Goal: Task Accomplishment & Management: Manage account settings

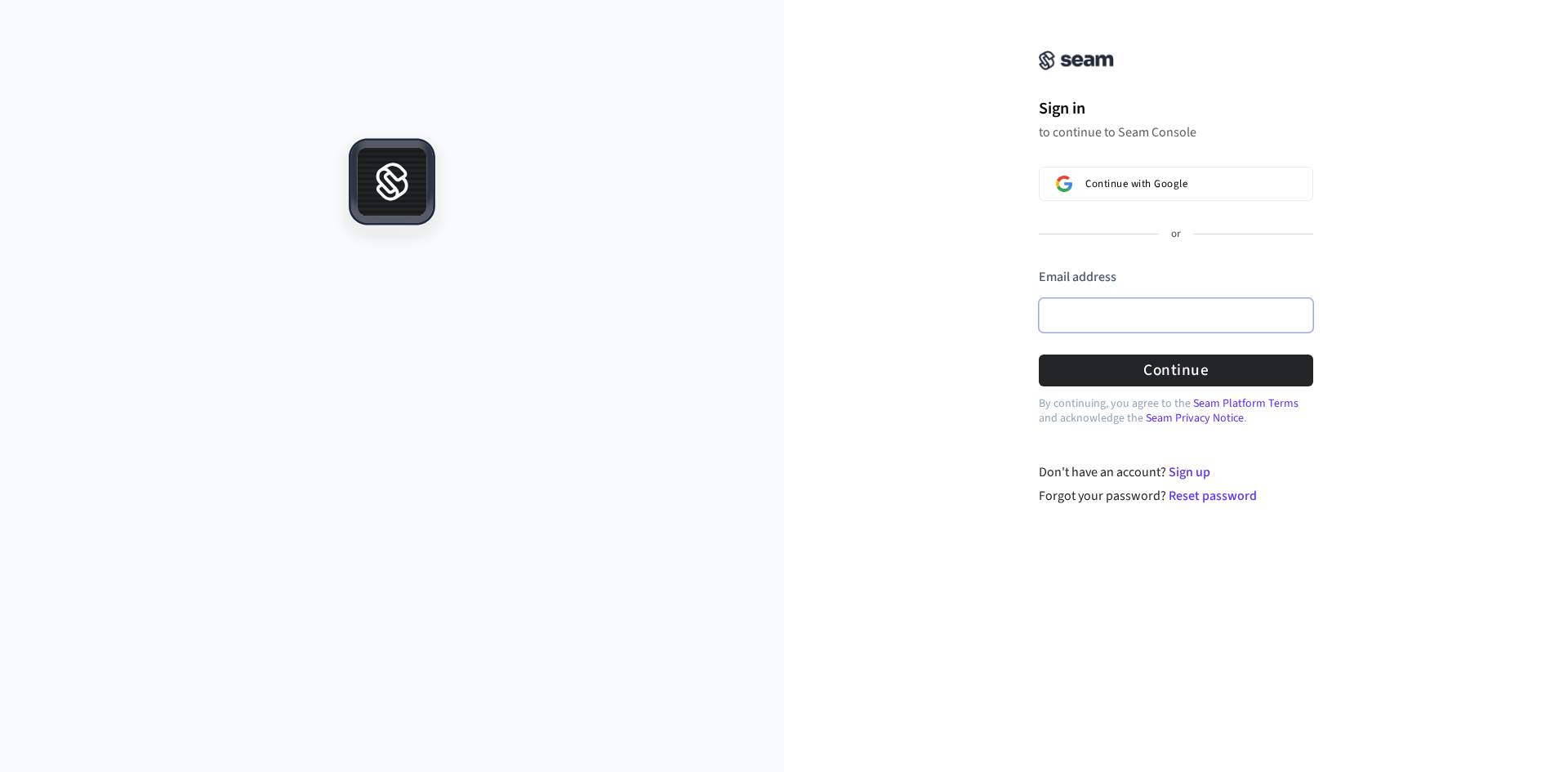
click at [1138, 319] on input "Email address" at bounding box center [1175, 315] width 274 height 35
paste input "**********"
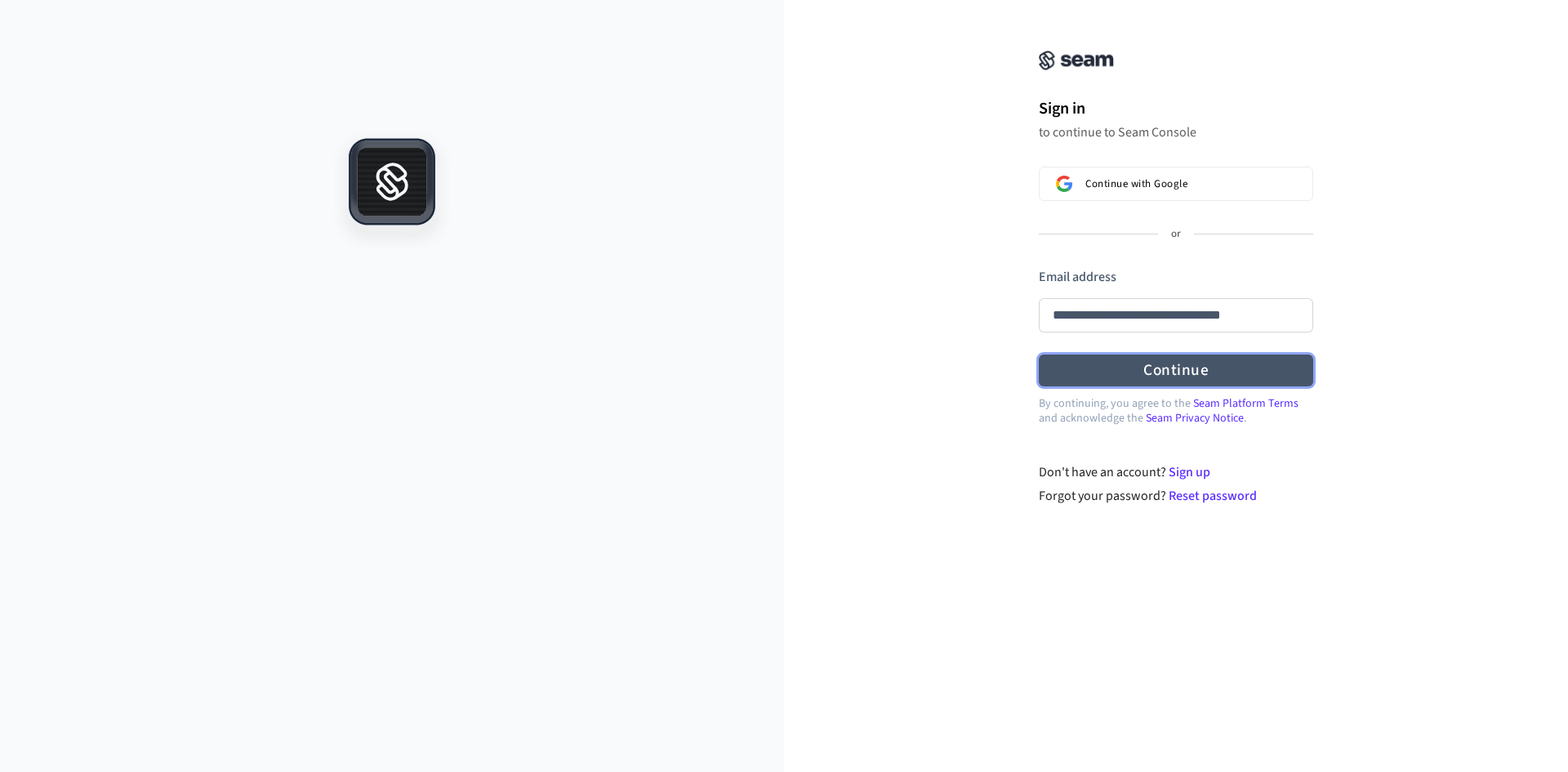
click at [1124, 372] on button "Continue" at bounding box center [1175, 371] width 274 height 32
type input "**********"
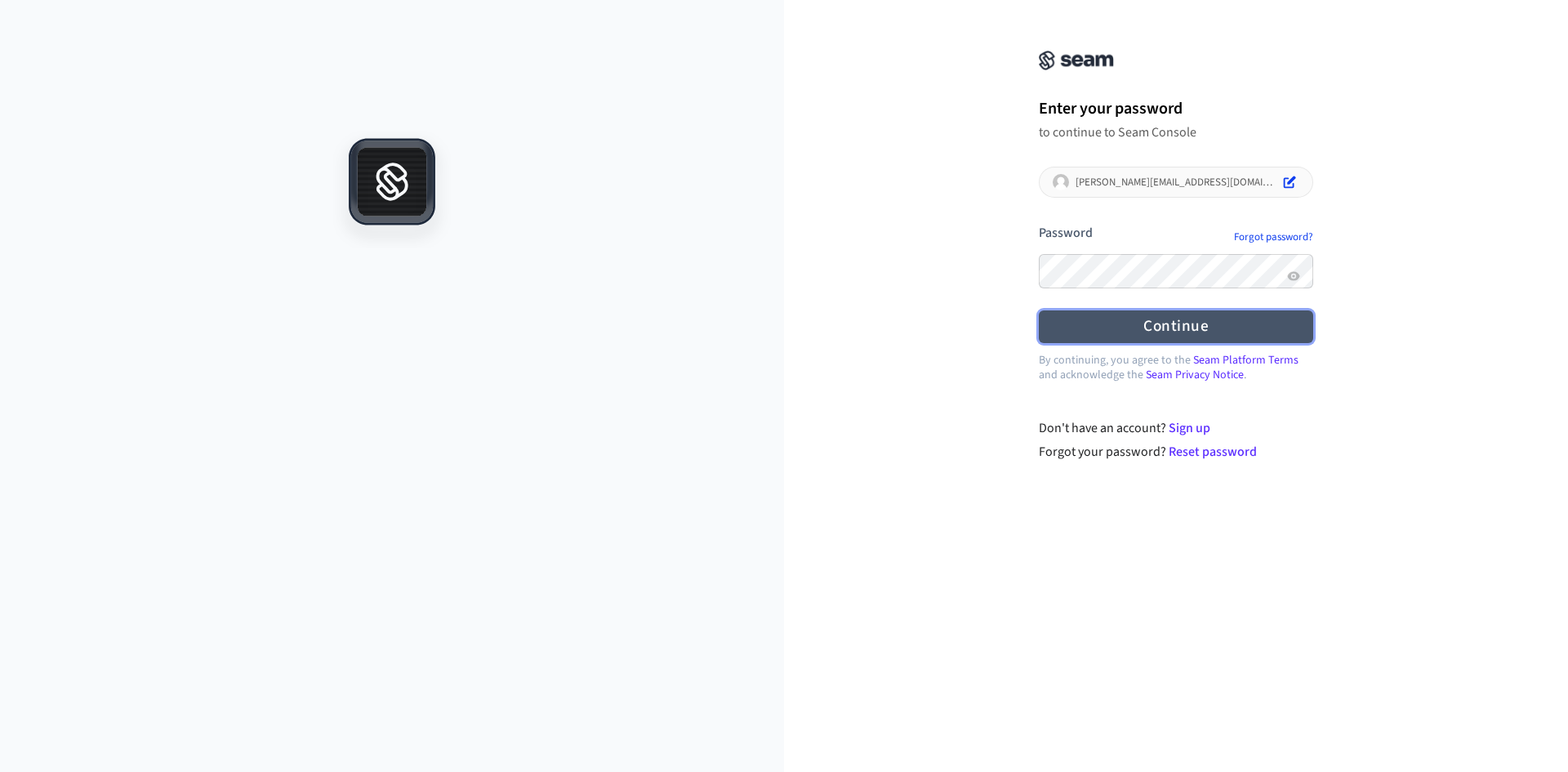
click at [1179, 329] on button "Continue" at bounding box center [1175, 327] width 274 height 32
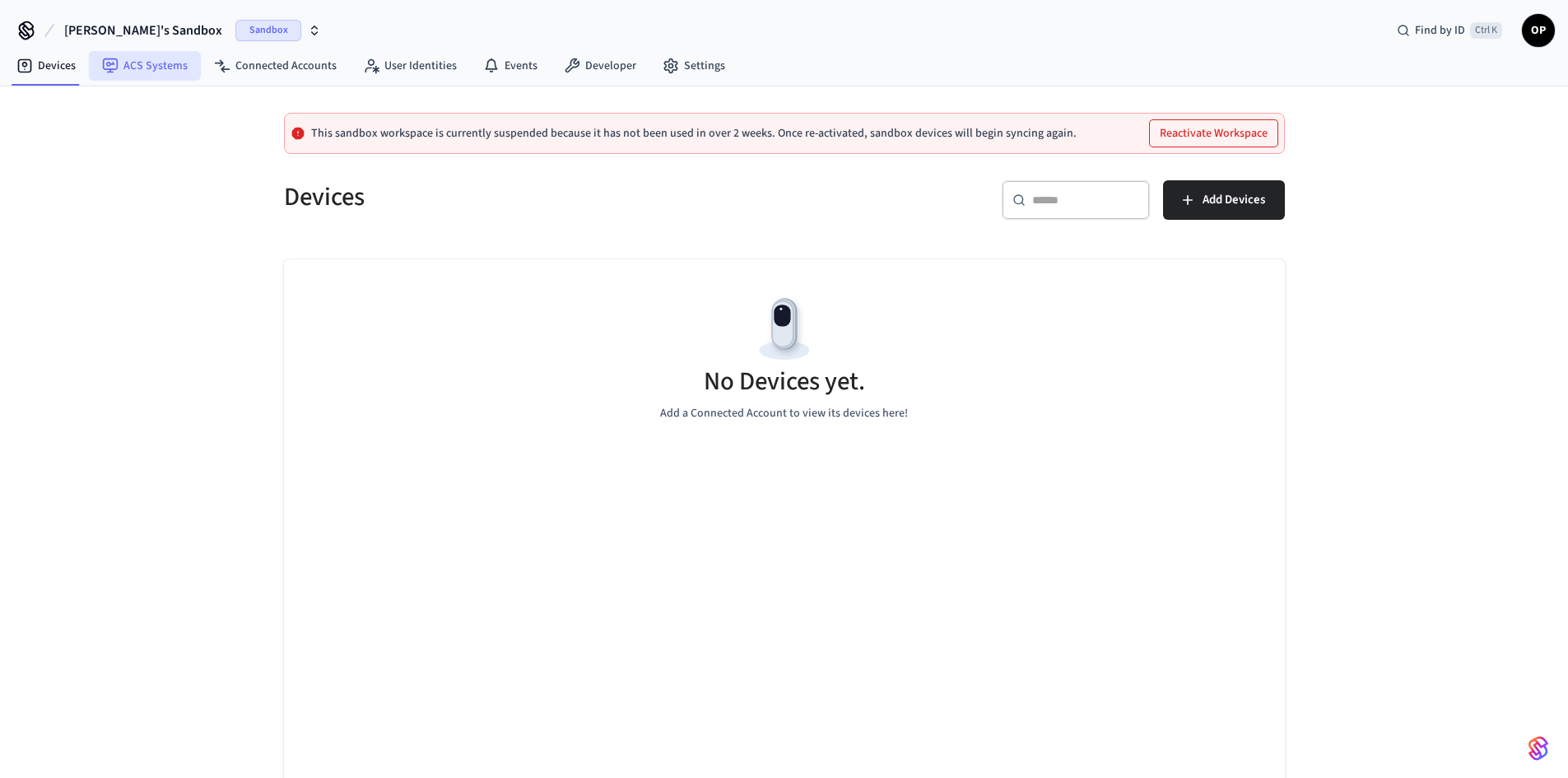
click at [114, 63] on icon at bounding box center [110, 66] width 16 height 16
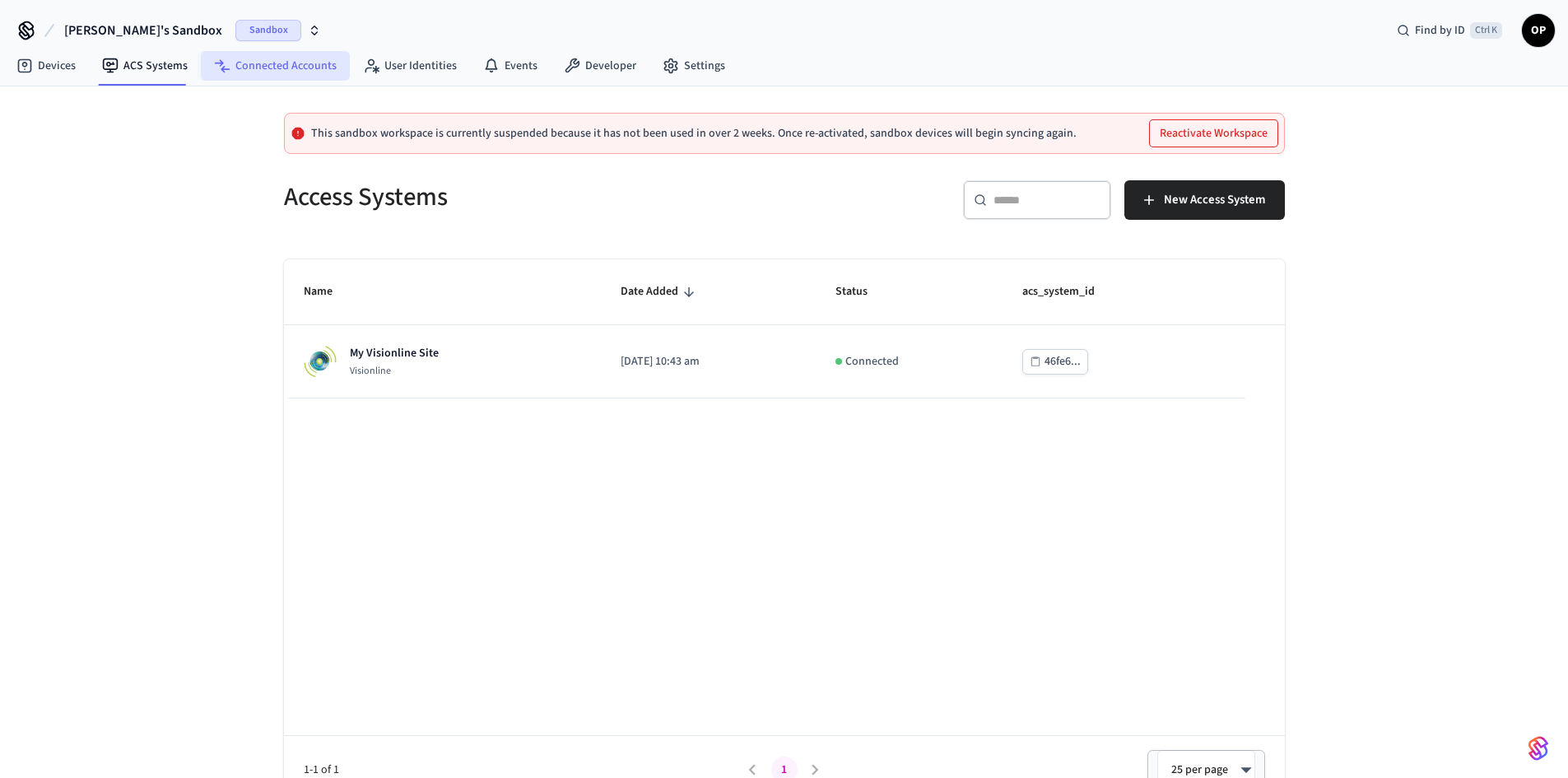
click at [299, 75] on link "Connected Accounts" at bounding box center [275, 66] width 149 height 30
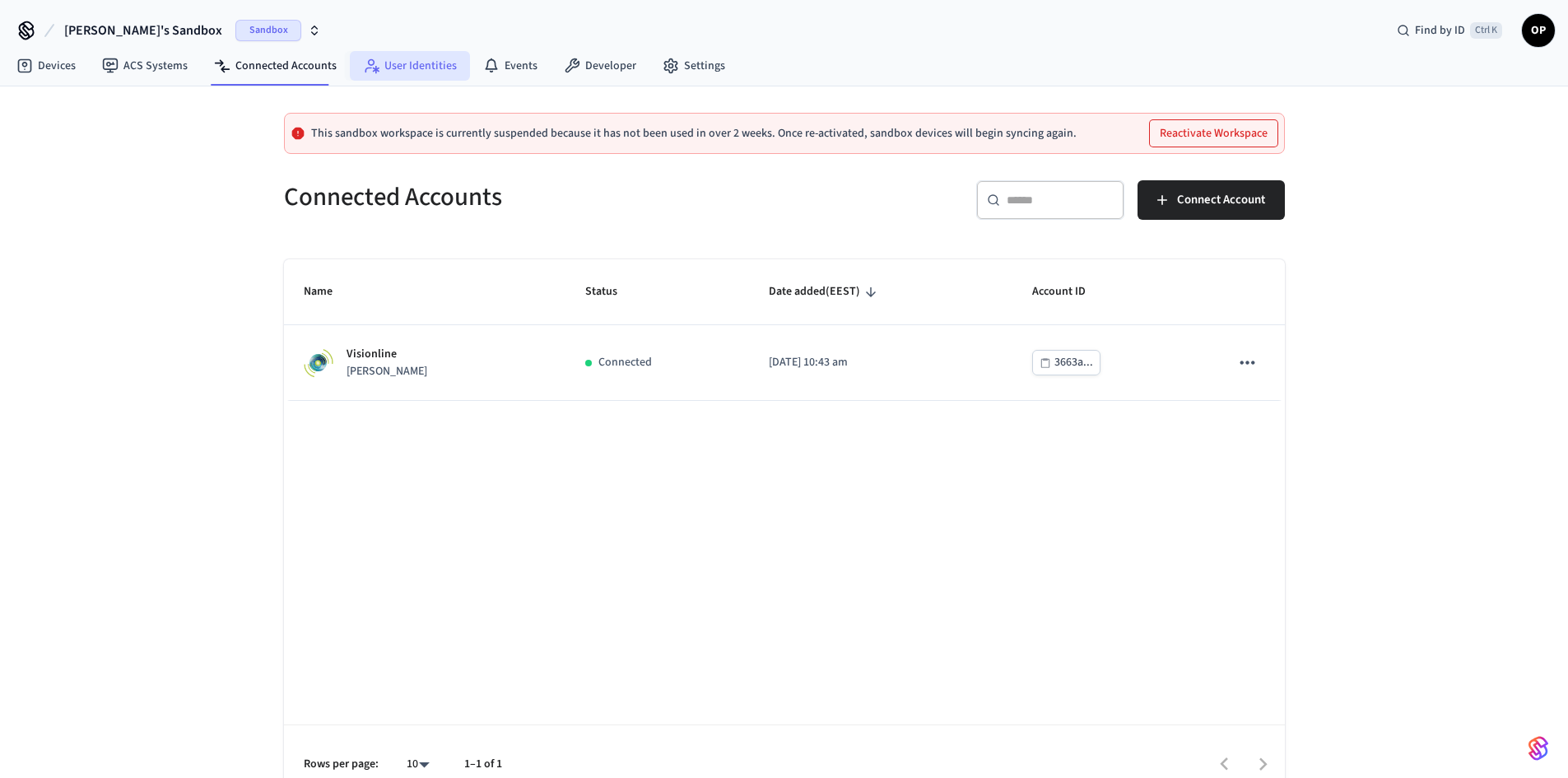
click at [396, 71] on link "User Identities" at bounding box center [409, 66] width 120 height 30
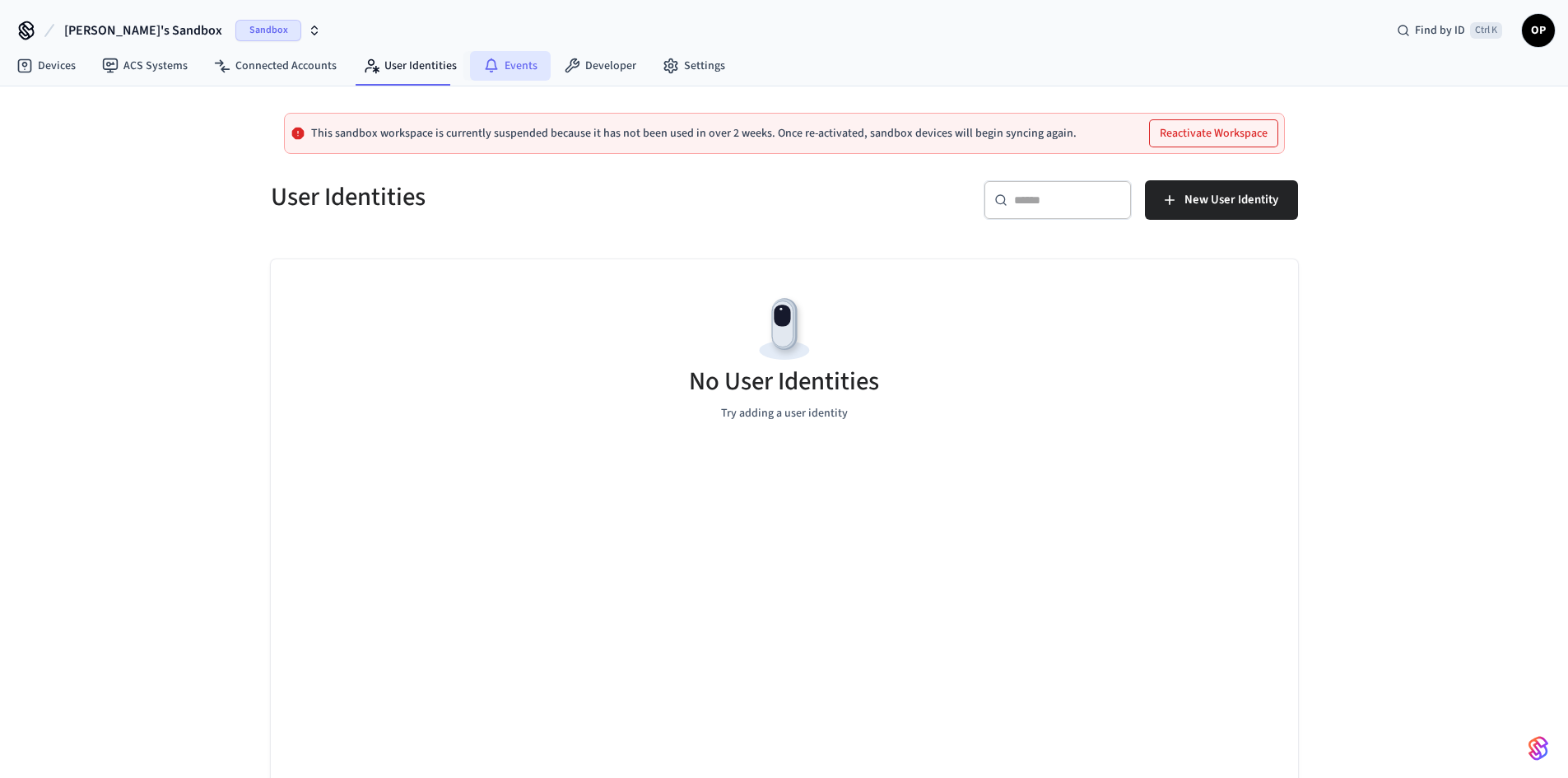
click at [526, 67] on link "Events" at bounding box center [510, 66] width 81 height 30
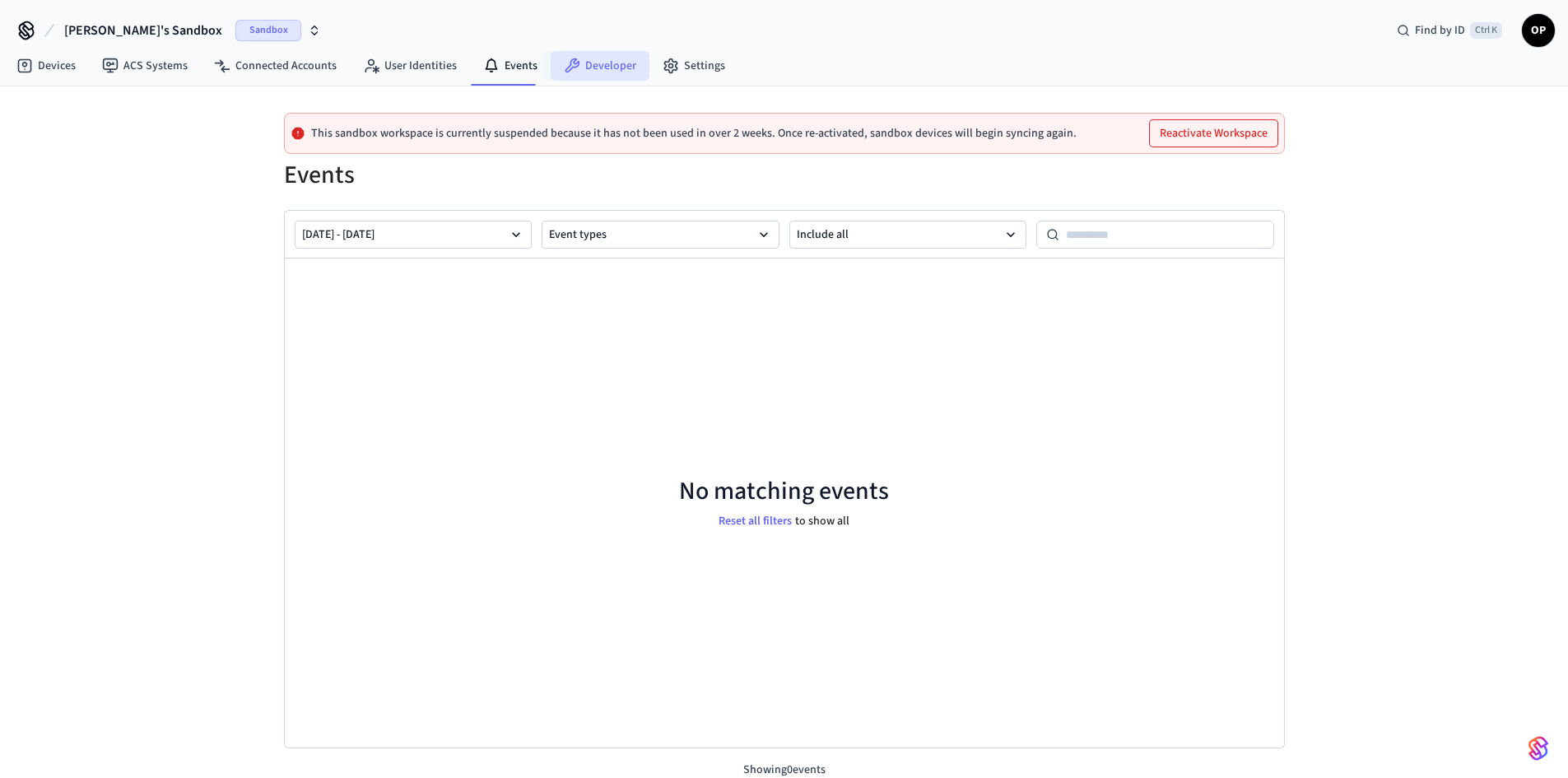
click at [613, 74] on link "Developer" at bounding box center [600, 66] width 99 height 30
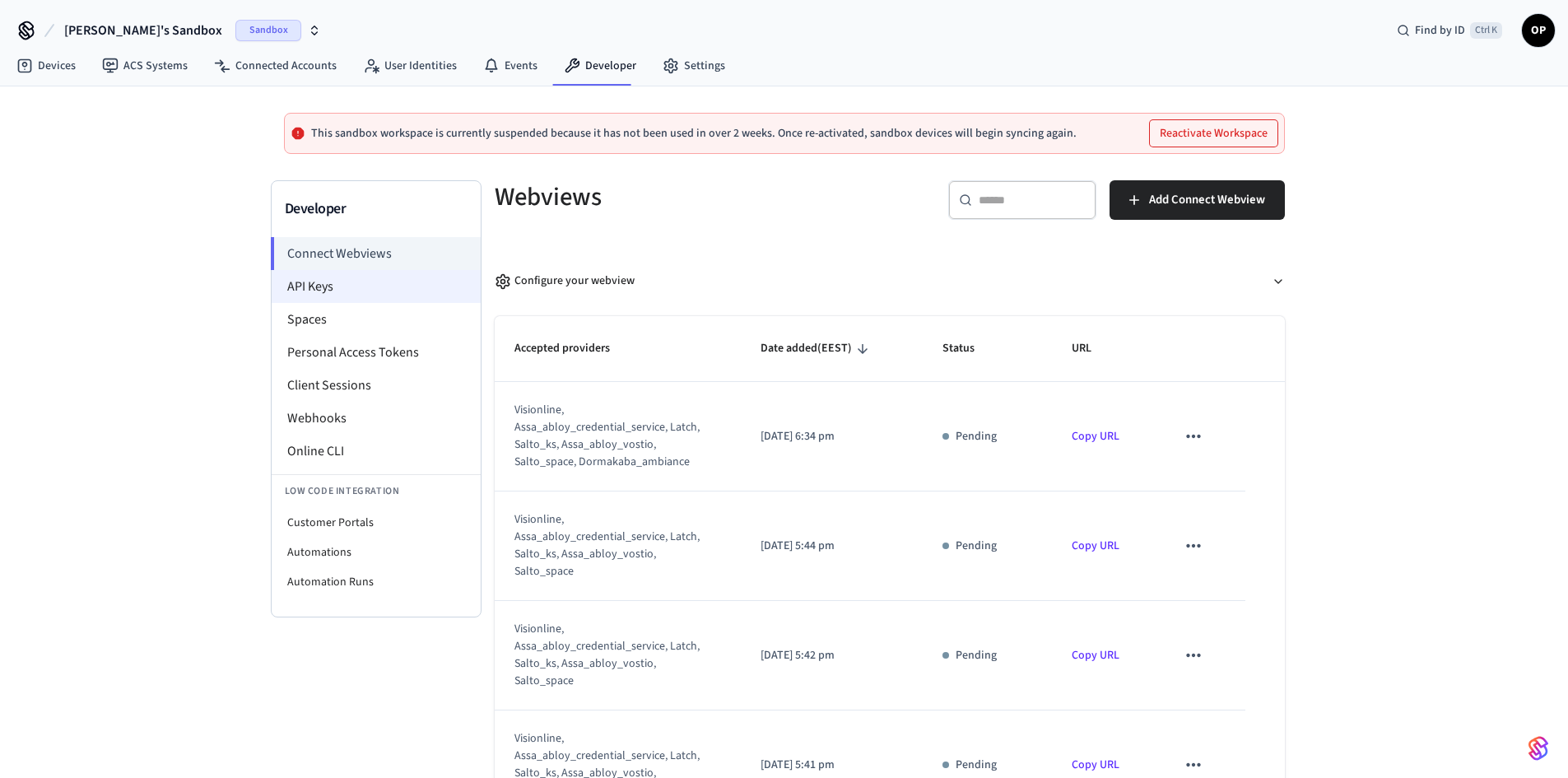
click at [319, 286] on li "API Keys" at bounding box center [376, 286] width 209 height 33
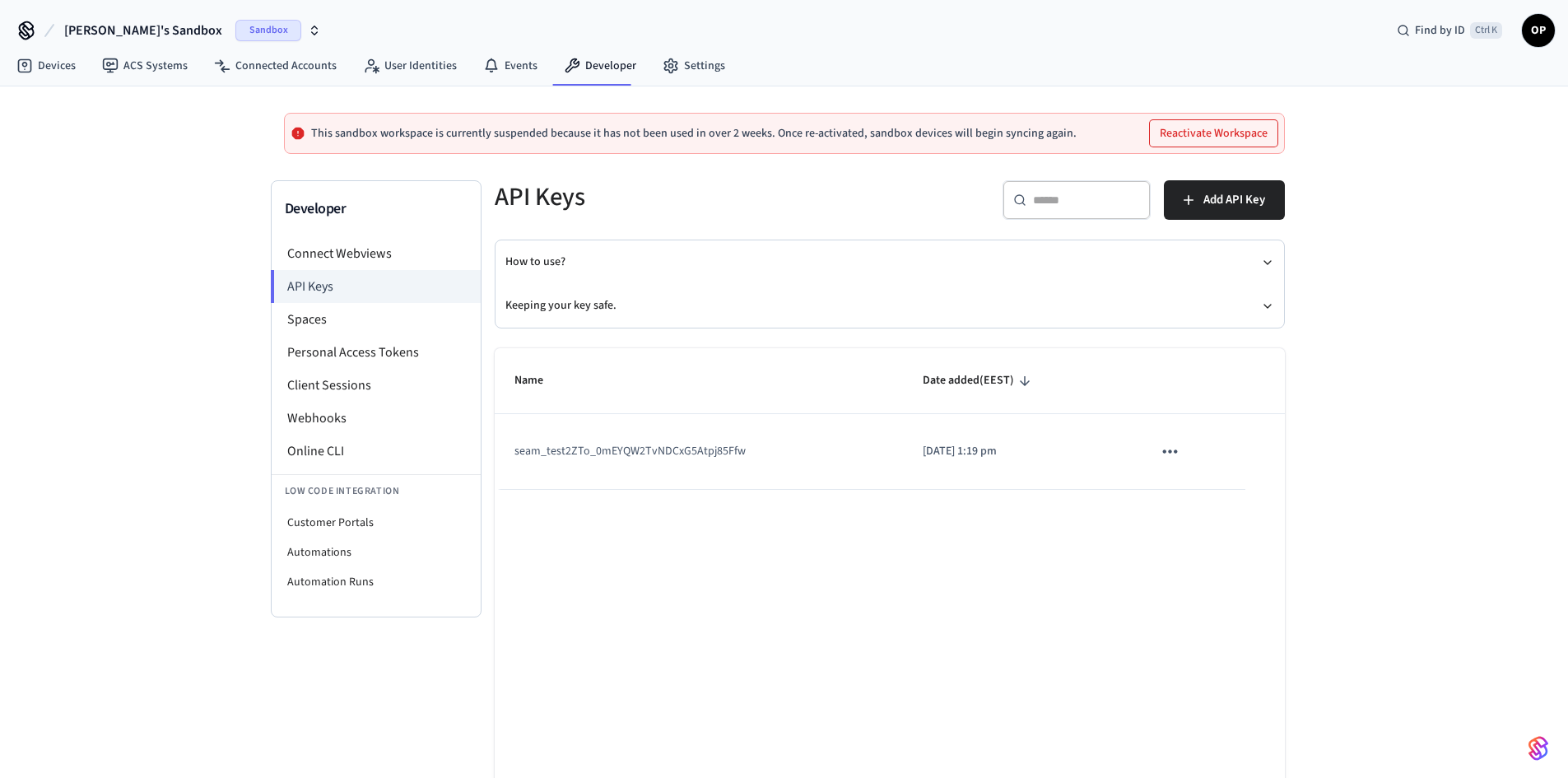
click at [1537, 27] on span "OP" at bounding box center [1538, 30] width 30 height 30
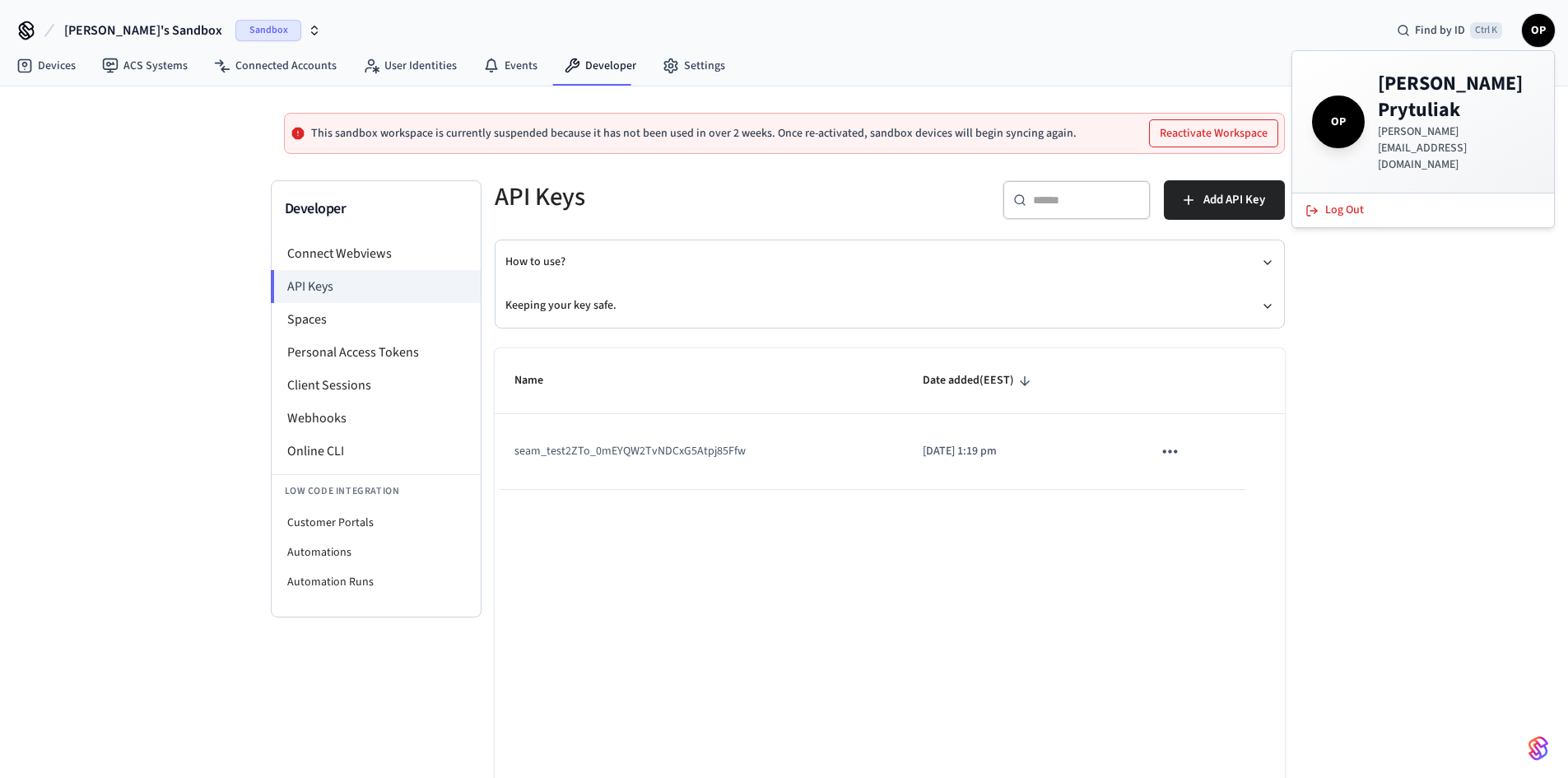
click at [1537, 27] on span "OP" at bounding box center [1538, 30] width 30 height 30
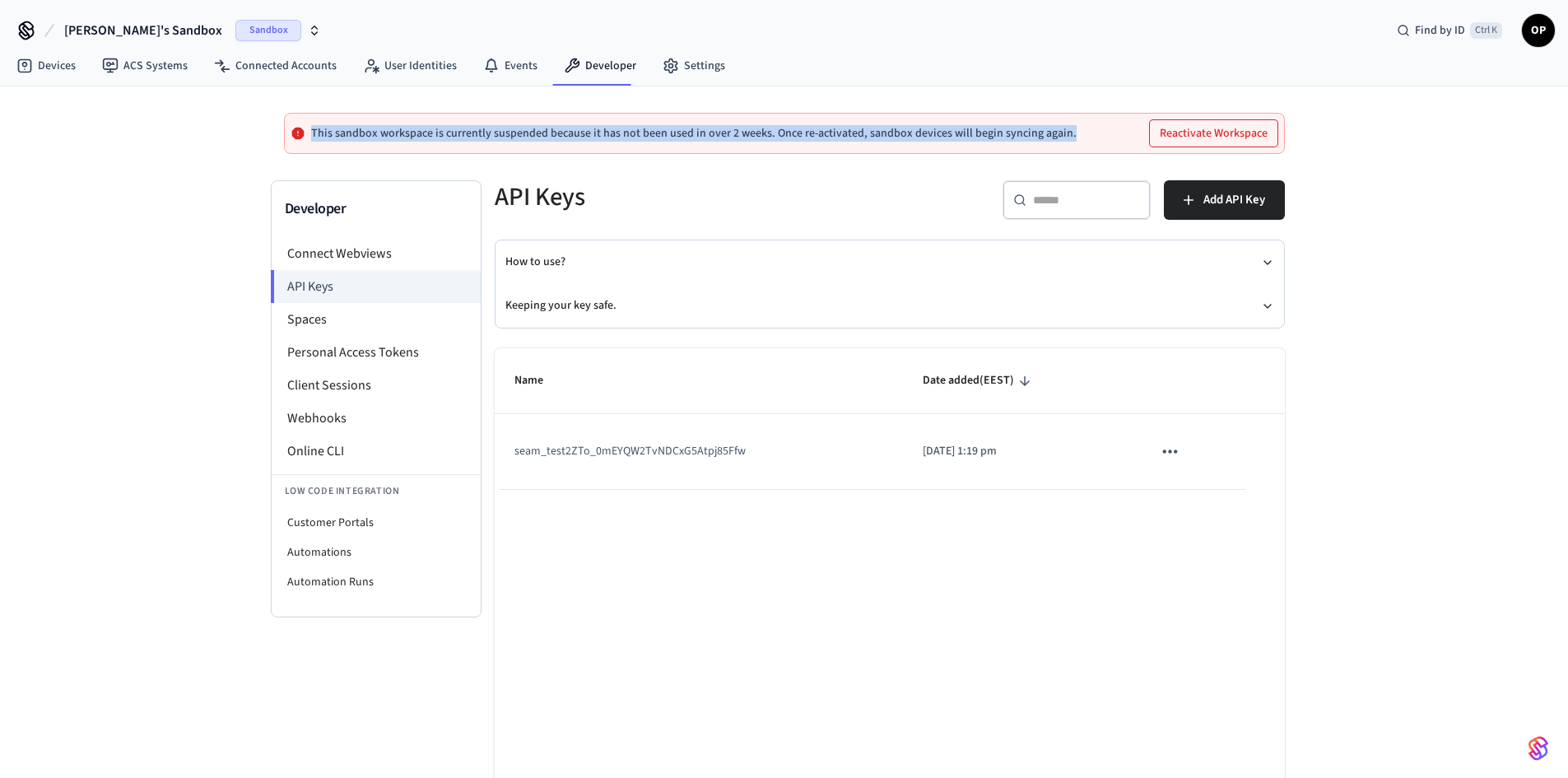
drag, startPoint x: 1079, startPoint y: 142, endPoint x: 306, endPoint y: 145, distance: 773.0
click at [306, 145] on div "This sandbox workspace is currently suspended because it has not been used in o…" at bounding box center [784, 134] width 1001 height 41
click at [778, 150] on div "This sandbox workspace is currently suspended because it has not been used in o…" at bounding box center [784, 134] width 1001 height 41
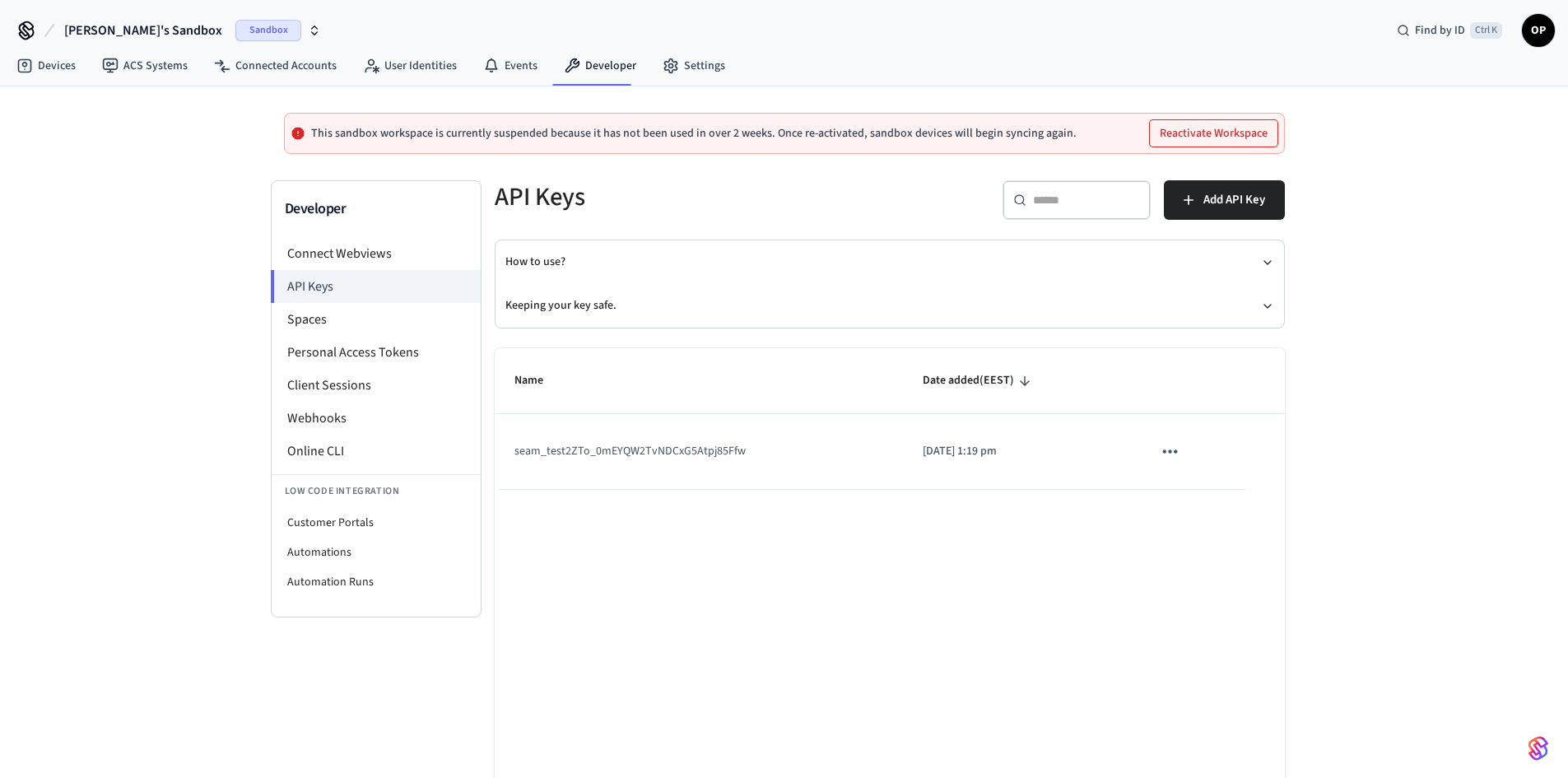
click at [1189, 137] on button "Reactivate Workspace" at bounding box center [1213, 133] width 128 height 26
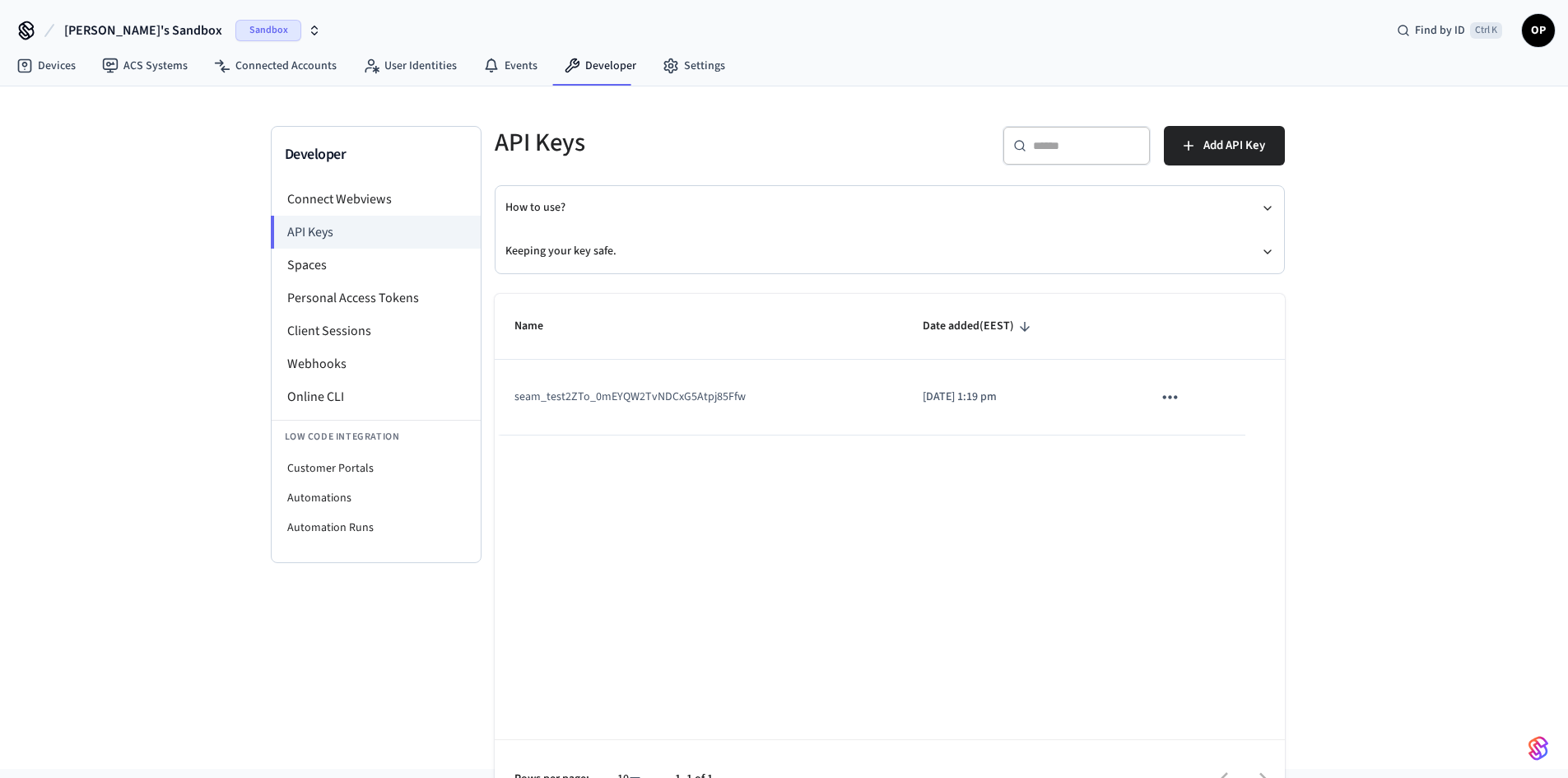
drag, startPoint x: 1024, startPoint y: 398, endPoint x: 899, endPoint y: 402, distance: 125.1
click at [903, 402] on td "2025/06/03 at 1:19 pm" at bounding box center [1018, 398] width 230 height 75
click at [920, 436] on div "Name Date added (EEST) seam_test2ZTo_0mEYQW2TvNDCxG5Atpj85Ffw 2025/06/03 at 1:1…" at bounding box center [889, 556] width 790 height 525
click at [314, 272] on li "Spaces" at bounding box center [376, 265] width 209 height 33
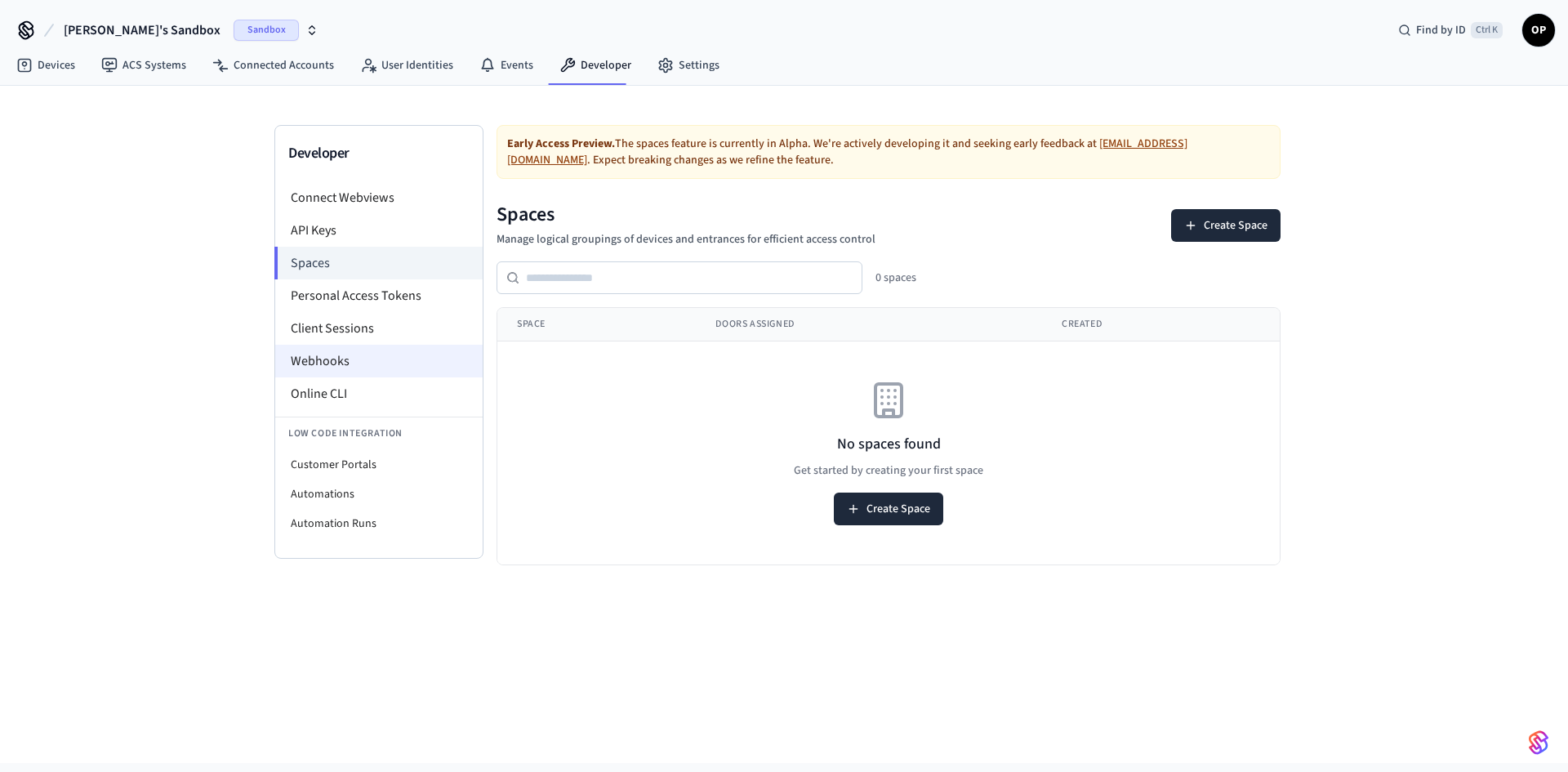
click at [367, 364] on li "Webhooks" at bounding box center [379, 361] width 208 height 33
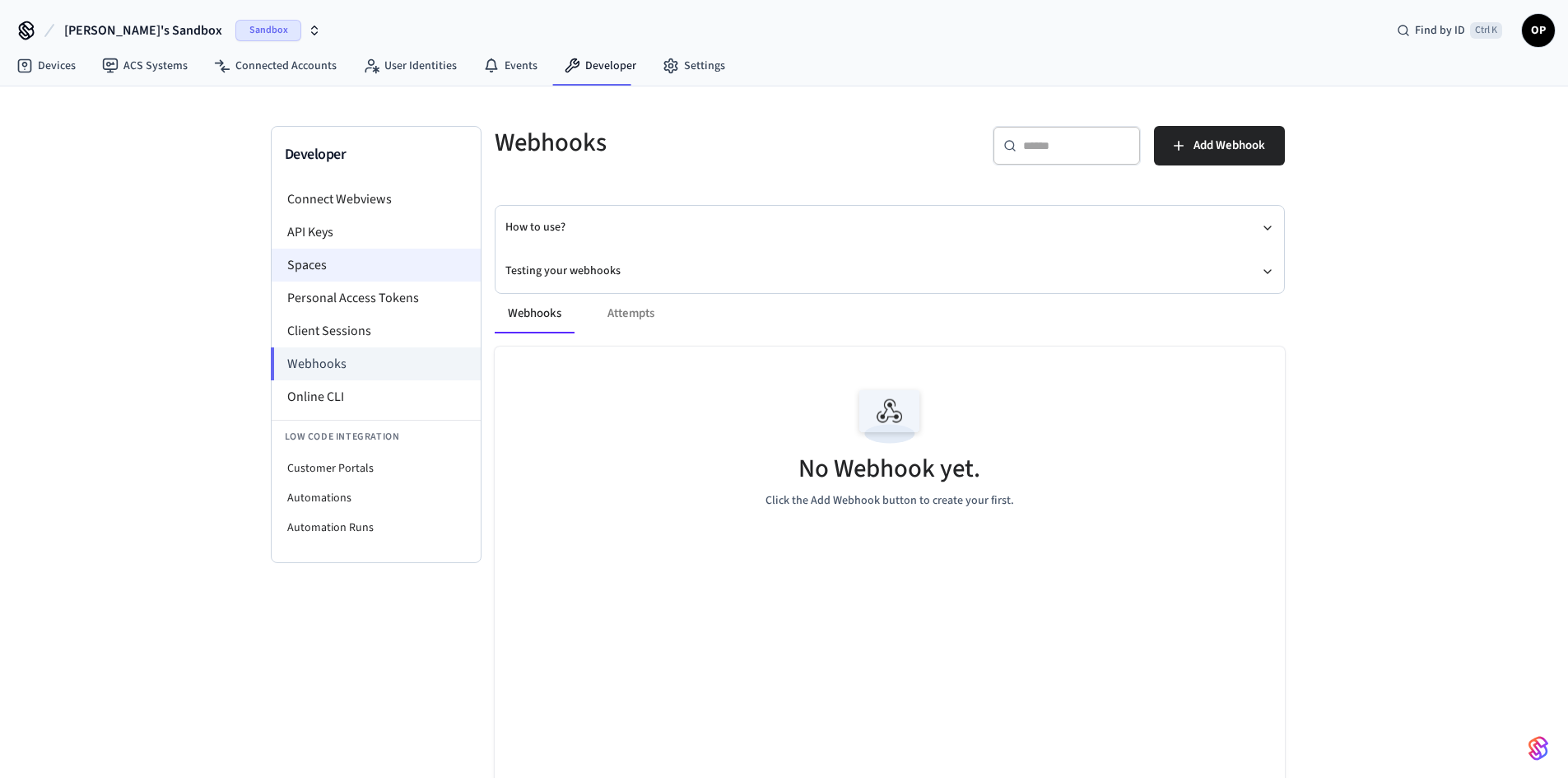
click at [341, 266] on li "Spaces" at bounding box center [376, 265] width 209 height 33
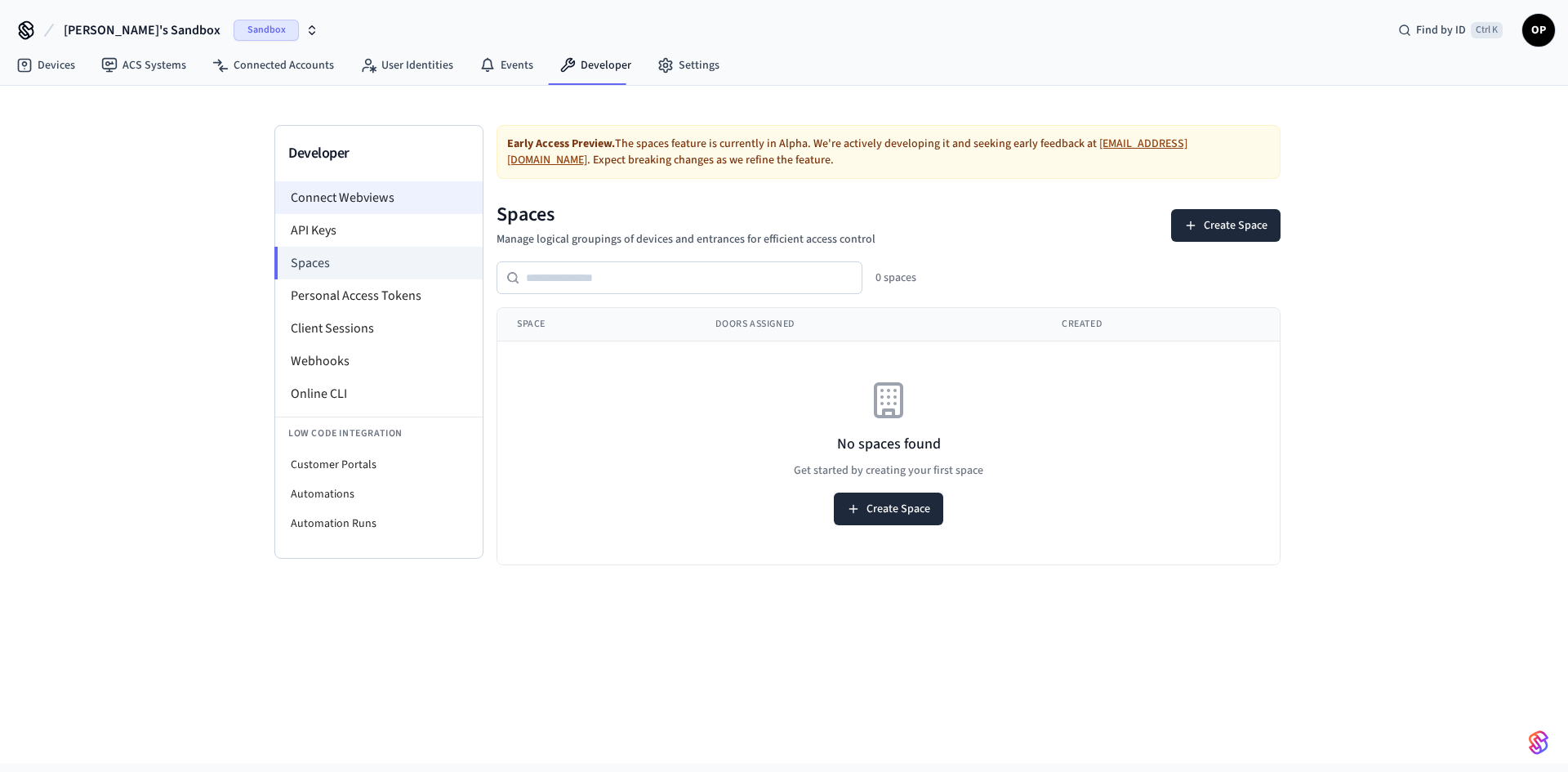
click at [352, 204] on li "Connect Webviews" at bounding box center [379, 198] width 208 height 33
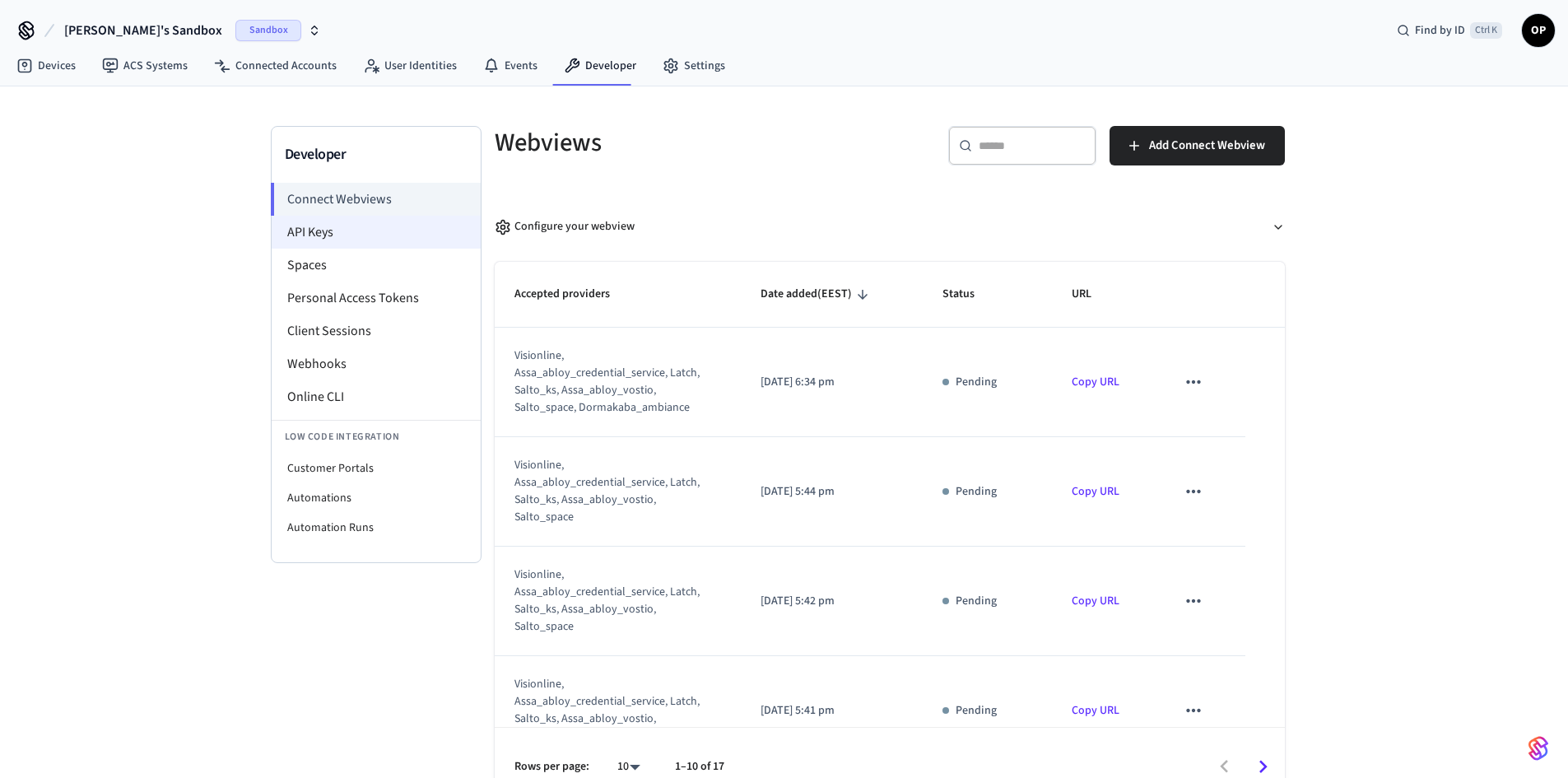
click at [336, 243] on li "API Keys" at bounding box center [376, 232] width 209 height 33
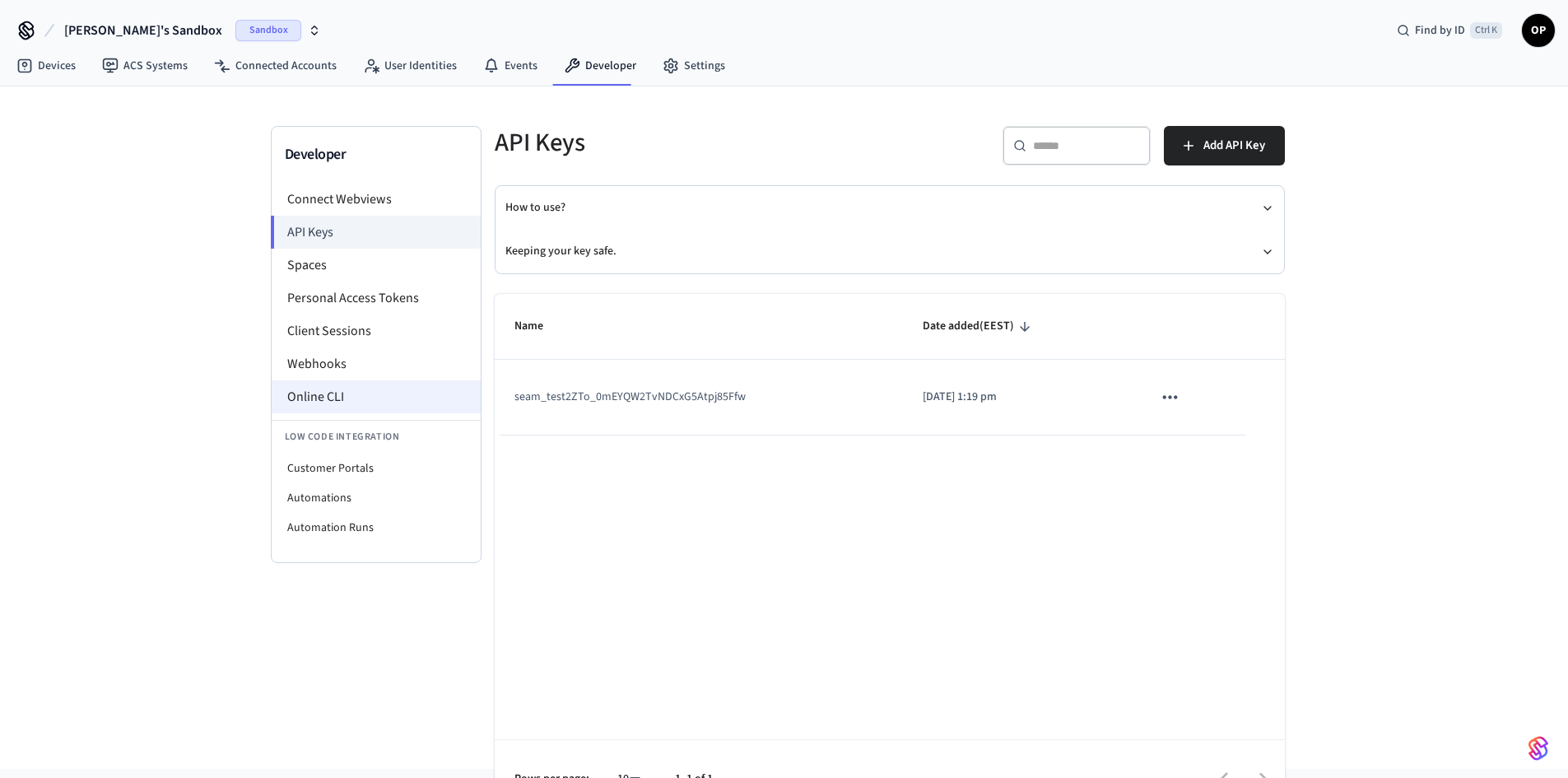
click at [346, 398] on li "Online CLI" at bounding box center [376, 397] width 209 height 33
click at [363, 329] on li "Client Sessions" at bounding box center [376, 331] width 209 height 33
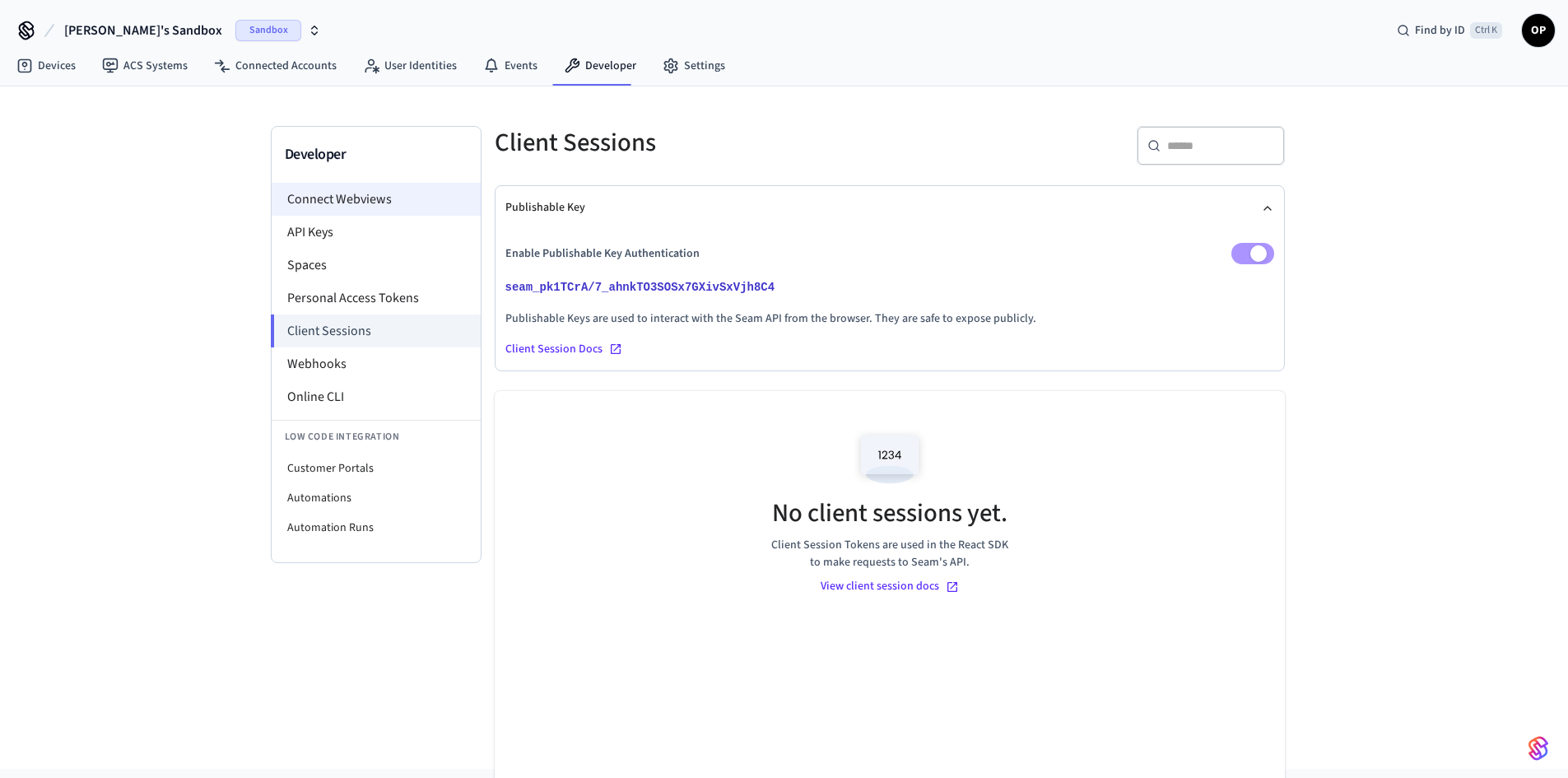
click at [340, 195] on li "Connect Webviews" at bounding box center [376, 199] width 209 height 33
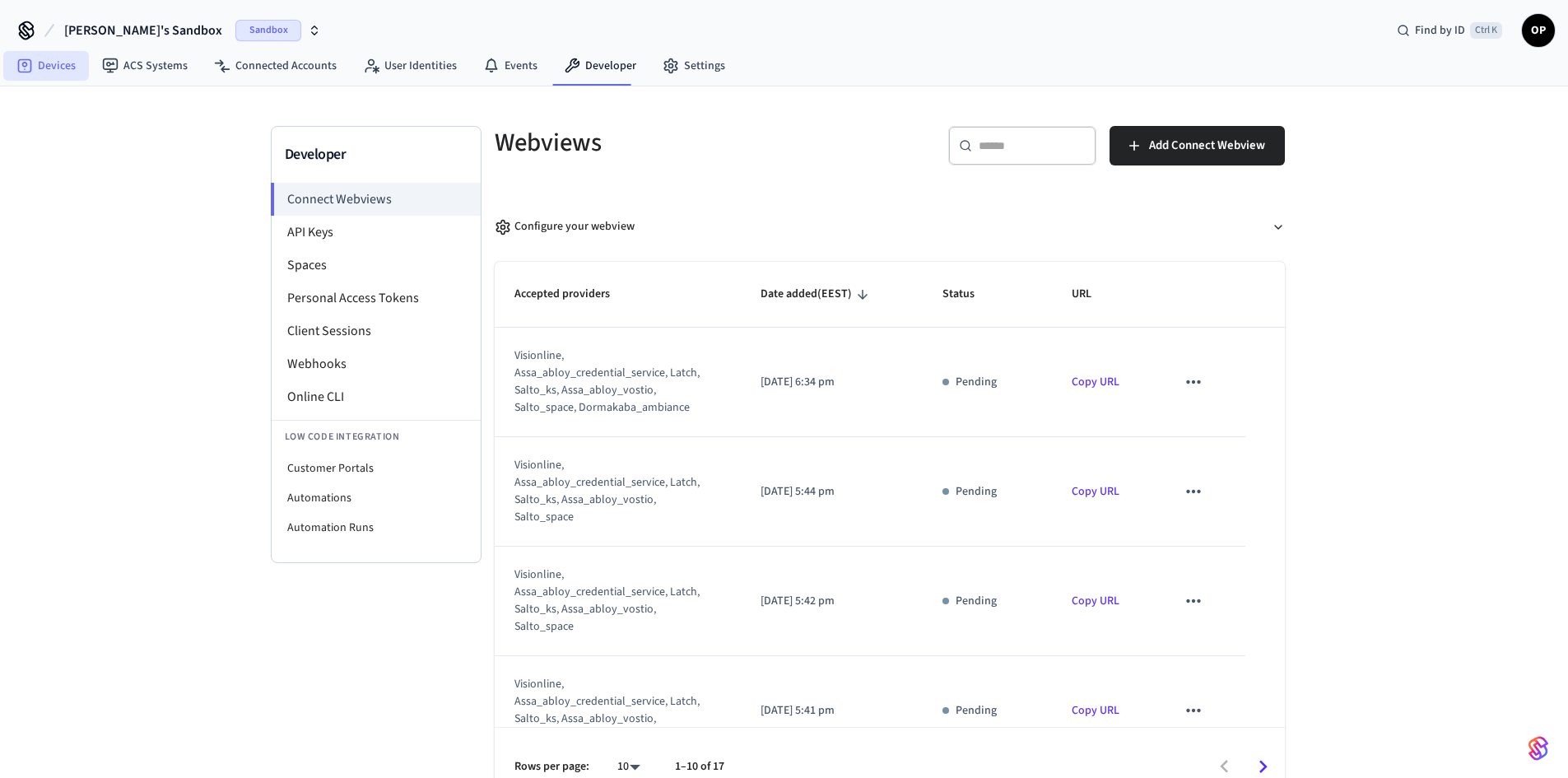
click at [69, 66] on link "Devices" at bounding box center [46, 66] width 86 height 30
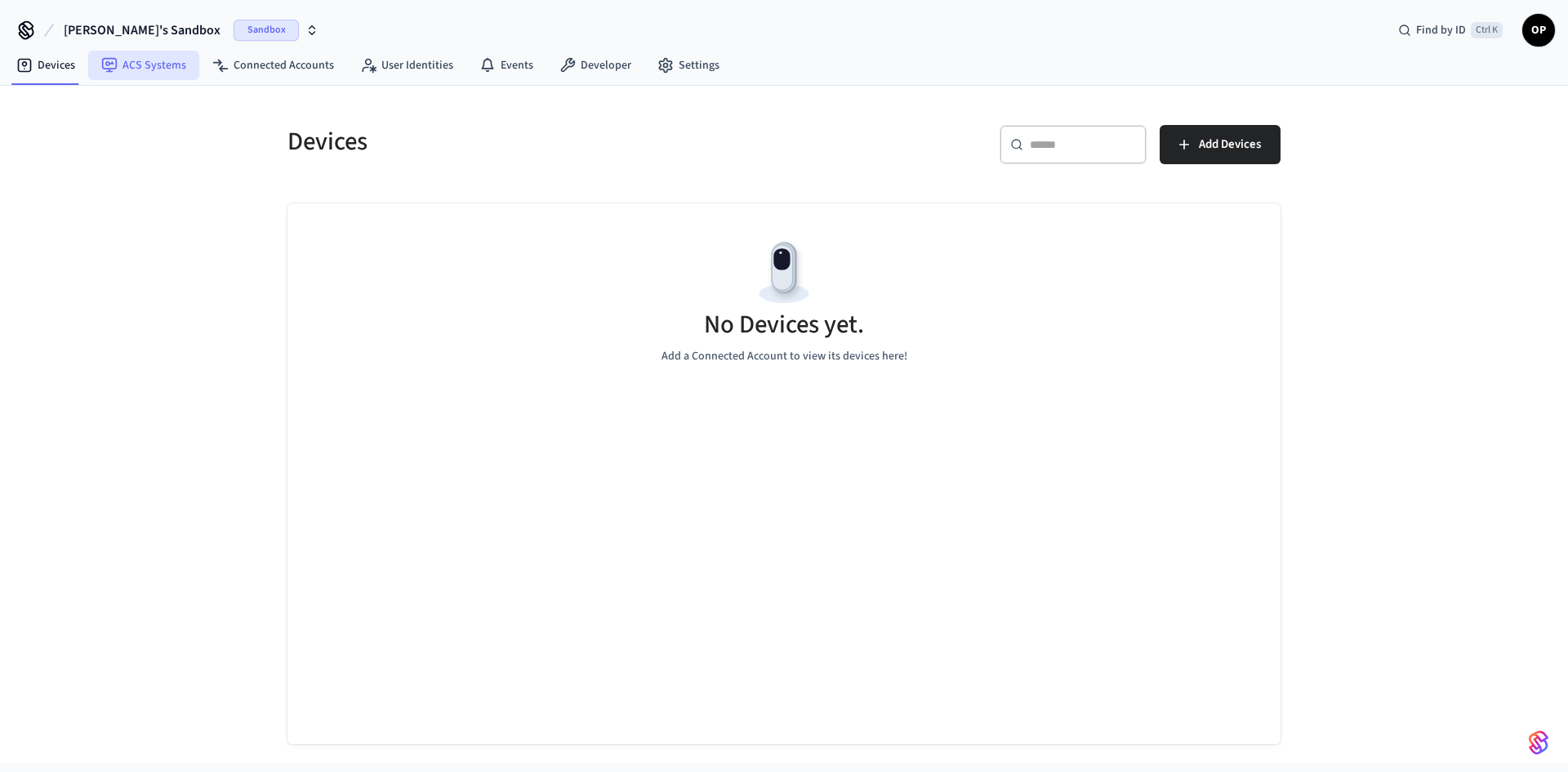
click at [162, 63] on link "ACS Systems" at bounding box center [144, 65] width 111 height 30
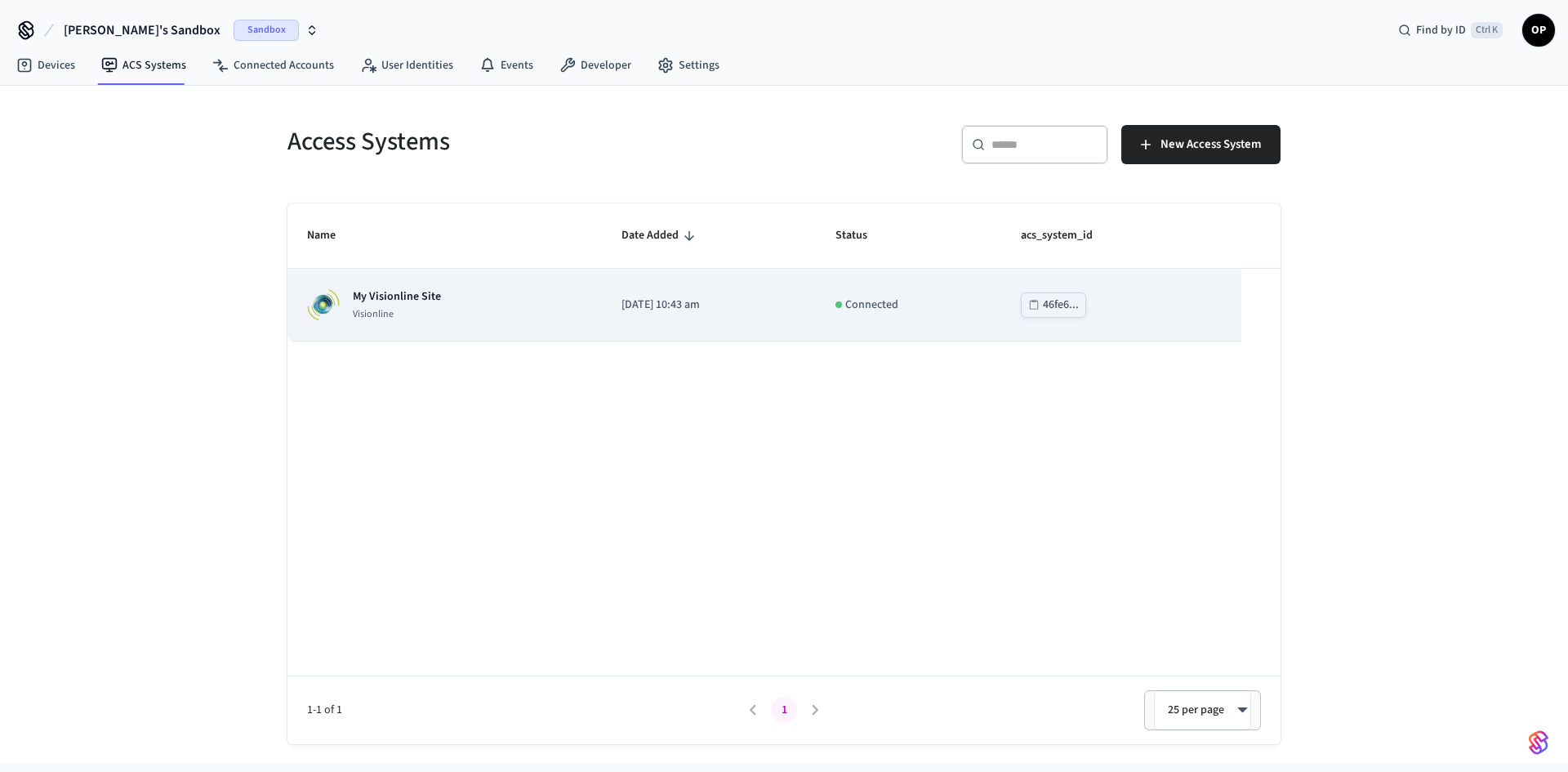
click at [463, 303] on div "My Visionline Site Visionline" at bounding box center [445, 304] width 275 height 33
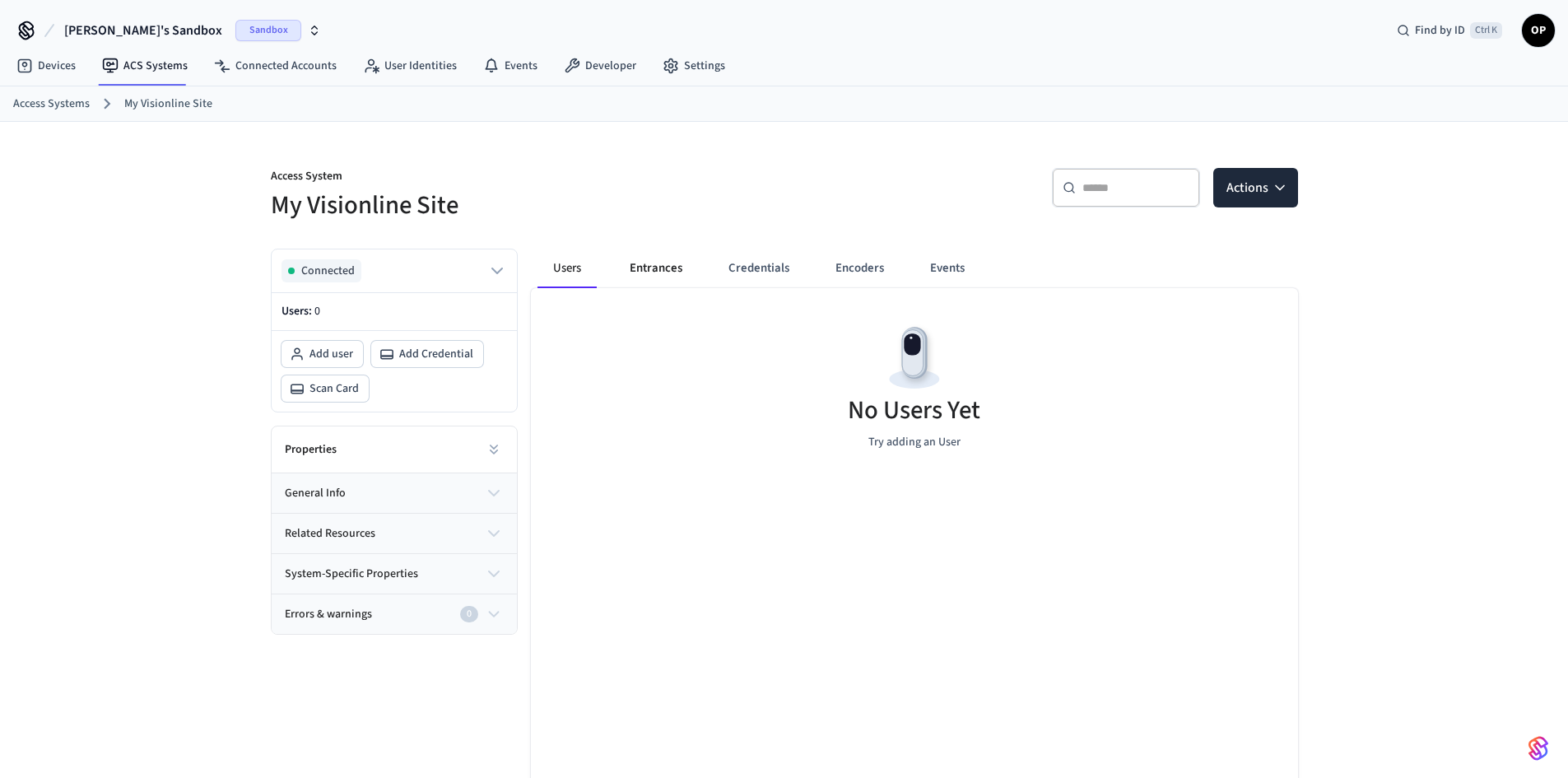
click at [679, 273] on button "Entrances" at bounding box center [656, 268] width 79 height 39
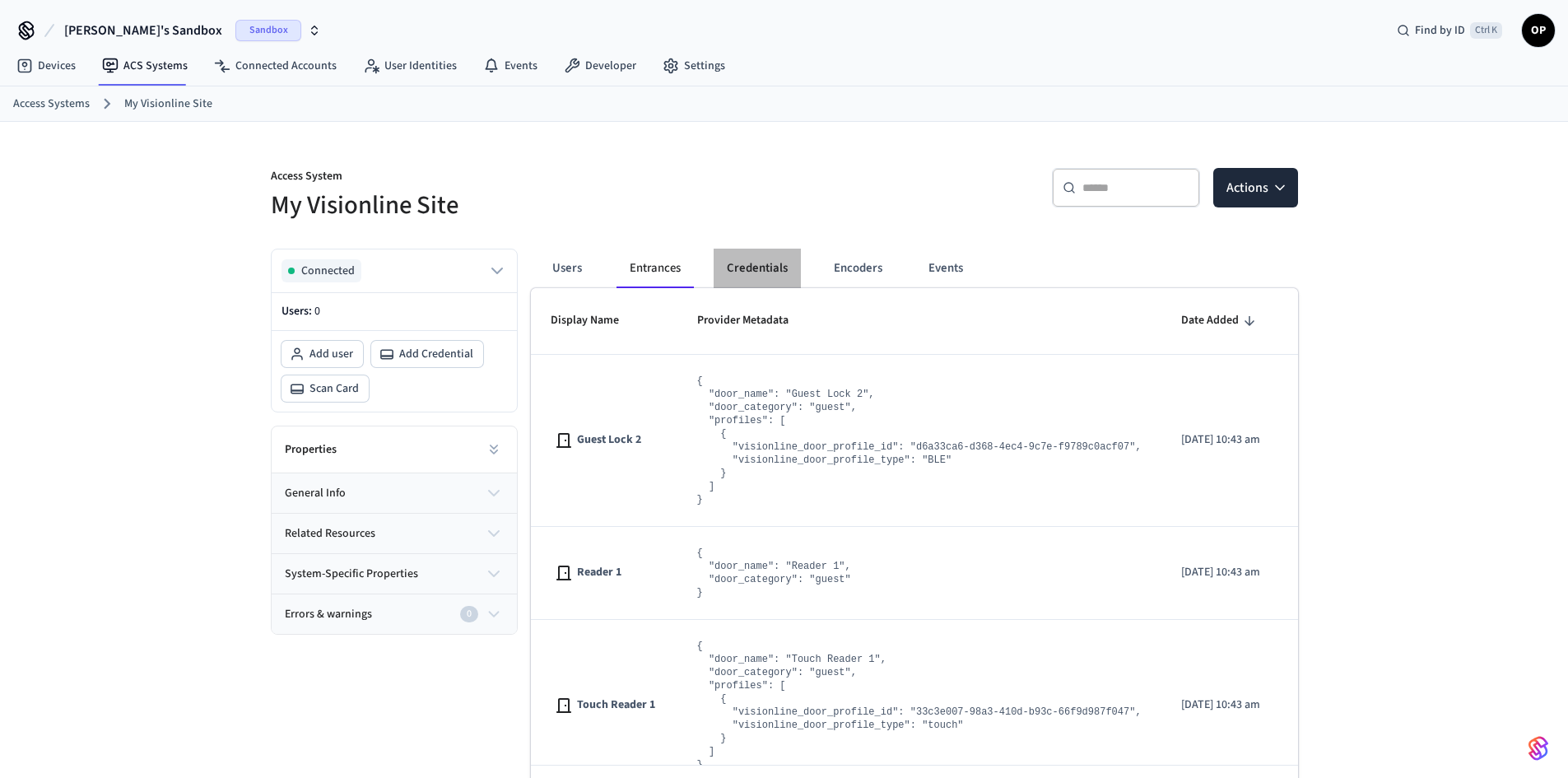
click at [784, 278] on button "Credentials" at bounding box center [757, 268] width 88 height 39
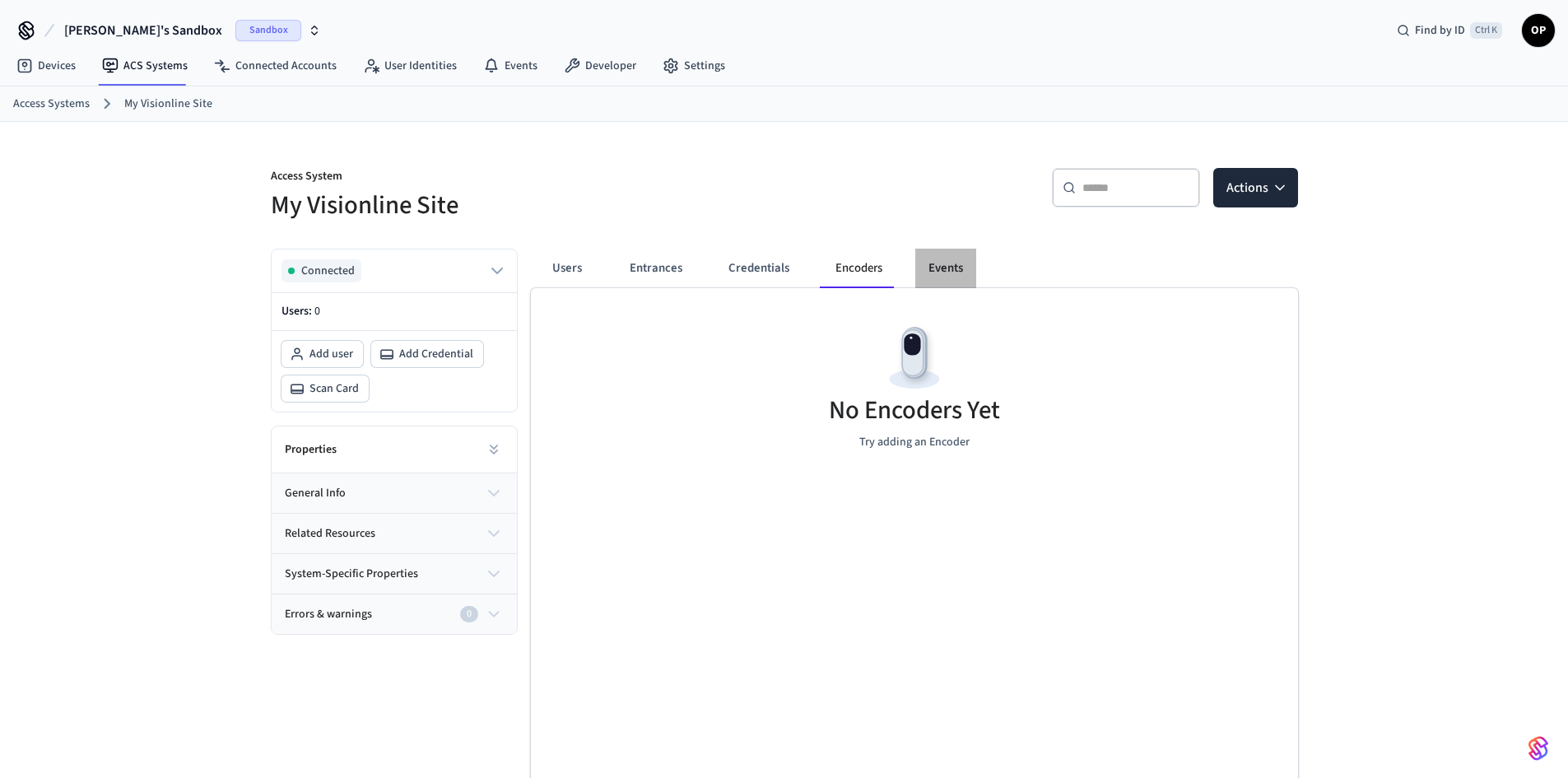
click at [954, 272] on button "Events" at bounding box center [946, 268] width 61 height 39
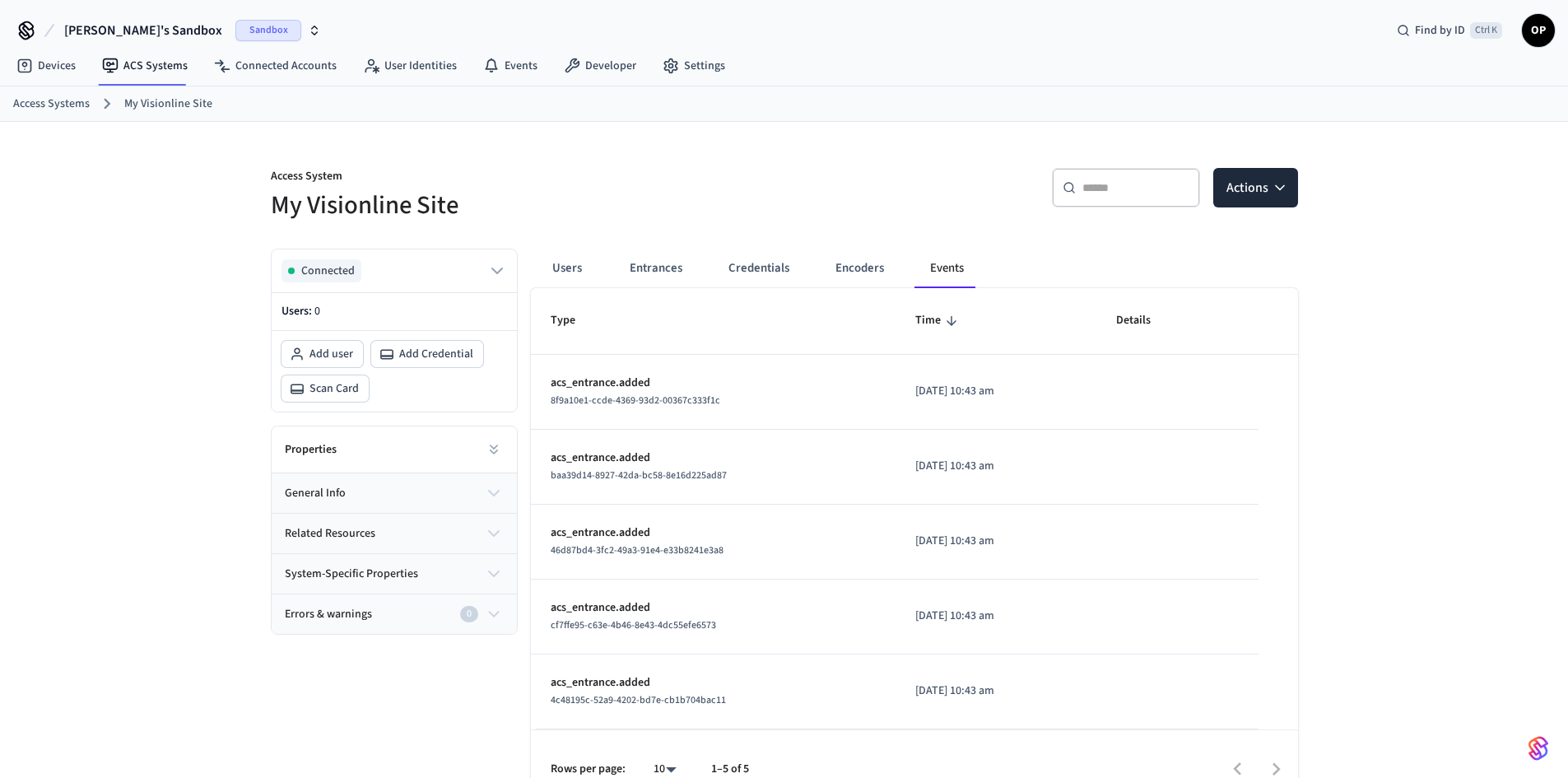
click at [364, 487] on button "general info" at bounding box center [394, 493] width 245 height 39
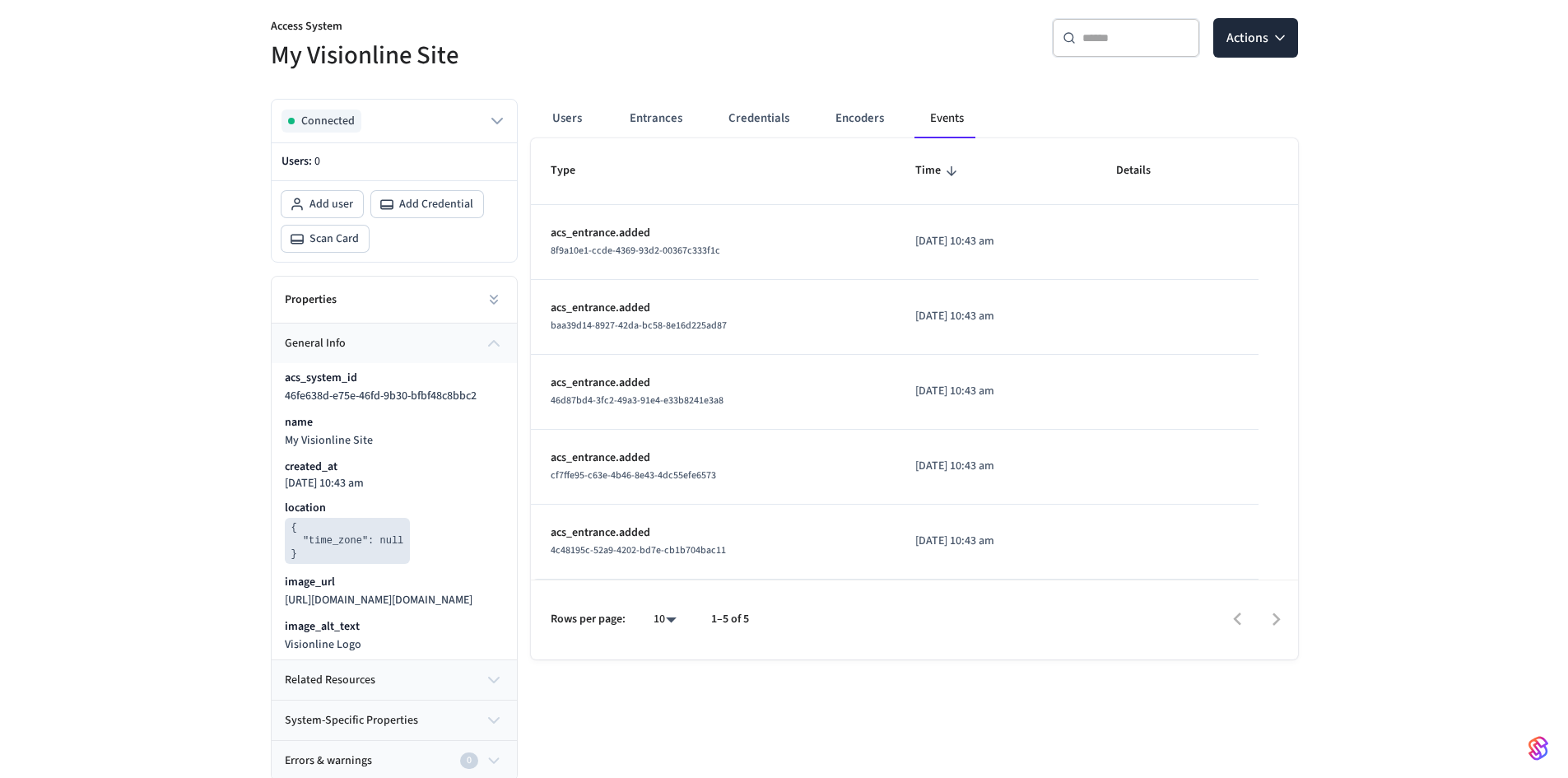
scroll to position [164, 0]
click at [360, 290] on div "Properties" at bounding box center [394, 296] width 245 height 47
click at [498, 338] on icon "button" at bounding box center [494, 340] width 10 height 5
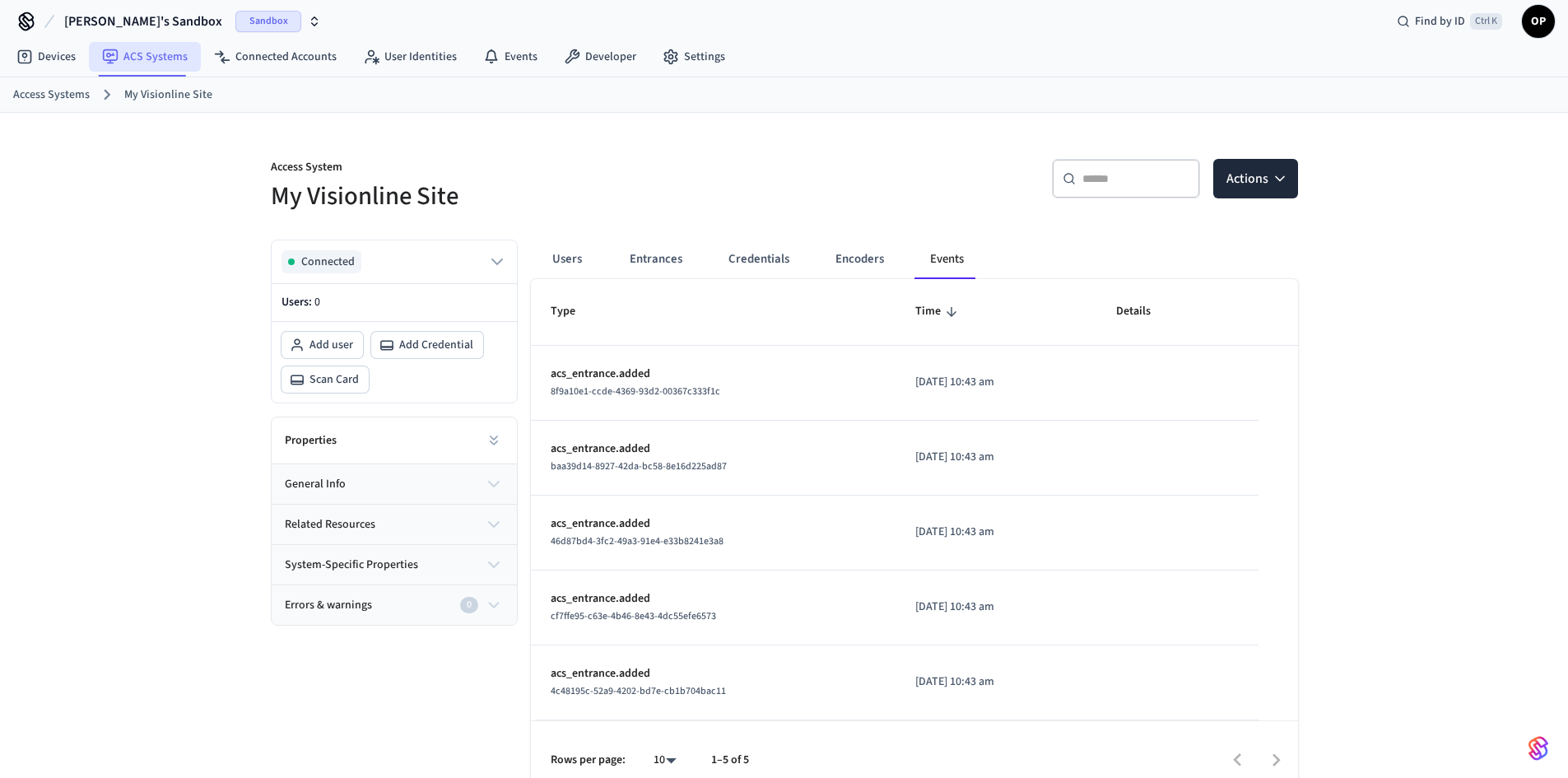
scroll to position [0, 0]
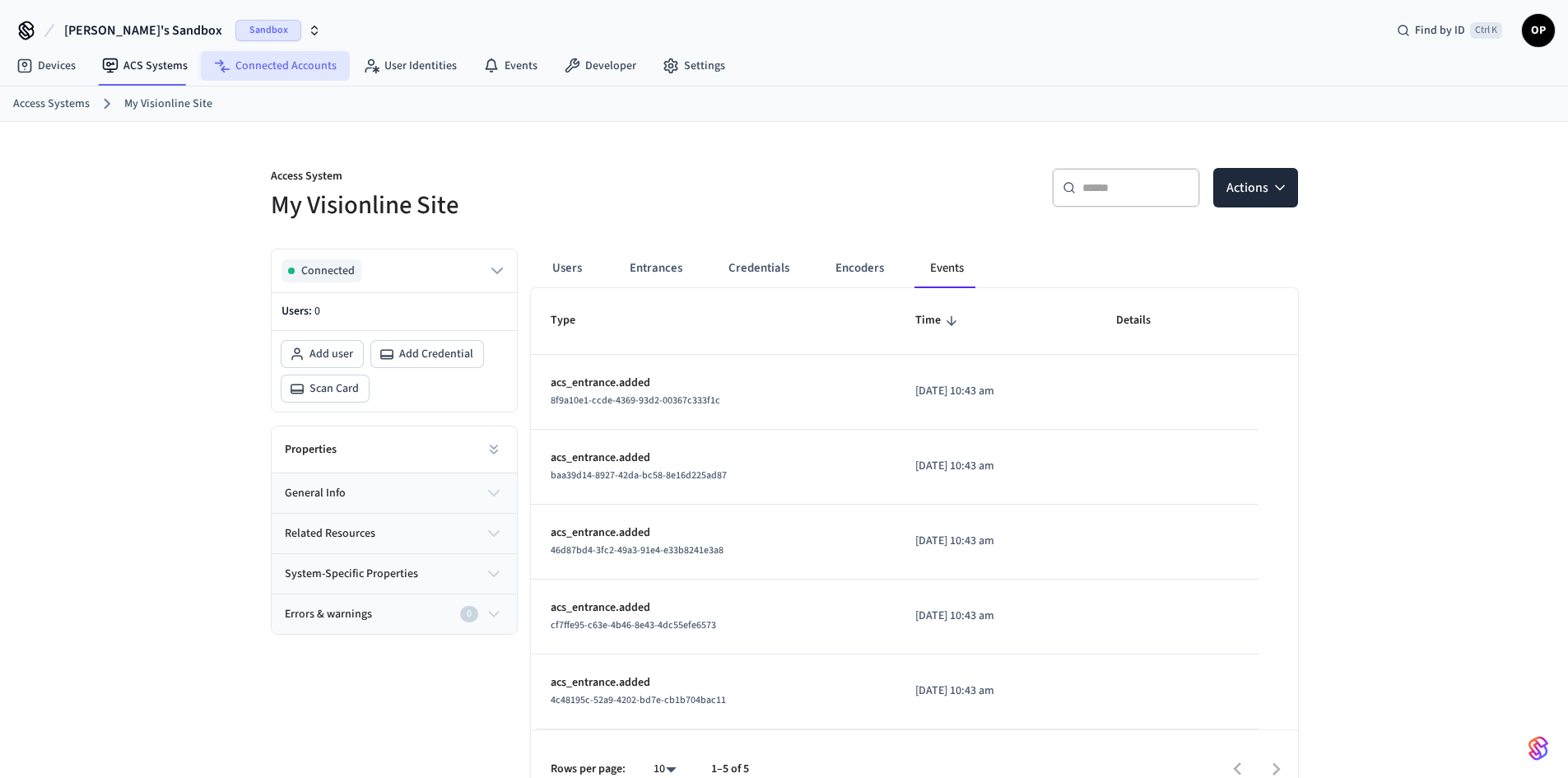
click at [292, 67] on link "Connected Accounts" at bounding box center [275, 66] width 149 height 30
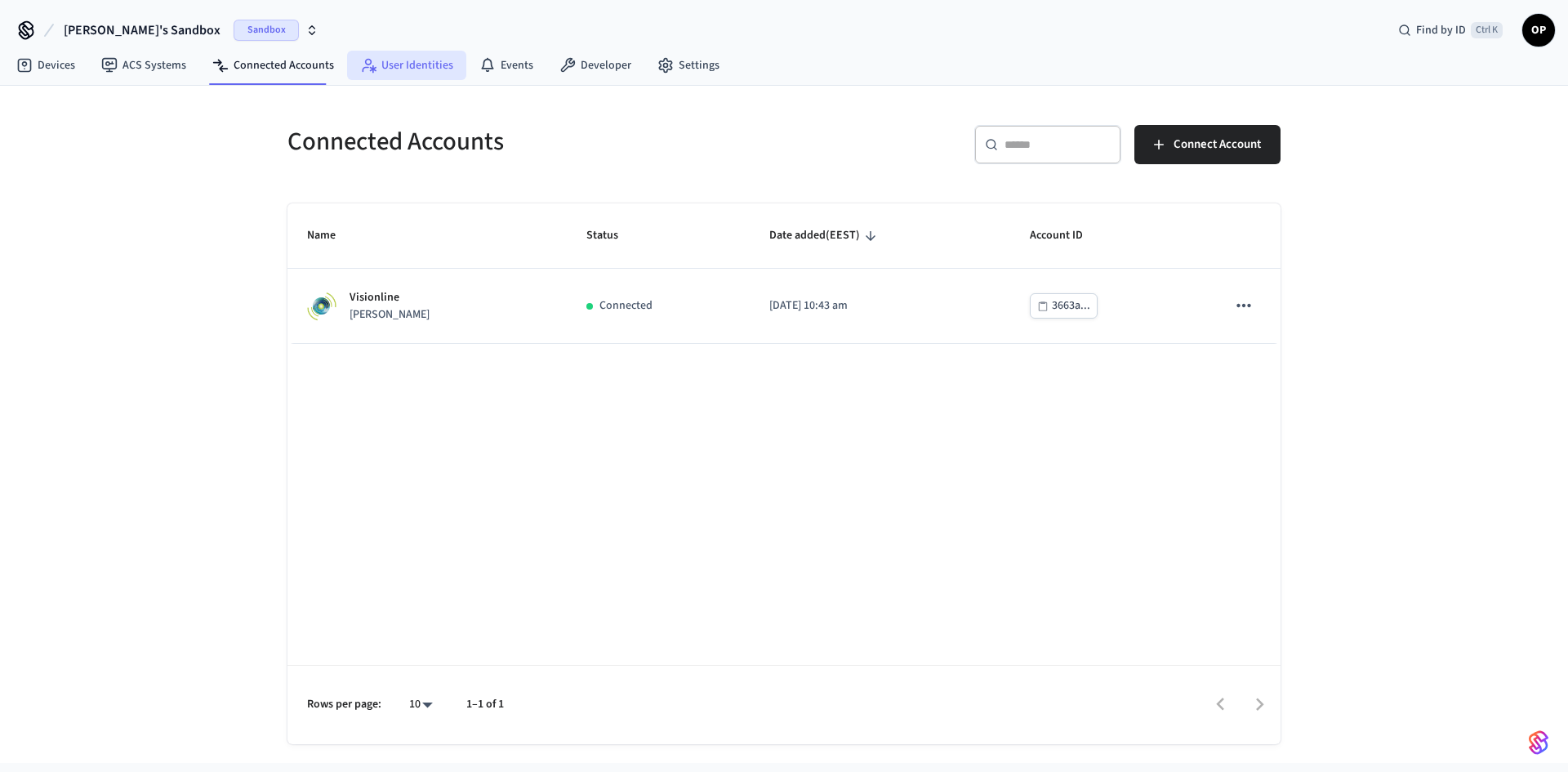
click at [414, 70] on link "User Identities" at bounding box center [406, 65] width 119 height 30
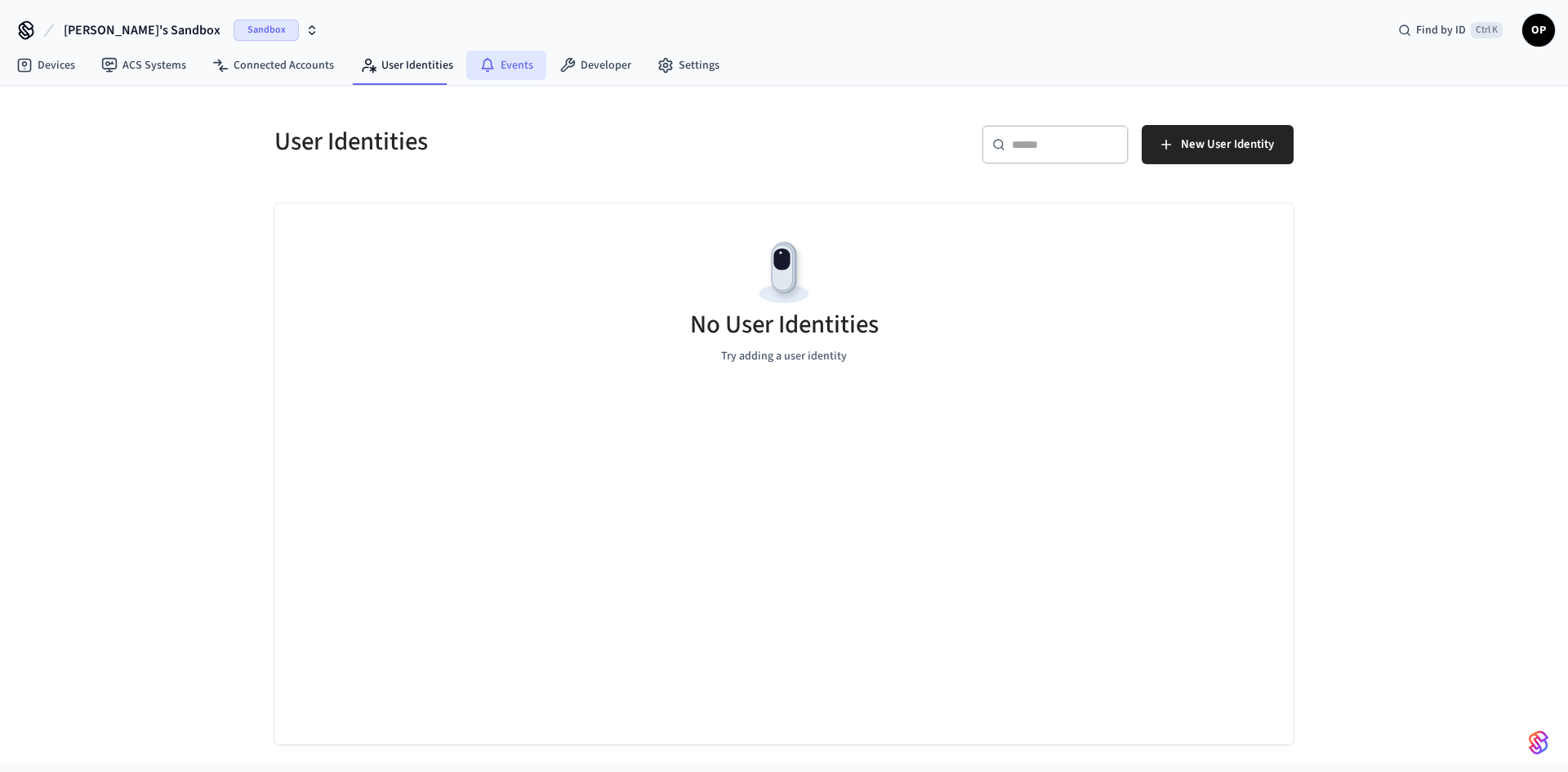
click at [494, 71] on link "Events" at bounding box center [506, 65] width 80 height 30
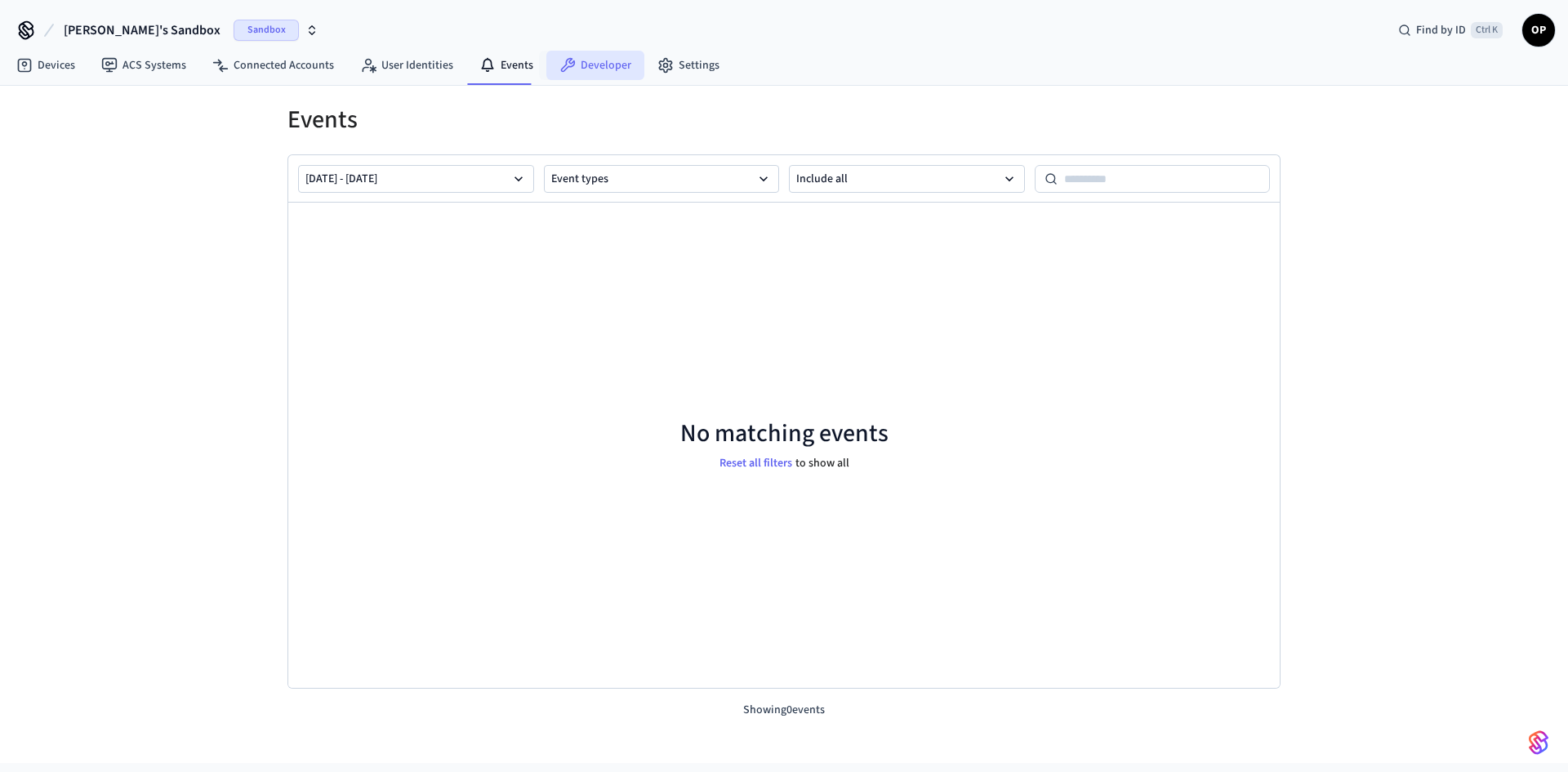
click at [595, 57] on link "Developer" at bounding box center [595, 65] width 98 height 30
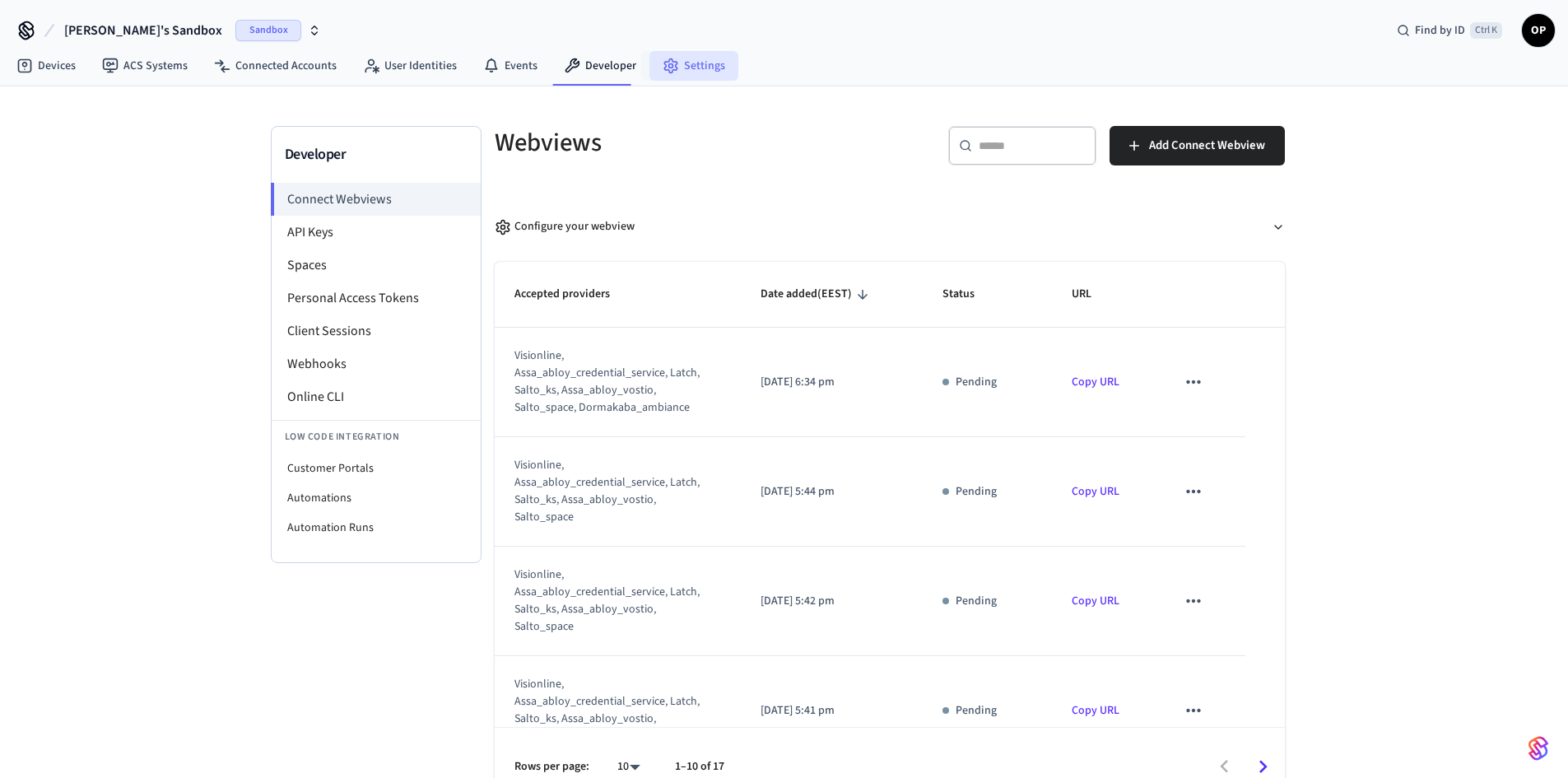
click at [698, 72] on link "Settings" at bounding box center [693, 66] width 88 height 30
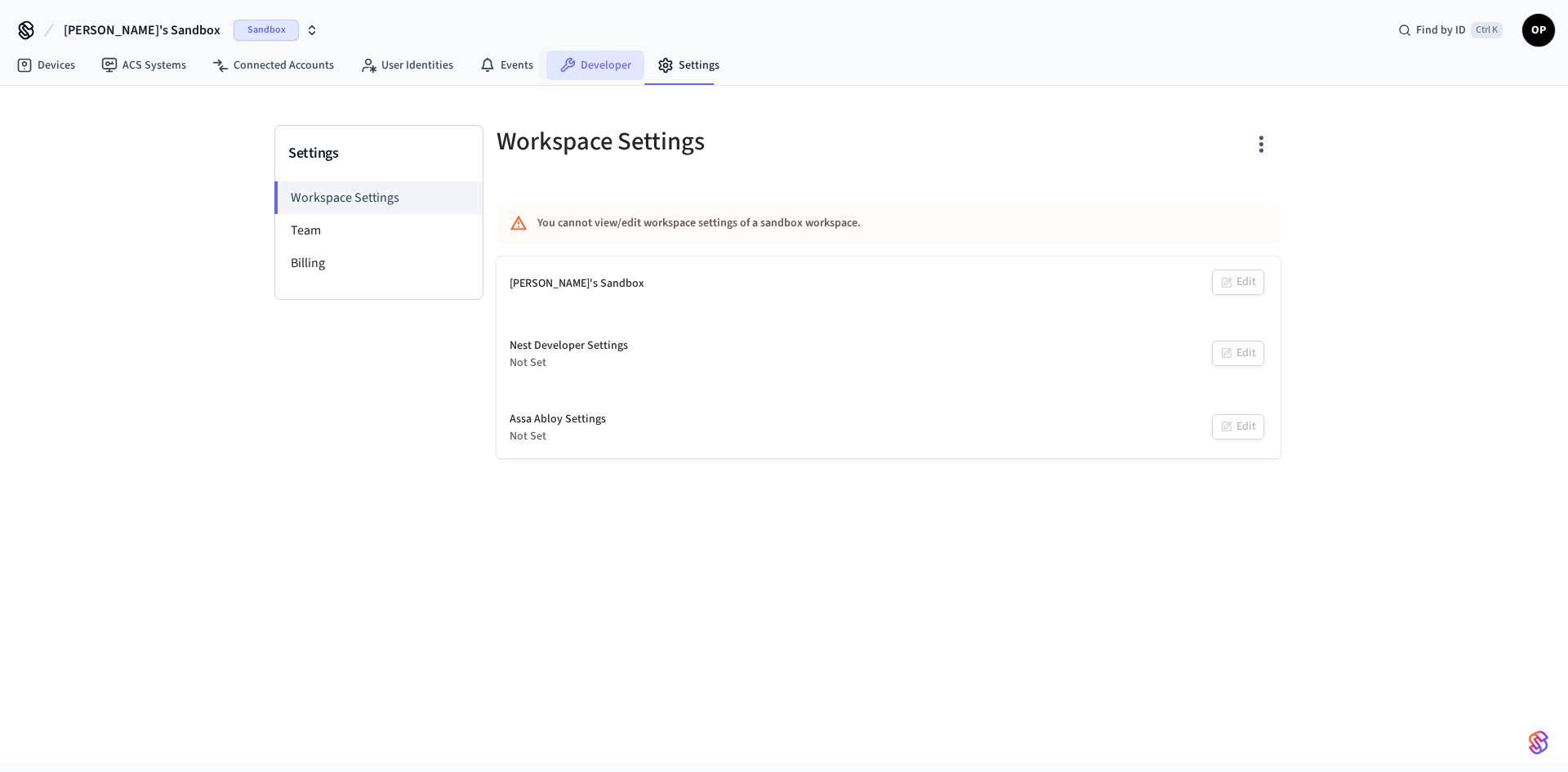
click at [597, 67] on link "Developer" at bounding box center [595, 65] width 98 height 30
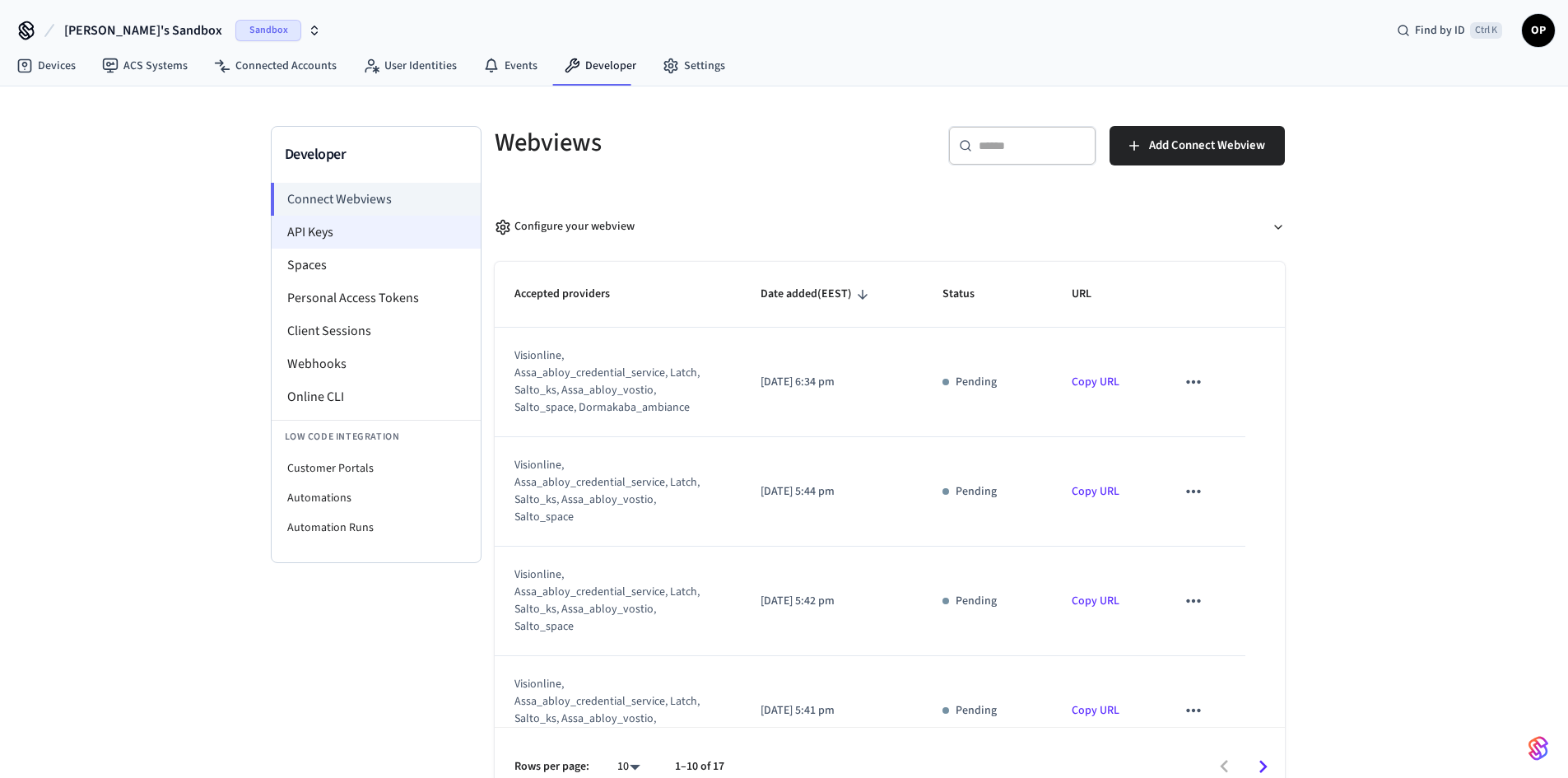
click at [340, 232] on li "API Keys" at bounding box center [376, 232] width 209 height 33
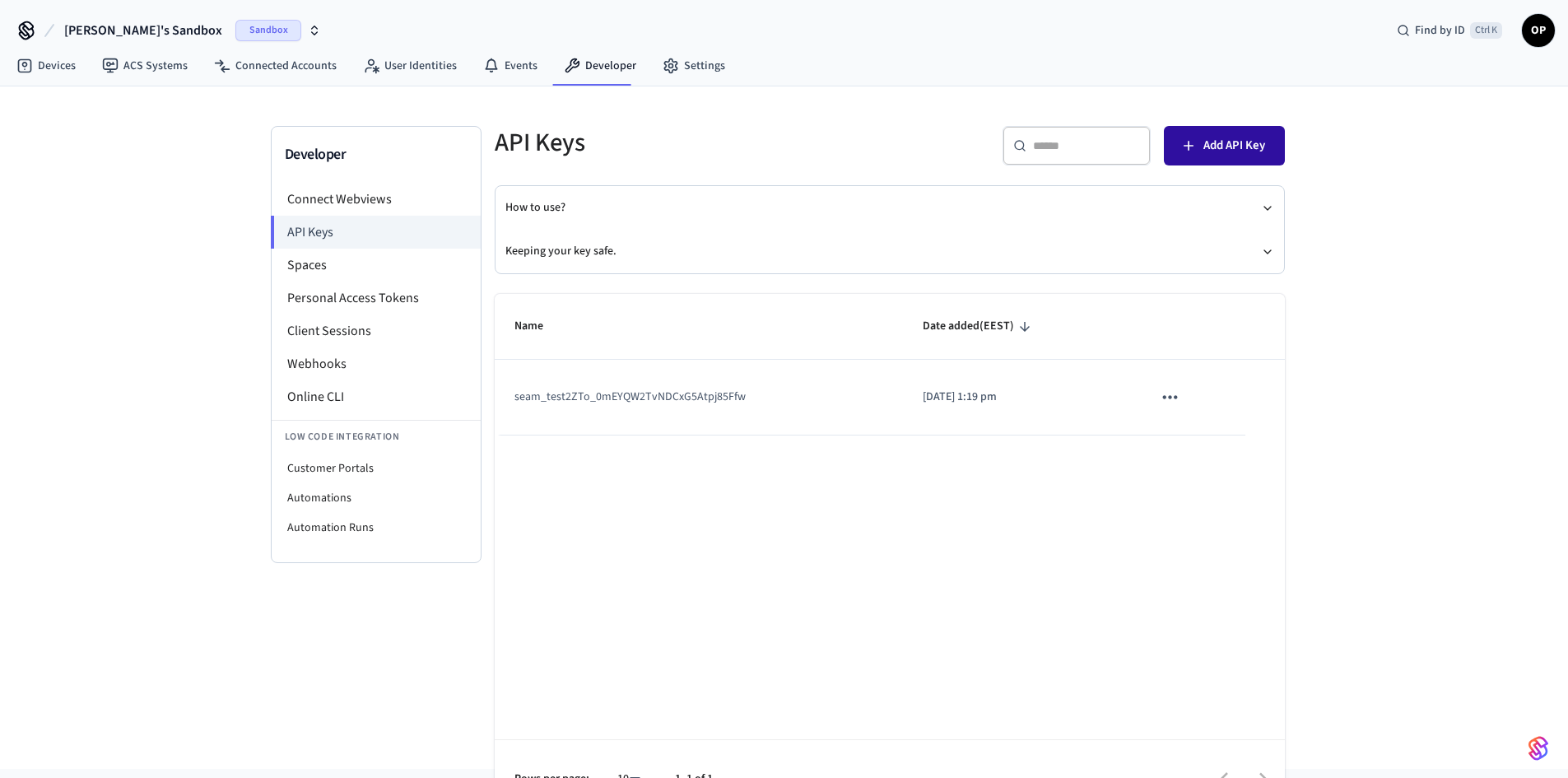
click at [1223, 134] on button "Add API Key" at bounding box center [1224, 146] width 121 height 39
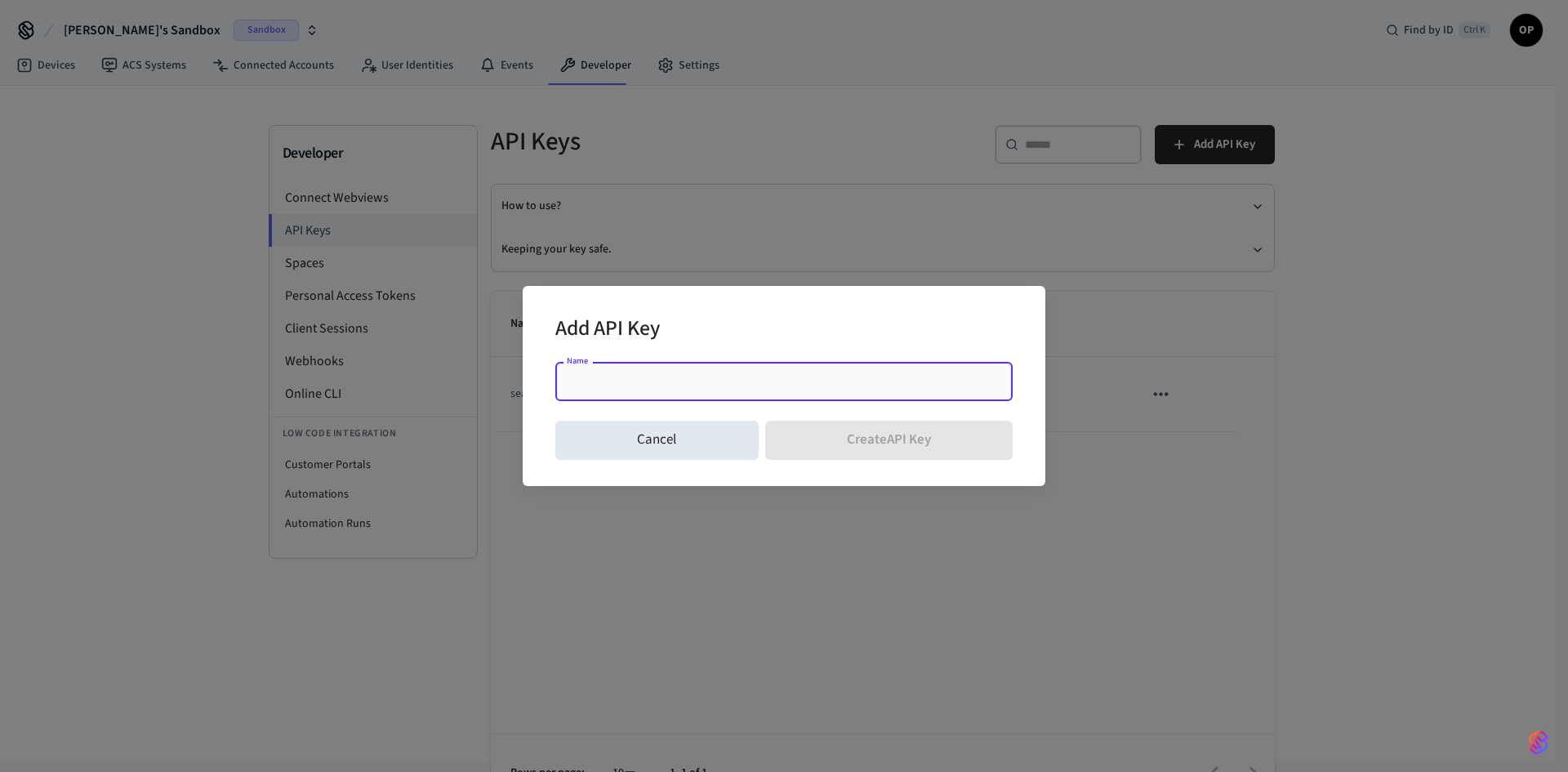
click at [640, 389] on input "Name" at bounding box center [784, 381] width 438 height 16
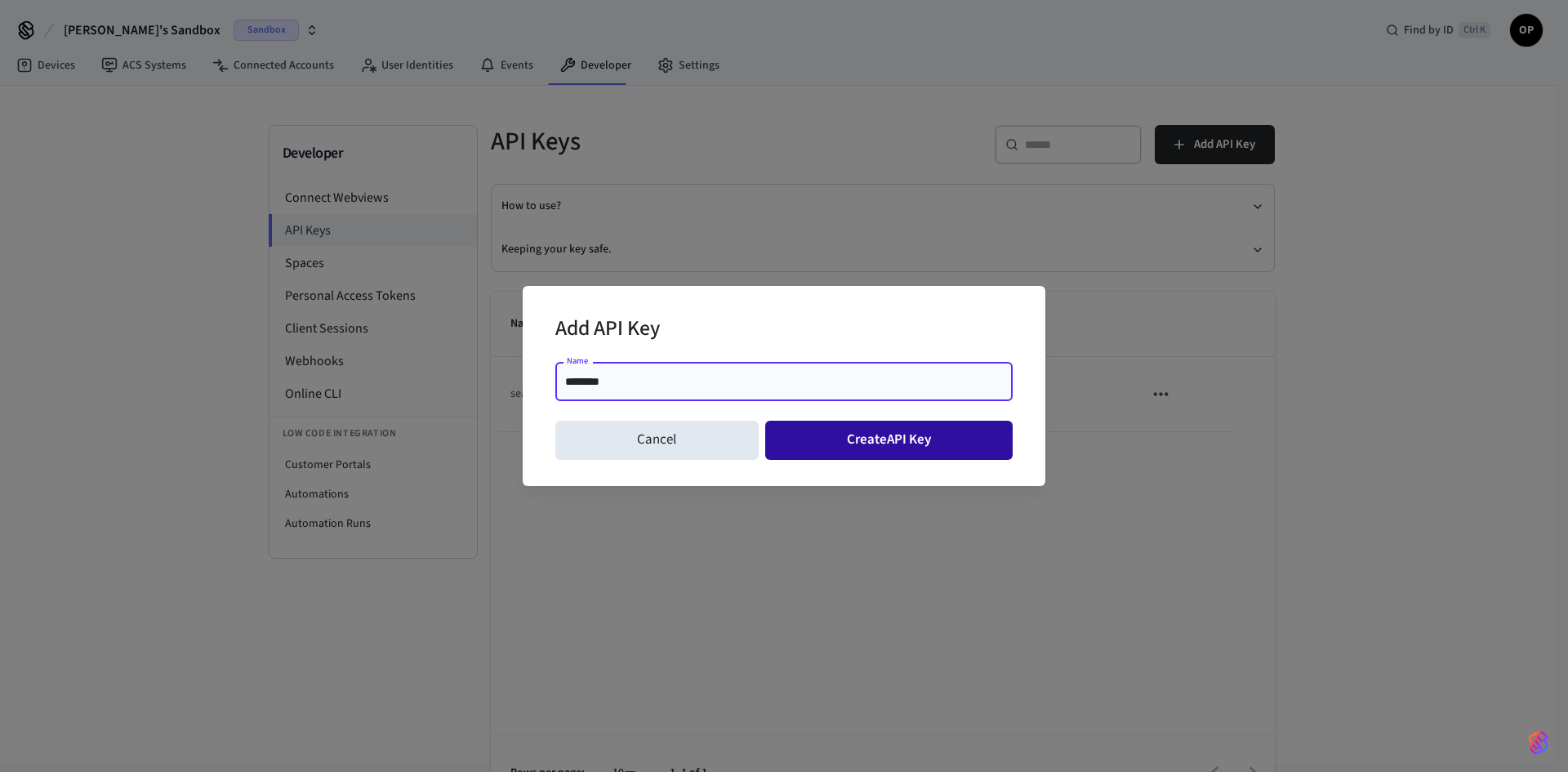
type input "********"
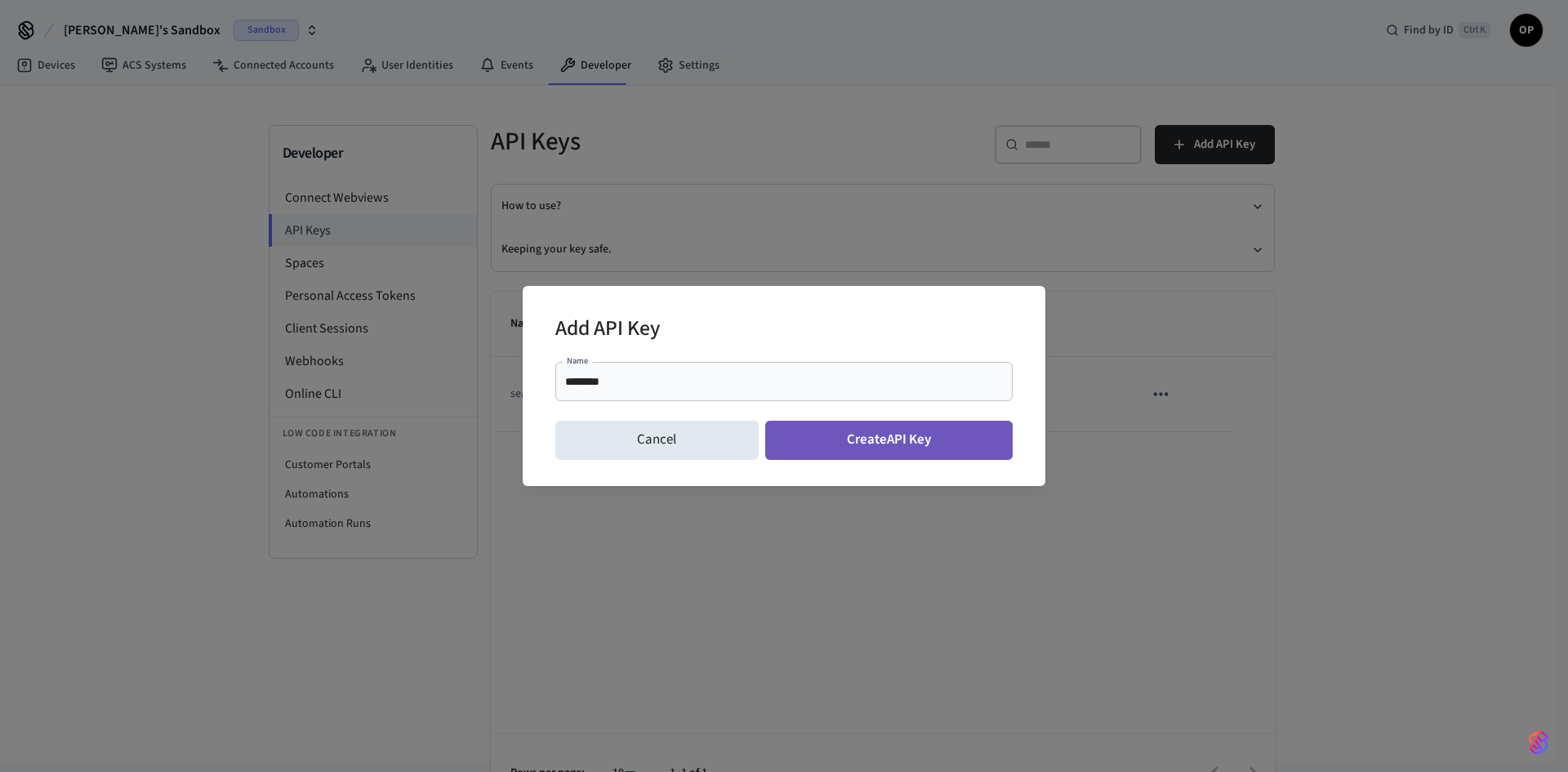
click at [909, 436] on button "Create API Key" at bounding box center [889, 440] width 248 height 39
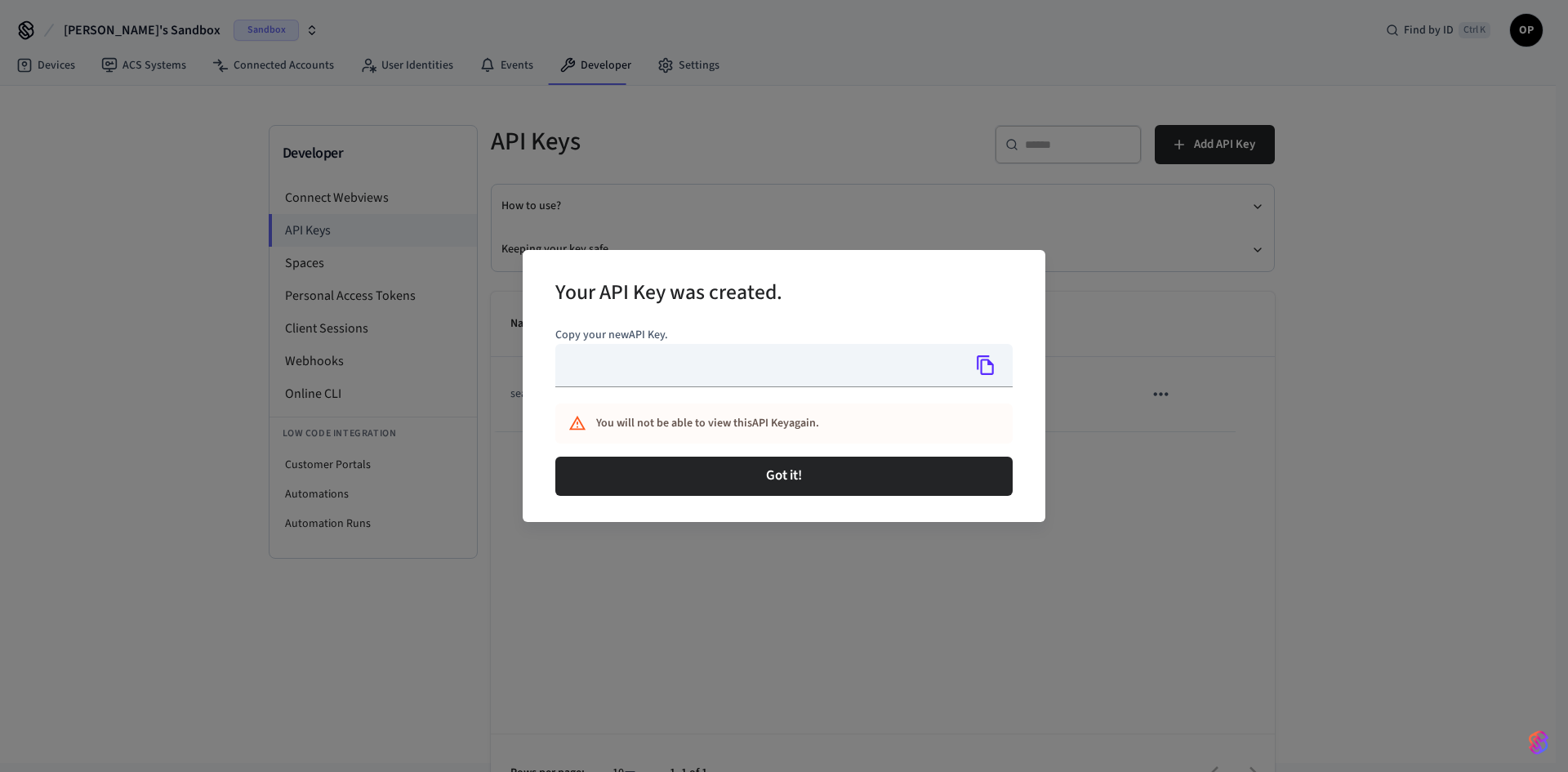
type input "**********"
click at [988, 368] on icon "Copy" at bounding box center [985, 365] width 21 height 21
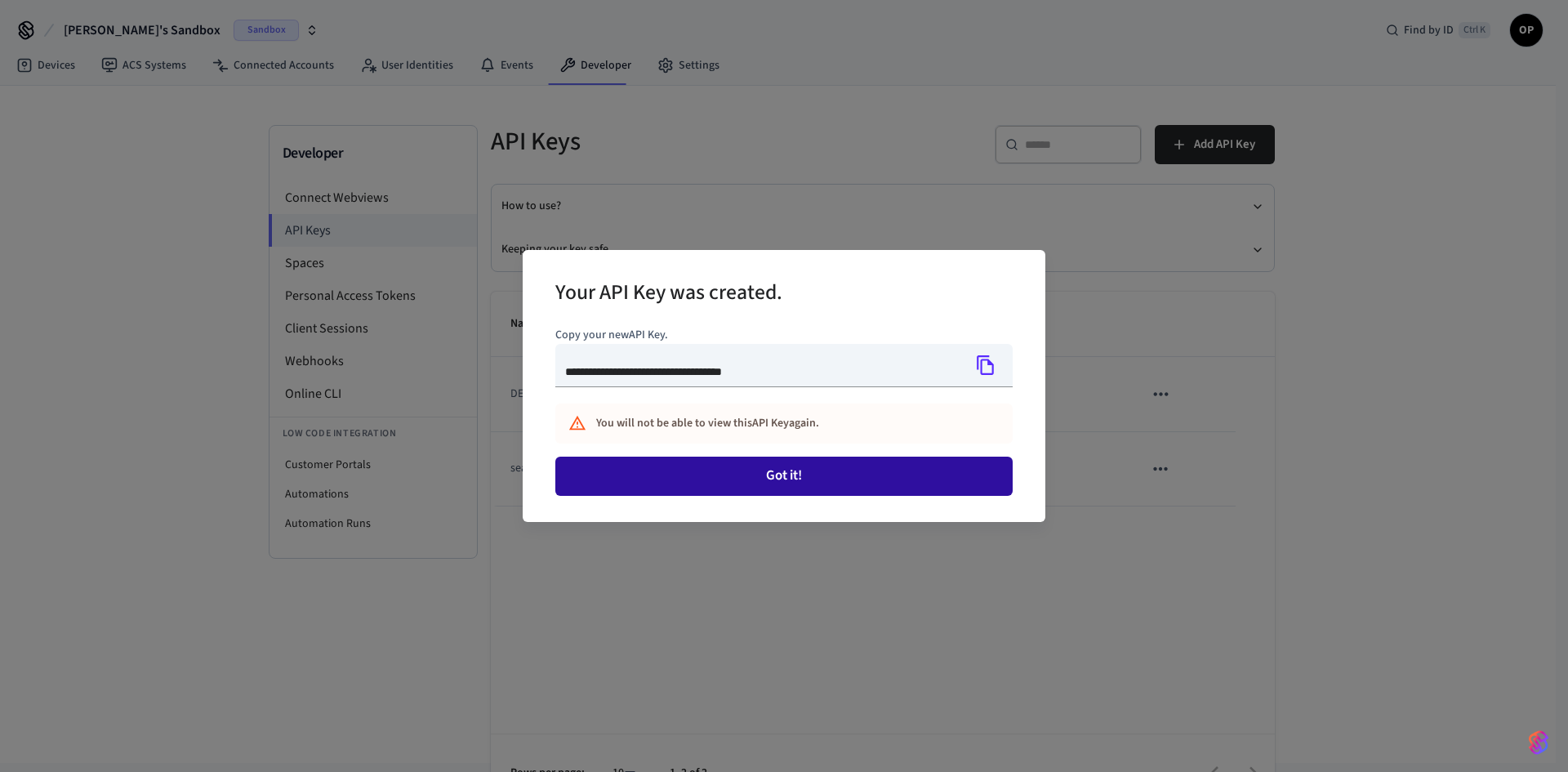
click at [809, 475] on button "Got it!" at bounding box center [784, 476] width 458 height 39
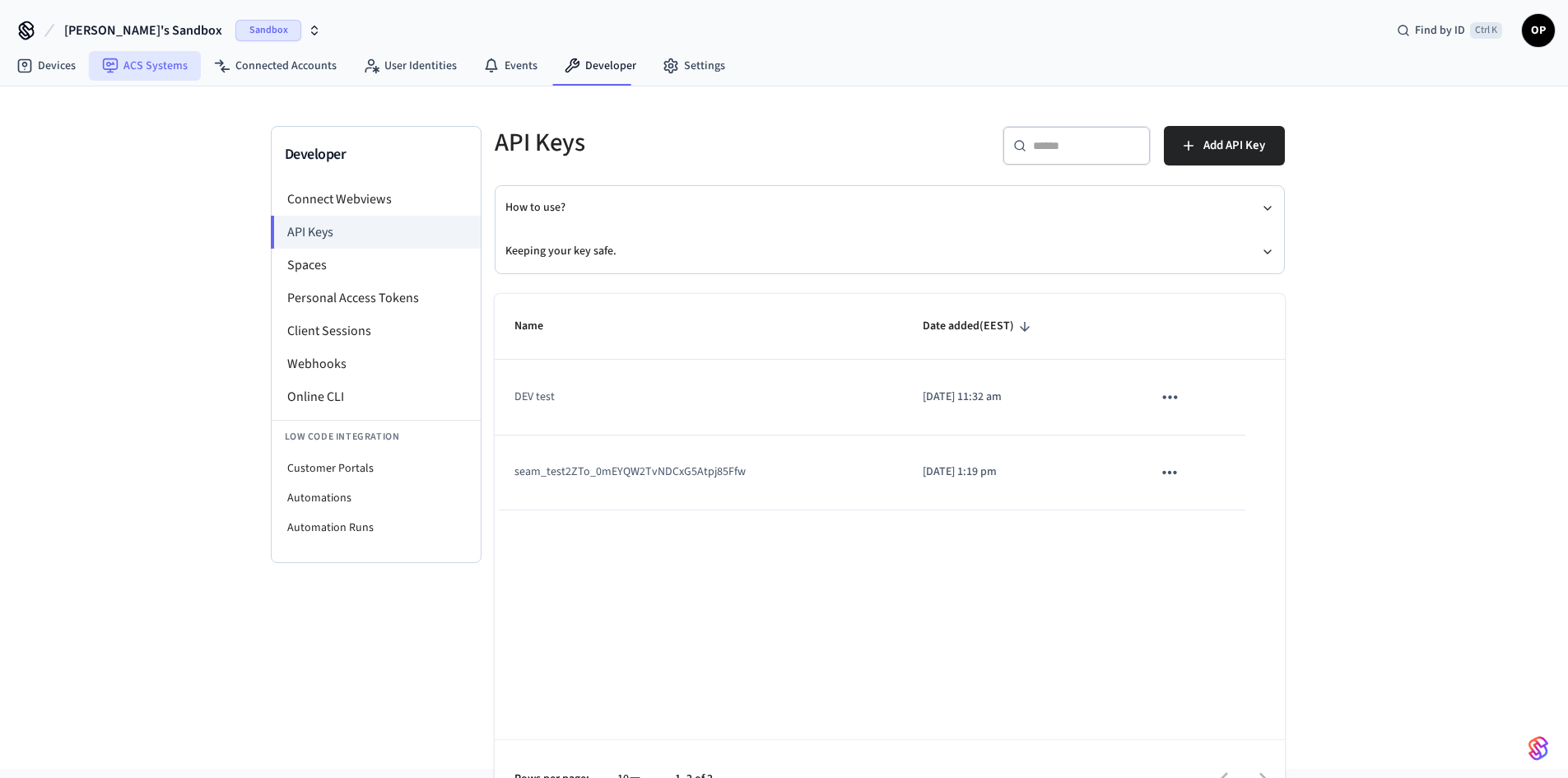
click at [132, 73] on link "ACS Systems" at bounding box center [145, 66] width 112 height 30
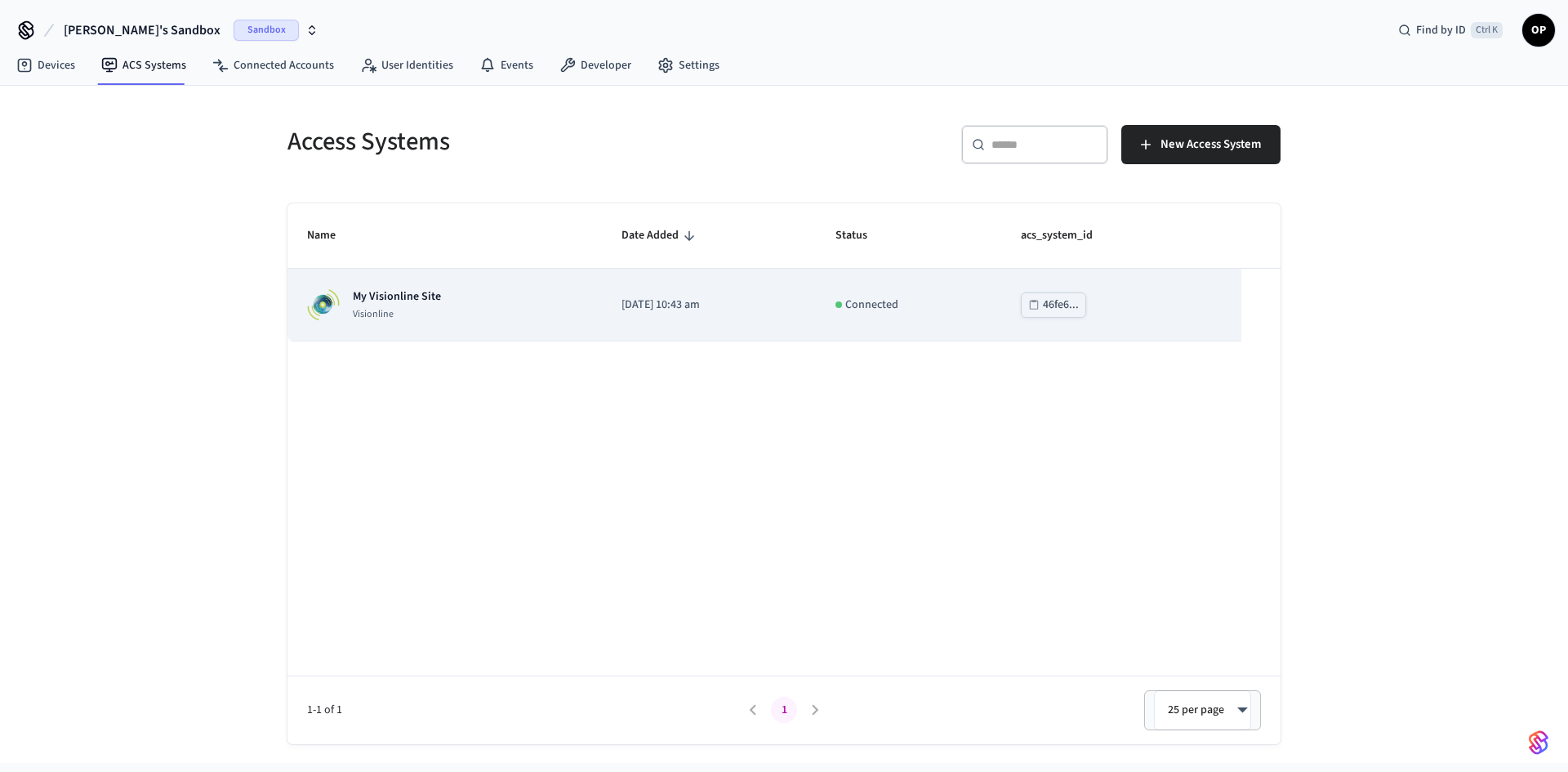
click at [385, 296] on p "My Visionline Site" at bounding box center [397, 296] width 88 height 16
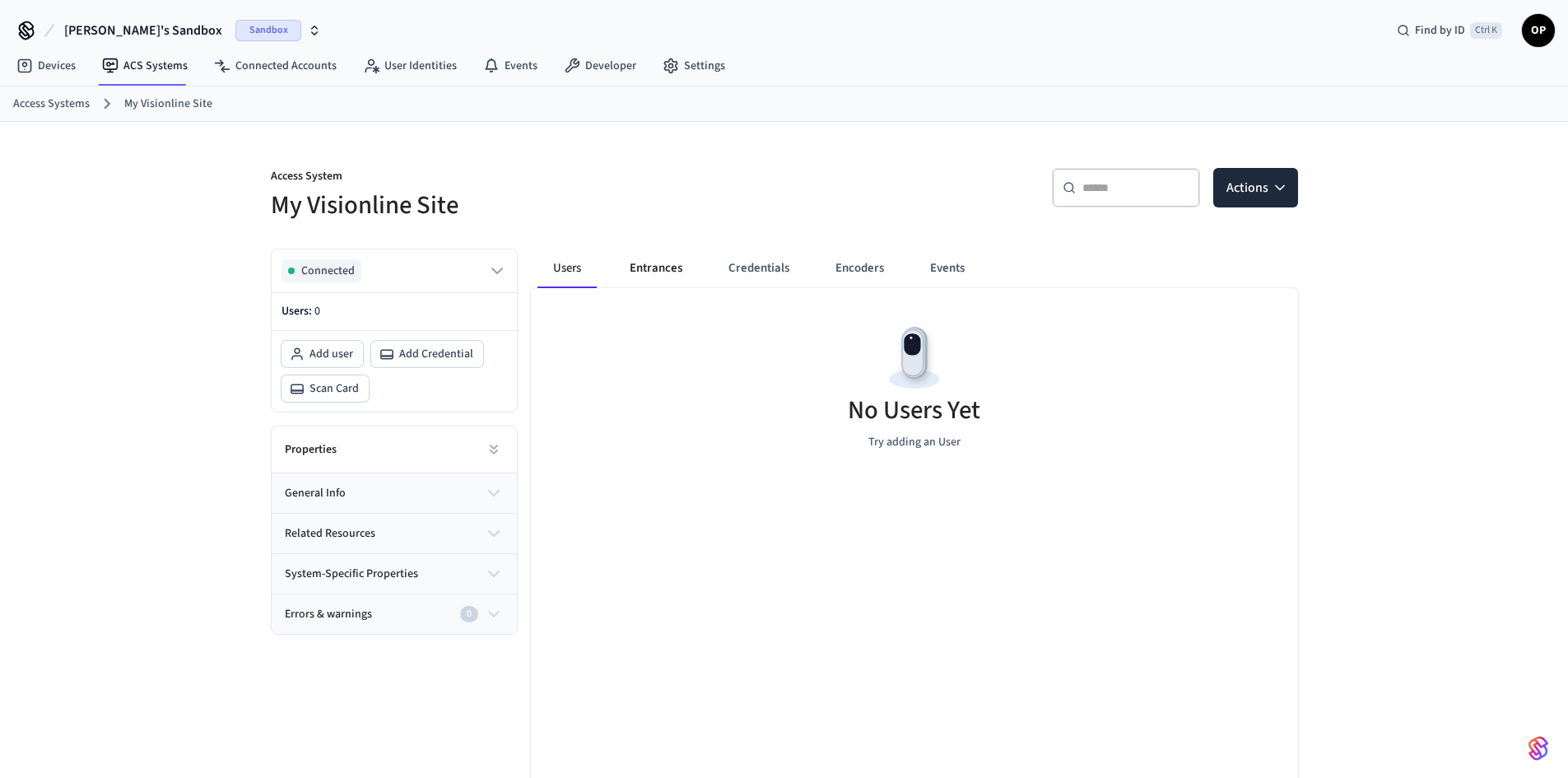
click at [669, 272] on button "Entrances" at bounding box center [656, 268] width 79 height 39
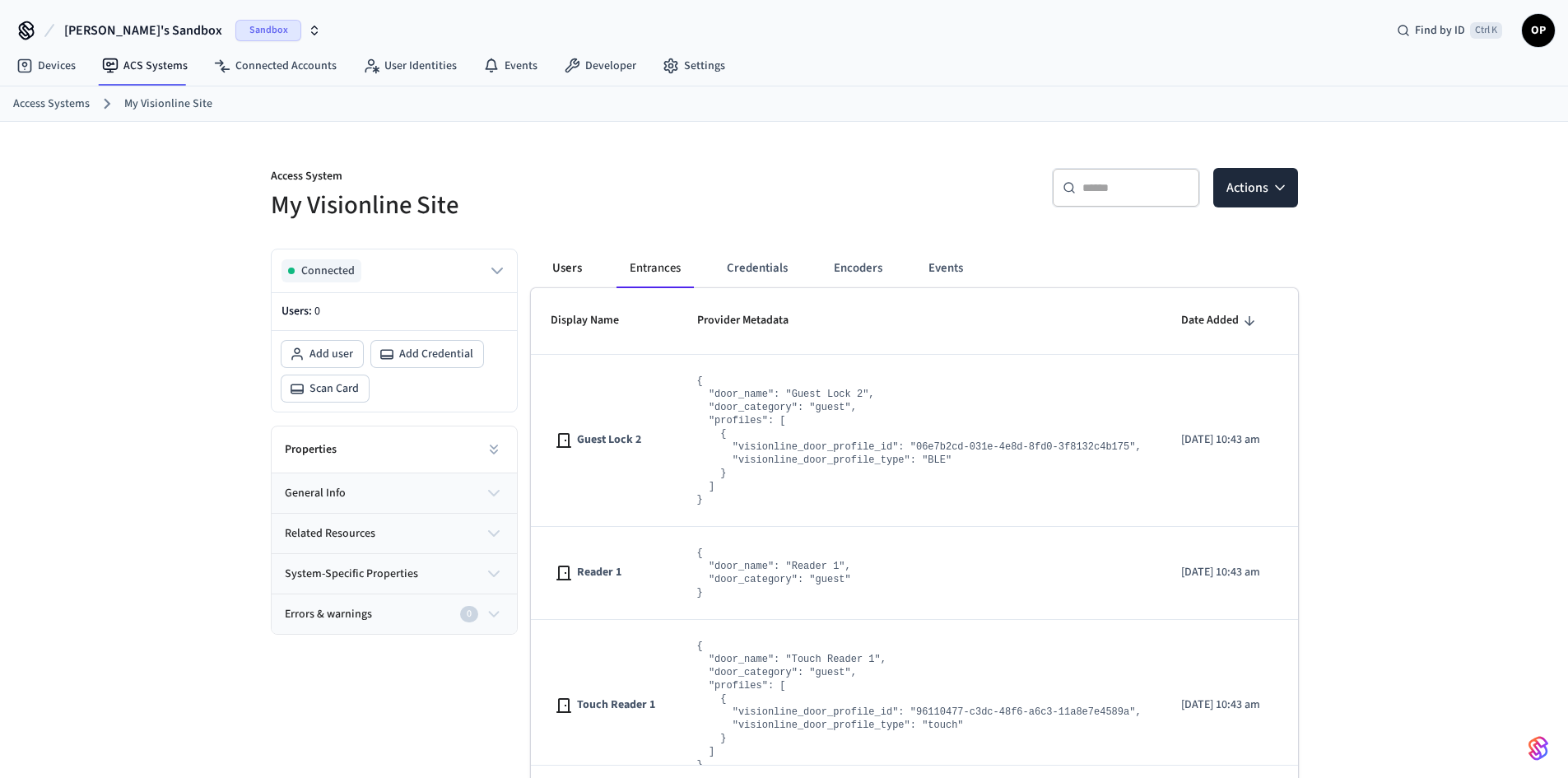
click at [550, 268] on button "Users" at bounding box center [567, 268] width 60 height 39
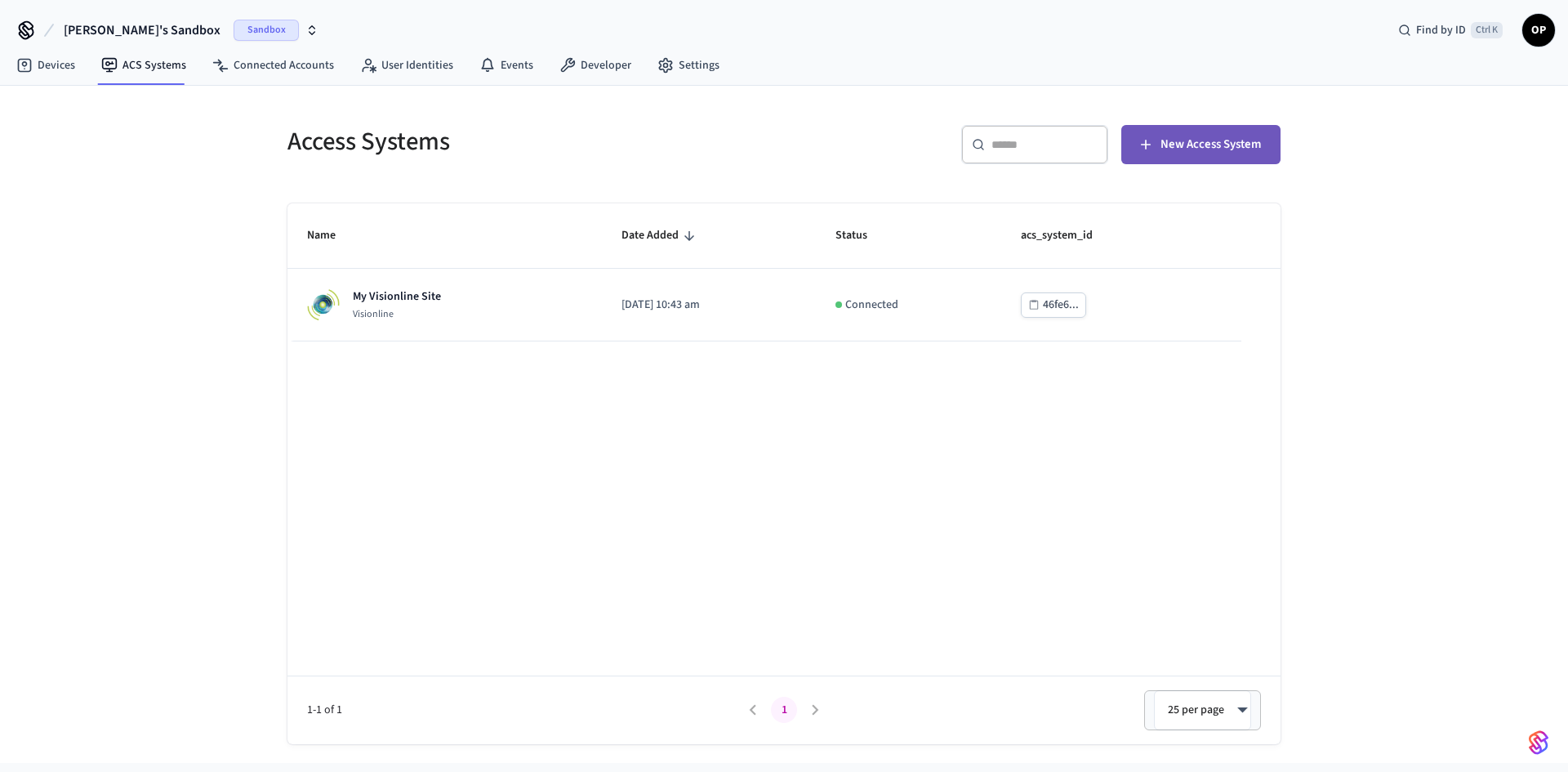
click at [1214, 139] on span "New Access System" at bounding box center [1211, 144] width 100 height 21
click at [675, 519] on div "Name Date Added Status acs_system_id My Visionline Site Visionline 2025/06/03 a…" at bounding box center [784, 474] width 993 height 541
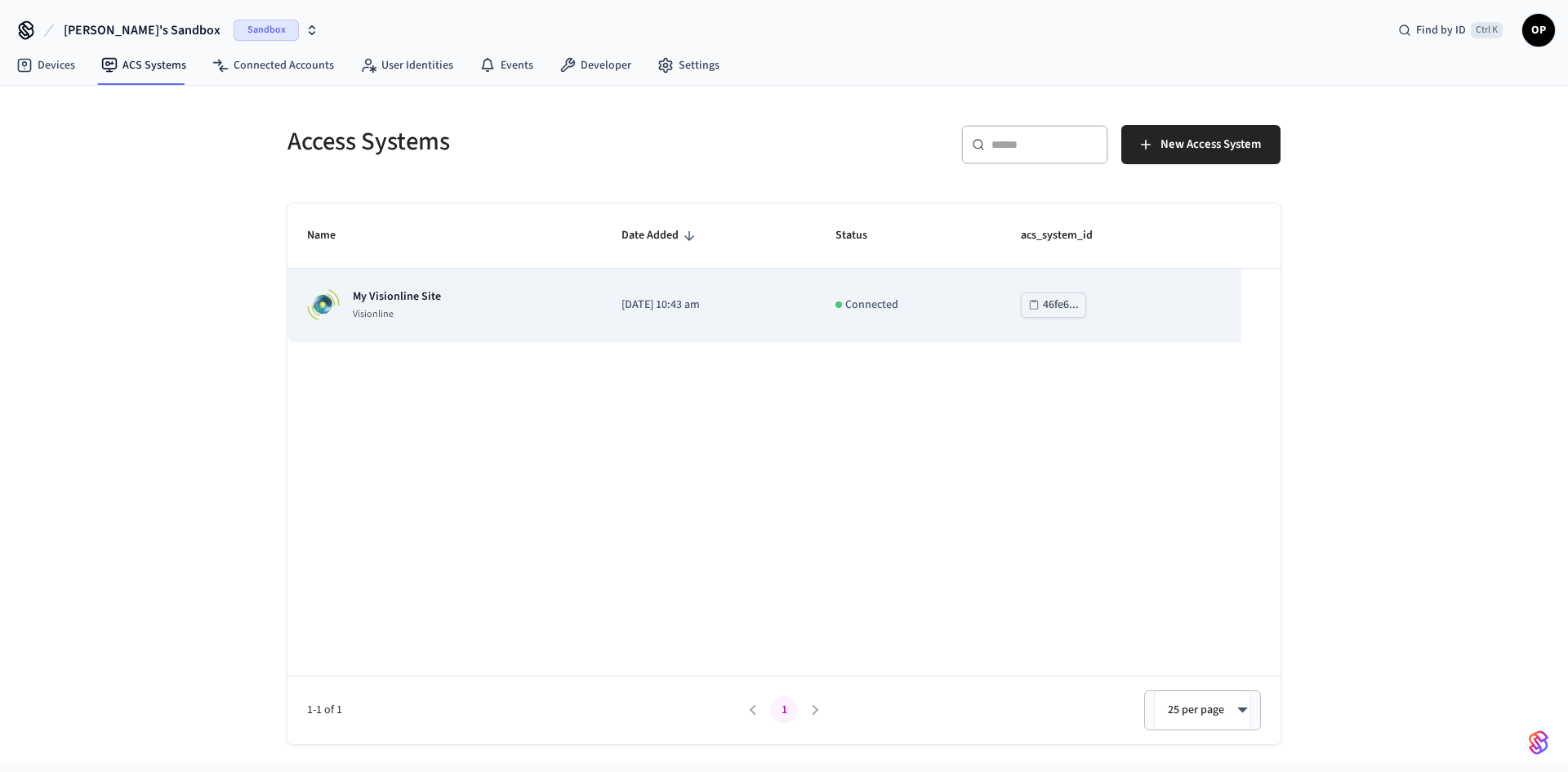
click at [1079, 303] on div "46fe6..." at bounding box center [1061, 305] width 36 height 20
click at [462, 297] on div "My Visionline Site Visionline" at bounding box center [445, 304] width 275 height 33
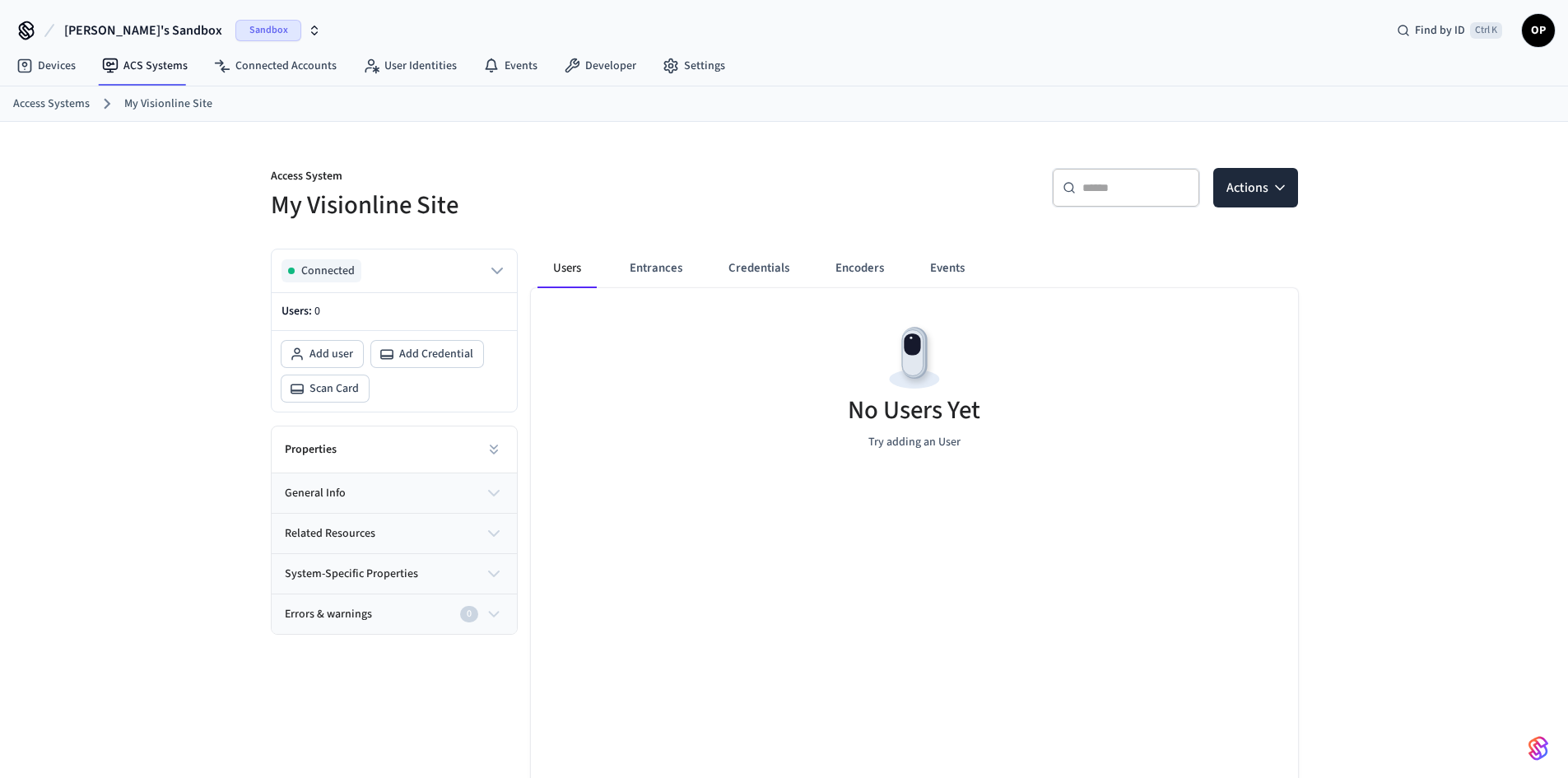
scroll to position [83, 0]
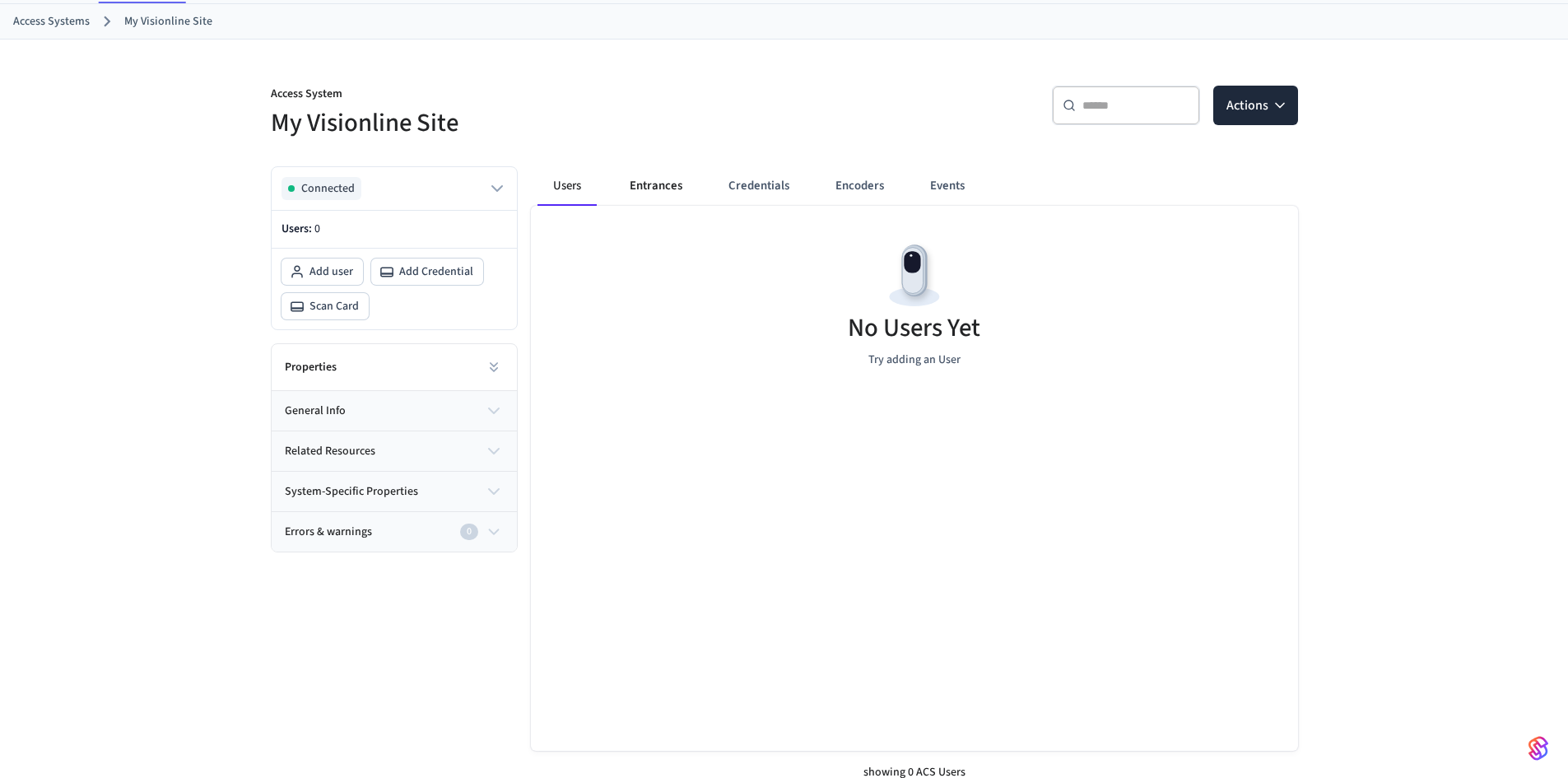
click at [663, 182] on button "Entrances" at bounding box center [656, 186] width 79 height 39
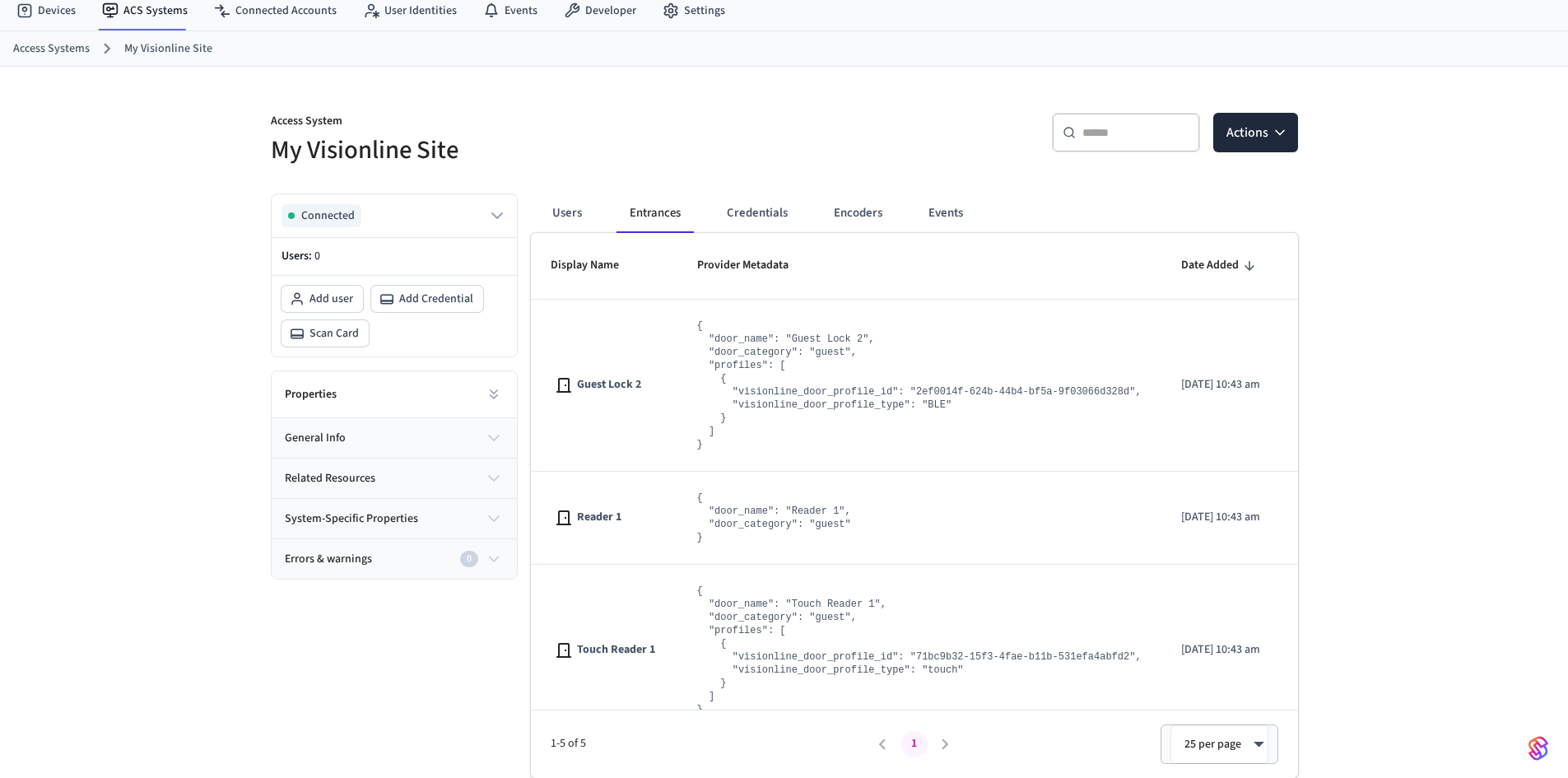
scroll to position [55, 0]
click at [739, 202] on button "Credentials" at bounding box center [757, 213] width 88 height 39
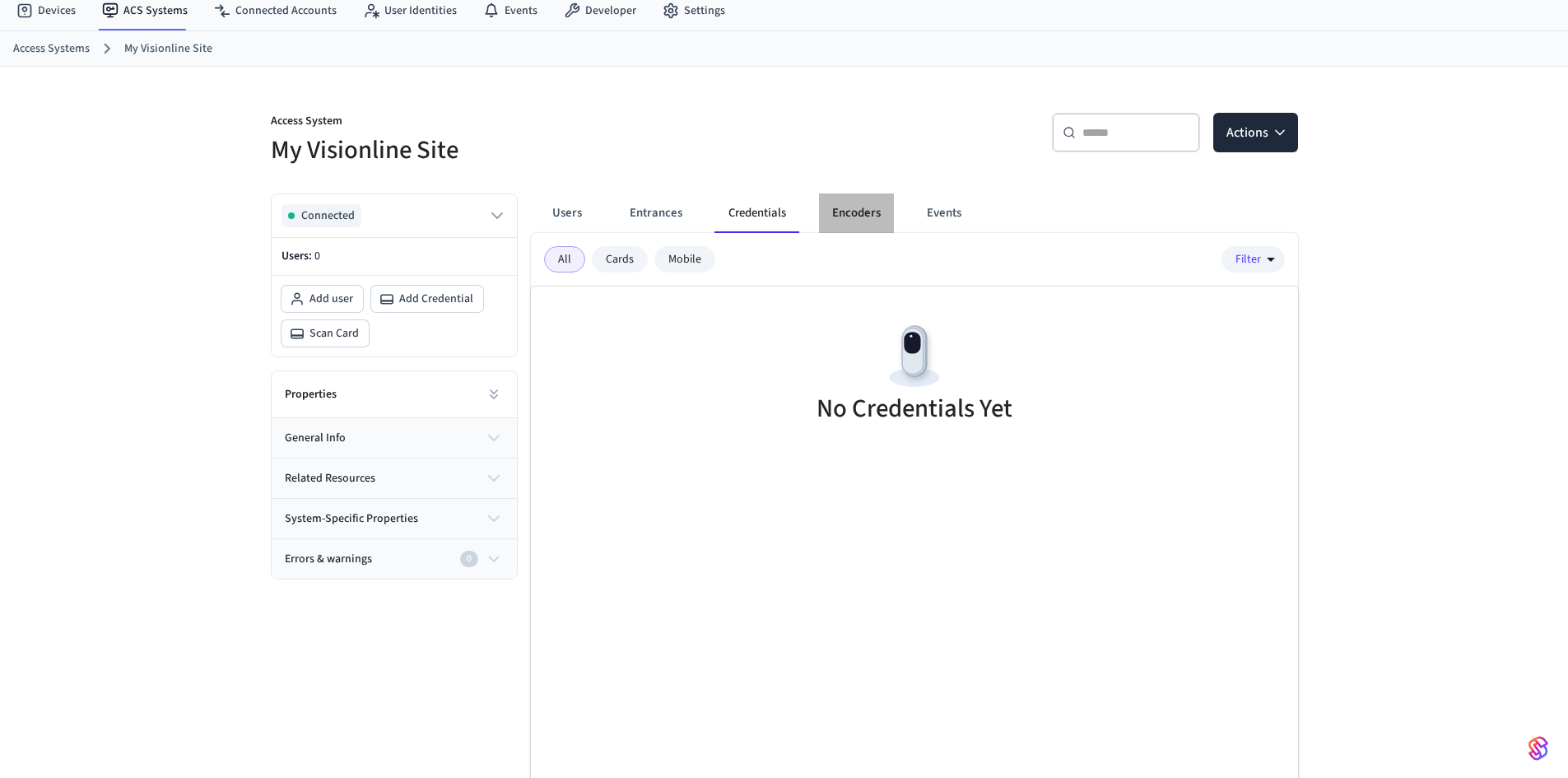
click at [836, 215] on button "Encoders" at bounding box center [857, 213] width 75 height 39
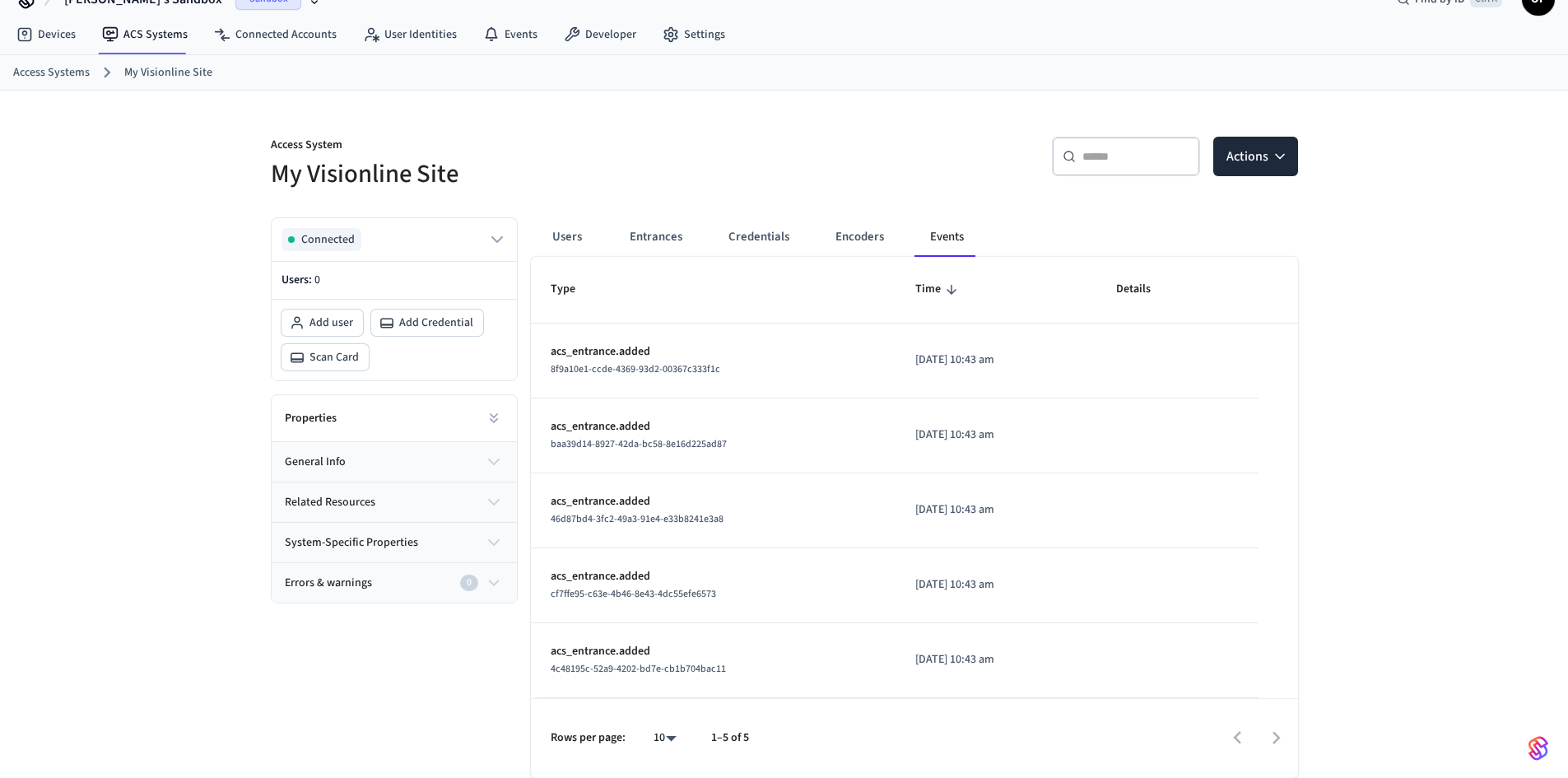
scroll to position [31, 0]
click at [570, 234] on button "Users" at bounding box center [567, 237] width 60 height 39
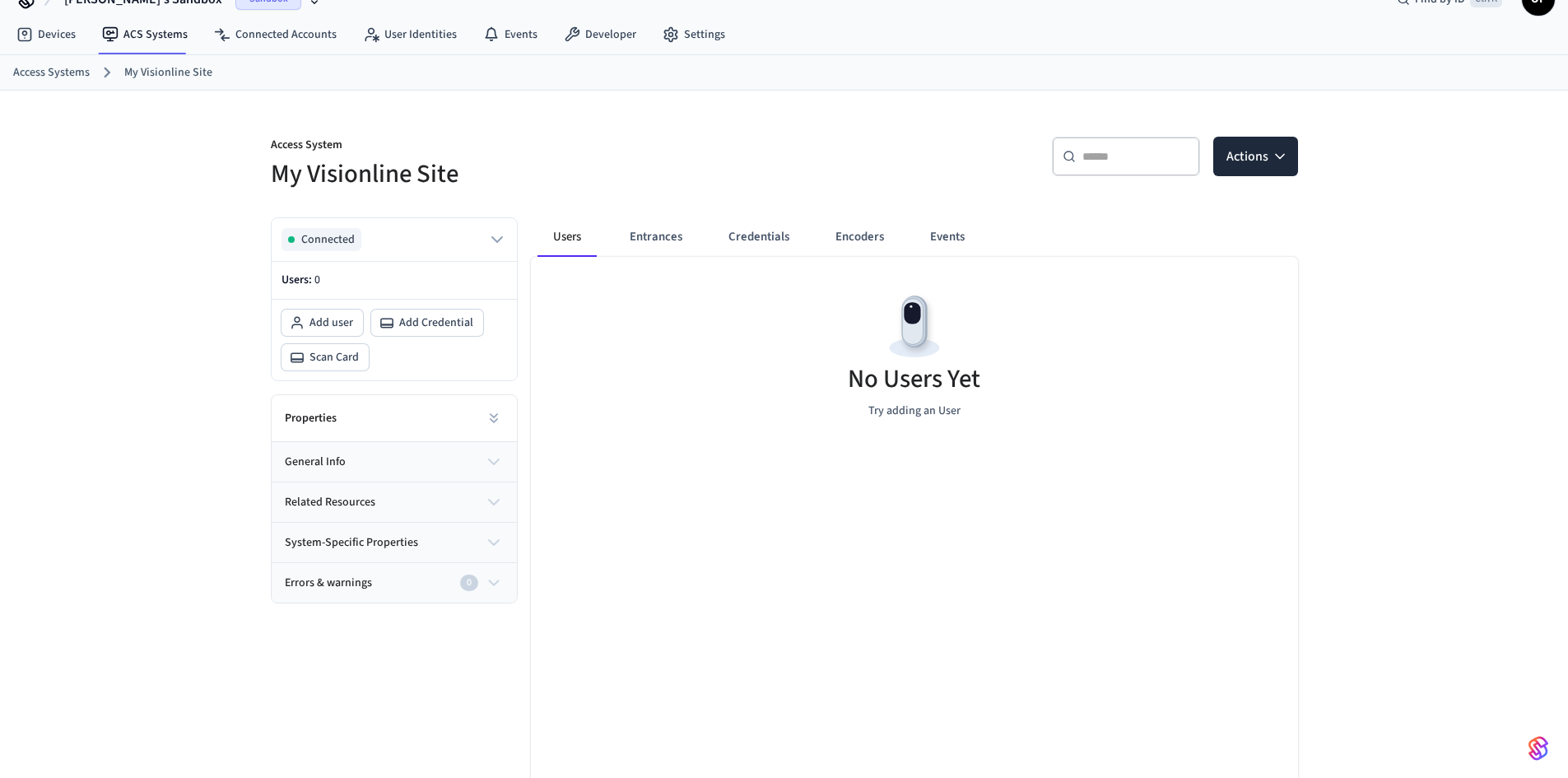
click at [309, 456] on span "general info" at bounding box center [316, 462] width 61 height 17
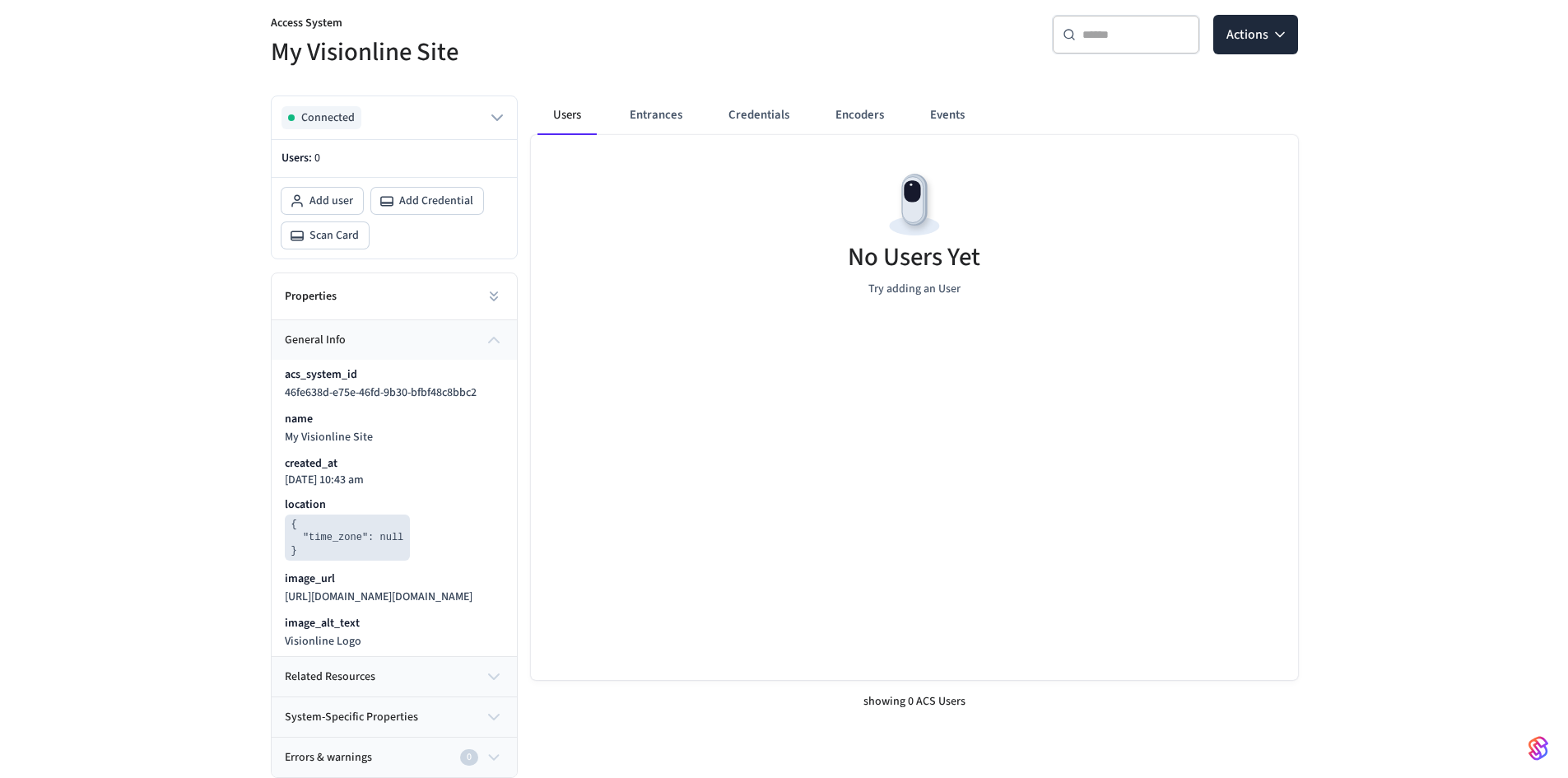
scroll to position [169, 0]
click at [296, 678] on span "related resources" at bounding box center [330, 678] width 90 height 17
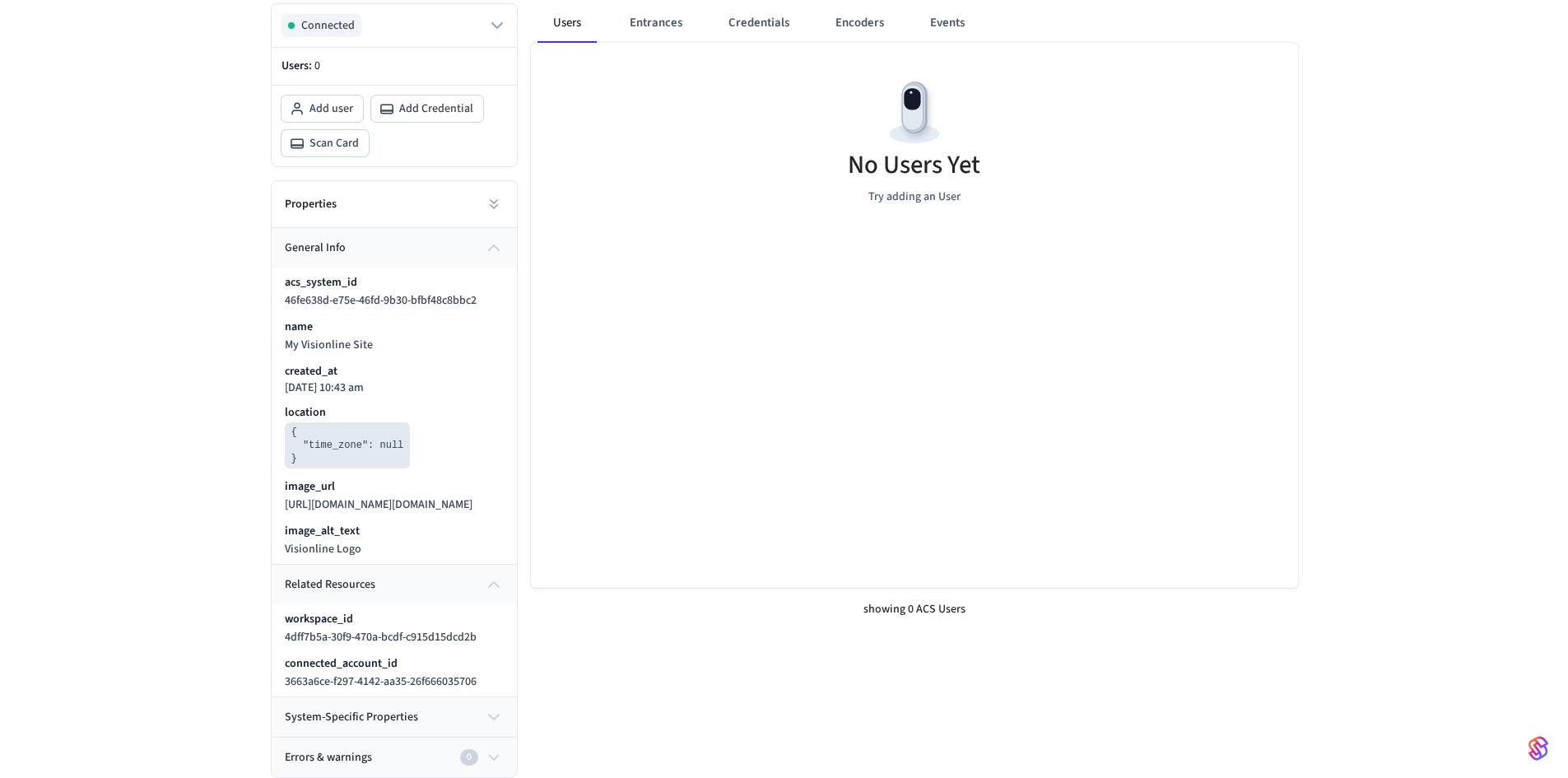
scroll to position [262, 0]
click at [340, 715] on span "system-specific properties" at bounding box center [351, 718] width 134 height 17
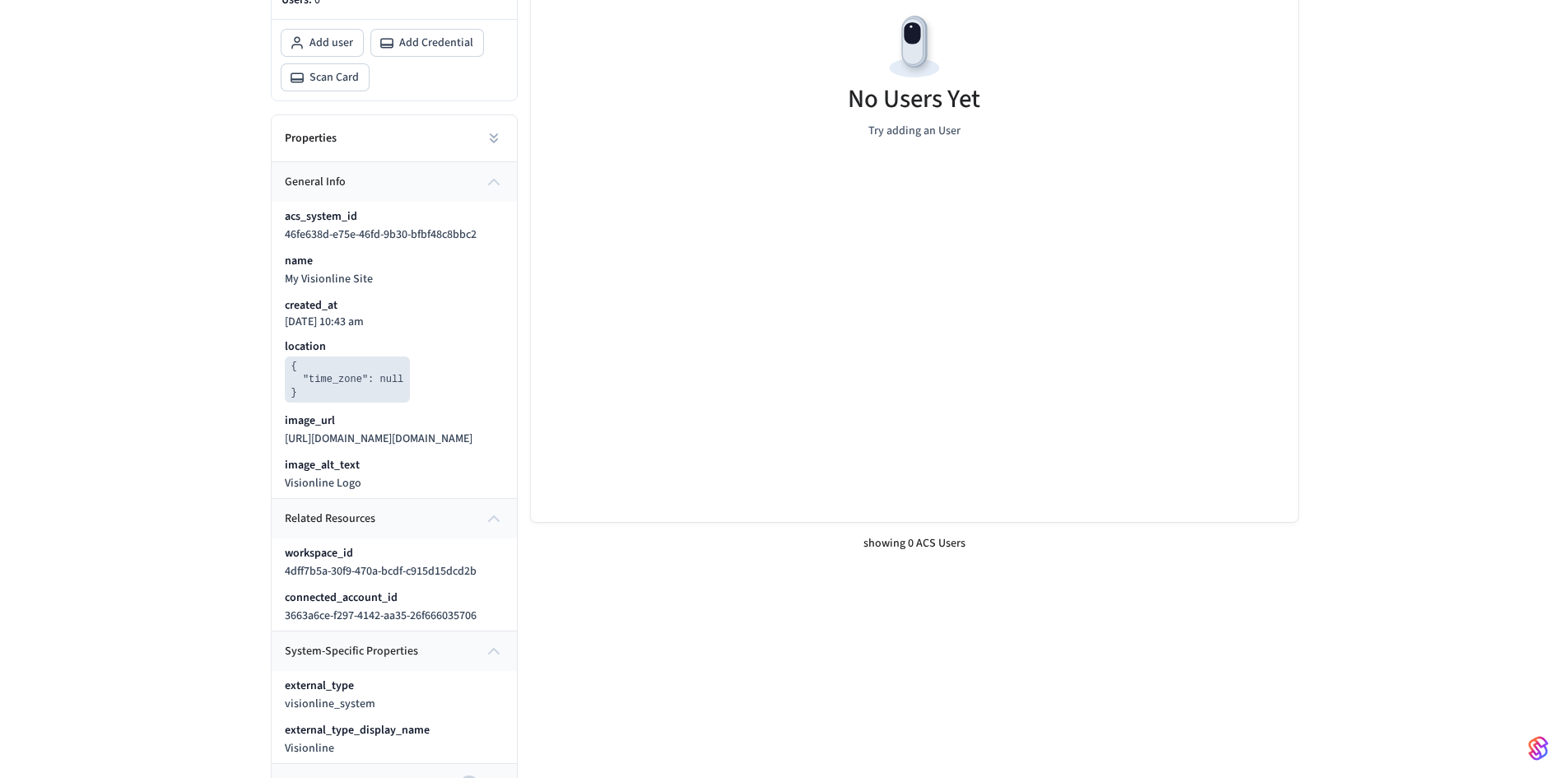
scroll to position [354, 0]
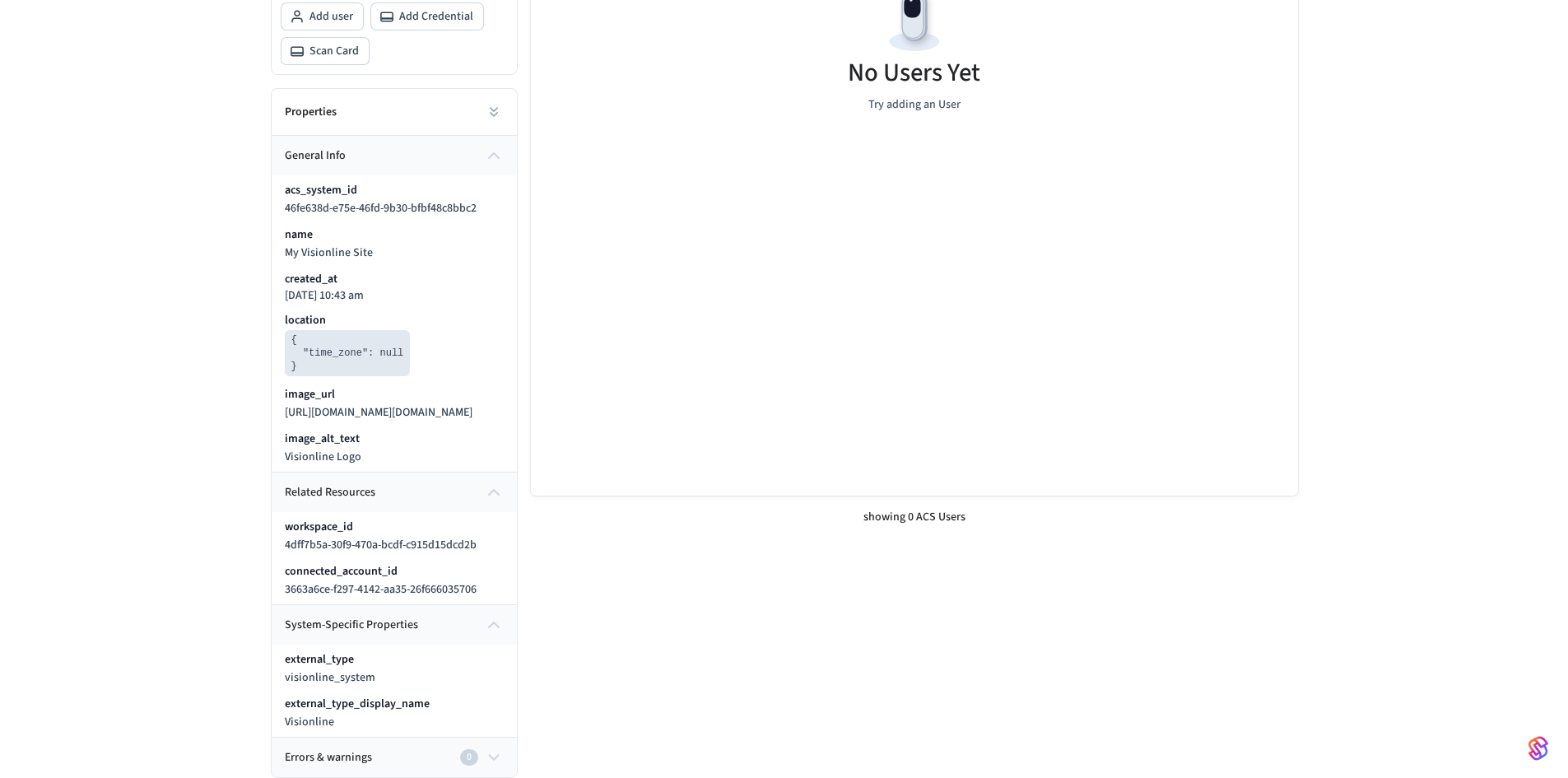
click at [354, 753] on span "Errors & warnings" at bounding box center [328, 758] width 88 height 17
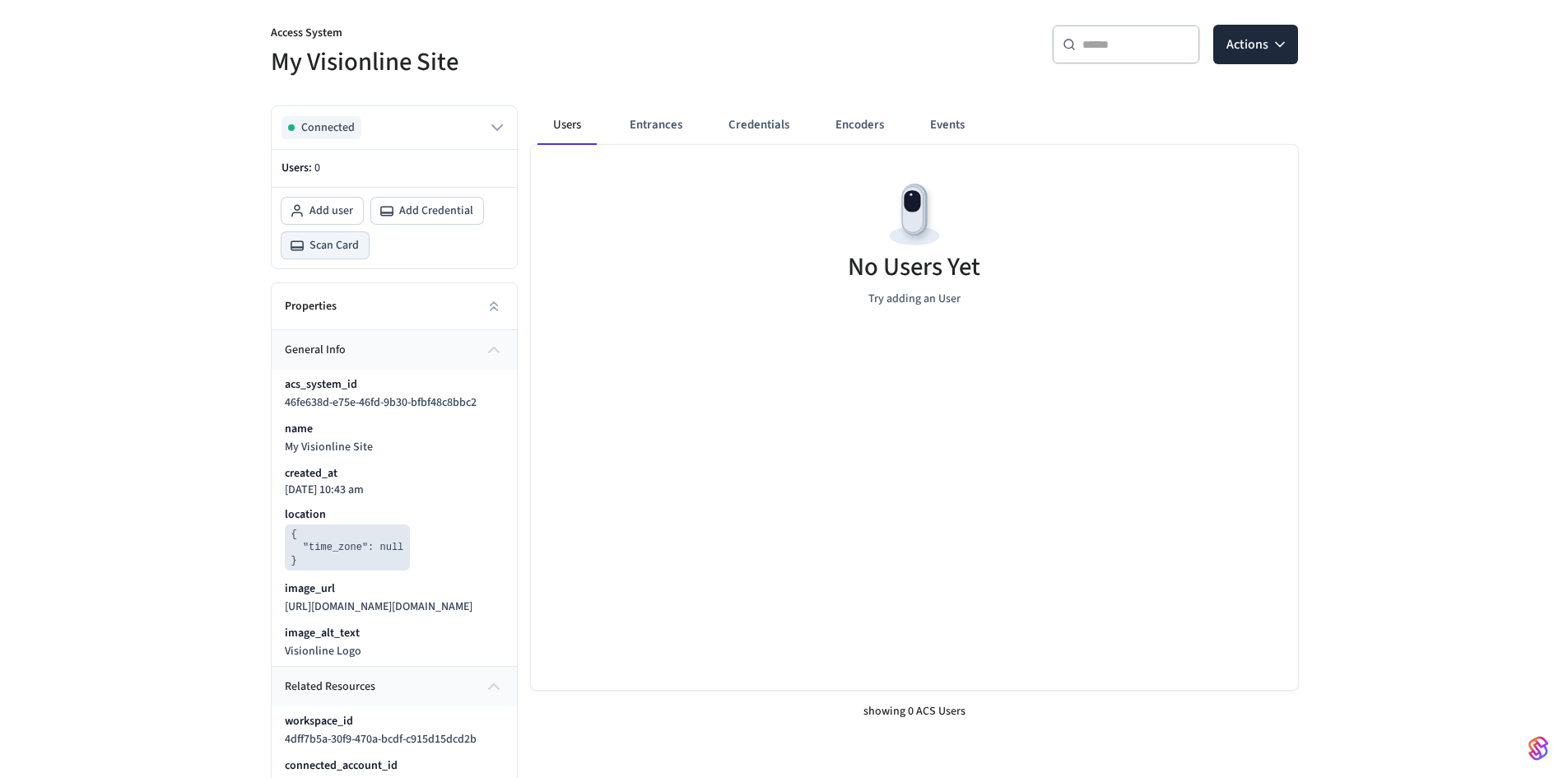
scroll to position [0, 0]
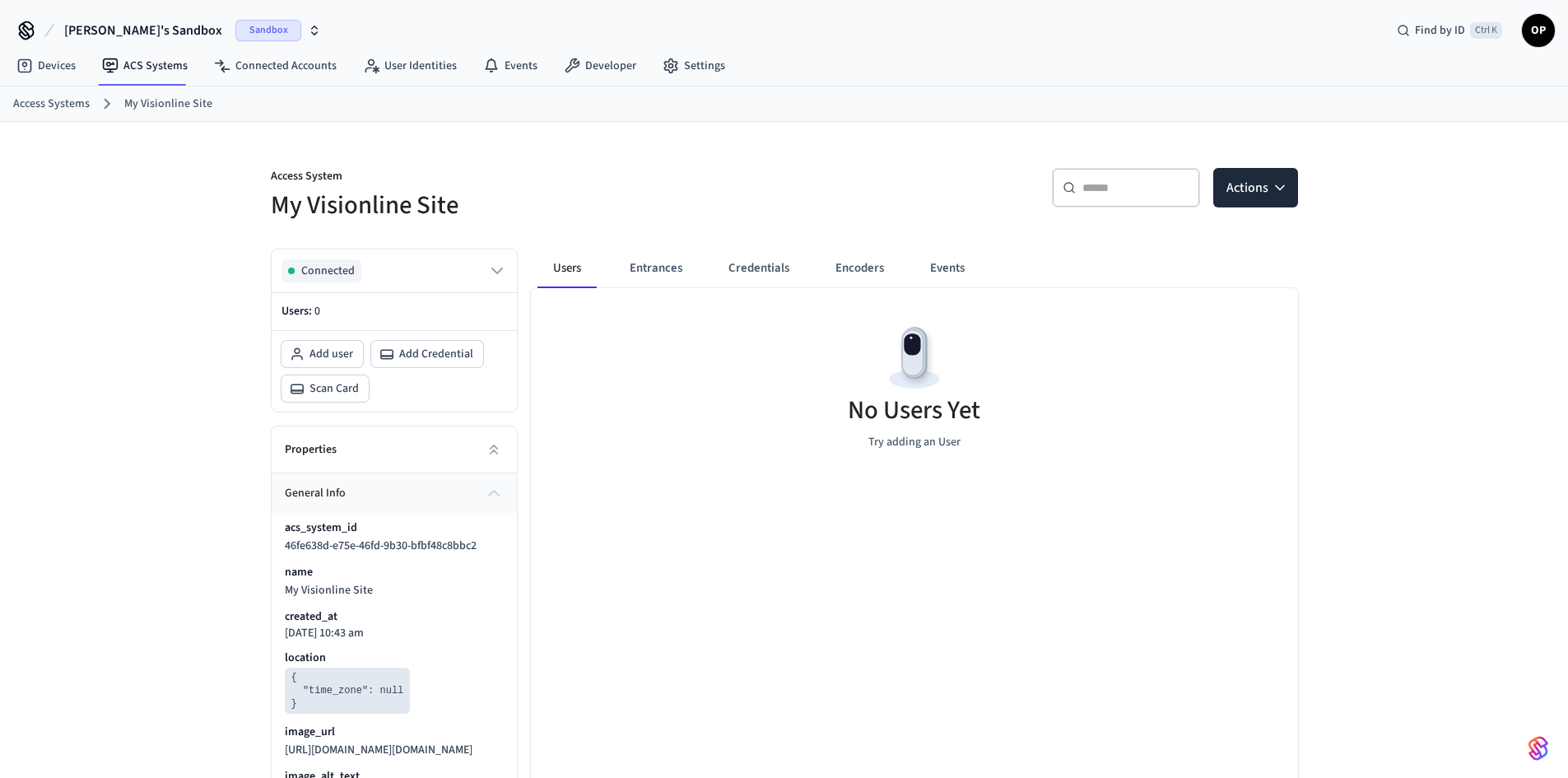
click at [57, 104] on link "Access Systems" at bounding box center [51, 104] width 77 height 17
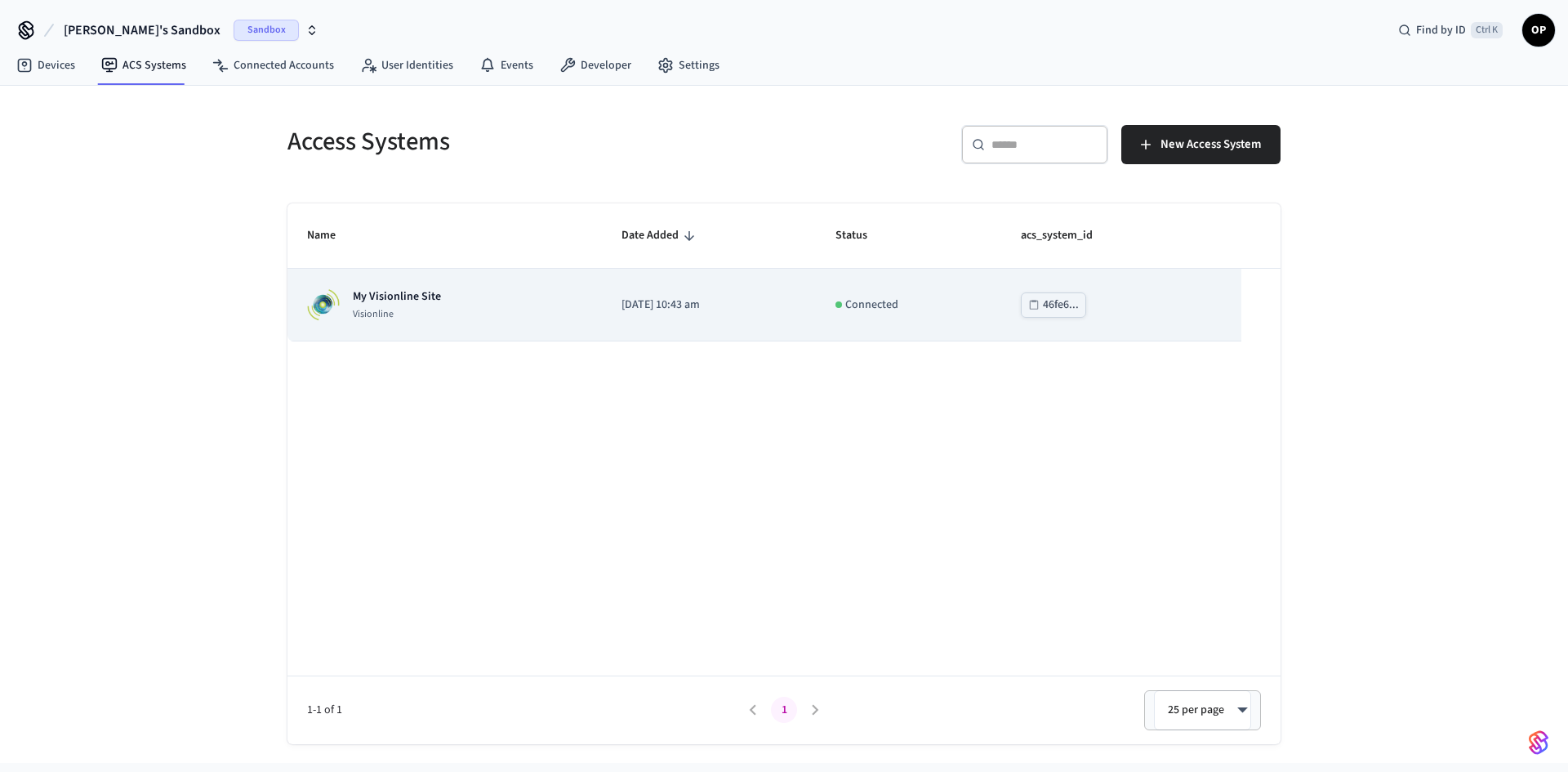
click at [670, 313] on p "[DATE] 10:43 am" at bounding box center [708, 305] width 175 height 17
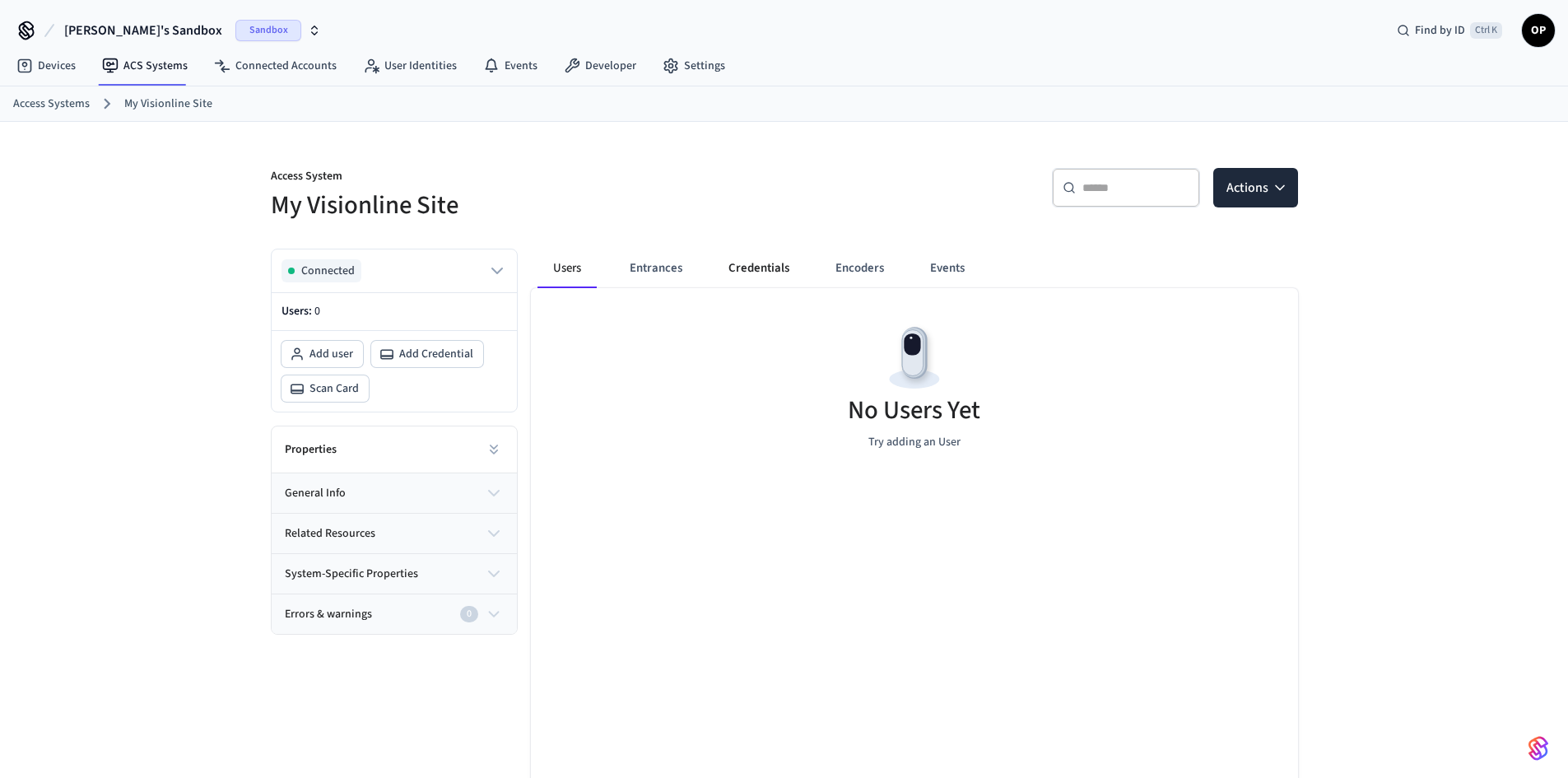
click at [735, 266] on button "Credentials" at bounding box center [759, 268] width 88 height 39
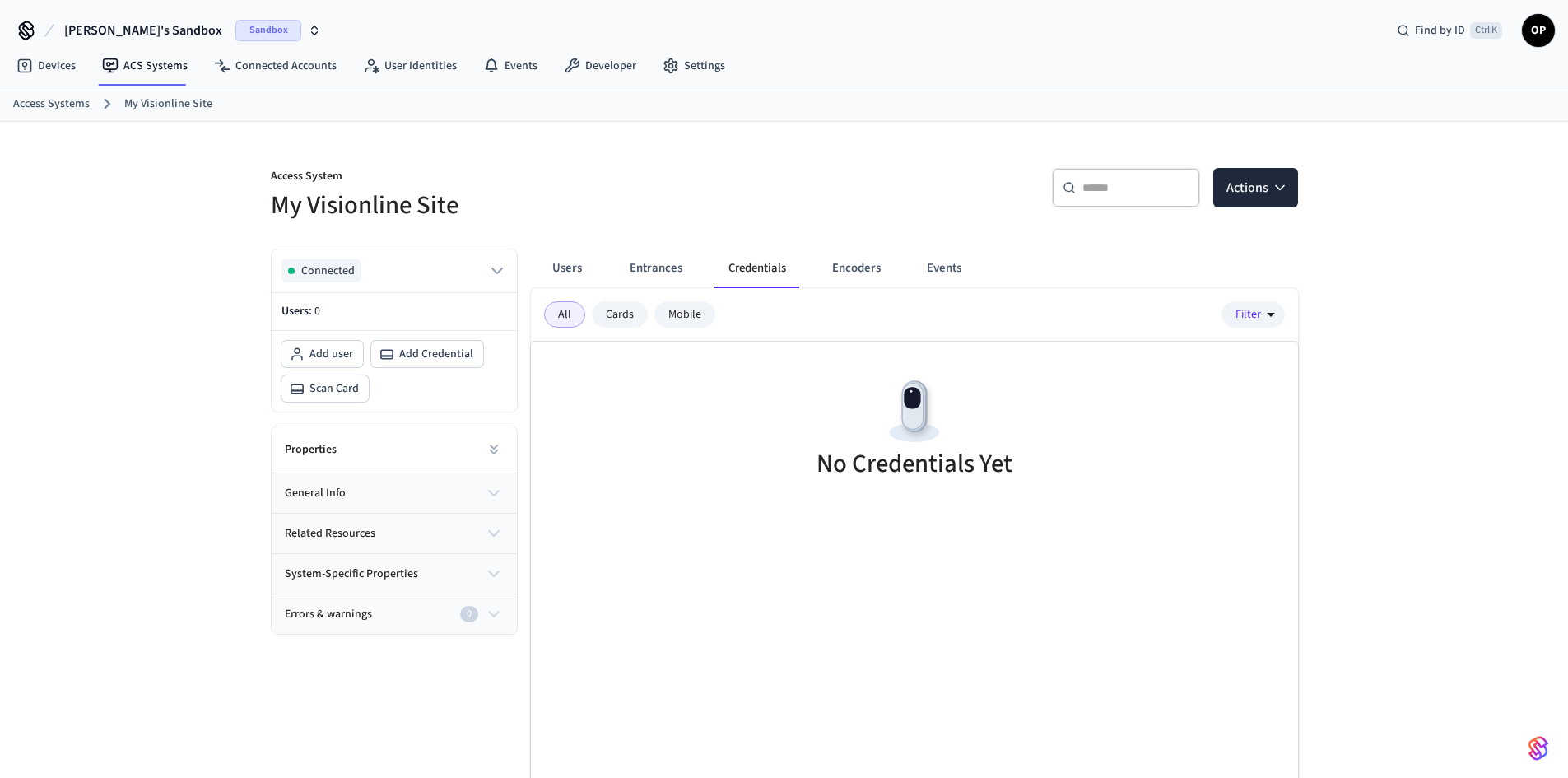
click at [870, 263] on button "Encoders" at bounding box center [857, 268] width 75 height 39
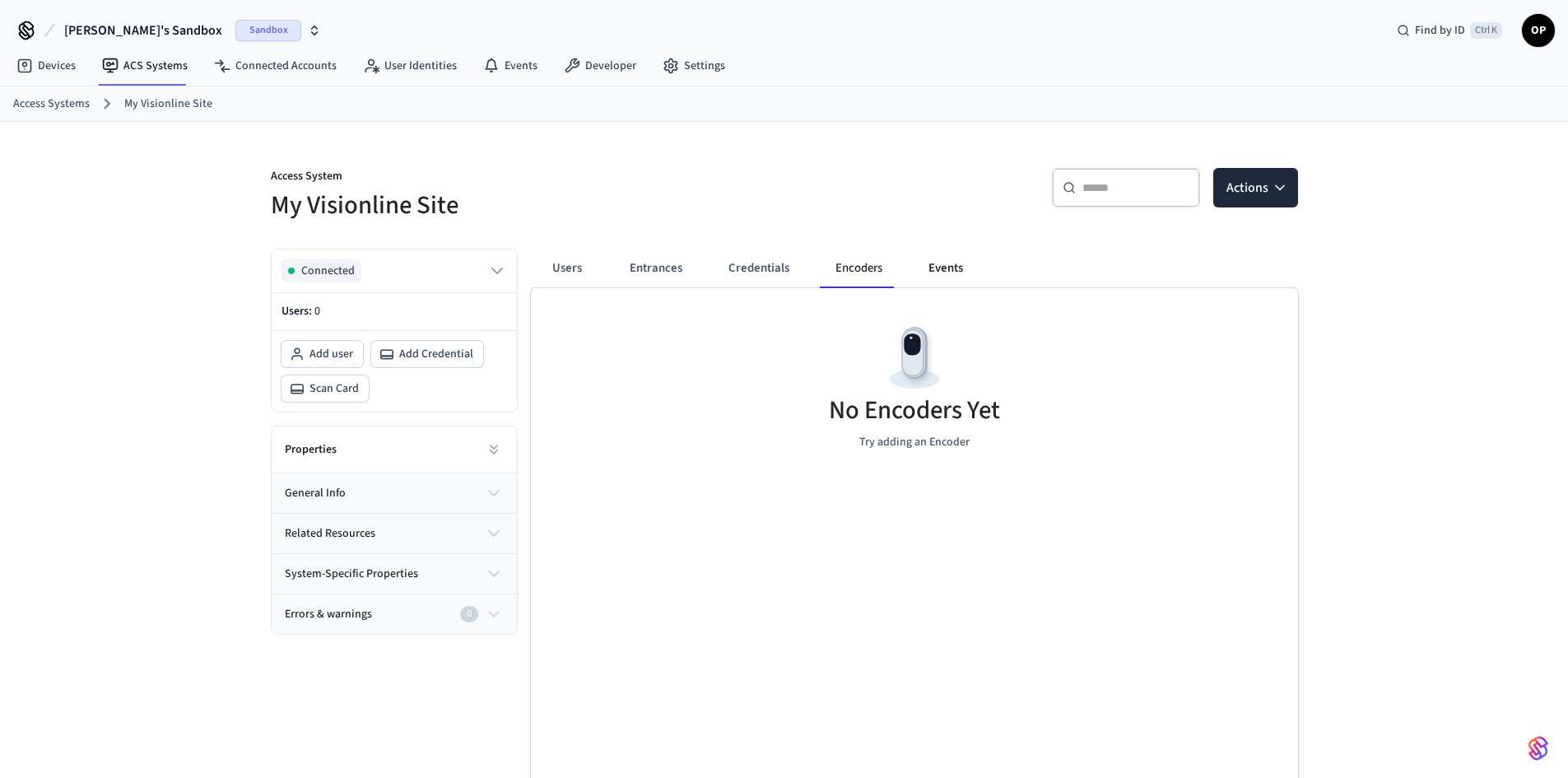
click at [960, 265] on button "Events" at bounding box center [946, 268] width 61 height 39
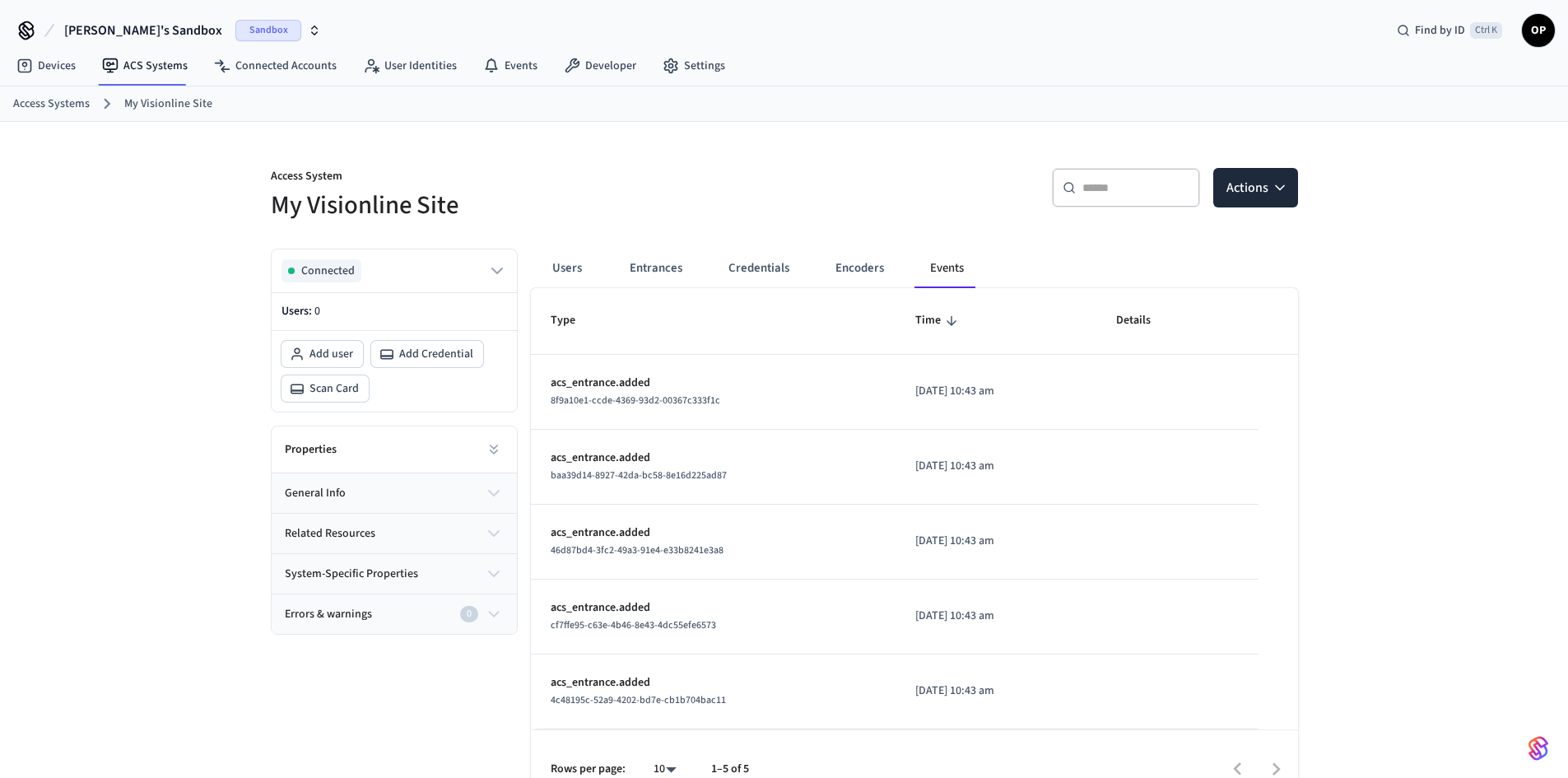
click at [35, 99] on link "Access Systems" at bounding box center [51, 104] width 77 height 17
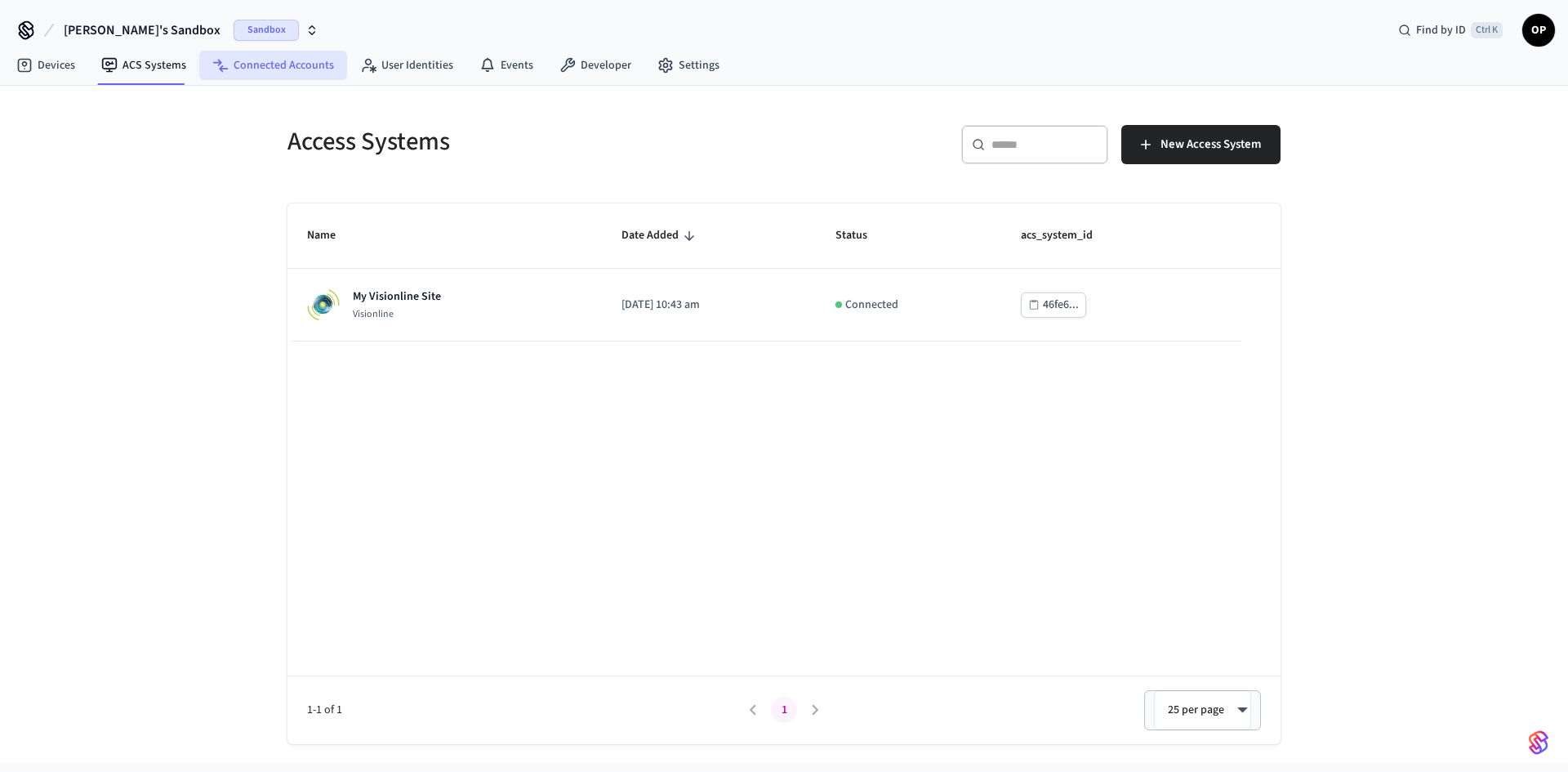
drag, startPoint x: 0, startPoint y: 0, endPoint x: 285, endPoint y: 67, distance: 292.8
click at [285, 67] on link "Connected Accounts" at bounding box center [273, 65] width 148 height 30
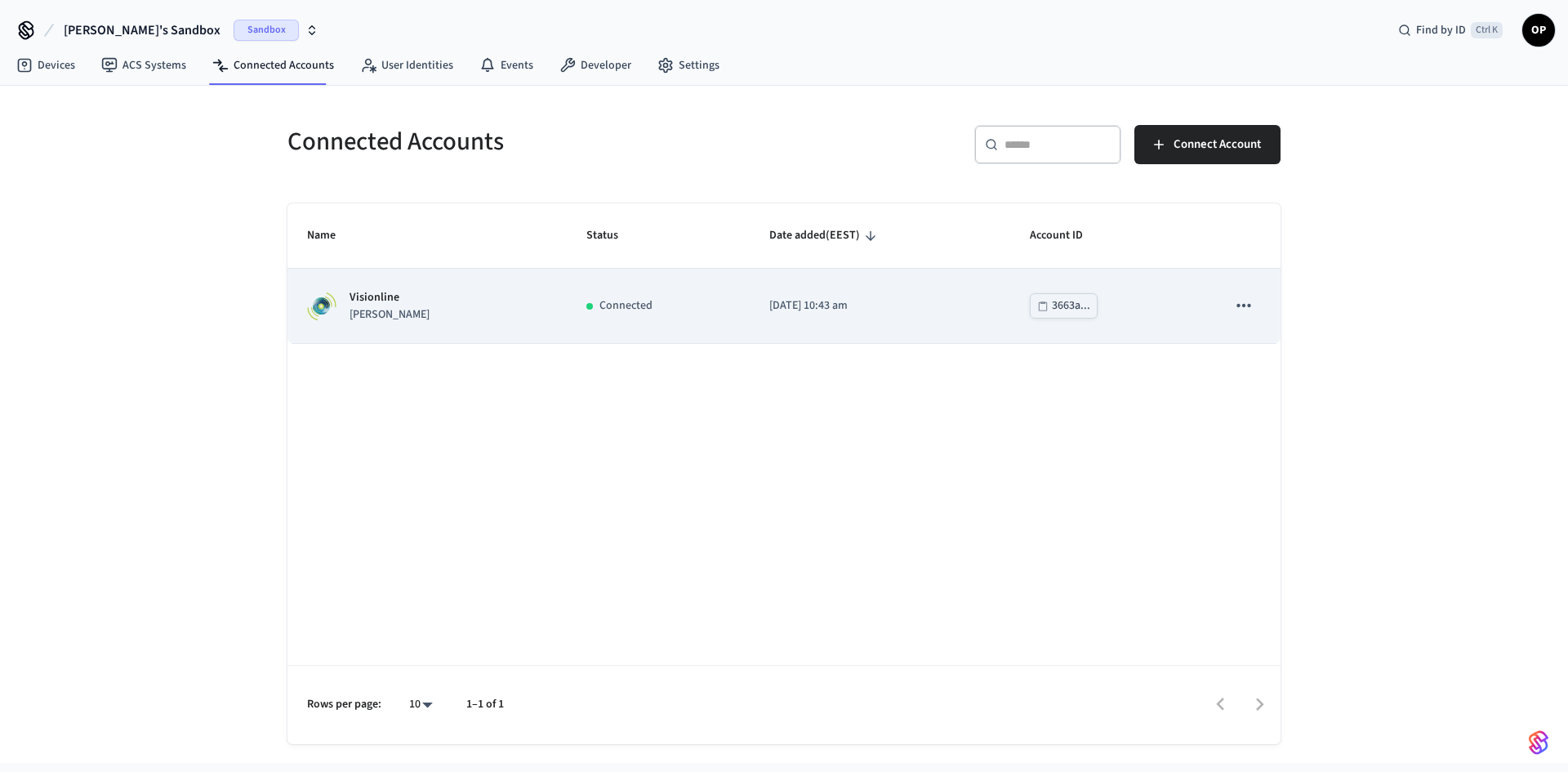
click at [389, 298] on p "Visionline" at bounding box center [389, 297] width 80 height 17
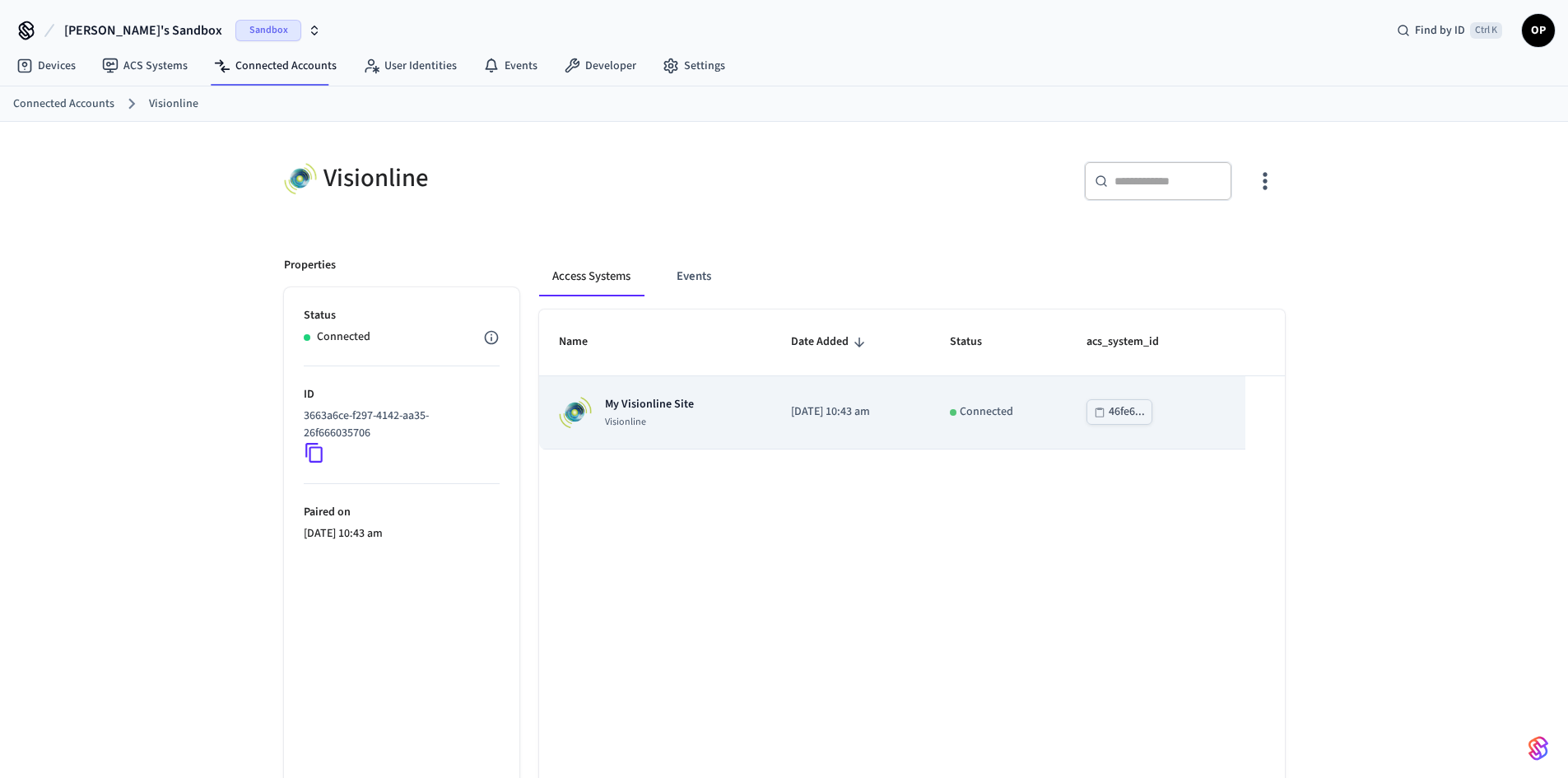
click at [612, 412] on p "My Visionline Site" at bounding box center [649, 403] width 88 height 16
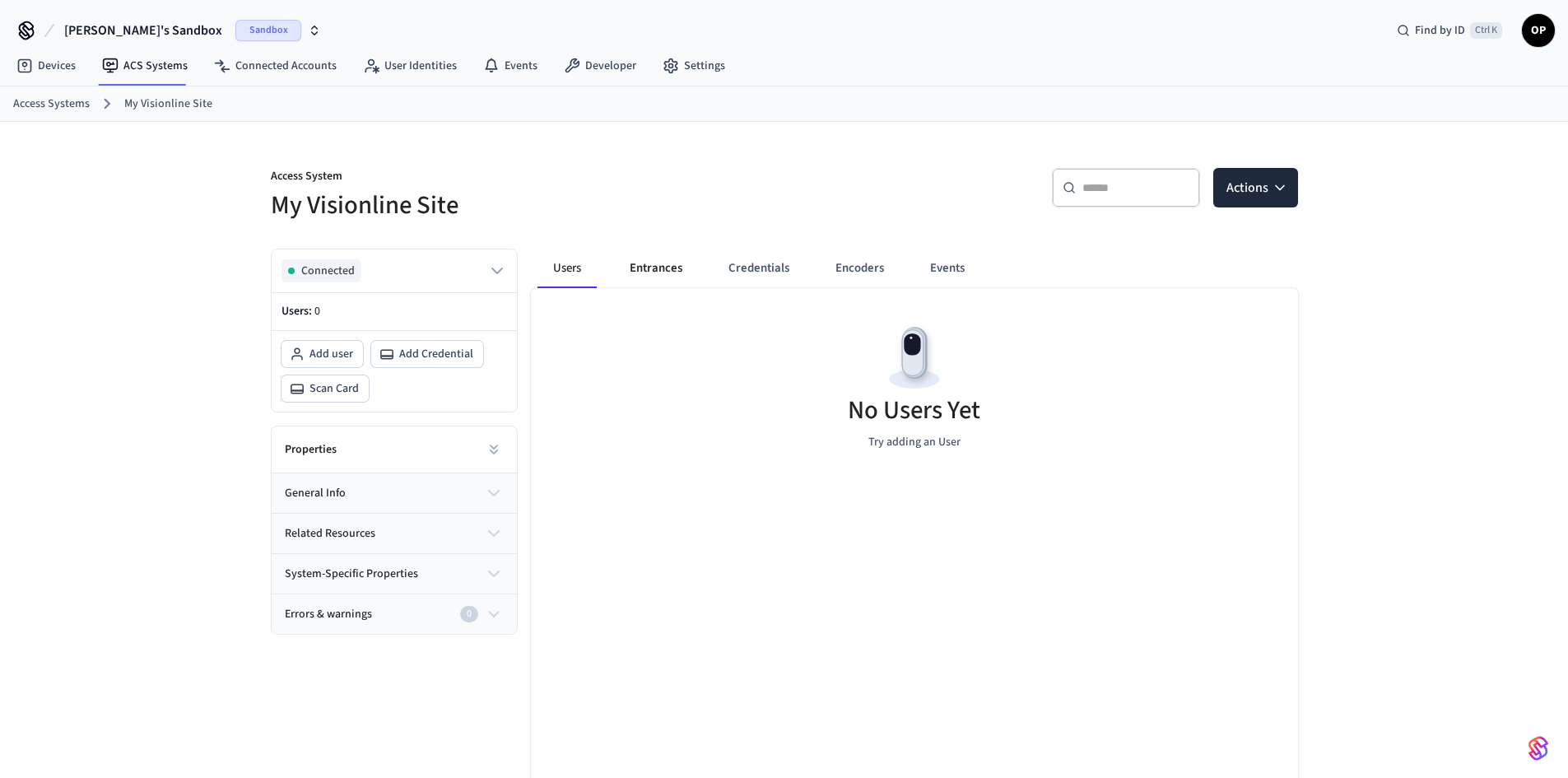
click at [675, 277] on button "Entrances" at bounding box center [656, 268] width 79 height 39
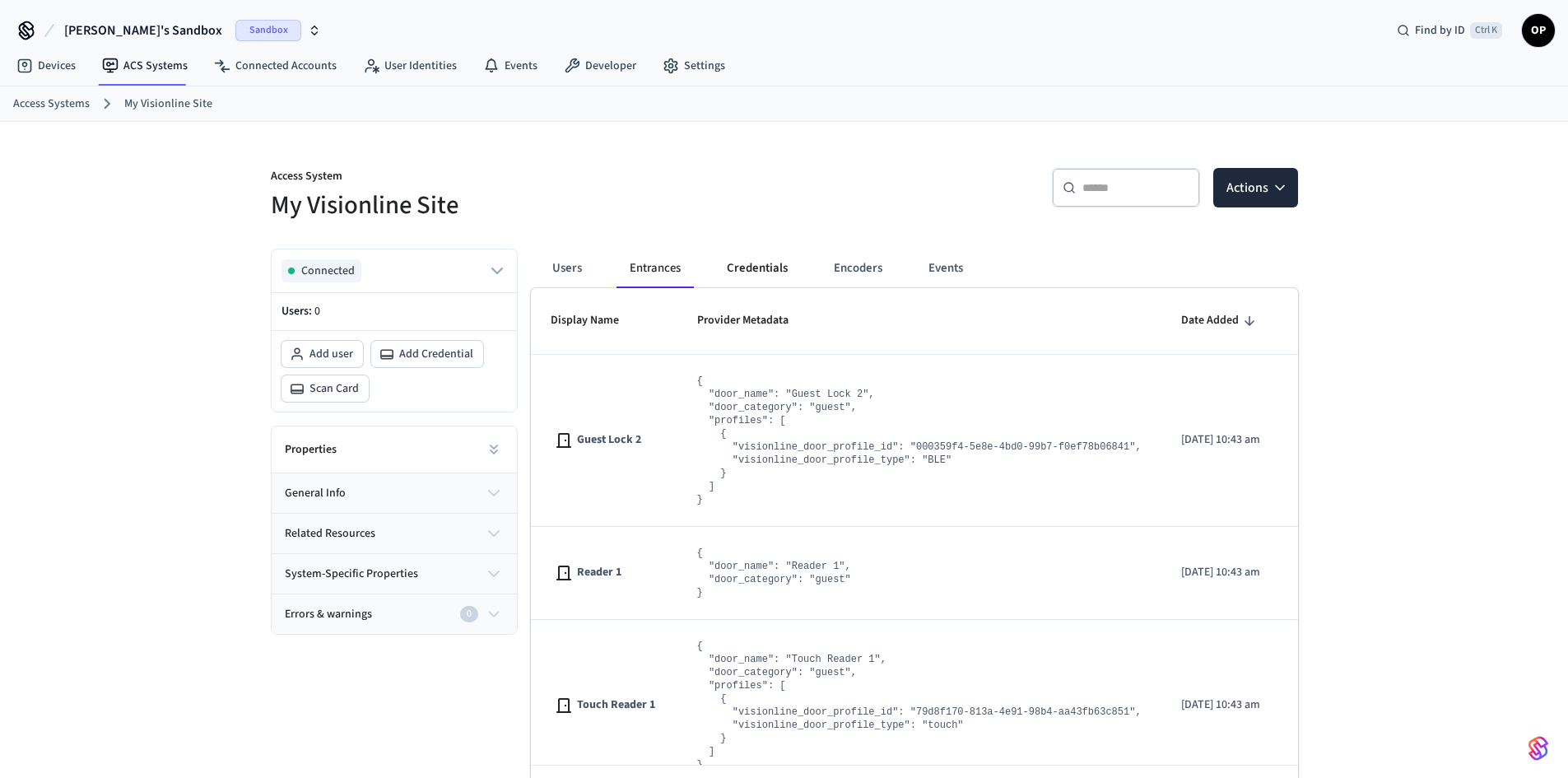
click at [768, 270] on button "Credentials" at bounding box center [757, 268] width 88 height 39
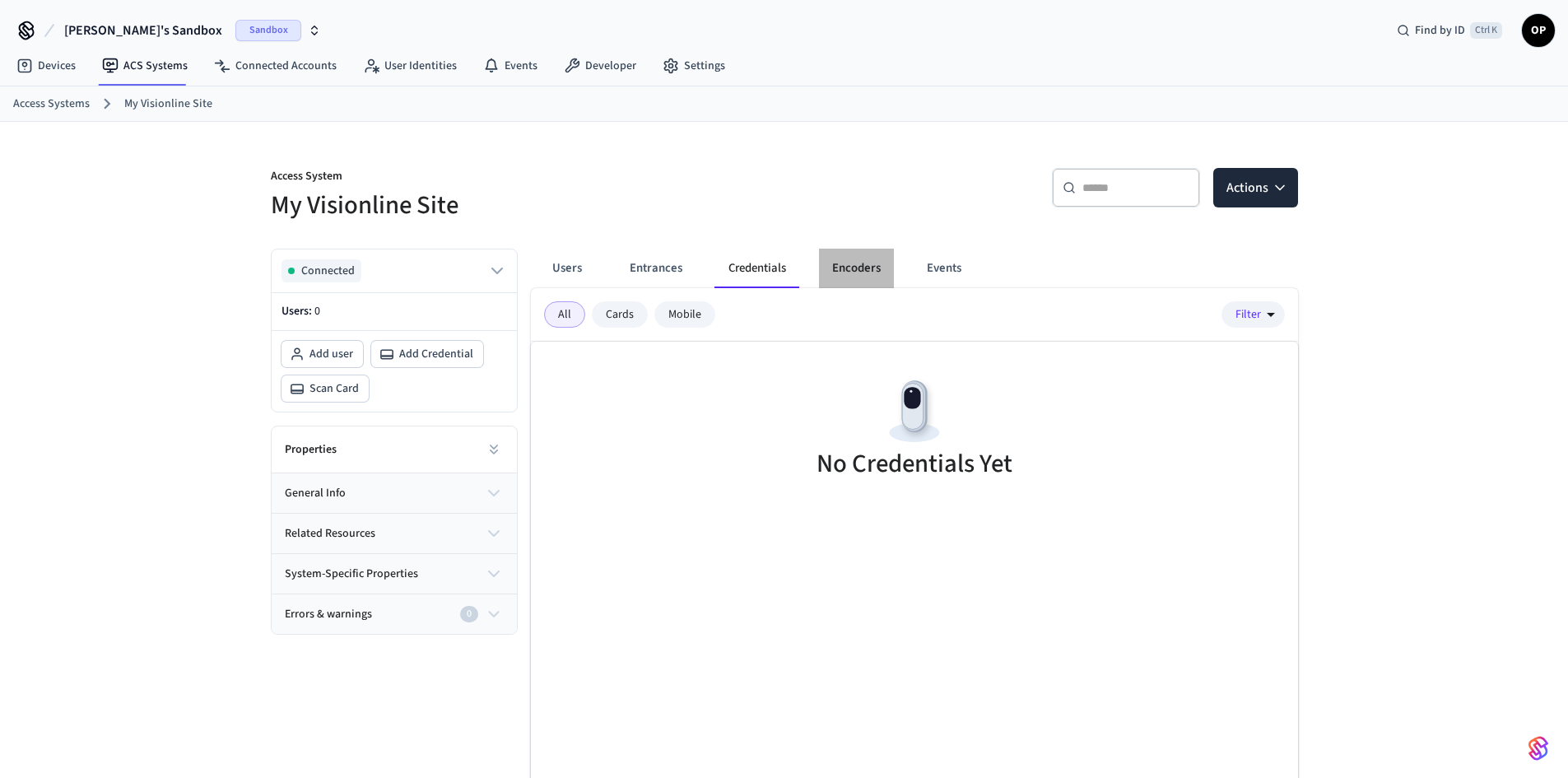
click at [864, 276] on button "Encoders" at bounding box center [857, 268] width 75 height 39
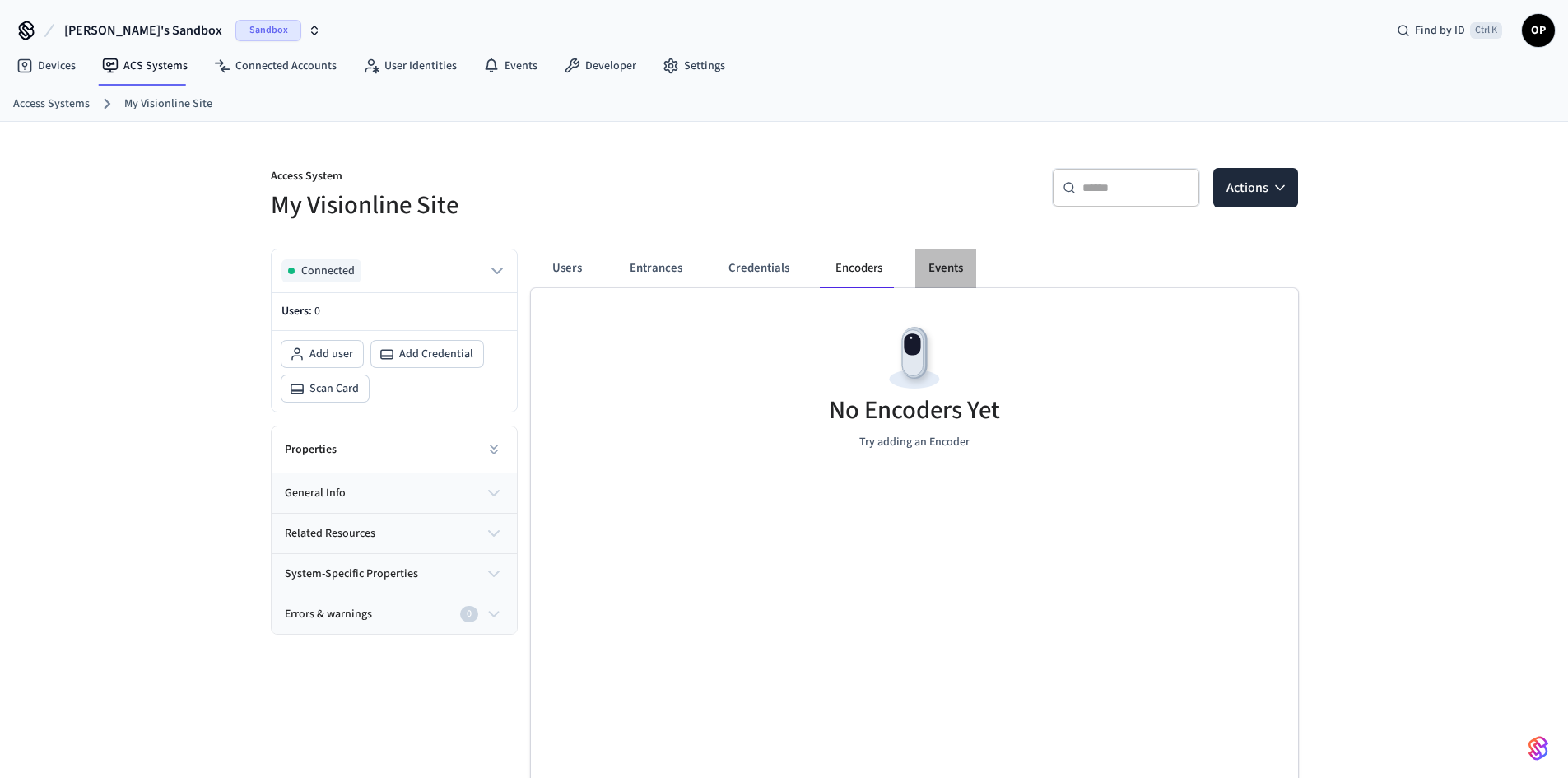
click at [963, 265] on button "Events" at bounding box center [946, 268] width 61 height 39
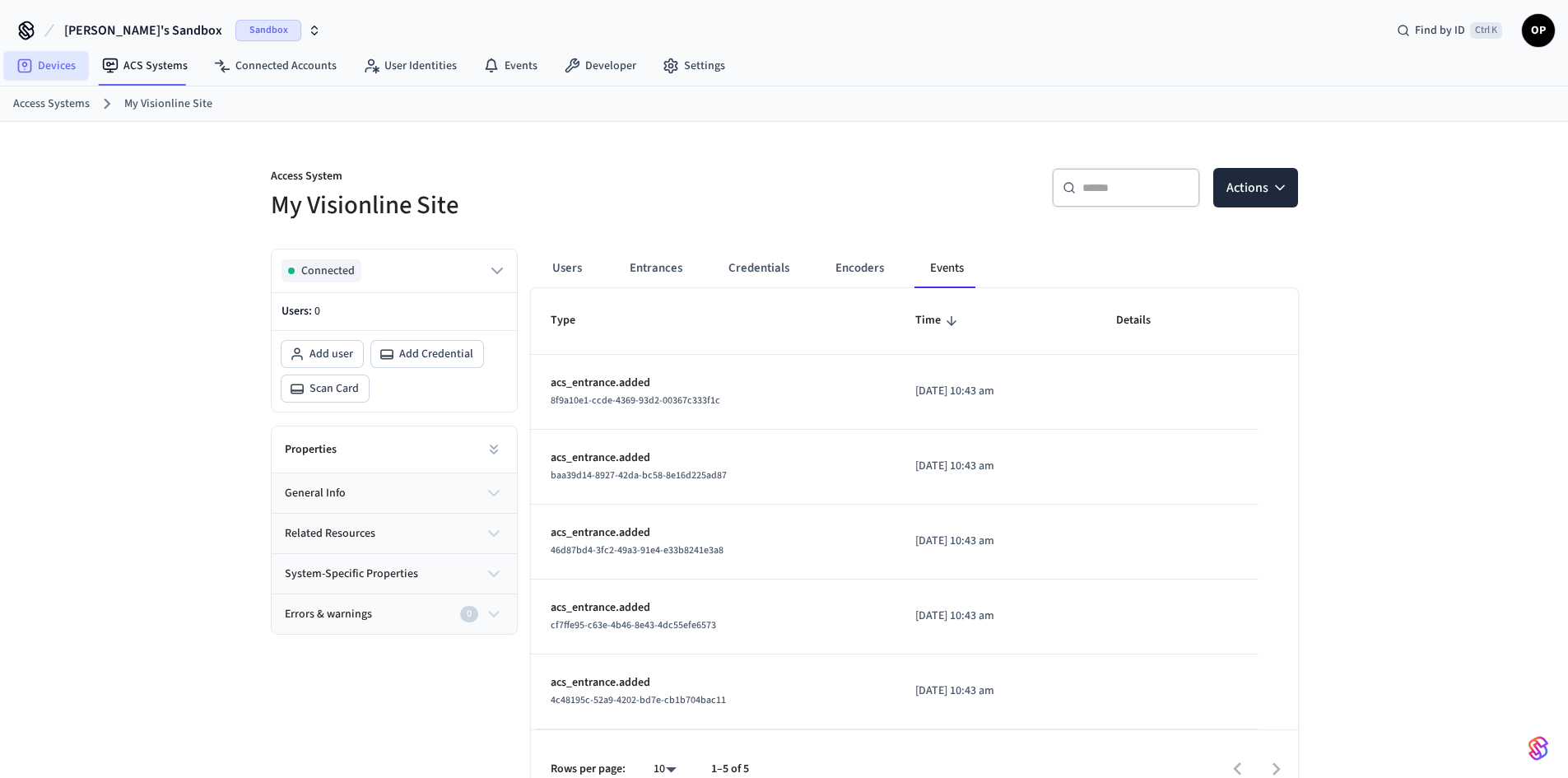
click at [60, 68] on link "Devices" at bounding box center [46, 66] width 86 height 30
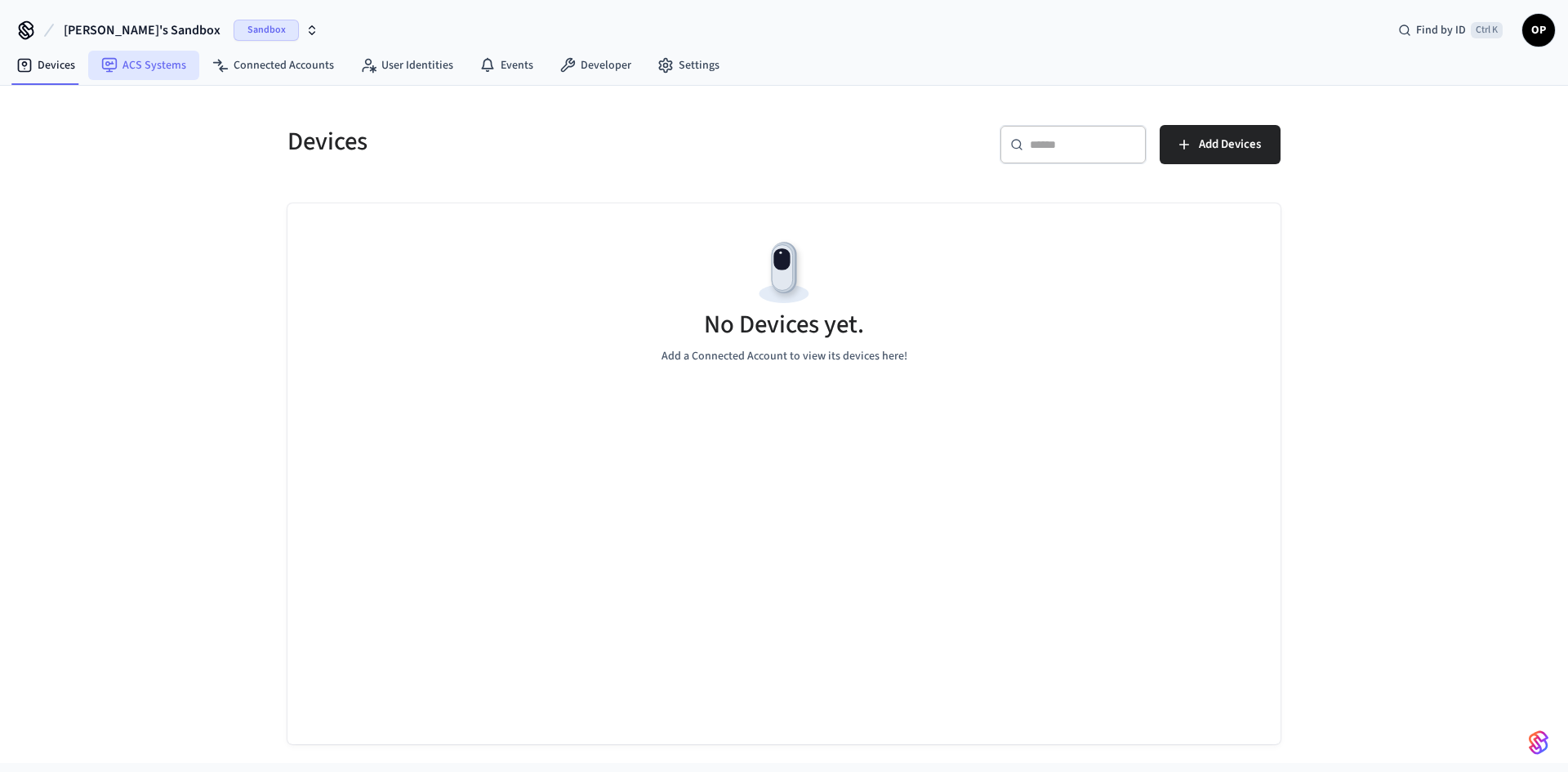
click at [160, 71] on link "ACS Systems" at bounding box center [144, 65] width 111 height 30
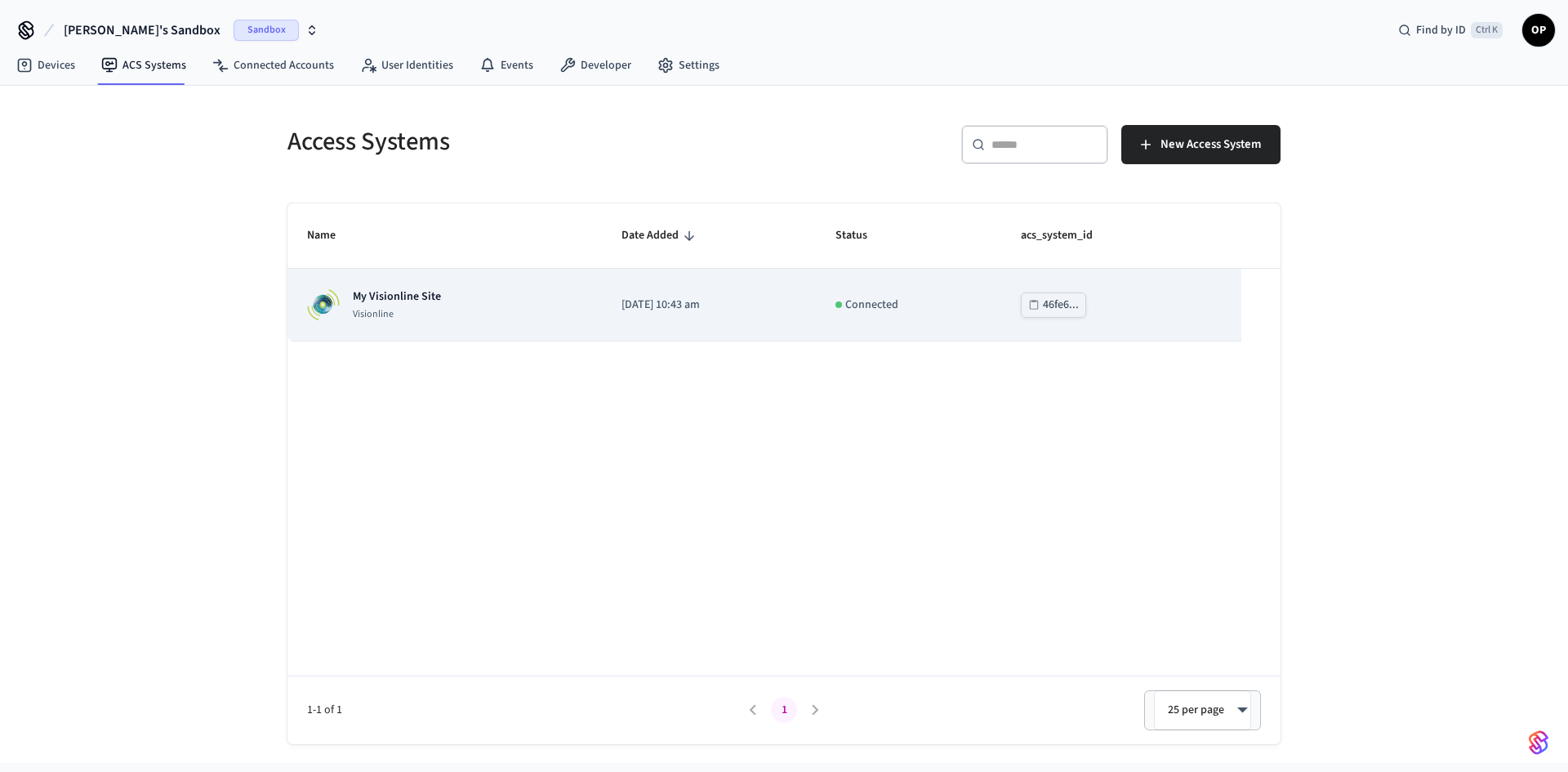
click at [405, 296] on p "My Visionline Site" at bounding box center [397, 296] width 88 height 16
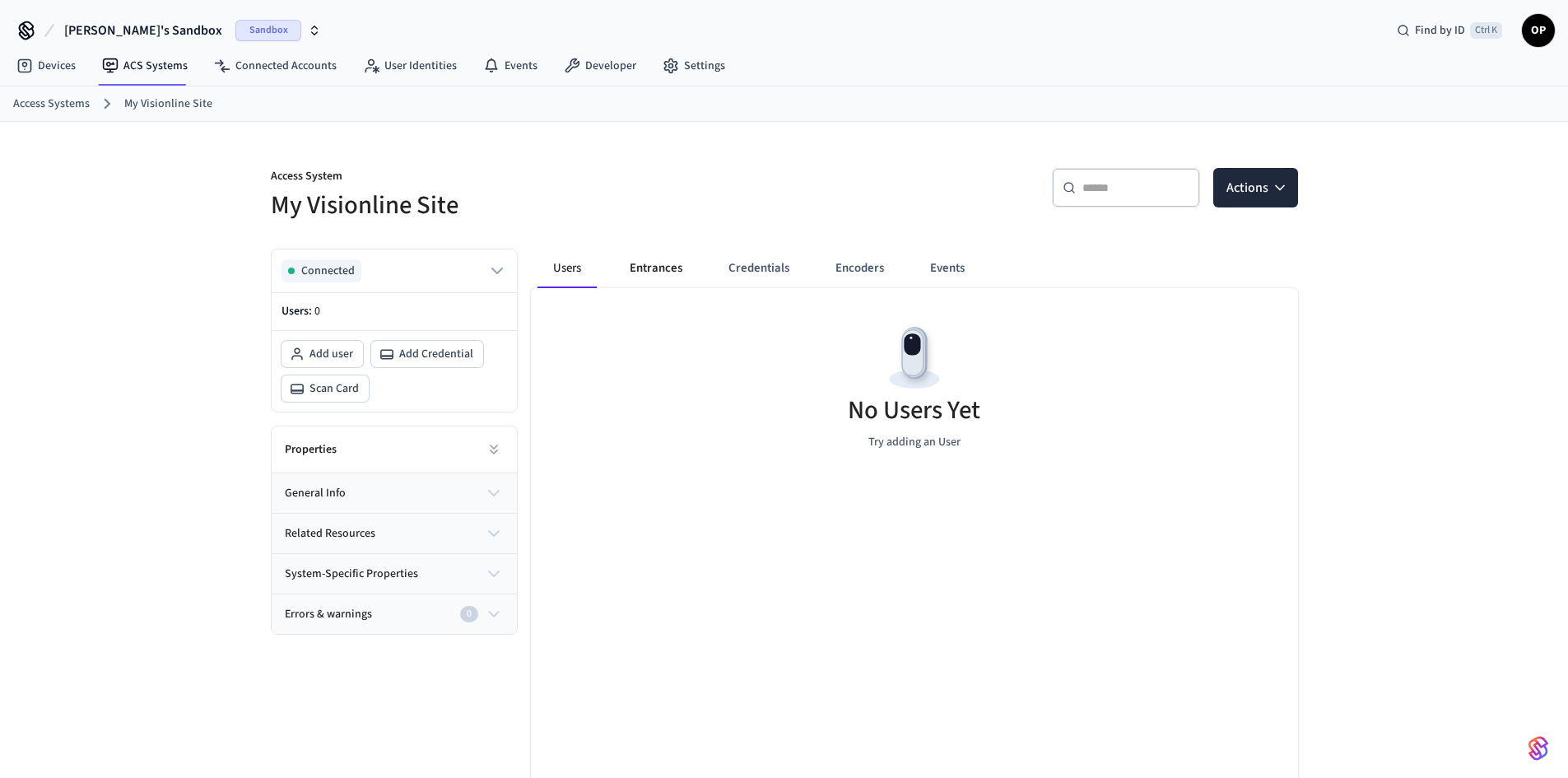
click at [654, 274] on button "Entrances" at bounding box center [656, 268] width 79 height 39
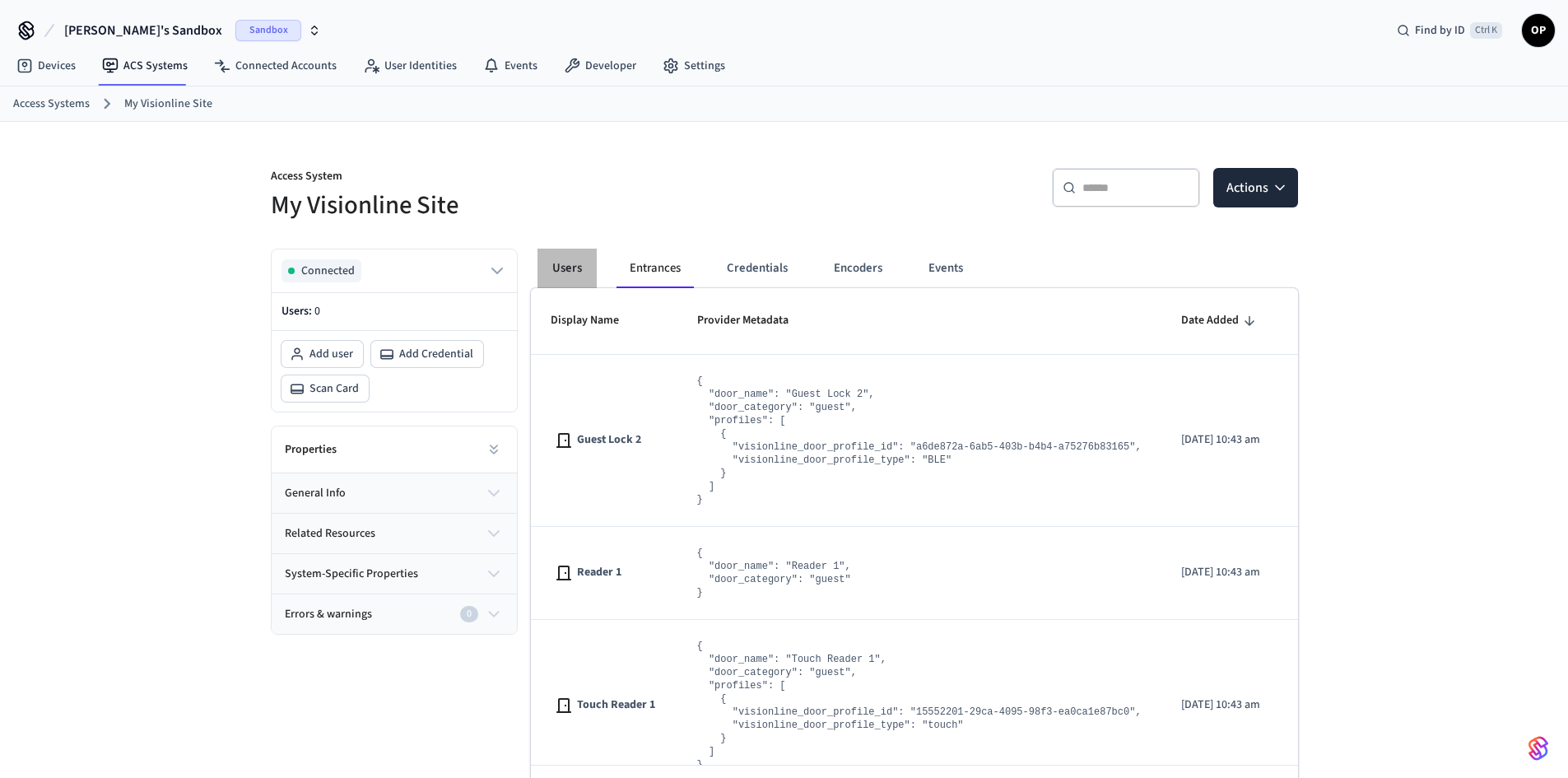
click at [557, 265] on button "Users" at bounding box center [567, 268] width 60 height 39
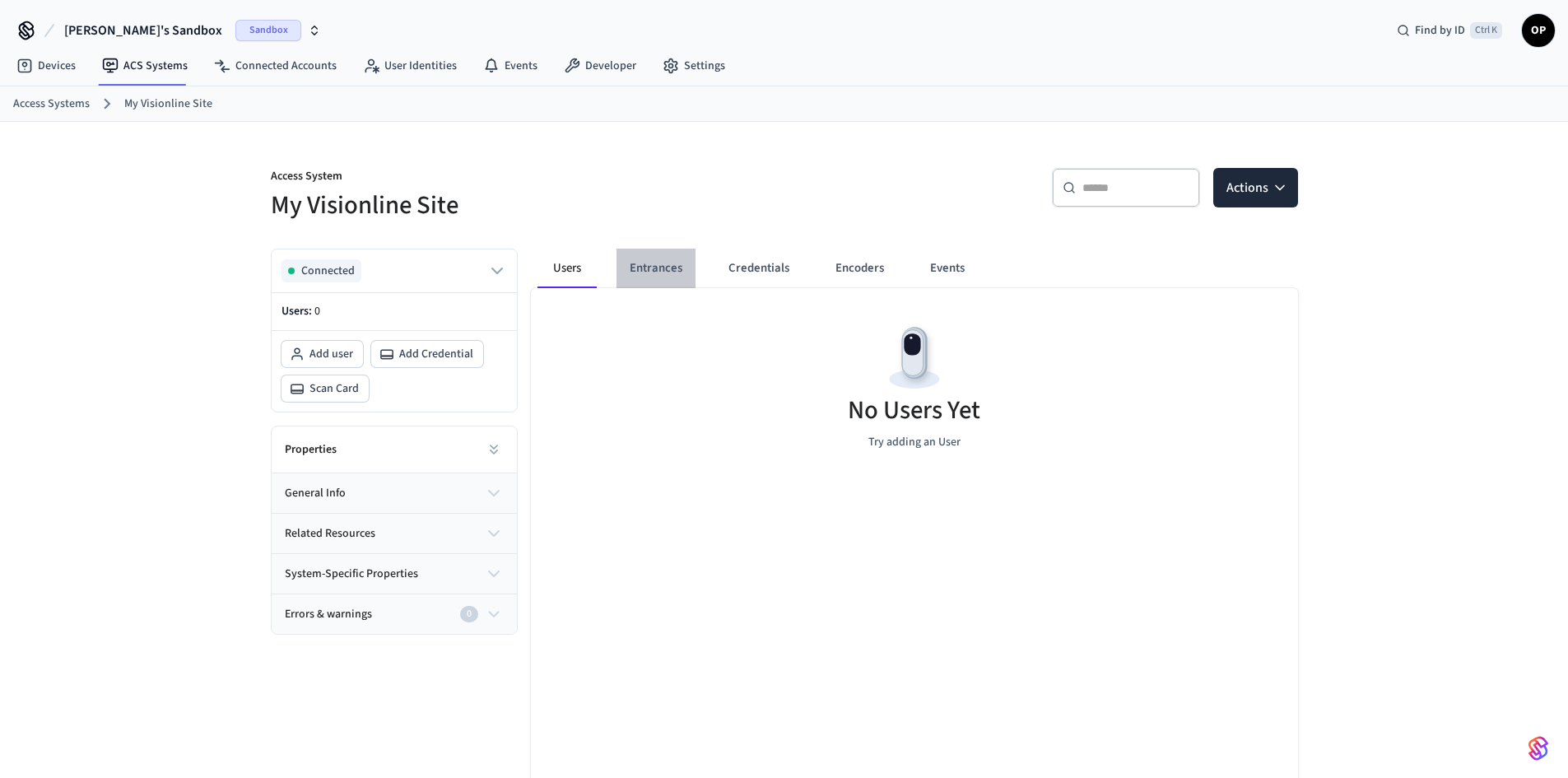
click at [669, 269] on button "Entrances" at bounding box center [656, 268] width 79 height 39
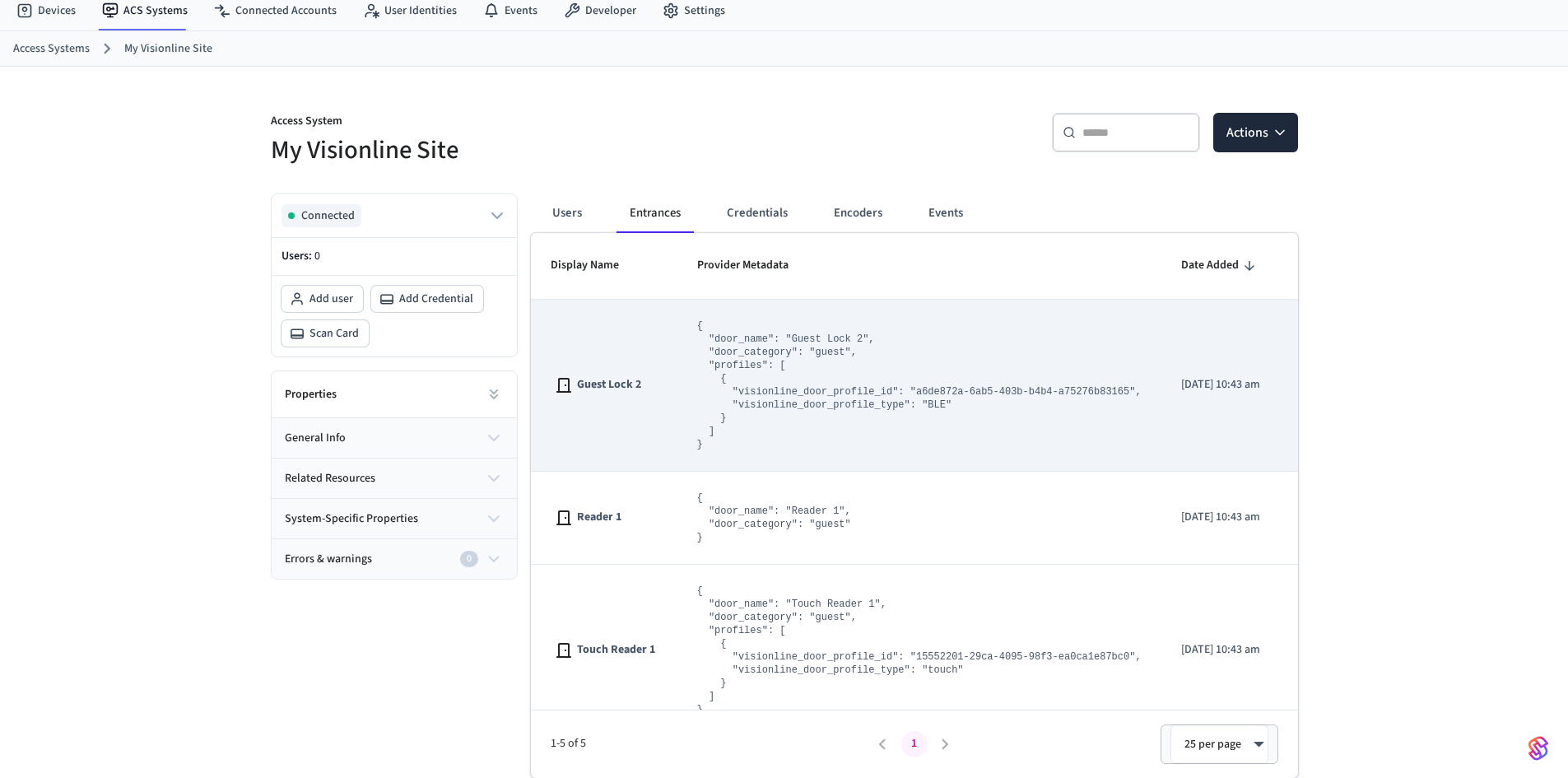
click at [857, 384] on pre "{ "door_name": "Guest Lock 2", "door_category": "guest", "profiles": [ { "visio…" at bounding box center [919, 385] width 444 height 132
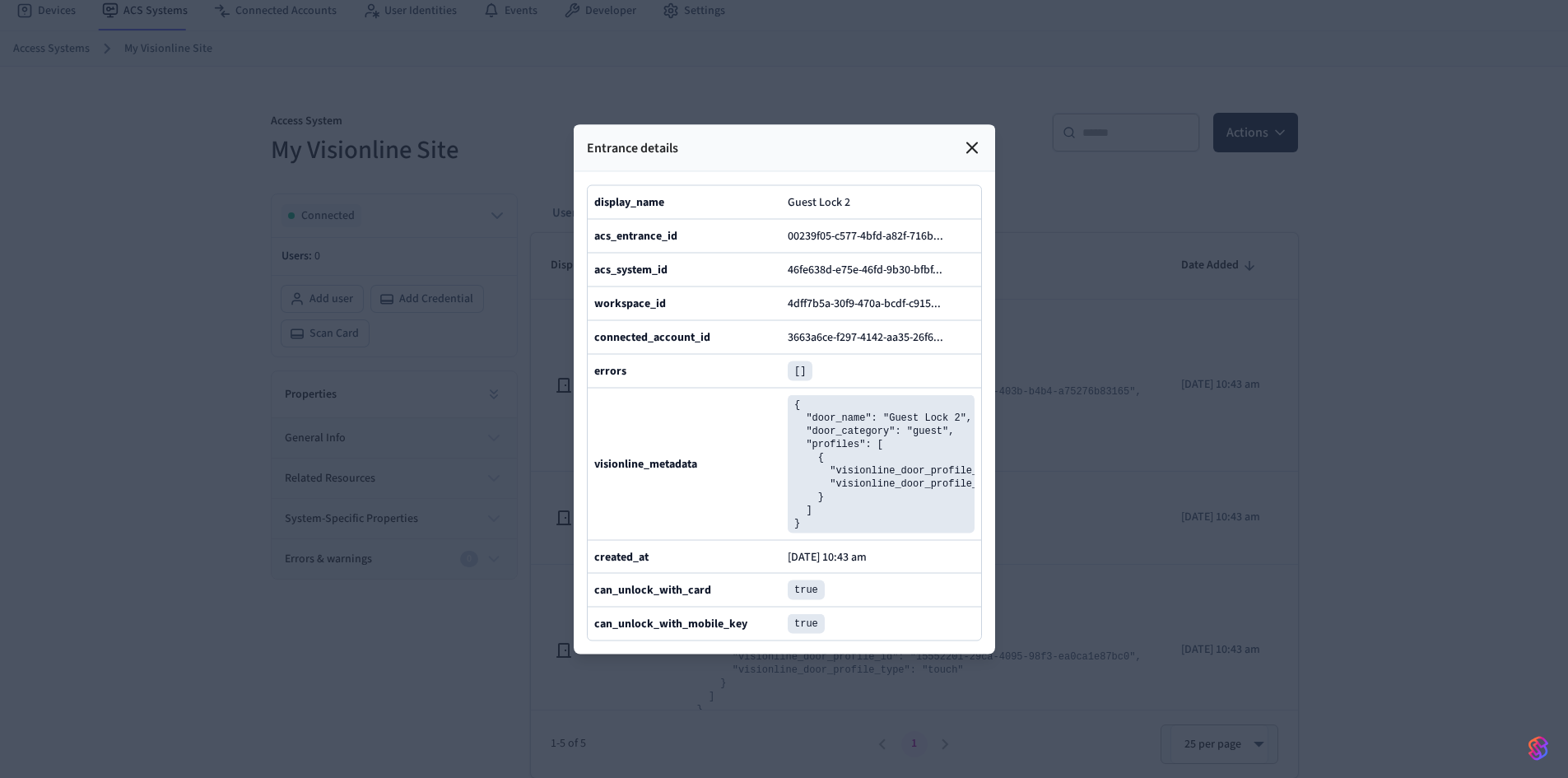
click at [976, 138] on icon at bounding box center [972, 147] width 20 height 20
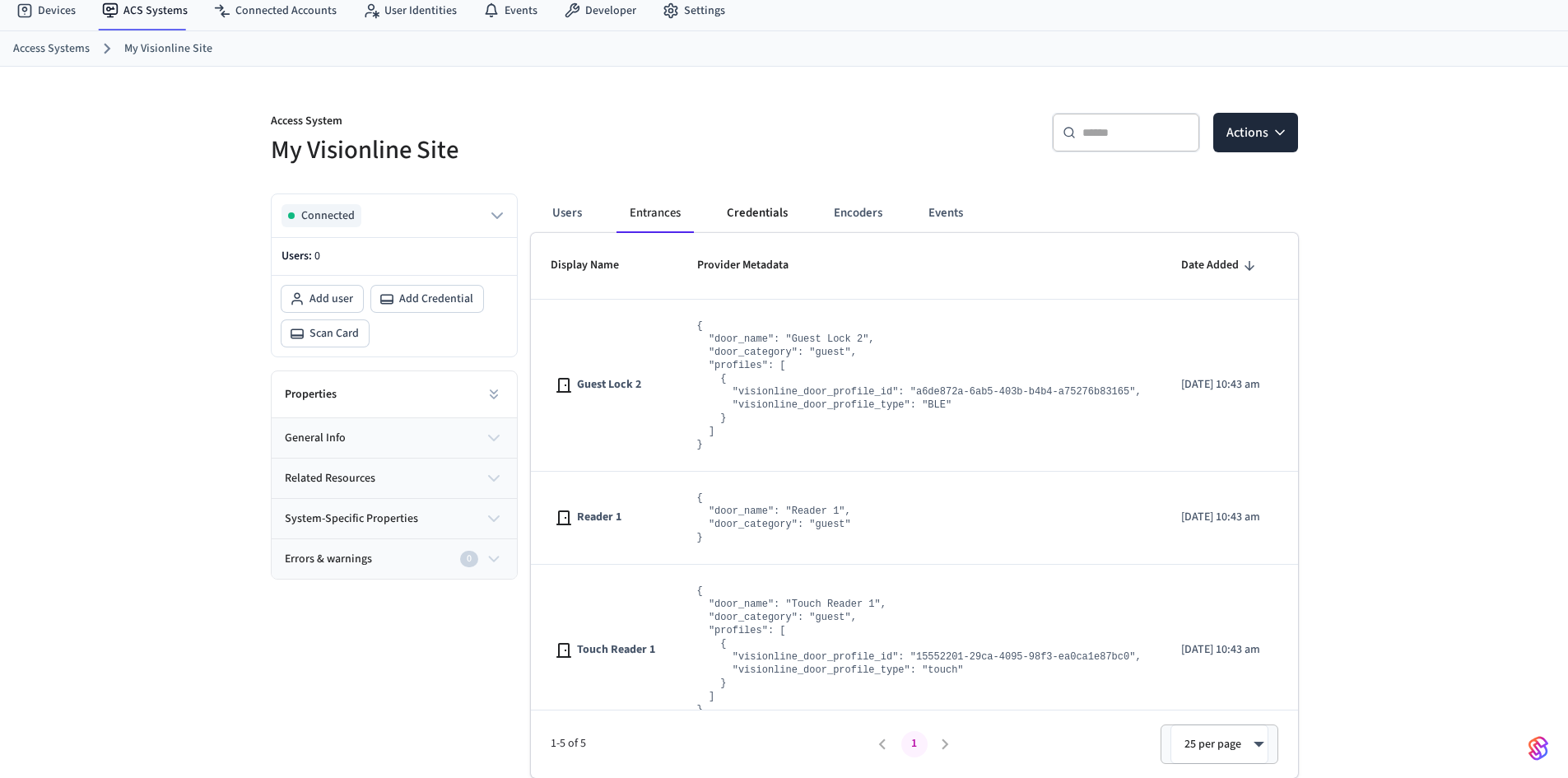
click at [749, 217] on button "Credentials" at bounding box center [757, 213] width 88 height 39
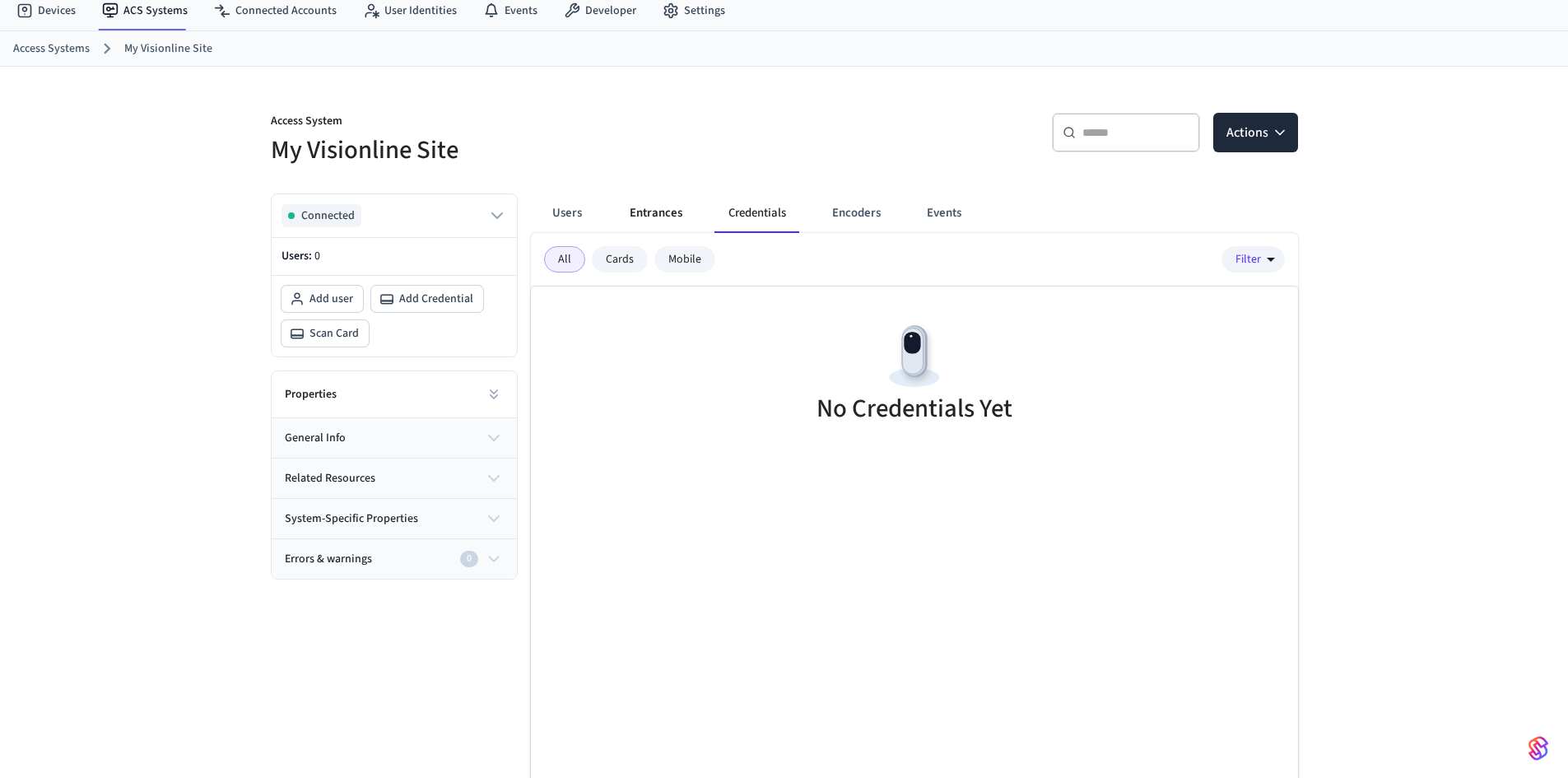
click at [651, 218] on button "Entrances" at bounding box center [656, 213] width 79 height 39
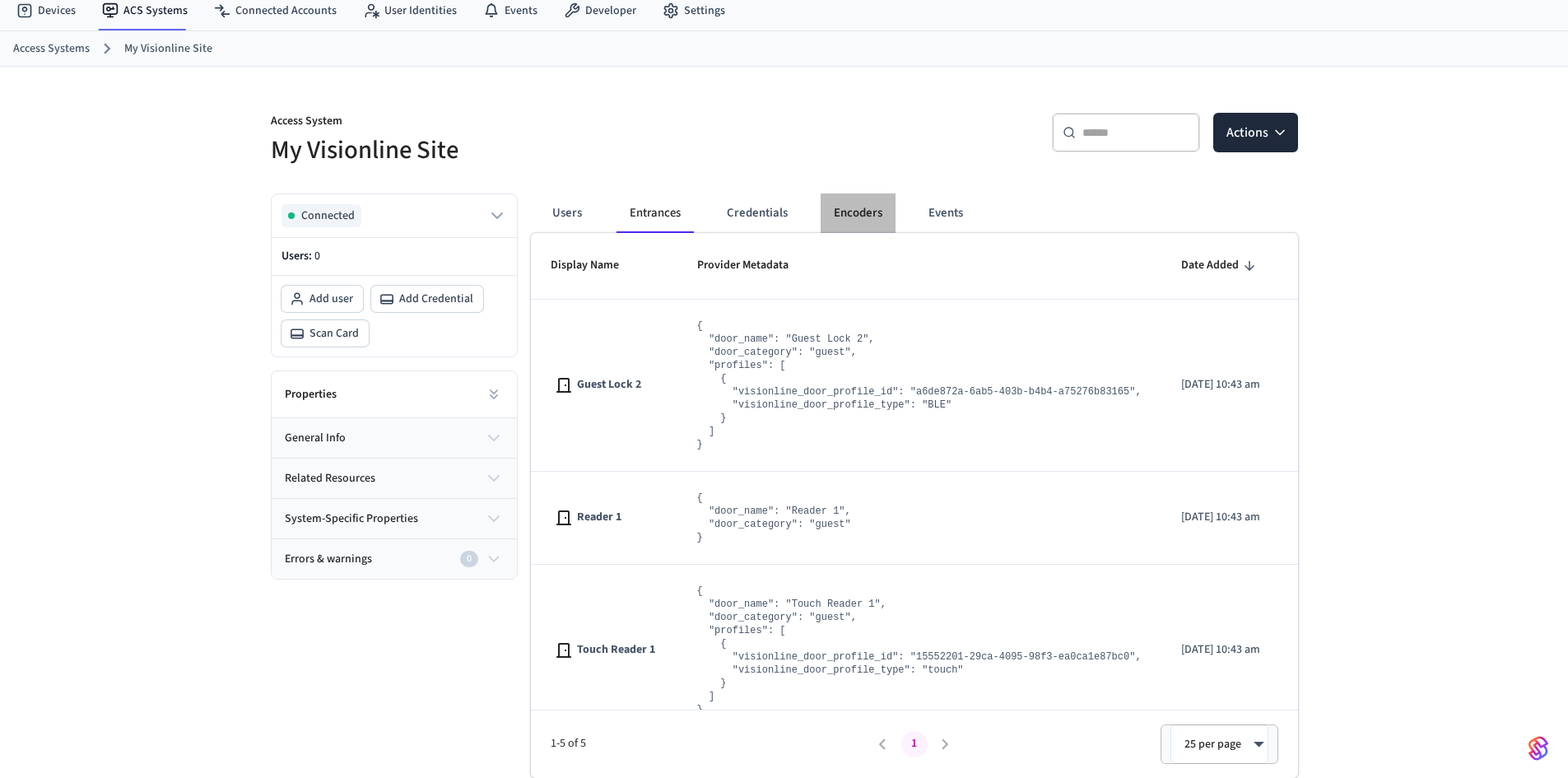
click at [883, 211] on button "Encoders" at bounding box center [858, 213] width 75 height 39
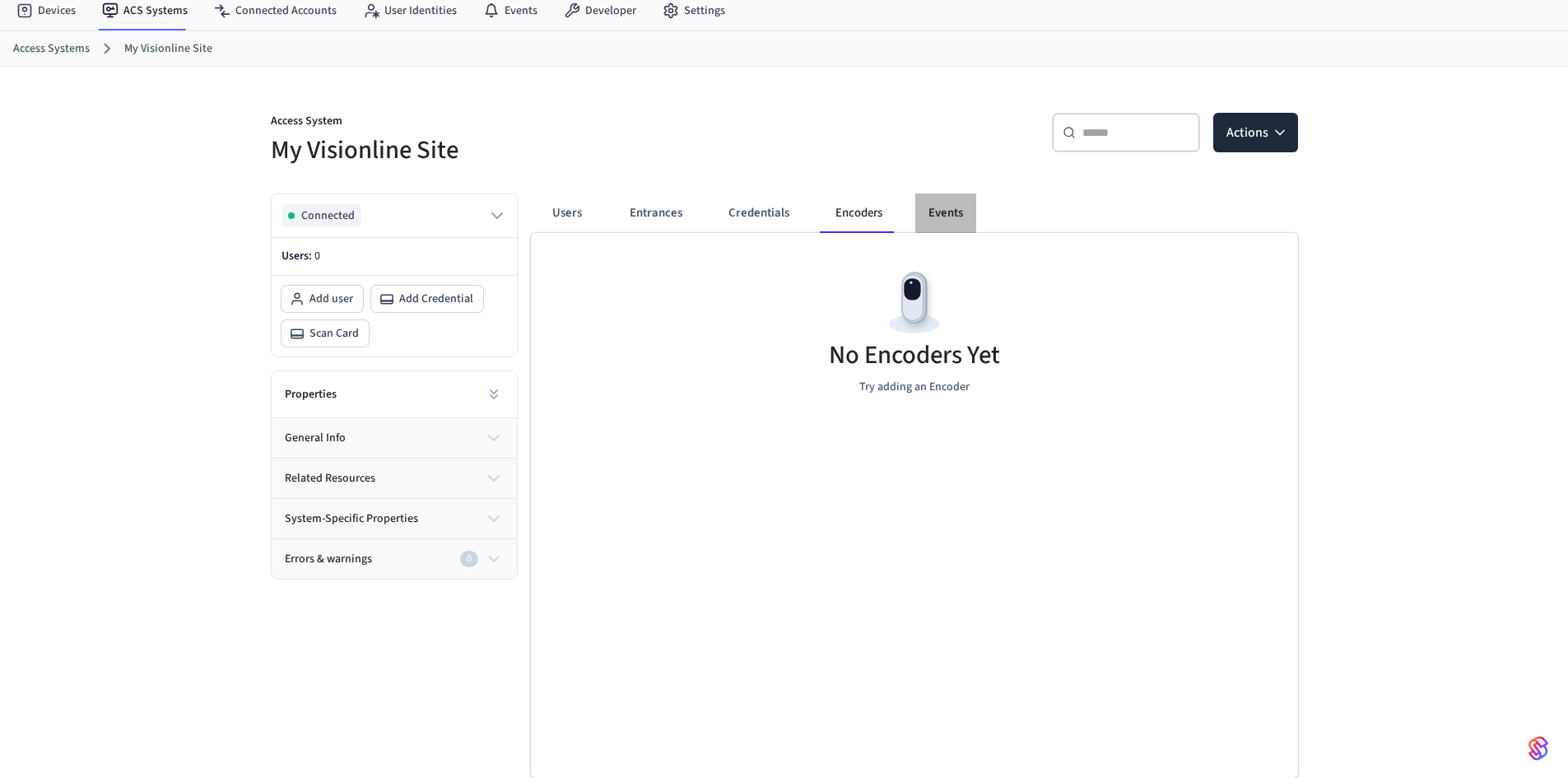
click at [923, 214] on button "Events" at bounding box center [946, 213] width 61 height 39
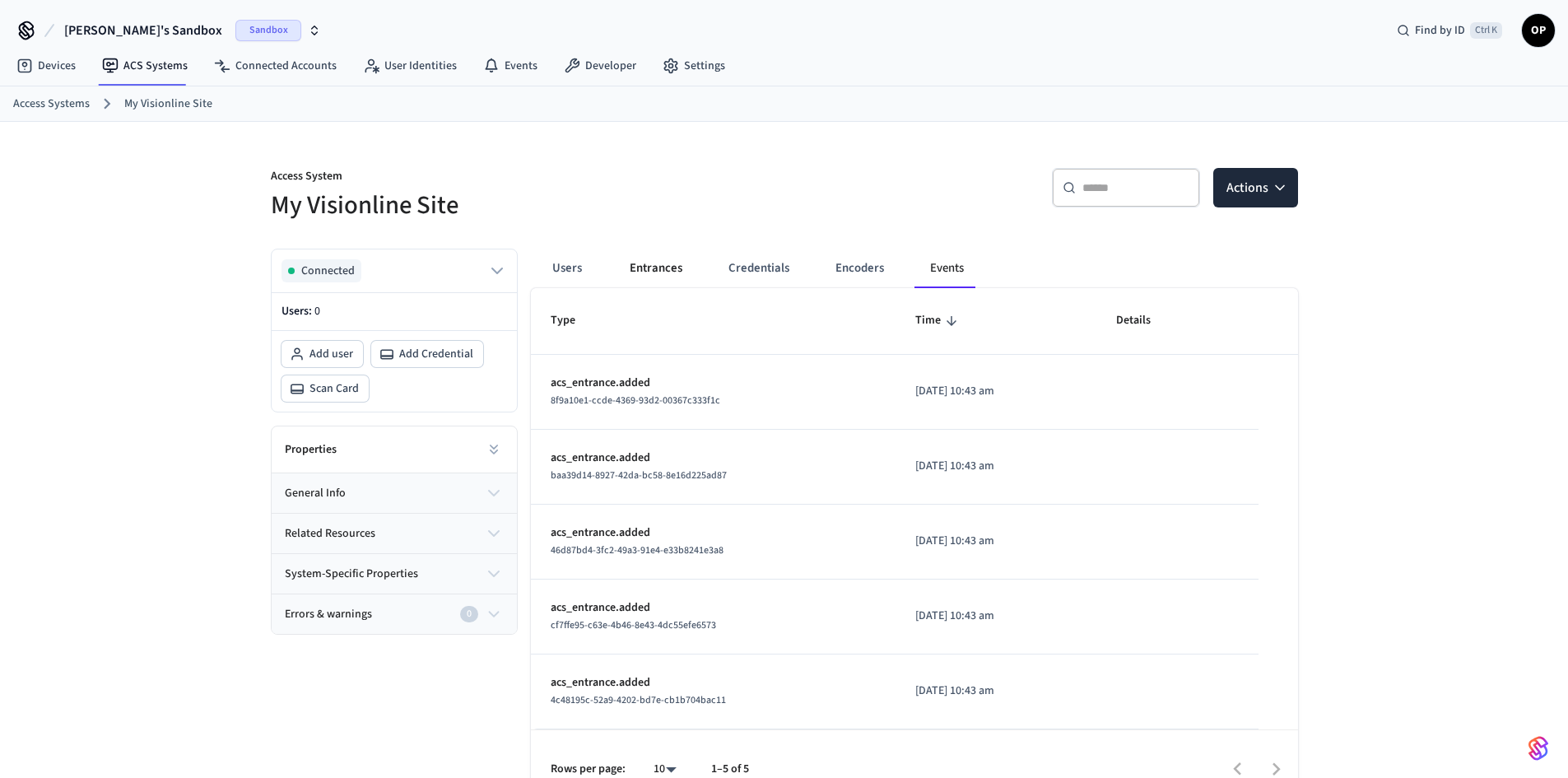
click at [658, 271] on button "Entrances" at bounding box center [656, 268] width 79 height 39
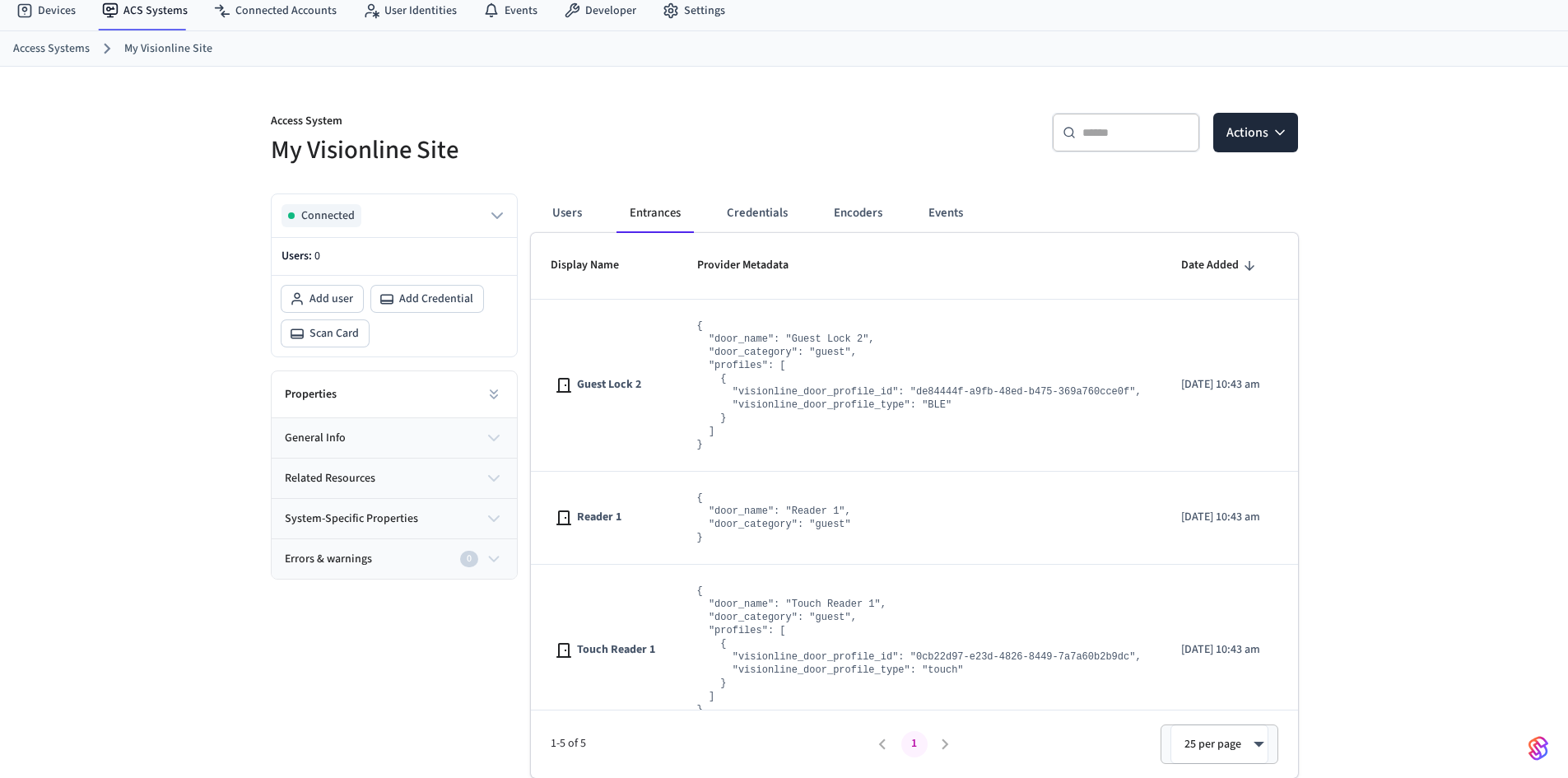
click at [60, 47] on link "Access Systems" at bounding box center [51, 49] width 77 height 17
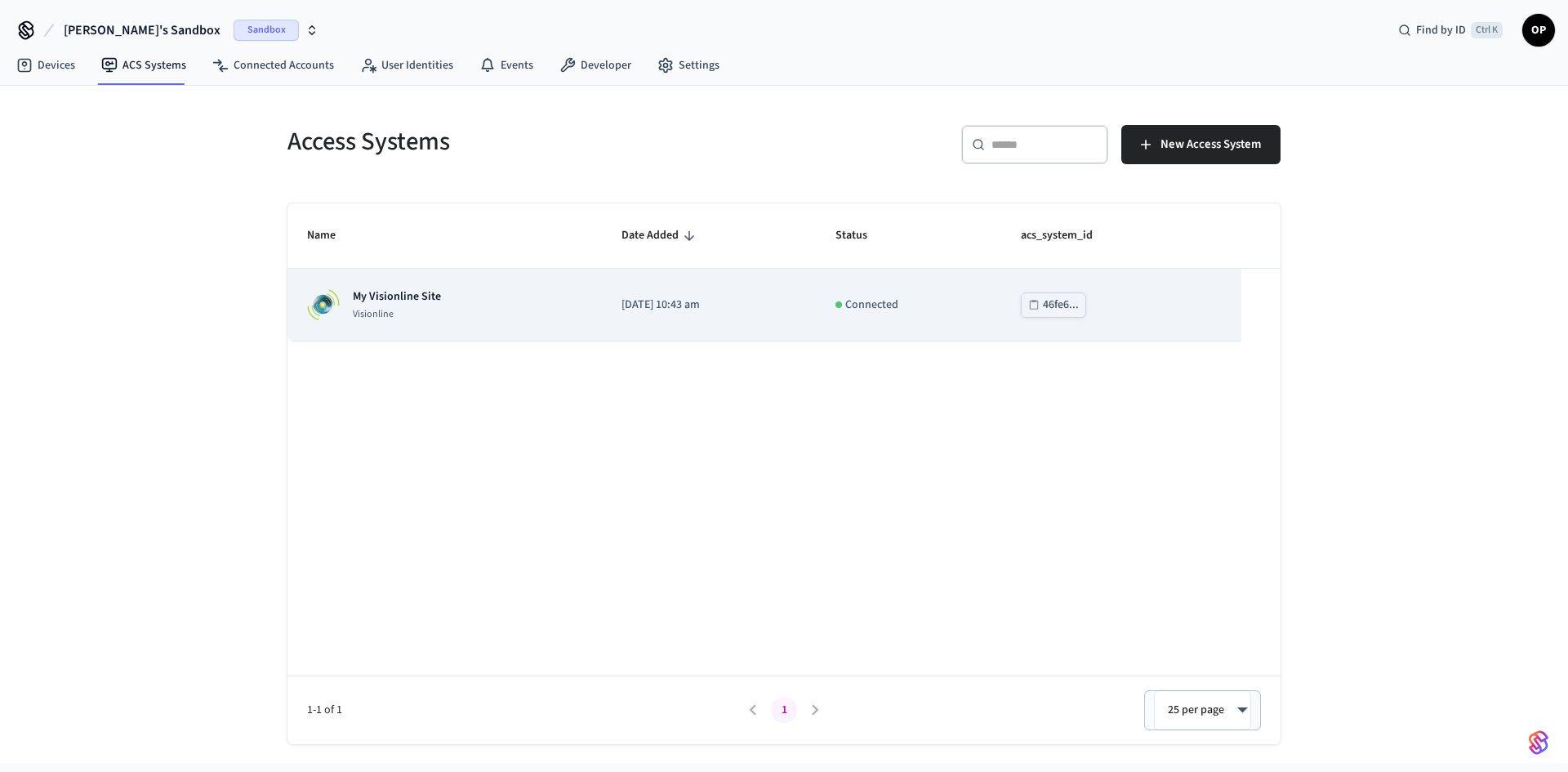
click at [404, 294] on p "My Visionline Site" at bounding box center [397, 296] width 88 height 16
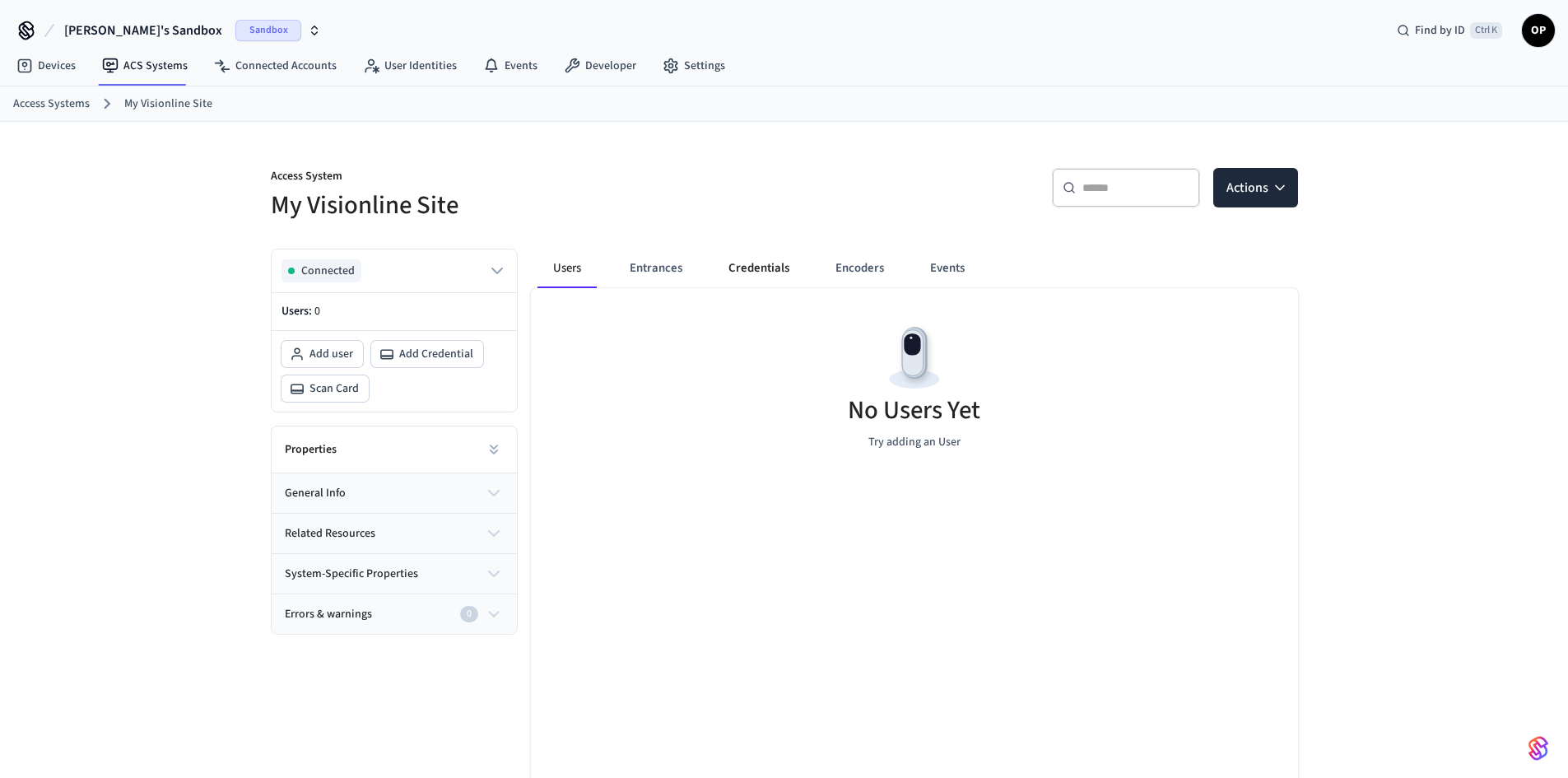
click at [776, 276] on button "Credentials" at bounding box center [759, 268] width 88 height 39
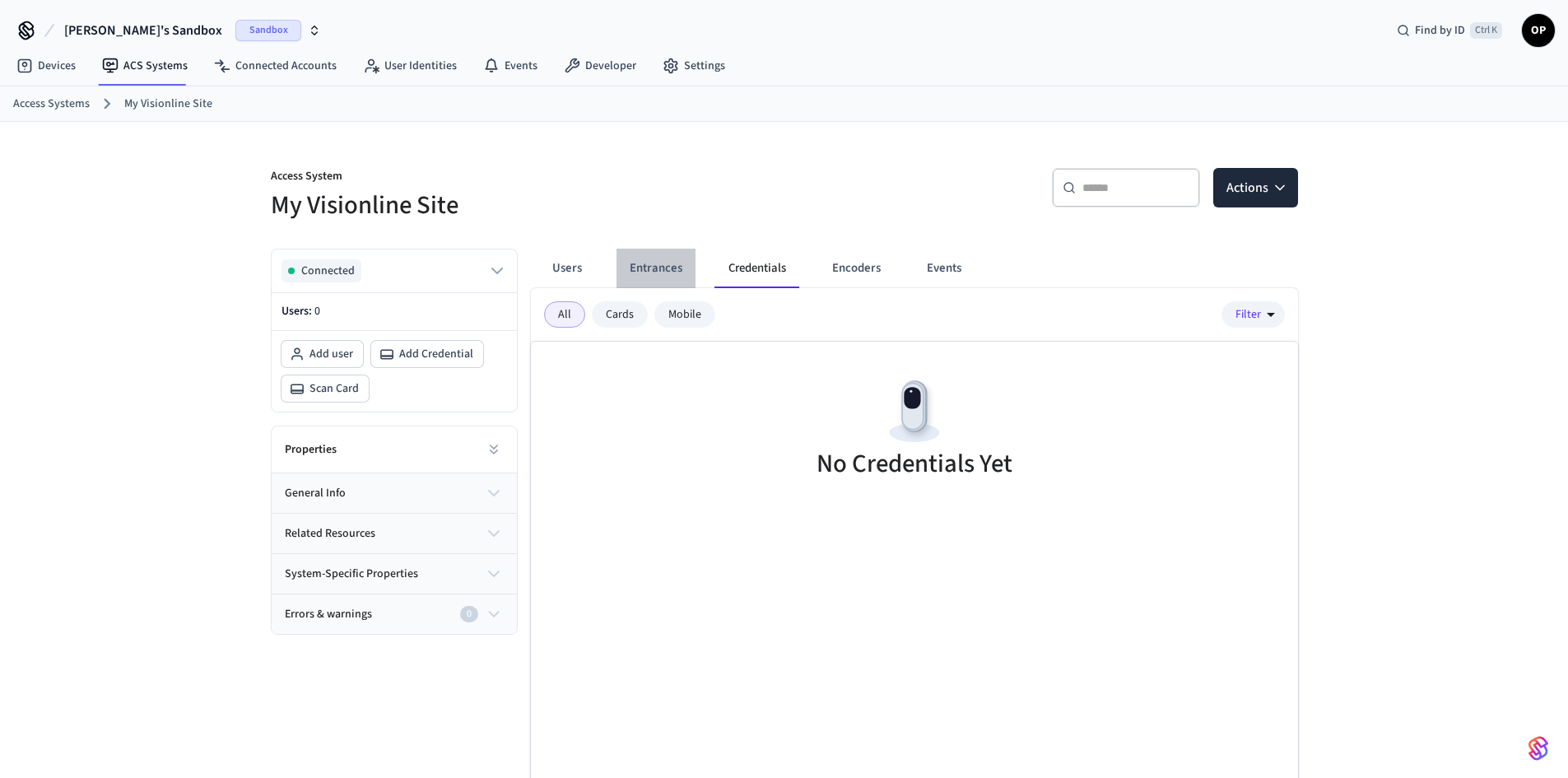
click at [643, 267] on button "Entrances" at bounding box center [656, 268] width 79 height 39
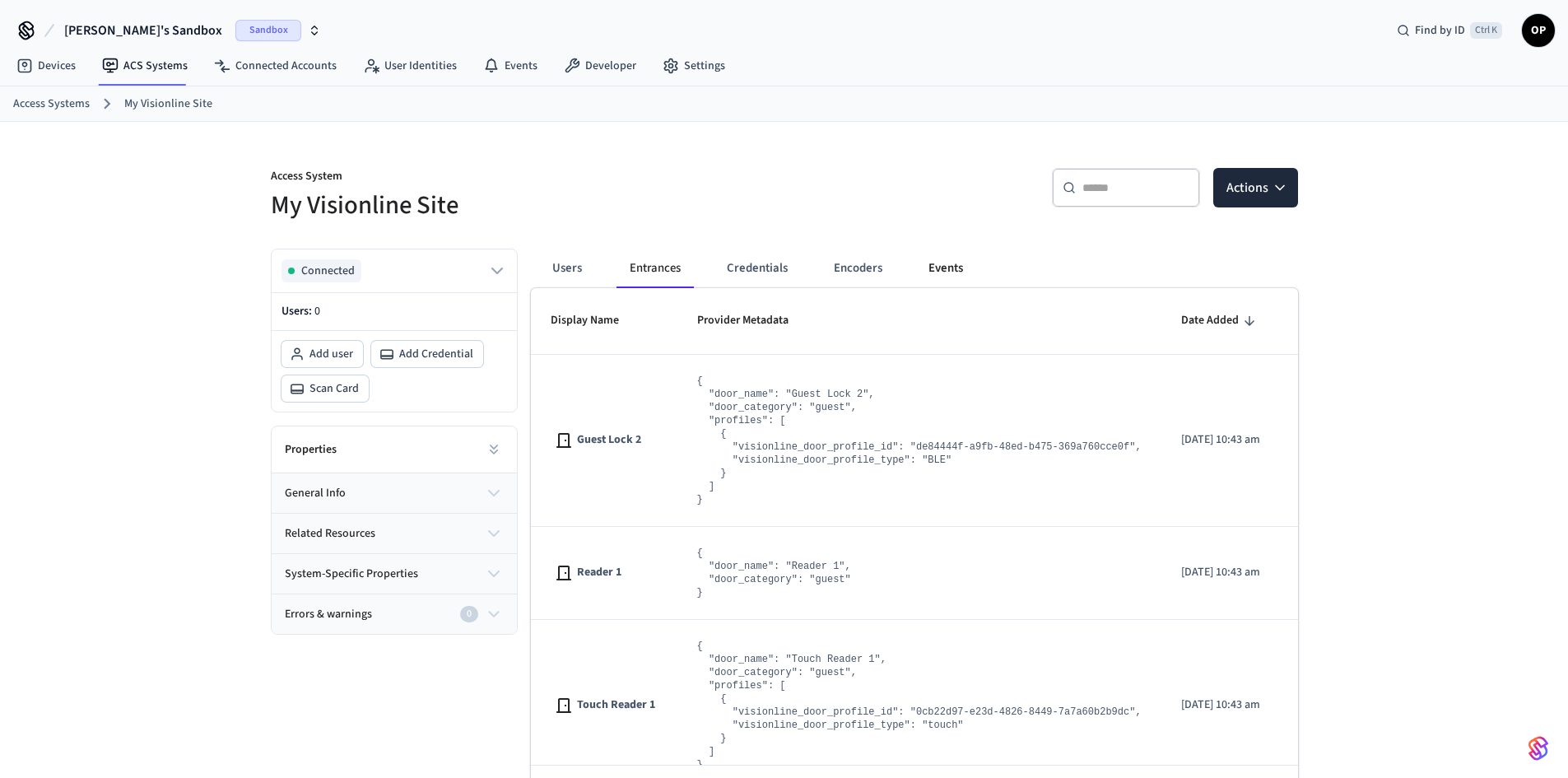
click at [946, 272] on button "Events" at bounding box center [946, 268] width 61 height 39
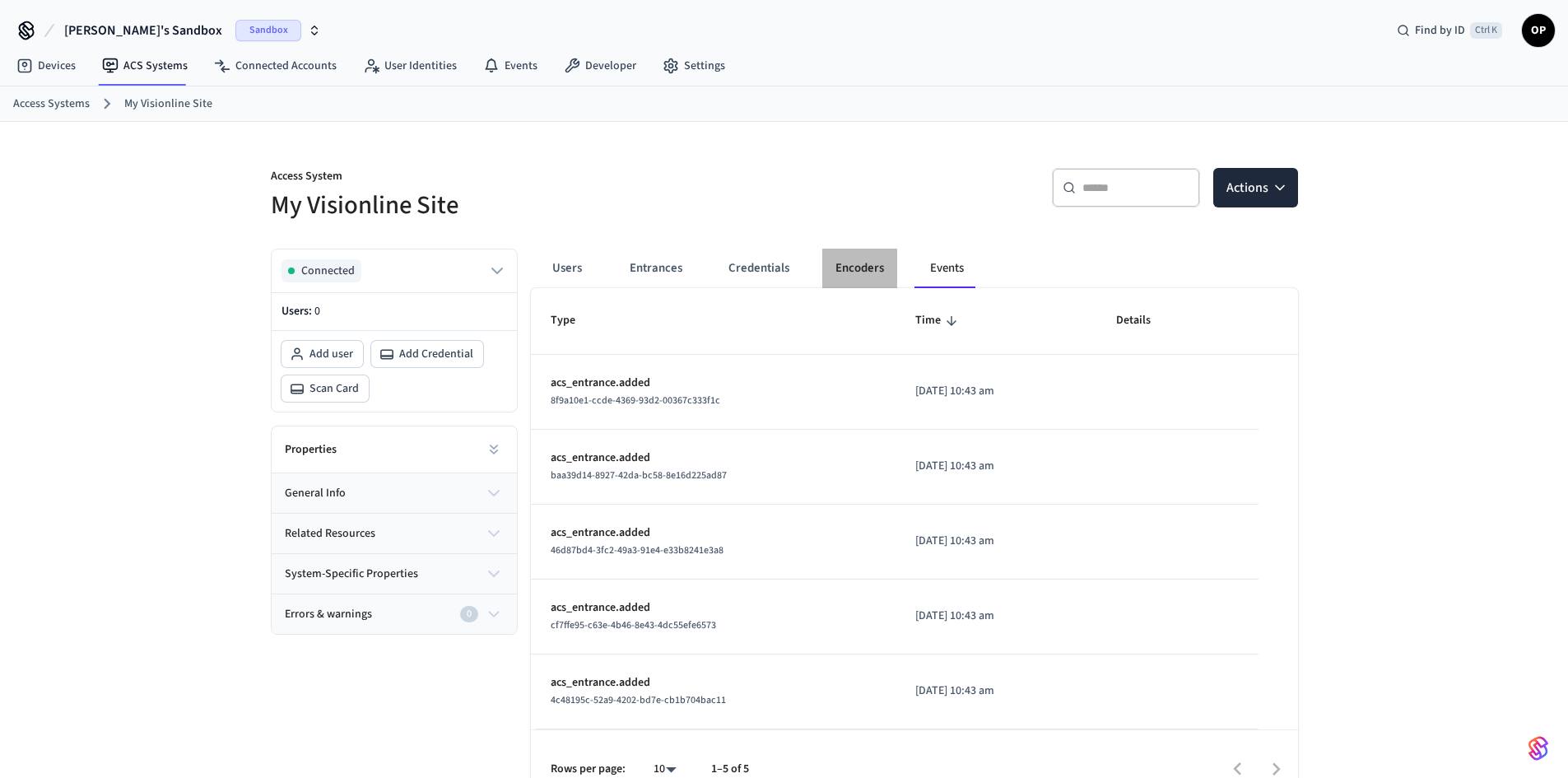
click at [847, 274] on button "Encoders" at bounding box center [859, 268] width 75 height 39
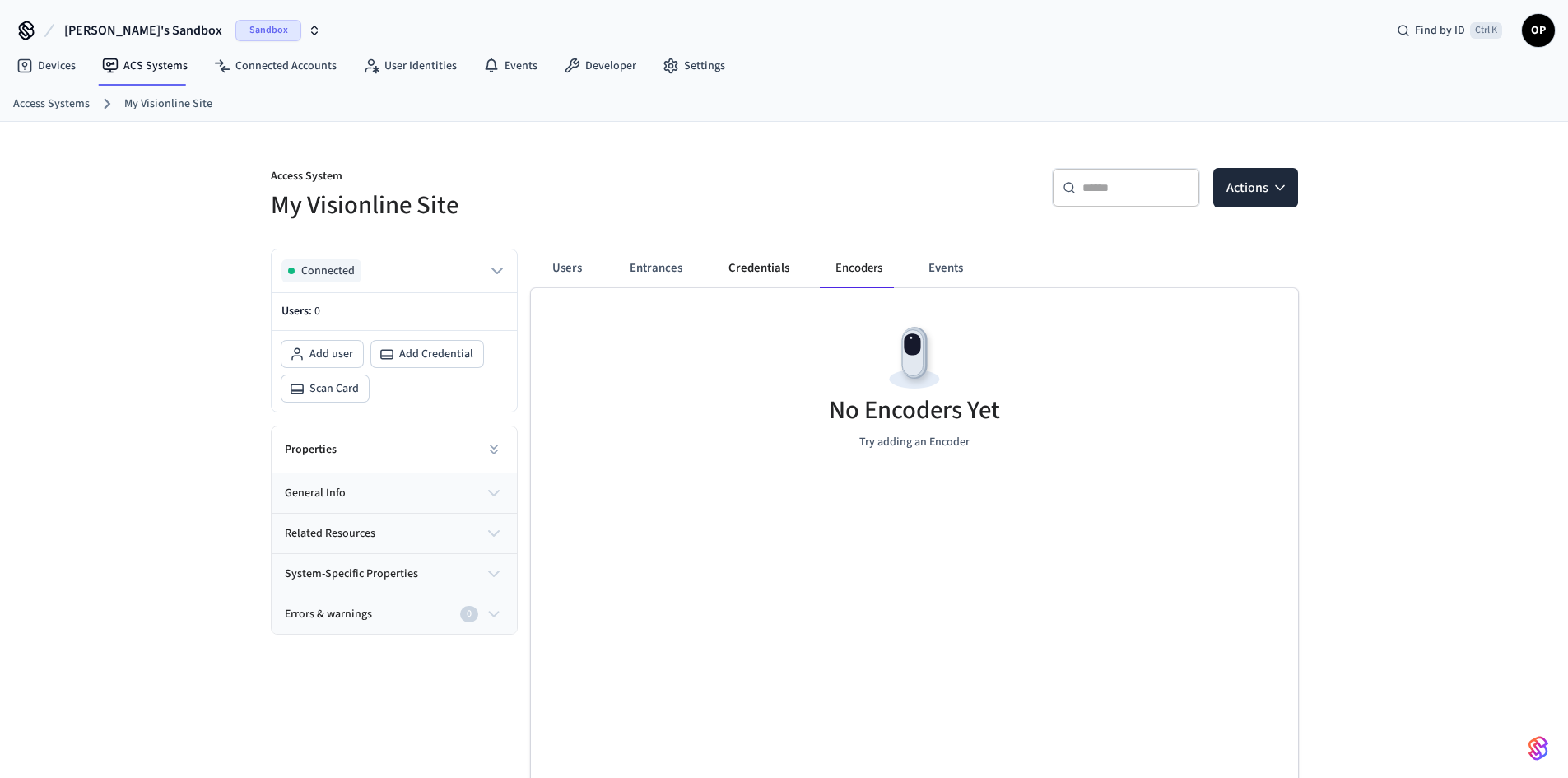
click at [763, 265] on button "Credentials" at bounding box center [759, 268] width 88 height 39
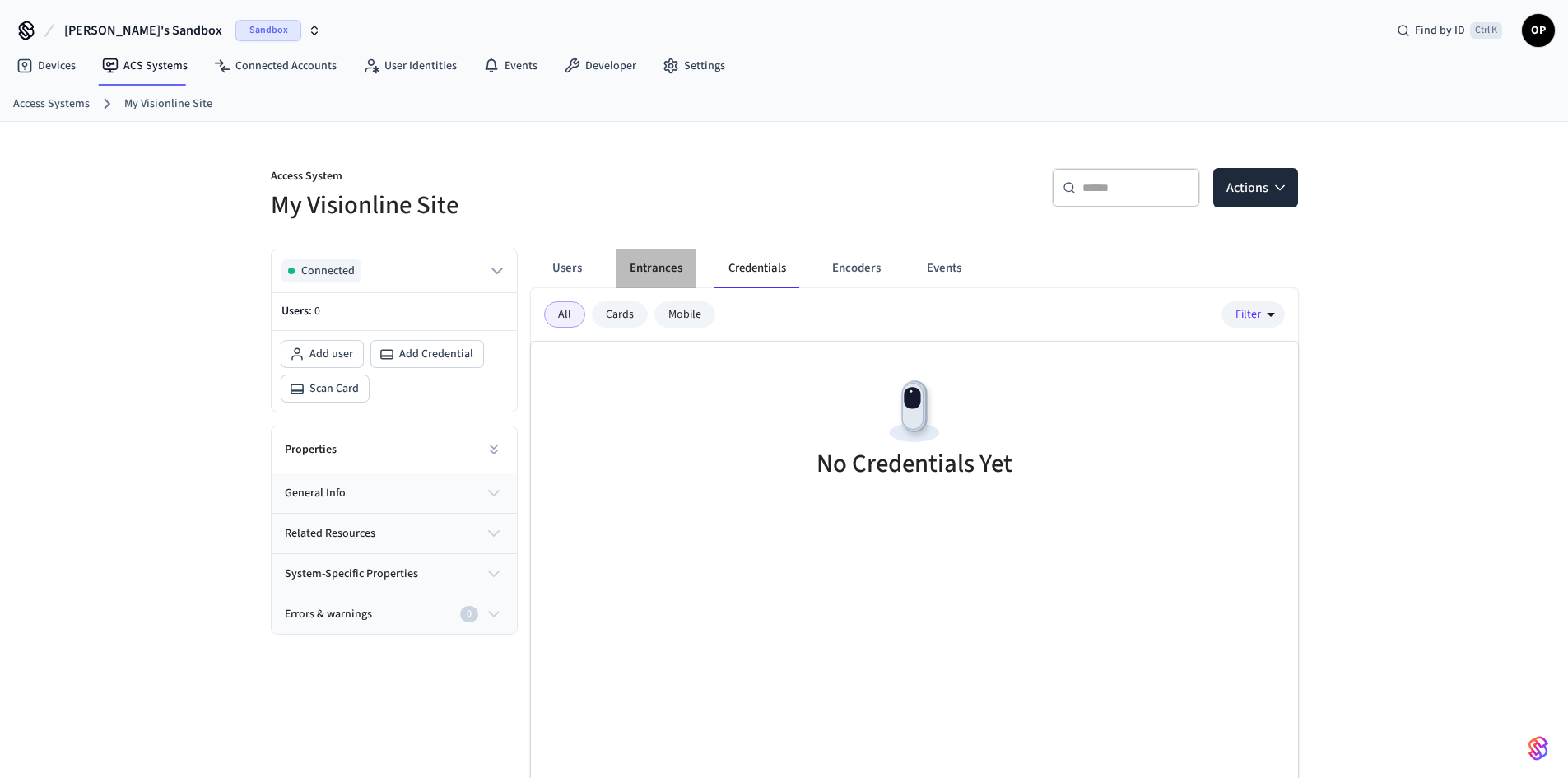
click at [660, 265] on button "Entrances" at bounding box center [656, 268] width 79 height 39
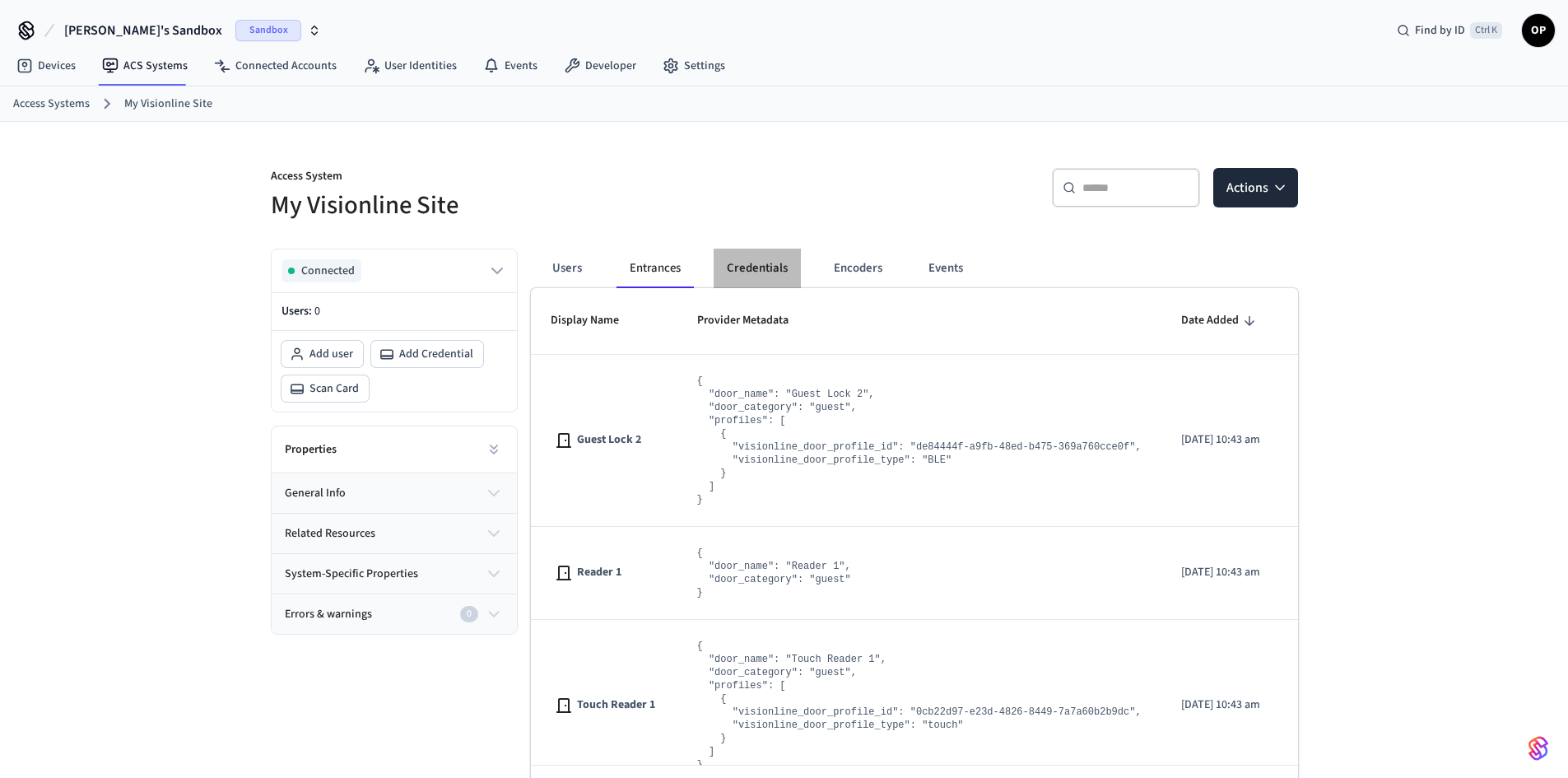
click at [767, 268] on button "Credentials" at bounding box center [757, 268] width 88 height 39
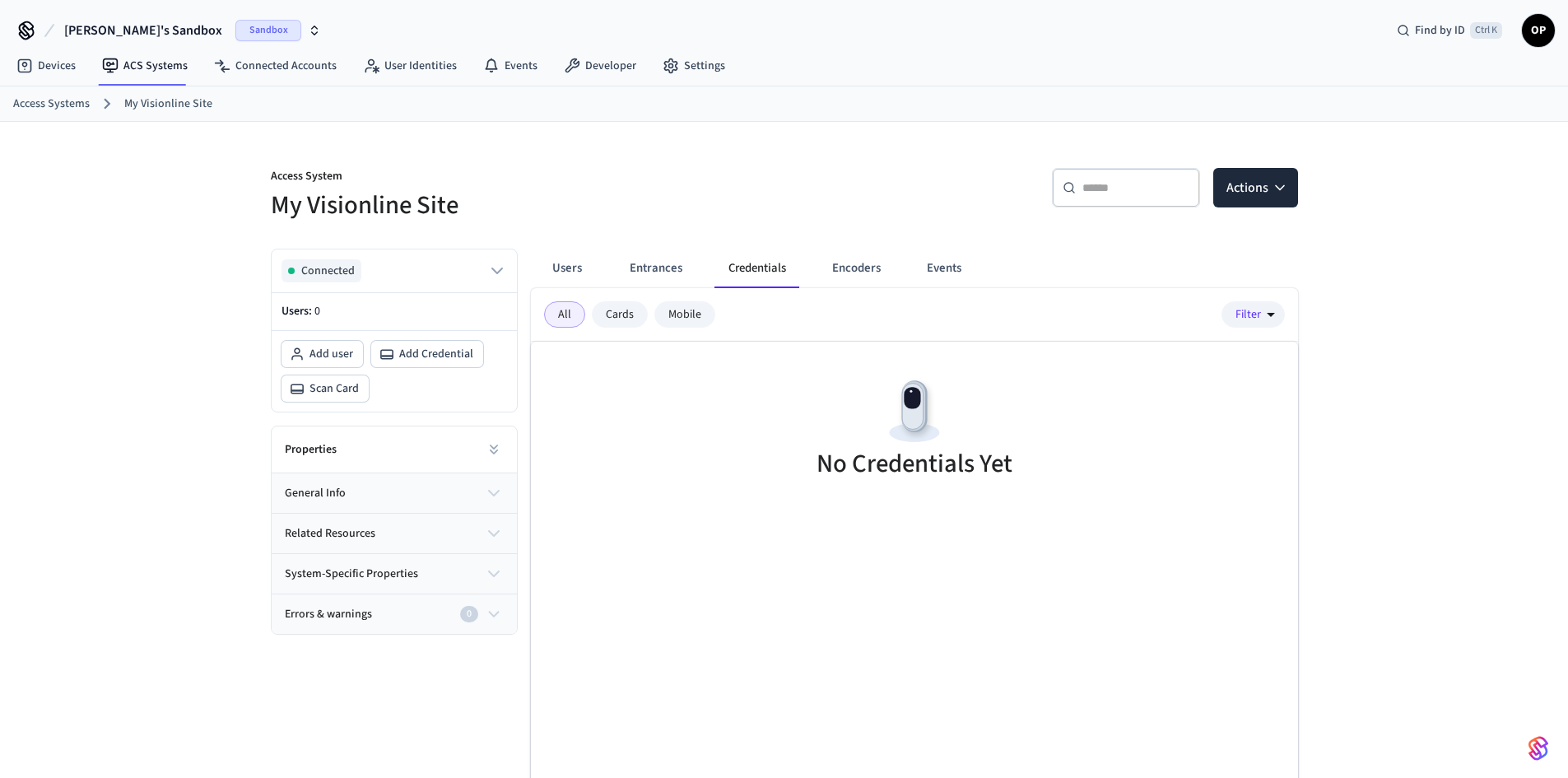
click at [621, 316] on div "Cards" at bounding box center [620, 314] width 56 height 26
click at [688, 320] on div "Mobile" at bounding box center [685, 314] width 61 height 26
click at [565, 266] on button "Users" at bounding box center [567, 268] width 60 height 39
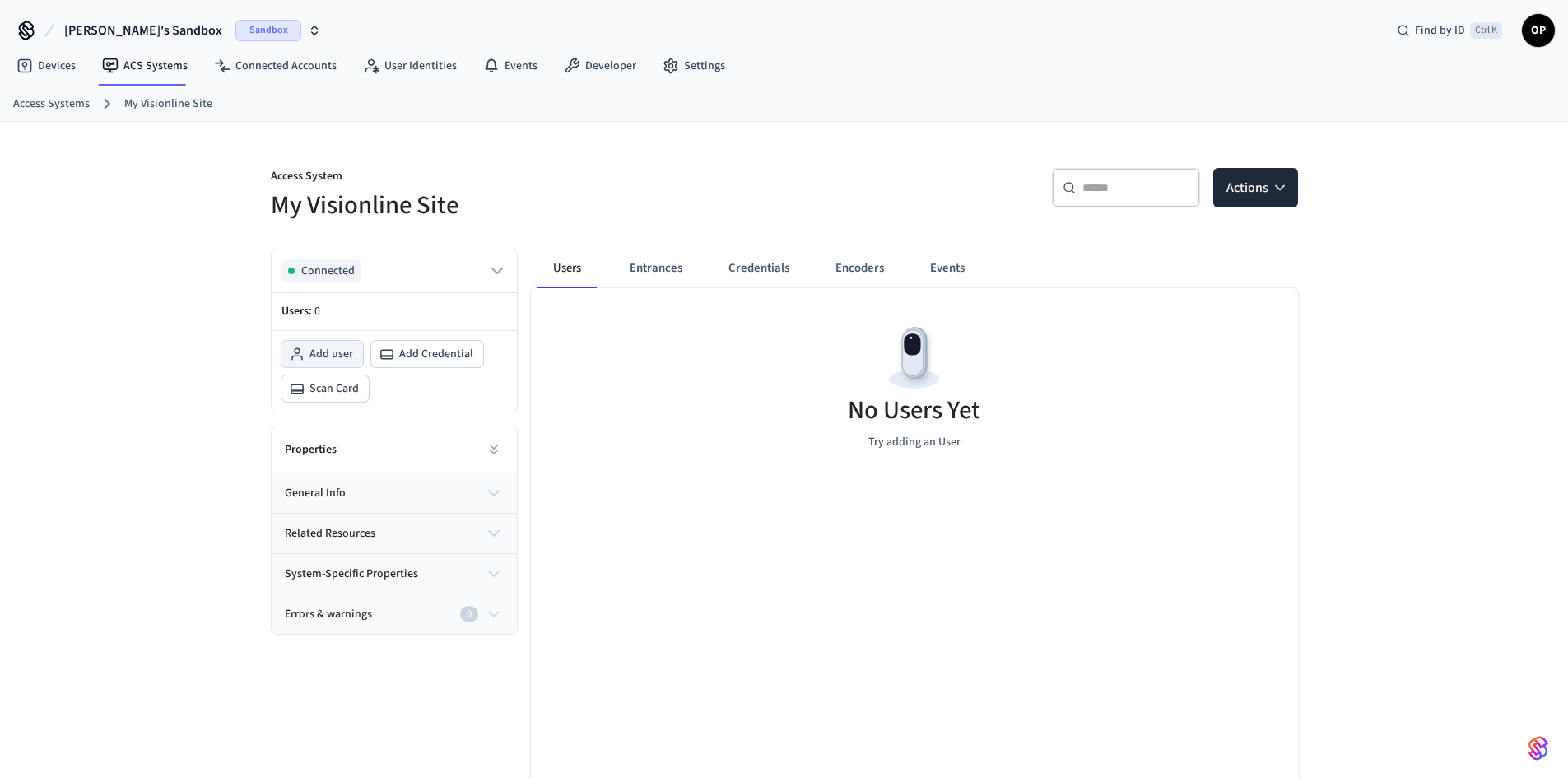
click at [313, 358] on span "Add user" at bounding box center [331, 353] width 43 height 16
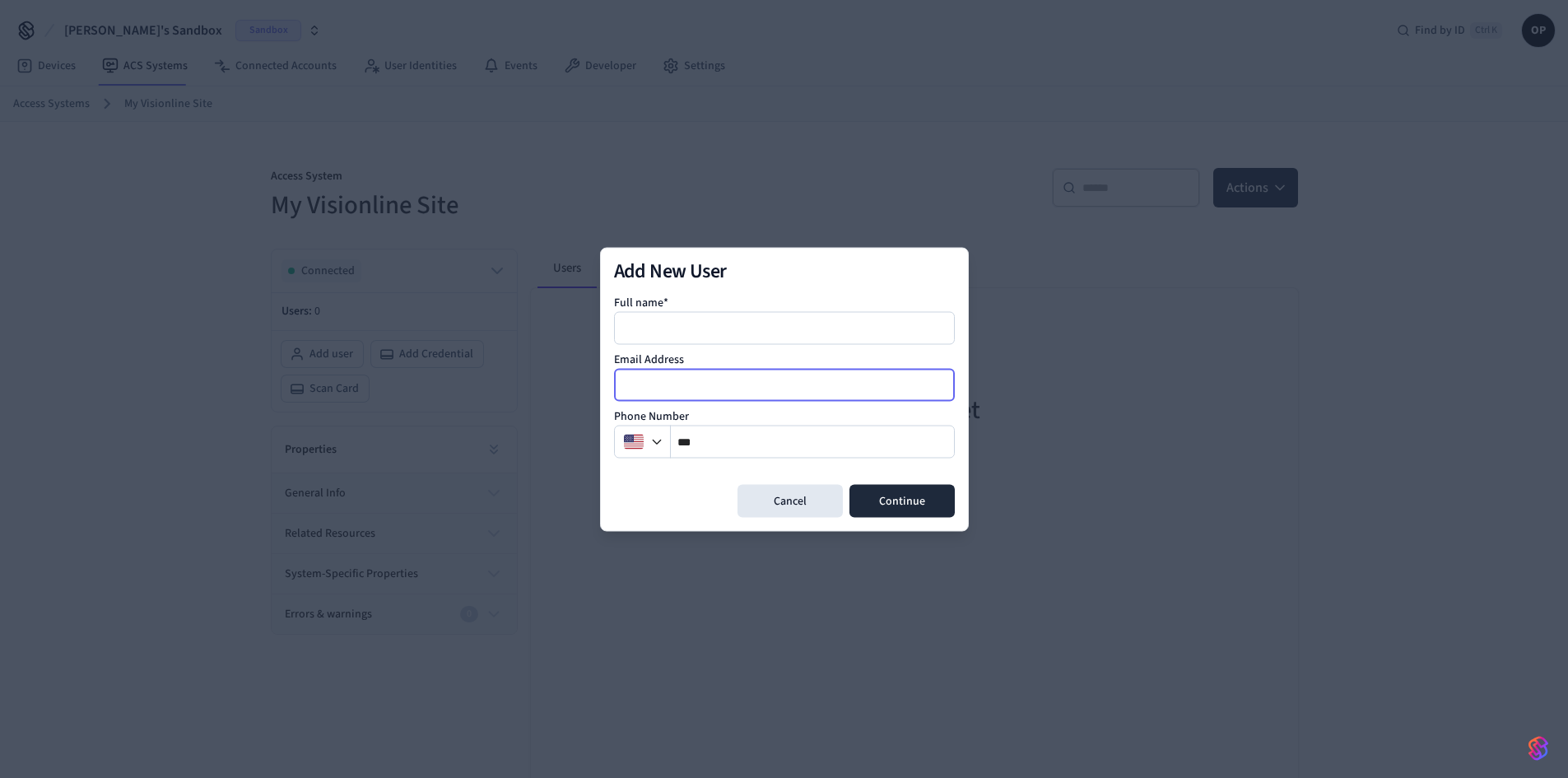
click at [657, 388] on input "email" at bounding box center [785, 384] width 339 height 20
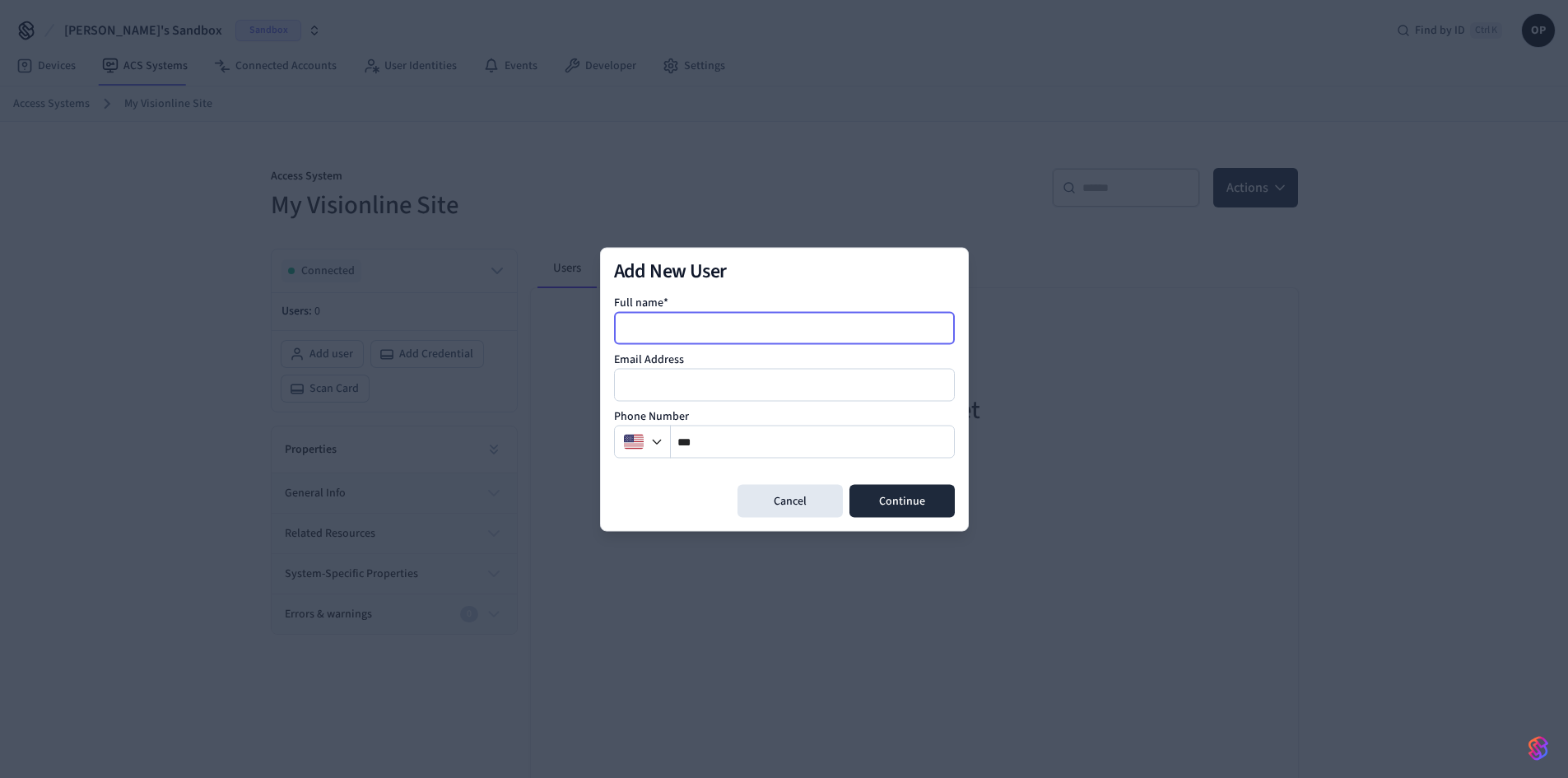
click at [672, 327] on input at bounding box center [785, 327] width 339 height 20
type input "*********"
click at [661, 373] on div at bounding box center [784, 384] width 340 height 33
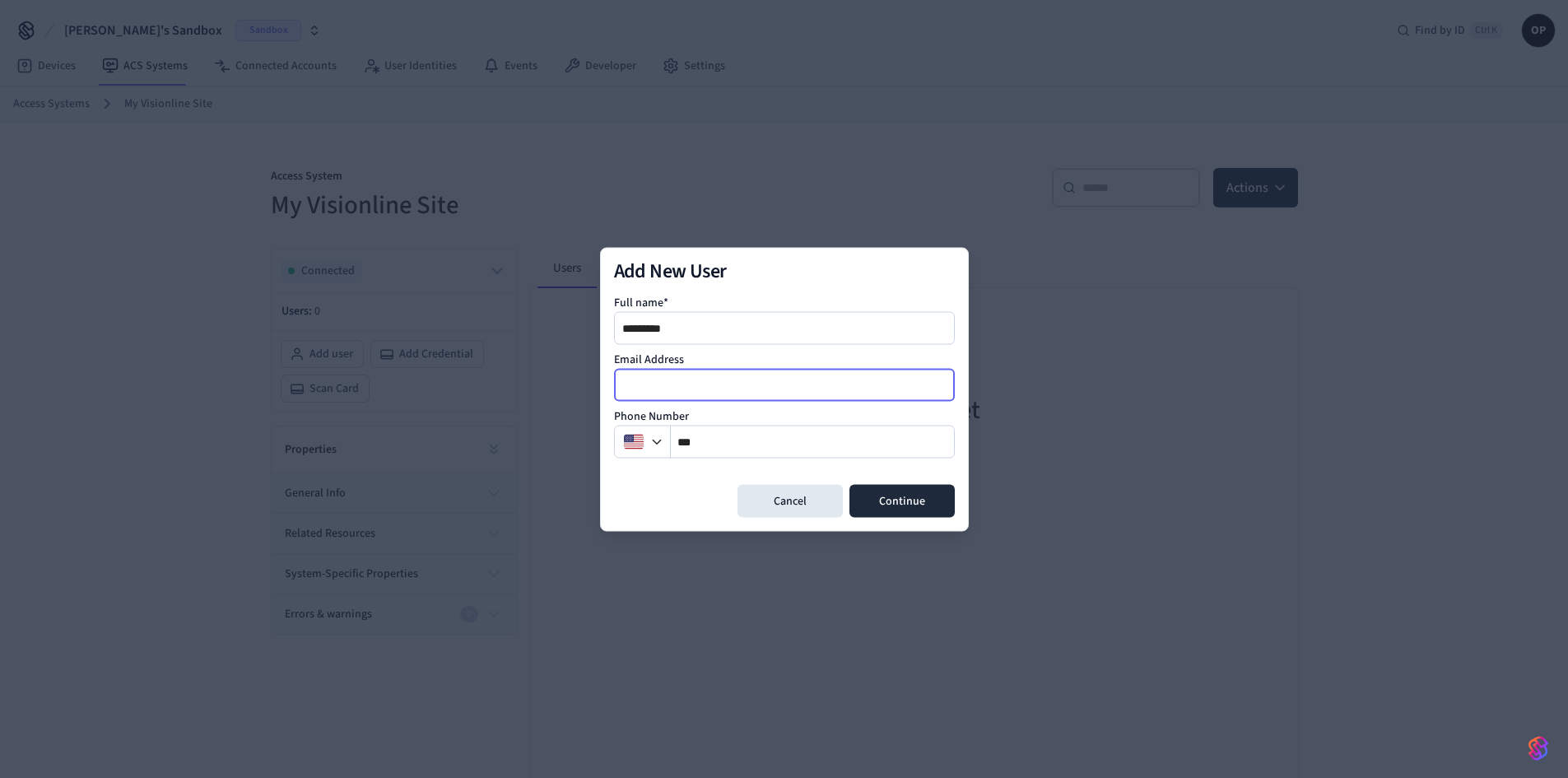
click at [662, 385] on input "email" at bounding box center [785, 384] width 339 height 20
type input "**********"
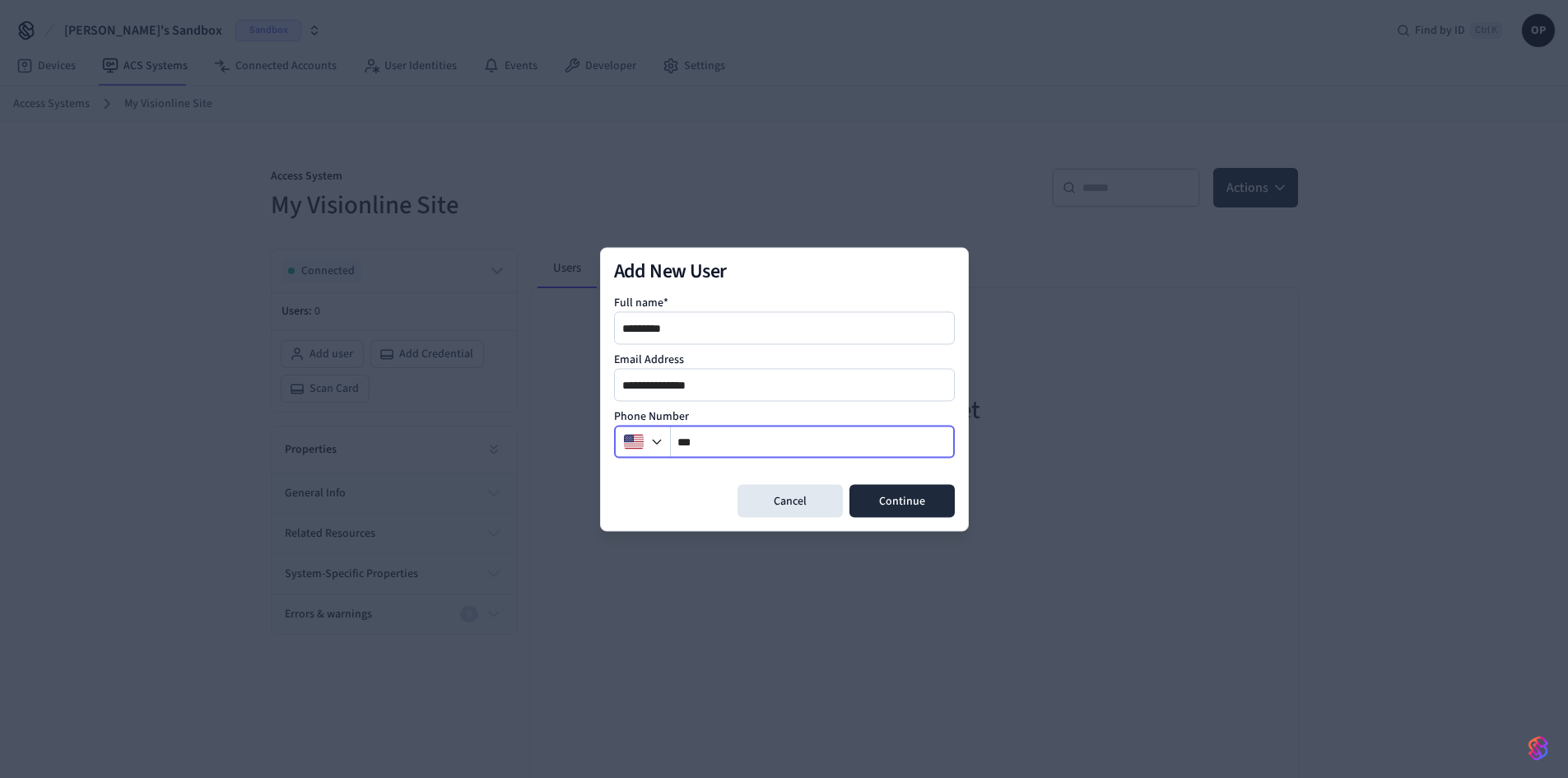
click at [708, 443] on input "**" at bounding box center [813, 441] width 284 height 20
click at [631, 441] on img "button" at bounding box center [633, 441] width 20 height 20
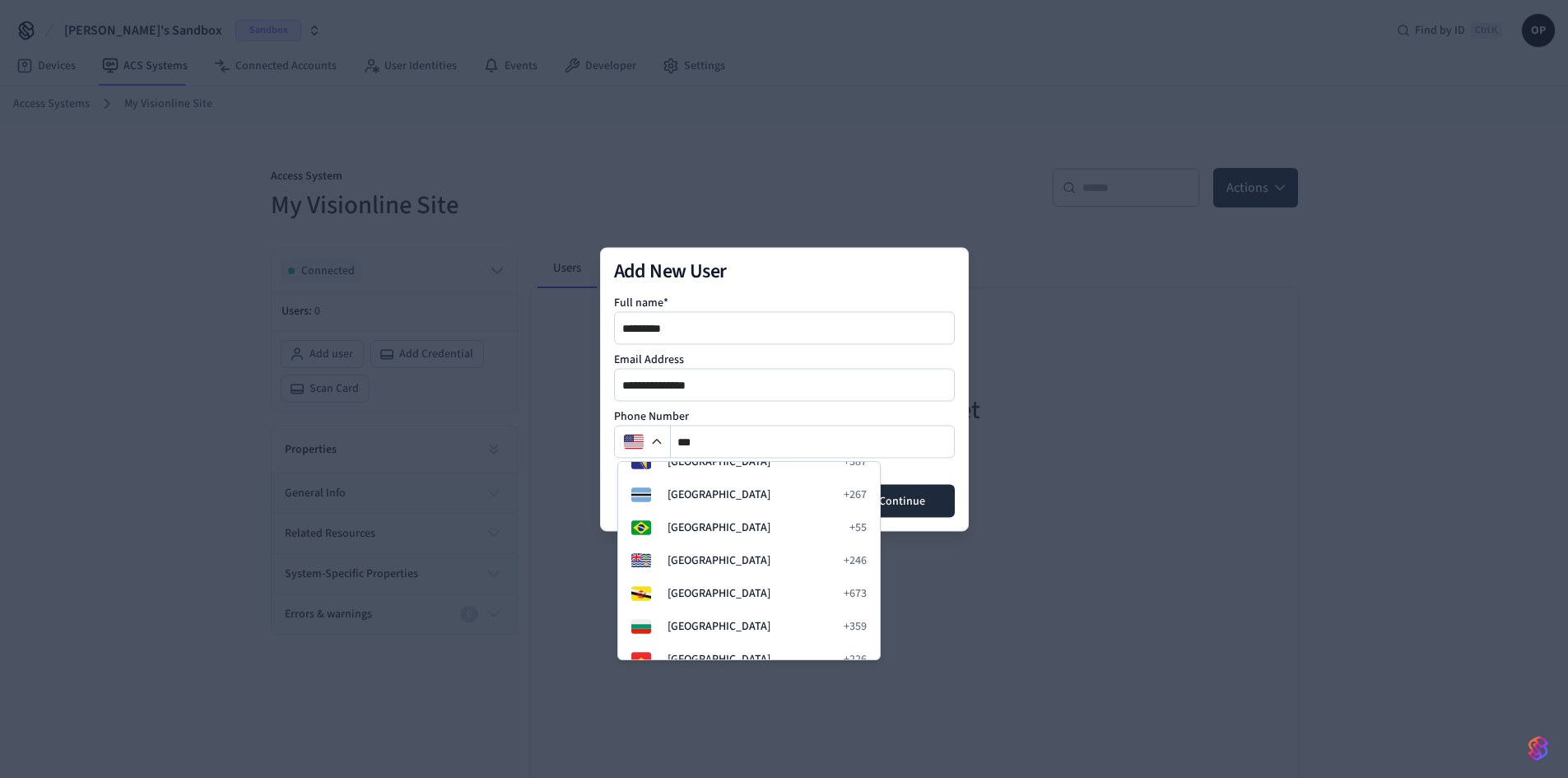
scroll to position [988, 0]
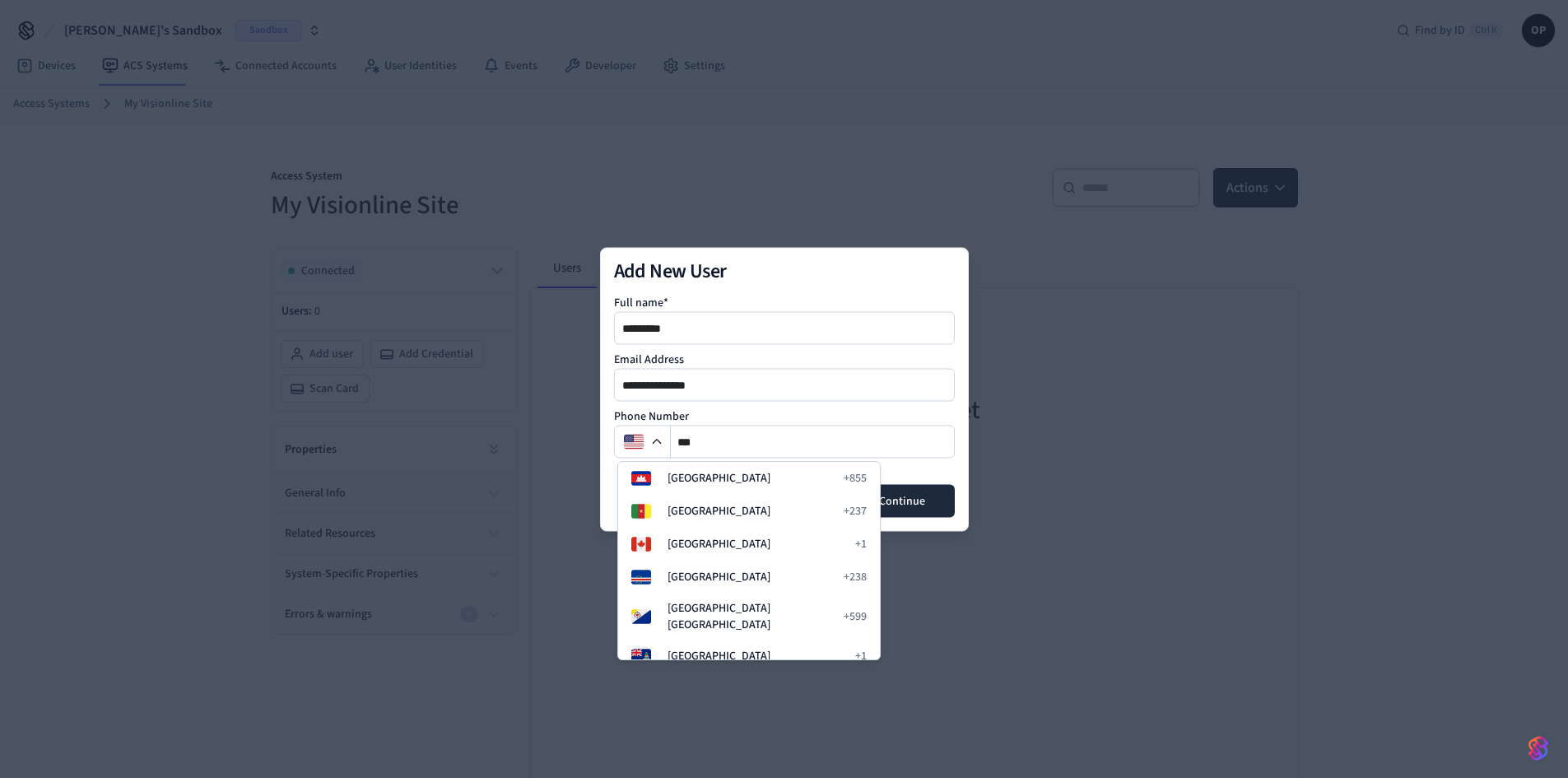
click at [715, 261] on h2 "Add New User" at bounding box center [784, 271] width 340 height 20
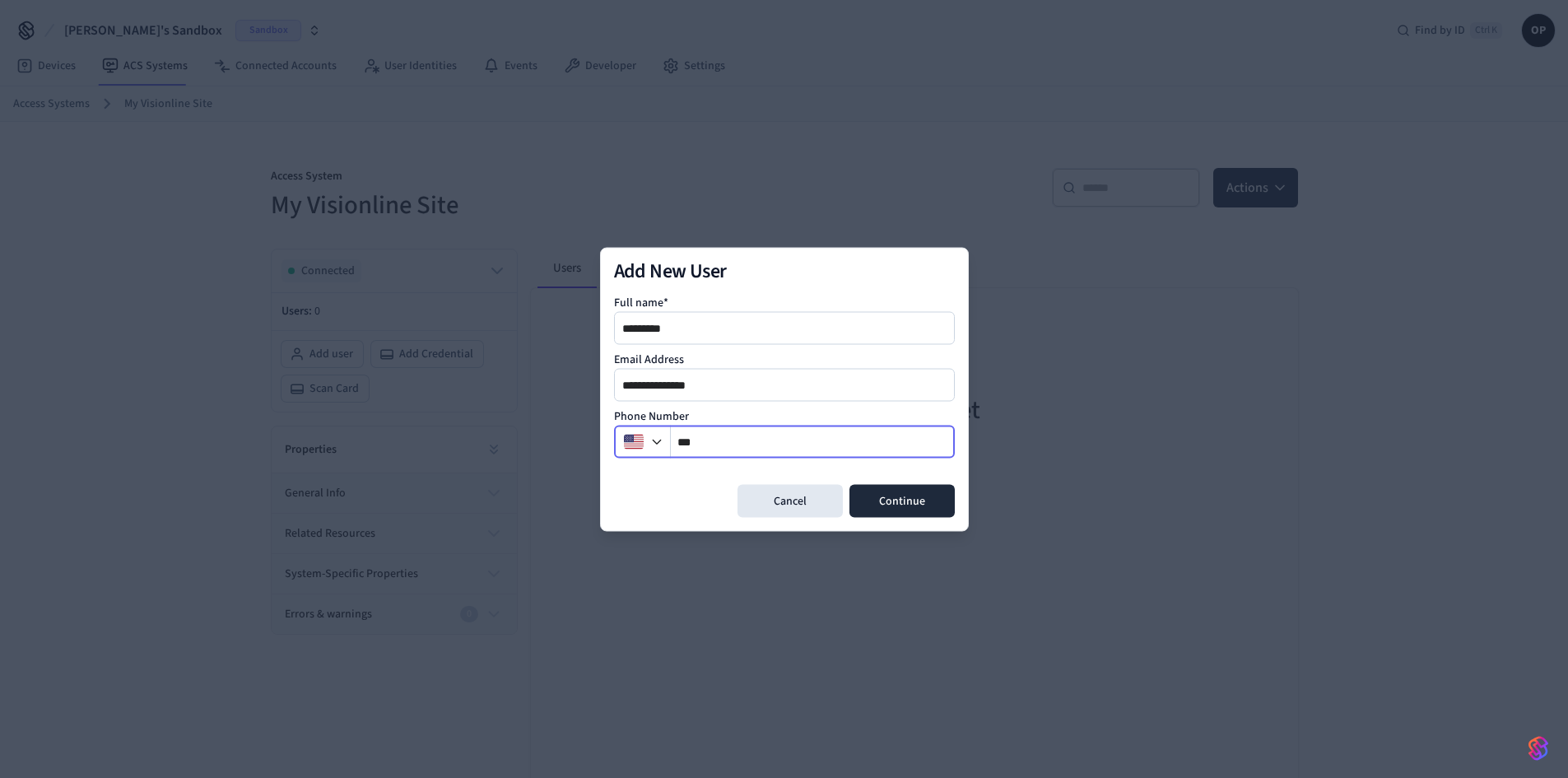
click at [727, 436] on input "**" at bounding box center [813, 441] width 284 height 20
type input "**********"
click at [924, 493] on button "Continue" at bounding box center [902, 501] width 105 height 33
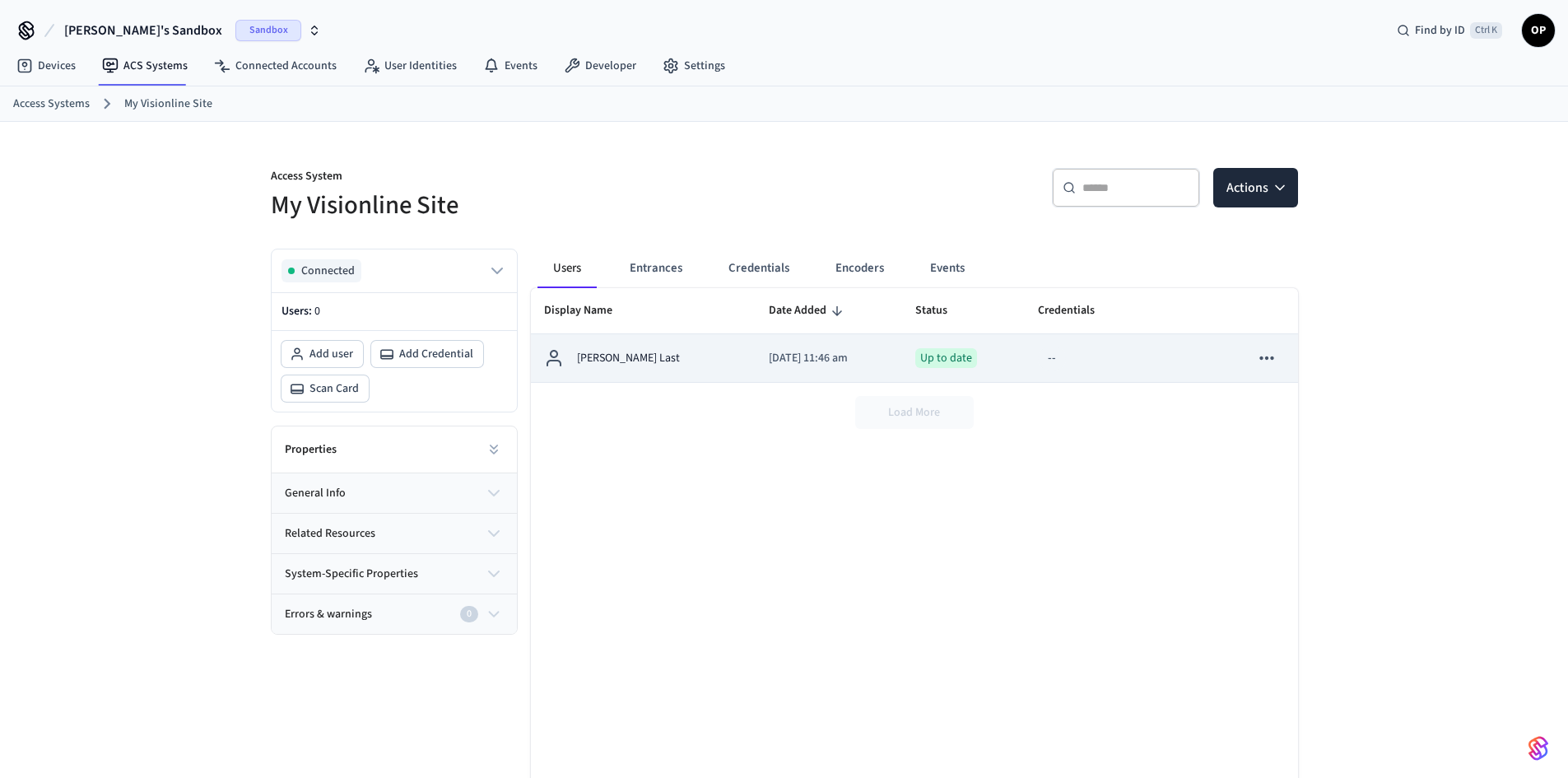
click at [769, 358] on p "[DATE] 11:46 am" at bounding box center [829, 358] width 120 height 17
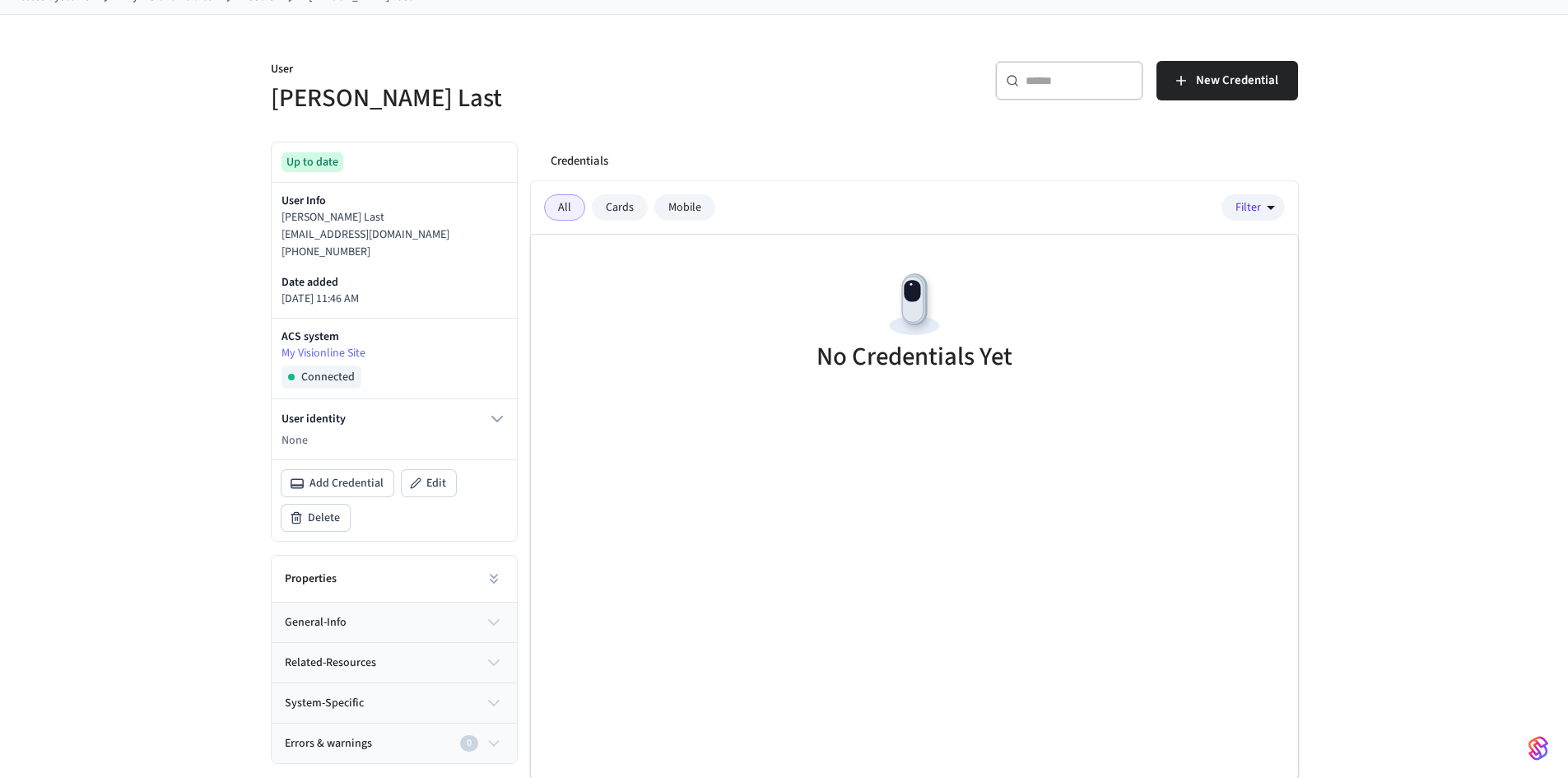
scroll to position [109, 0]
click at [430, 481] on span "Edit" at bounding box center [436, 481] width 20 height 16
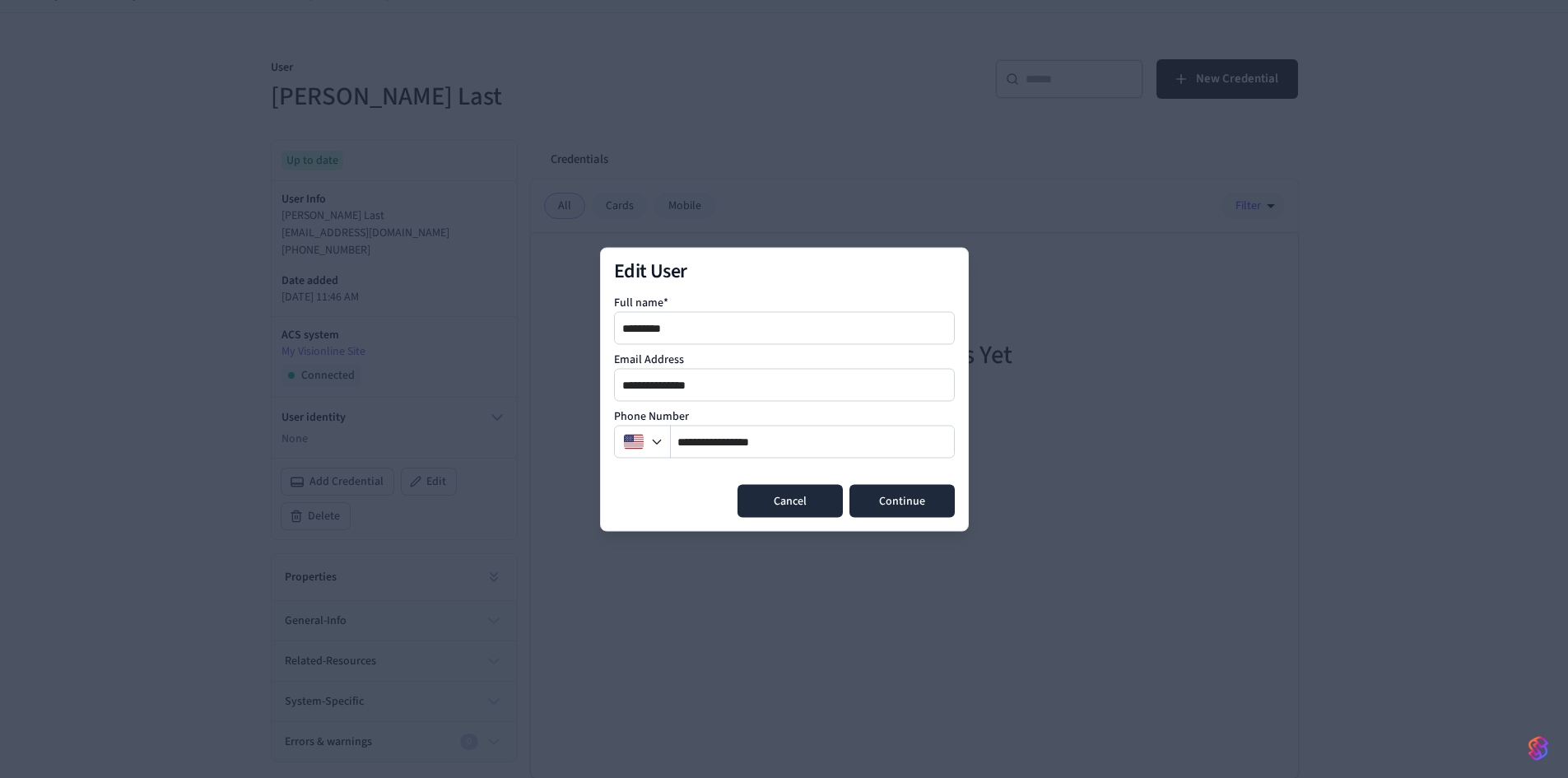
click at [798, 497] on button "Cancel" at bounding box center [790, 501] width 105 height 33
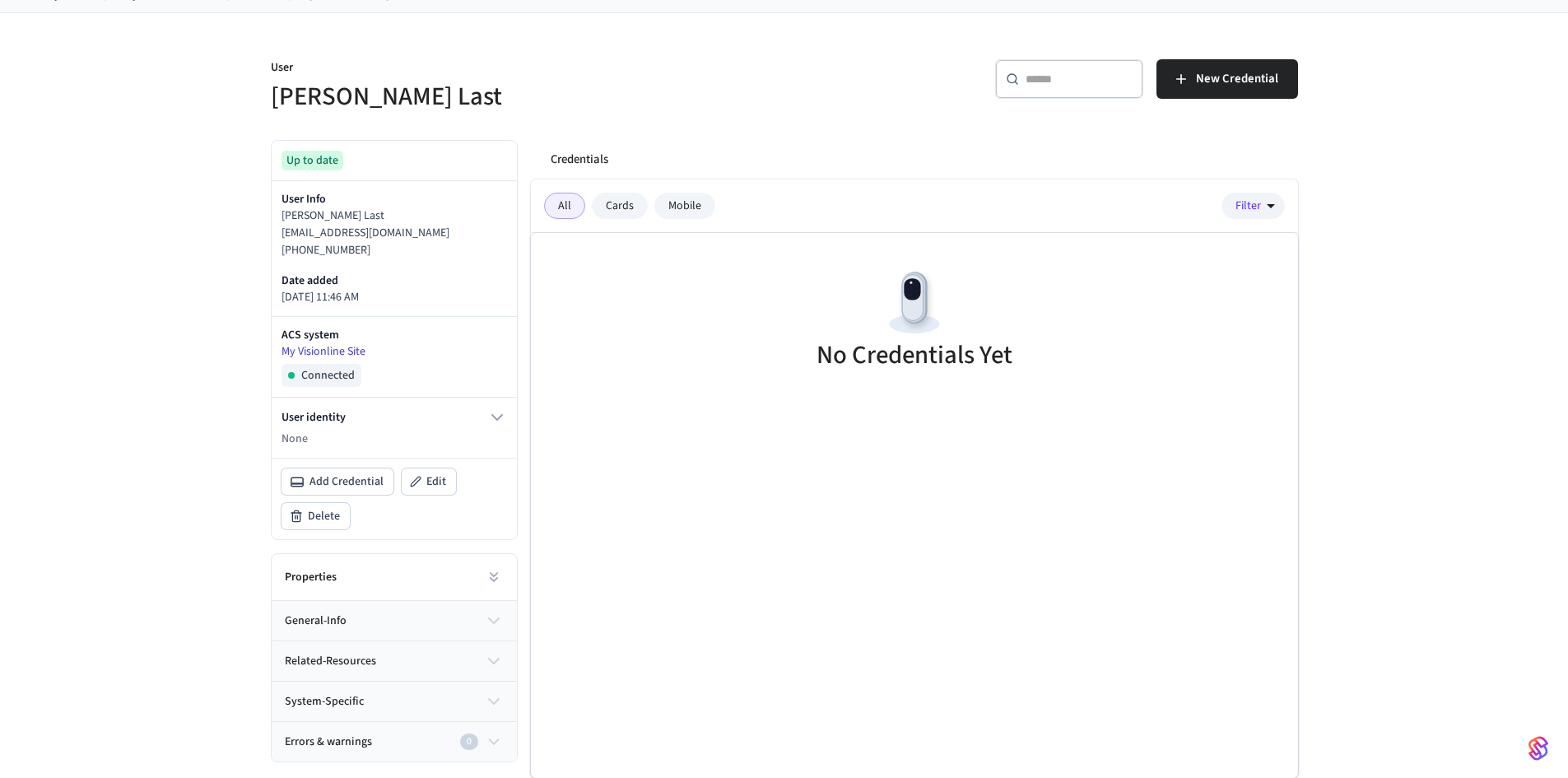
click at [330, 349] on link "My Visionline Site" at bounding box center [394, 352] width 225 height 17
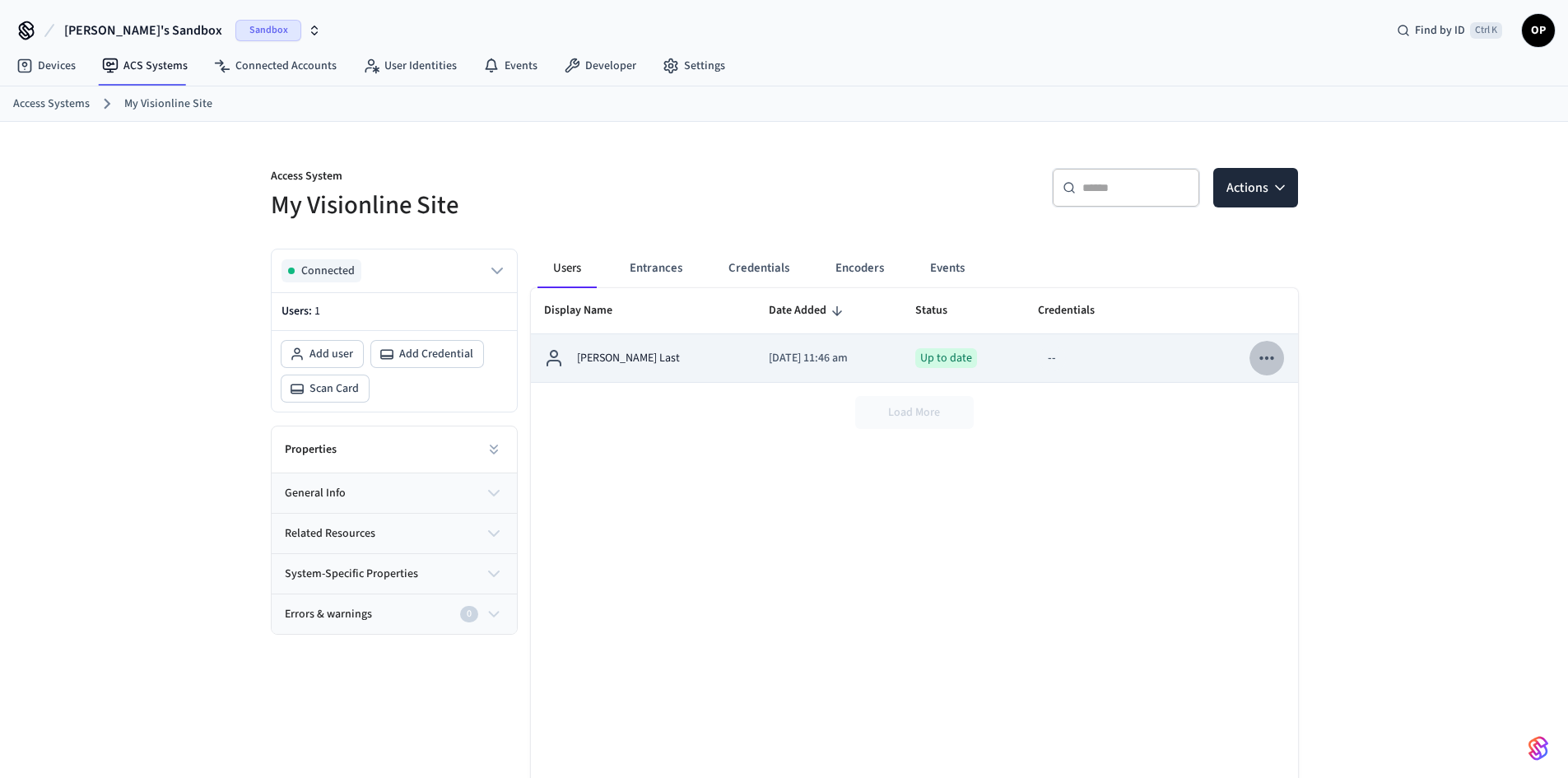
click at [1264, 364] on icon "sticky table" at bounding box center [1266, 358] width 21 height 21
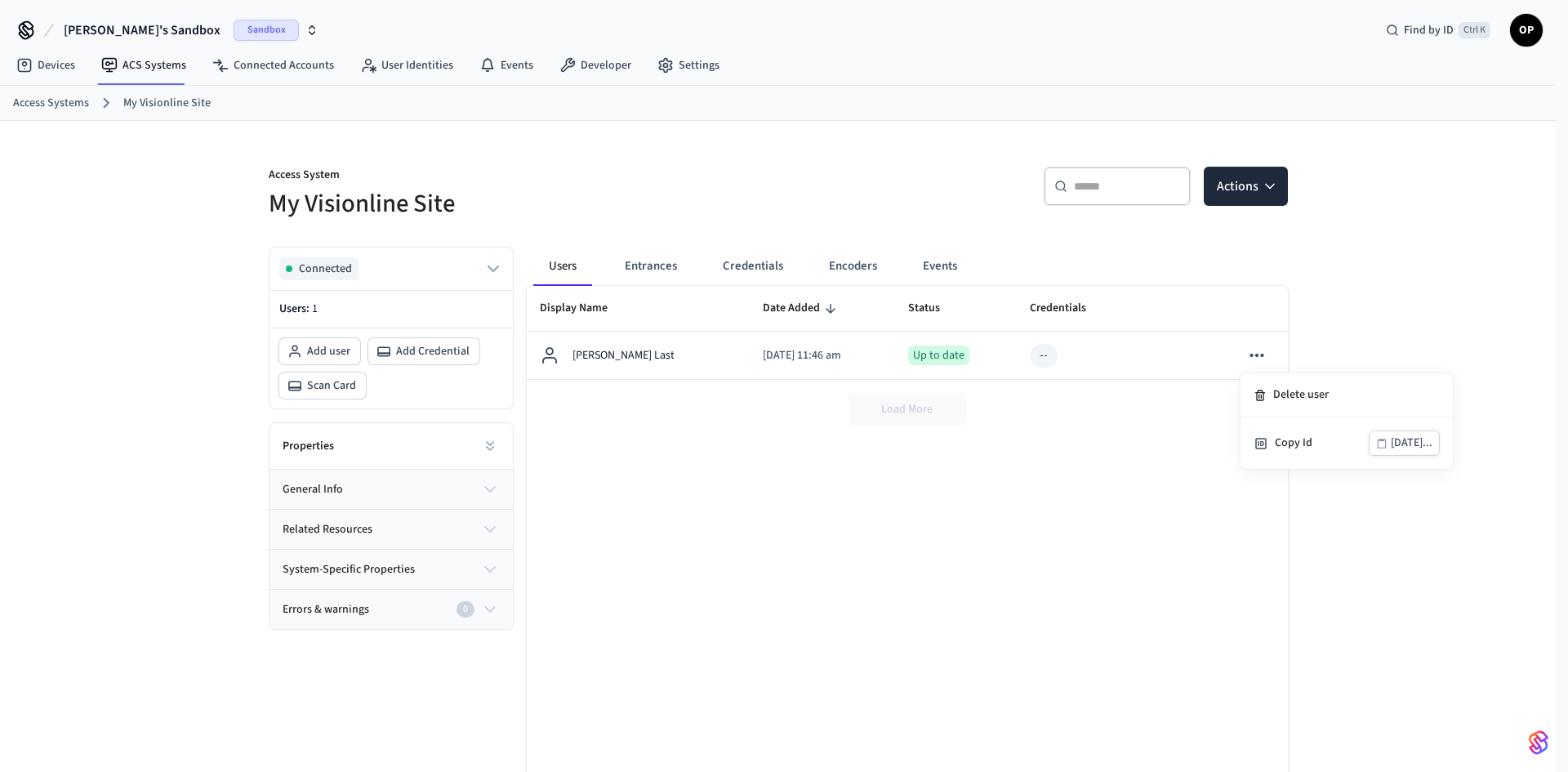
click at [806, 489] on div at bounding box center [784, 386] width 1568 height 772
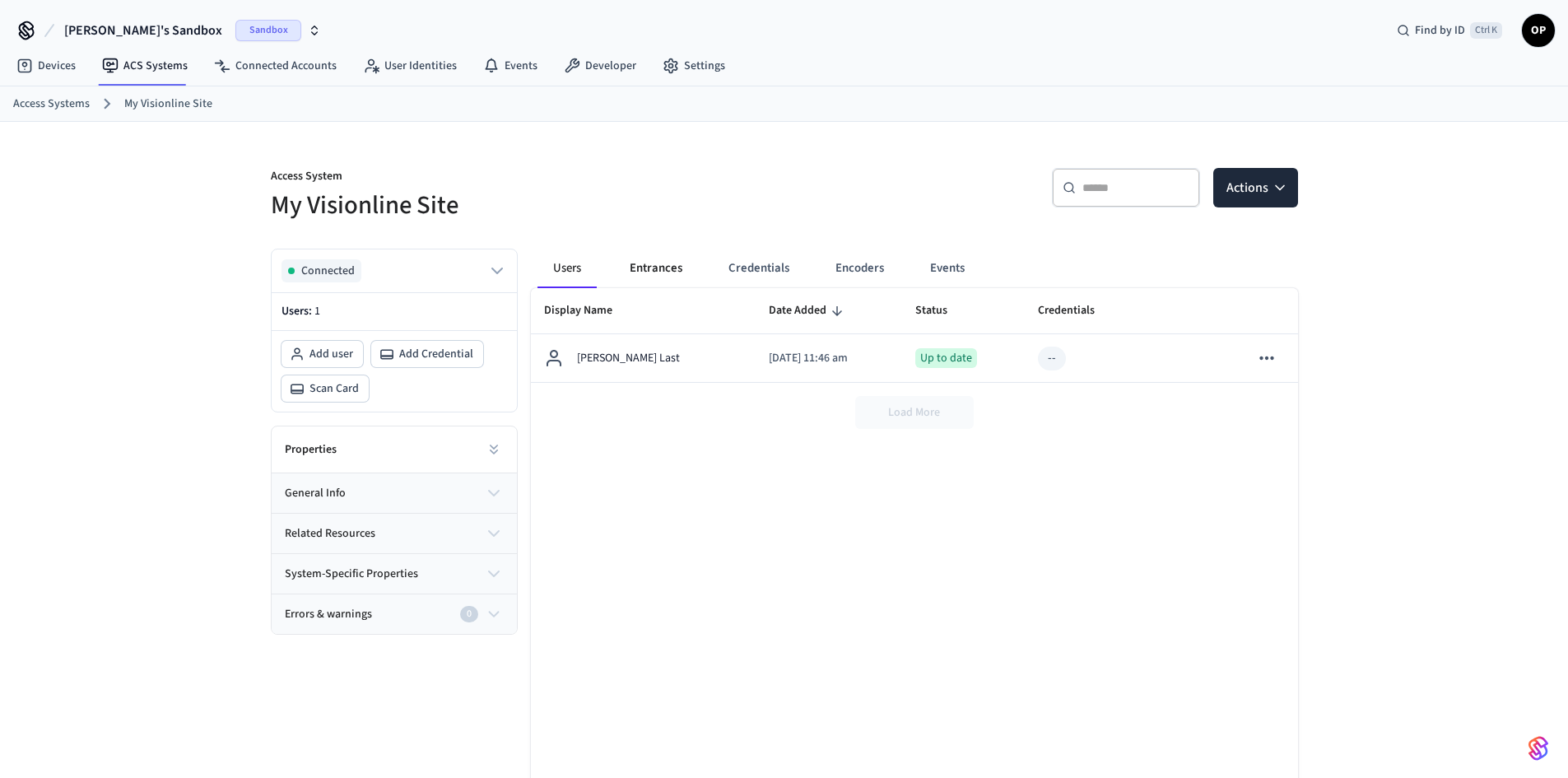
click at [659, 265] on button "Entrances" at bounding box center [656, 268] width 79 height 39
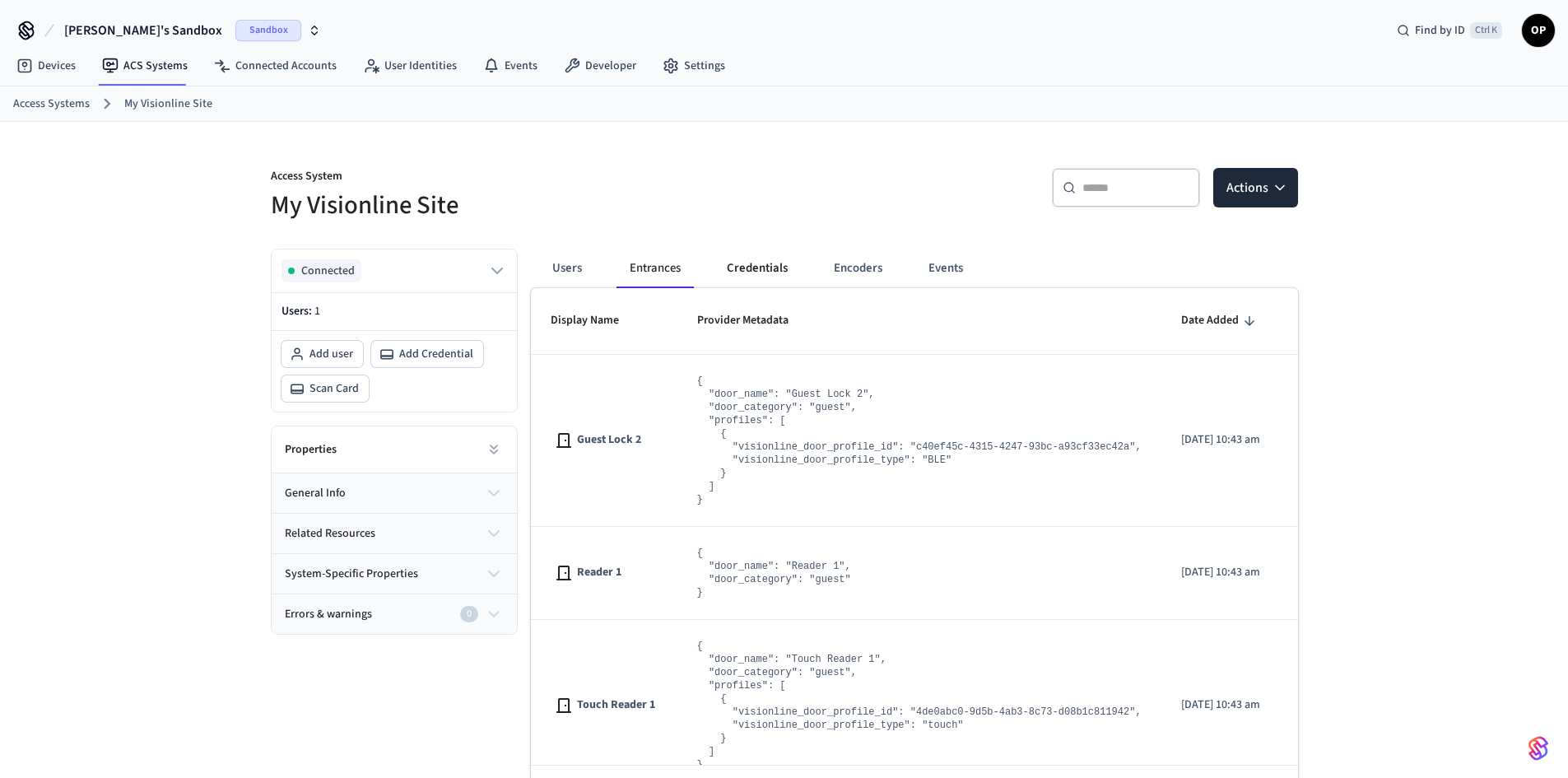
click at [768, 267] on button "Credentials" at bounding box center [757, 268] width 88 height 39
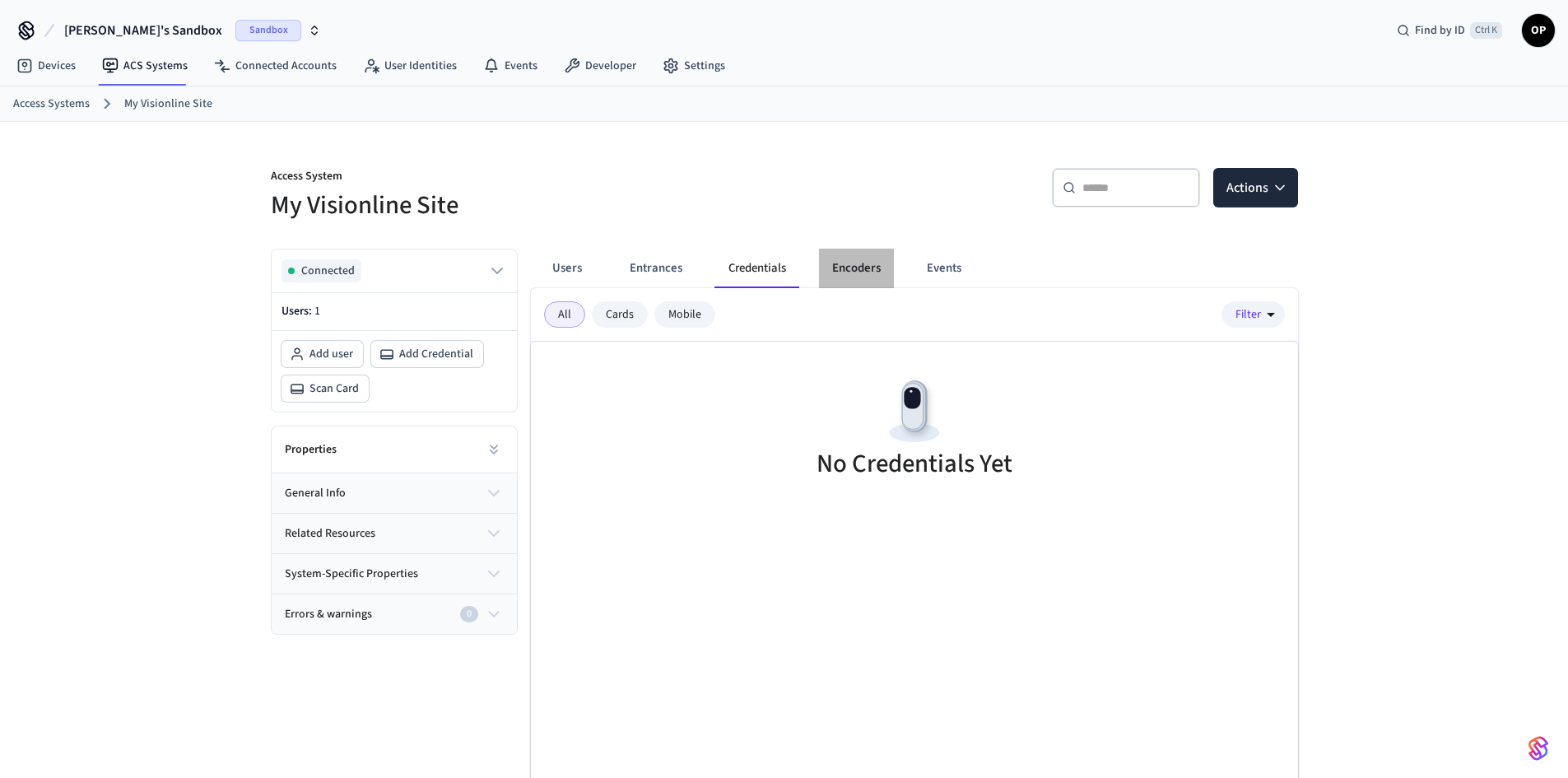
click at [851, 271] on button "Encoders" at bounding box center [857, 268] width 75 height 39
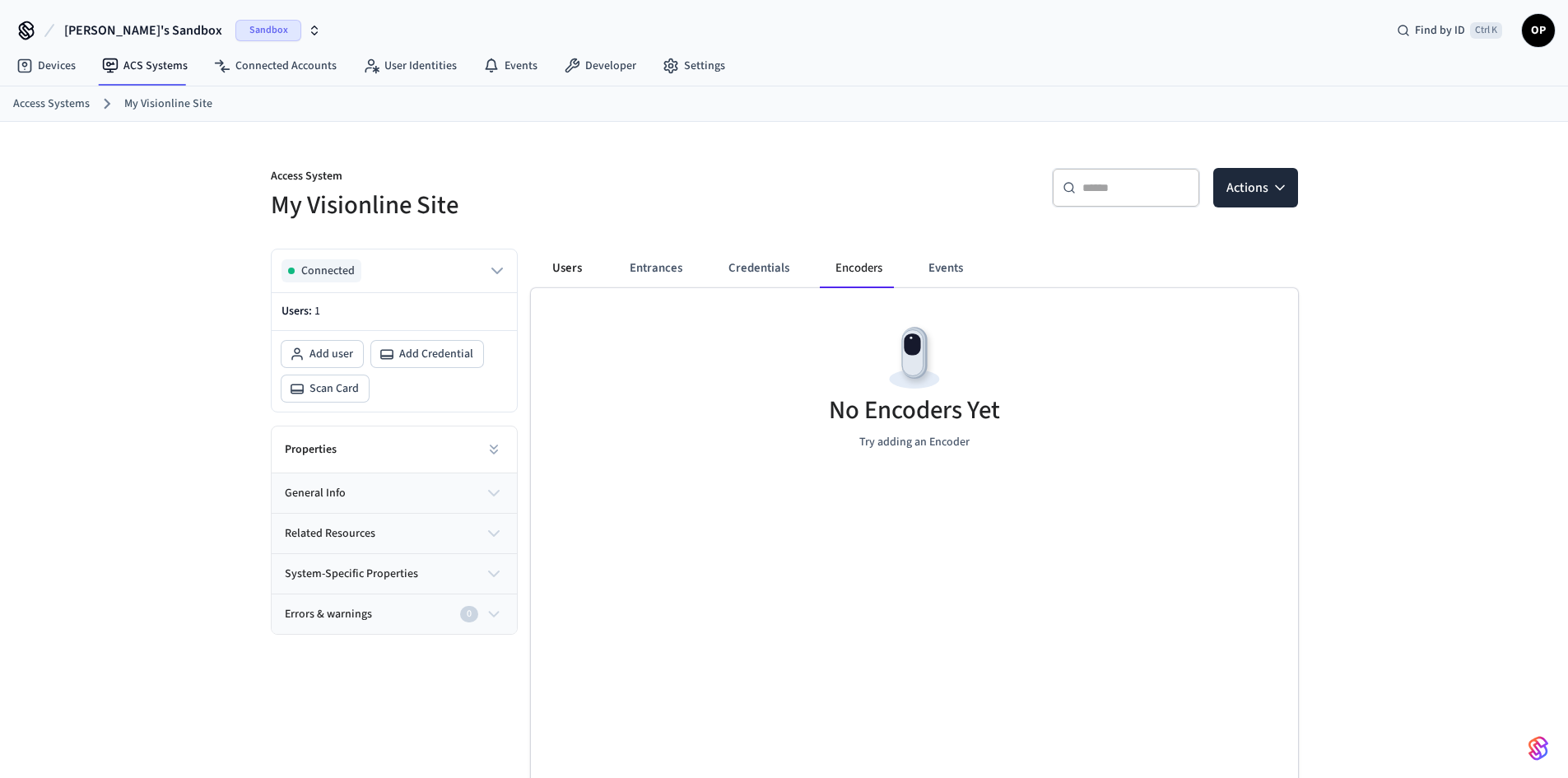
click at [569, 261] on button "Users" at bounding box center [567, 268] width 60 height 39
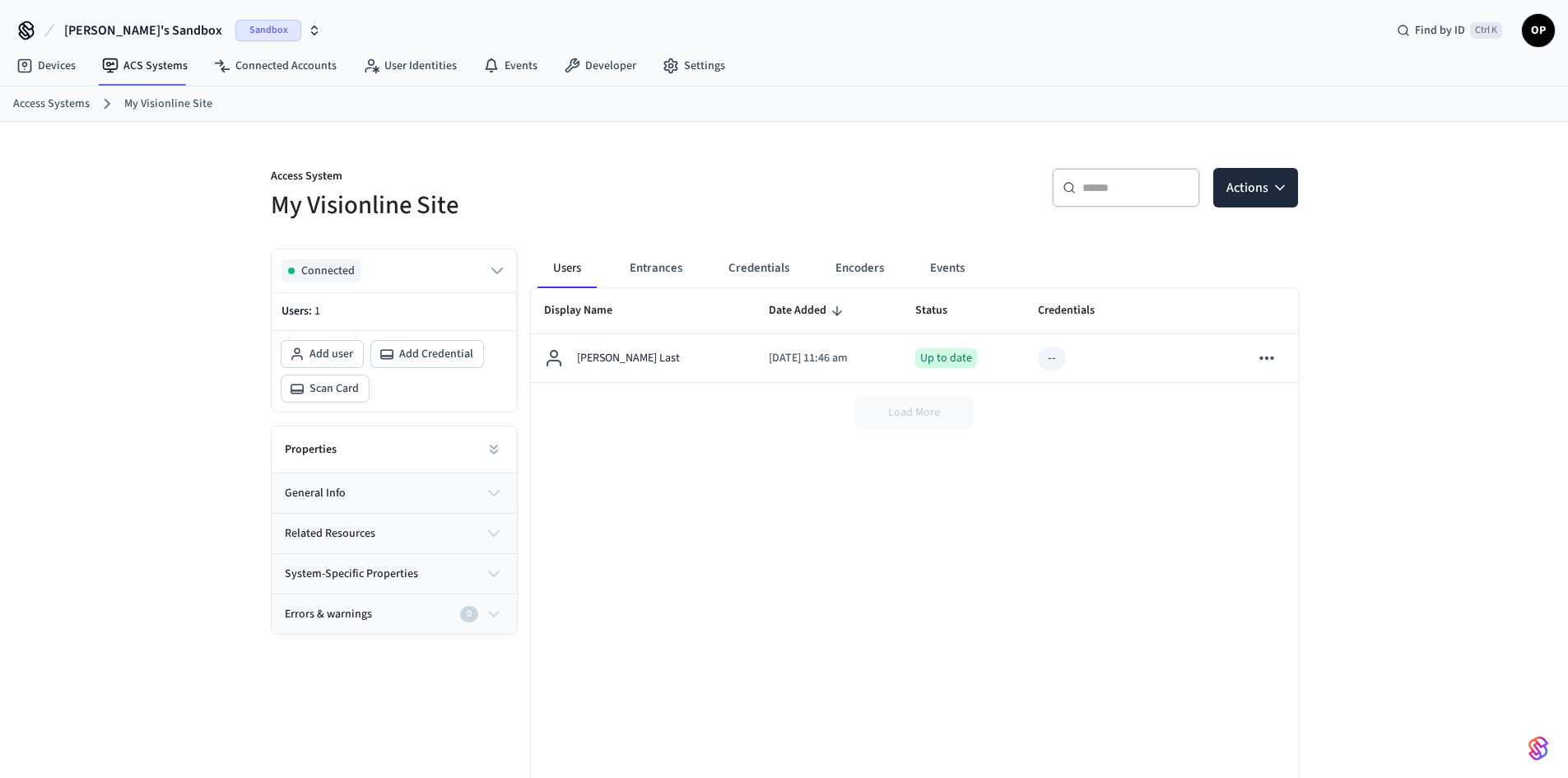
click at [315, 313] on span "1" at bounding box center [317, 311] width 6 height 16
click at [387, 198] on h5 "My Visionline Site" at bounding box center [522, 206] width 504 height 34
click at [322, 176] on p "Access System" at bounding box center [522, 178] width 504 height 20
click at [168, 104] on link "My Visionline Site" at bounding box center [168, 104] width 88 height 17
click at [28, 104] on link "Access Systems" at bounding box center [51, 104] width 77 height 17
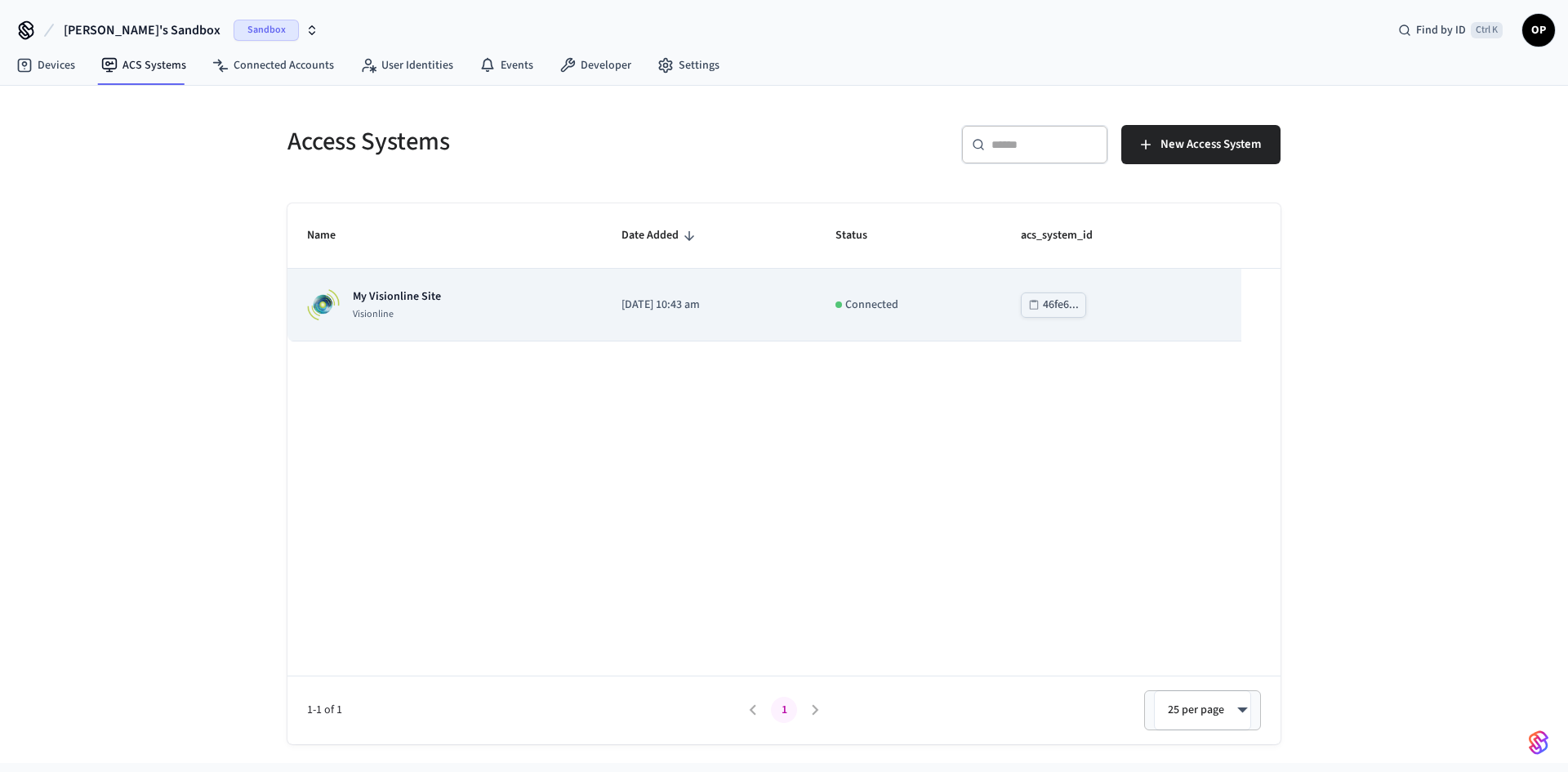
click at [401, 295] on p "My Visionline Site" at bounding box center [397, 296] width 88 height 16
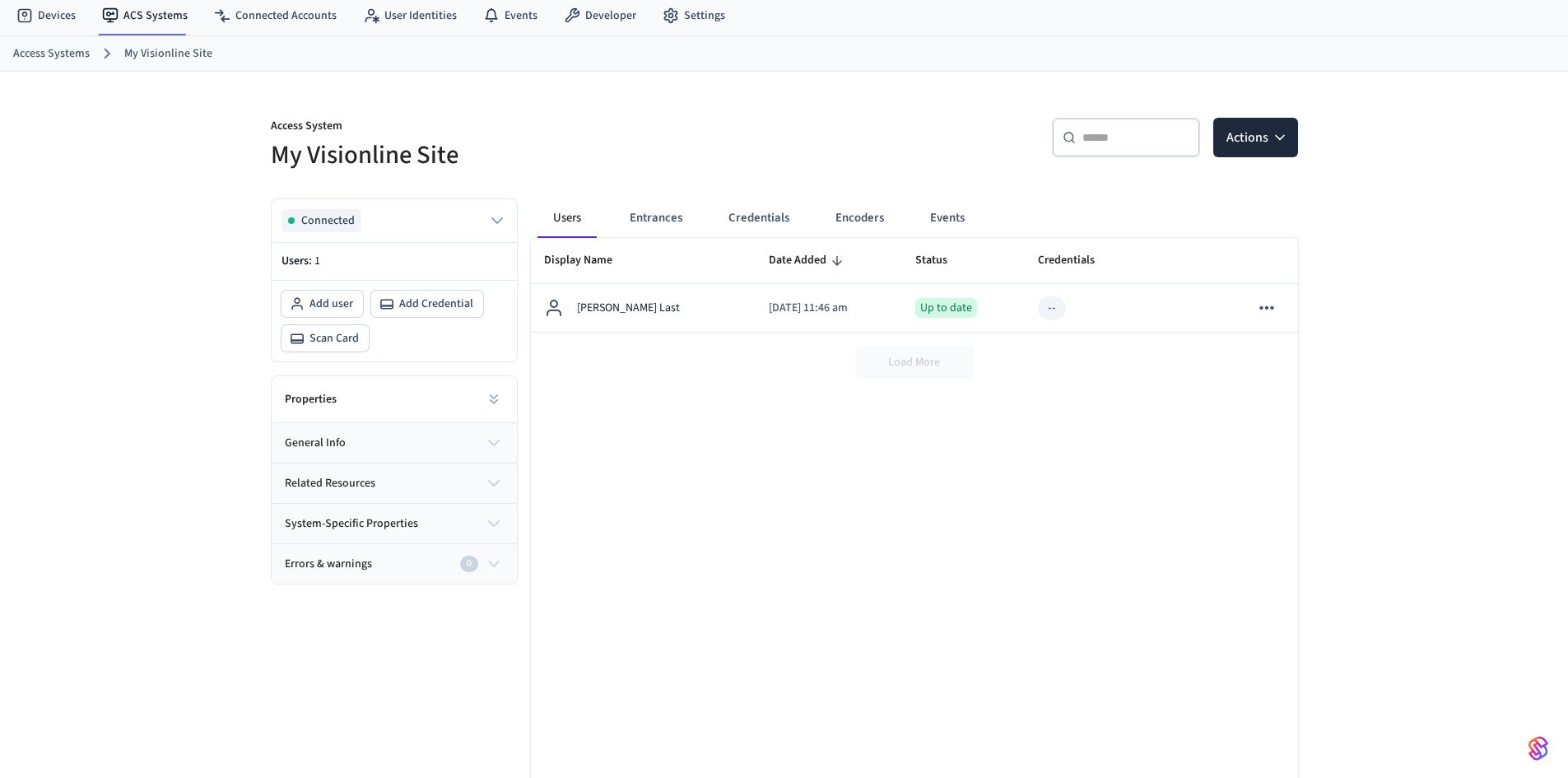
scroll to position [99, 0]
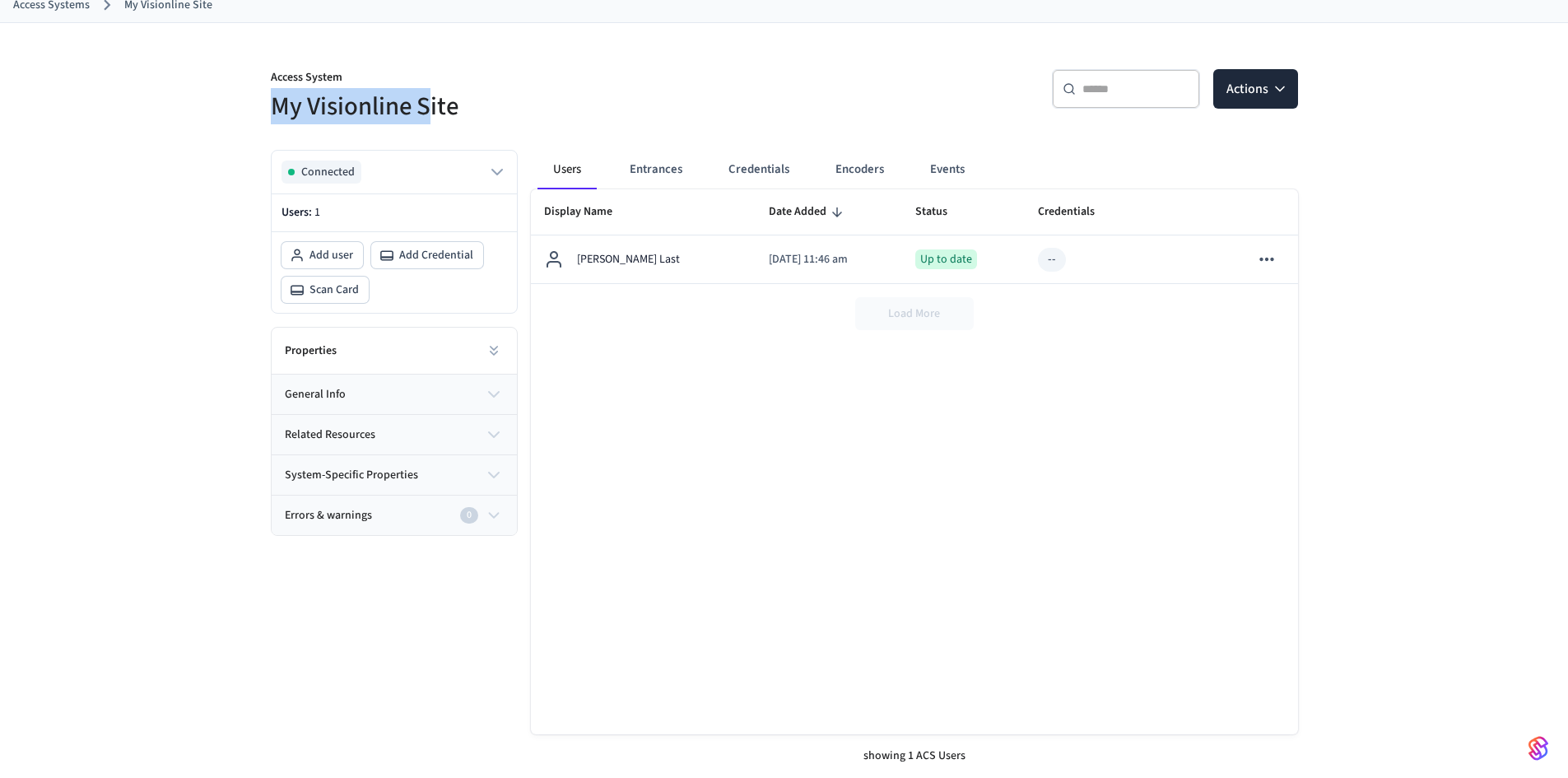
drag, startPoint x: 273, startPoint y: 94, endPoint x: 449, endPoint y: 101, distance: 176.1
click at [446, 101] on div "Access System My Visionline Site ​ ​ Actions Connected Users: 1 Add user Add Cr…" at bounding box center [784, 400] width 1568 height 755
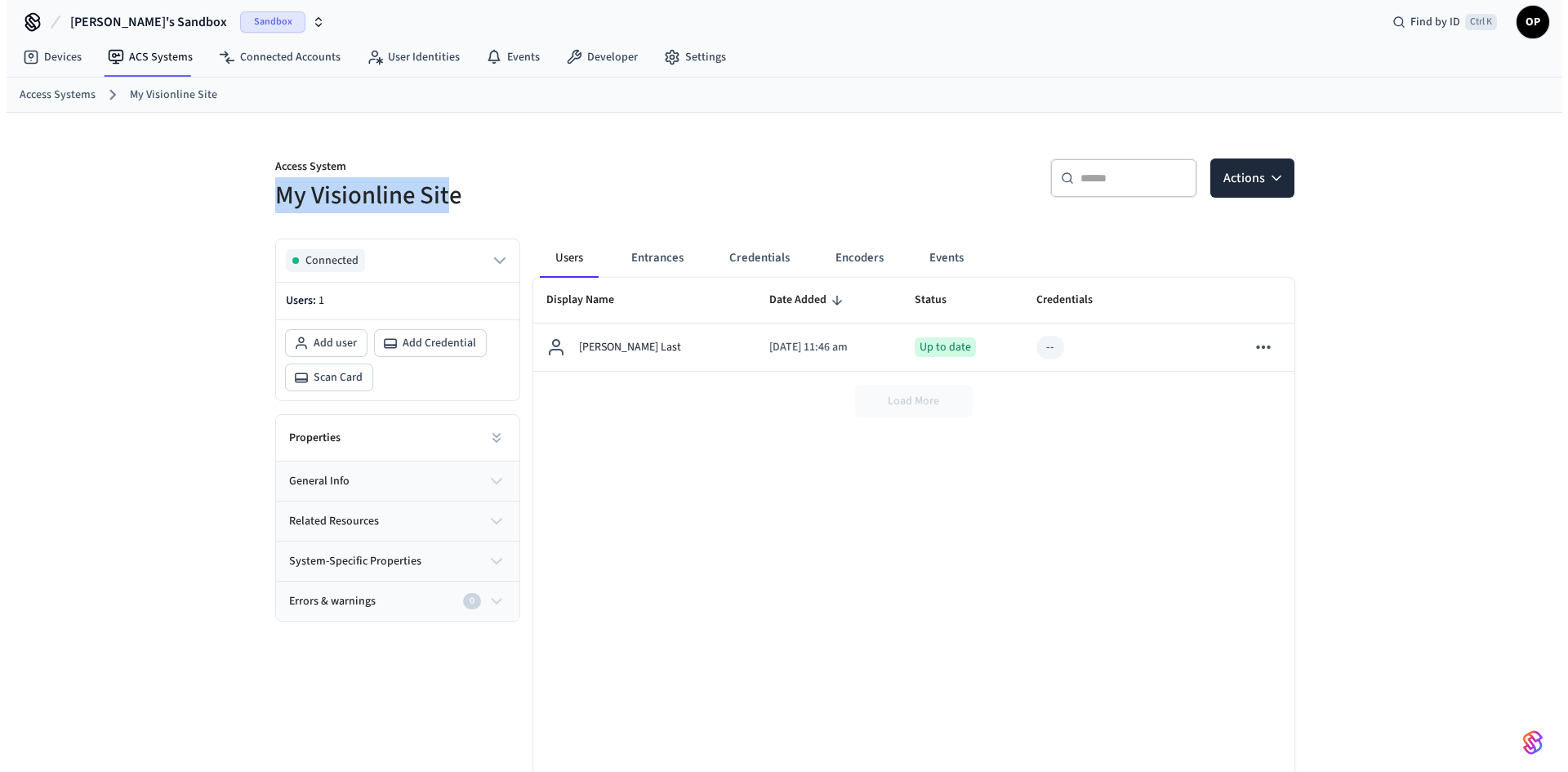
scroll to position [0, 0]
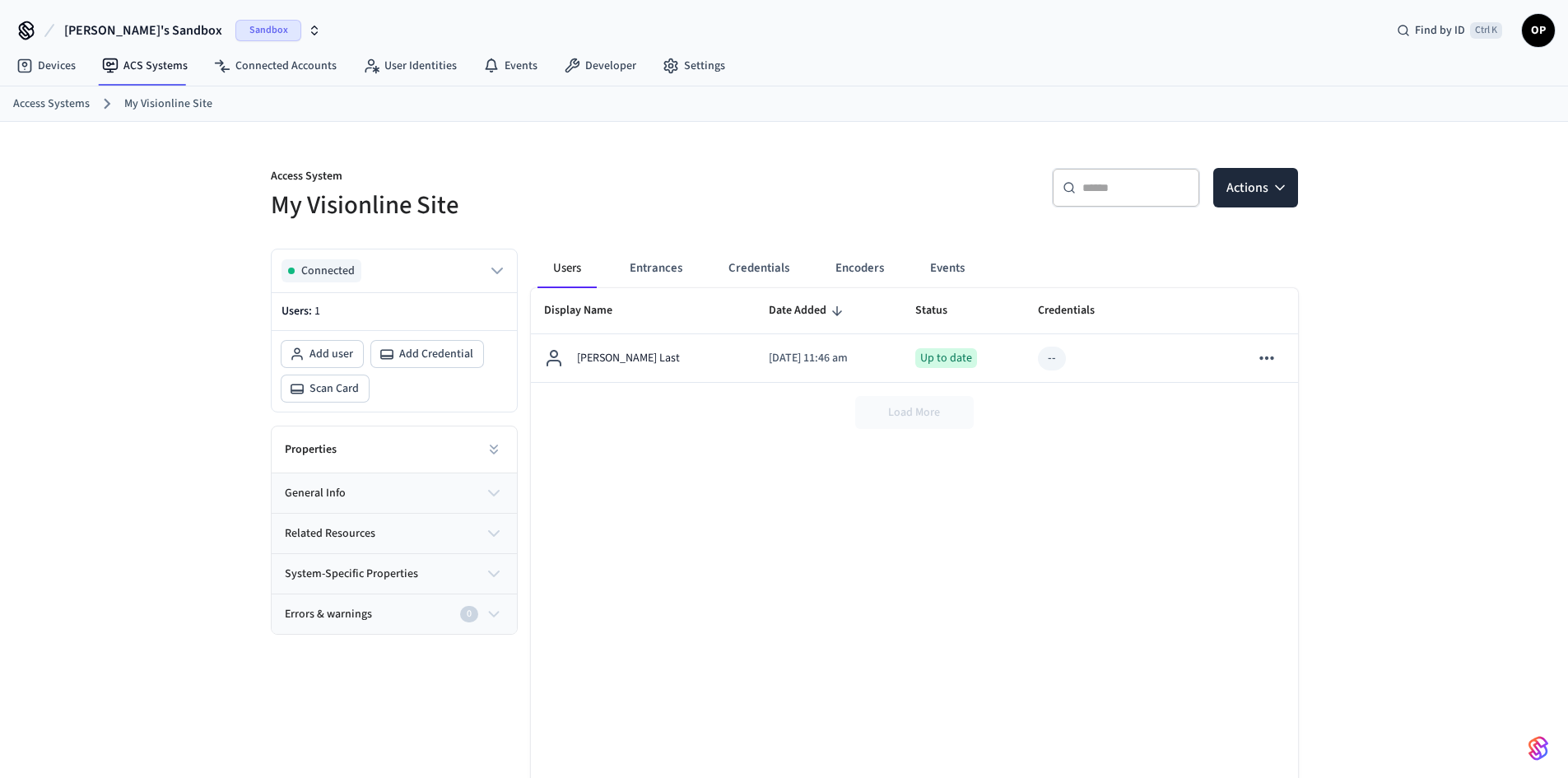
click at [529, 190] on h5 "My Visionline Site" at bounding box center [522, 206] width 504 height 34
click at [1465, 29] on div "Find by ID Ctrl K" at bounding box center [1449, 30] width 132 height 30
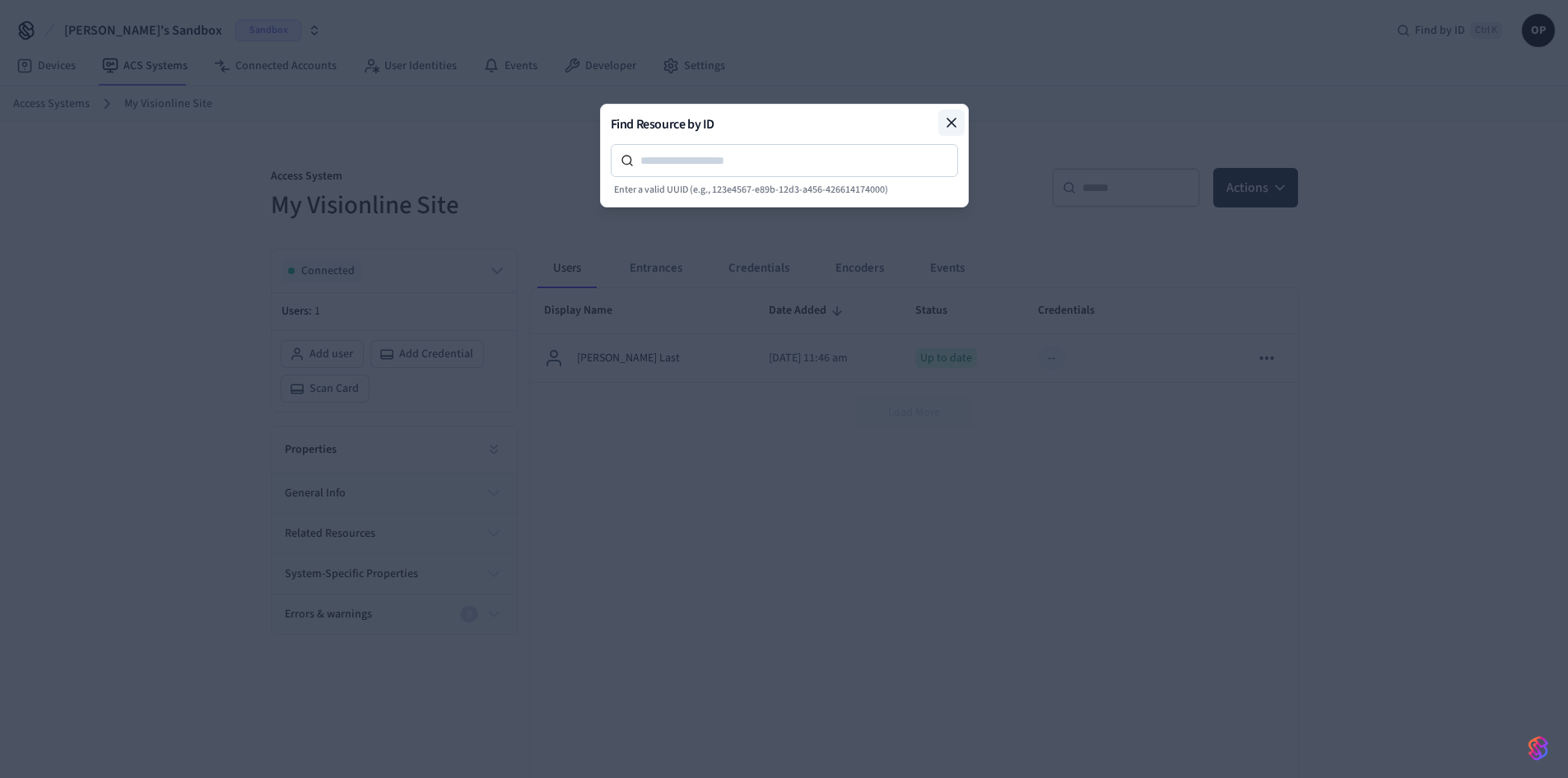
click at [957, 122] on icon at bounding box center [951, 122] width 16 height 16
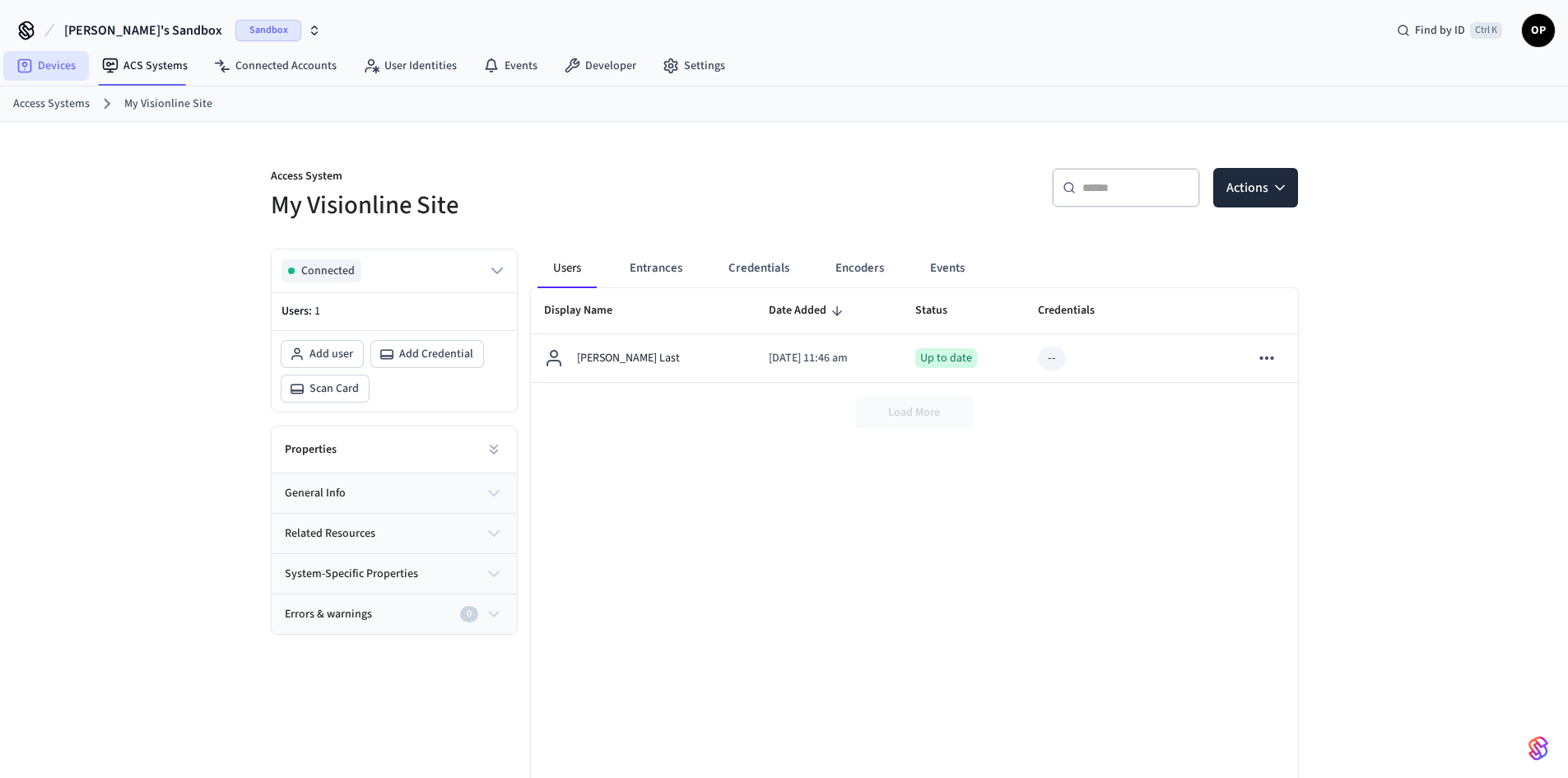
click at [46, 63] on link "Devices" at bounding box center [46, 66] width 86 height 30
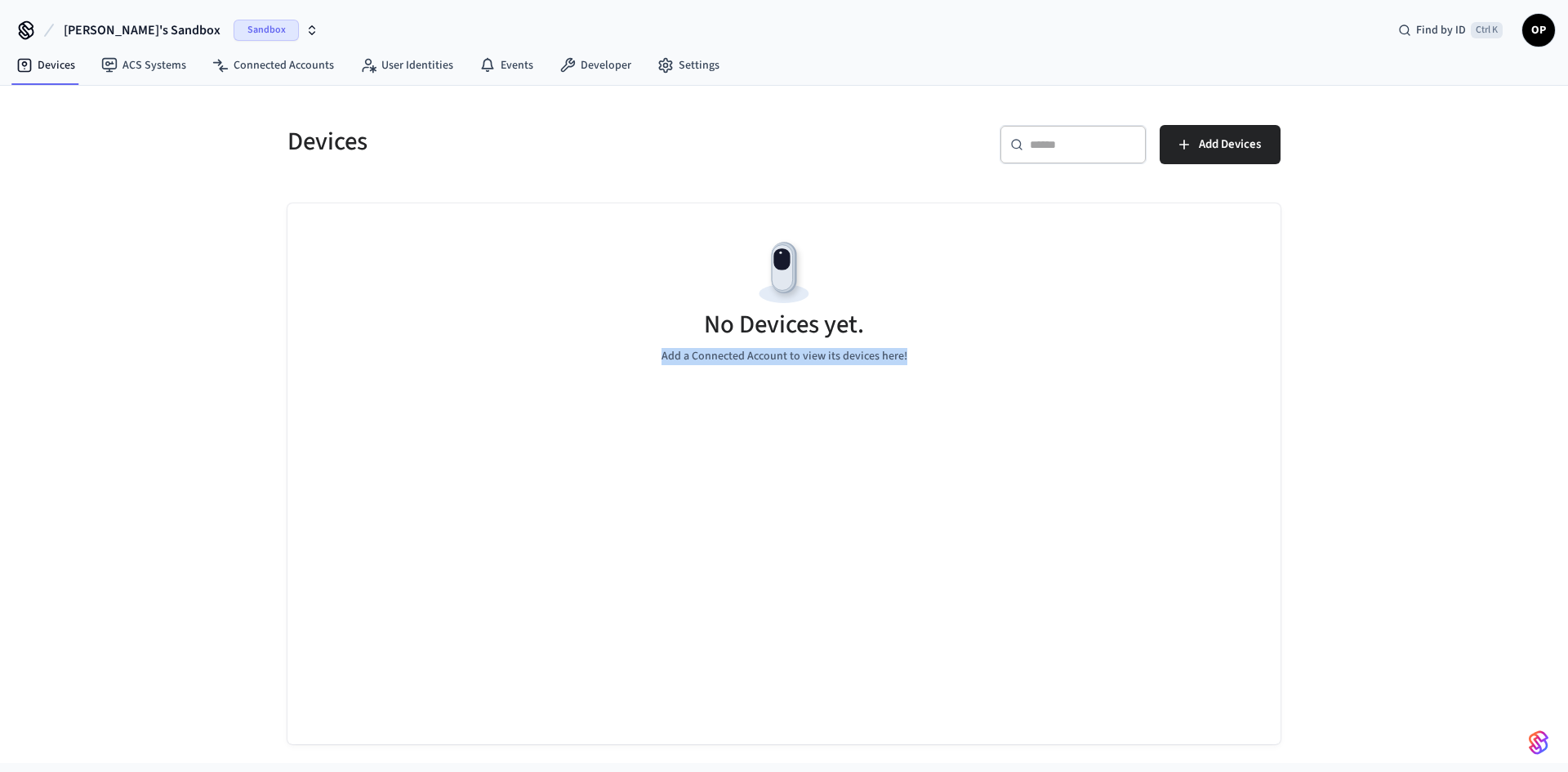
drag, startPoint x: 670, startPoint y: 318, endPoint x: 979, endPoint y: 396, distance: 318.7
click at [979, 396] on div "No Devices yet. Add a Connected Account to view its devices here!" at bounding box center [784, 301] width 993 height 194
click at [1039, 389] on div "No Devices yet. Add a Connected Account to view its devices here!" at bounding box center [784, 301] width 993 height 194
click at [138, 63] on link "ACS Systems" at bounding box center [144, 65] width 111 height 30
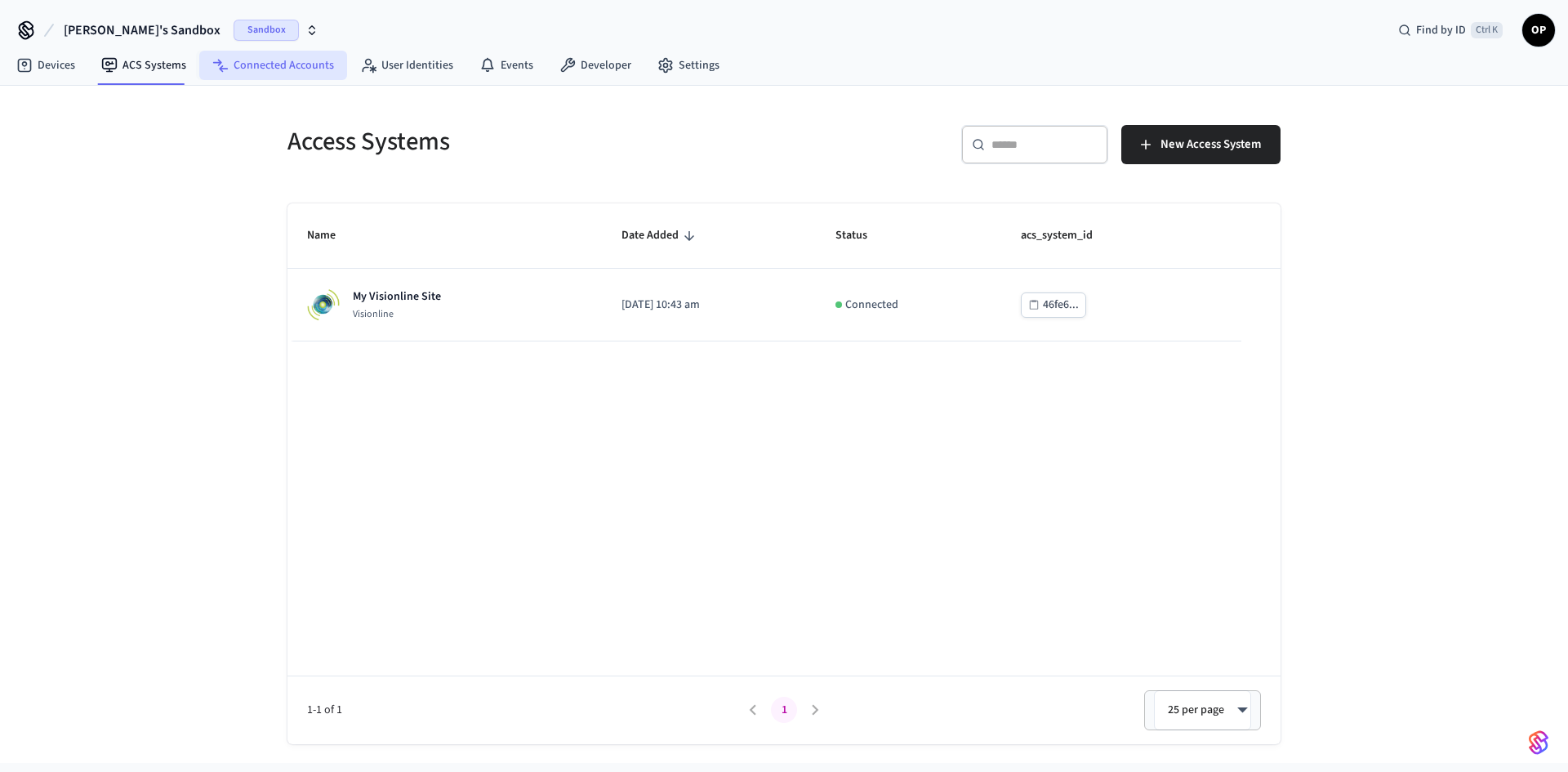
click at [286, 62] on link "Connected Accounts" at bounding box center [273, 65] width 148 height 30
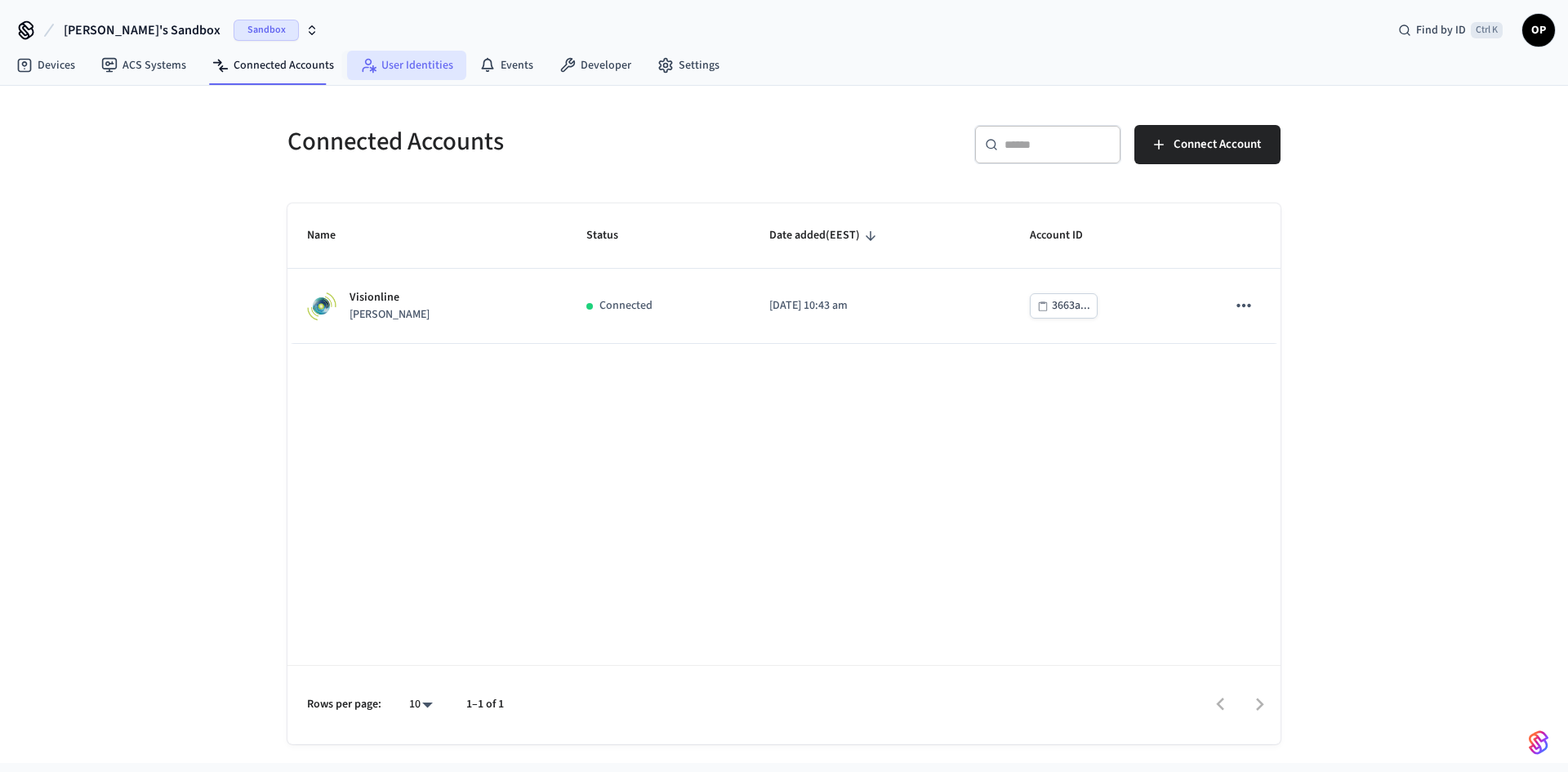
click at [423, 61] on link "User Identities" at bounding box center [406, 65] width 119 height 30
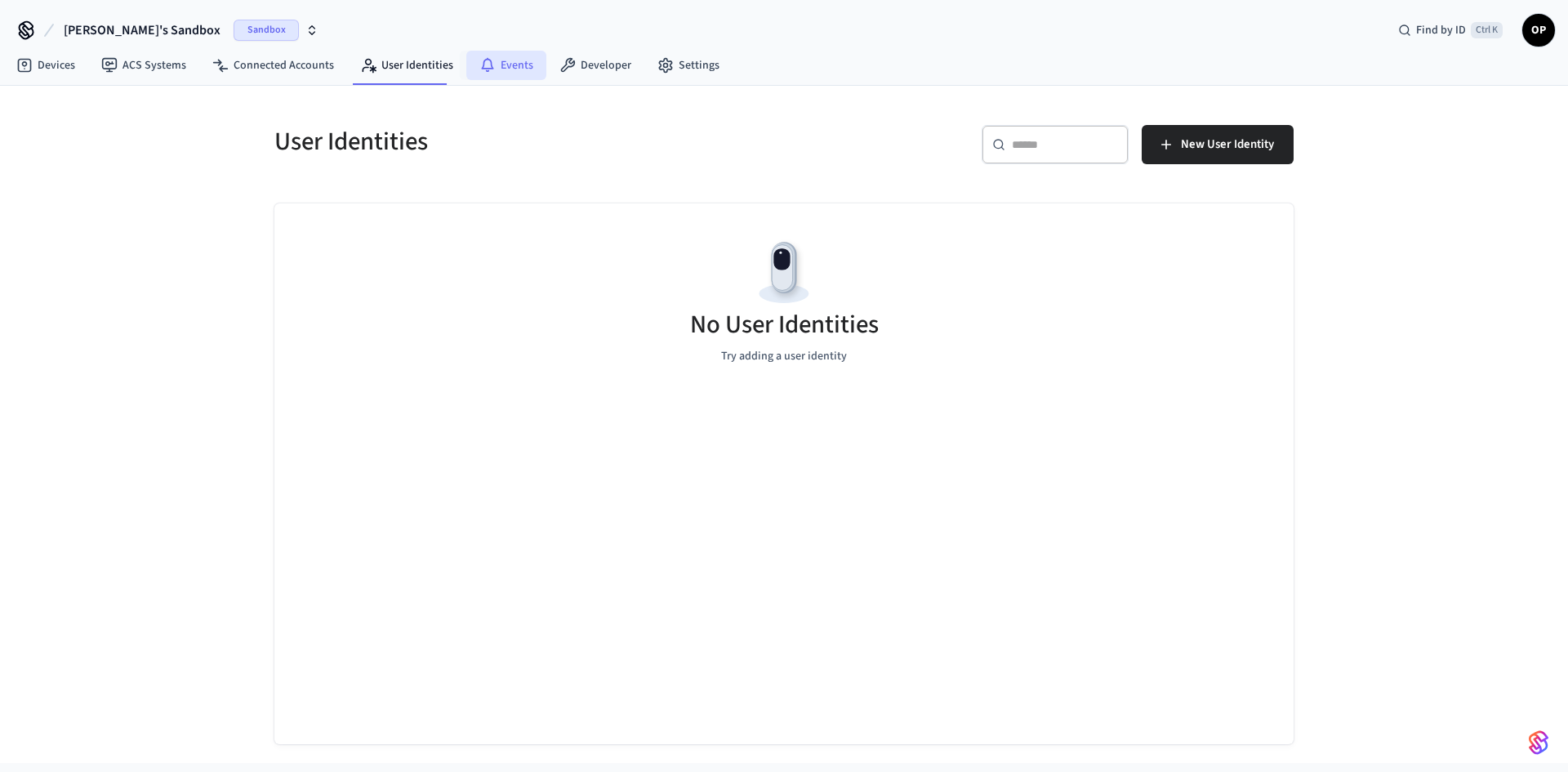
click at [515, 66] on link "Events" at bounding box center [506, 65] width 80 height 30
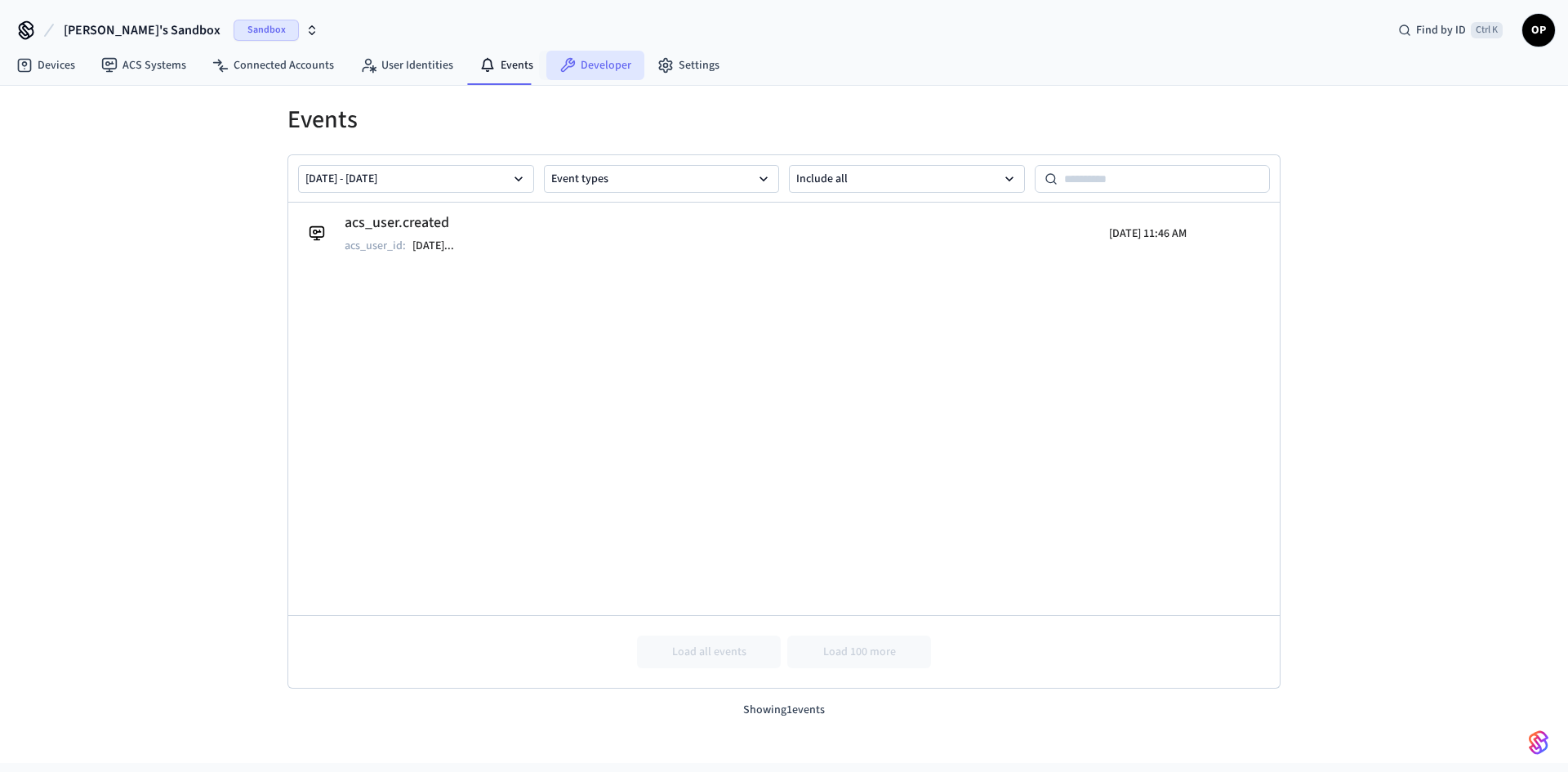
click at [591, 68] on link "Developer" at bounding box center [595, 65] width 98 height 30
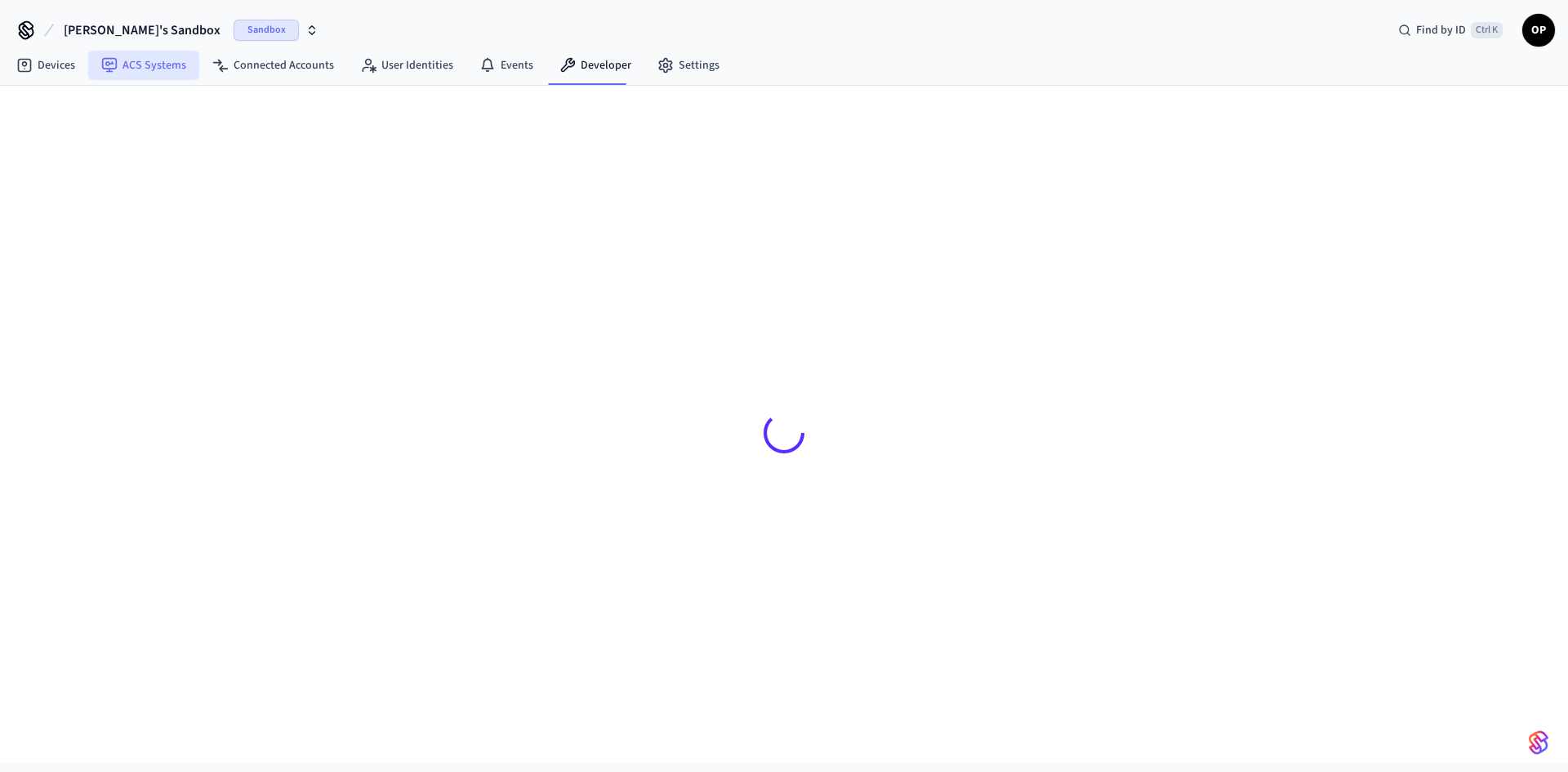
click at [138, 68] on link "ACS Systems" at bounding box center [144, 65] width 111 height 30
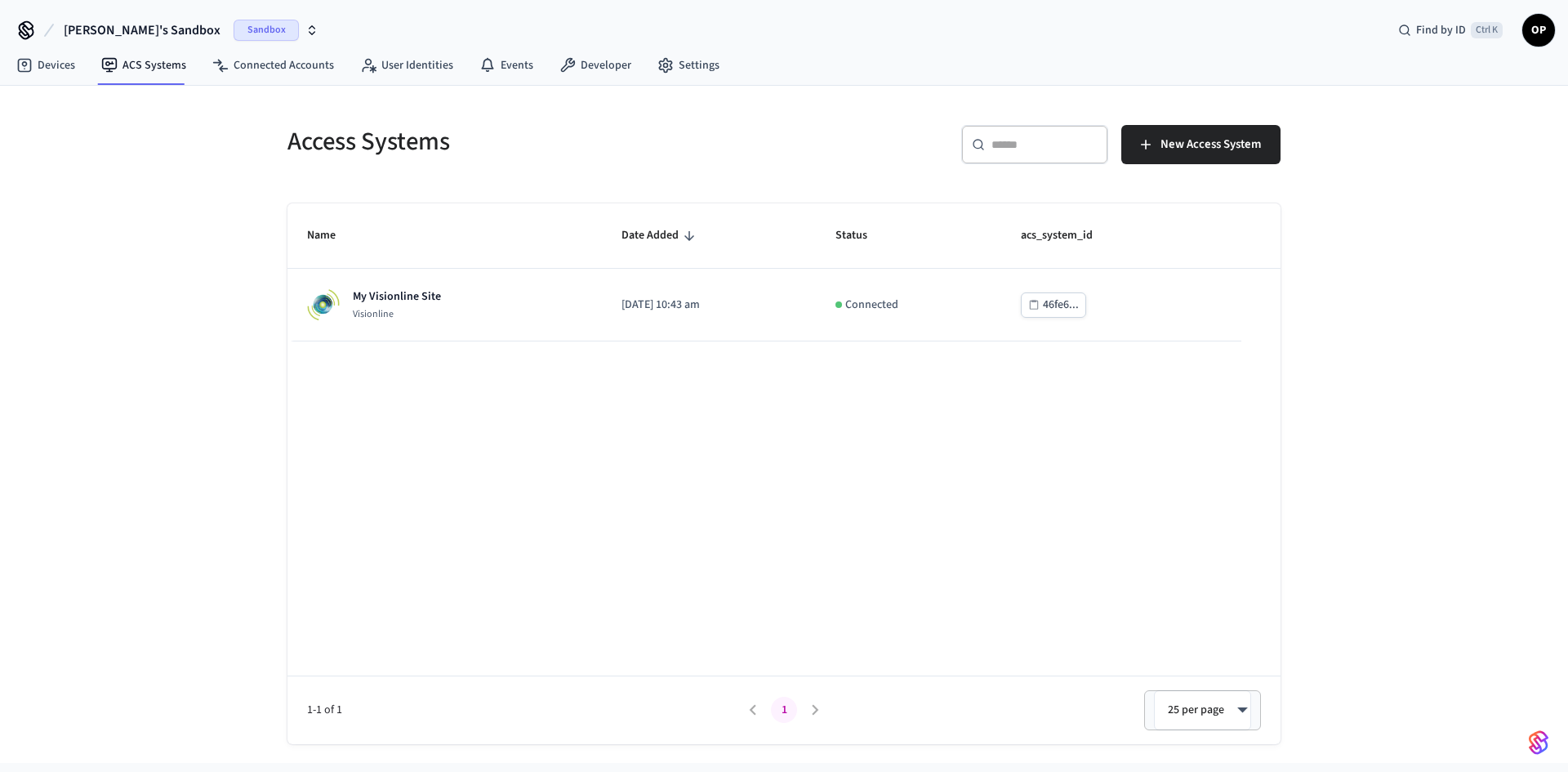
drag, startPoint x: 91, startPoint y: 246, endPoint x: 109, endPoint y: 247, distance: 18.0
click at [91, 246] on div "Access Systems ​ ​ New Access System Name Date Added Status acs_system_id My Vi…" at bounding box center [784, 425] width 1568 height 677
click at [53, 66] on link "Devices" at bounding box center [46, 65] width 85 height 30
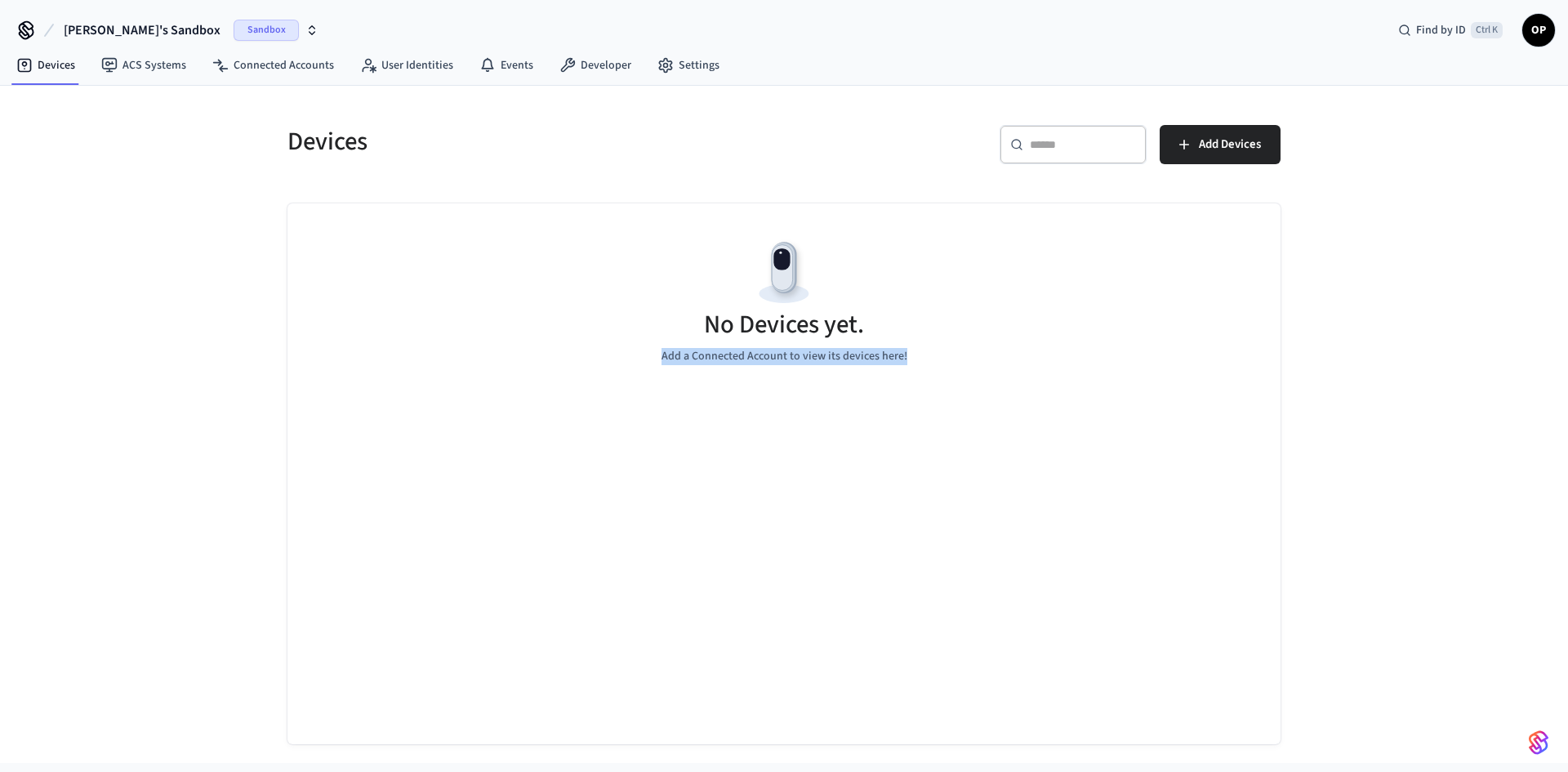
drag, startPoint x: 590, startPoint y: 275, endPoint x: 992, endPoint y: 389, distance: 417.9
click at [992, 389] on div "No Devices yet. Add a Connected Account to view its devices here!" at bounding box center [784, 301] width 993 height 194
click at [952, 369] on div "No Devices yet. Add a Connected Account to view its devices here!" at bounding box center [784, 301] width 993 height 194
drag, startPoint x: 936, startPoint y: 365, endPoint x: 168, endPoint y: 151, distance: 797.3
click at [676, 313] on div "No Devices yet. Add a Connected Account to view its devices here!" at bounding box center [784, 301] width 993 height 194
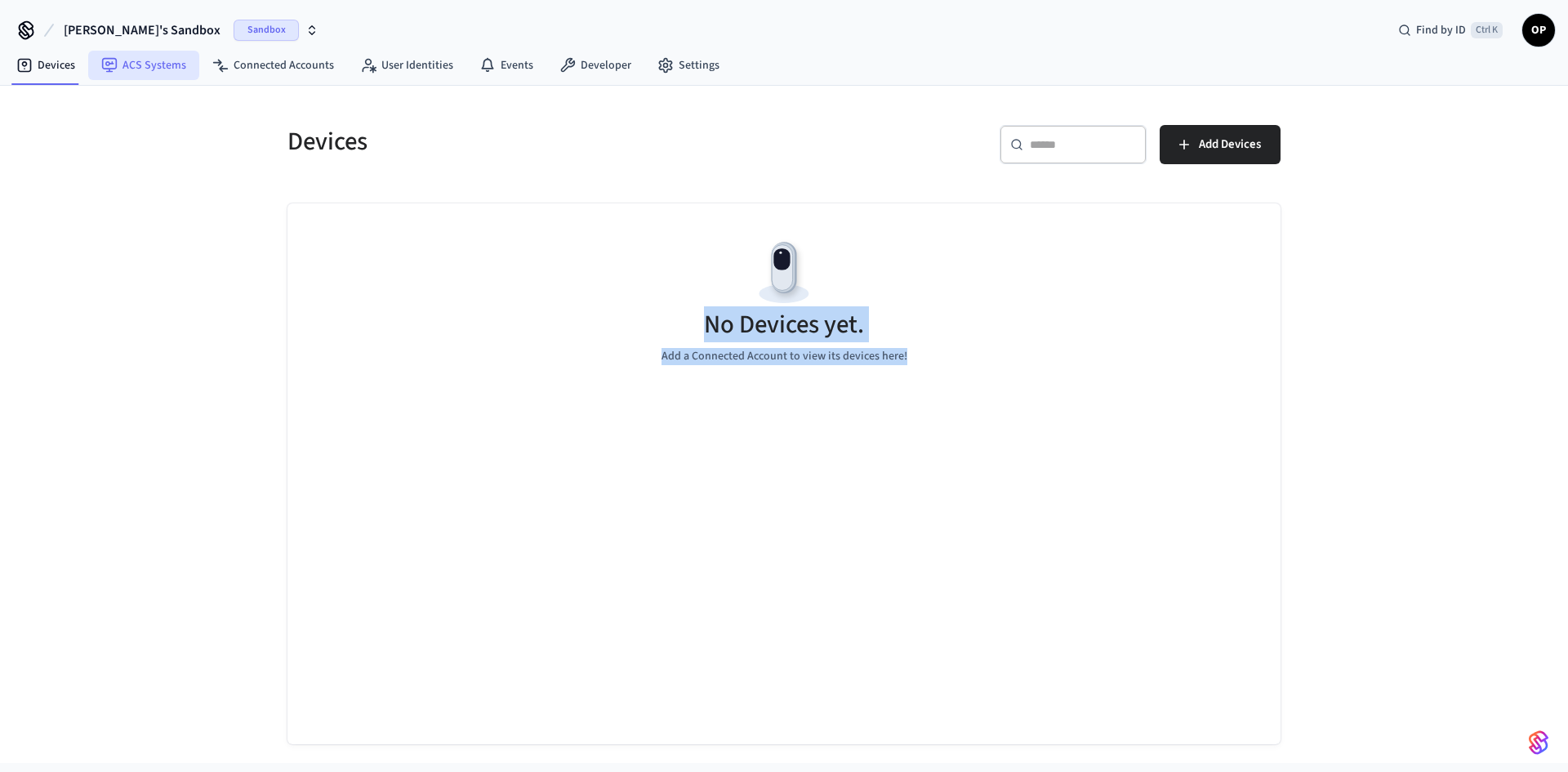
click at [142, 57] on link "ACS Systems" at bounding box center [144, 65] width 111 height 30
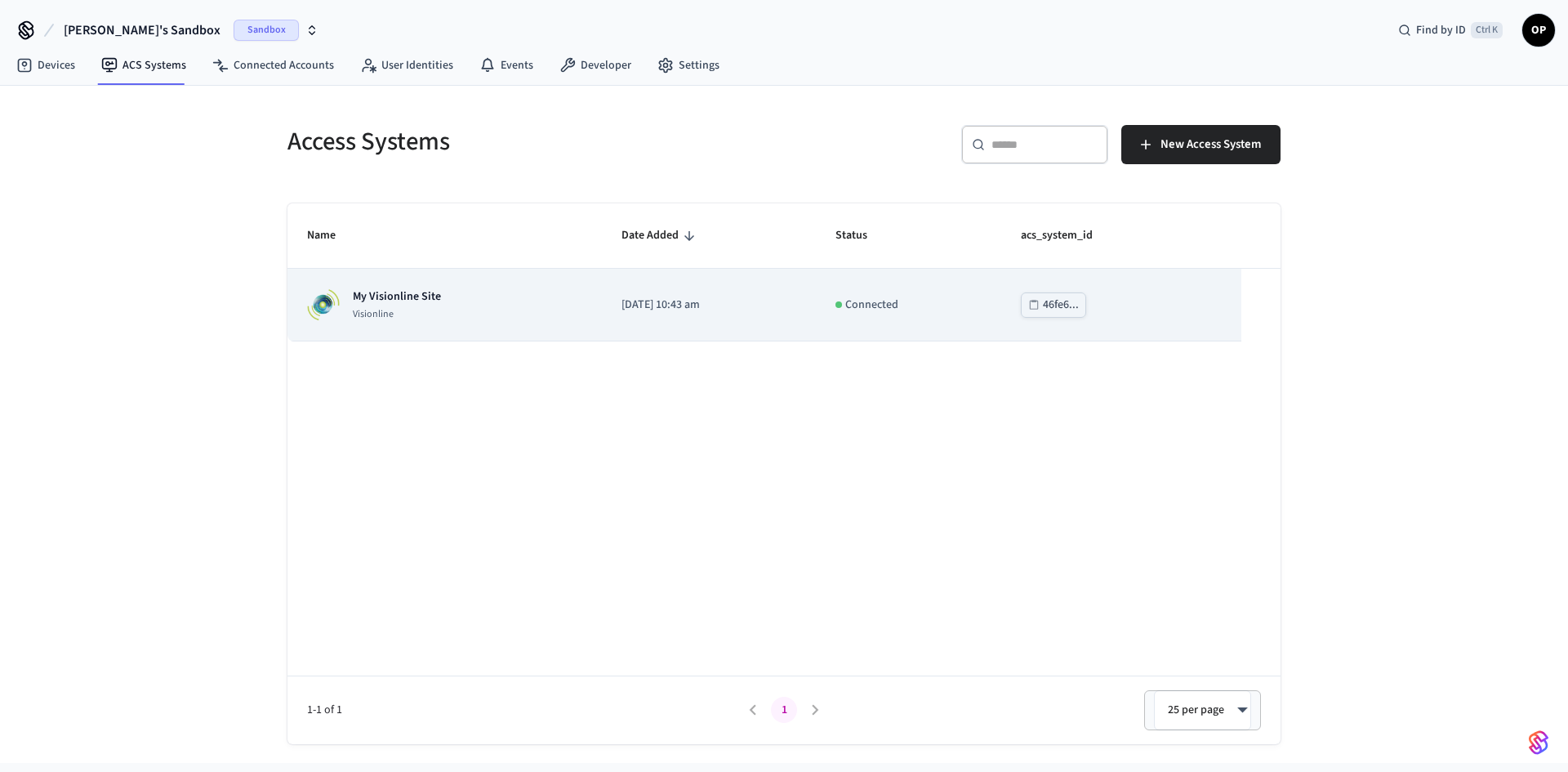
click at [463, 308] on div "My Visionline Site Visionline" at bounding box center [445, 304] width 275 height 33
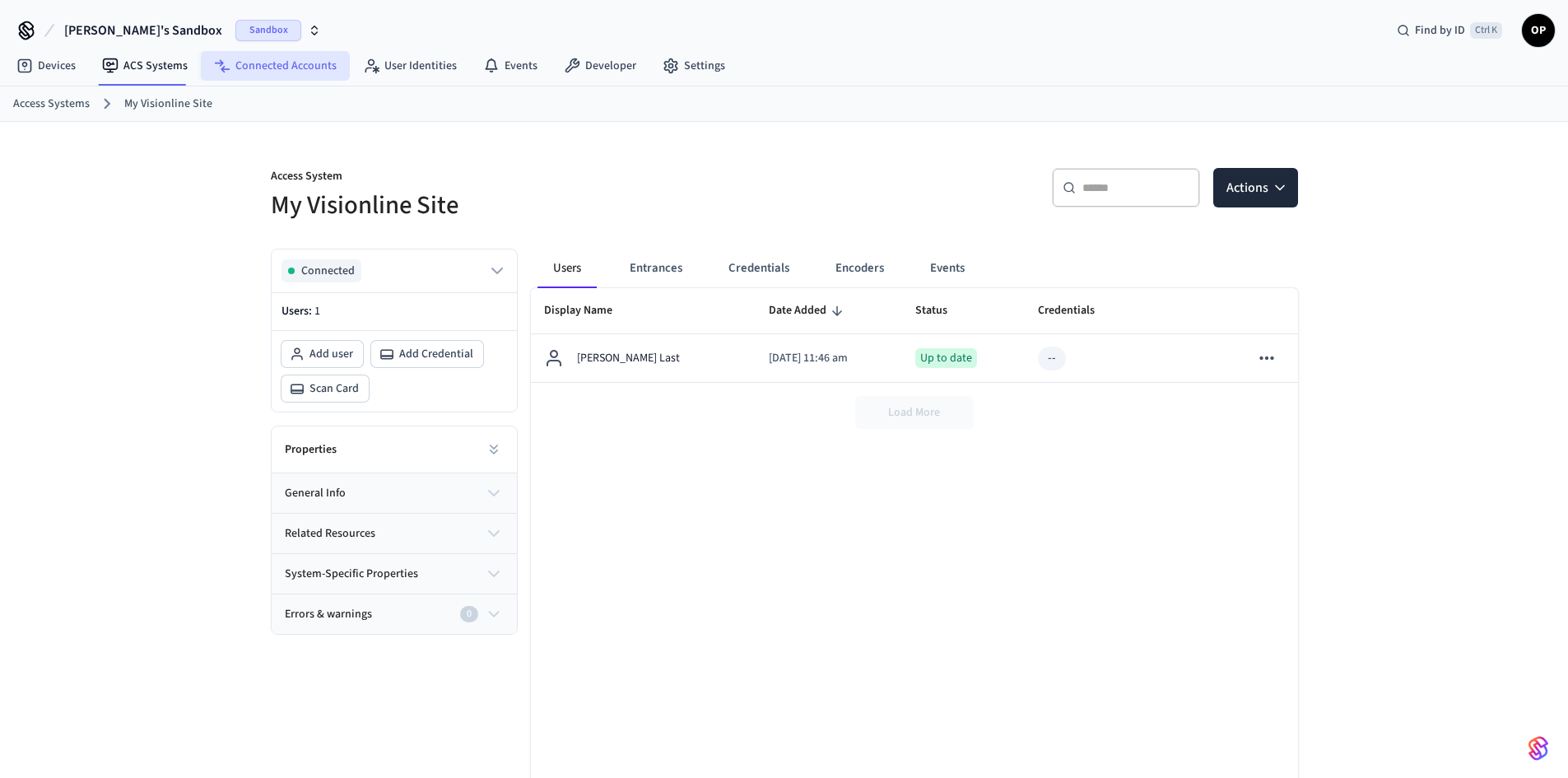
click at [269, 63] on link "Connected Accounts" at bounding box center [275, 66] width 149 height 30
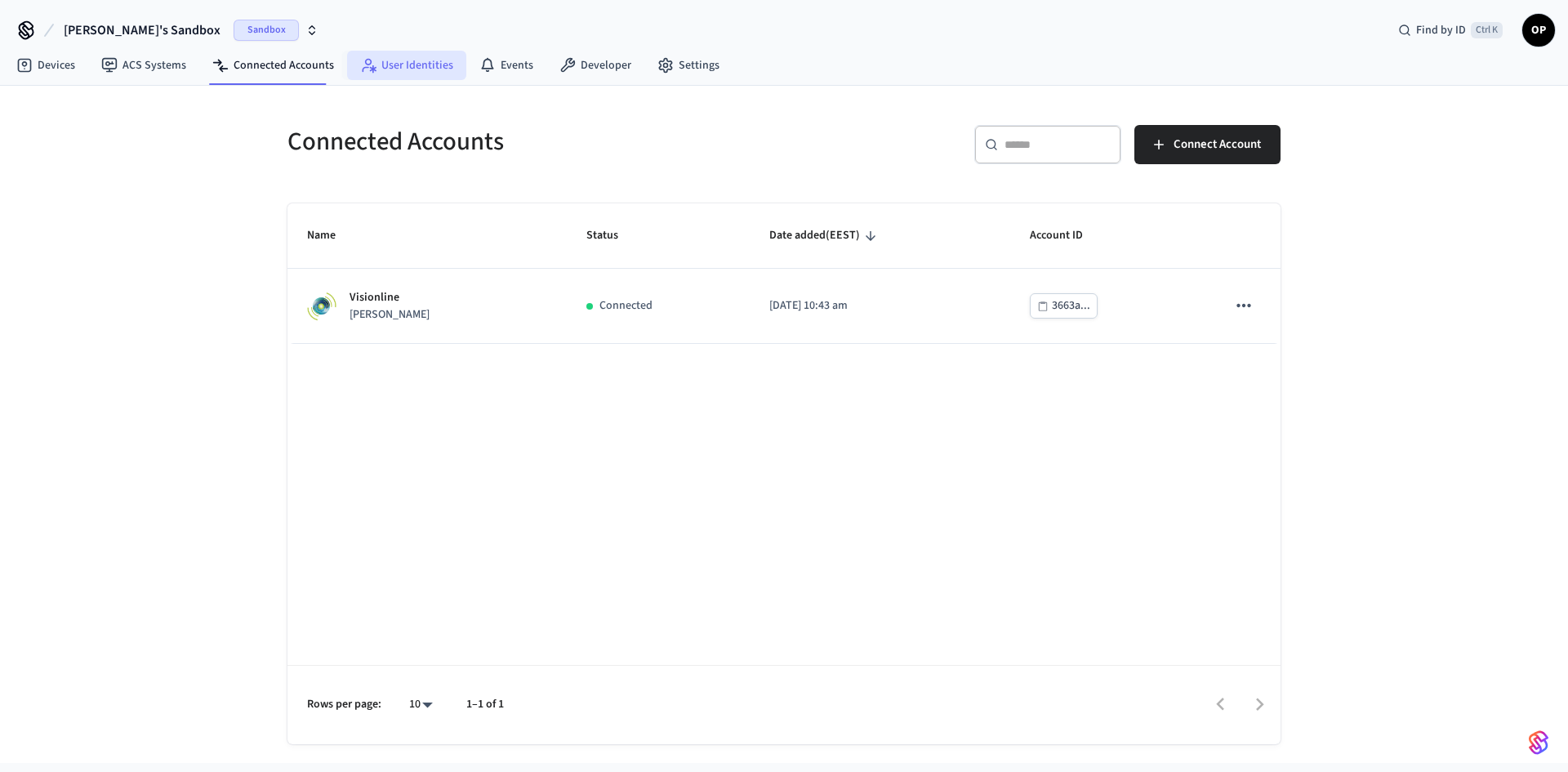
click at [410, 64] on link "User Identities" at bounding box center [406, 65] width 119 height 30
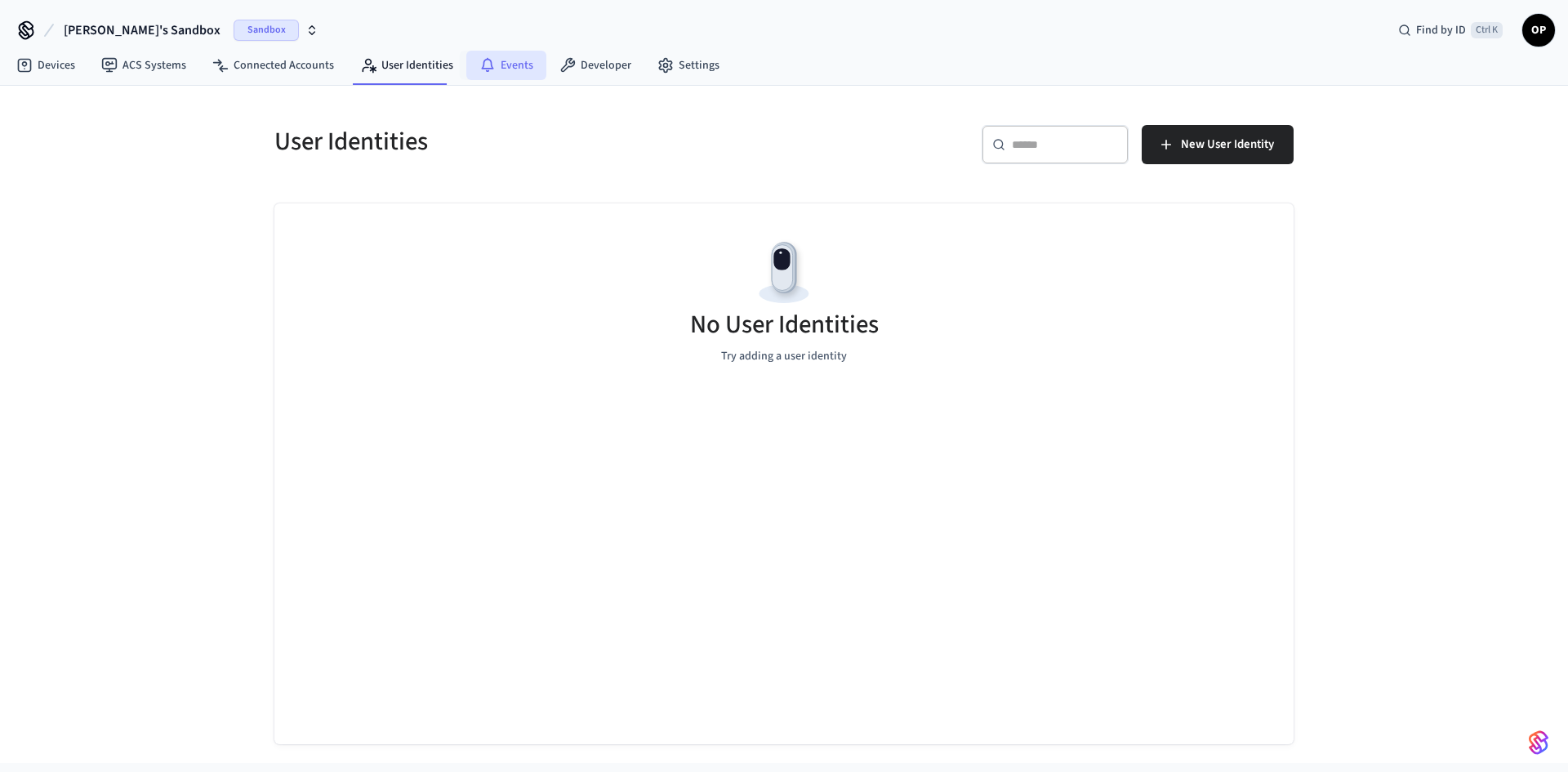
click at [494, 62] on link "Events" at bounding box center [506, 65] width 80 height 30
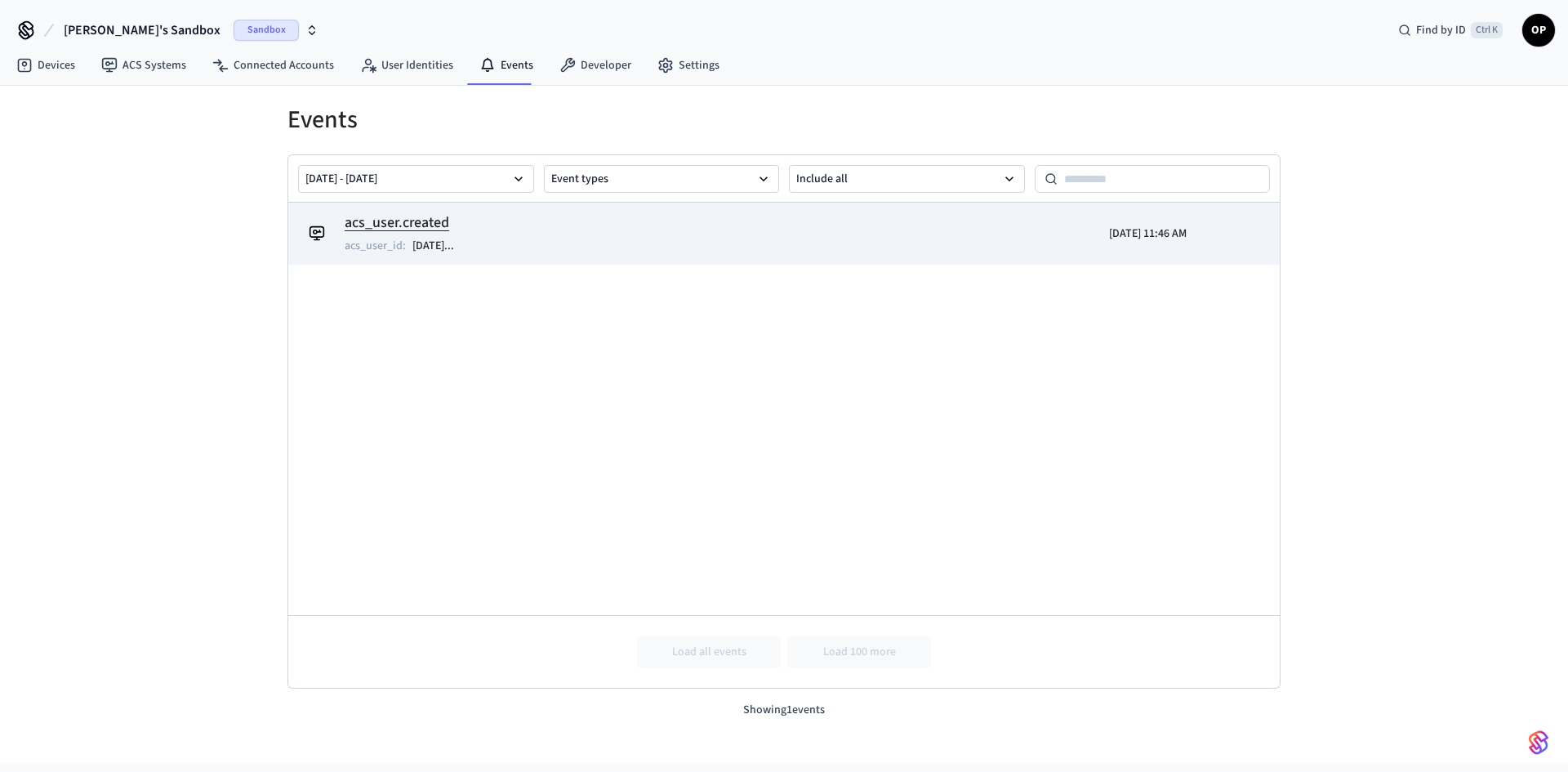
click at [394, 224] on h2 "acs_user.created" at bounding box center [407, 223] width 126 height 23
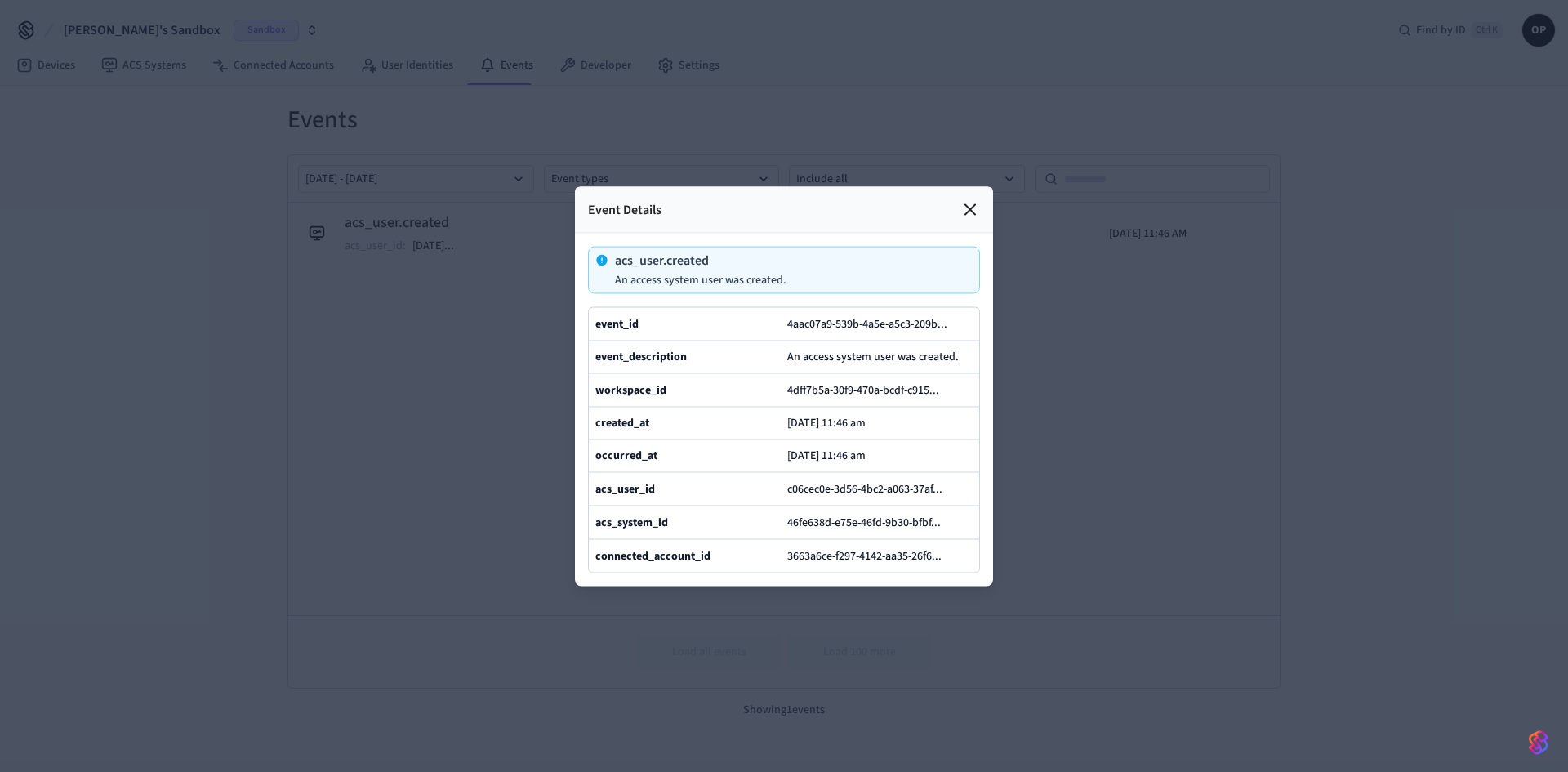
click at [963, 199] on icon at bounding box center [970, 209] width 19 height 19
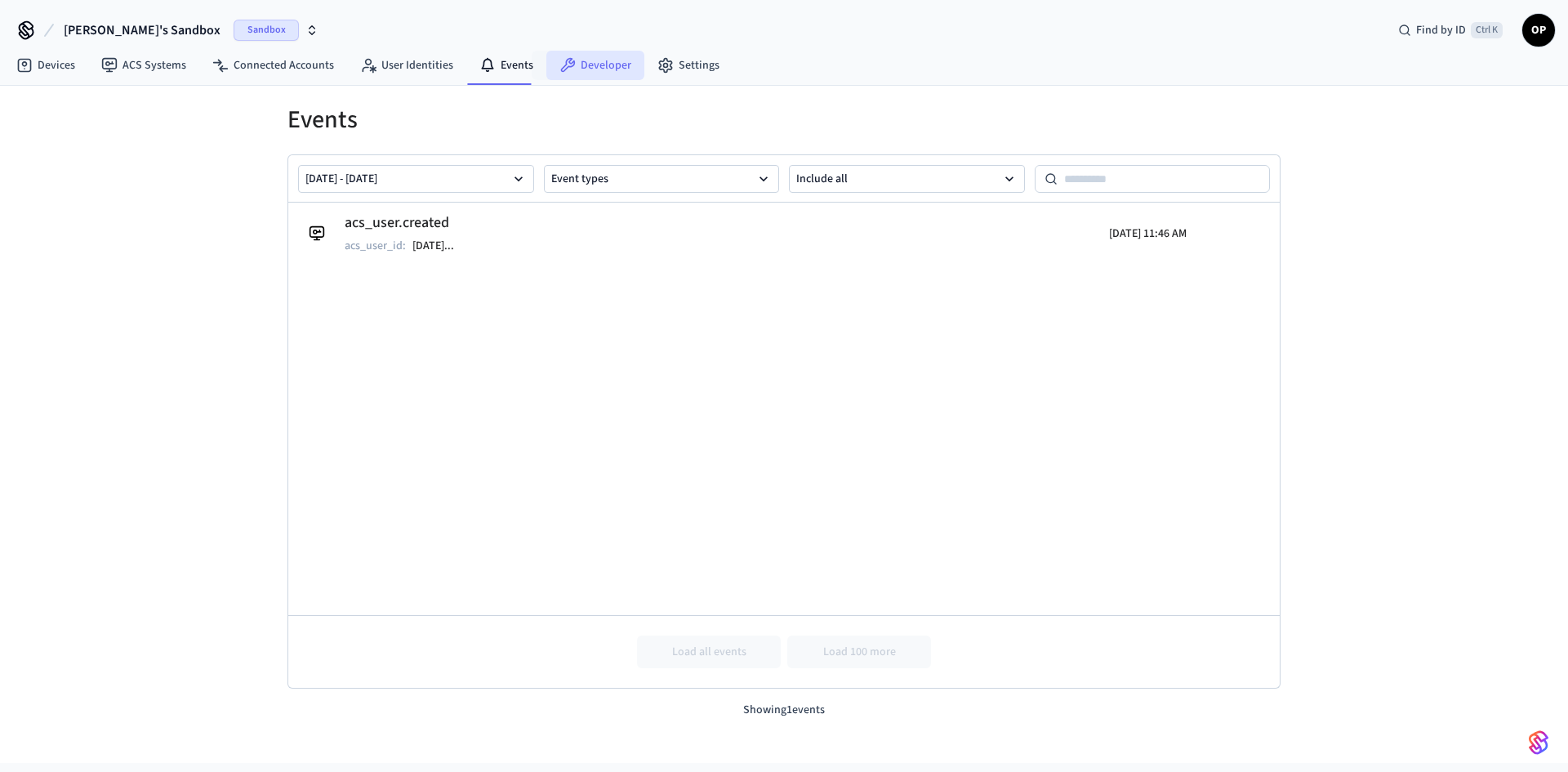
click at [574, 73] on link "Developer" at bounding box center [595, 65] width 98 height 30
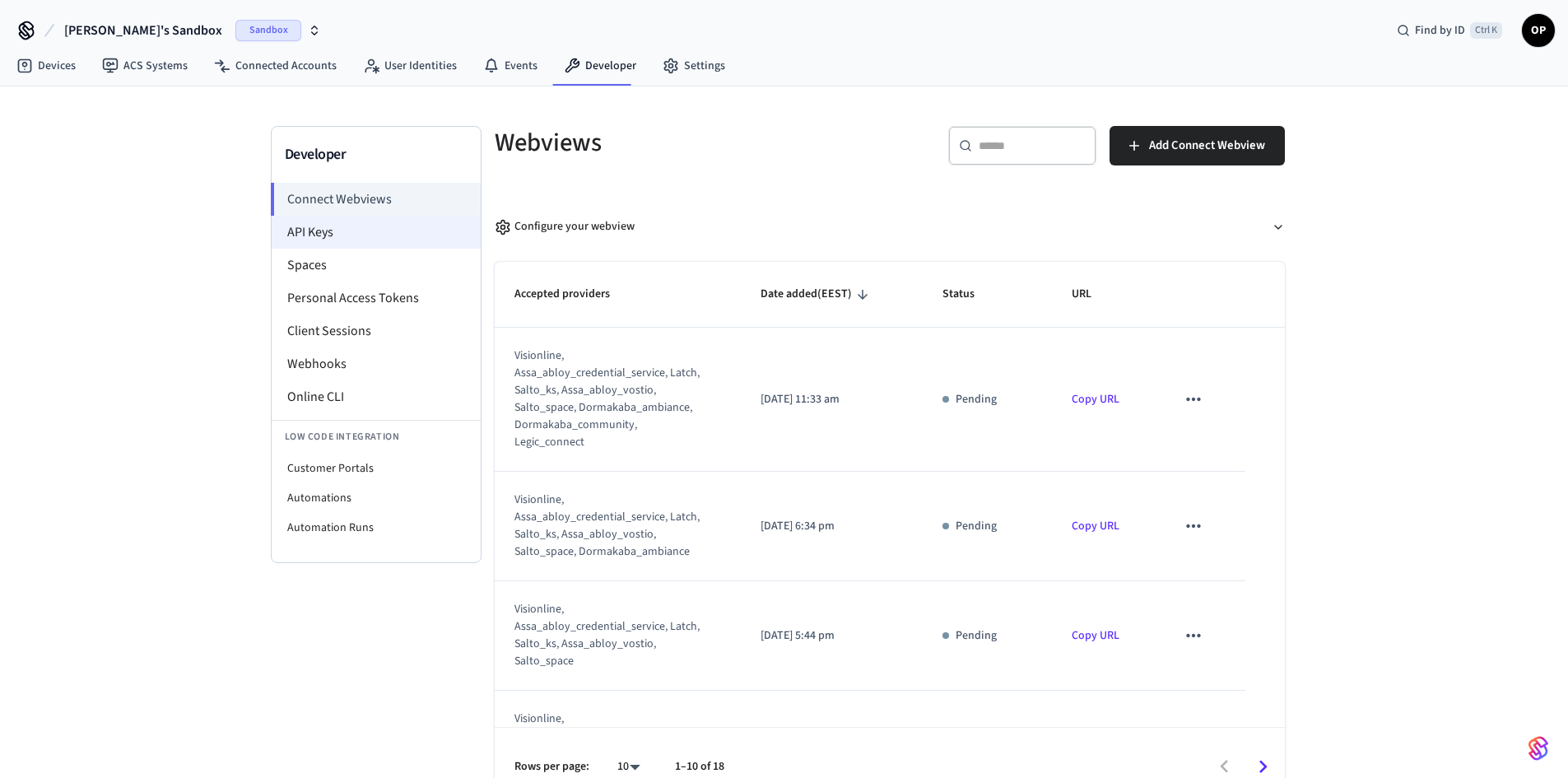
click at [316, 229] on li "API Keys" at bounding box center [376, 232] width 209 height 33
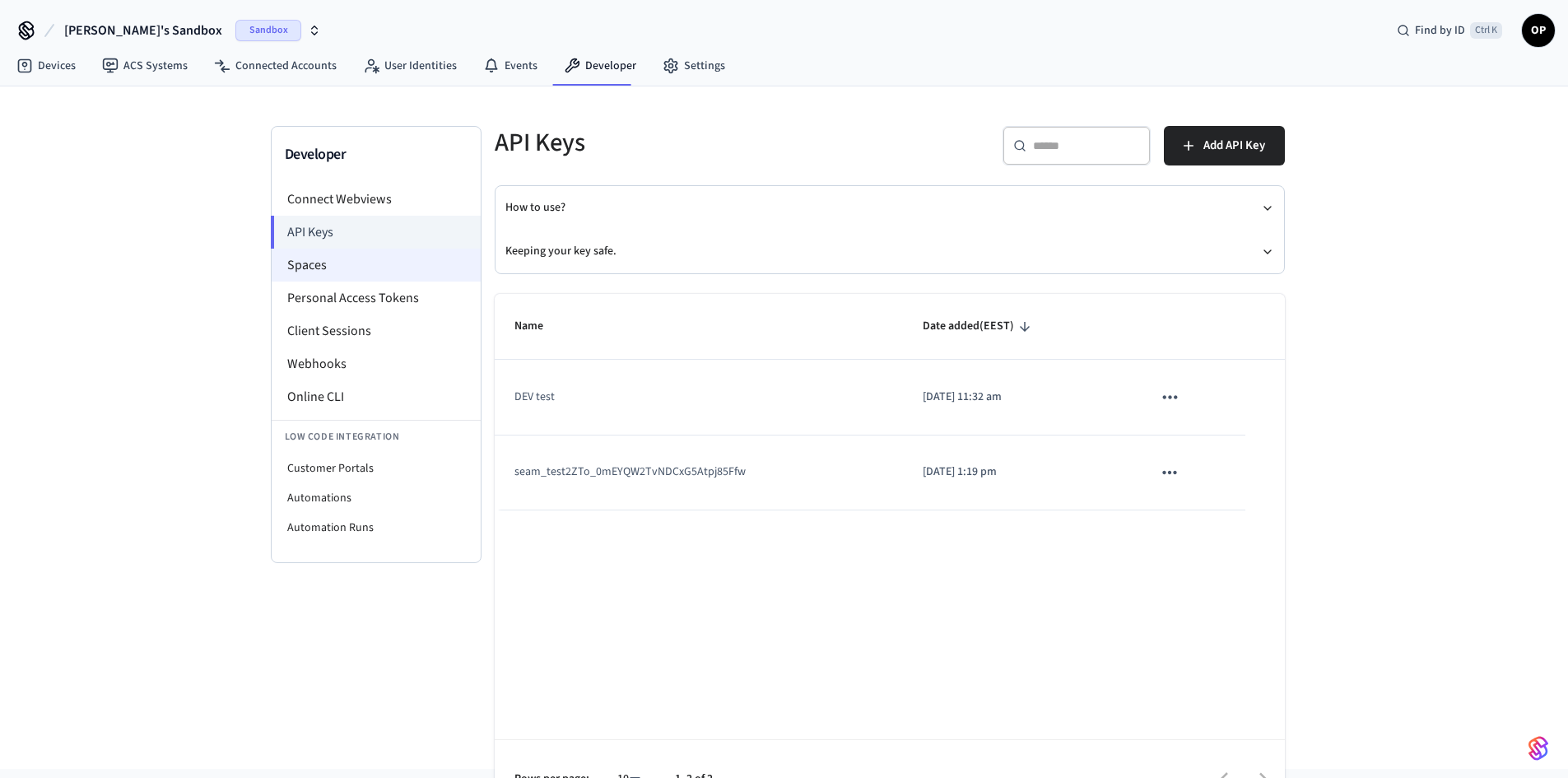
click at [332, 268] on li "Spaces" at bounding box center [376, 265] width 209 height 33
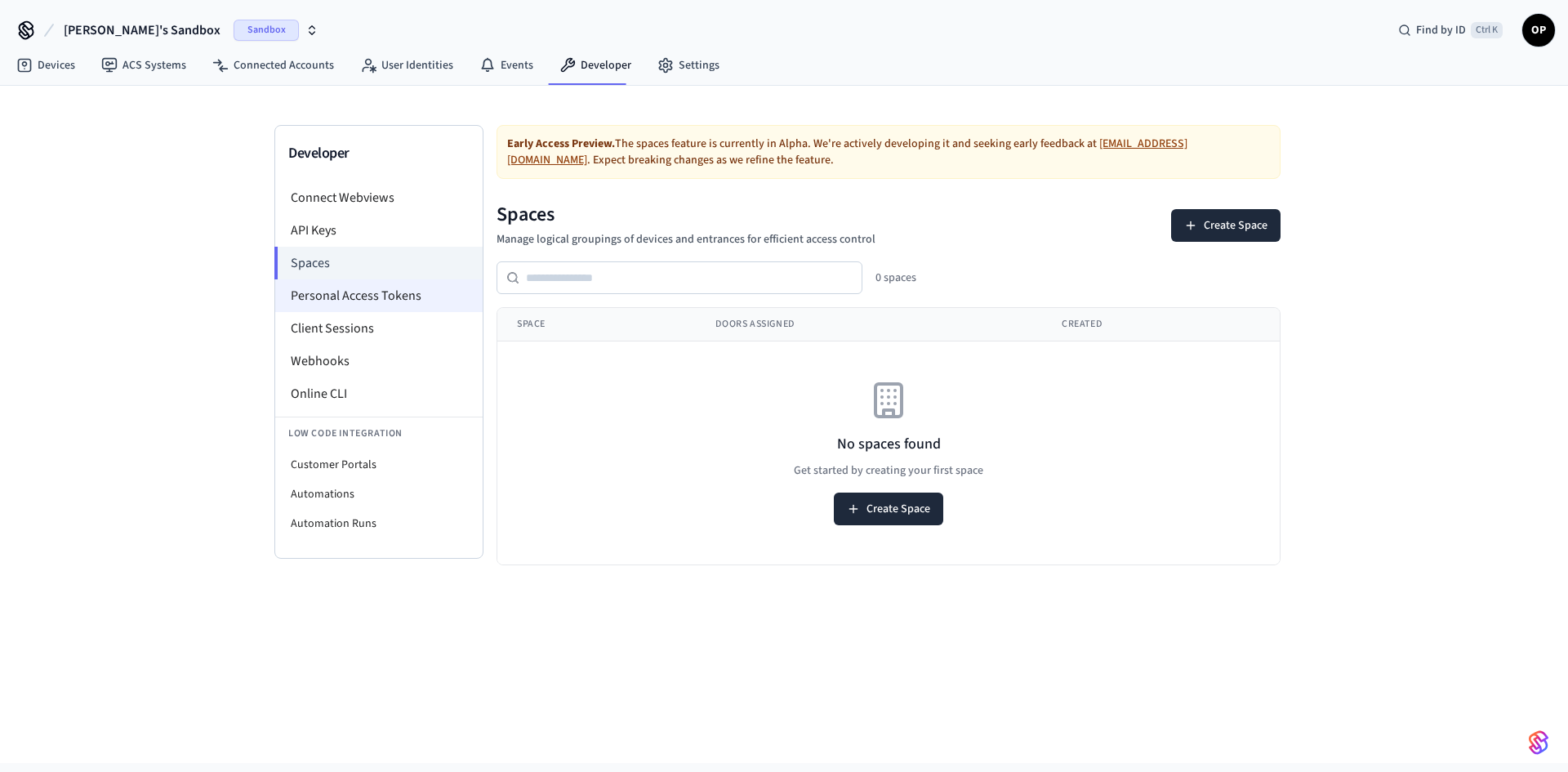
click at [315, 294] on li "Personal Access Tokens" at bounding box center [379, 296] width 208 height 33
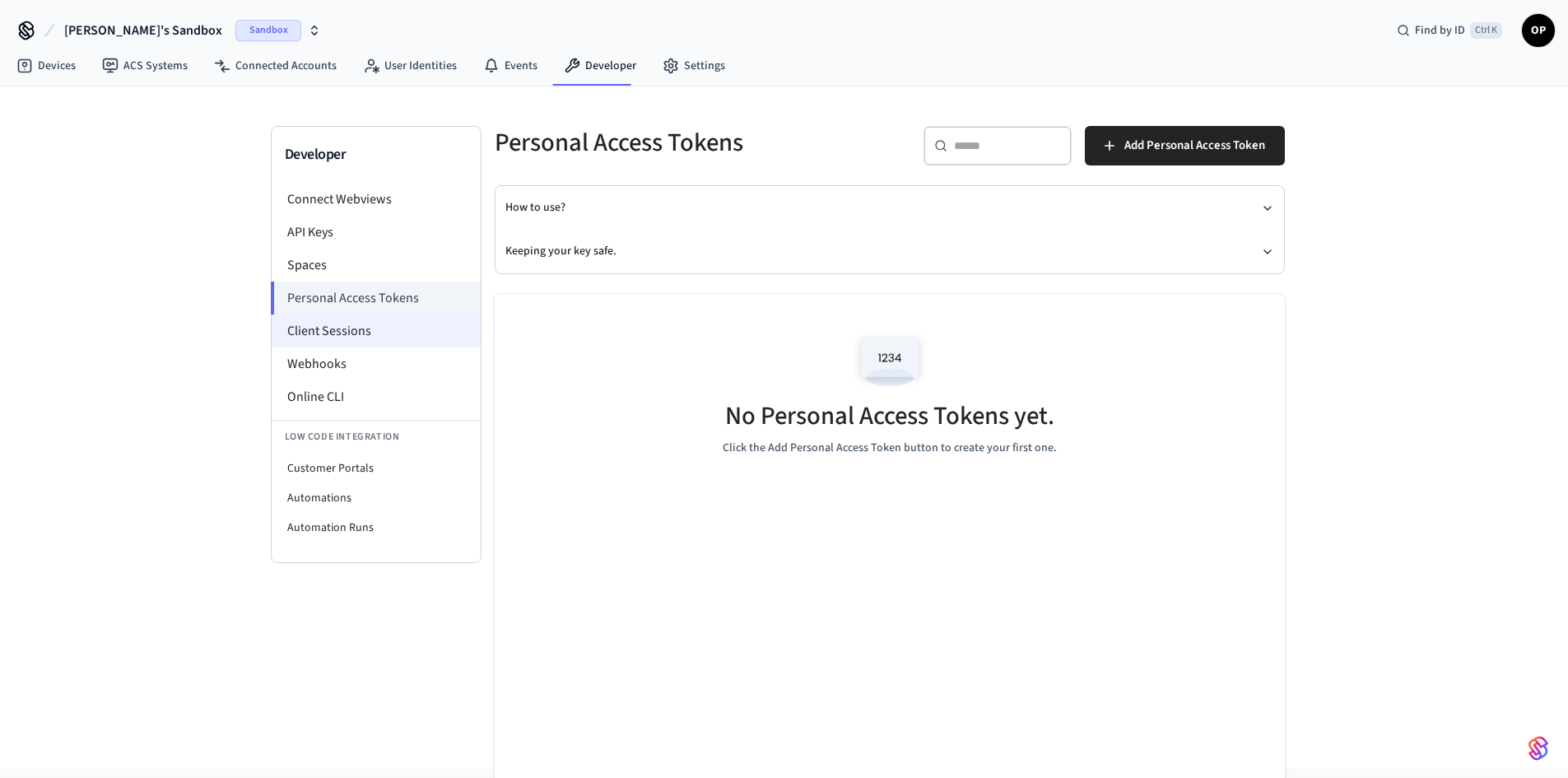
click at [348, 332] on li "Client Sessions" at bounding box center [376, 331] width 209 height 33
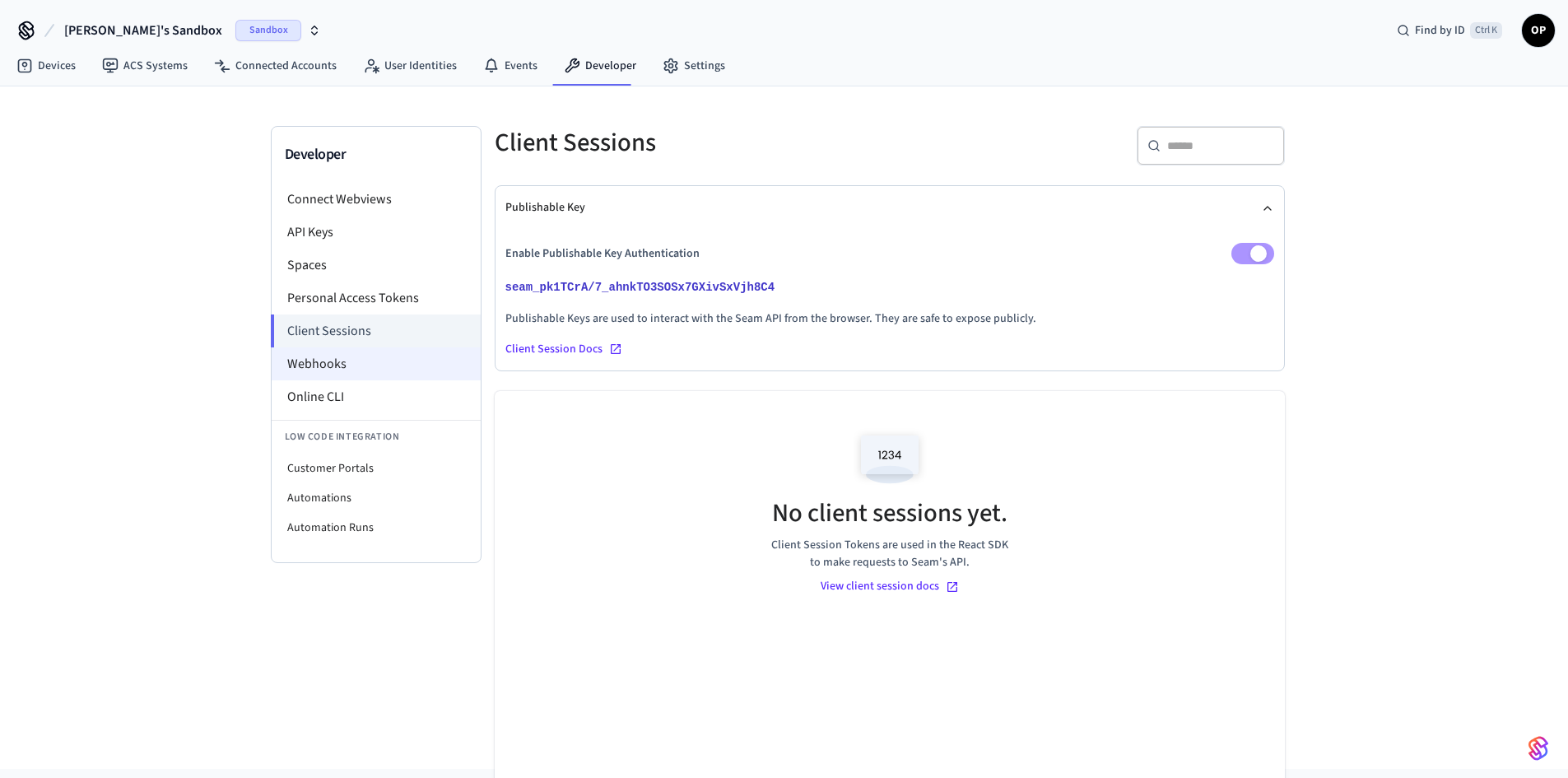
click at [326, 357] on li "Webhooks" at bounding box center [376, 363] width 209 height 33
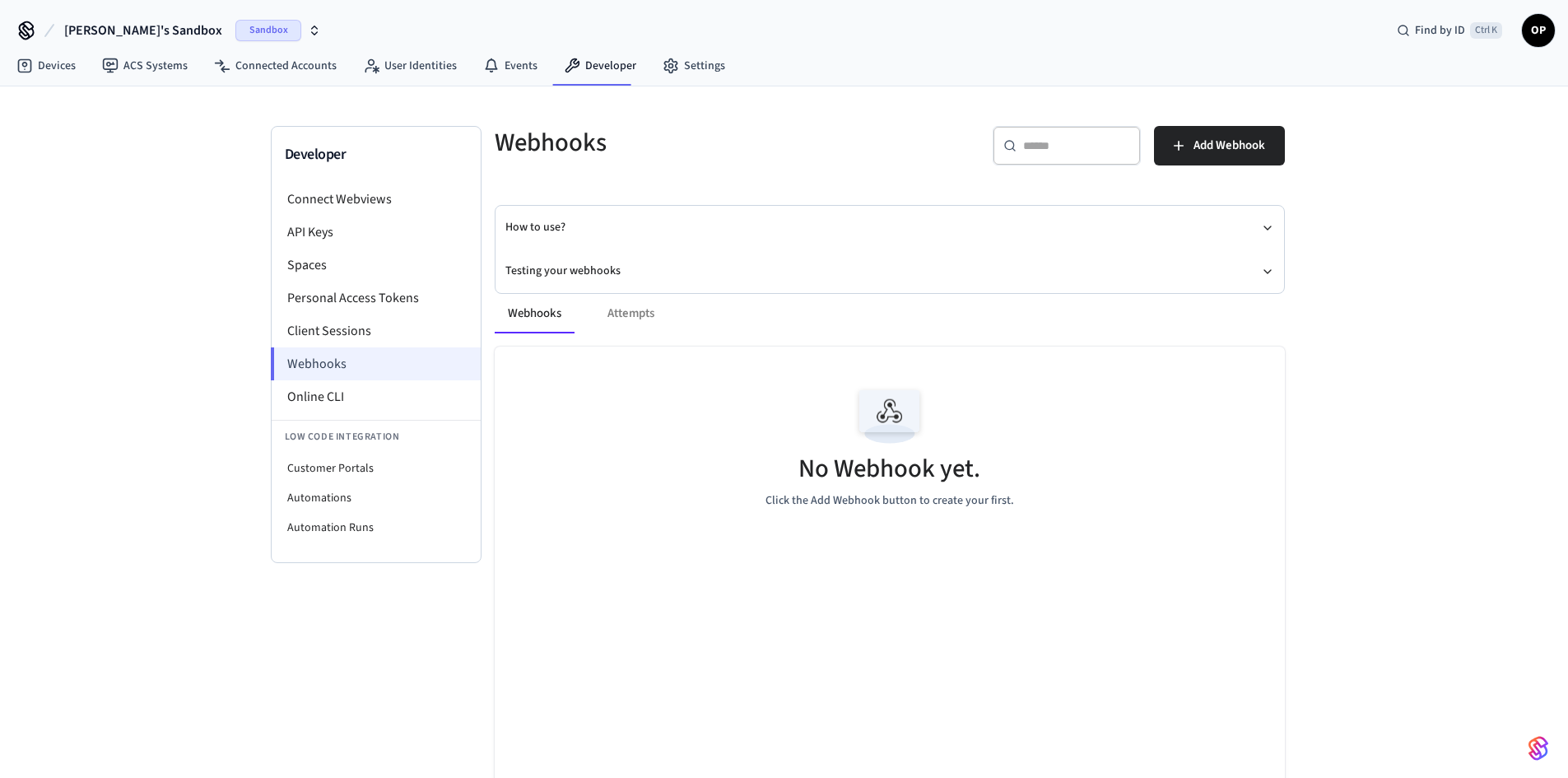
click at [328, 363] on li "Webhooks" at bounding box center [375, 363] width 210 height 33
click at [354, 393] on li "Online CLI" at bounding box center [376, 397] width 209 height 33
click at [688, 61] on link "Settings" at bounding box center [693, 66] width 88 height 30
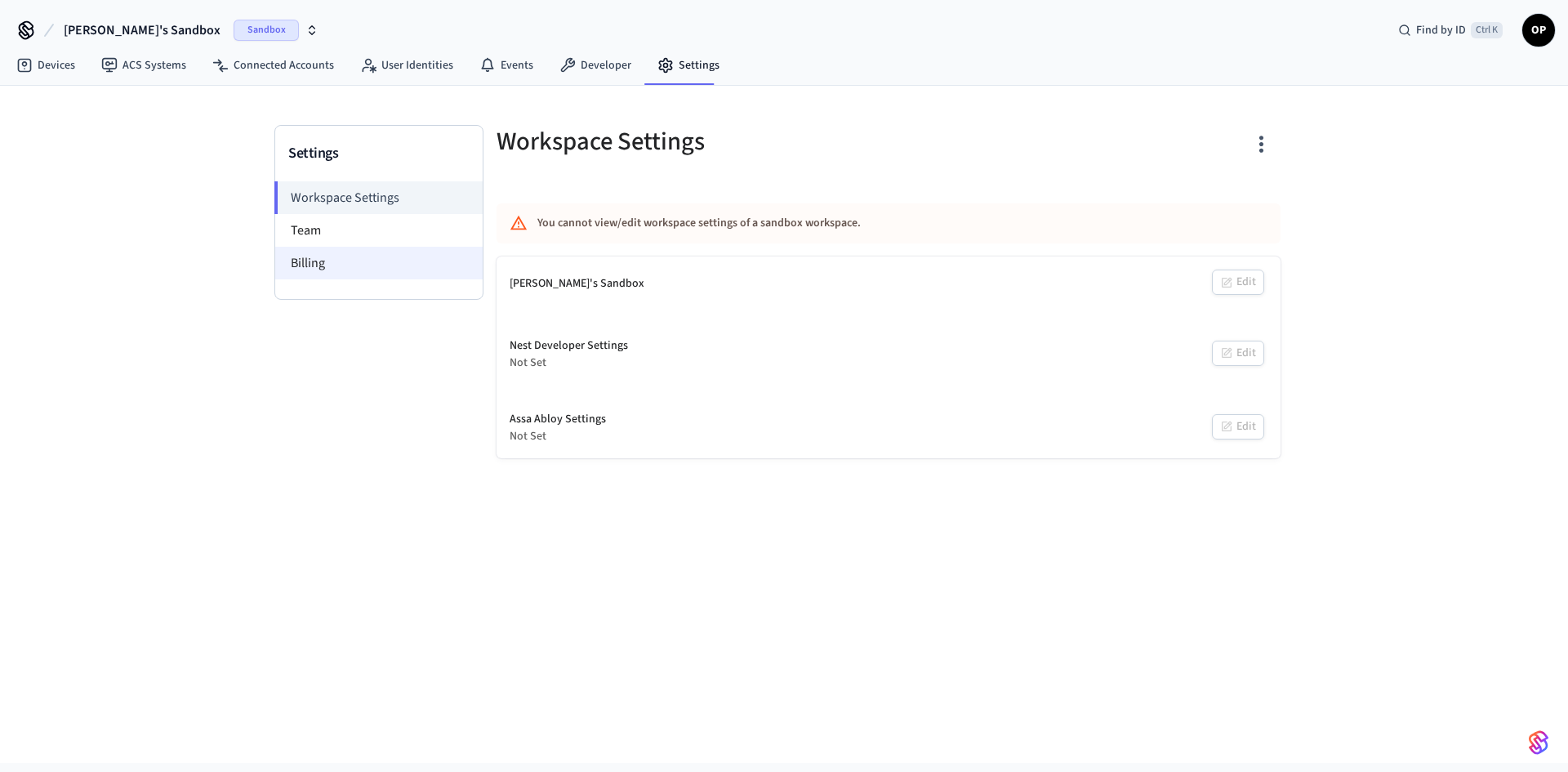
click at [323, 267] on li "Billing" at bounding box center [379, 263] width 208 height 33
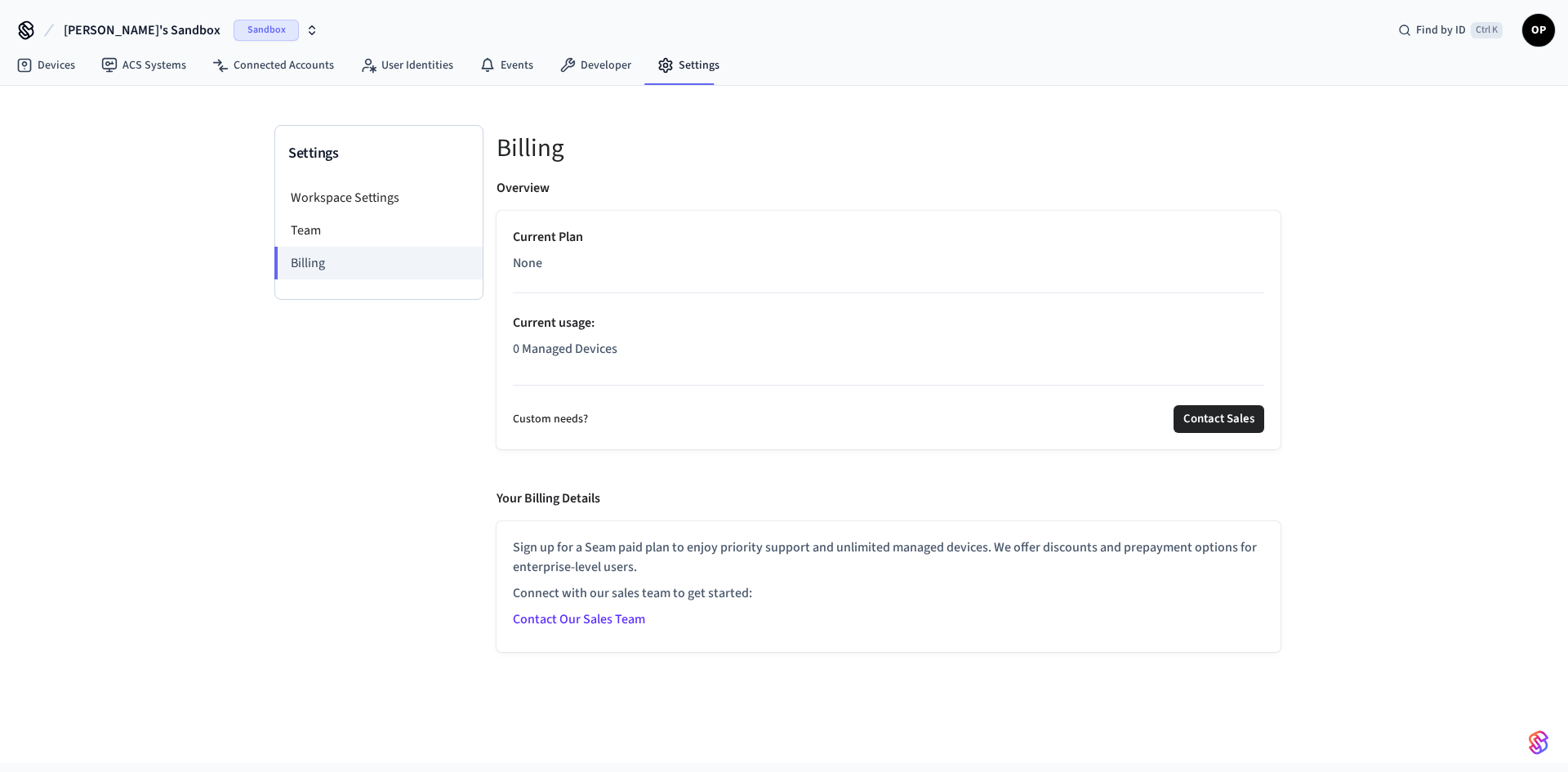
click at [234, 30] on span "Sandbox" at bounding box center [266, 30] width 65 height 21
click at [97, 143] on div "test salto Production" at bounding box center [132, 136] width 224 height 21
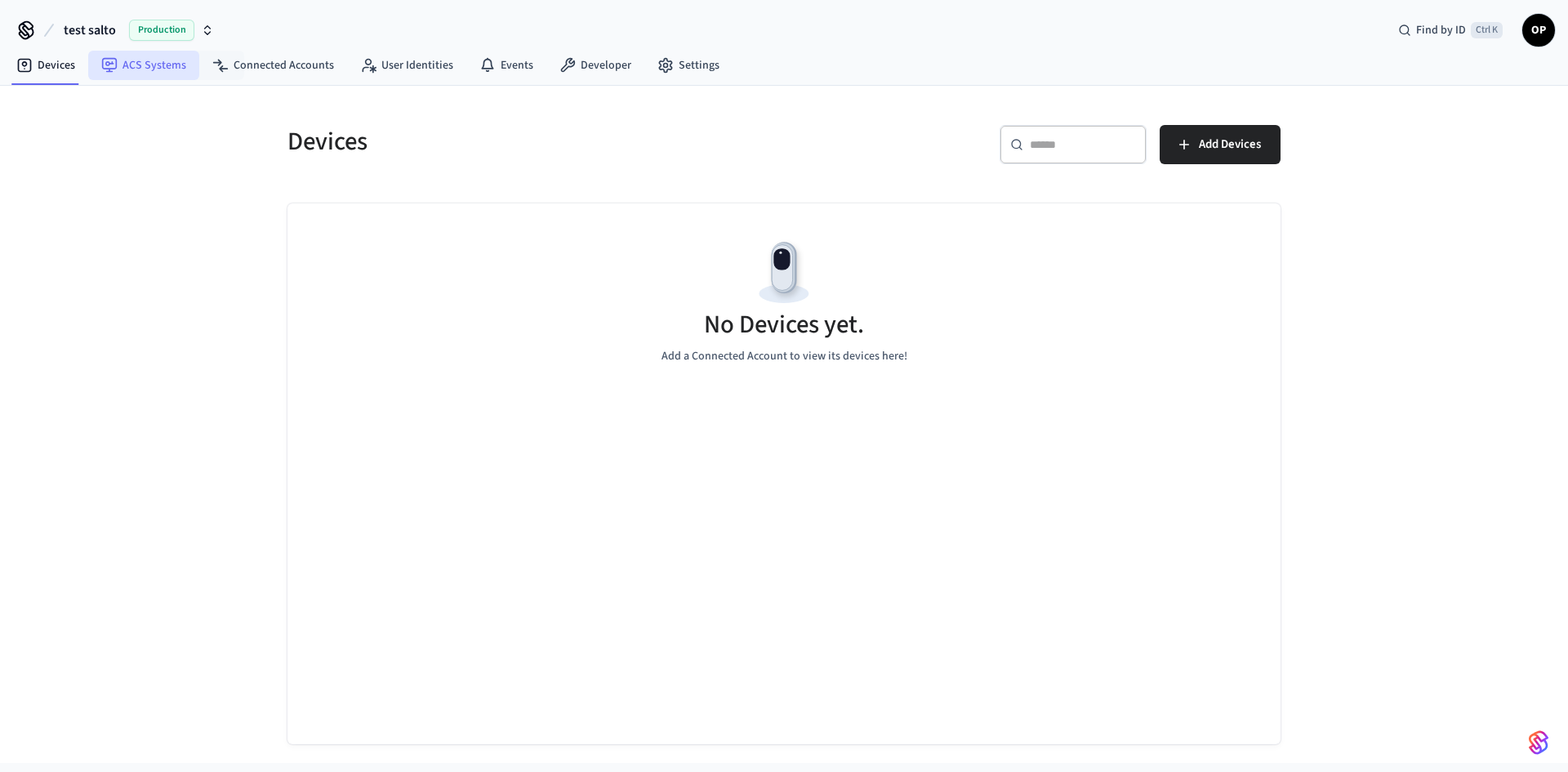
click at [146, 63] on link "ACS Systems" at bounding box center [144, 65] width 111 height 30
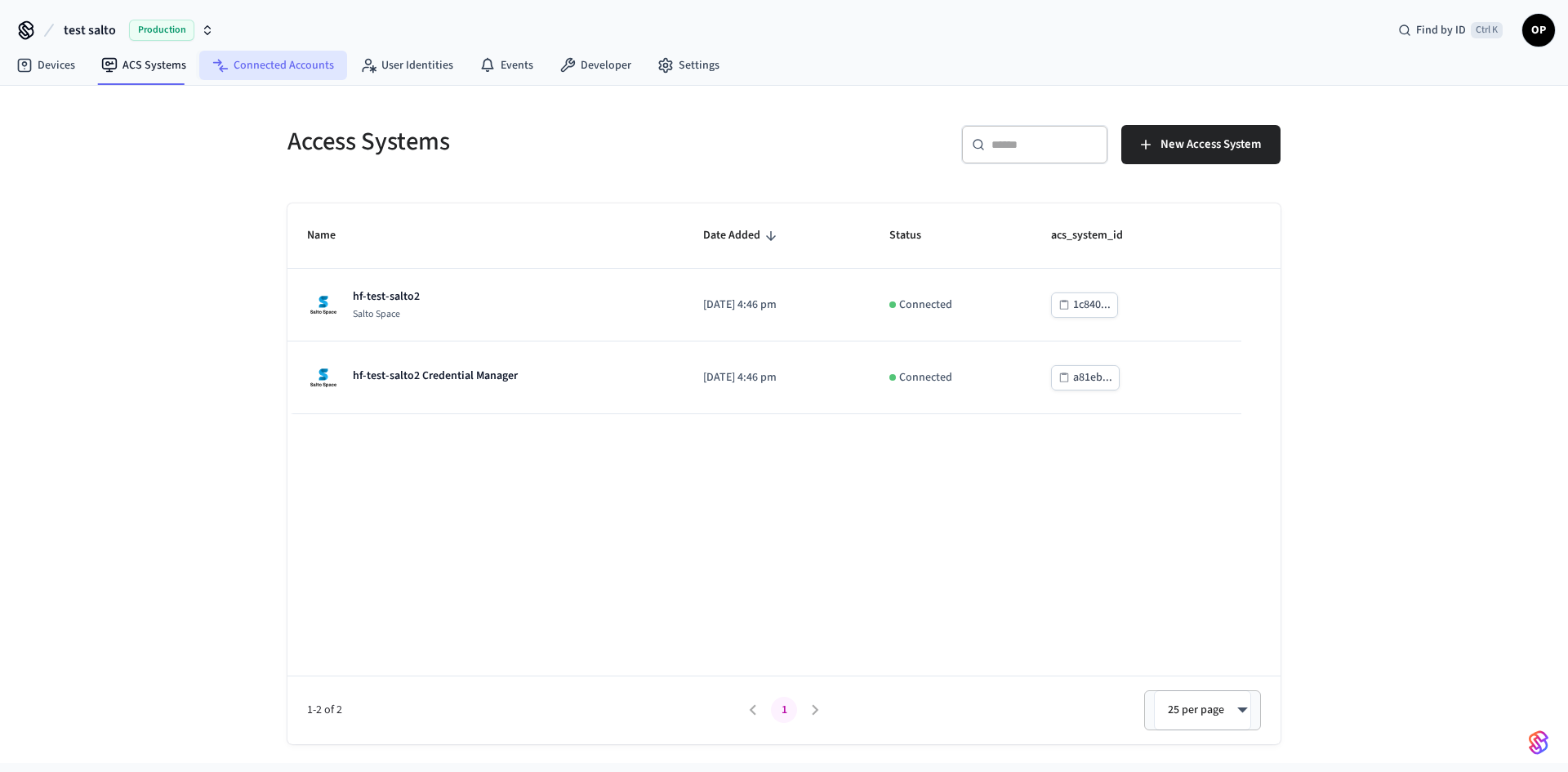
click at [241, 59] on link "Connected Accounts" at bounding box center [273, 65] width 148 height 30
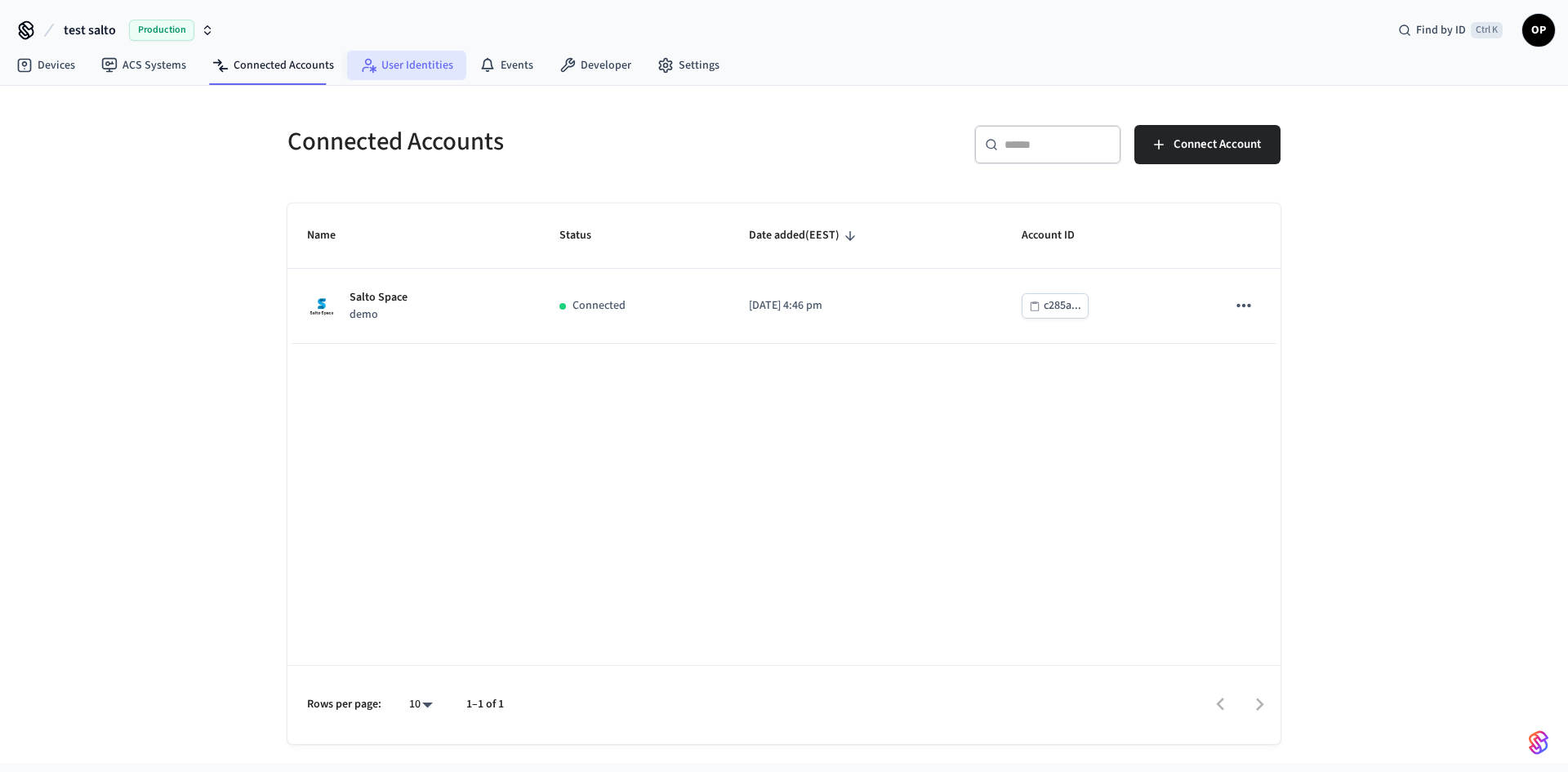
click at [415, 63] on link "User Identities" at bounding box center [406, 65] width 119 height 30
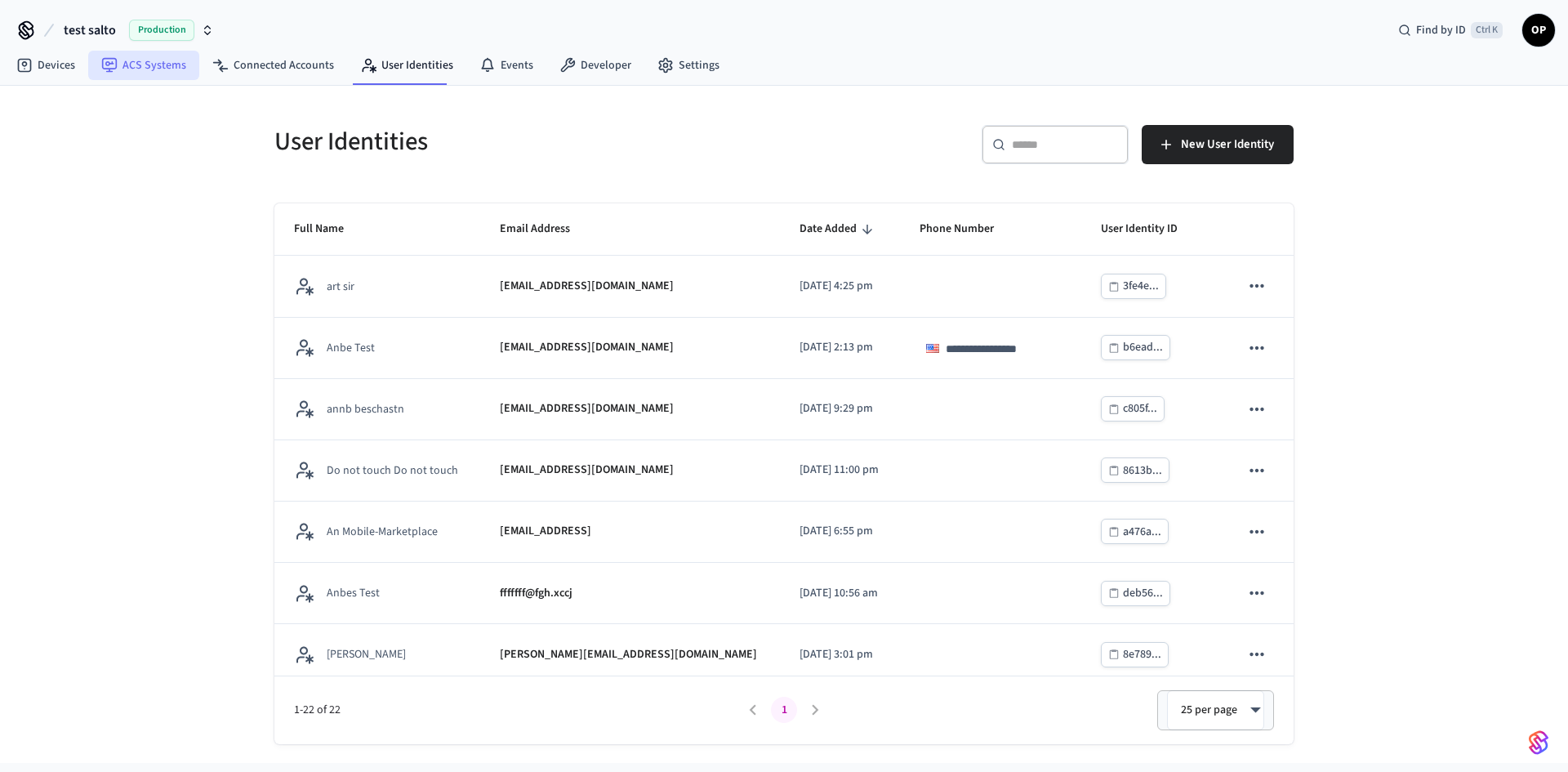
click at [134, 65] on link "ACS Systems" at bounding box center [144, 65] width 111 height 30
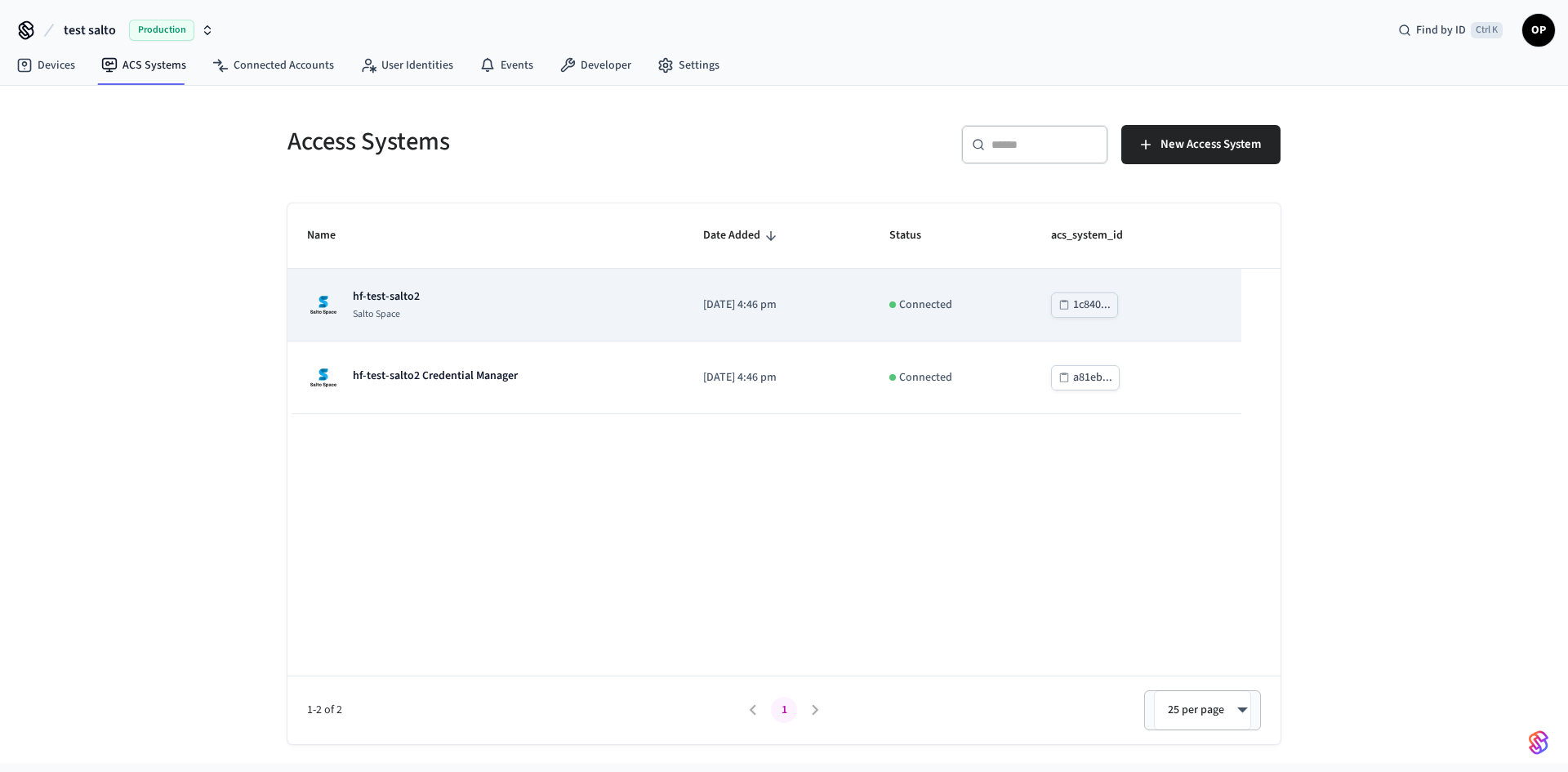
click at [404, 290] on p "hf-test-salto2" at bounding box center [386, 296] width 67 height 16
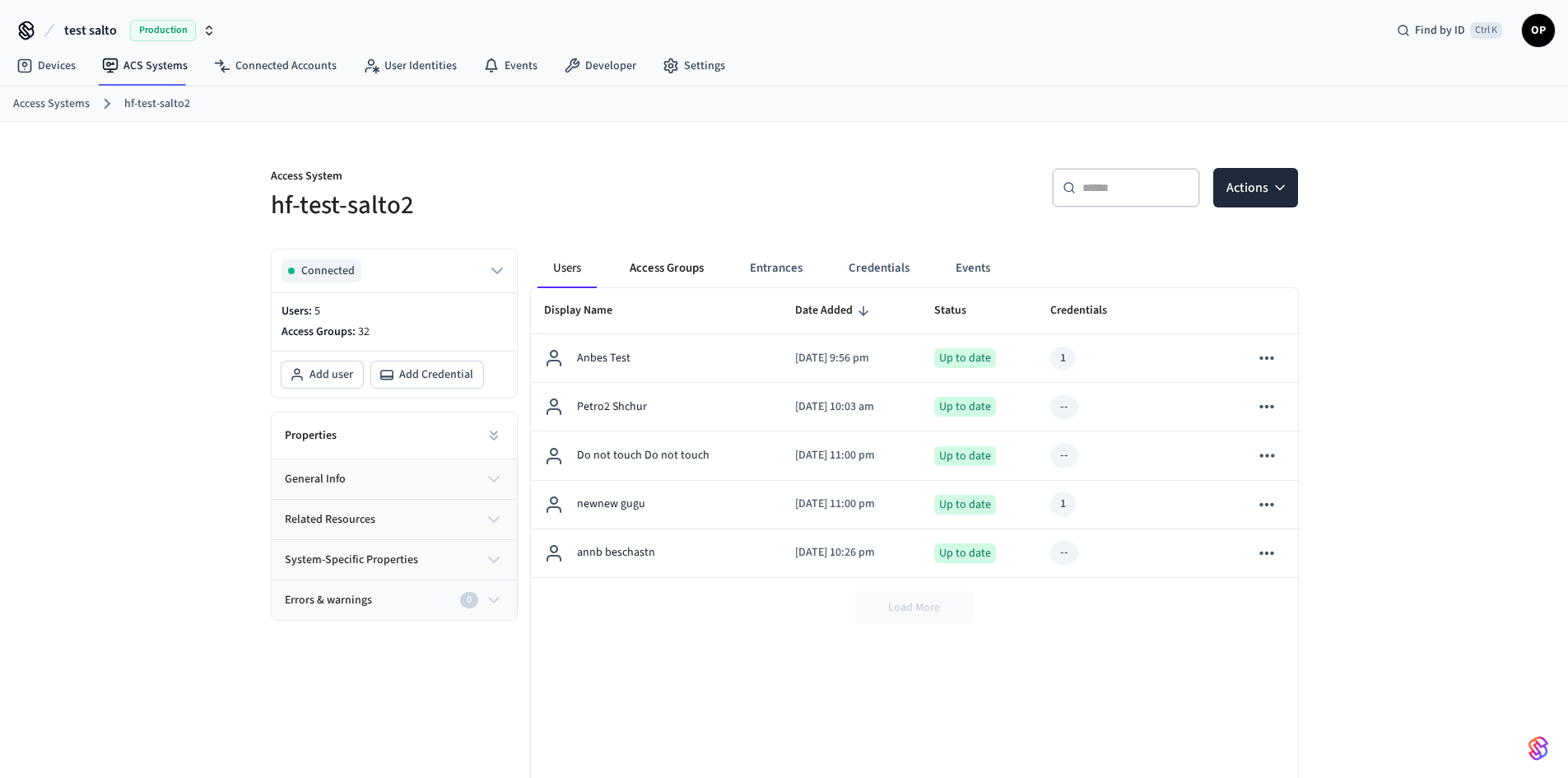
click at [670, 268] on button "Access Groups" at bounding box center [667, 268] width 100 height 39
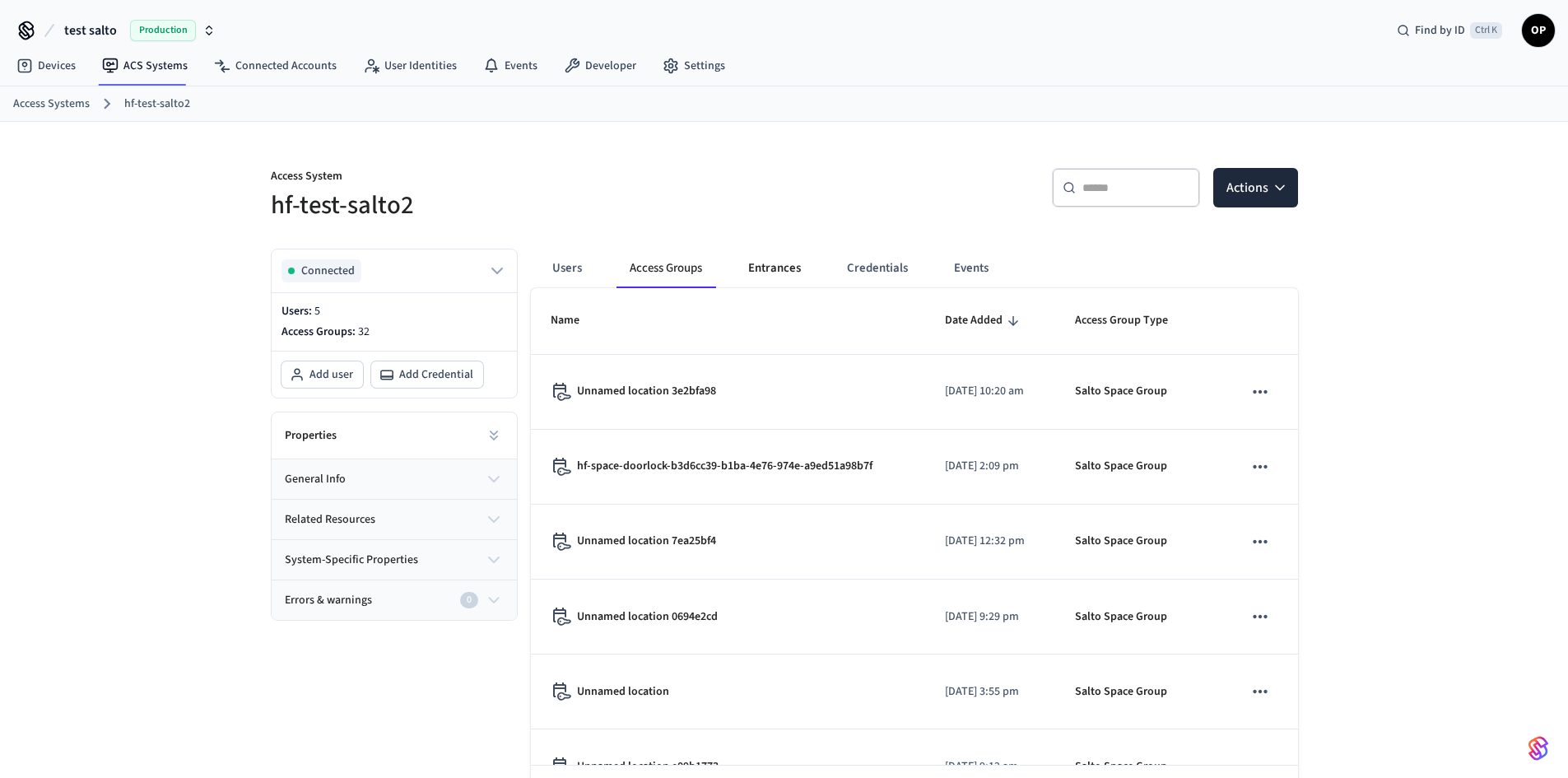
click at [765, 270] on button "Entrances" at bounding box center [774, 268] width 79 height 39
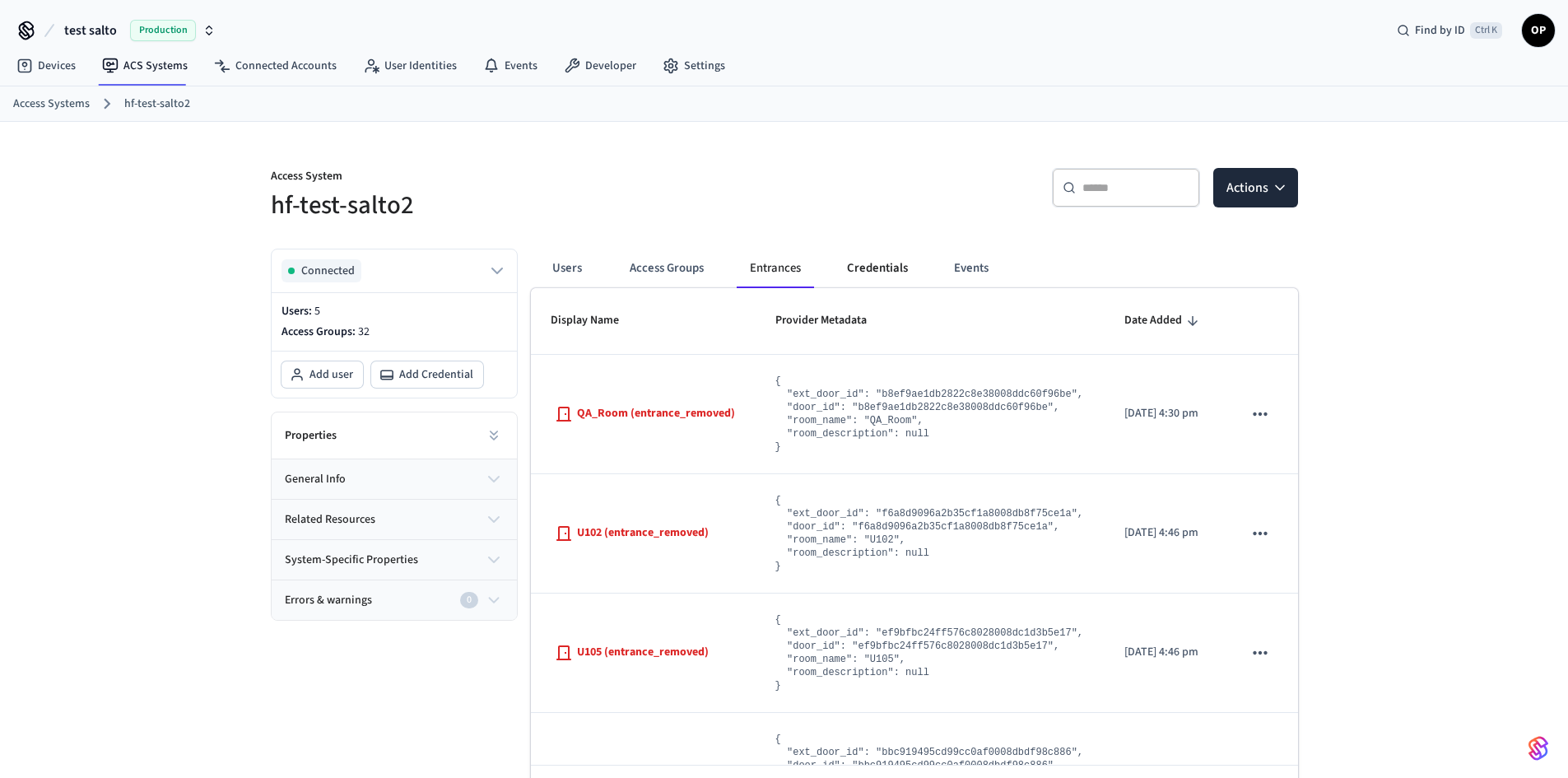
click at [875, 270] on button "Credentials" at bounding box center [877, 268] width 88 height 39
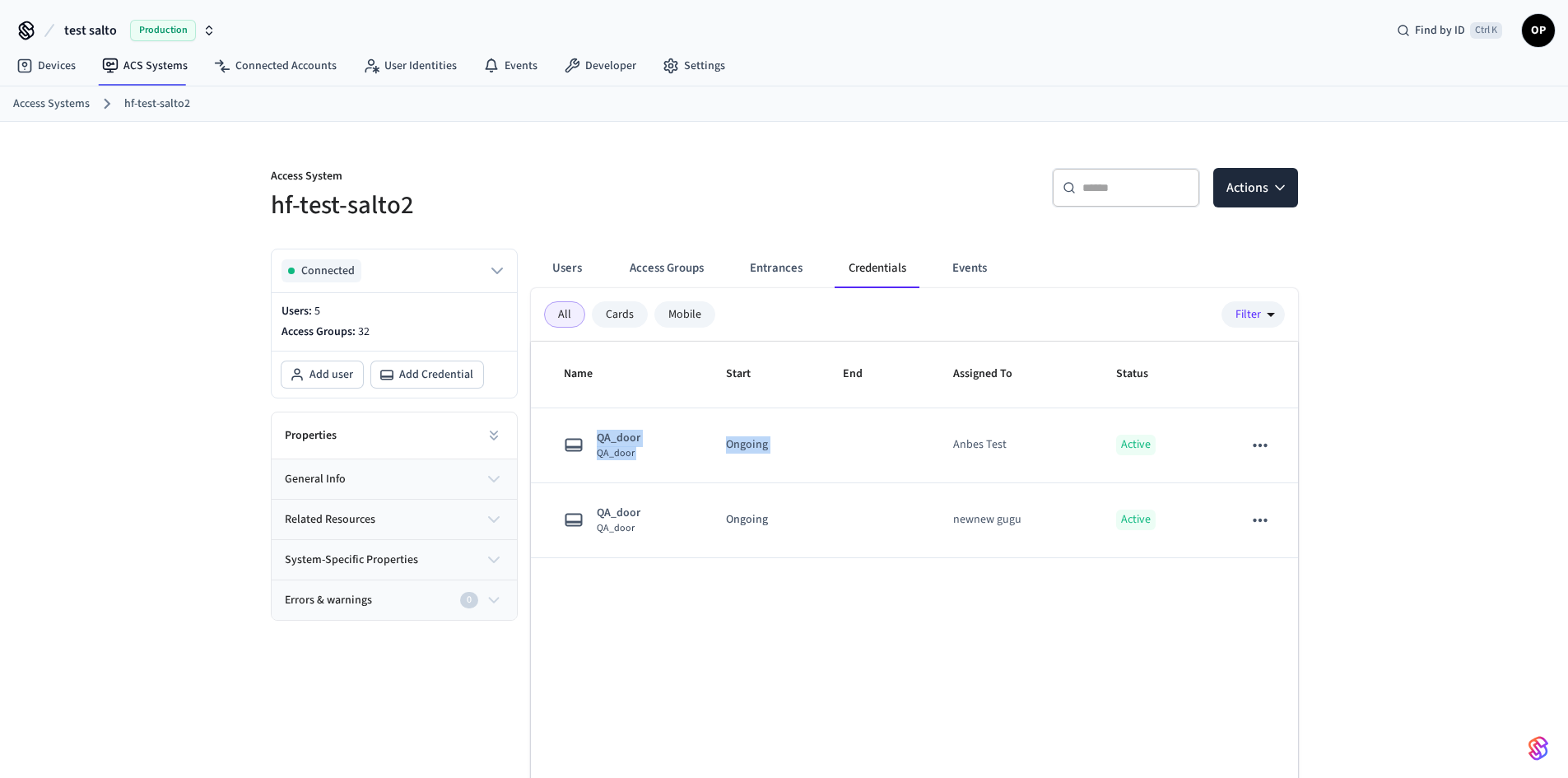
drag, startPoint x: 938, startPoint y: 445, endPoint x: 905, endPoint y: 607, distance: 165.3
click at [906, 606] on div "Name Start End Assigned To Status QA_door QA_door Ongoing Anbes Test Active QA_…" at bounding box center [915, 614] width 767 height 545
click at [893, 670] on div "Name Start End Assigned To Status QA_door QA_door Ongoing Anbes Test Active QA_…" at bounding box center [915, 614] width 767 height 545
click at [683, 267] on button "Access Groups" at bounding box center [667, 268] width 100 height 39
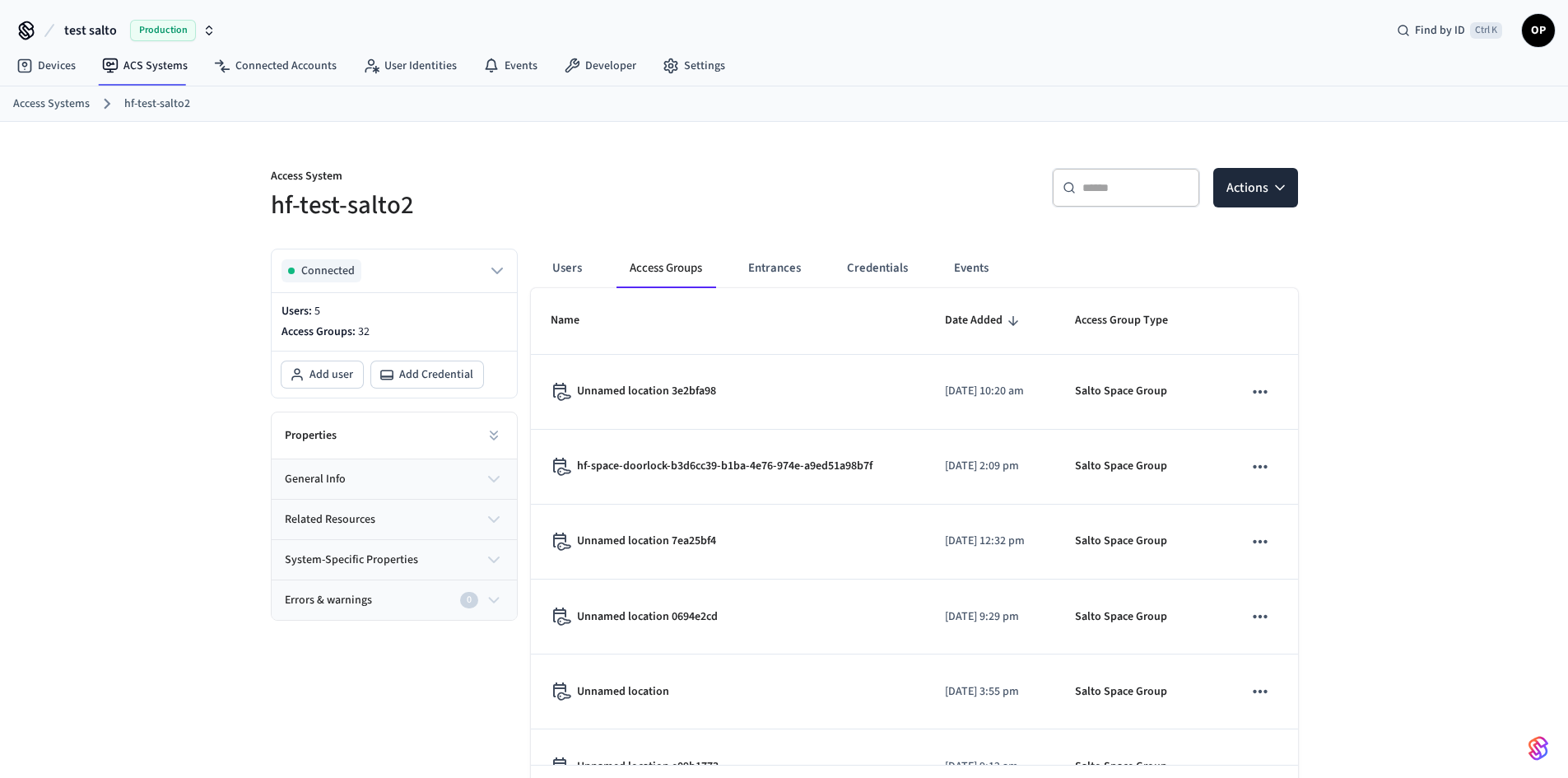
click at [768, 266] on button "Entrances" at bounding box center [774, 268] width 79 height 39
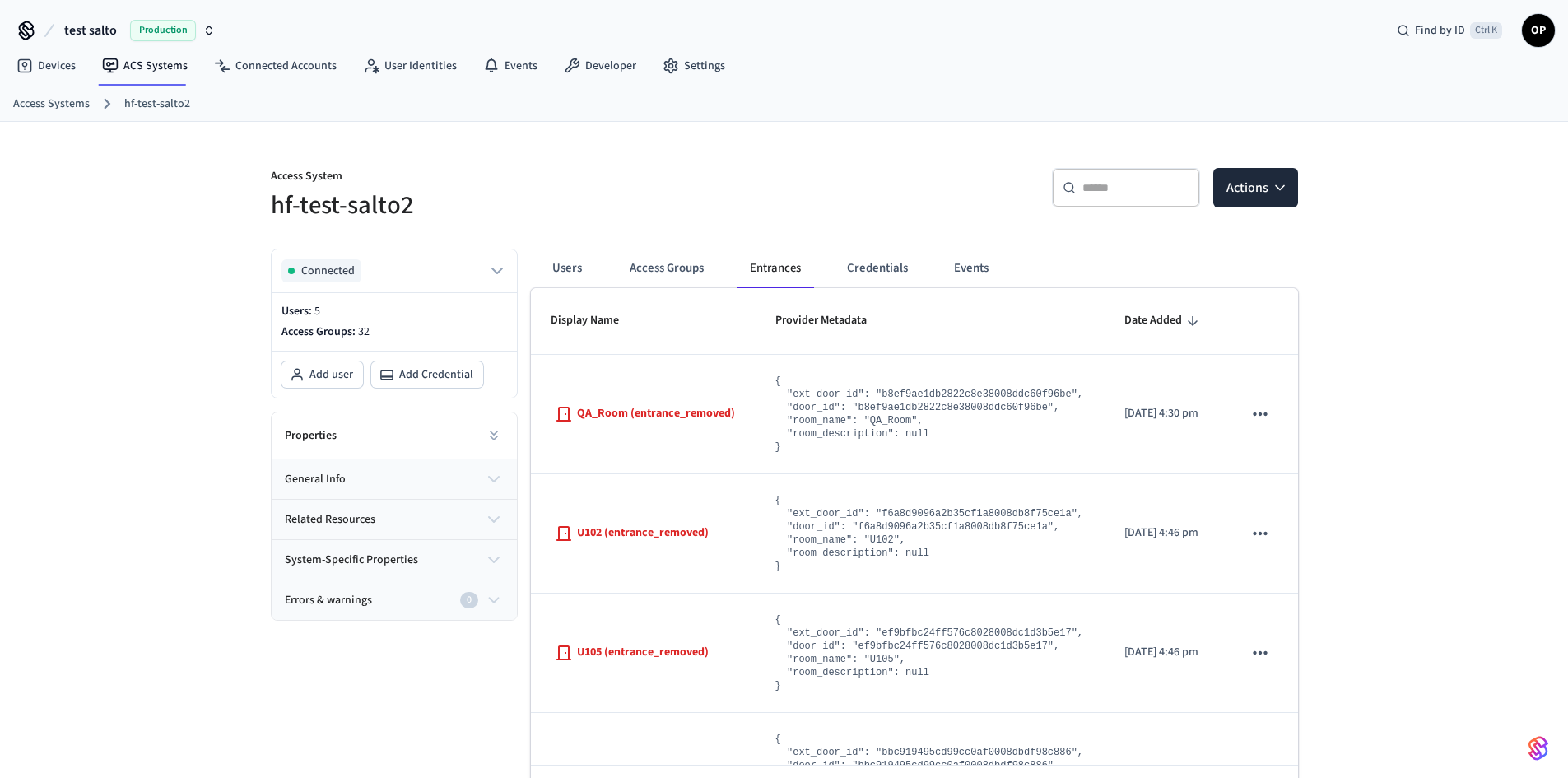
click at [527, 256] on div "Users Access Groups Entrances Credentials Events Display Name Provider Metadata…" at bounding box center [907, 535] width 780 height 598
click at [568, 264] on button "Users" at bounding box center [567, 268] width 60 height 39
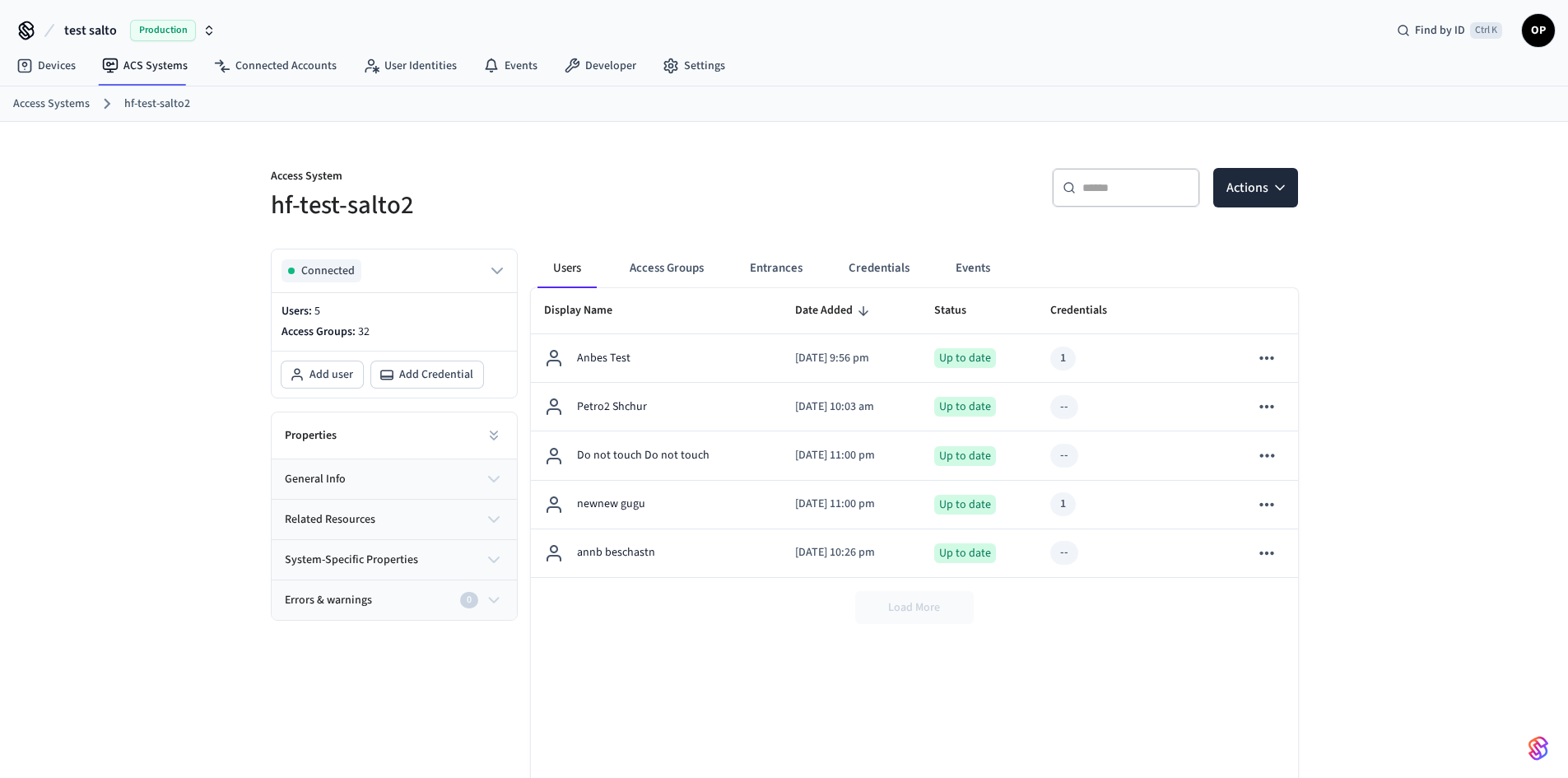
click at [871, 264] on button "Credentials" at bounding box center [879, 268] width 88 height 39
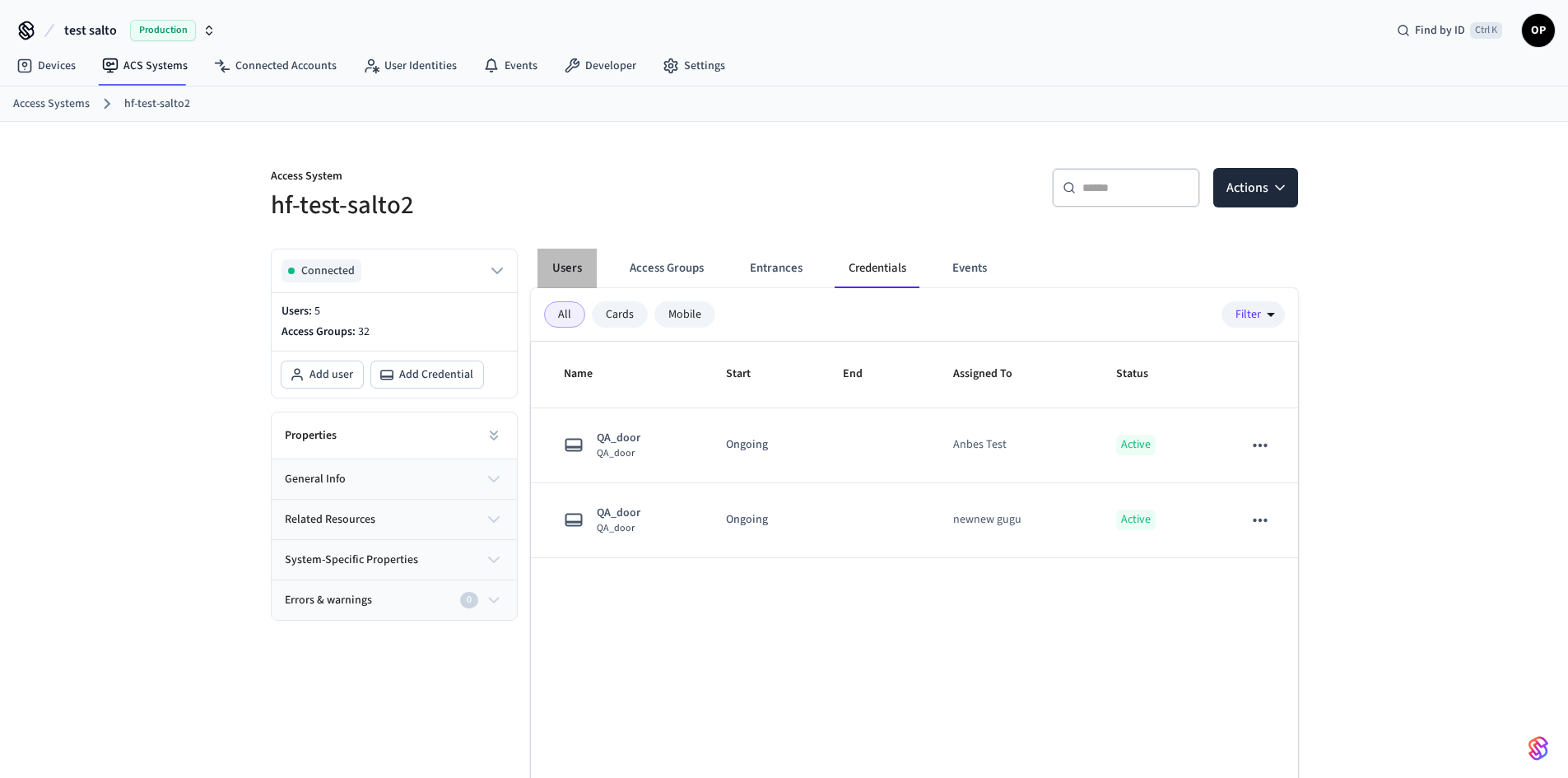
click at [546, 270] on button "Users" at bounding box center [567, 268] width 60 height 39
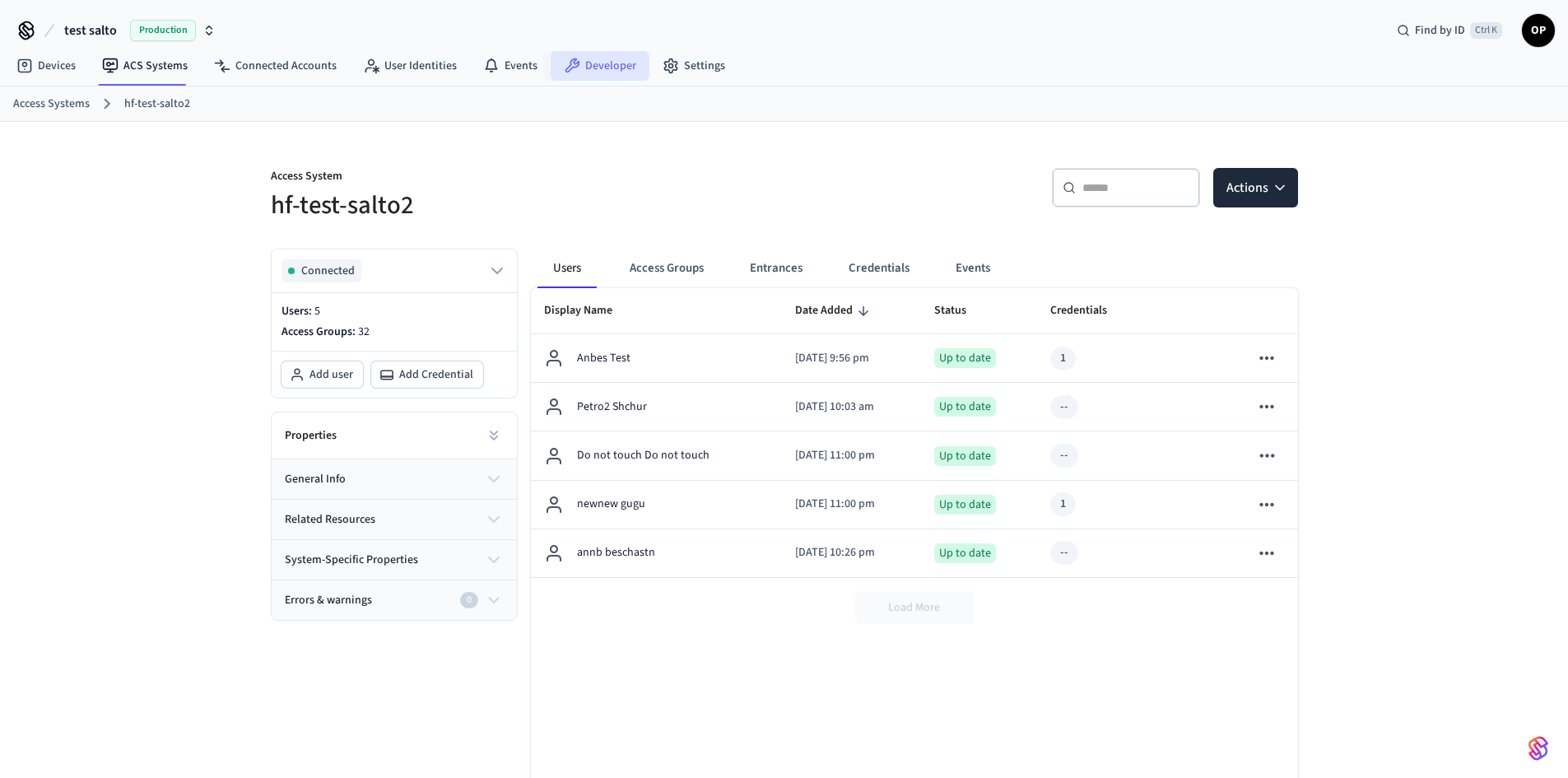
click at [597, 66] on link "Developer" at bounding box center [600, 66] width 99 height 30
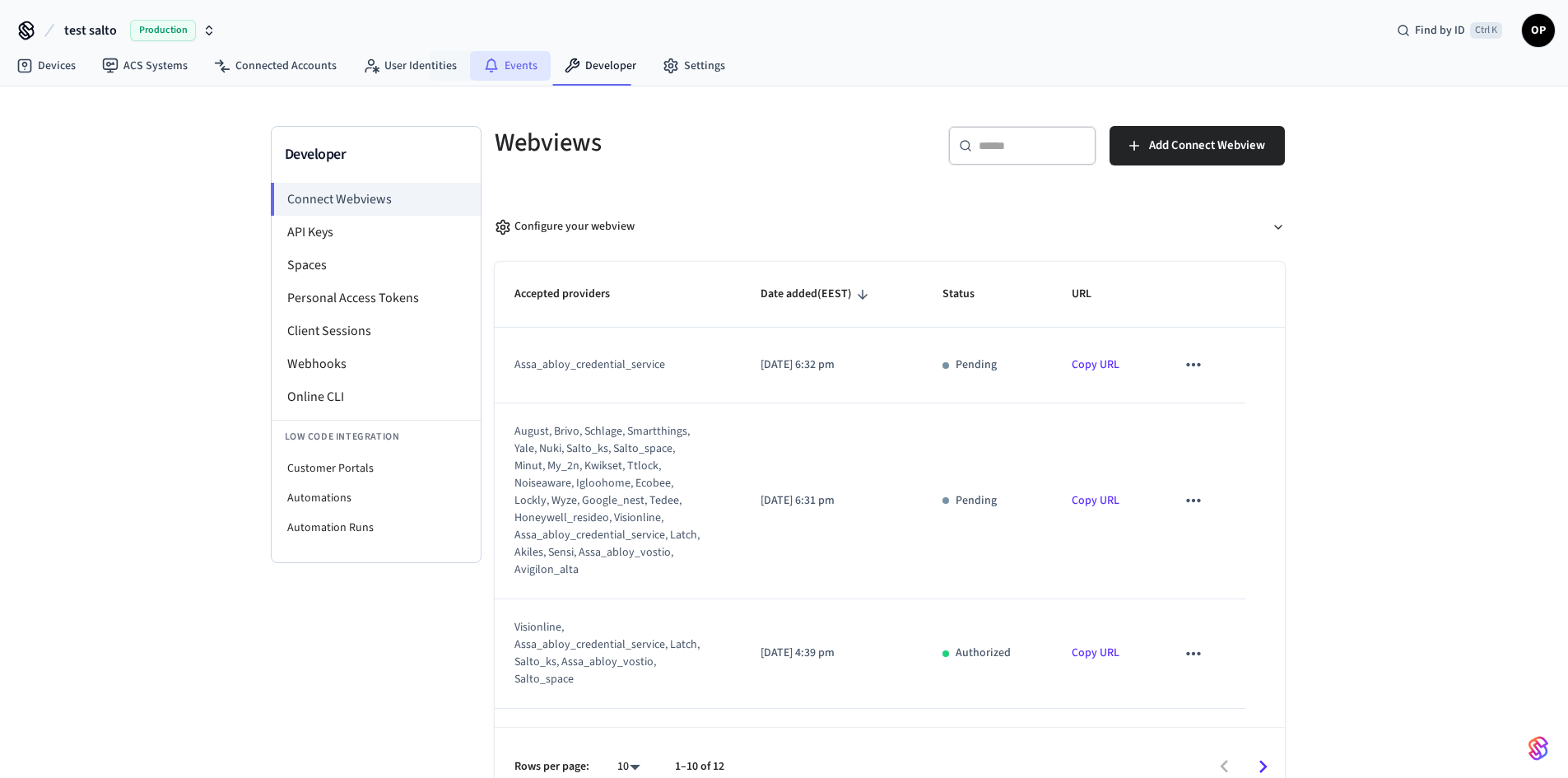
click at [500, 69] on link "Events" at bounding box center [510, 66] width 81 height 30
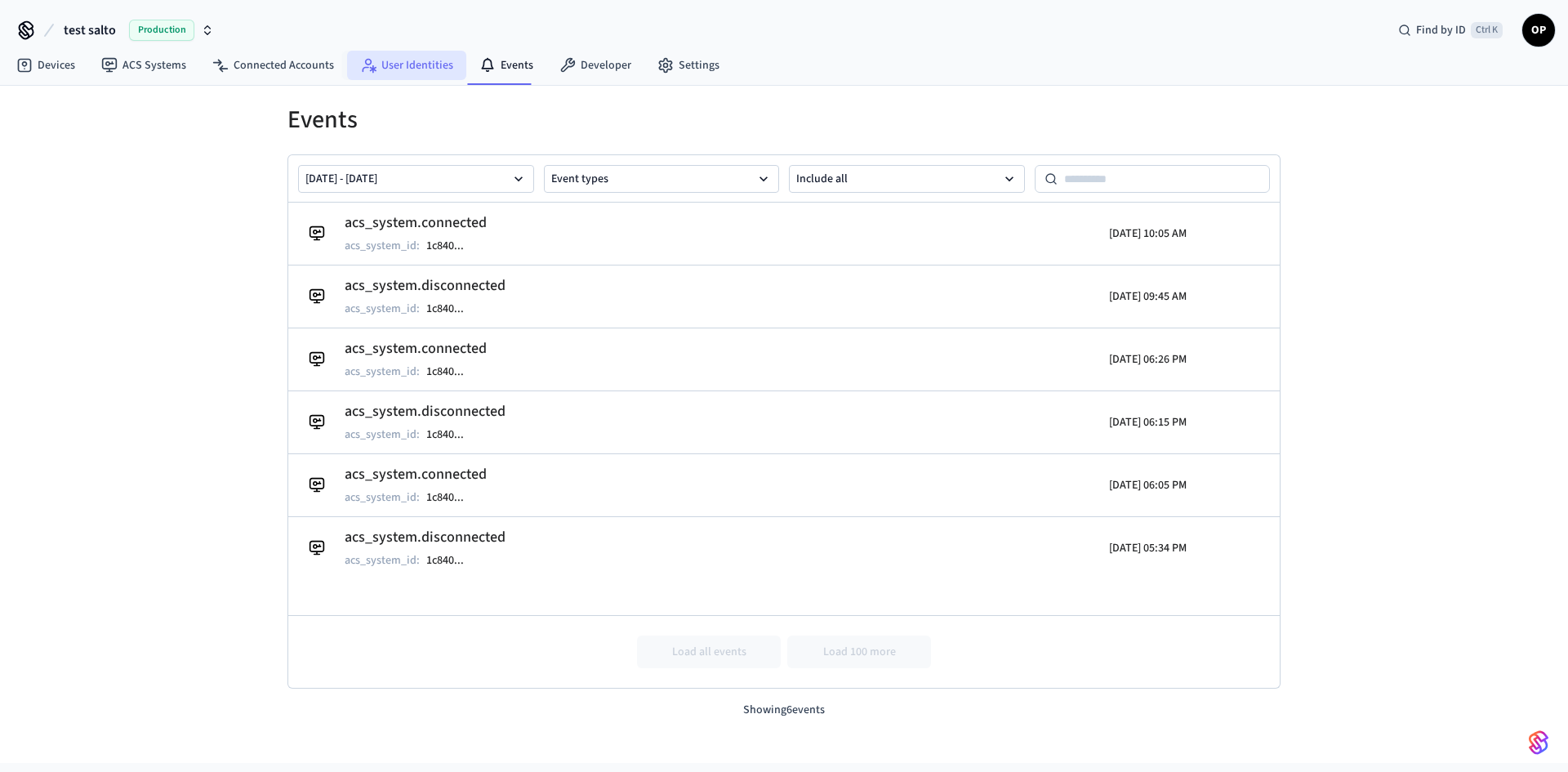
click at [423, 68] on link "User Identities" at bounding box center [406, 65] width 119 height 30
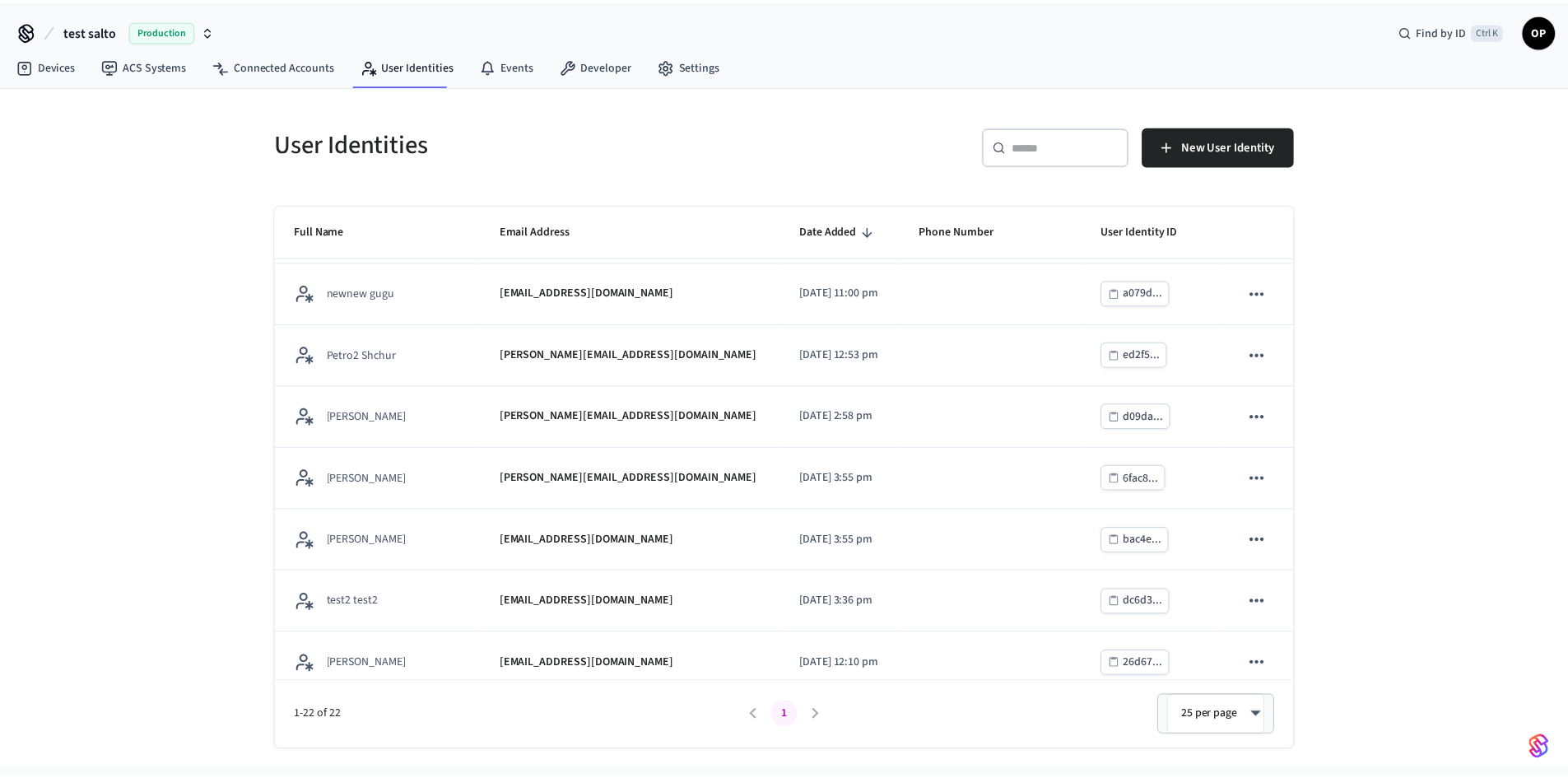
scroll to position [609, 0]
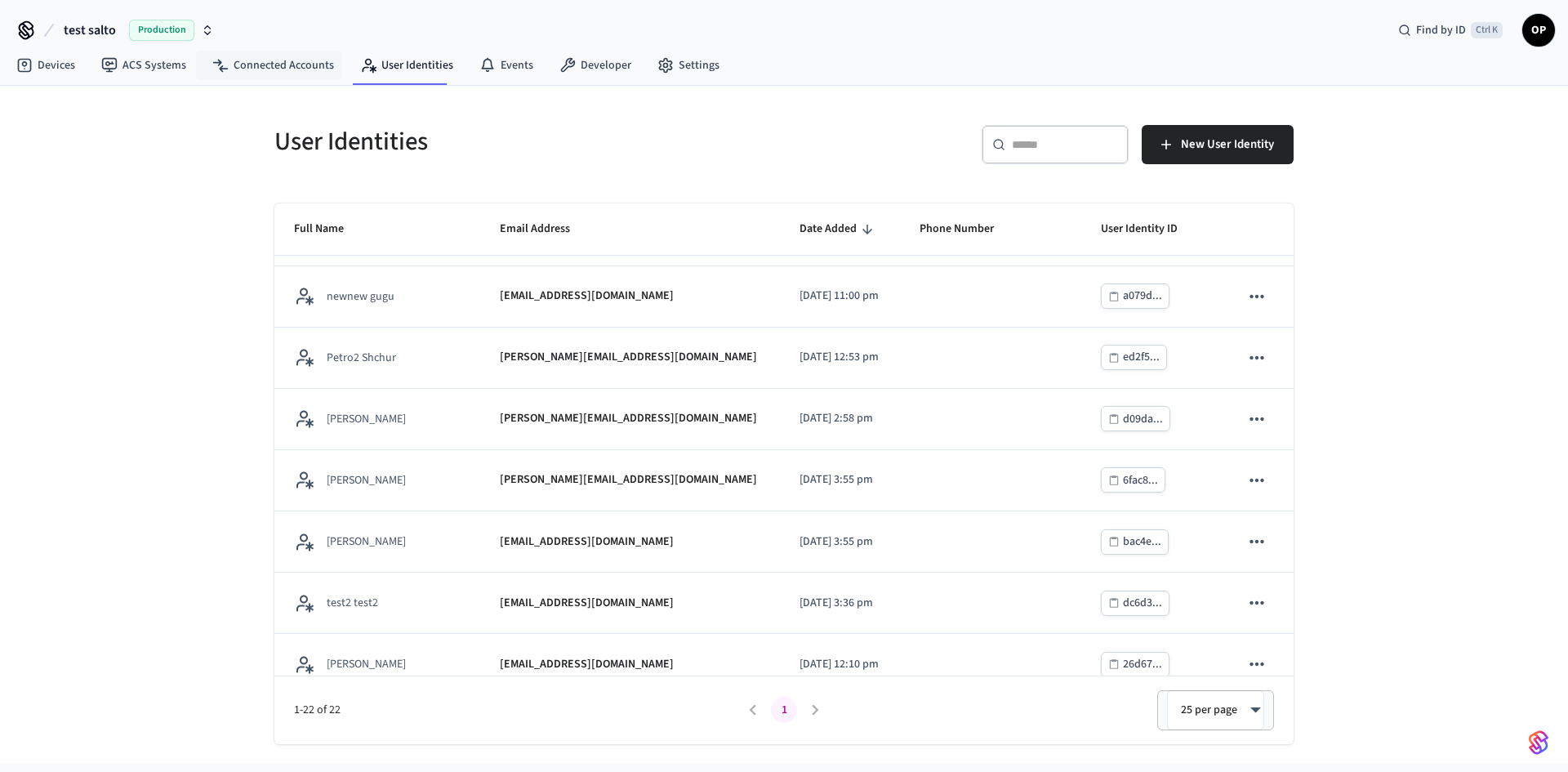
click at [274, 45] on div "test salto Production Find by ID Ctrl K OP" at bounding box center [784, 24] width 1568 height 47
click at [279, 61] on link "Connected Accounts" at bounding box center [273, 65] width 148 height 30
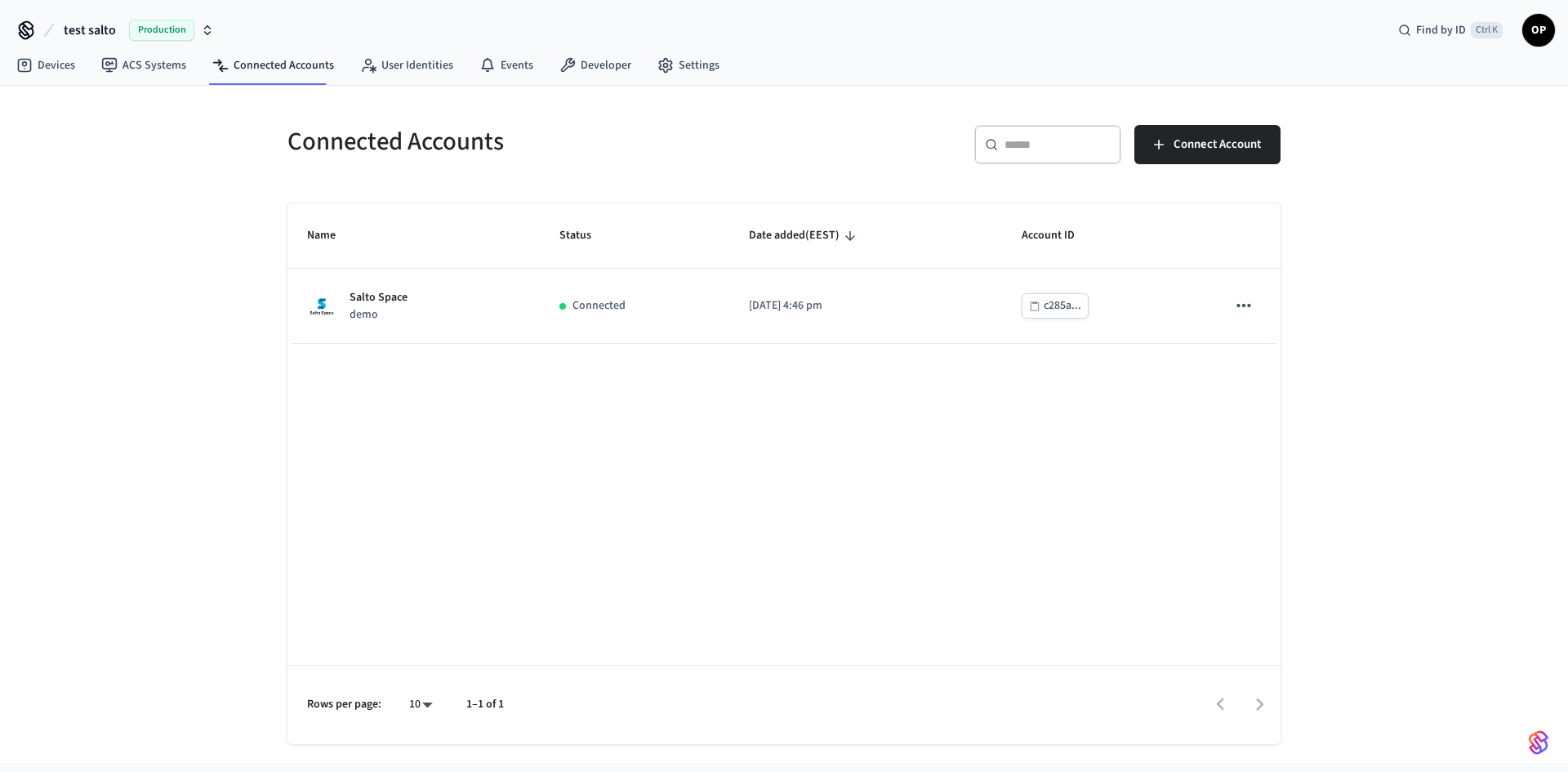
click at [160, 29] on span "Production" at bounding box center [161, 30] width 65 height 21
click at [78, 109] on span "[PERSON_NAME]'s Sandbox" at bounding box center [88, 105] width 135 height 16
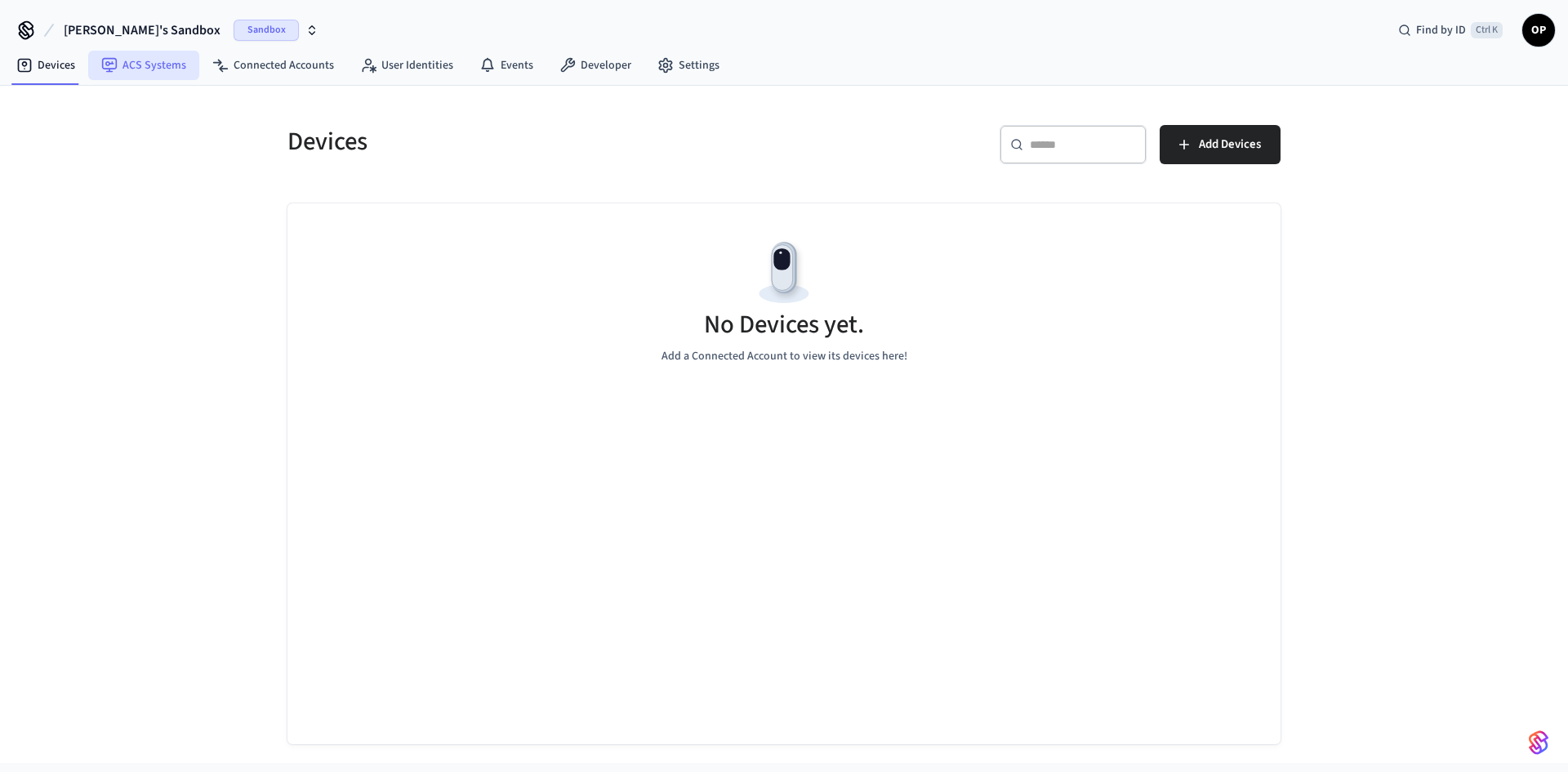
click at [138, 59] on link "ACS Systems" at bounding box center [144, 65] width 111 height 30
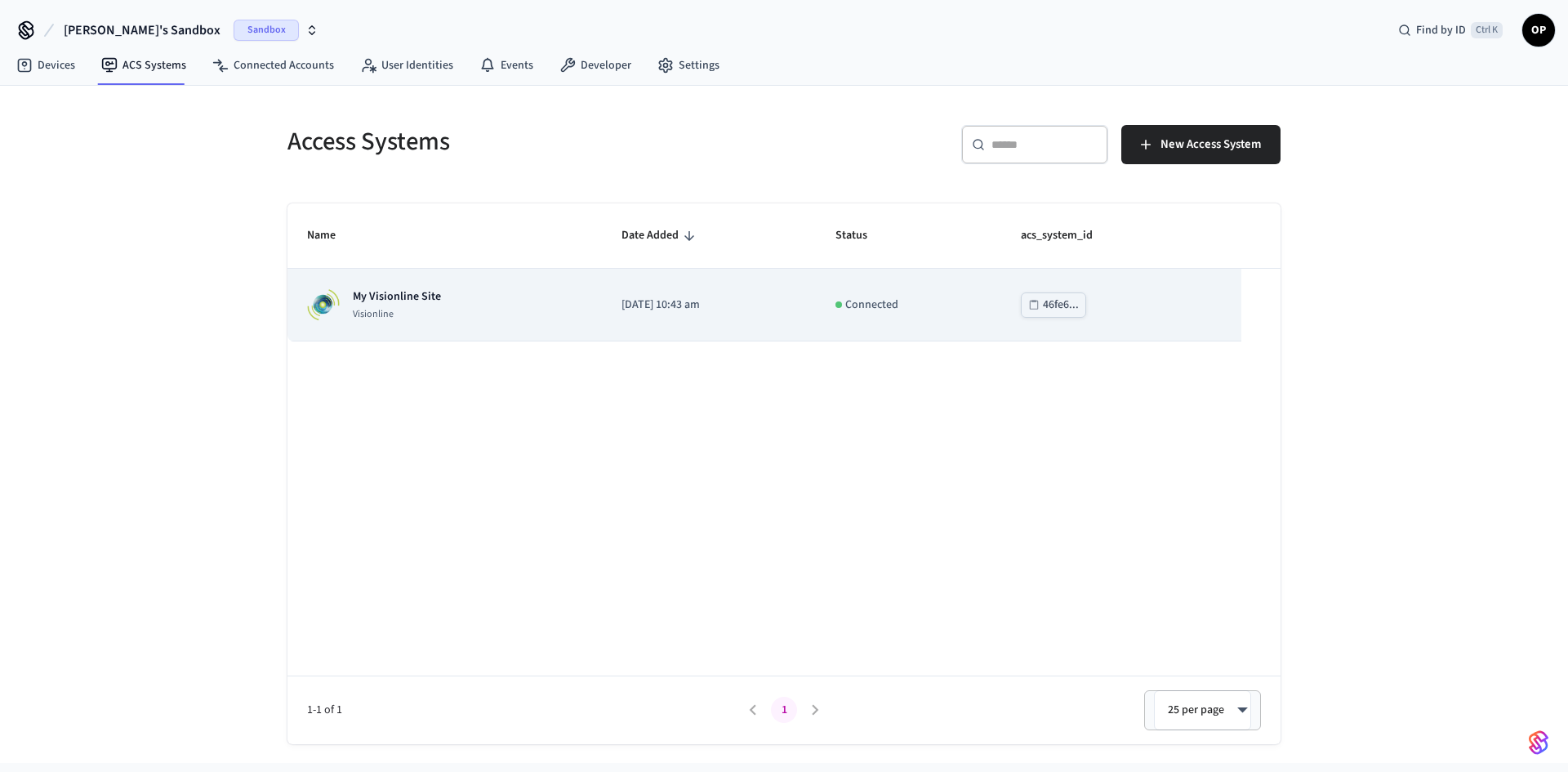
click at [434, 305] on p "My Visionline Site" at bounding box center [397, 296] width 88 height 16
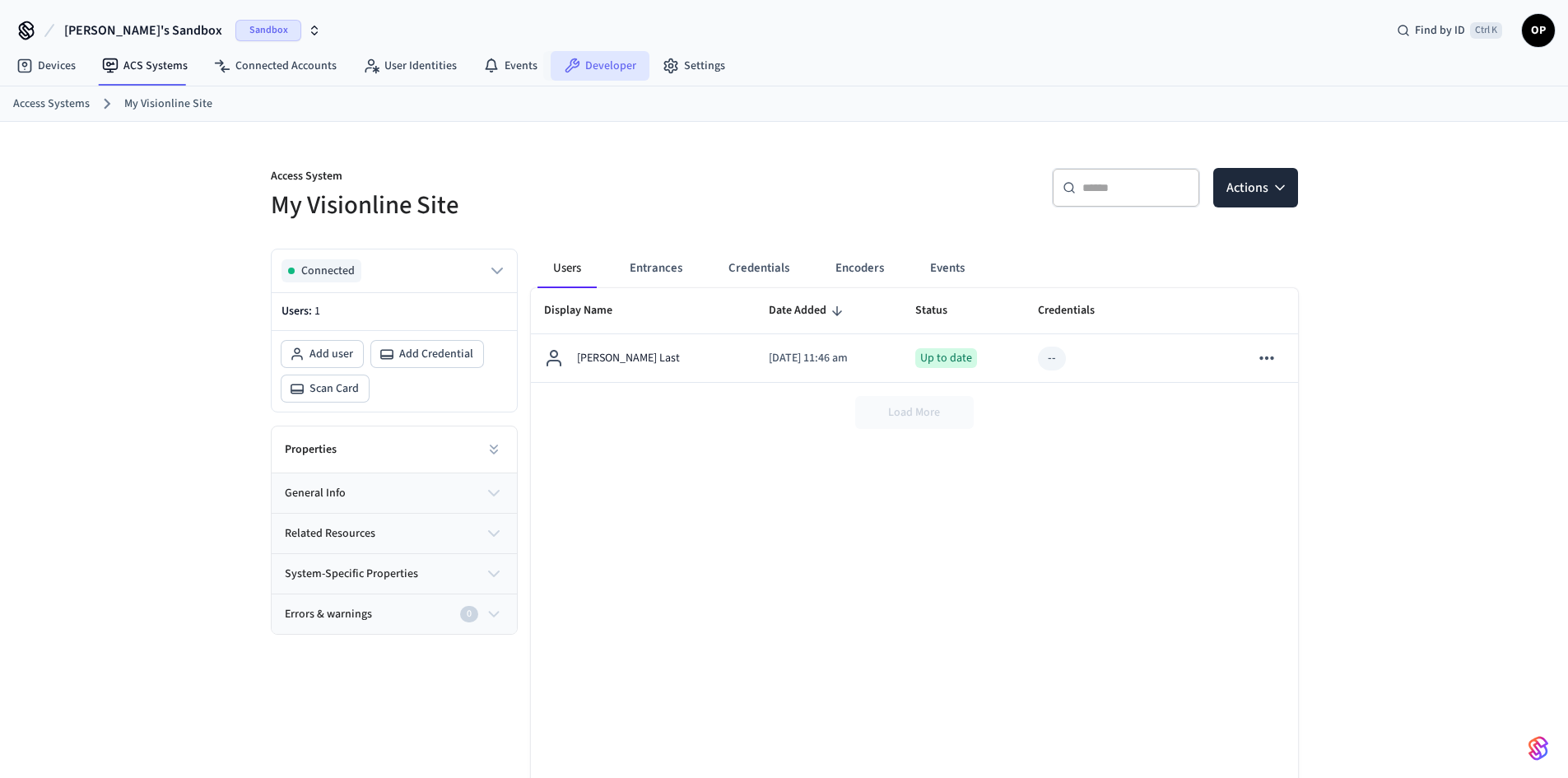
click at [581, 64] on link "Developer" at bounding box center [600, 66] width 99 height 30
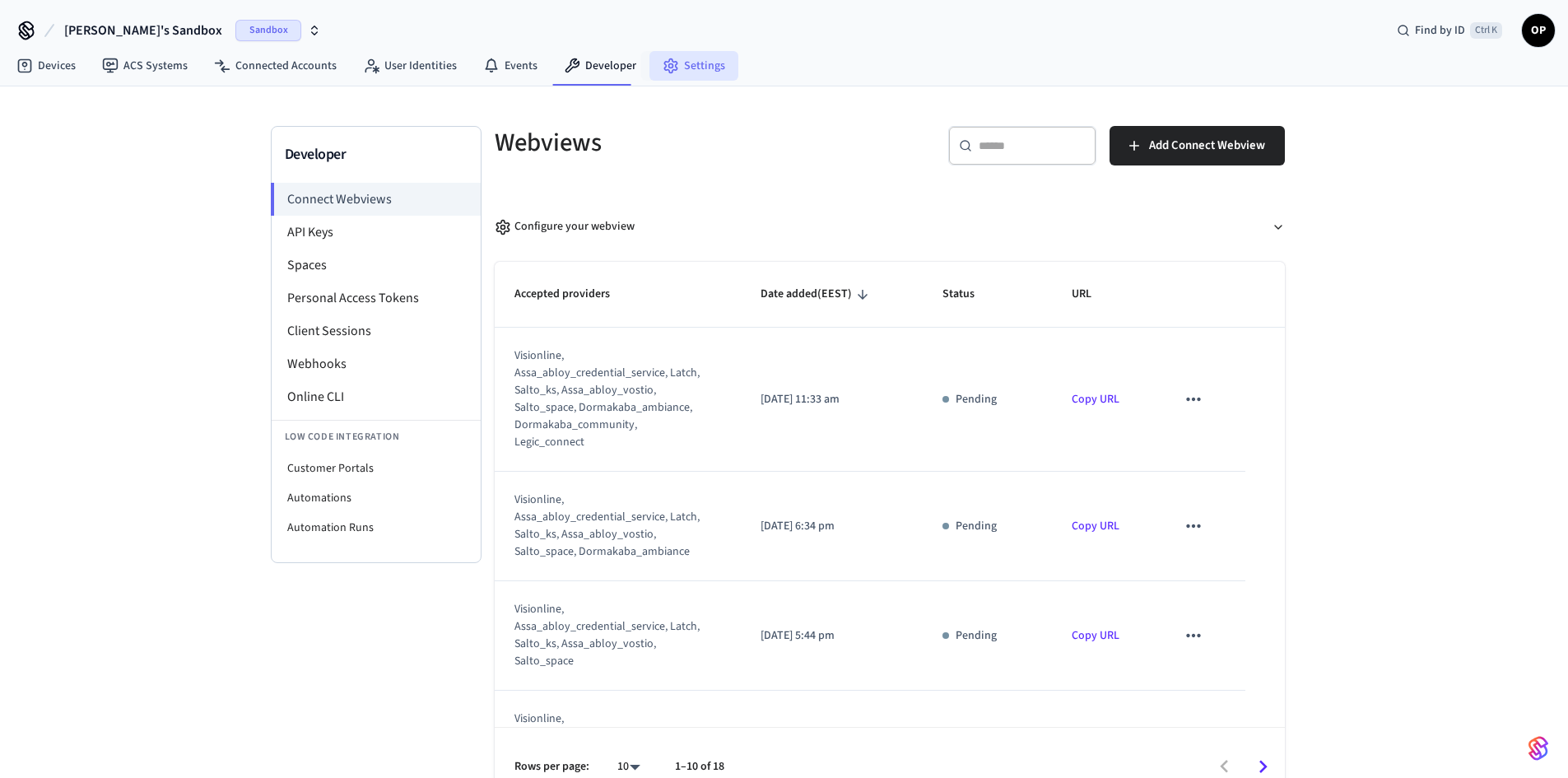
click at [673, 65] on link "Settings" at bounding box center [693, 66] width 88 height 30
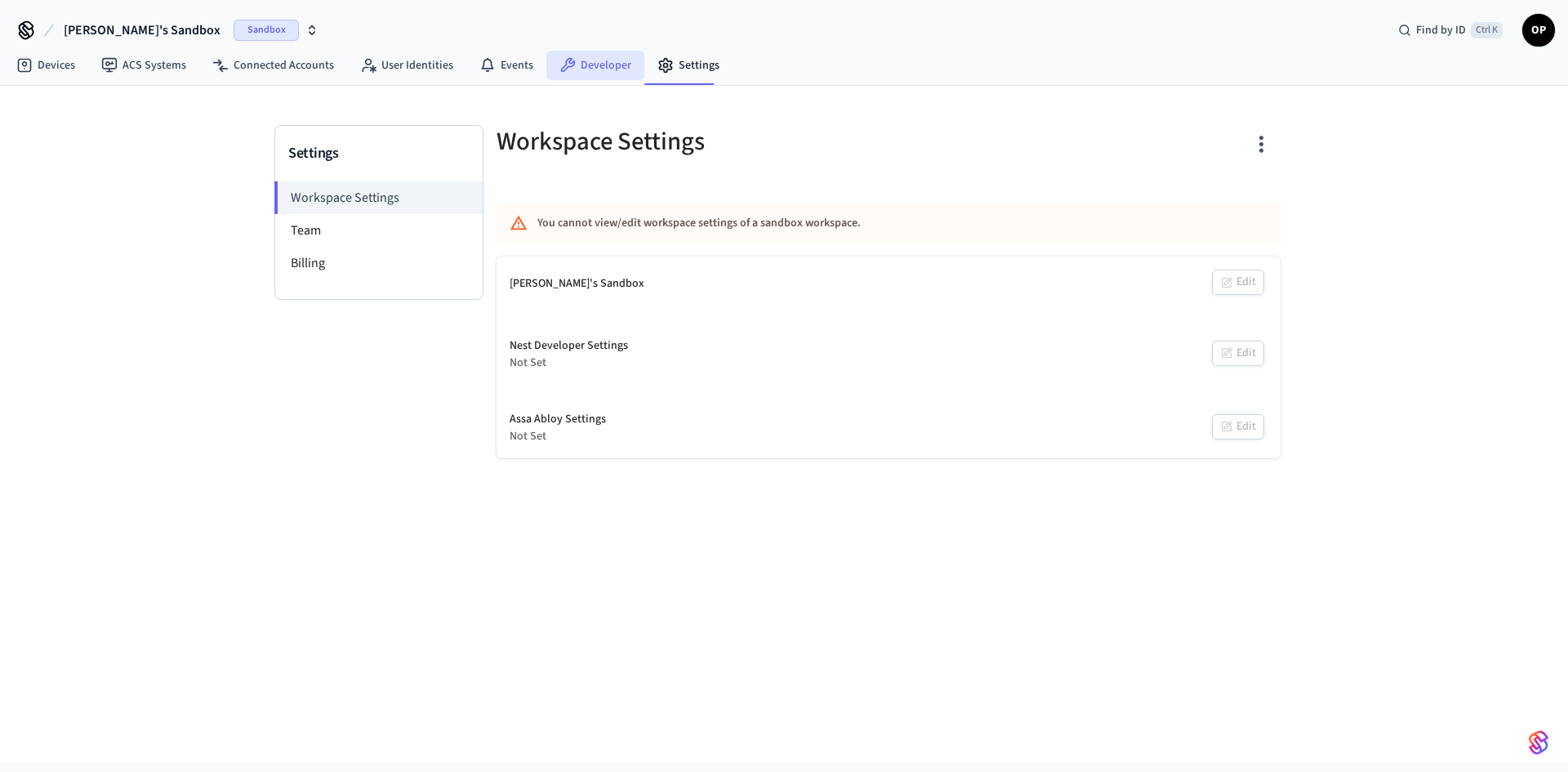
click at [600, 64] on link "Developer" at bounding box center [595, 65] width 98 height 30
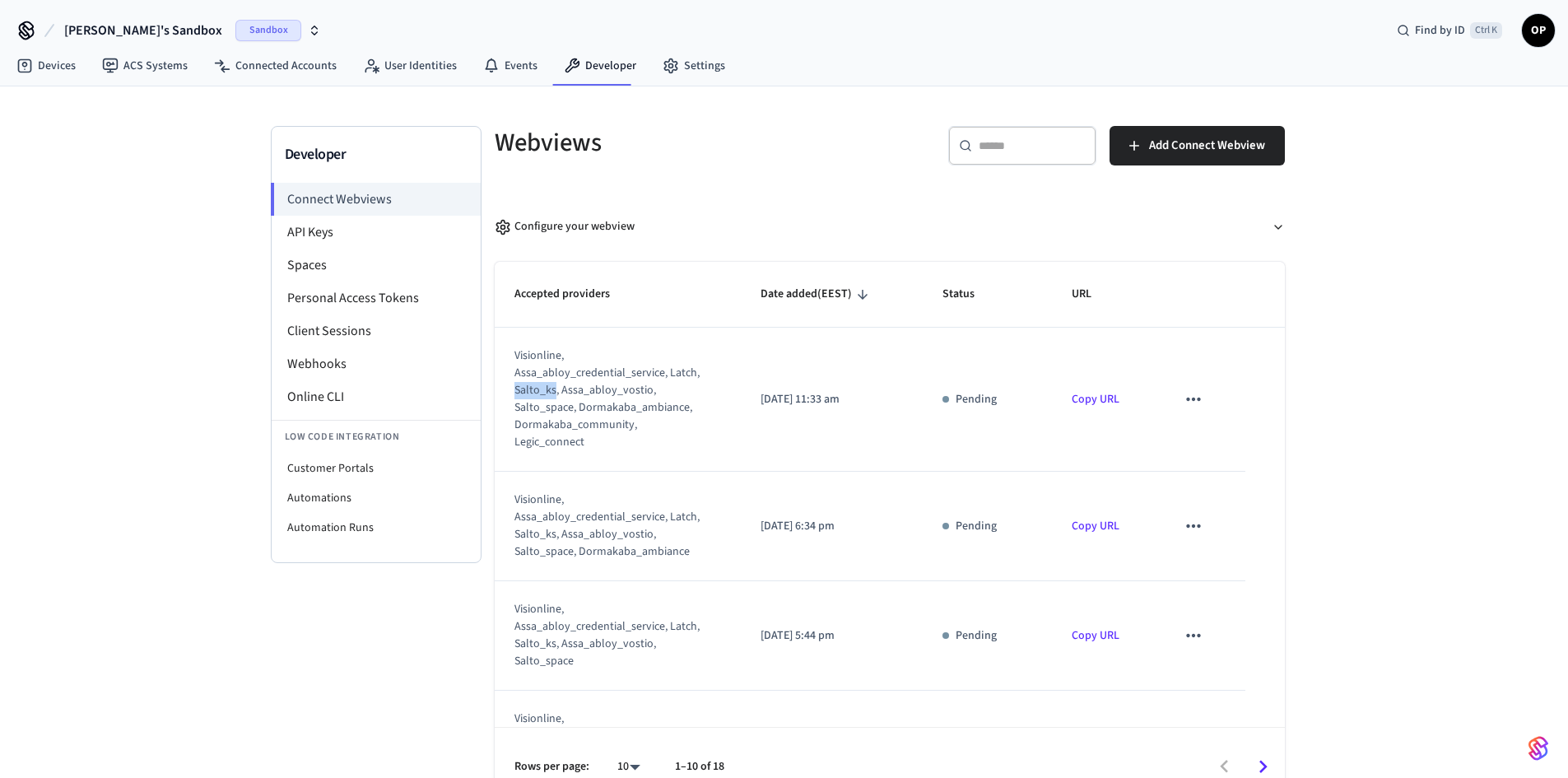
drag, startPoint x: 515, startPoint y: 390, endPoint x: 556, endPoint y: 391, distance: 41.0
click at [556, 391] on div "visionline, assa_abloy_credential_service, latch, salto_ks, assa_abloy_vostio, …" at bounding box center [607, 399] width 186 height 104
drag, startPoint x: 578, startPoint y: 405, endPoint x: 625, endPoint y: 440, distance: 58.6
click at [625, 440] on div "visionline, assa_abloy_credential_service, latch, salto_ks, assa_abloy_vostio, …" at bounding box center [607, 399] width 186 height 104
click at [648, 409] on div "visionline, assa_abloy_credential_service, latch, salto_ks, assa_abloy_vostio, …" at bounding box center [607, 399] width 186 height 104
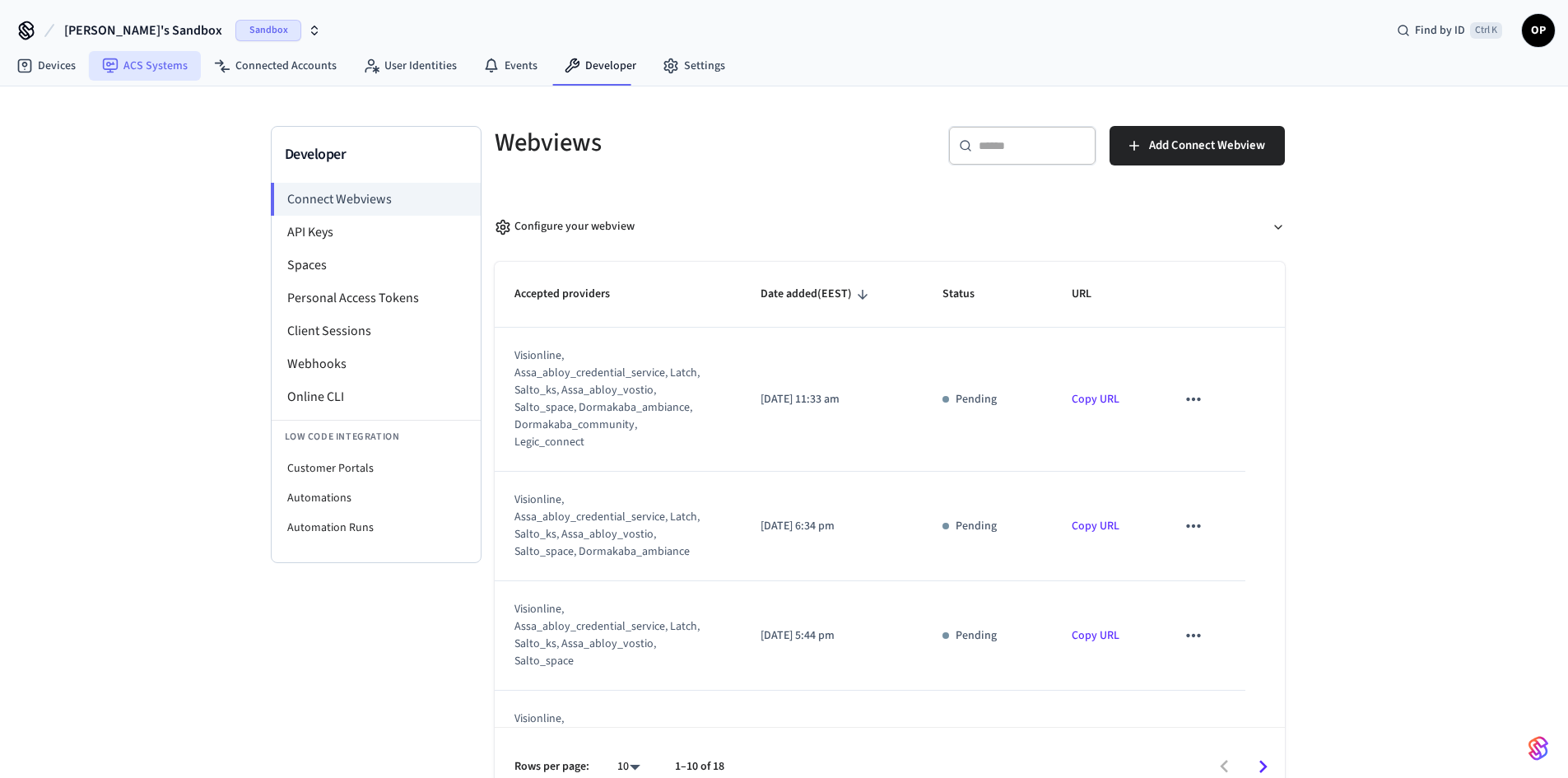
click at [137, 68] on link "ACS Systems" at bounding box center [145, 66] width 112 height 30
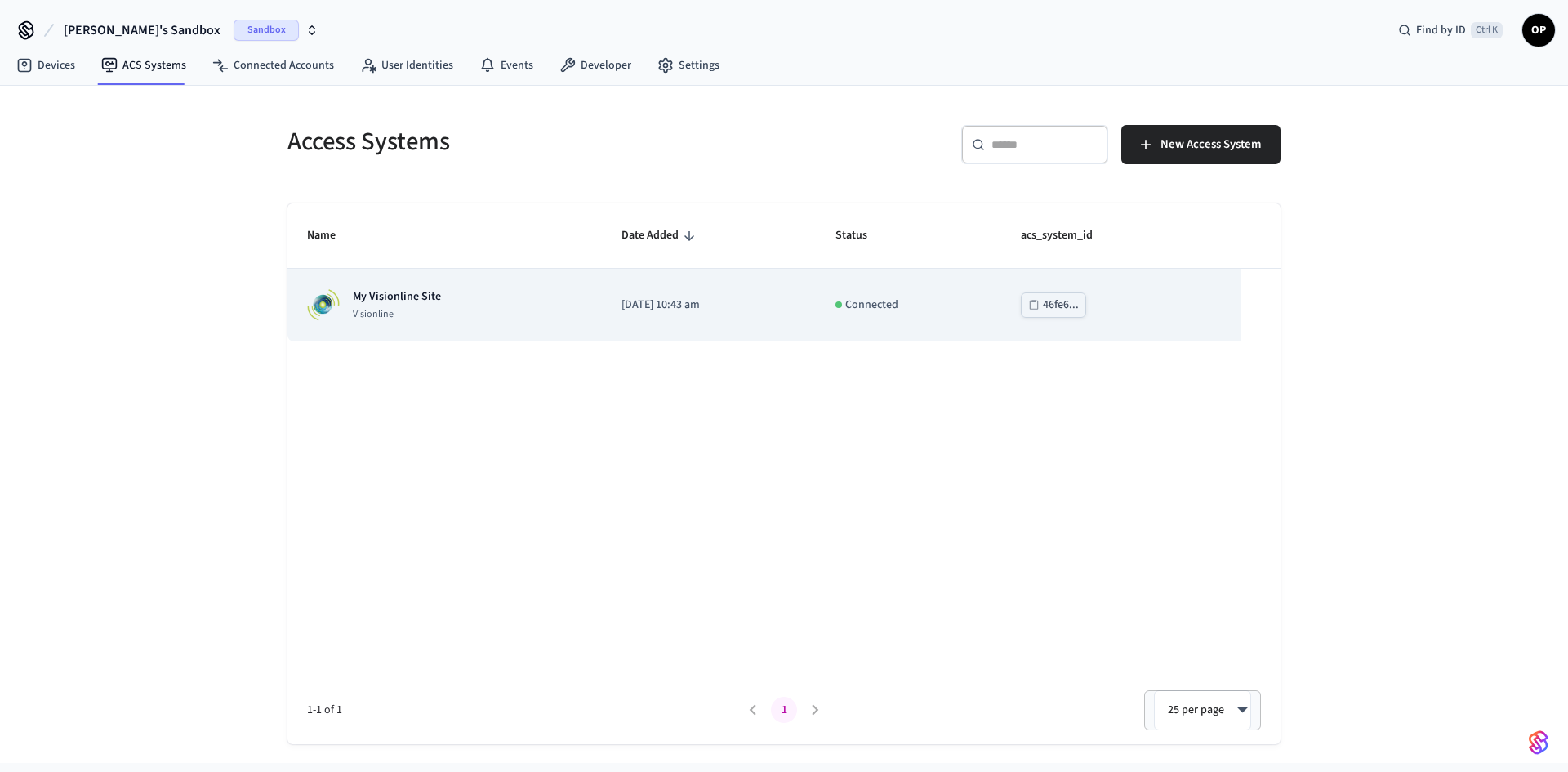
click at [411, 306] on div "My Visionline Site Visionline" at bounding box center [397, 304] width 88 height 33
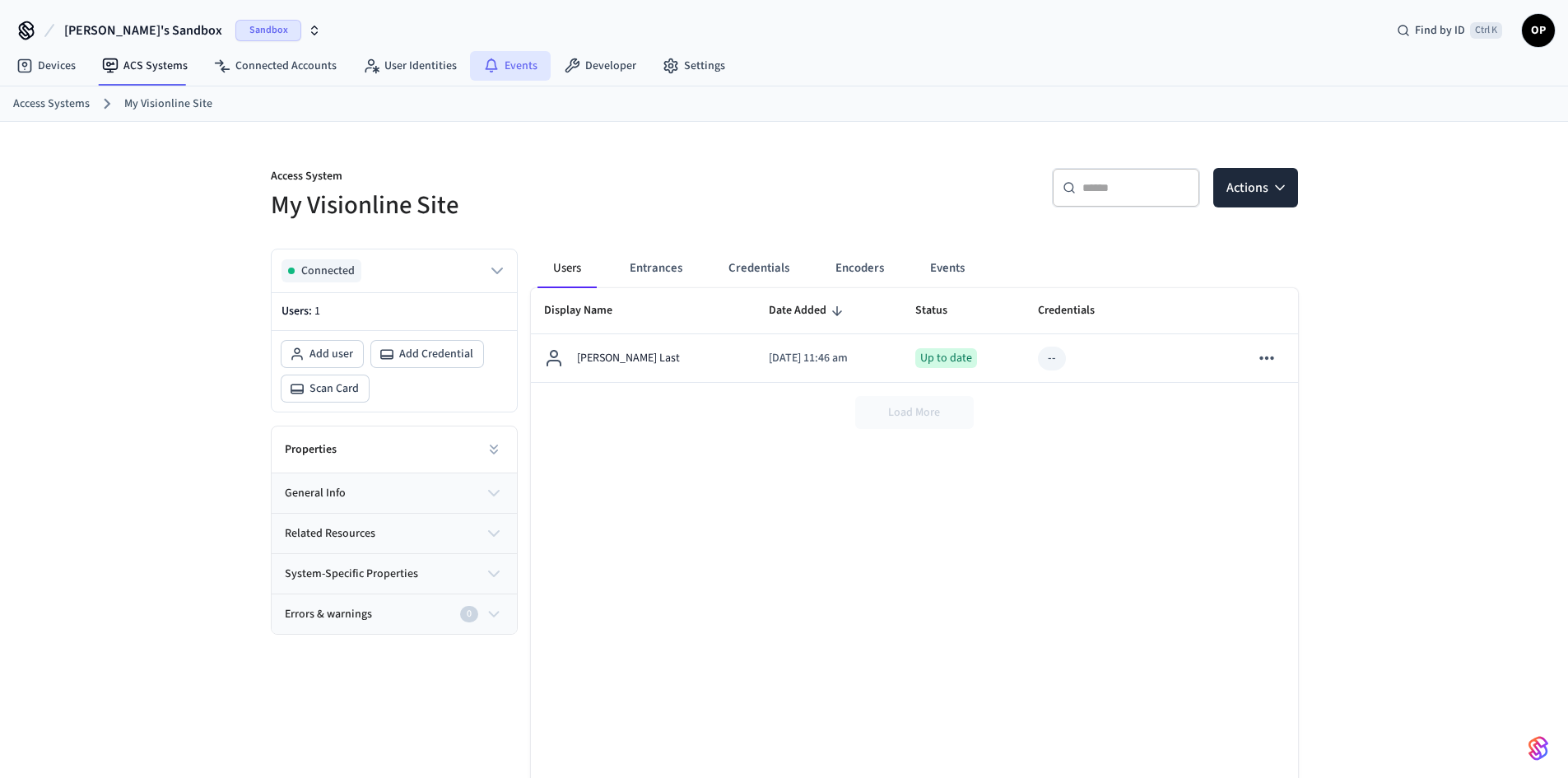
click at [515, 72] on link "Events" at bounding box center [510, 66] width 81 height 30
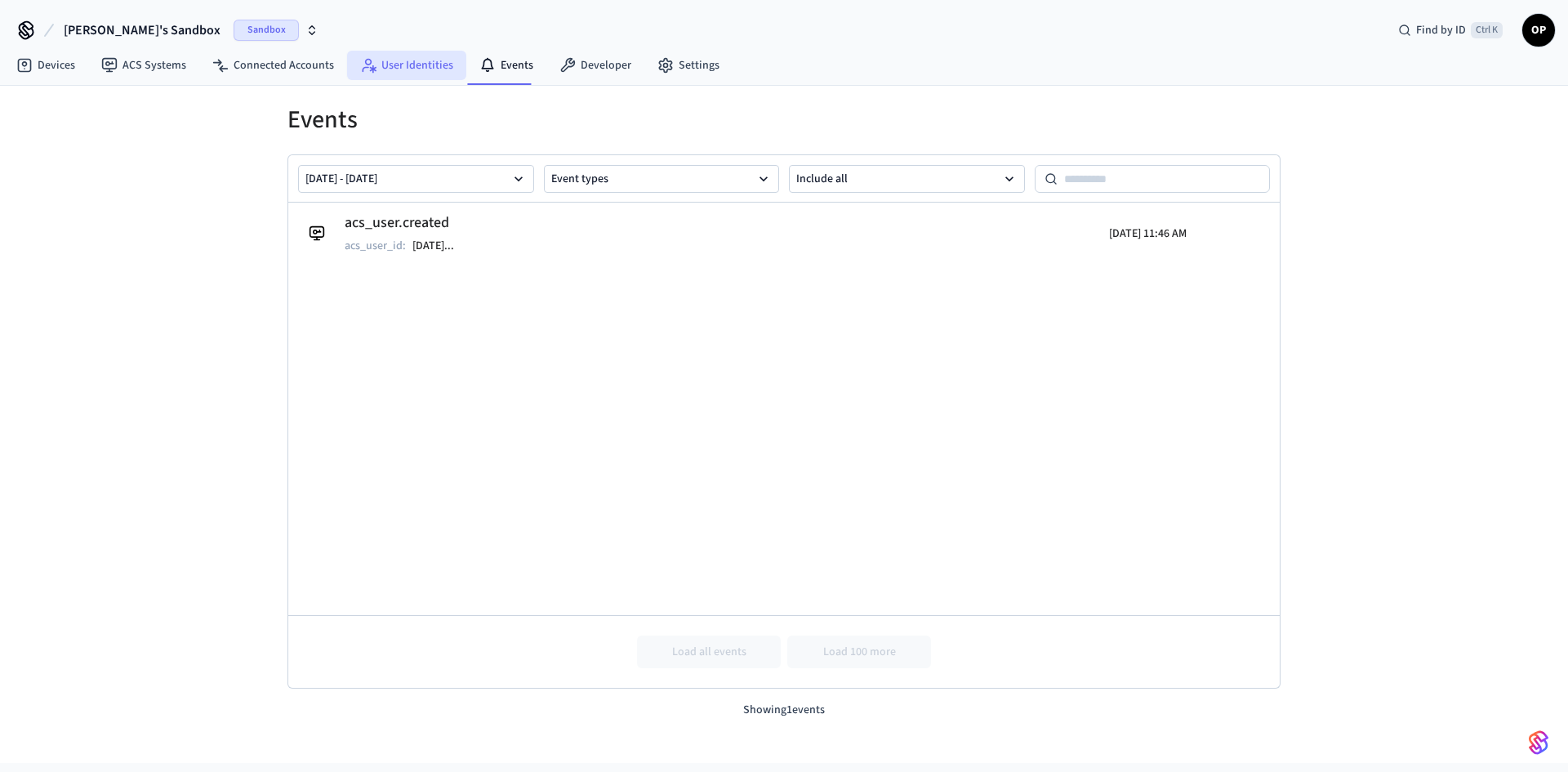
click at [414, 60] on link "User Identities" at bounding box center [406, 65] width 119 height 30
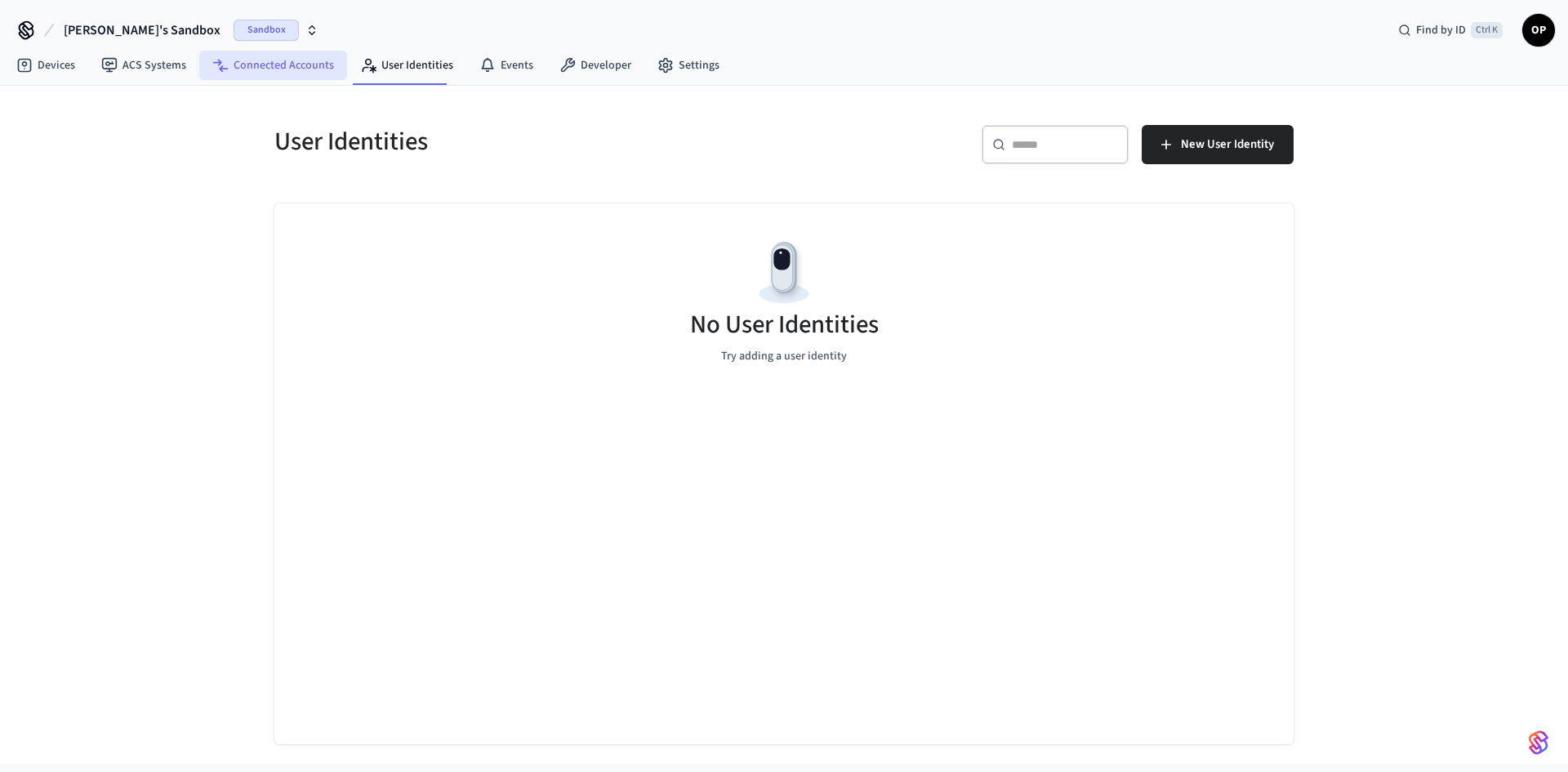
click at [289, 60] on link "Connected Accounts" at bounding box center [273, 65] width 148 height 30
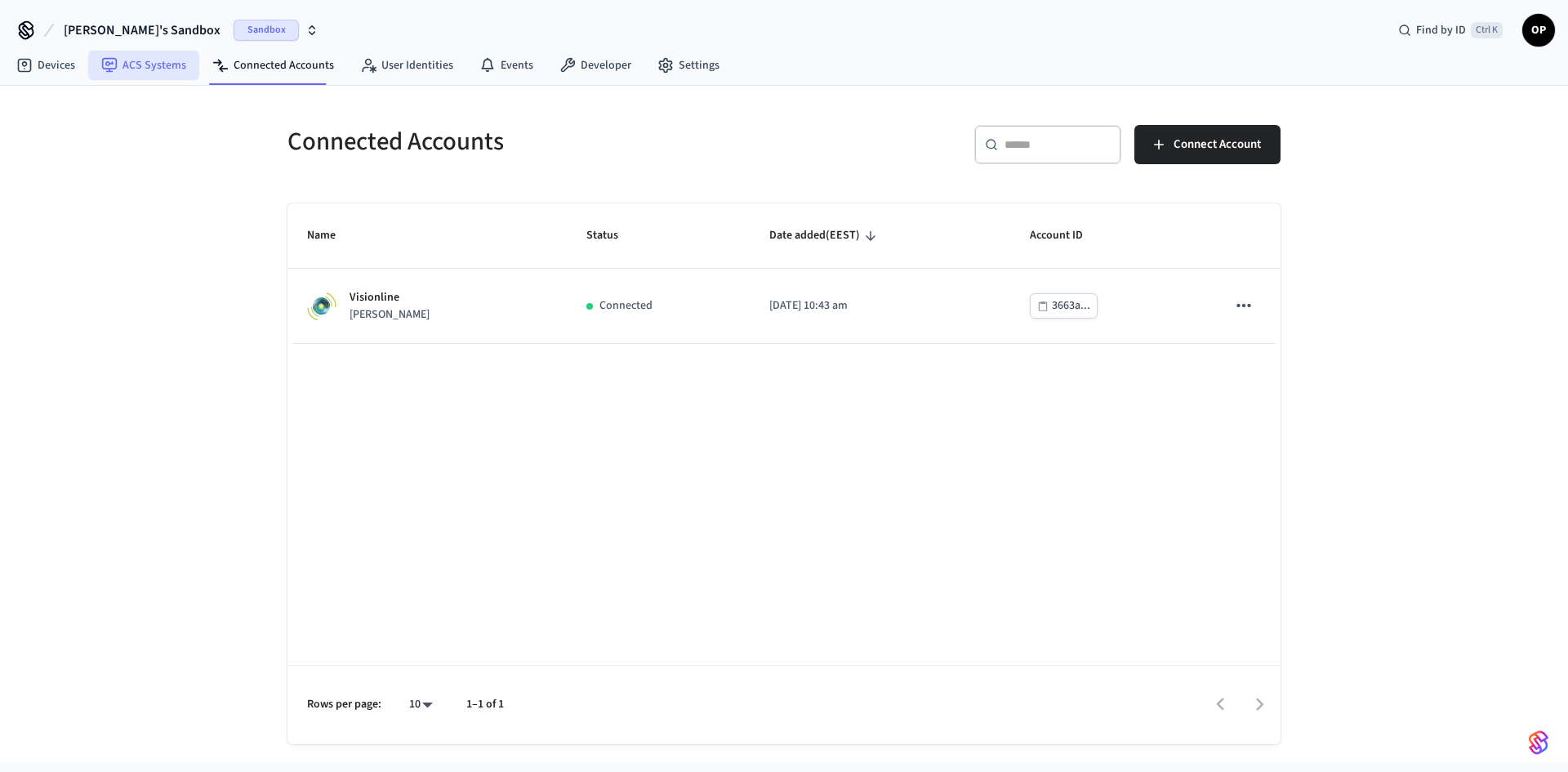
click at [159, 63] on link "ACS Systems" at bounding box center [144, 65] width 111 height 30
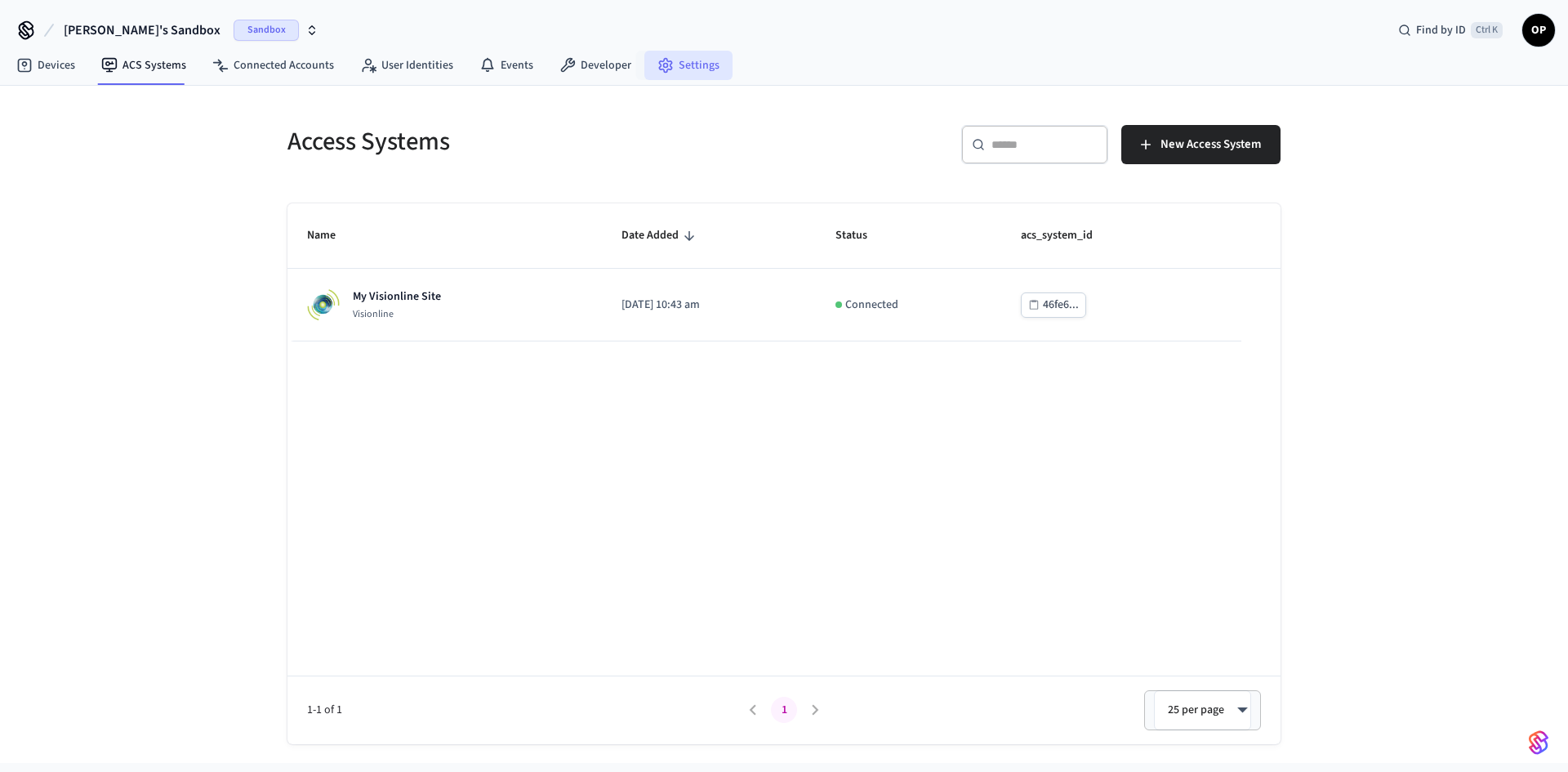
click at [686, 72] on link "Settings" at bounding box center [688, 65] width 88 height 30
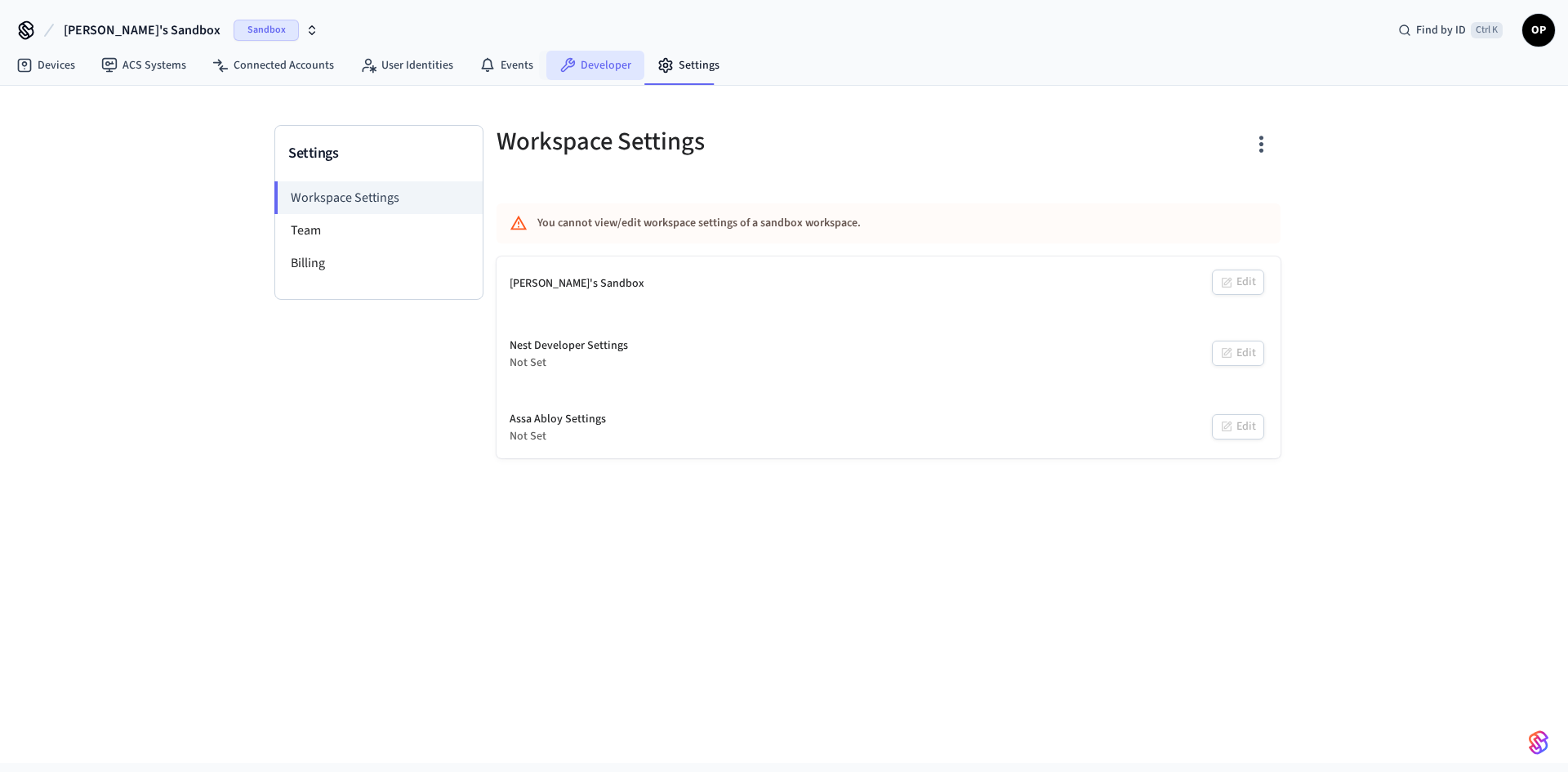
click at [586, 54] on link "Developer" at bounding box center [595, 65] width 98 height 30
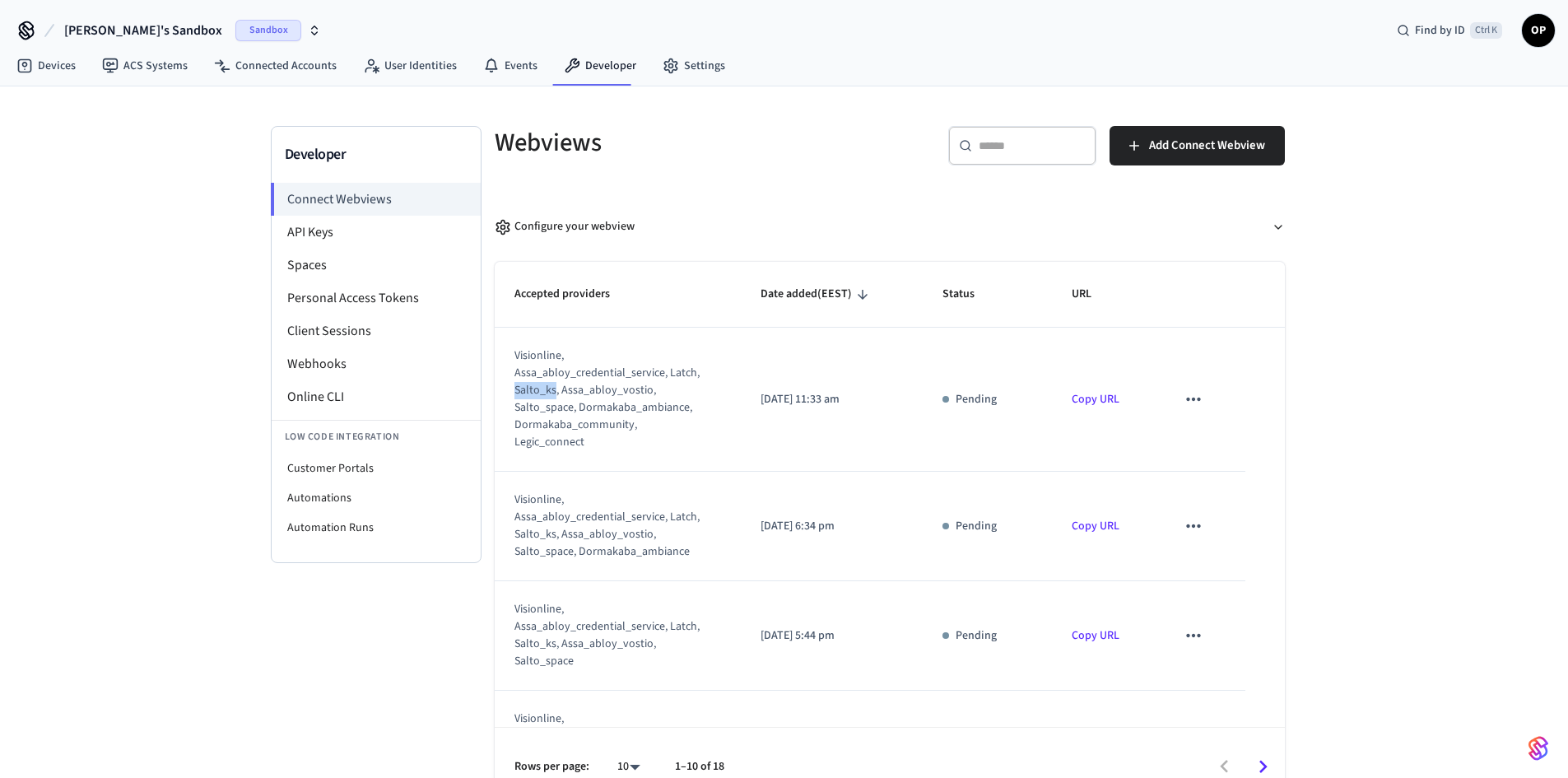
drag, startPoint x: 512, startPoint y: 391, endPoint x: 555, endPoint y: 394, distance: 43.1
click at [555, 394] on td "visionline, assa_abloy_credential_service, latch, salto_ks, assa_abloy_vostio, …" at bounding box center [617, 399] width 246 height 144
drag, startPoint x: 579, startPoint y: 409, endPoint x: 686, endPoint y: 411, distance: 107.0
click at [686, 411] on div "visionline, assa_abloy_credential_service, latch, salto_ks, assa_abloy_vostio, …" at bounding box center [607, 399] width 186 height 104
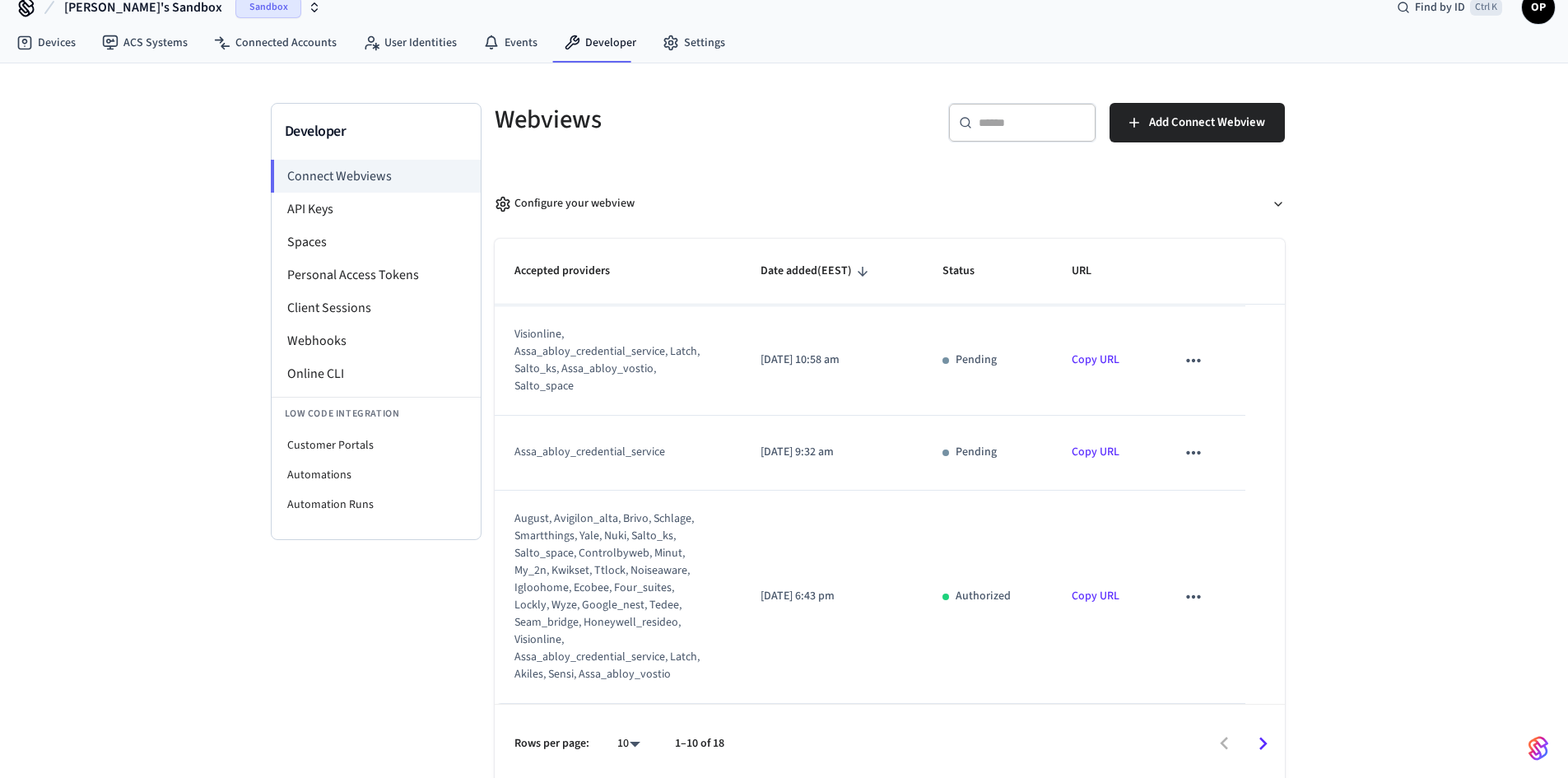
scroll to position [29, 0]
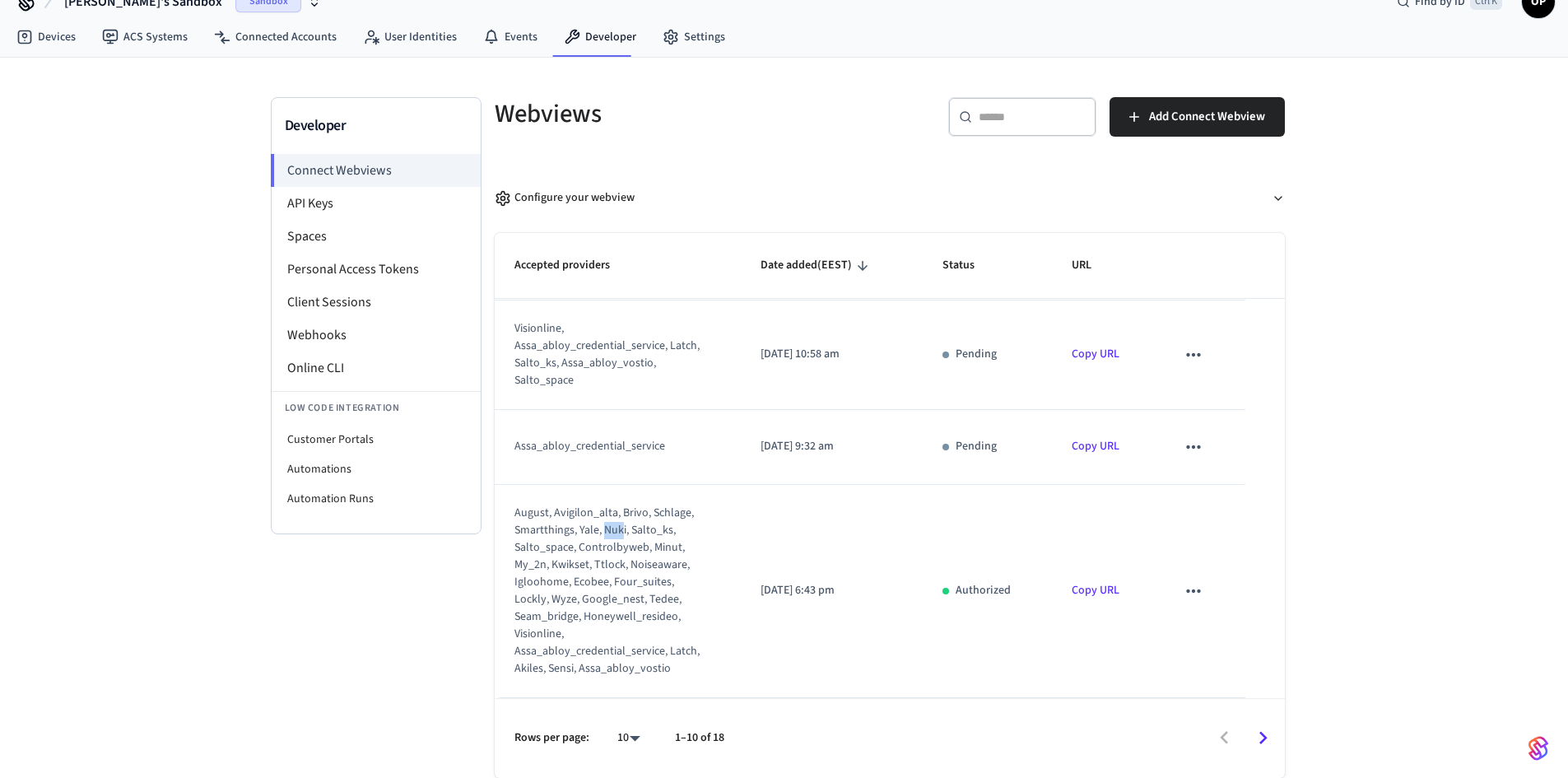
drag, startPoint x: 606, startPoint y: 527, endPoint x: 621, endPoint y: 525, distance: 15.1
click at [621, 525] on div "august, avigilon_alta, brivo, schlage, smartthings, yale, nuki, salto_ks, salto…" at bounding box center [607, 591] width 186 height 173
click at [324, 323] on li "Webhooks" at bounding box center [376, 335] width 209 height 33
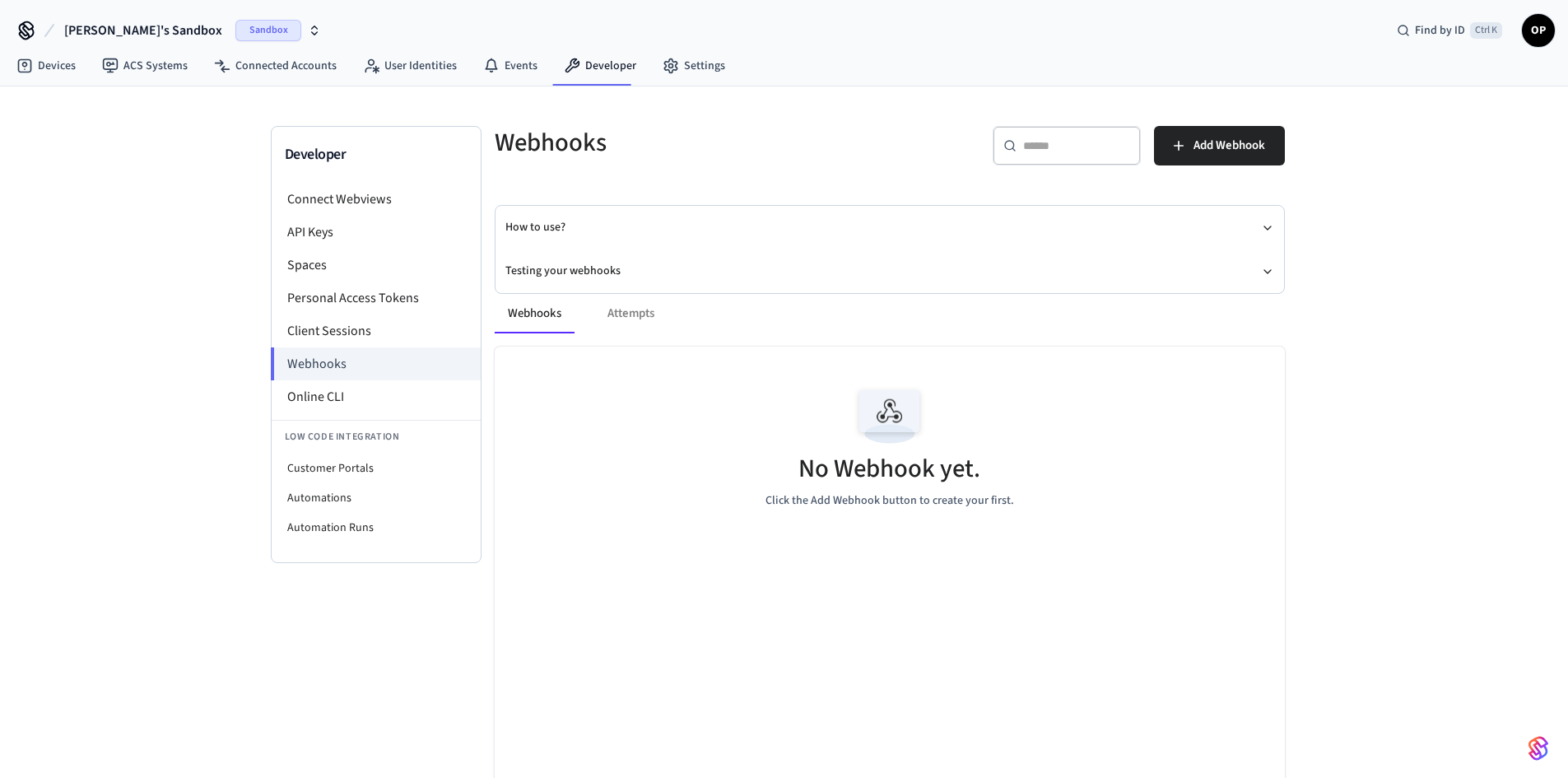
click at [652, 317] on div "Webhooks Attempts" at bounding box center [889, 313] width 790 height 39
click at [621, 314] on div "Webhooks Attempts" at bounding box center [889, 313] width 790 height 39
click at [530, 323] on button "Webhooks" at bounding box center [534, 313] width 80 height 39
click at [155, 72] on link "ACS Systems" at bounding box center [145, 66] width 112 height 30
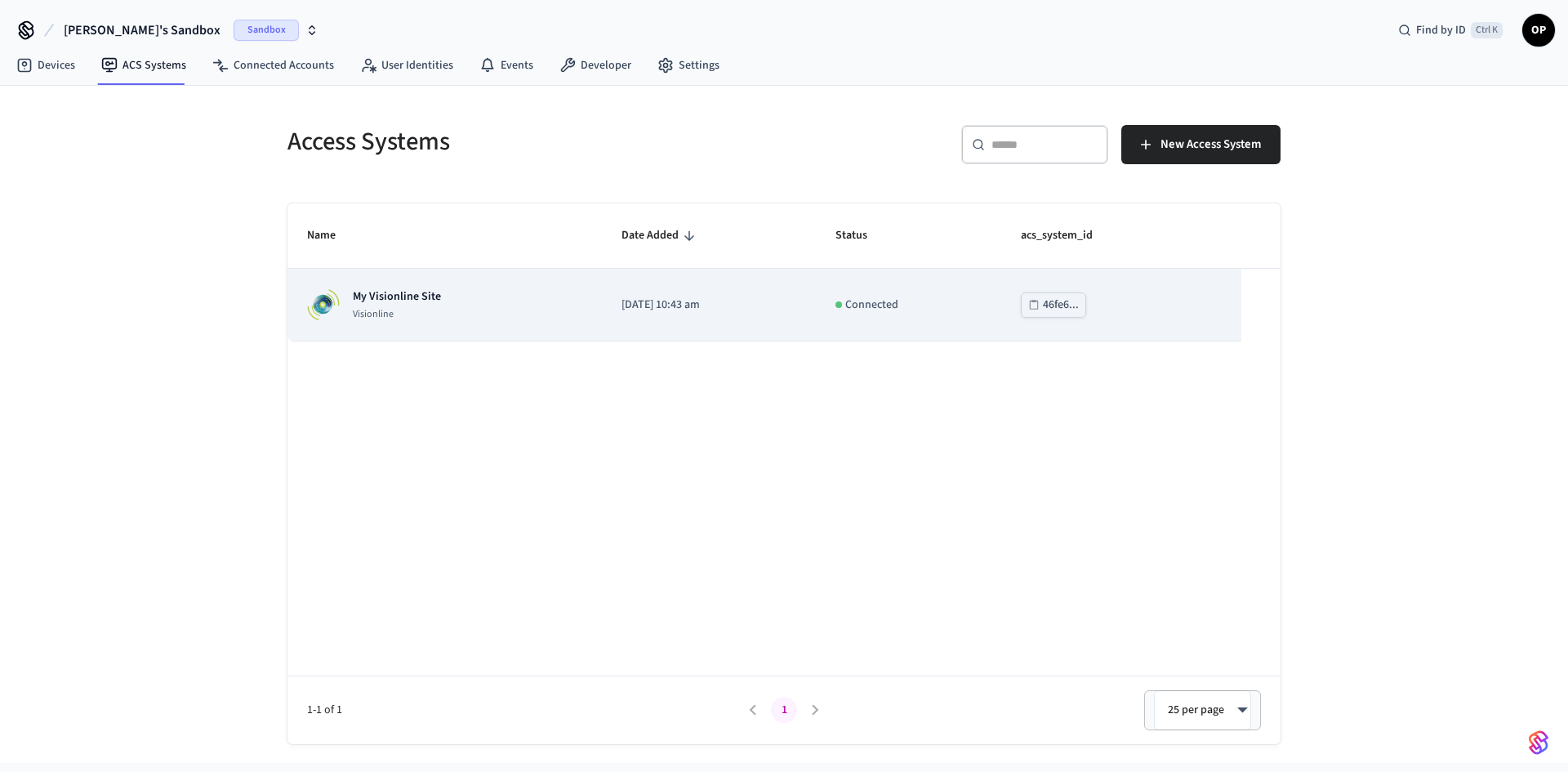
click at [397, 292] on p "My Visionline Site" at bounding box center [397, 296] width 88 height 16
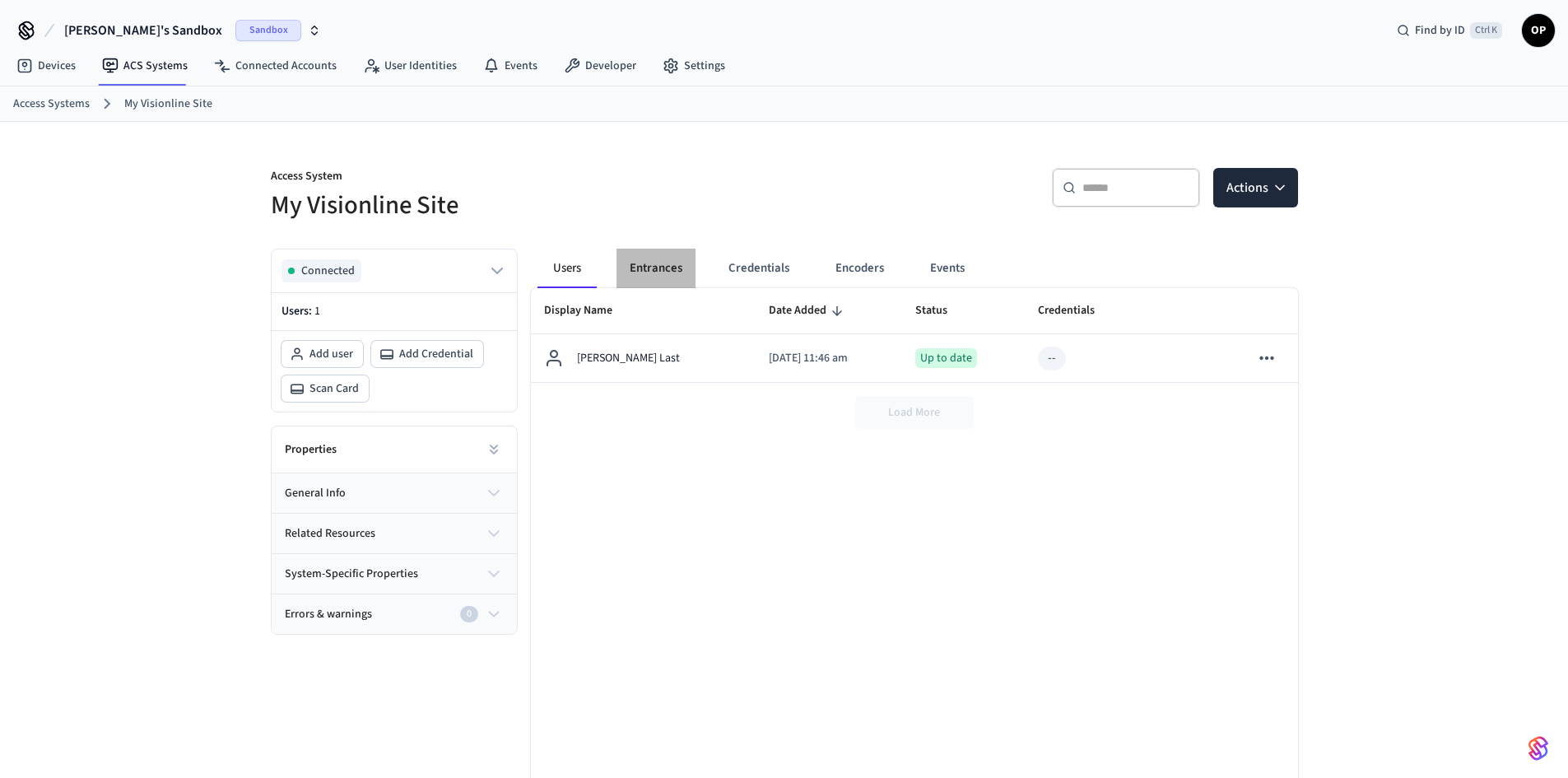
click at [652, 264] on button "Entrances" at bounding box center [656, 268] width 79 height 39
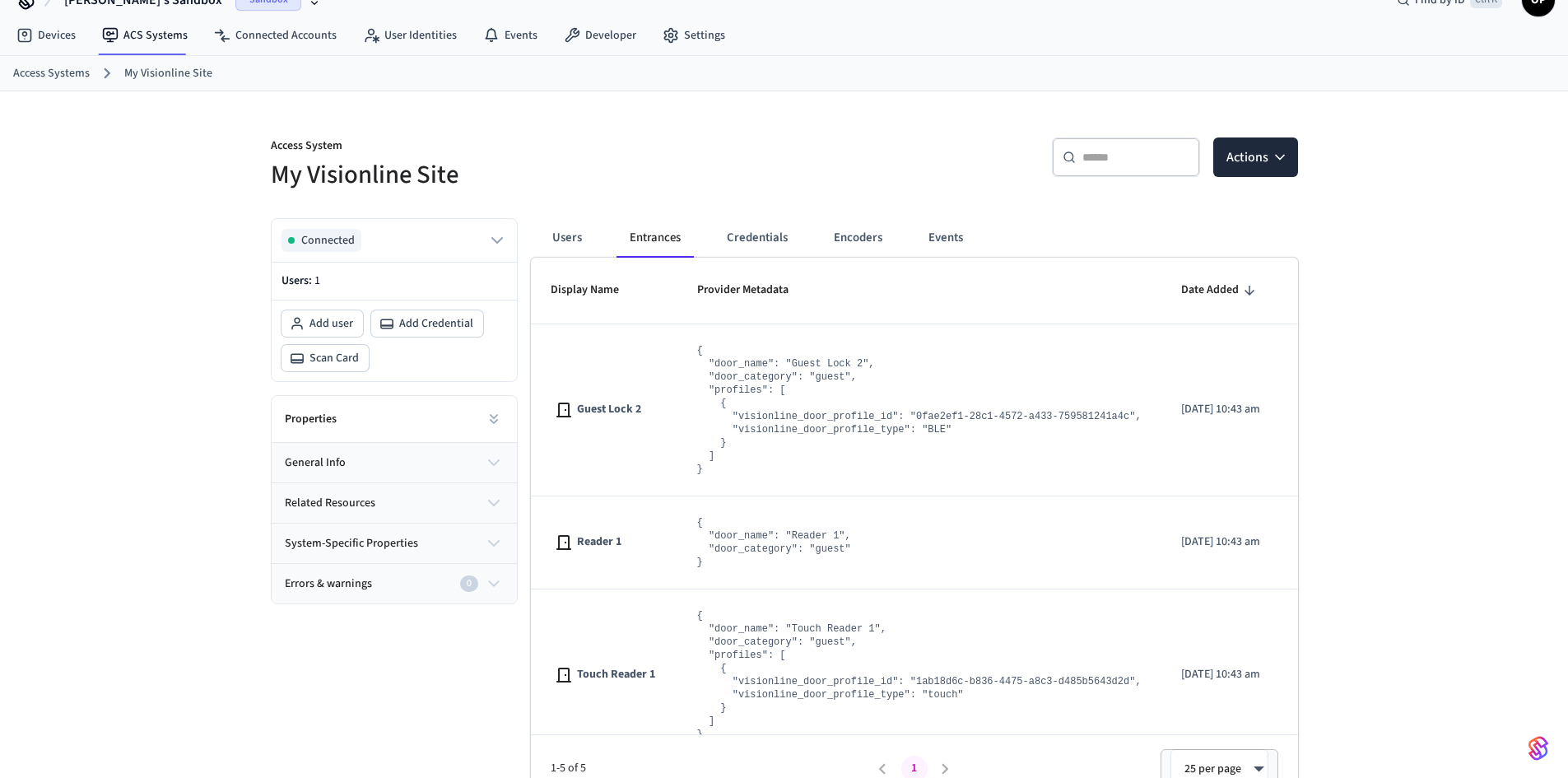
scroll to position [55, 0]
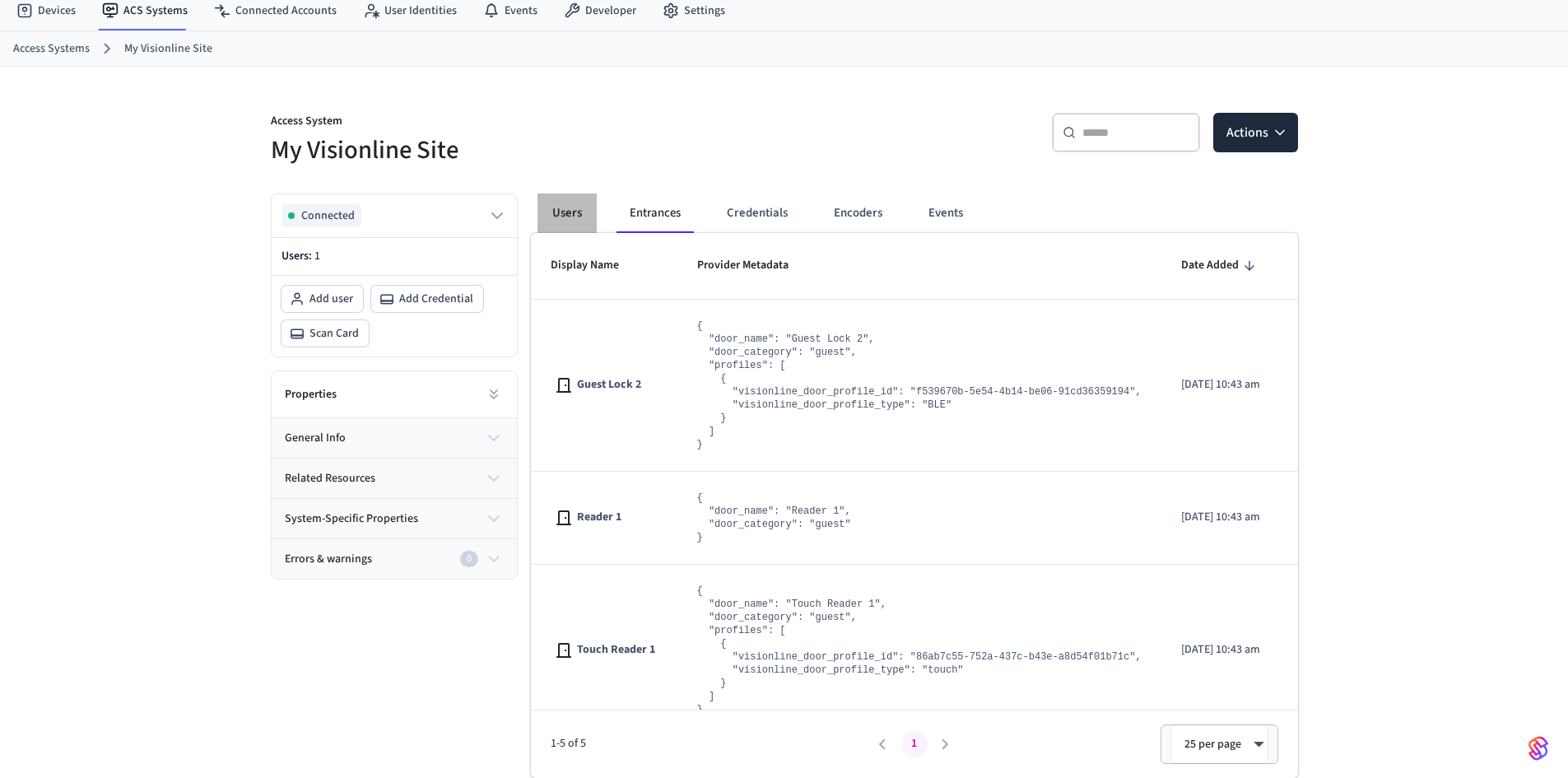
click at [567, 214] on button "Users" at bounding box center [567, 213] width 60 height 39
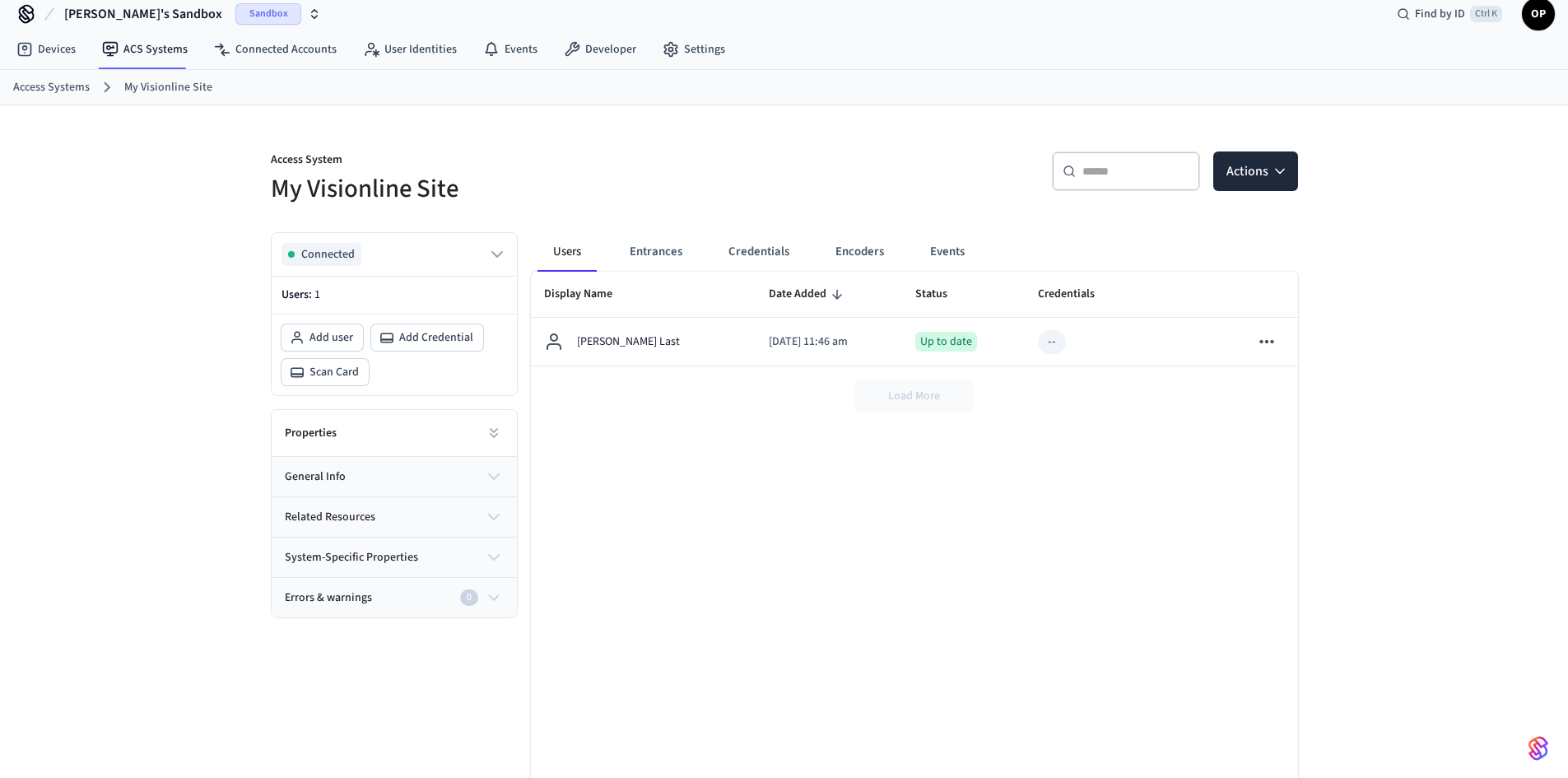
scroll to position [0, 0]
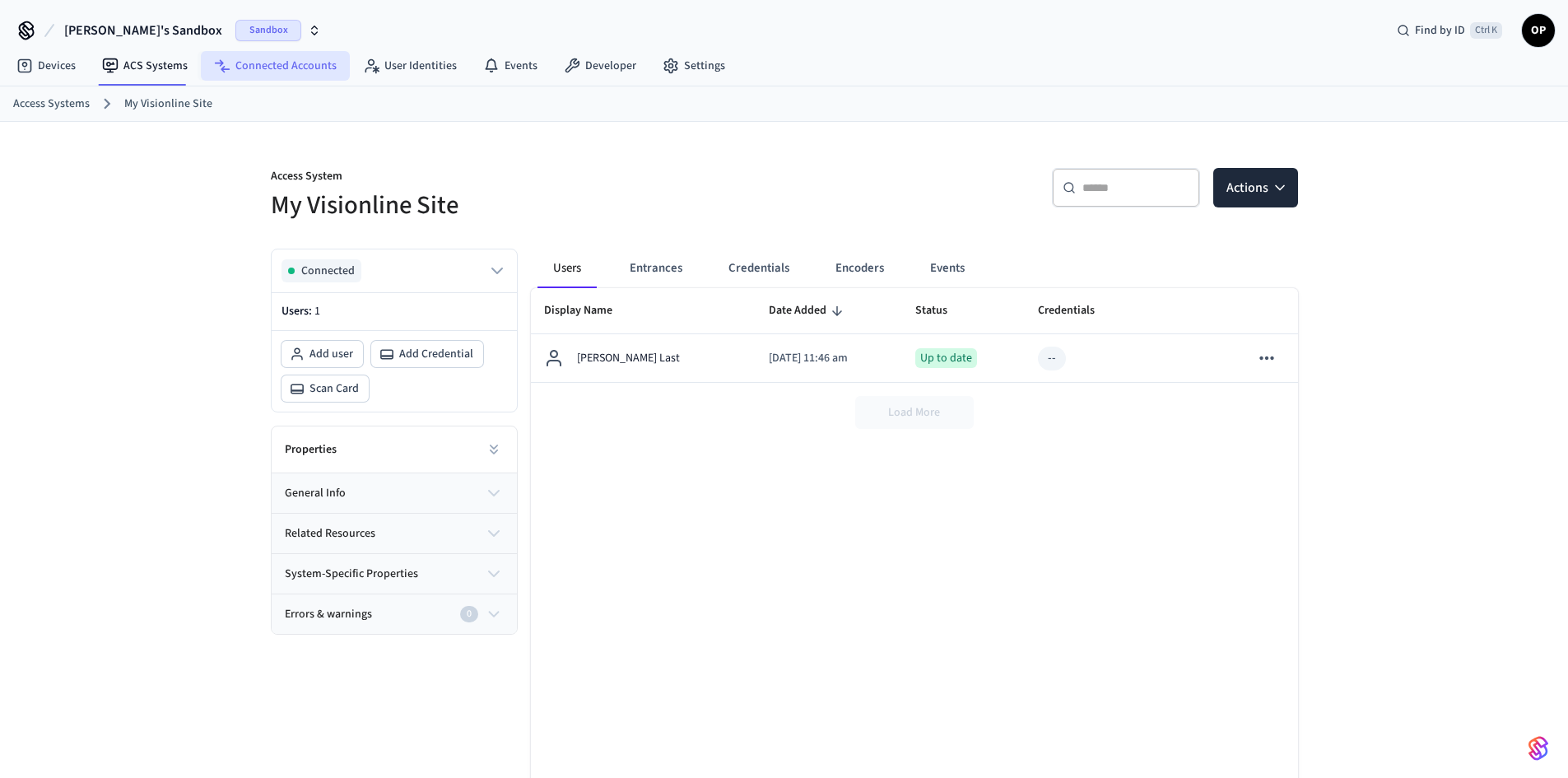
click at [300, 63] on link "Connected Accounts" at bounding box center [275, 66] width 149 height 30
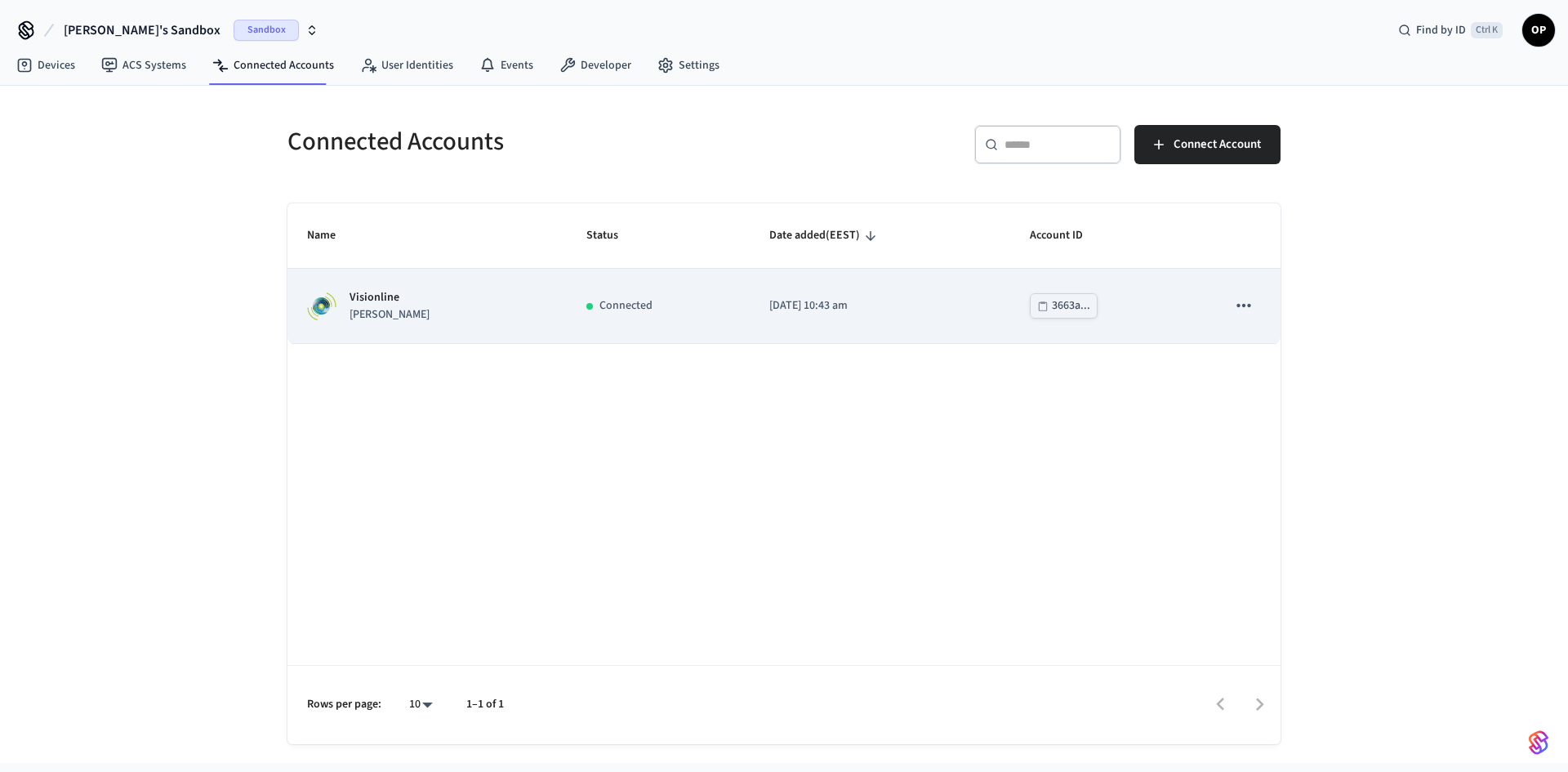
click at [587, 297] on div "Connected" at bounding box center [658, 306] width 143 height 17
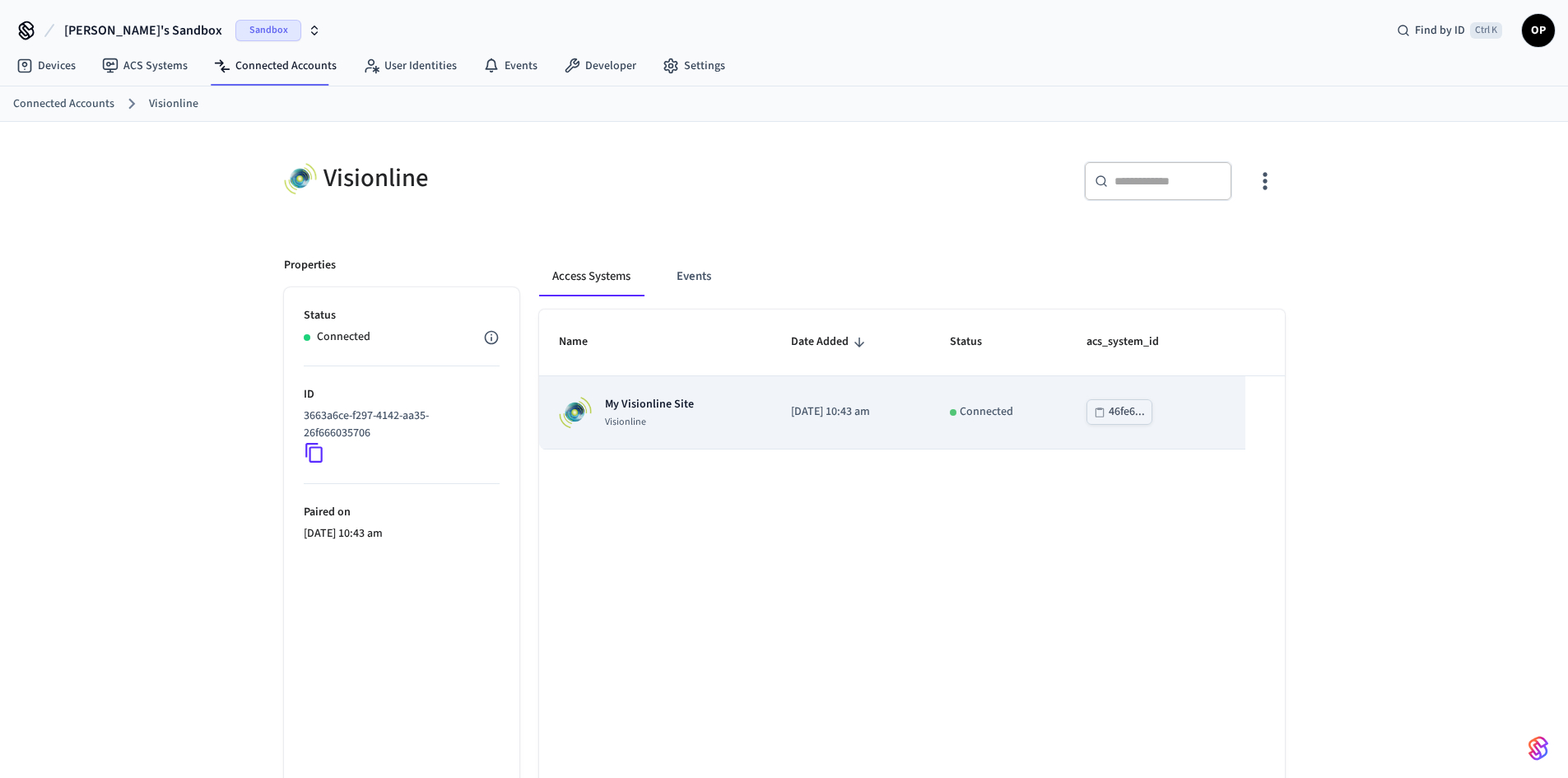
click at [703, 405] on div "My Visionline Site Visionline" at bounding box center [655, 412] width 193 height 33
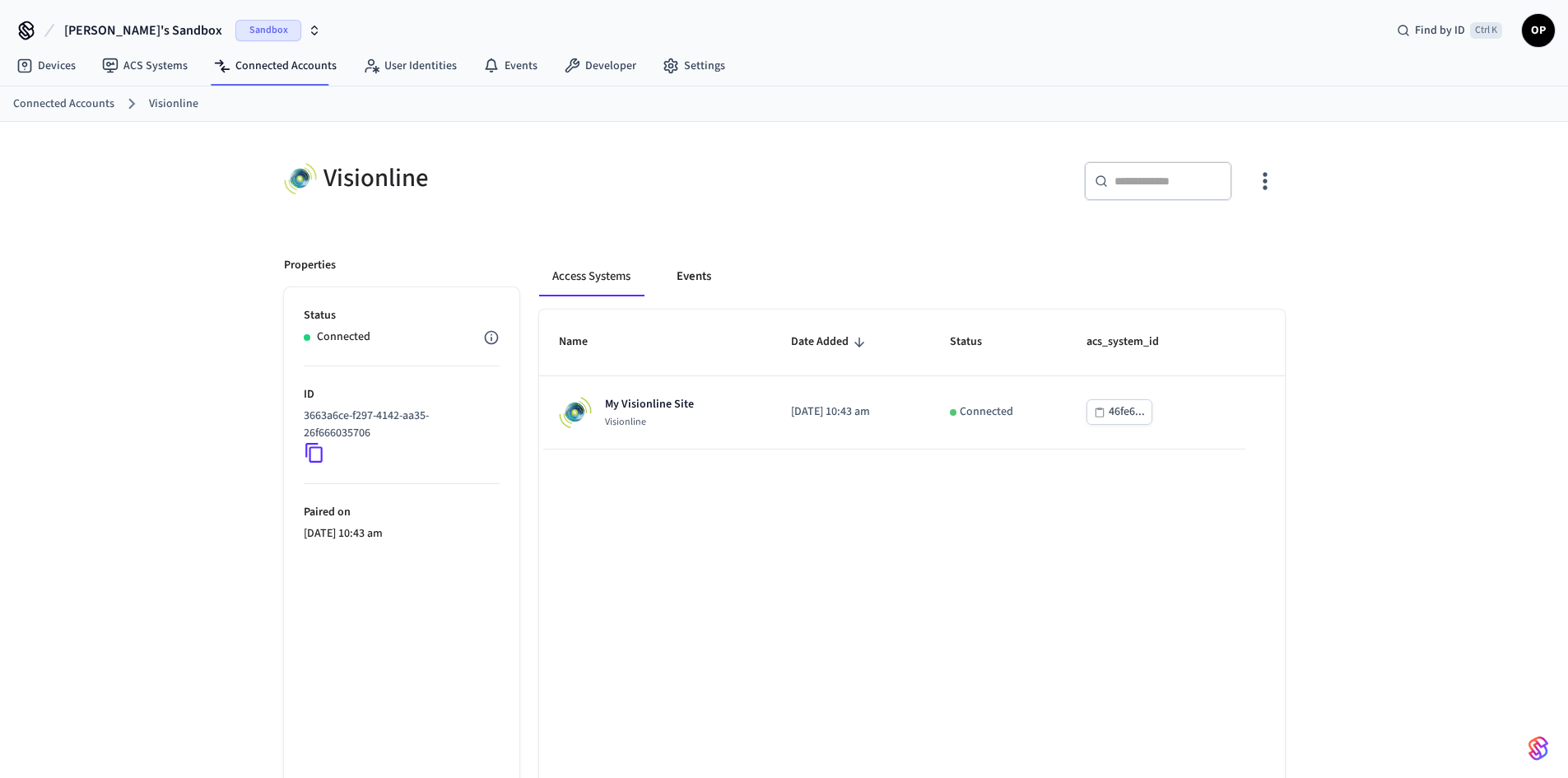
click at [715, 279] on button "Events" at bounding box center [694, 277] width 61 height 39
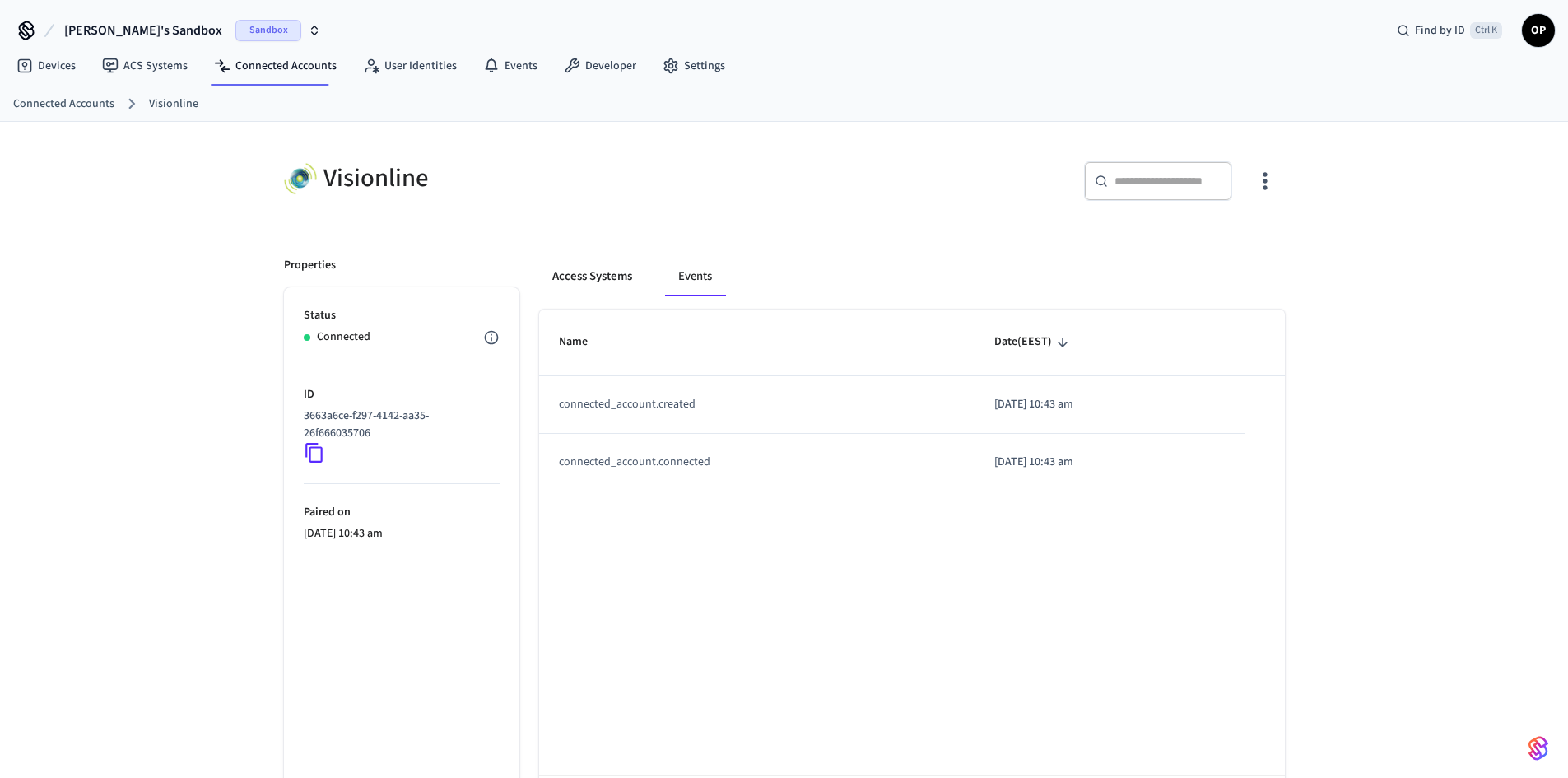
click at [613, 275] on button "Access Systems" at bounding box center [592, 277] width 106 height 39
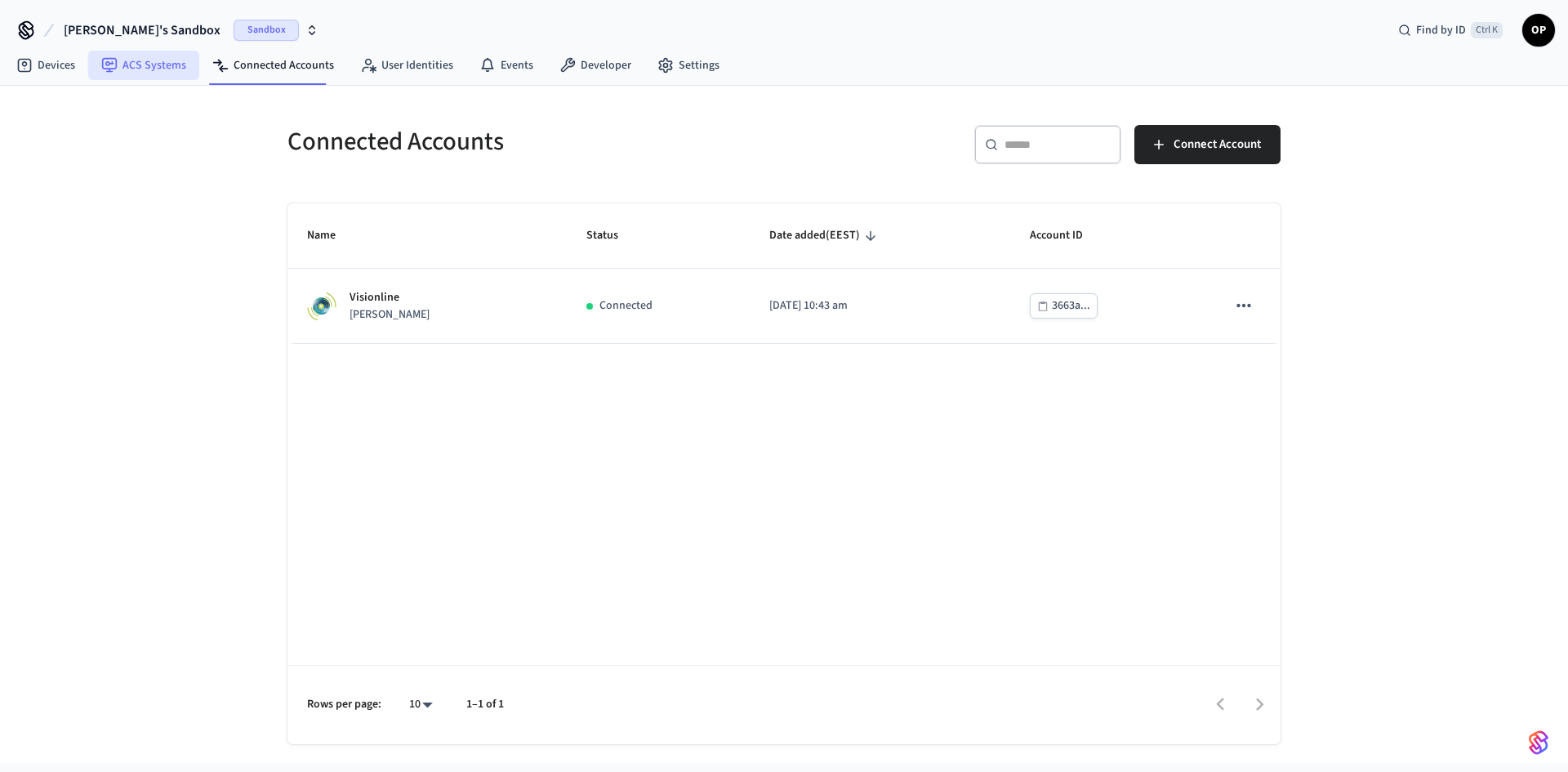
click at [138, 73] on link "ACS Systems" at bounding box center [144, 65] width 111 height 30
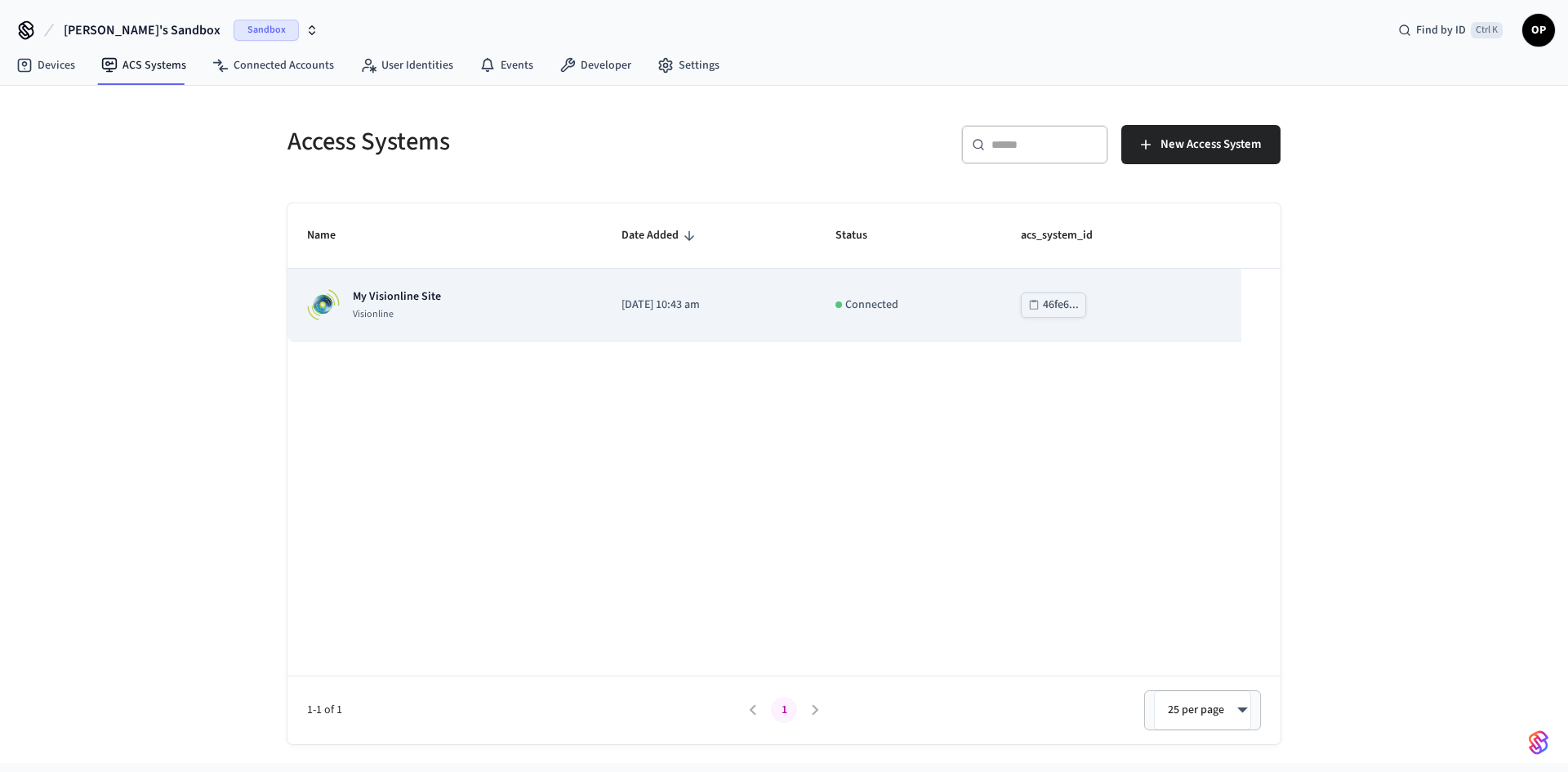
click at [439, 296] on div "My Visionline Site Visionline" at bounding box center [445, 304] width 275 height 33
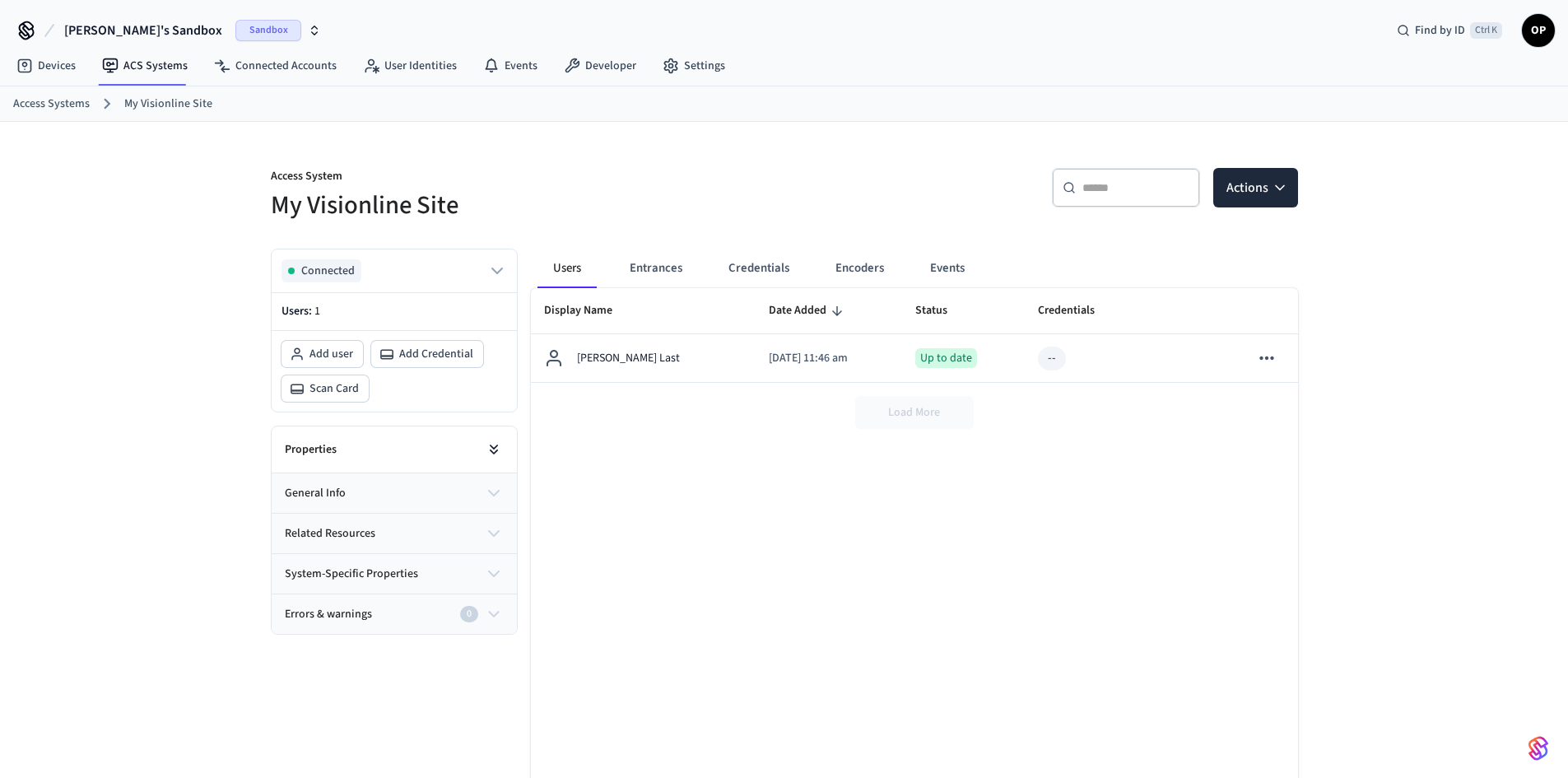
click at [486, 444] on icon at bounding box center [493, 449] width 16 height 16
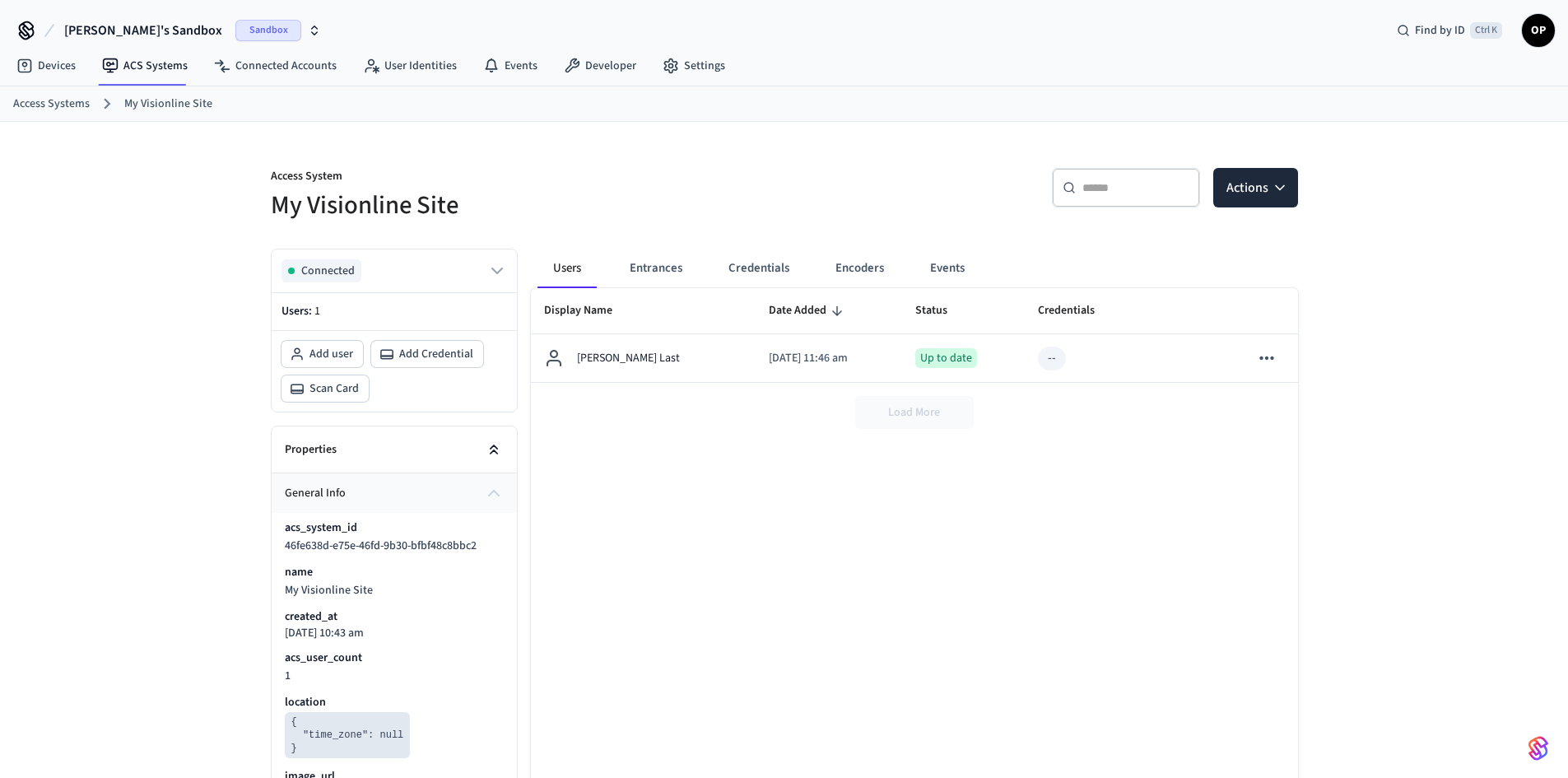
click at [486, 444] on icon at bounding box center [493, 449] width 16 height 16
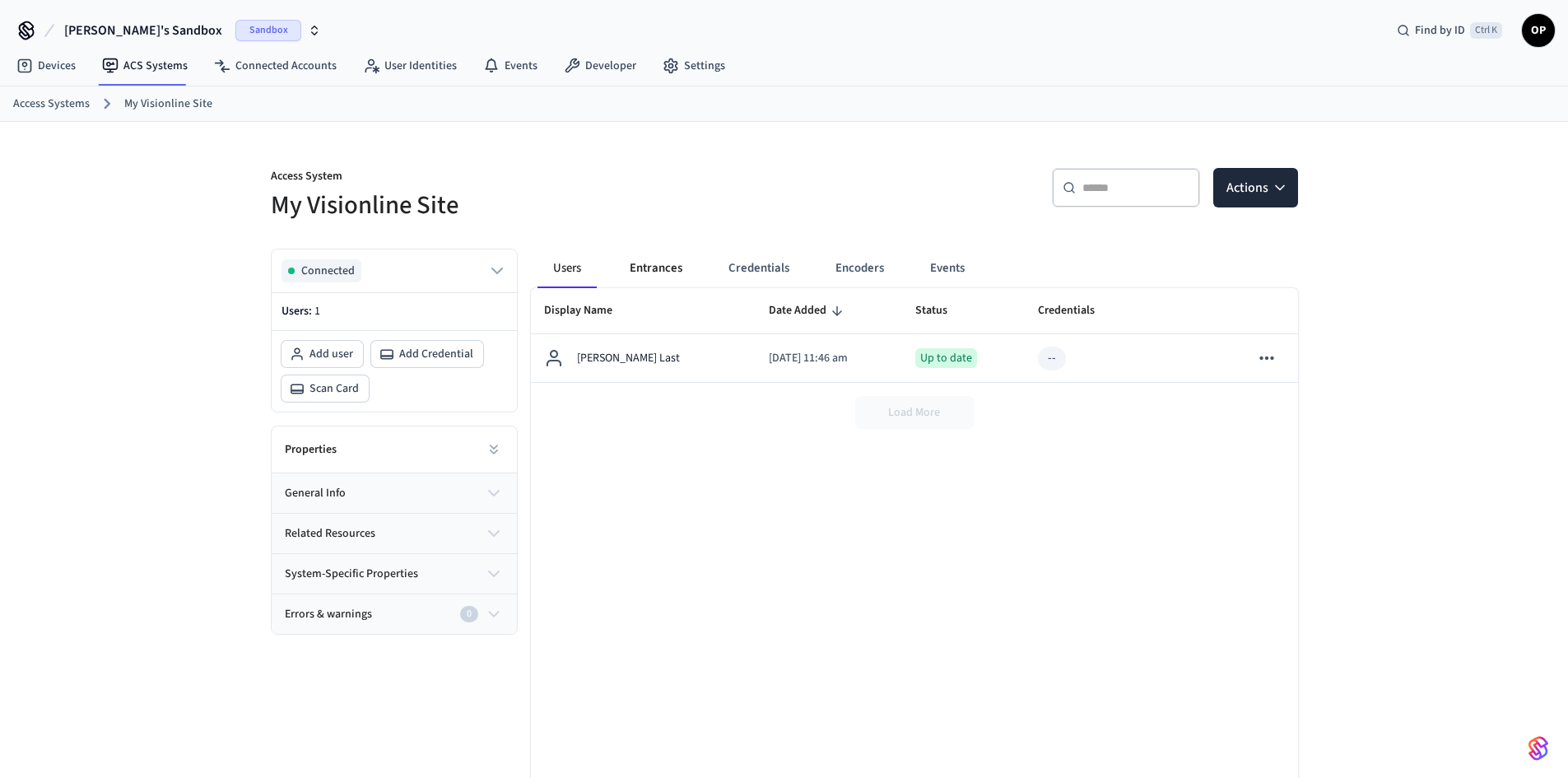
click at [663, 275] on button "Entrances" at bounding box center [656, 268] width 79 height 39
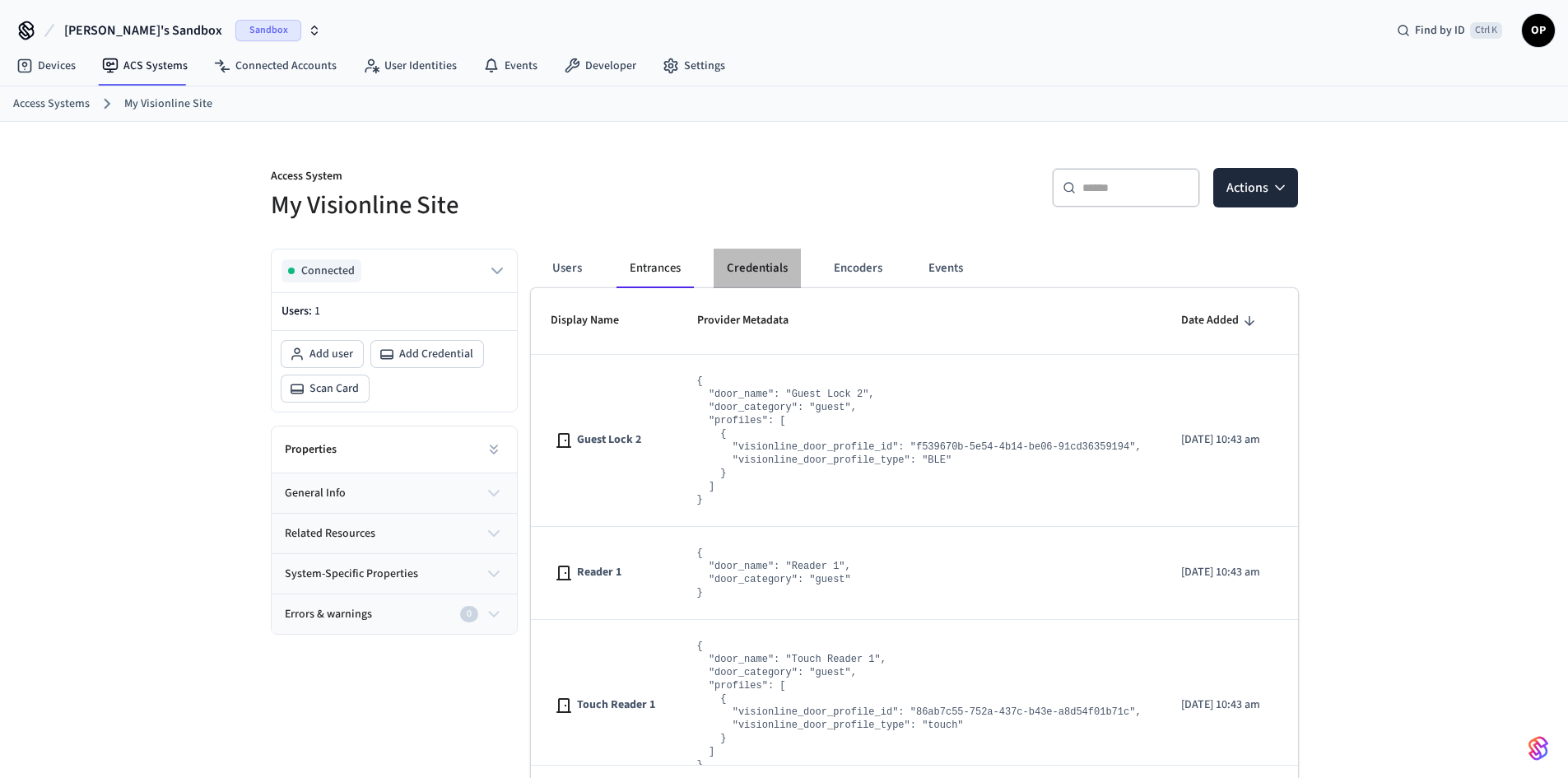
click at [749, 273] on button "Credentials" at bounding box center [757, 268] width 88 height 39
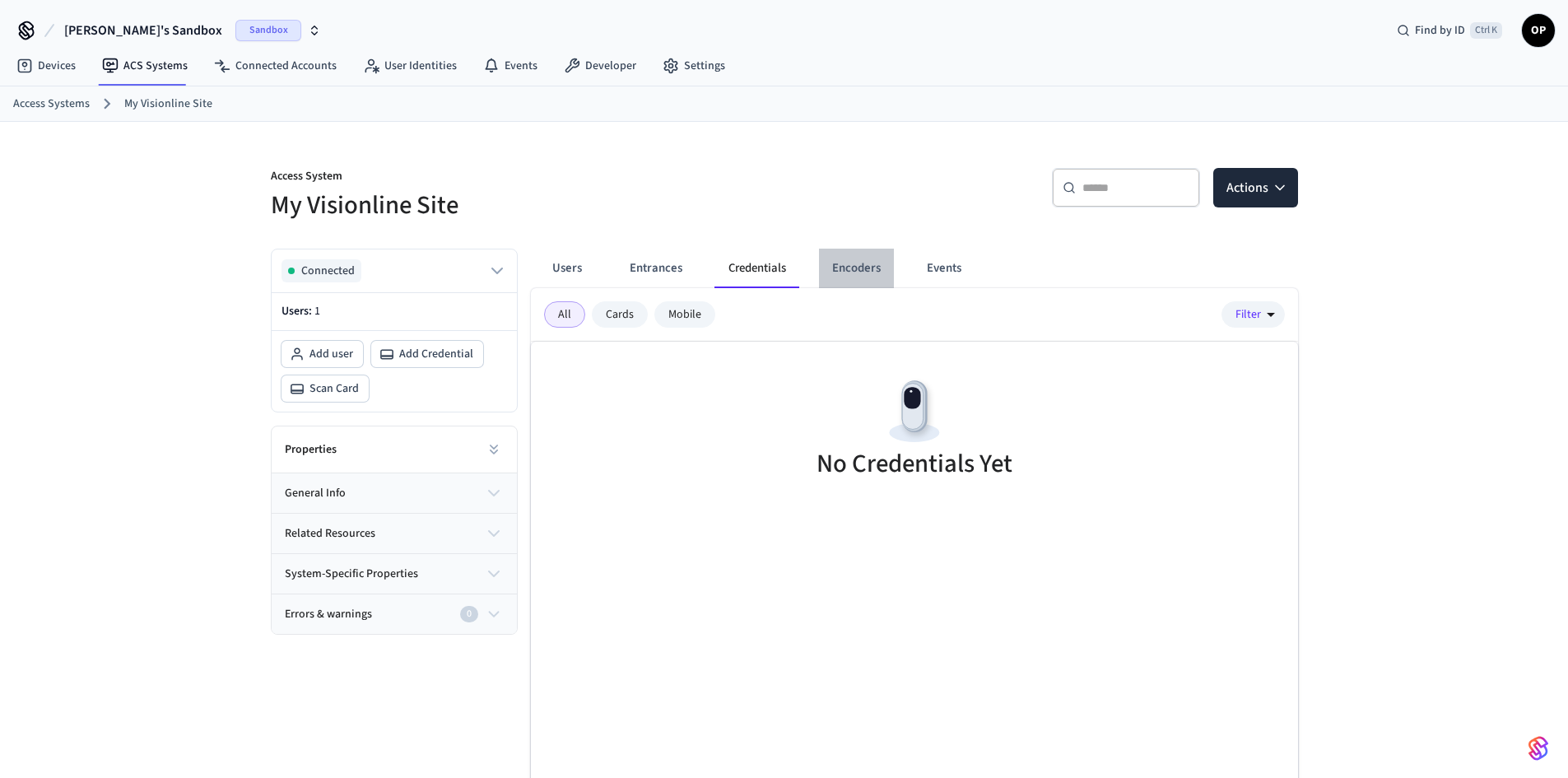
click at [861, 274] on button "Encoders" at bounding box center [857, 268] width 75 height 39
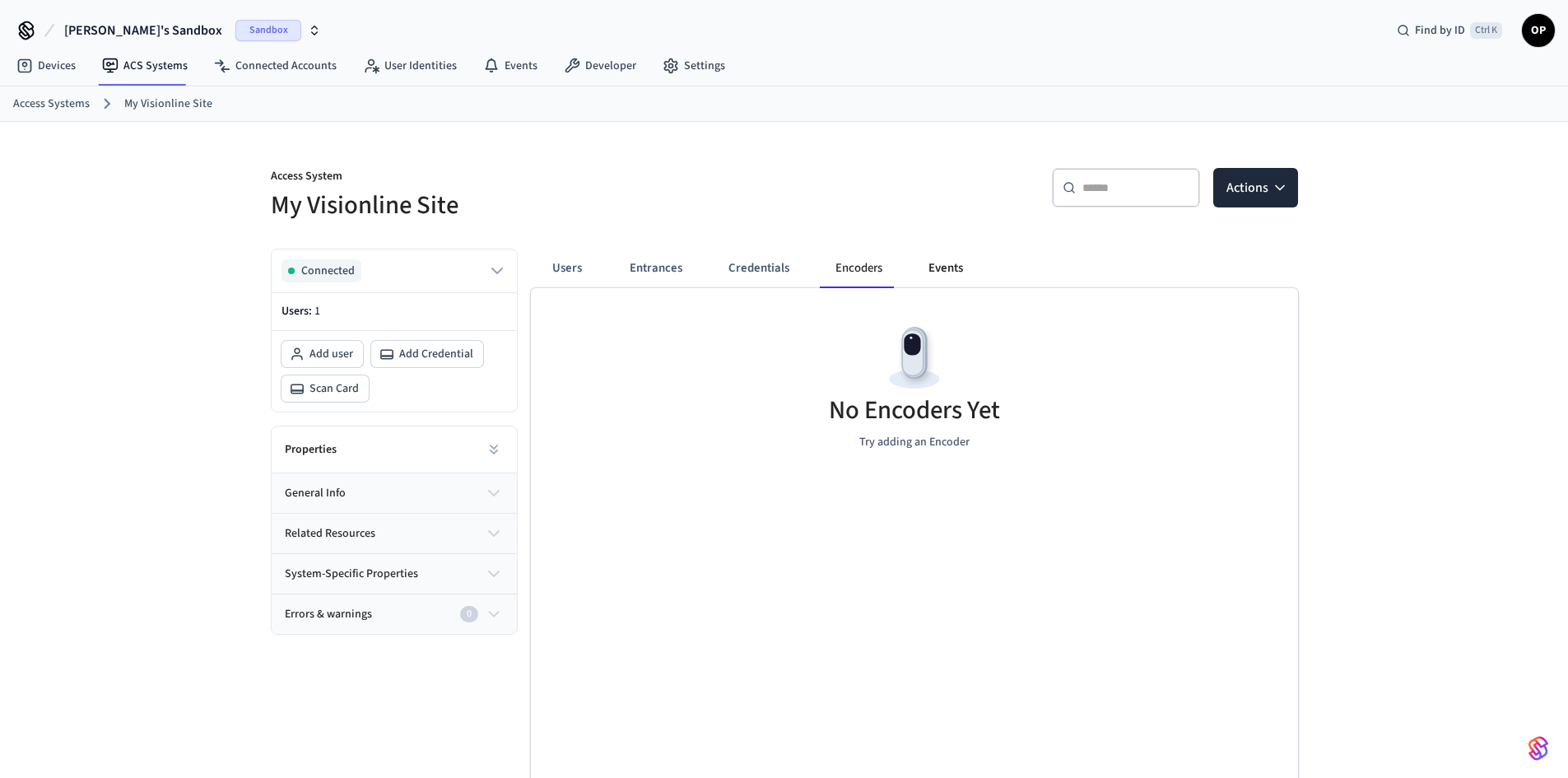
click at [969, 265] on button "Events" at bounding box center [946, 268] width 61 height 39
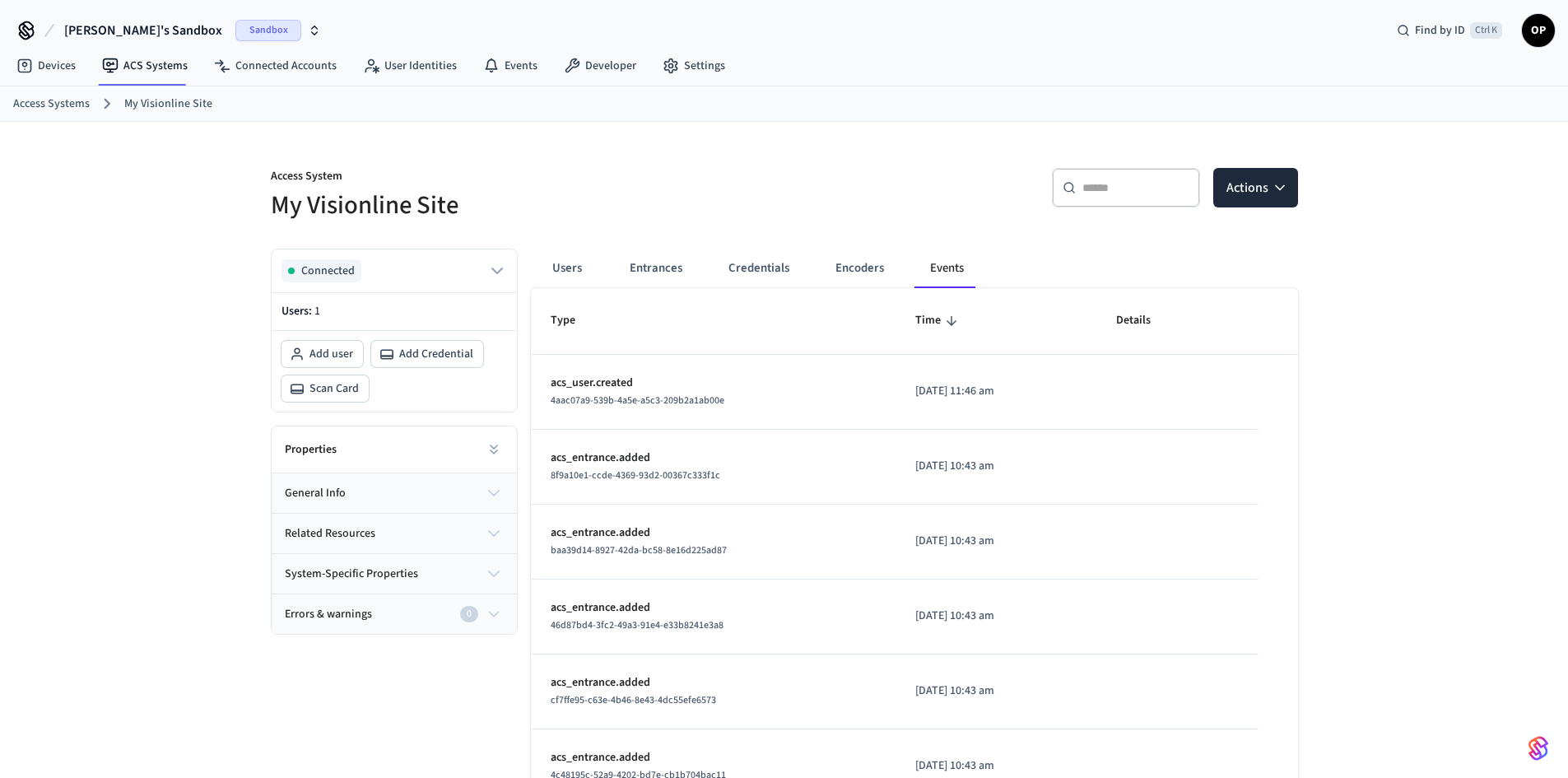
drag, startPoint x: 1022, startPoint y: 390, endPoint x: 538, endPoint y: 386, distance: 484.0
click at [538, 386] on tr "acs_user.created 4aac07a9-539b-4a5e-a5c3-209b2a1ab00e 2025/09/09 at 11:46 am" at bounding box center [915, 392] width 767 height 75
click at [1400, 296] on div "Access System My Visionline Site ​ ​ Actions Connected Users: 1 Add user Add Cr…" at bounding box center [784, 503] width 1568 height 763
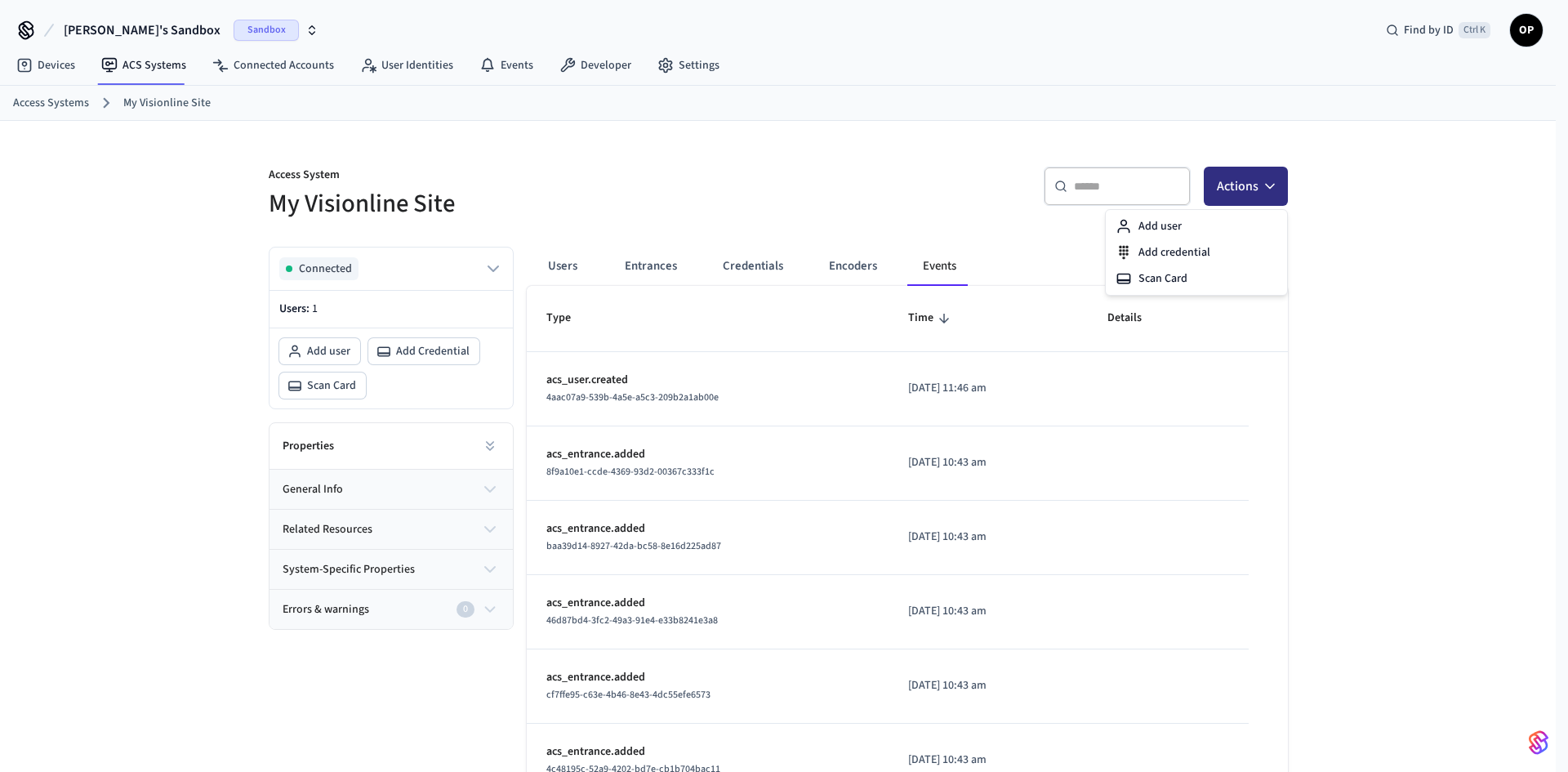
click at [1264, 177] on button "Actions" at bounding box center [1246, 186] width 84 height 39
click at [1379, 246] on div "Access System My Visionline Site ​ ​ Actions Connected Users: 1 Add user Add Cr…" at bounding box center [778, 499] width 1556 height 757
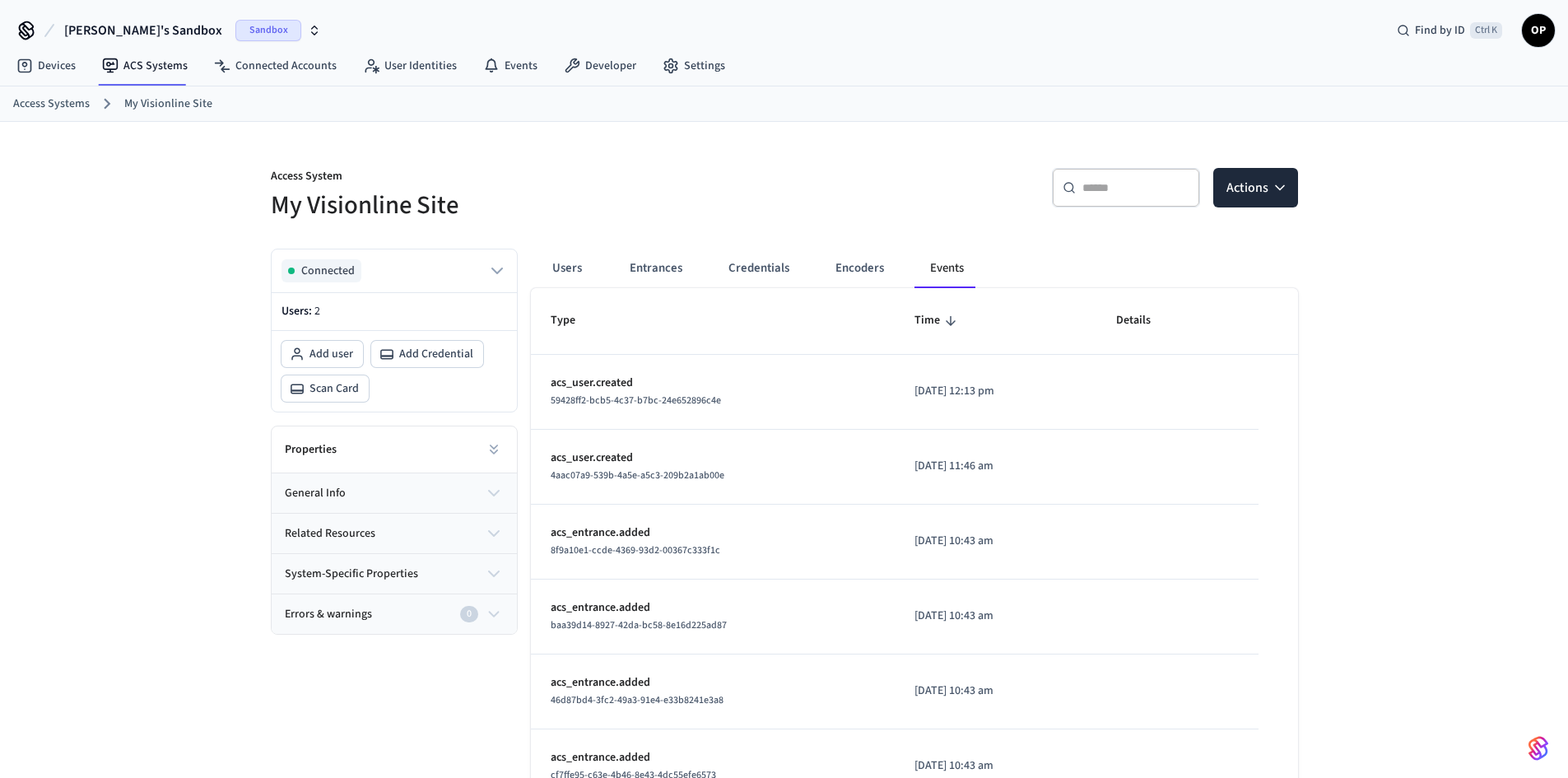
drag, startPoint x: 1035, startPoint y: 391, endPoint x: 542, endPoint y: 387, distance: 493.0
click at [542, 387] on tr "acs_user.created 59428ff2-bcb5-4c37-b7bc-24e652896c4e 2025/09/09 at 12:13 pm" at bounding box center [915, 392] width 767 height 75
click at [169, 67] on link "ACS Systems" at bounding box center [145, 66] width 112 height 30
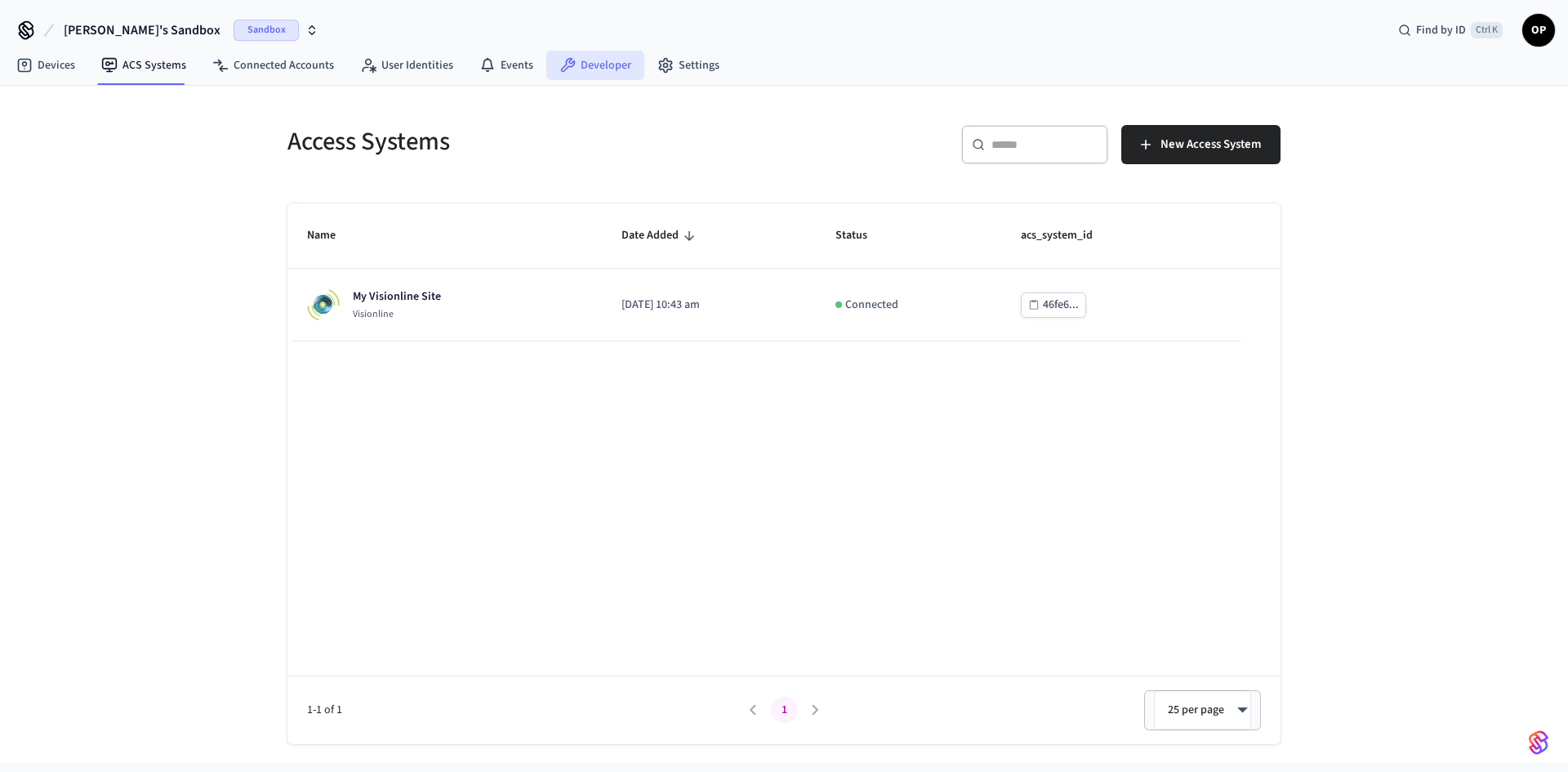
click at [589, 72] on link "Developer" at bounding box center [595, 65] width 98 height 30
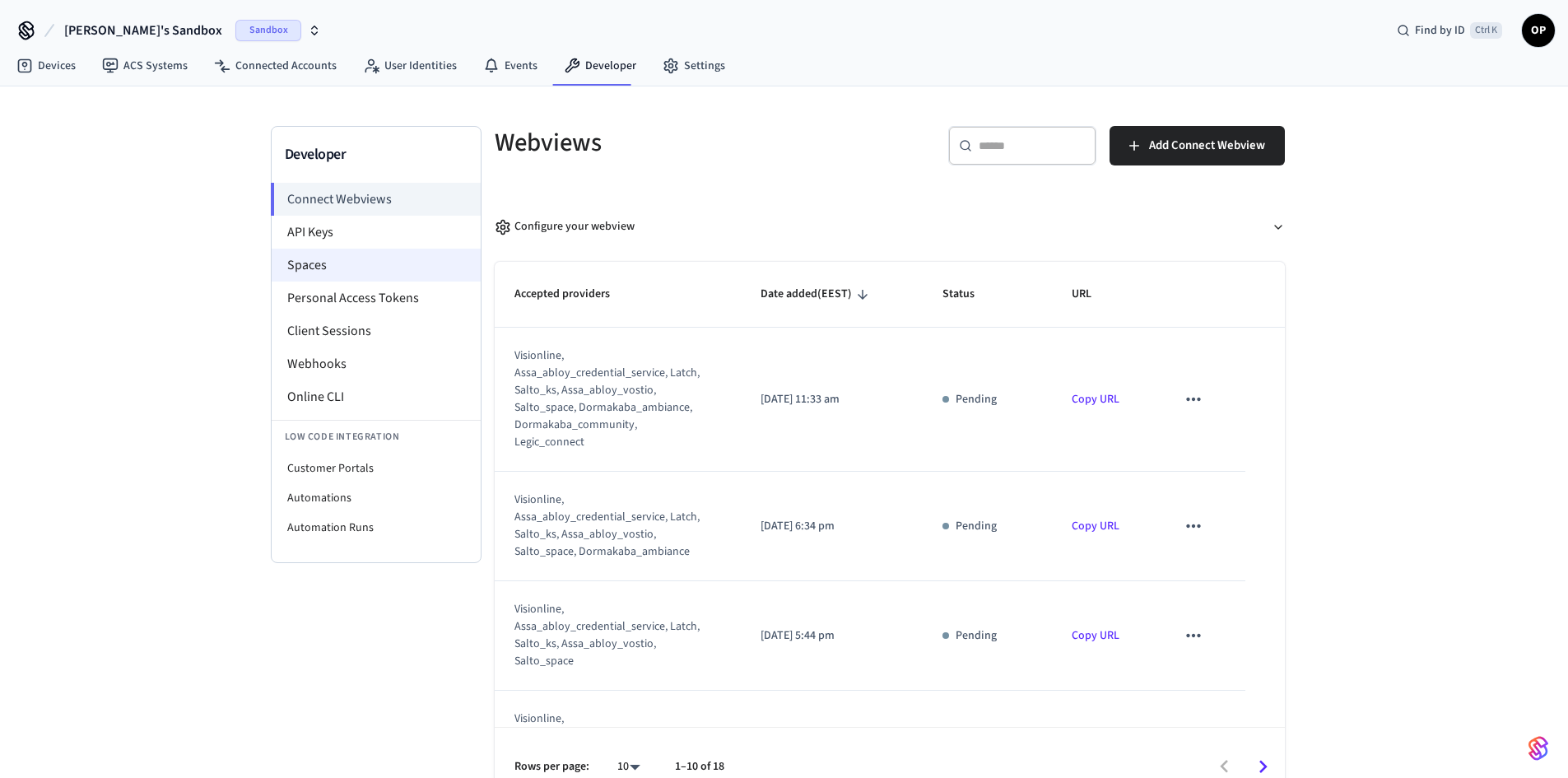
click at [284, 268] on li "Spaces" at bounding box center [376, 265] width 209 height 33
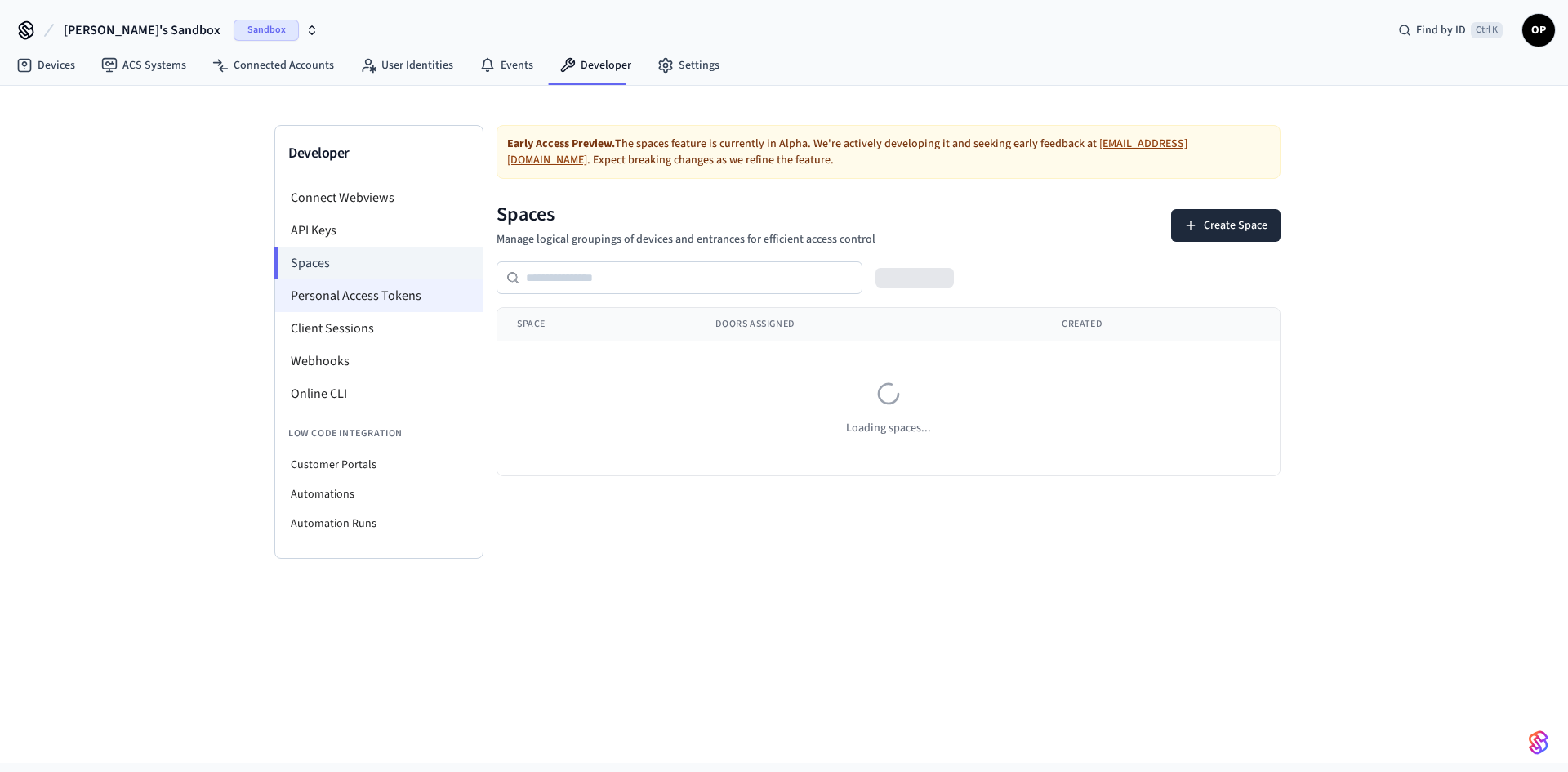
click at [361, 302] on li "Personal Access Tokens" at bounding box center [379, 296] width 208 height 33
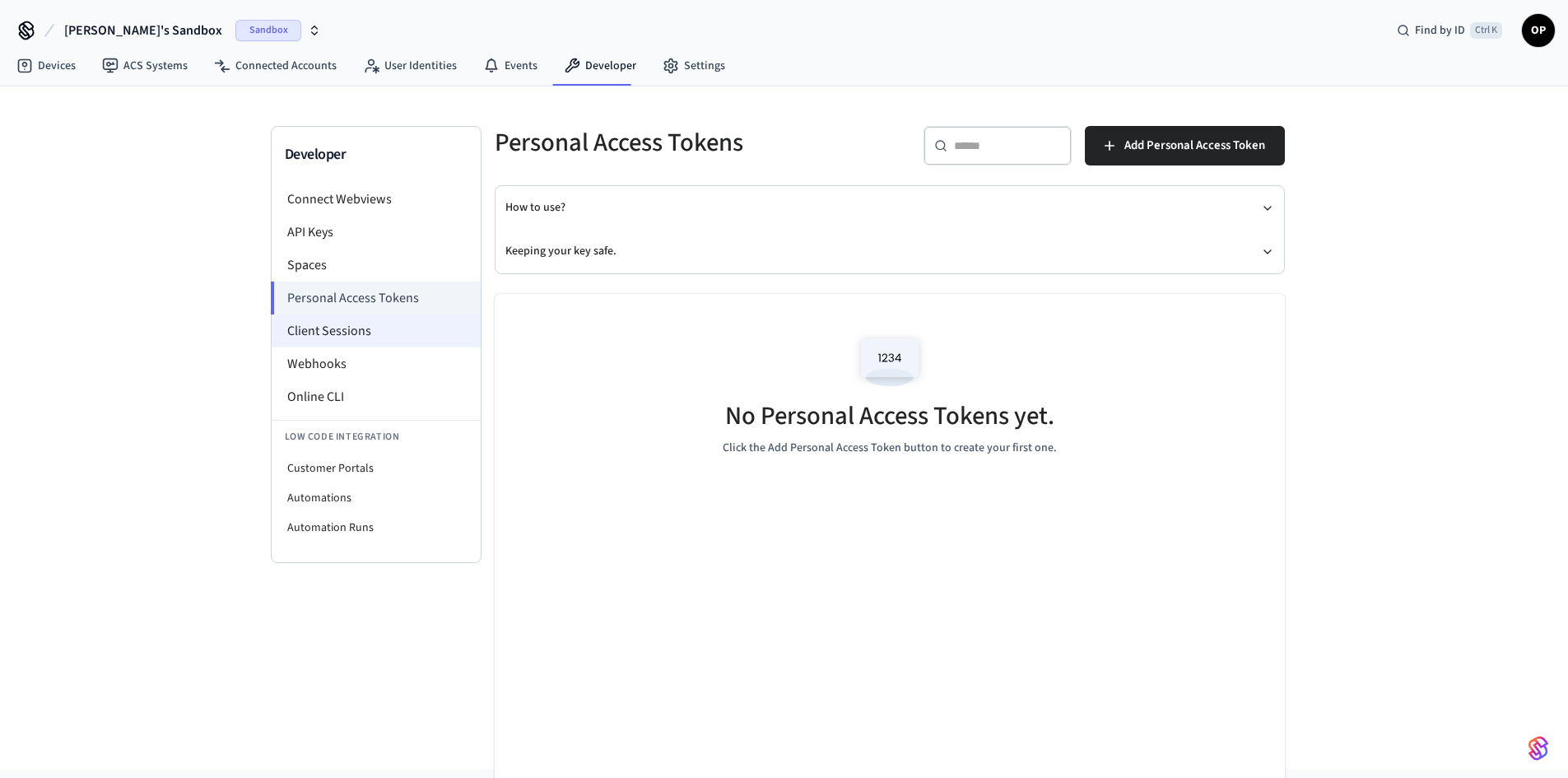
click at [338, 329] on li "Client Sessions" at bounding box center [376, 331] width 209 height 33
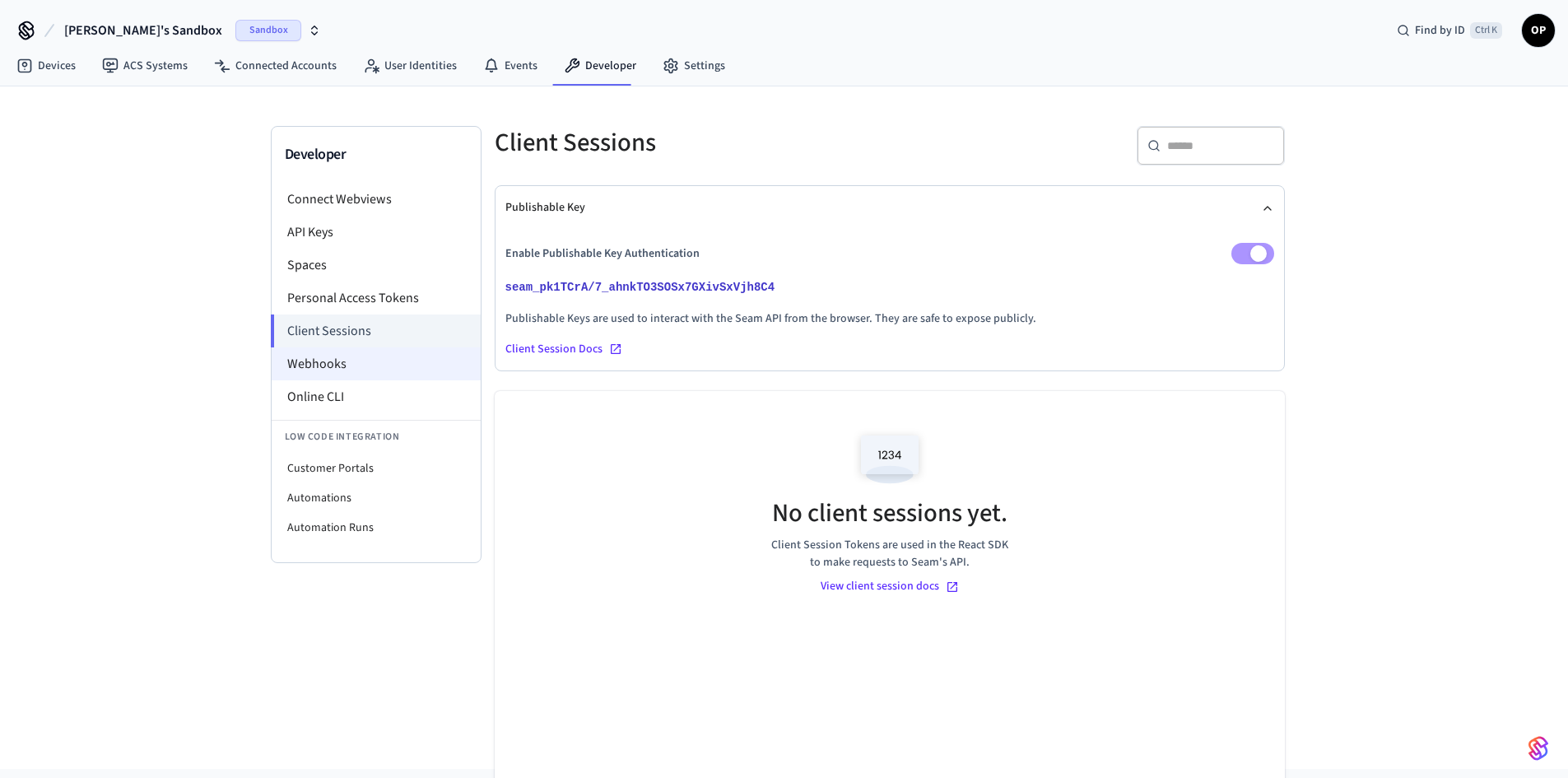
click at [334, 357] on li "Webhooks" at bounding box center [376, 363] width 209 height 33
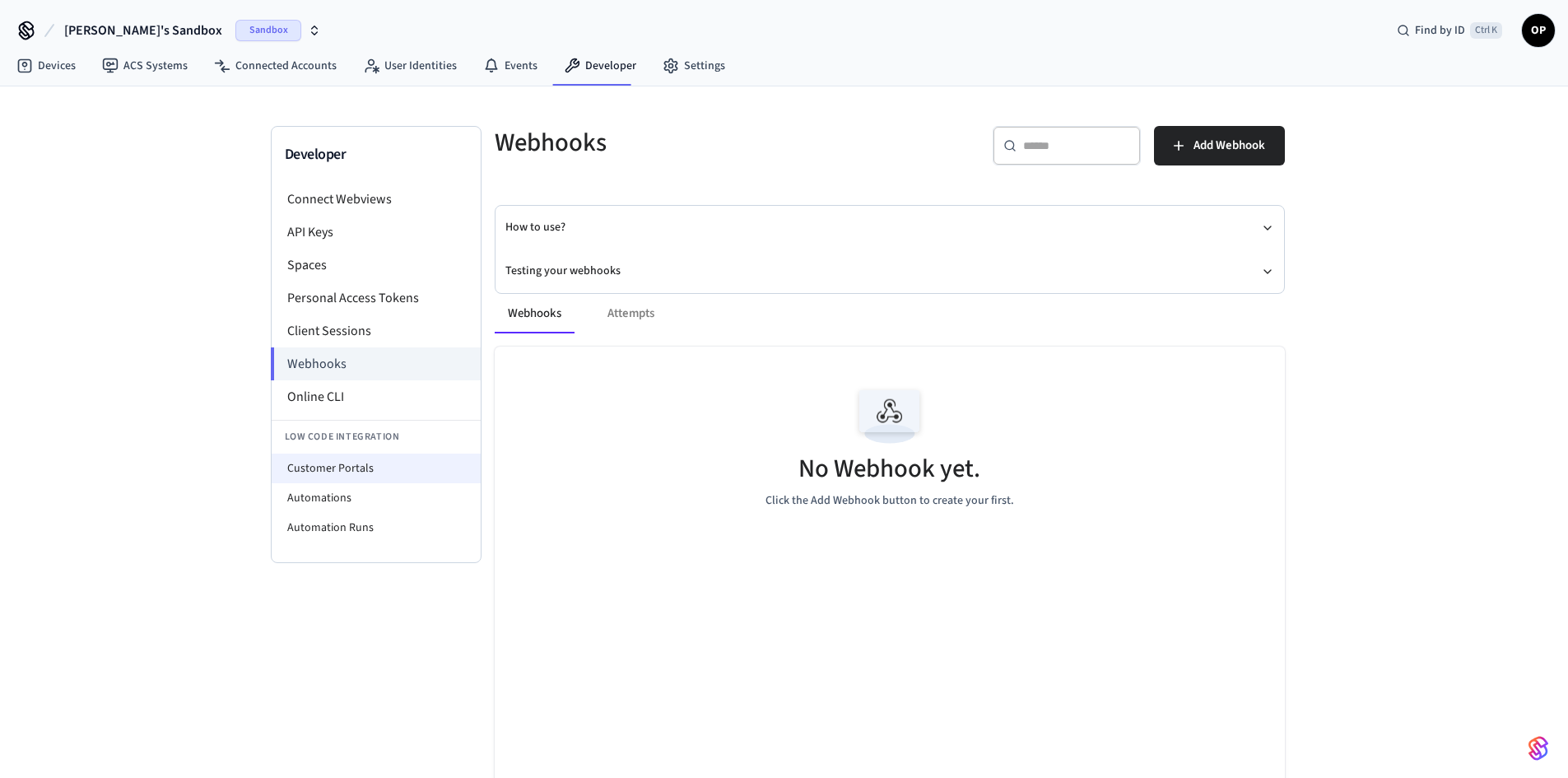
click at [333, 474] on li "Customer Portals" at bounding box center [376, 468] width 209 height 30
select select "**********"
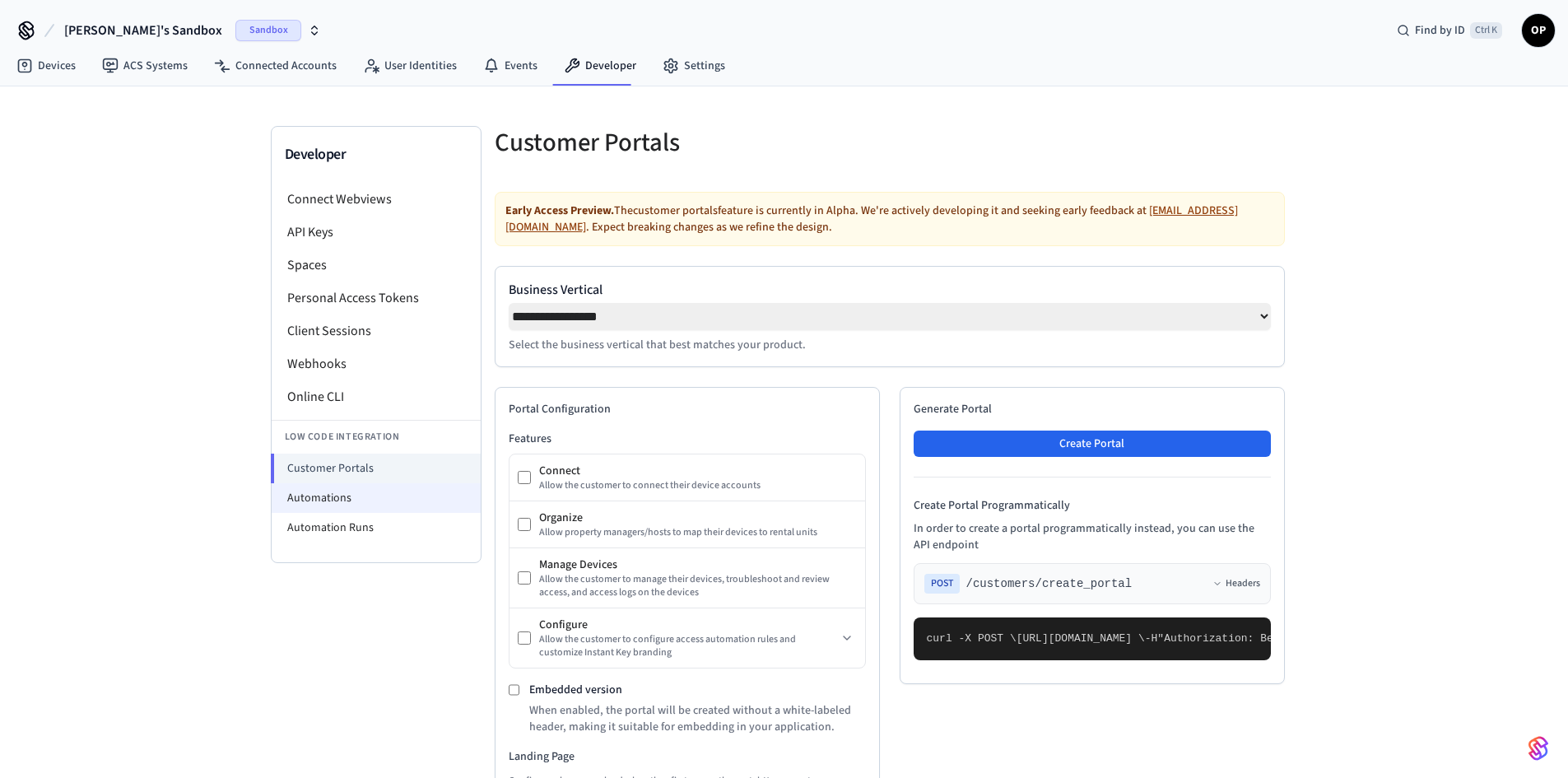
click at [342, 502] on li "Automations" at bounding box center [376, 498] width 209 height 30
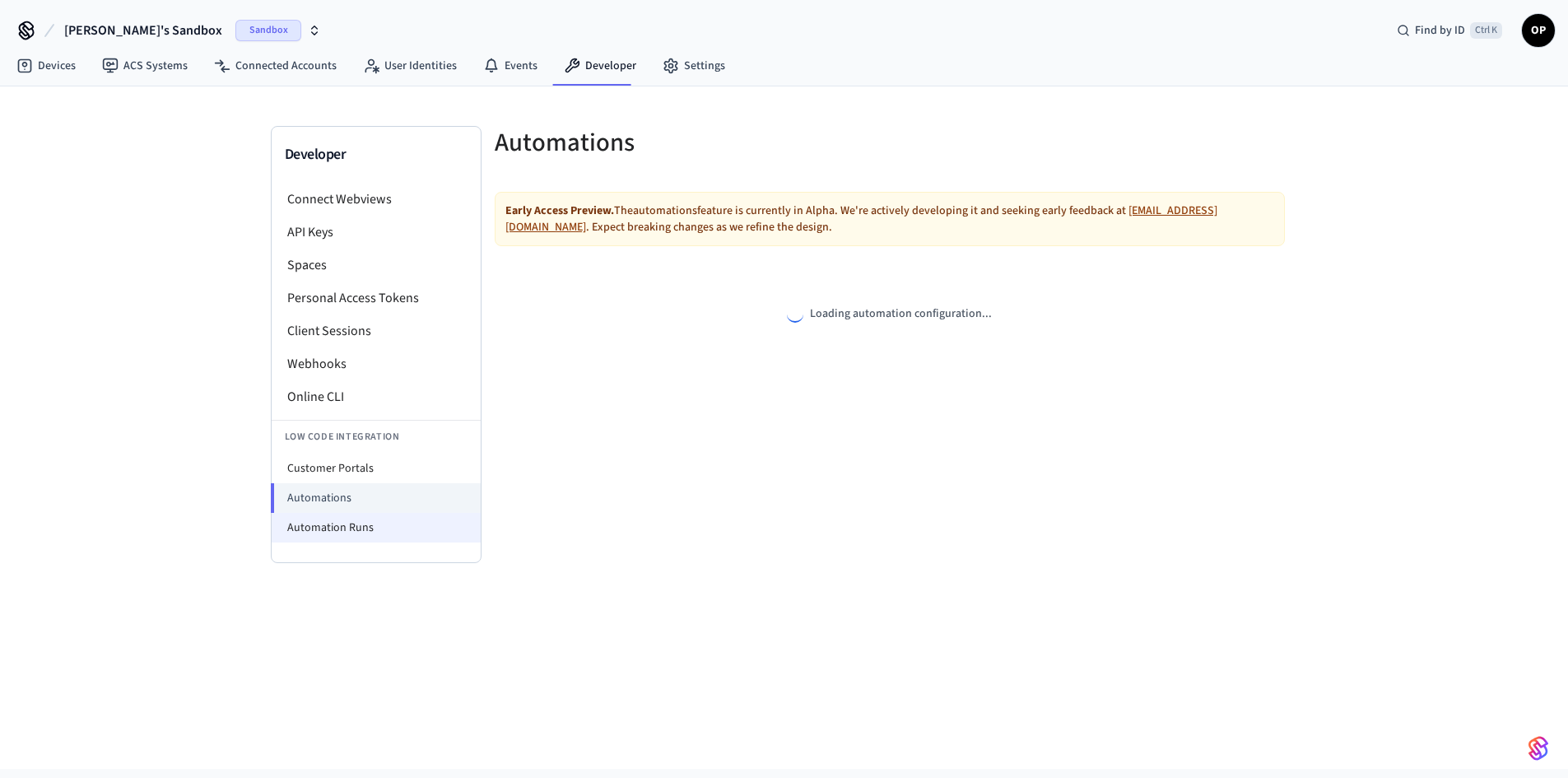
select select "**********"
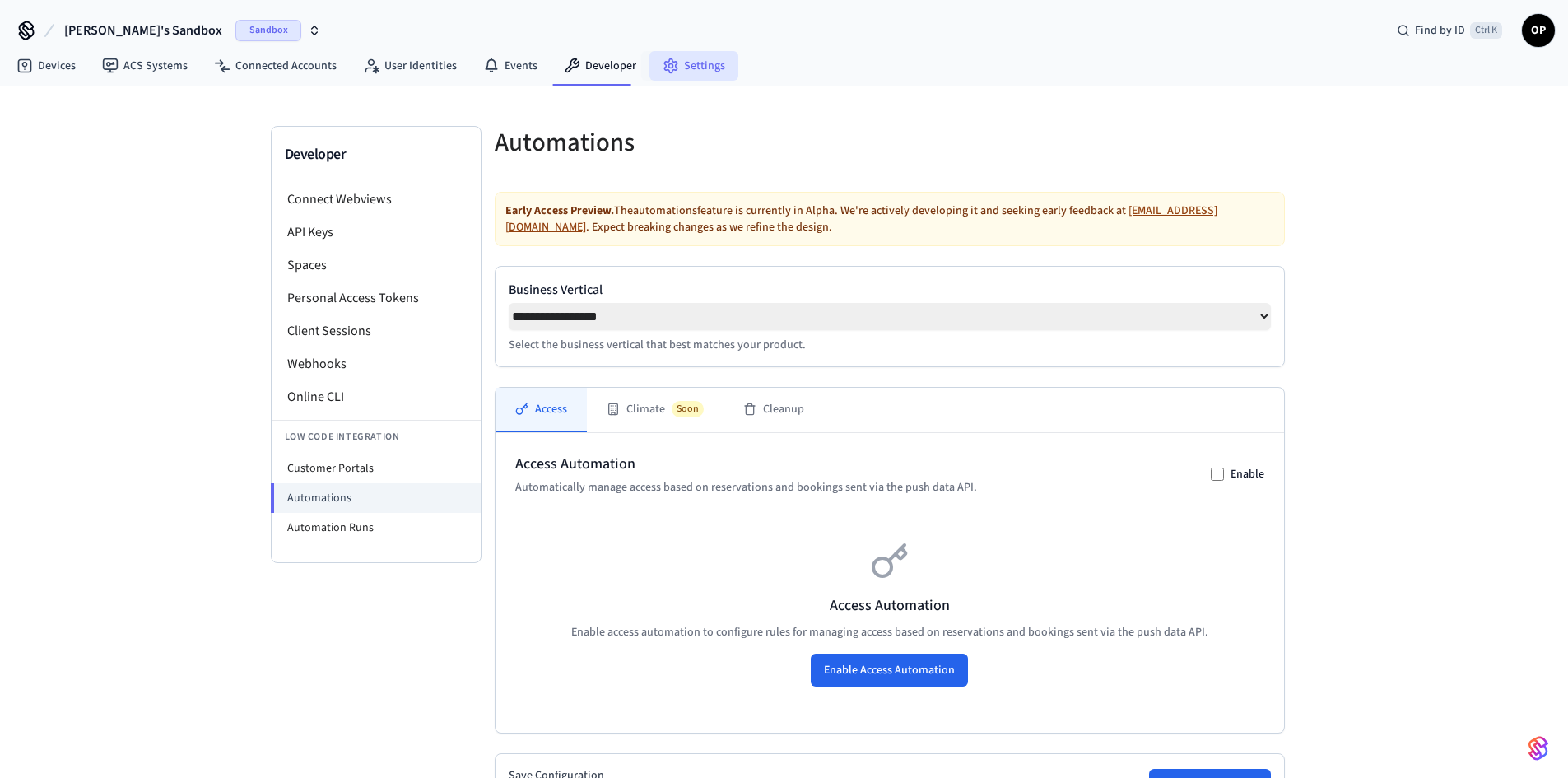
click at [681, 70] on link "Settings" at bounding box center [693, 66] width 88 height 30
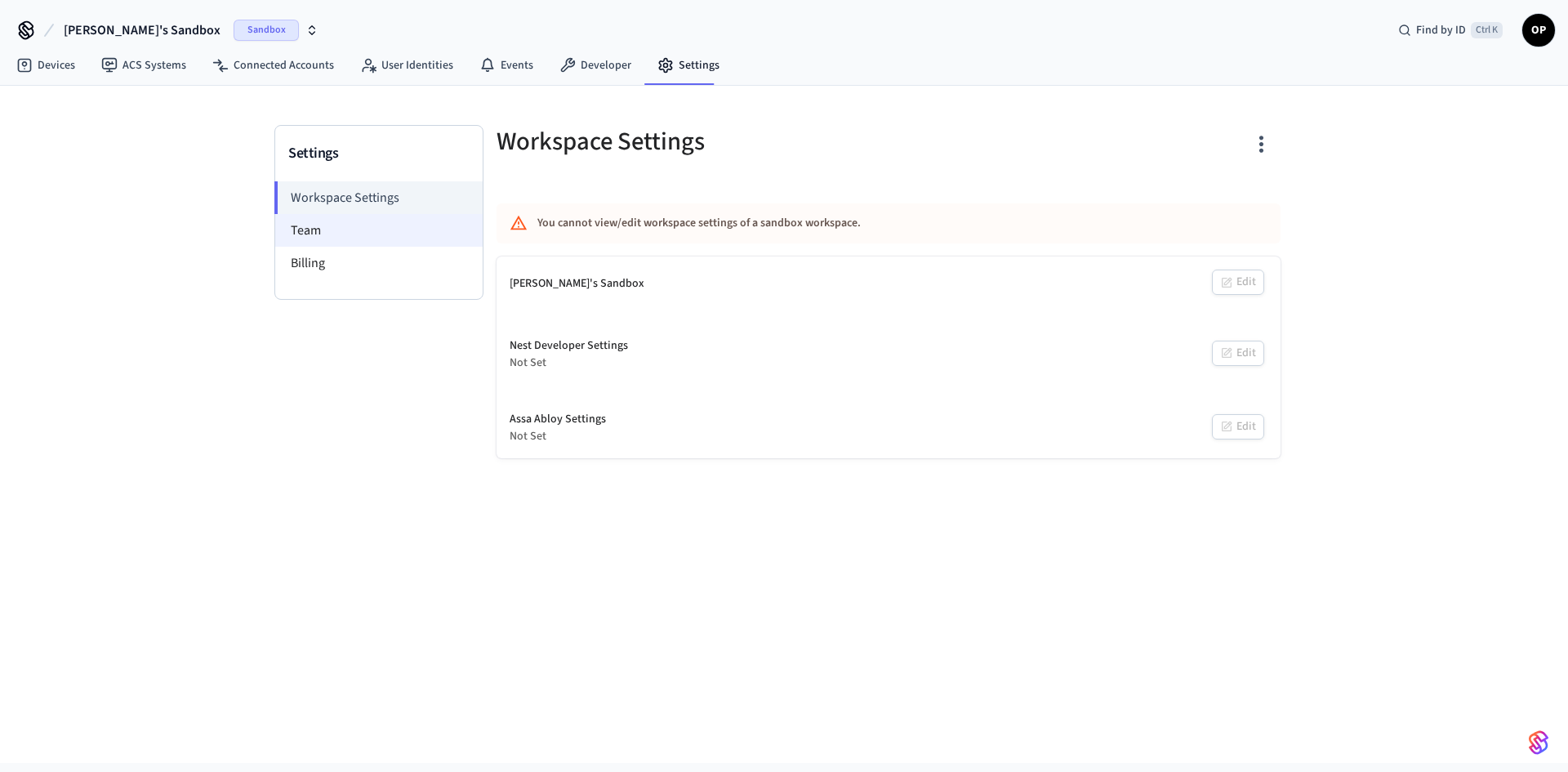
click at [334, 230] on li "Team" at bounding box center [379, 230] width 208 height 33
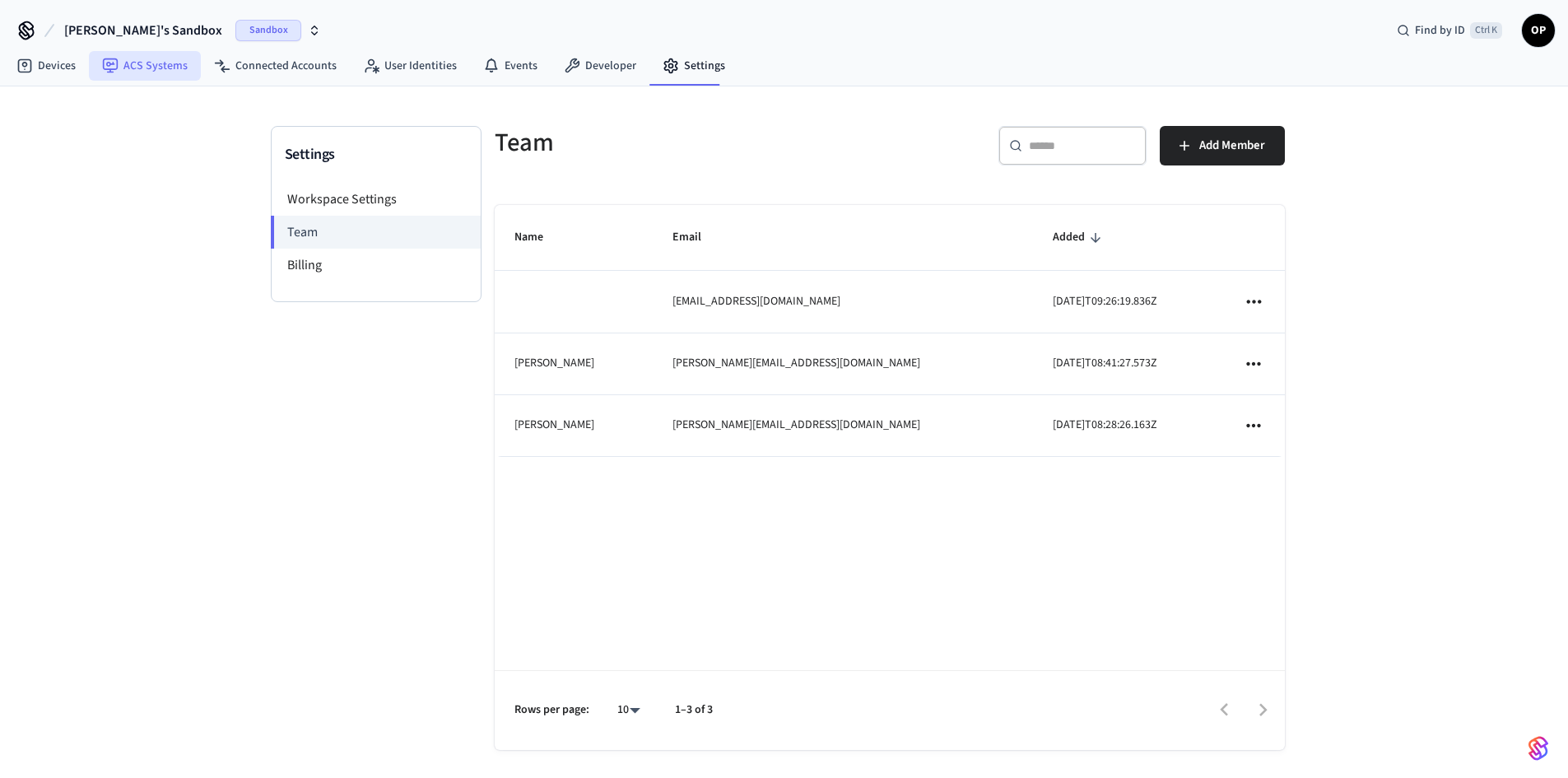
click at [146, 64] on link "ACS Systems" at bounding box center [145, 66] width 112 height 30
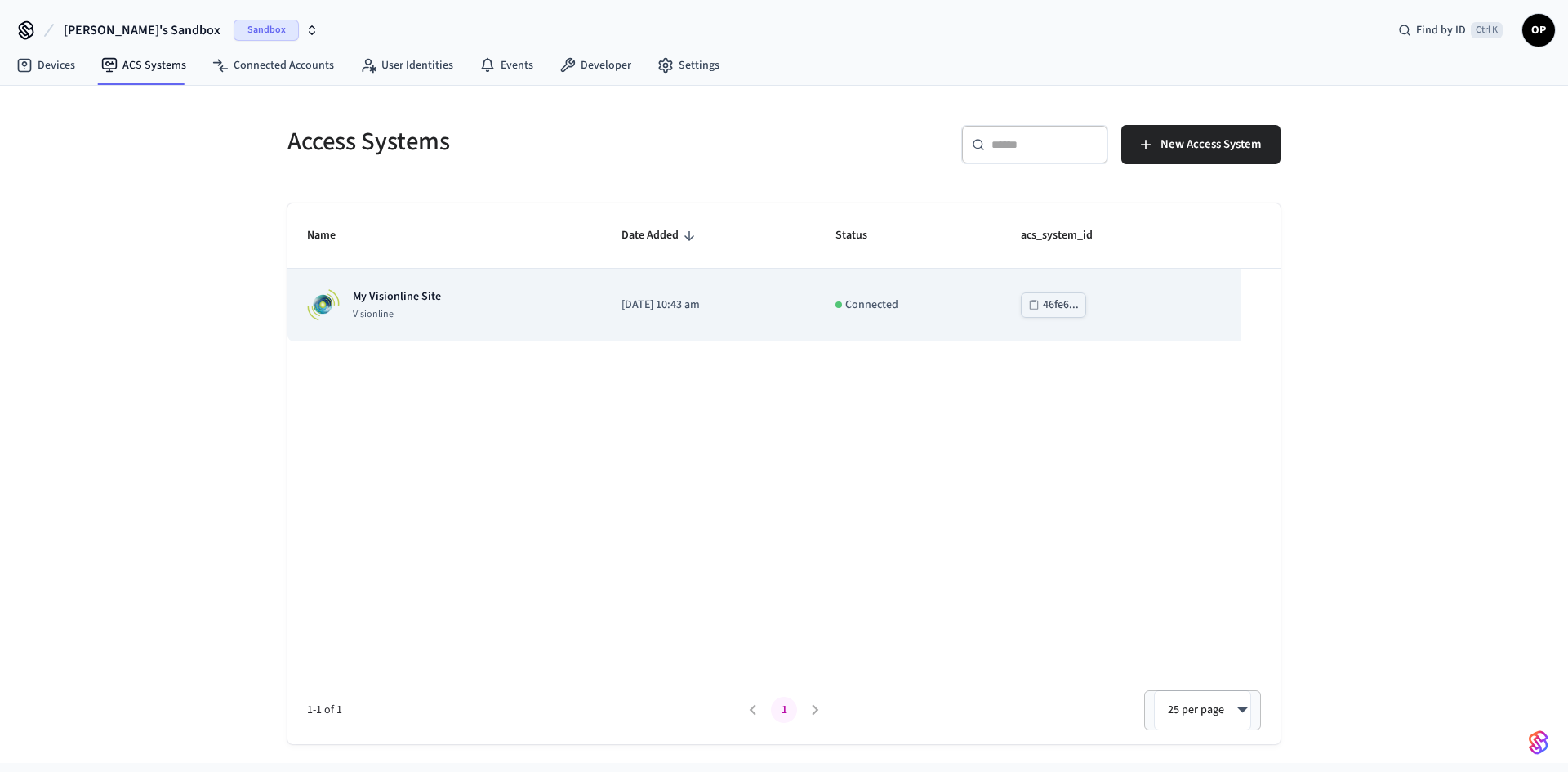
click at [431, 287] on td "My Visionline Site Visionline" at bounding box center [445, 305] width 314 height 73
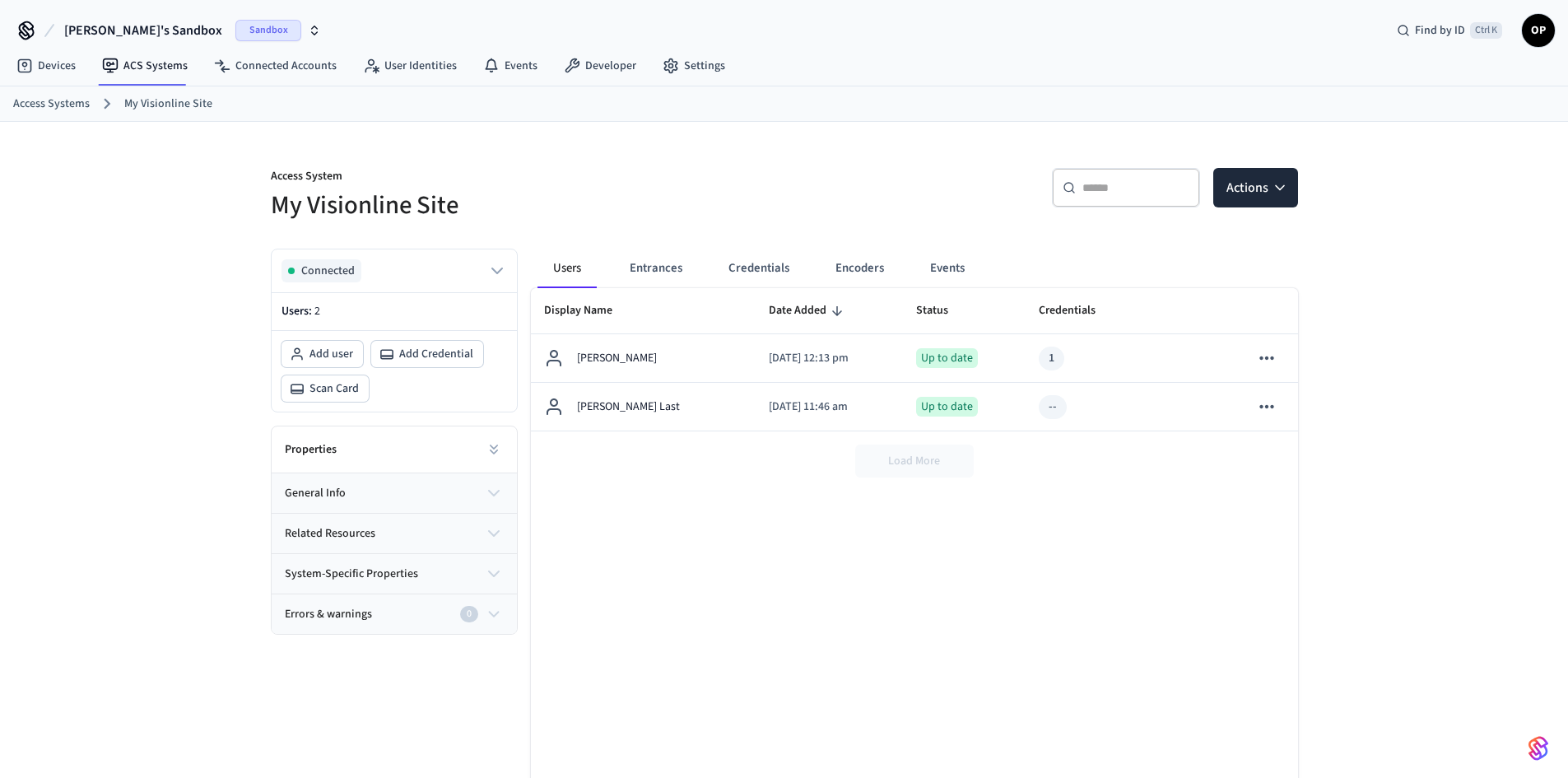
click at [144, 37] on span "[PERSON_NAME]'s Sandbox" at bounding box center [143, 30] width 158 height 20
click at [118, 139] on div "test salto Production" at bounding box center [133, 137] width 225 height 21
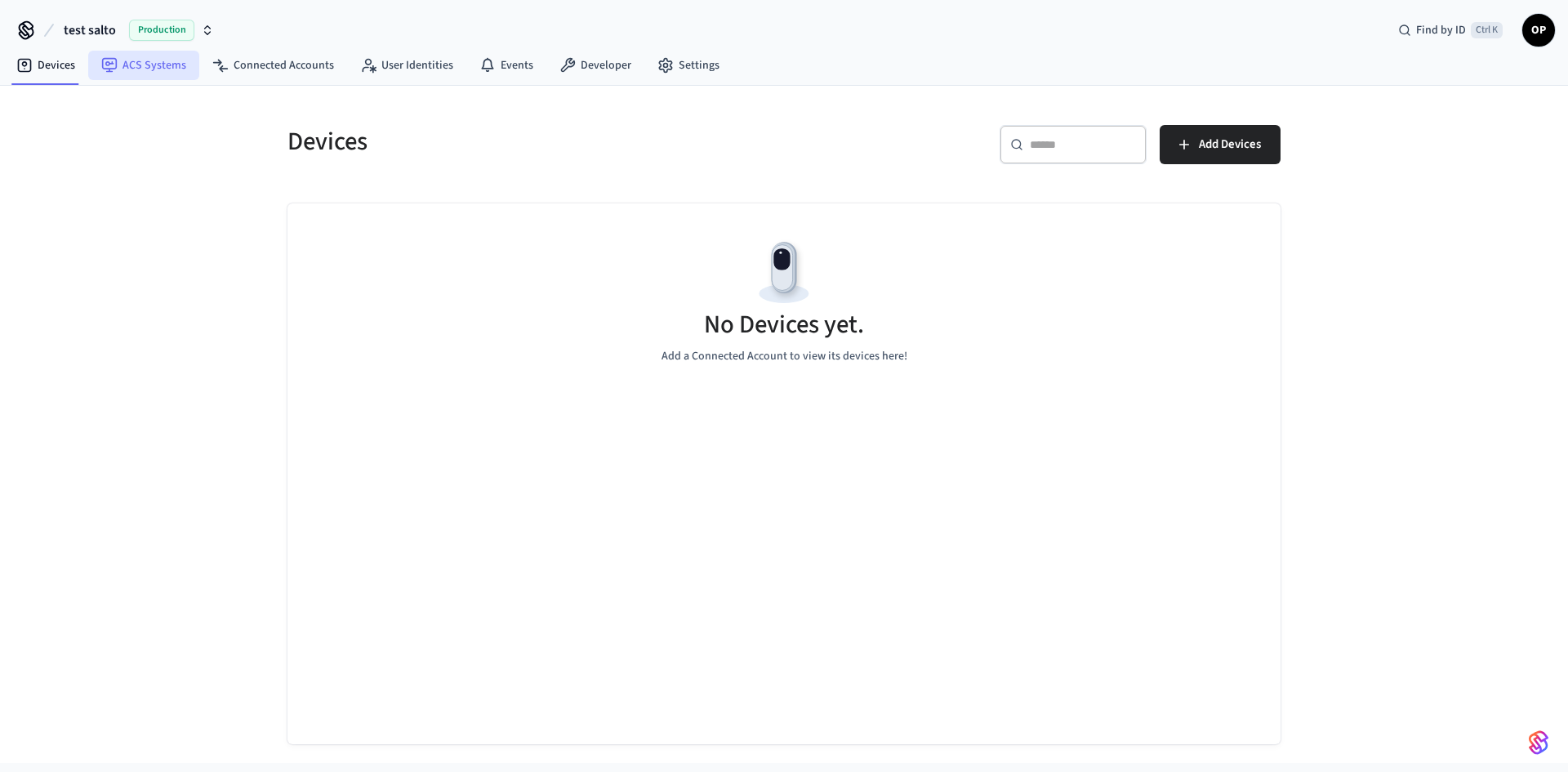
click at [149, 69] on link "ACS Systems" at bounding box center [144, 65] width 111 height 30
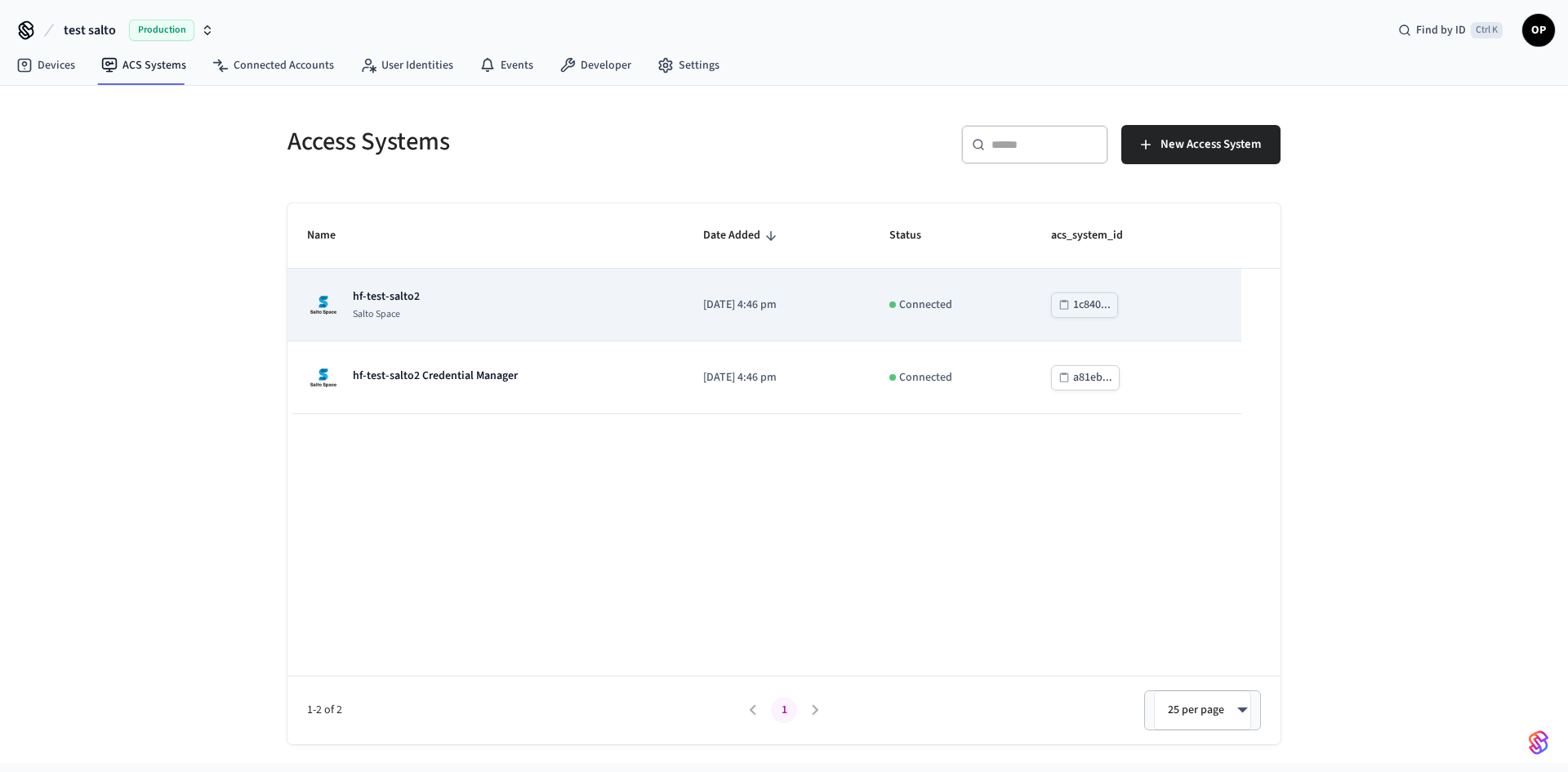
click at [415, 296] on p "hf-test-salto2" at bounding box center [386, 296] width 67 height 16
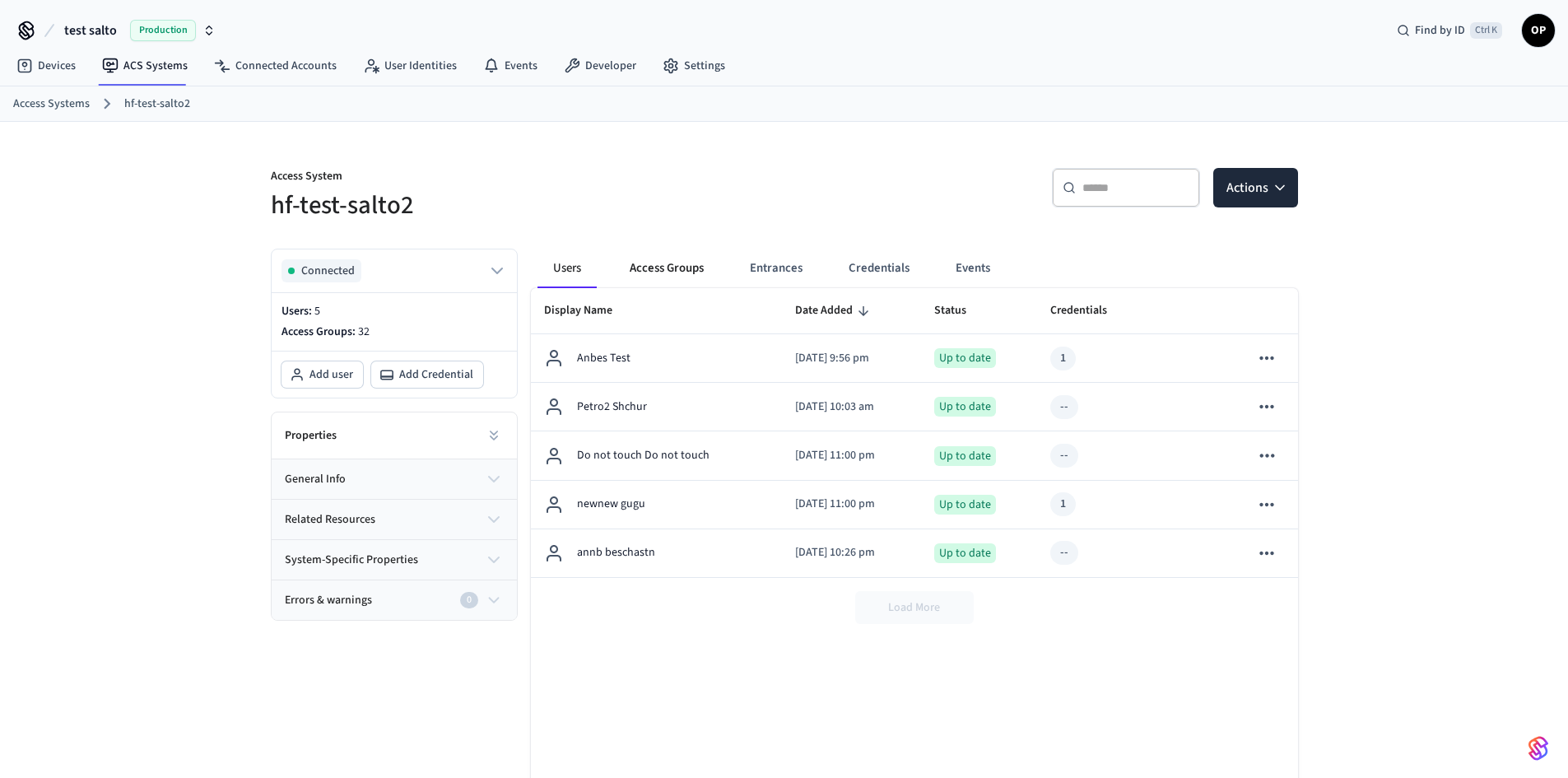
click at [676, 267] on button "Access Groups" at bounding box center [667, 268] width 100 height 39
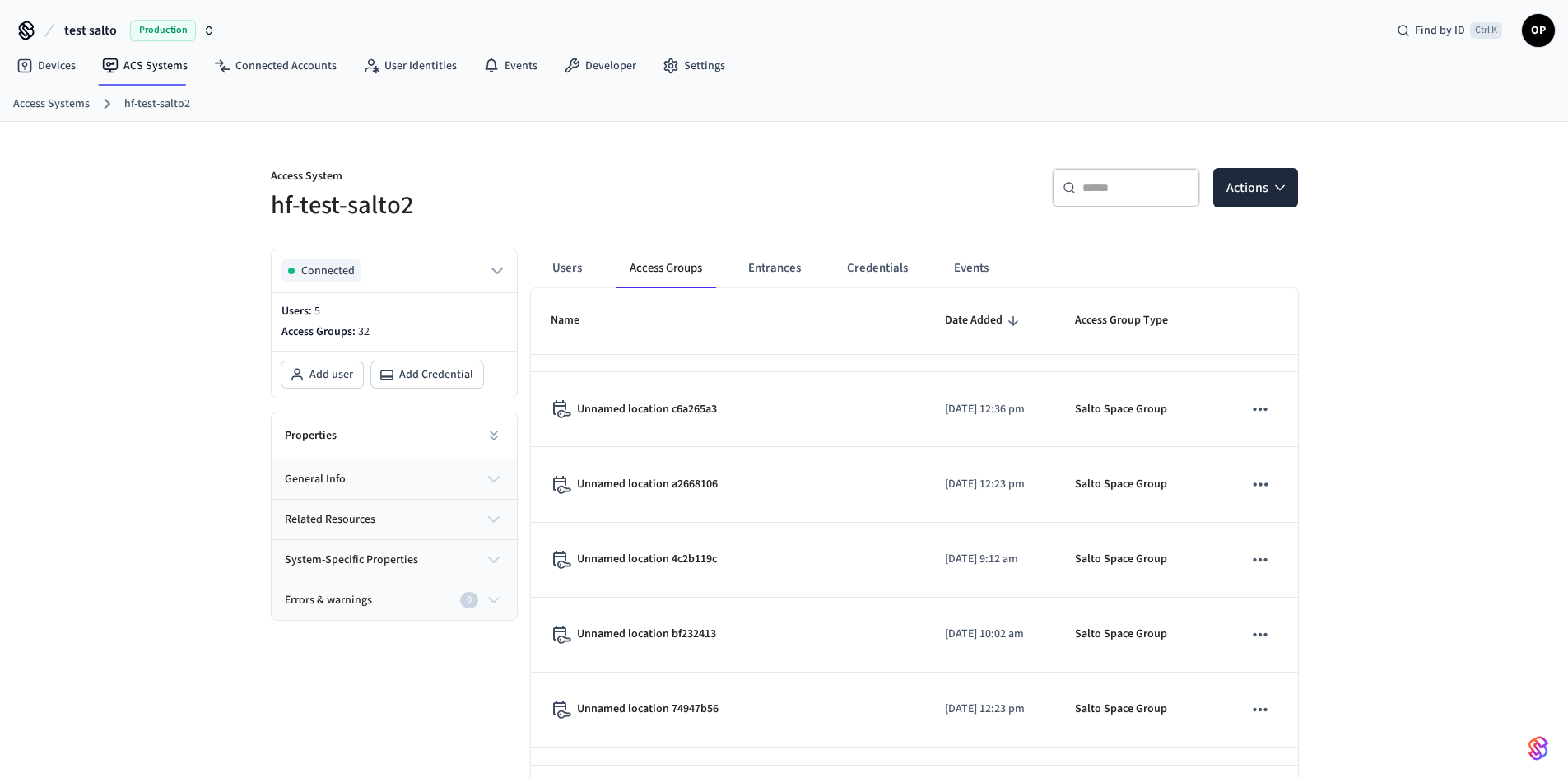
scroll to position [312, 0]
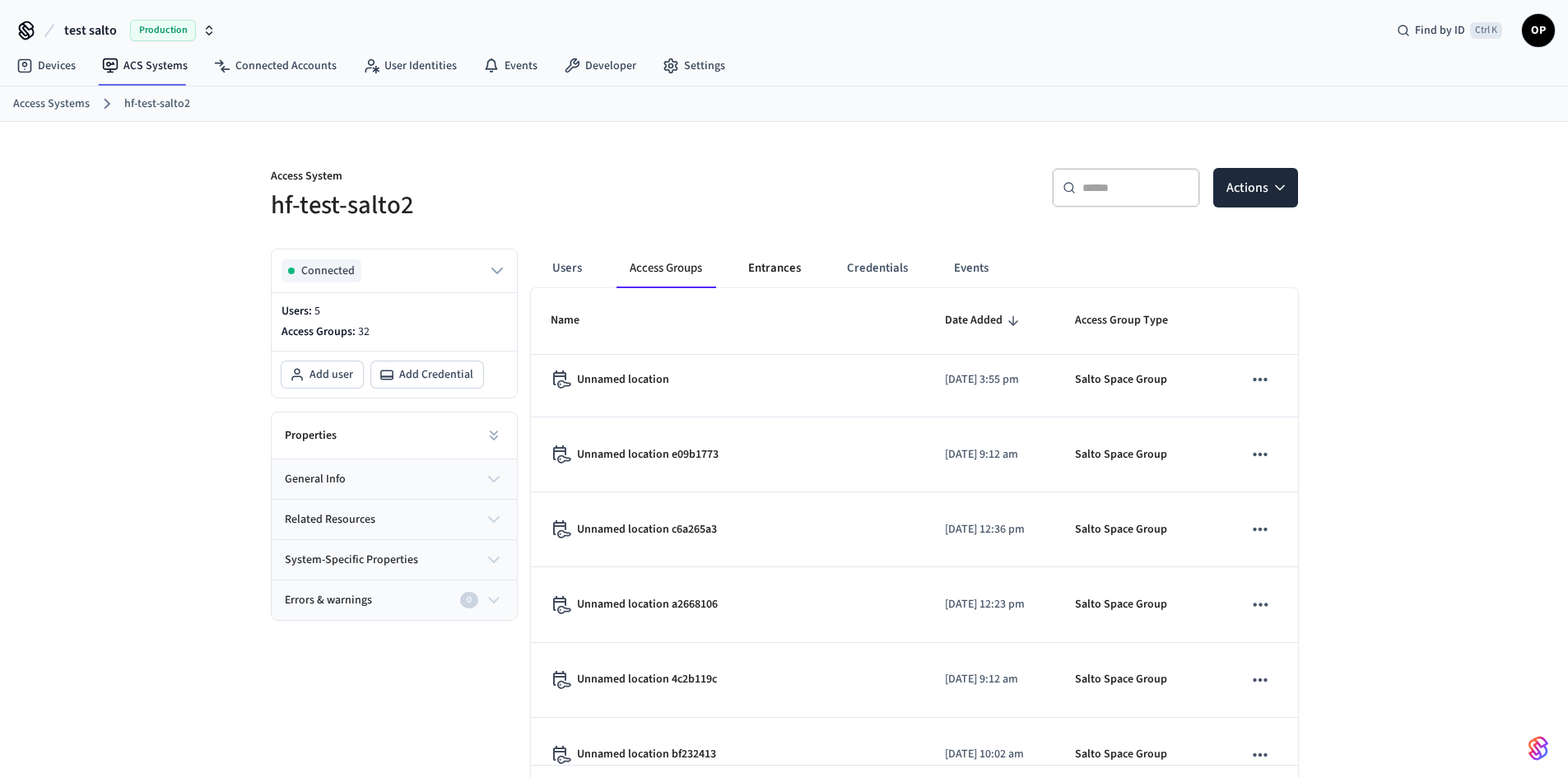
click at [781, 275] on button "Entrances" at bounding box center [774, 268] width 79 height 39
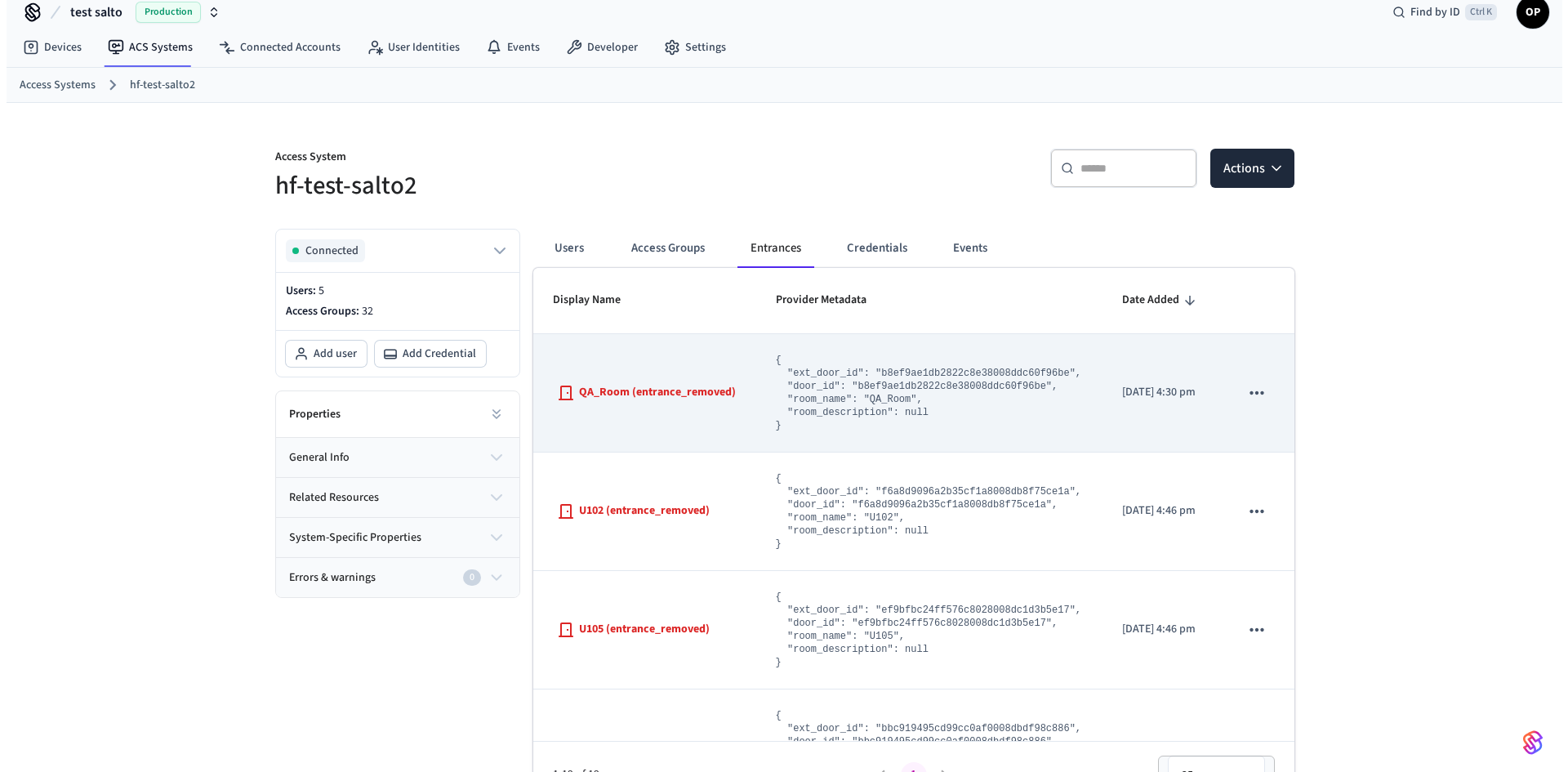
scroll to position [0, 0]
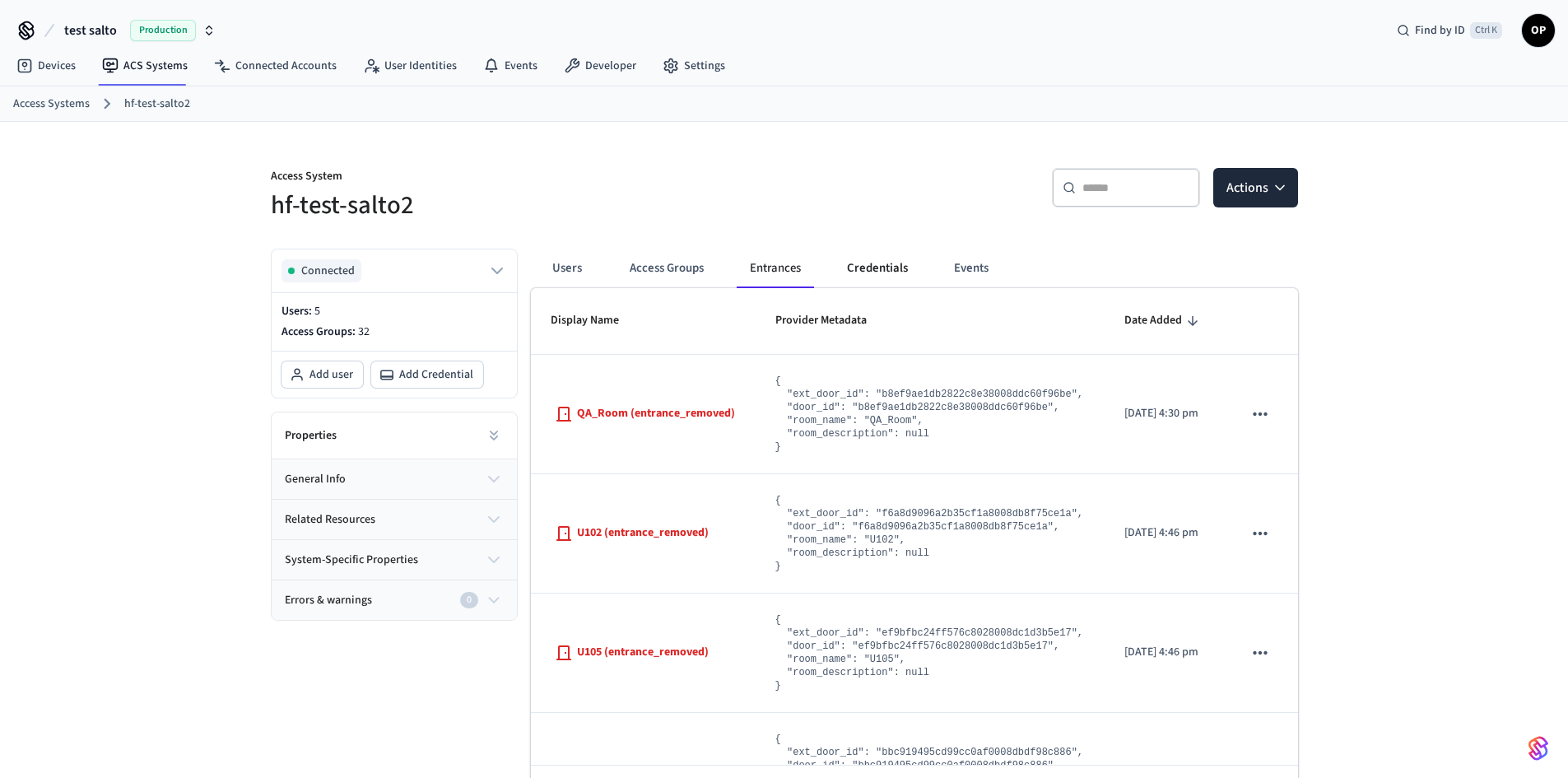
click at [889, 263] on button "Credentials" at bounding box center [877, 268] width 88 height 39
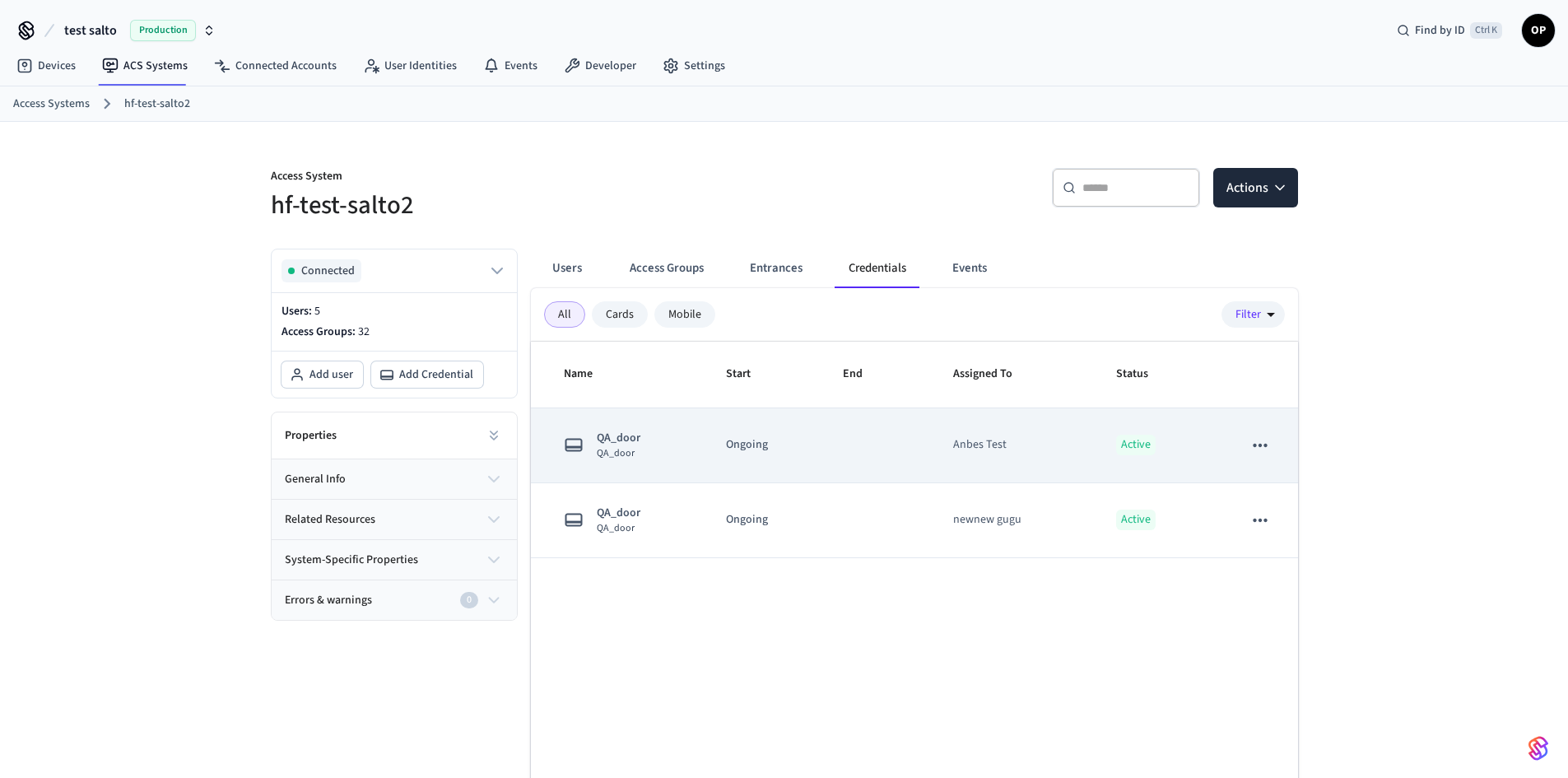
click at [761, 442] on p "Ongoing" at bounding box center [764, 445] width 77 height 17
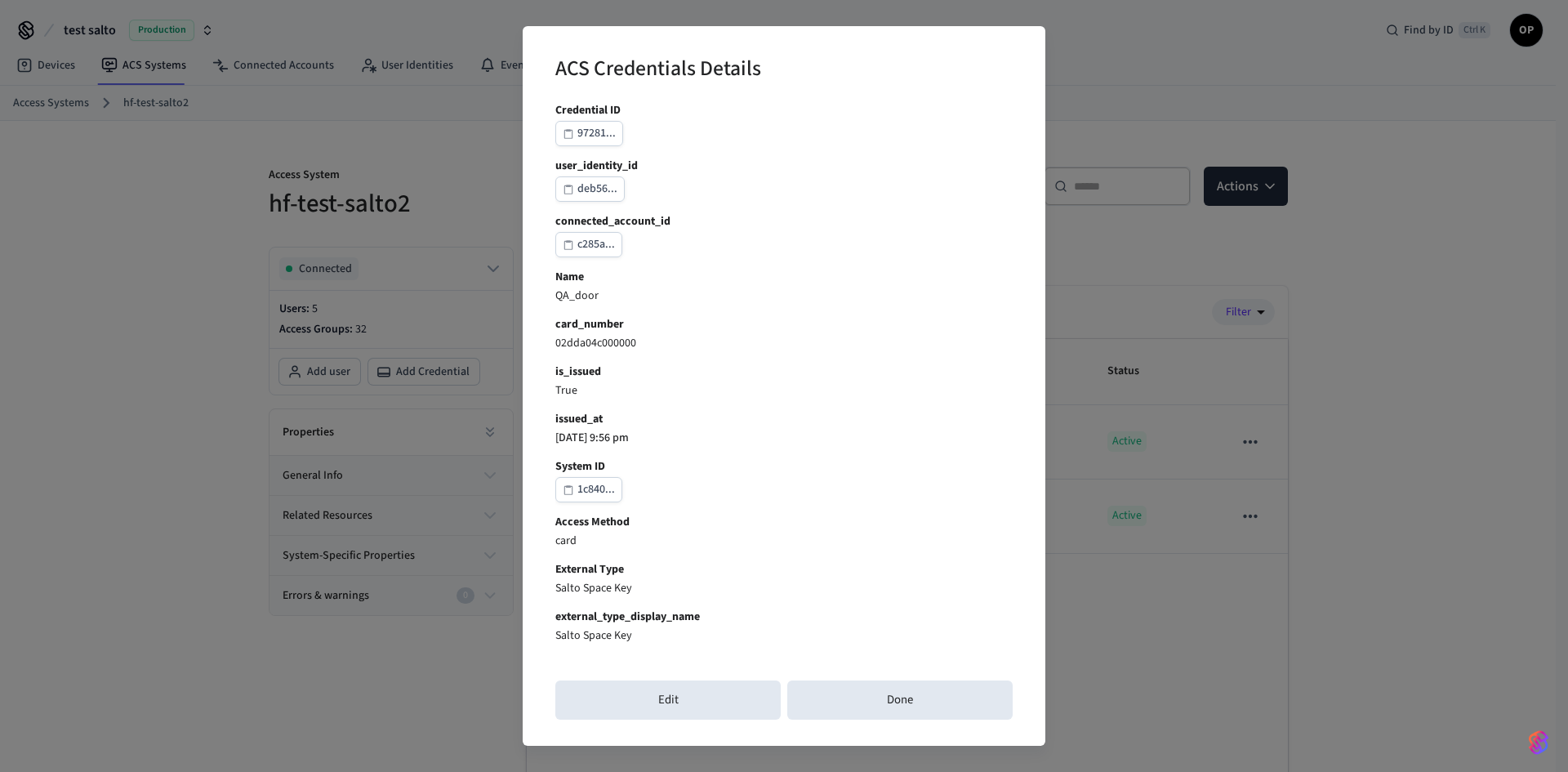
click at [1347, 401] on div "ACS Credentials Details Credential ID 97281... user_identity_id deb56... connec…" at bounding box center [784, 386] width 1568 height 772
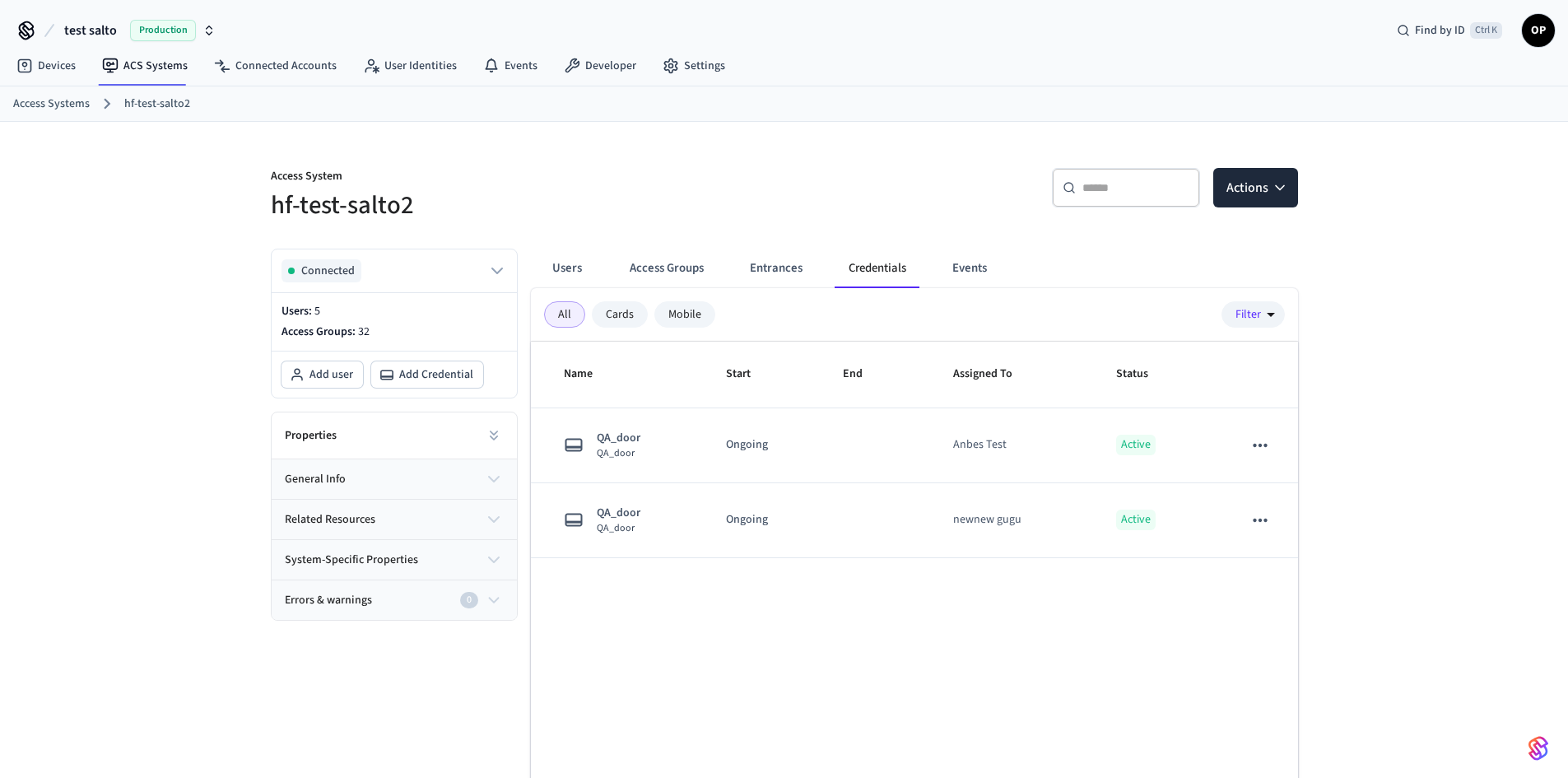
click at [151, 30] on span "Production" at bounding box center [163, 30] width 66 height 21
click at [562, 107] on ol "Access Systems hf-test-salto2" at bounding box center [790, 103] width 1554 height 21
click at [162, 36] on span "Production" at bounding box center [163, 30] width 66 height 21
click at [71, 100] on span "[PERSON_NAME]'s Sandbox" at bounding box center [88, 106] width 136 height 16
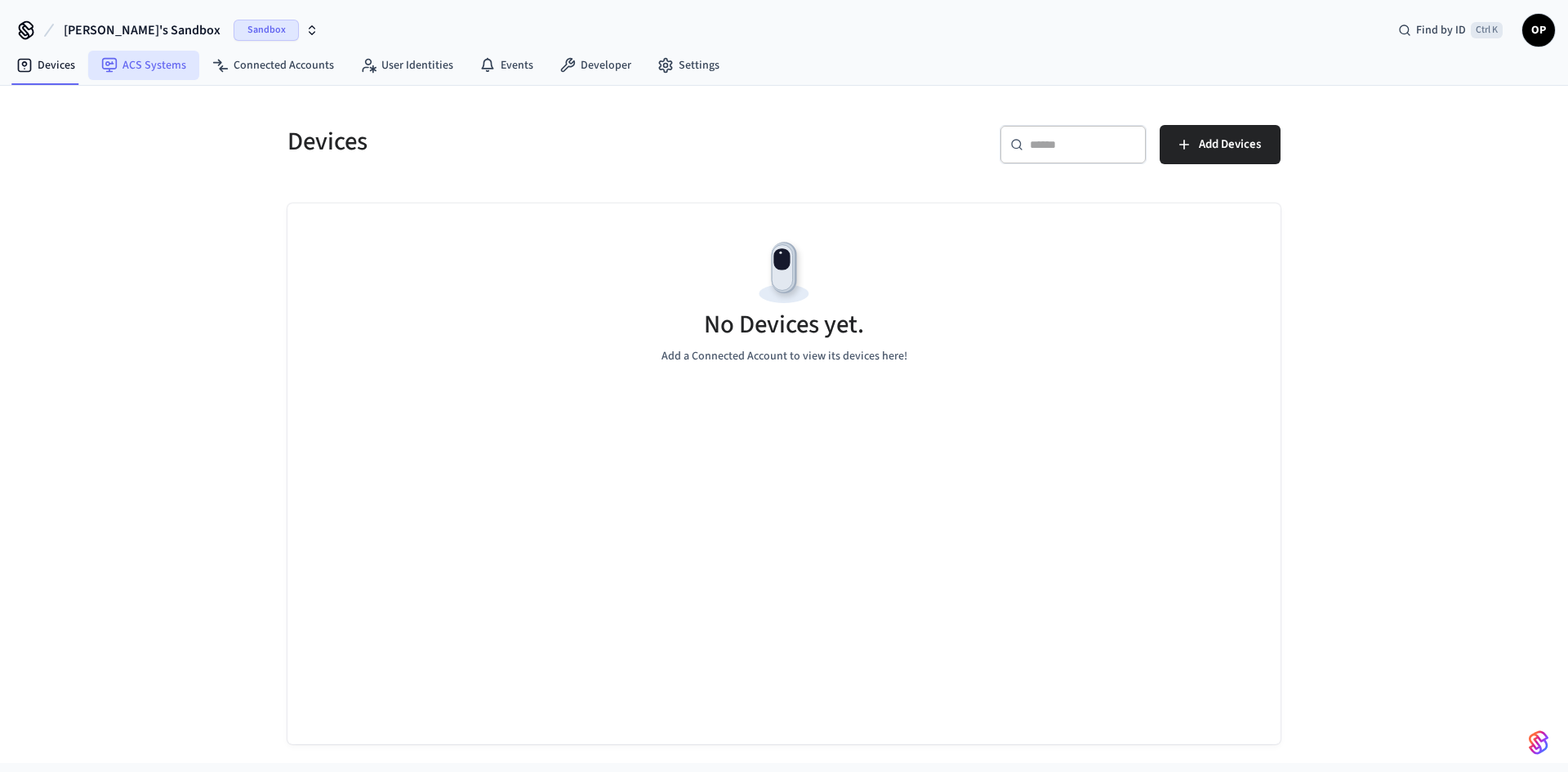
click at [157, 57] on link "ACS Systems" at bounding box center [144, 65] width 111 height 30
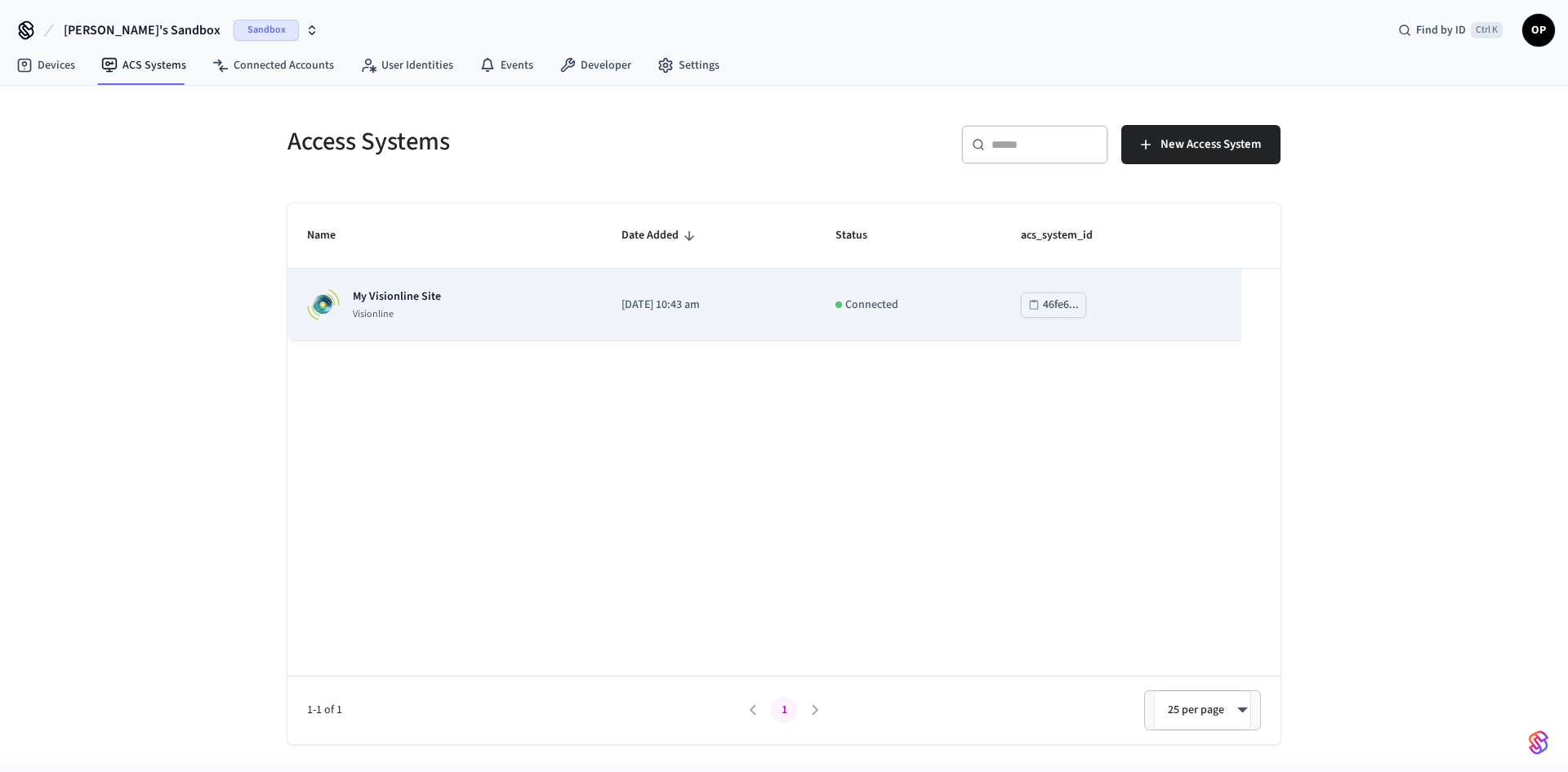
click at [409, 295] on p "My Visionline Site" at bounding box center [397, 296] width 88 height 16
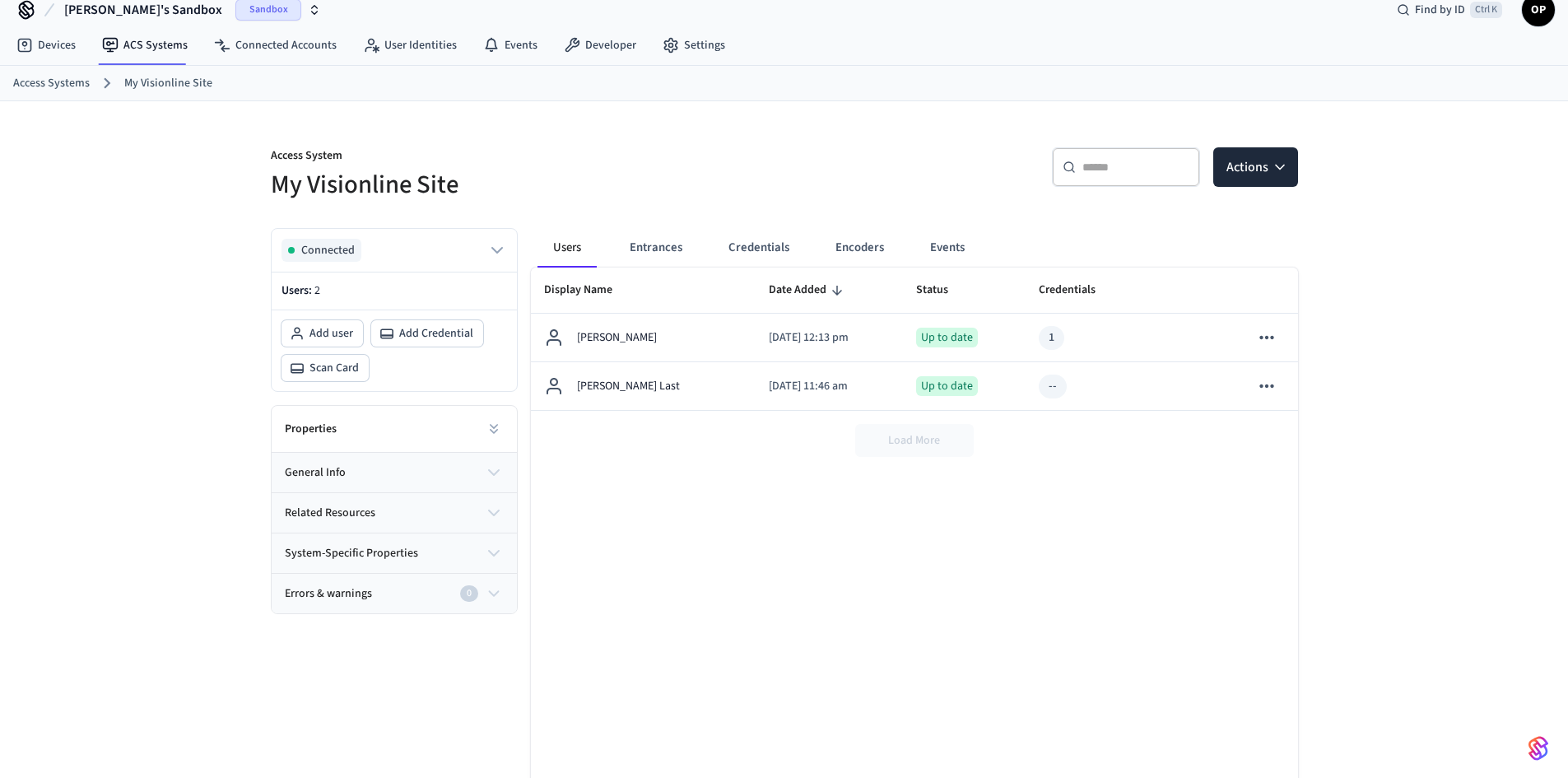
scroll to position [83, 0]
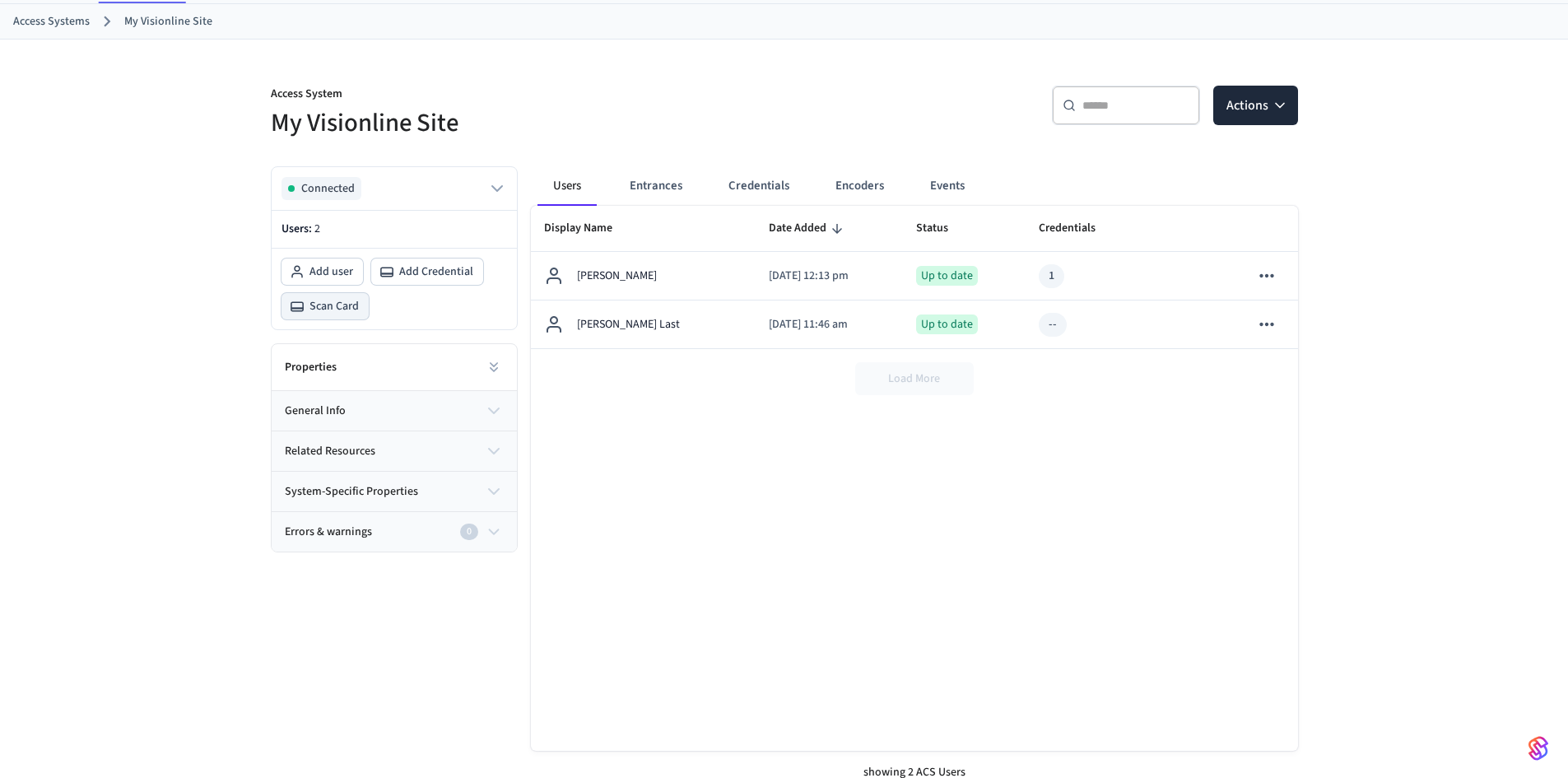
click at [304, 309] on icon at bounding box center [297, 306] width 14 height 20
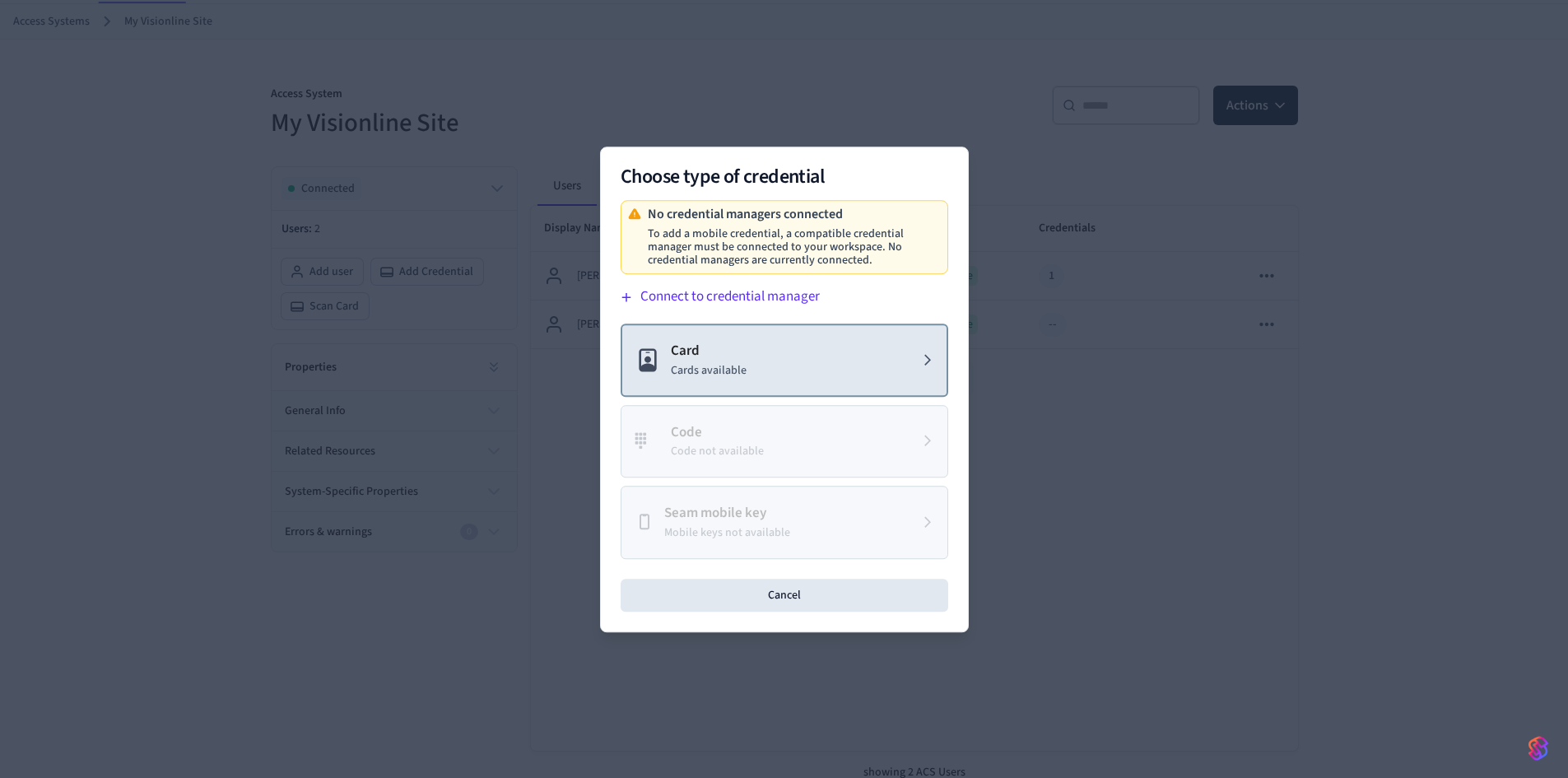
click at [699, 361] on p "Card" at bounding box center [708, 351] width 76 height 21
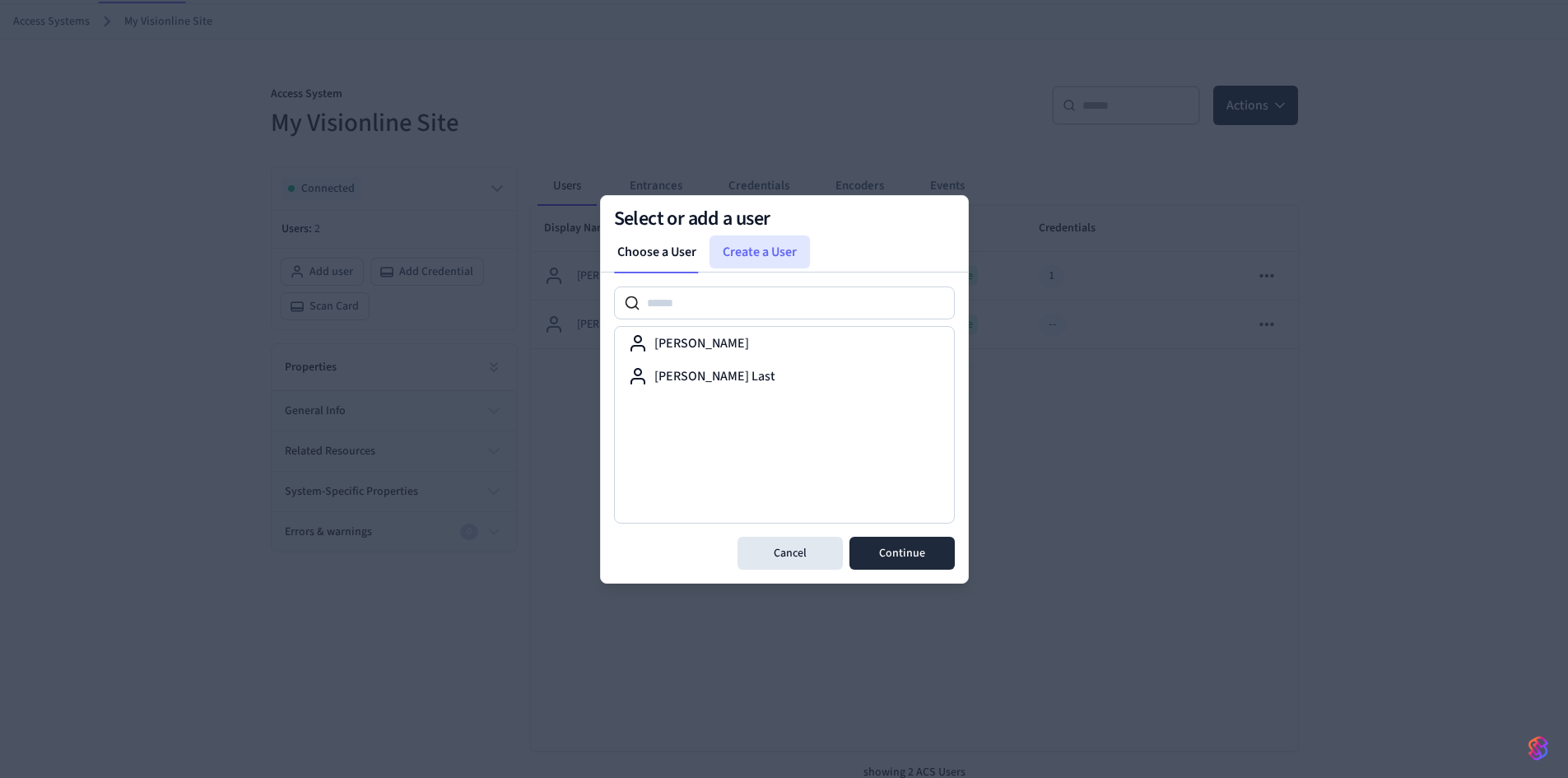
click at [773, 260] on link "Create a User" at bounding box center [760, 252] width 100 height 33
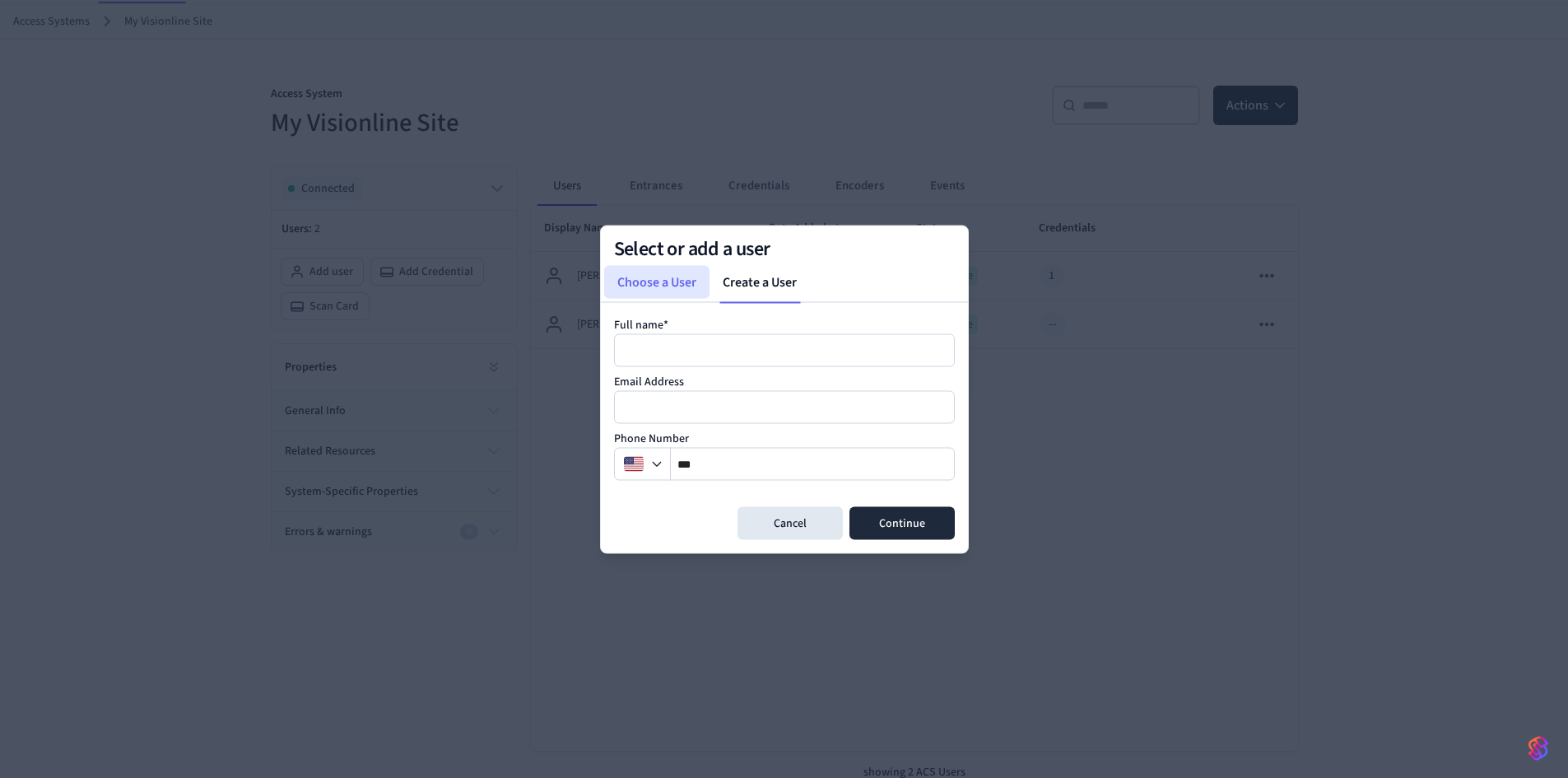
click at [653, 289] on link "Choose a User" at bounding box center [657, 281] width 105 height 33
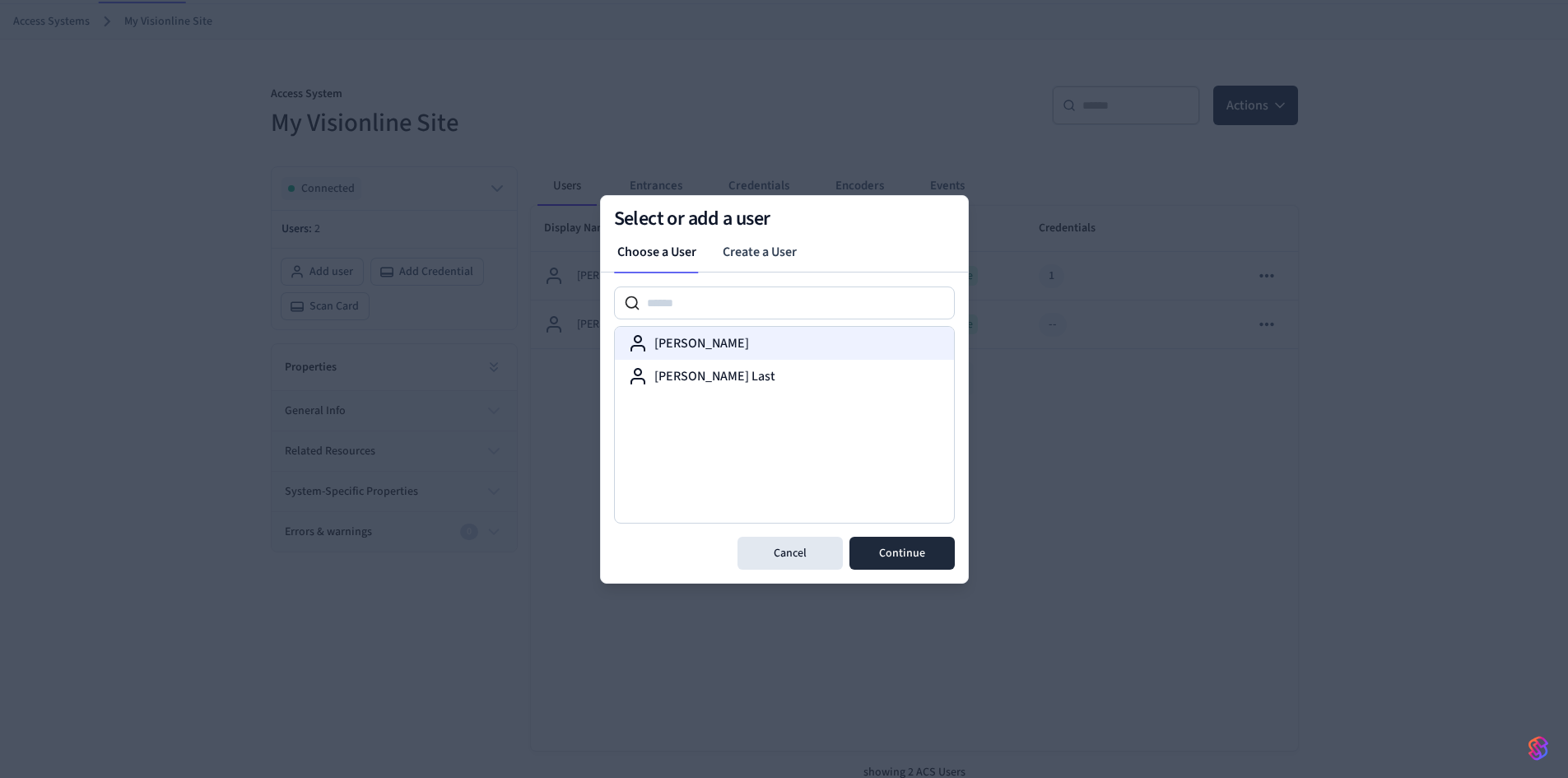
click at [698, 348] on label "[PERSON_NAME]" at bounding box center [701, 343] width 94 height 20
click at [920, 558] on button "Continue" at bounding box center [902, 553] width 105 height 33
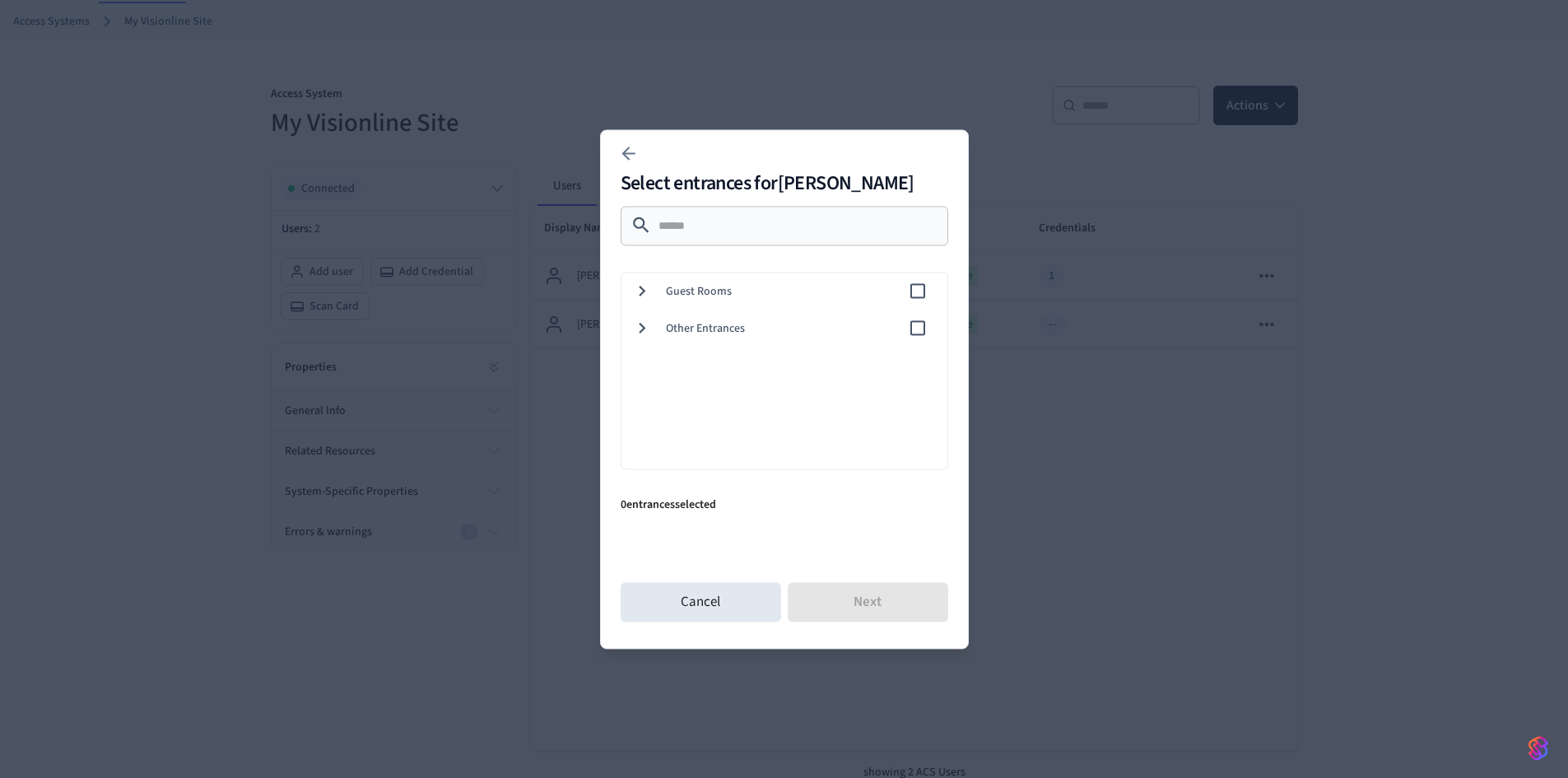
click at [643, 292] on icon at bounding box center [642, 291] width 7 height 11
click at [736, 330] on span "Guest Lock 1" at bounding box center [815, 328] width 237 height 17
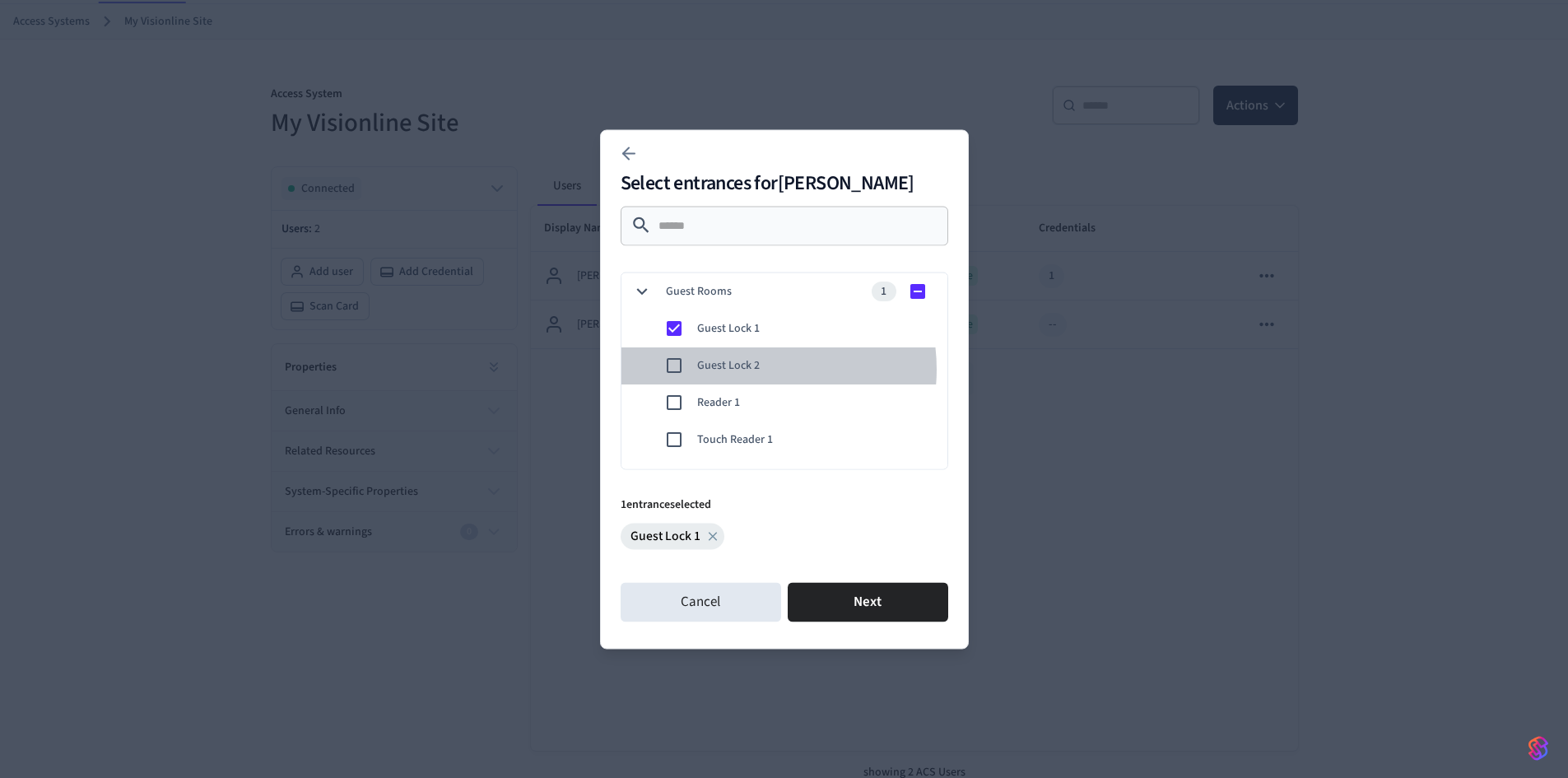
click at [744, 369] on span "Guest Lock 2" at bounding box center [815, 365] width 237 height 17
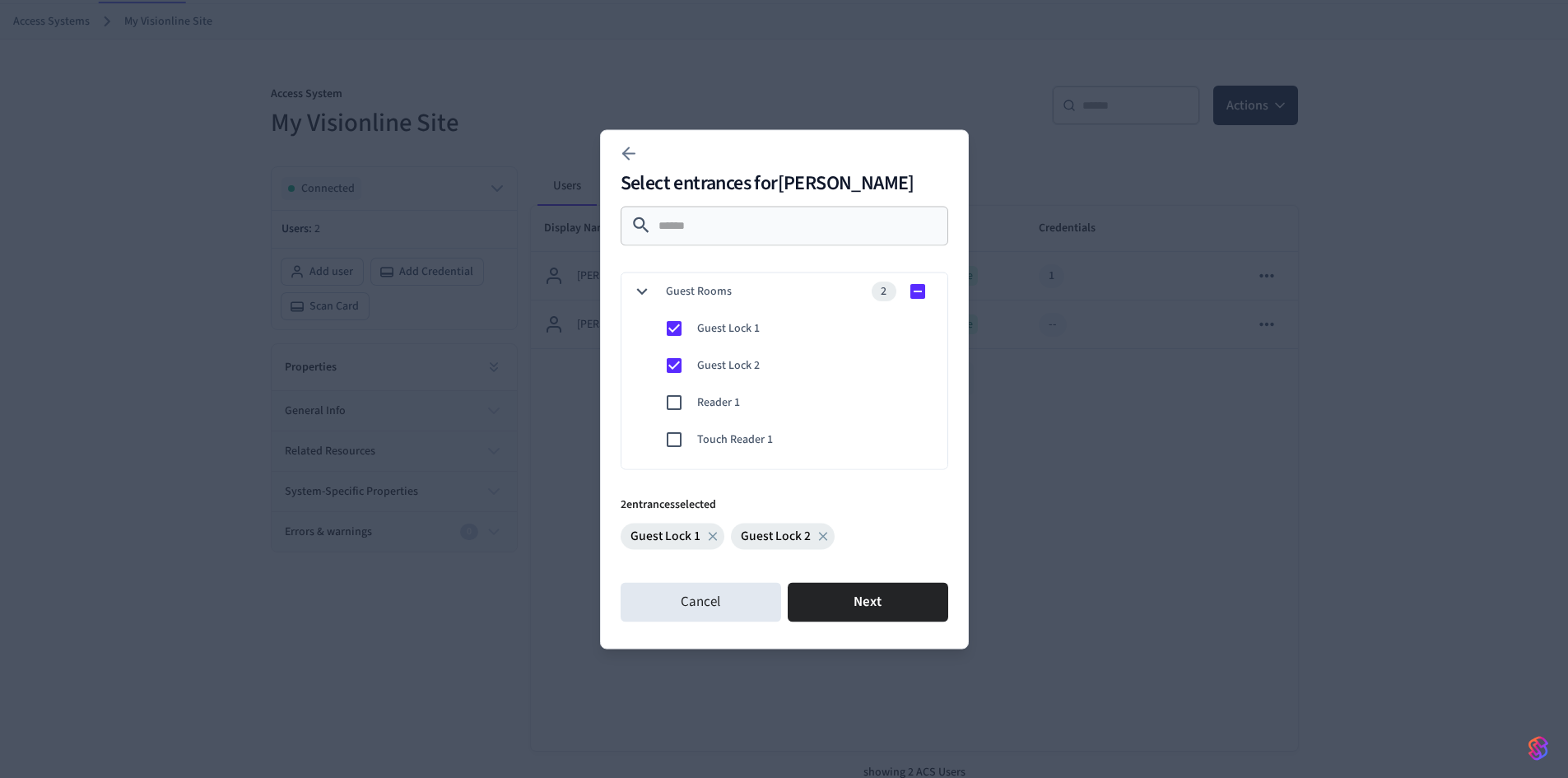
click at [739, 331] on span "Guest Lock 1" at bounding box center [815, 328] width 237 height 17
click at [868, 605] on button "Next" at bounding box center [868, 602] width 161 height 39
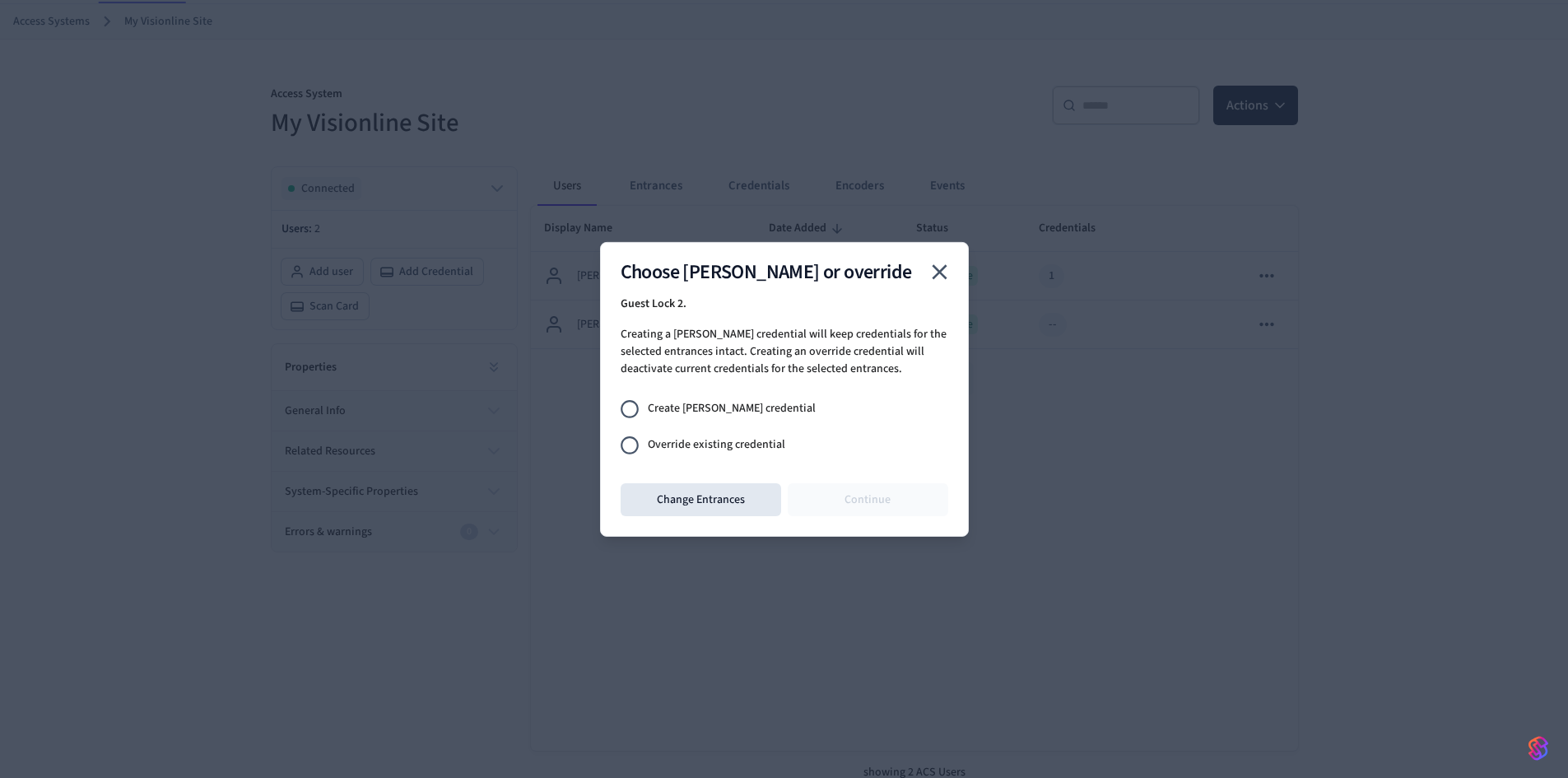
click at [711, 407] on span "Create joiner credential" at bounding box center [731, 409] width 168 height 17
click at [904, 505] on button "Continue" at bounding box center [868, 500] width 161 height 33
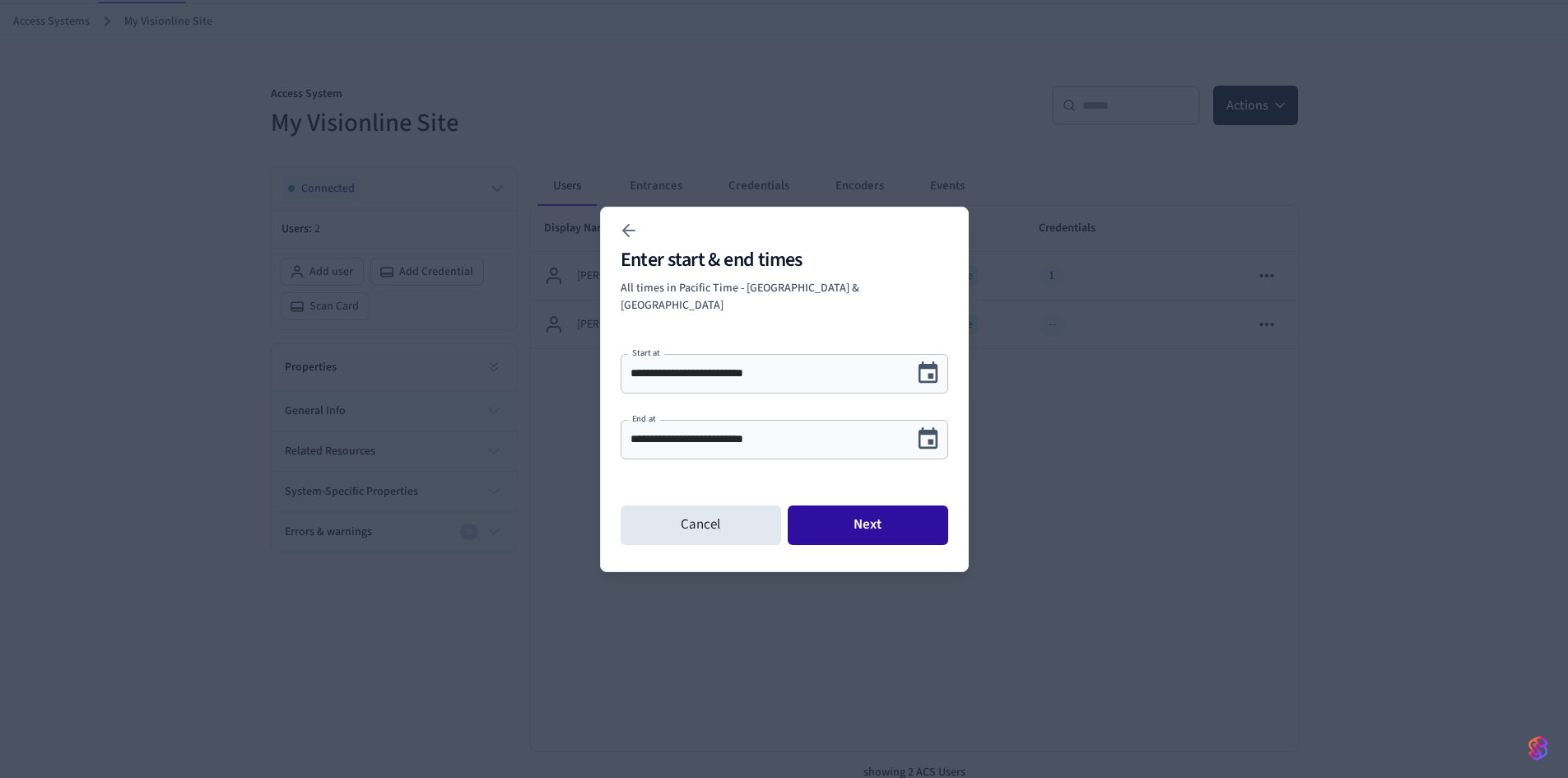
click at [870, 518] on button "Next" at bounding box center [868, 525] width 161 height 39
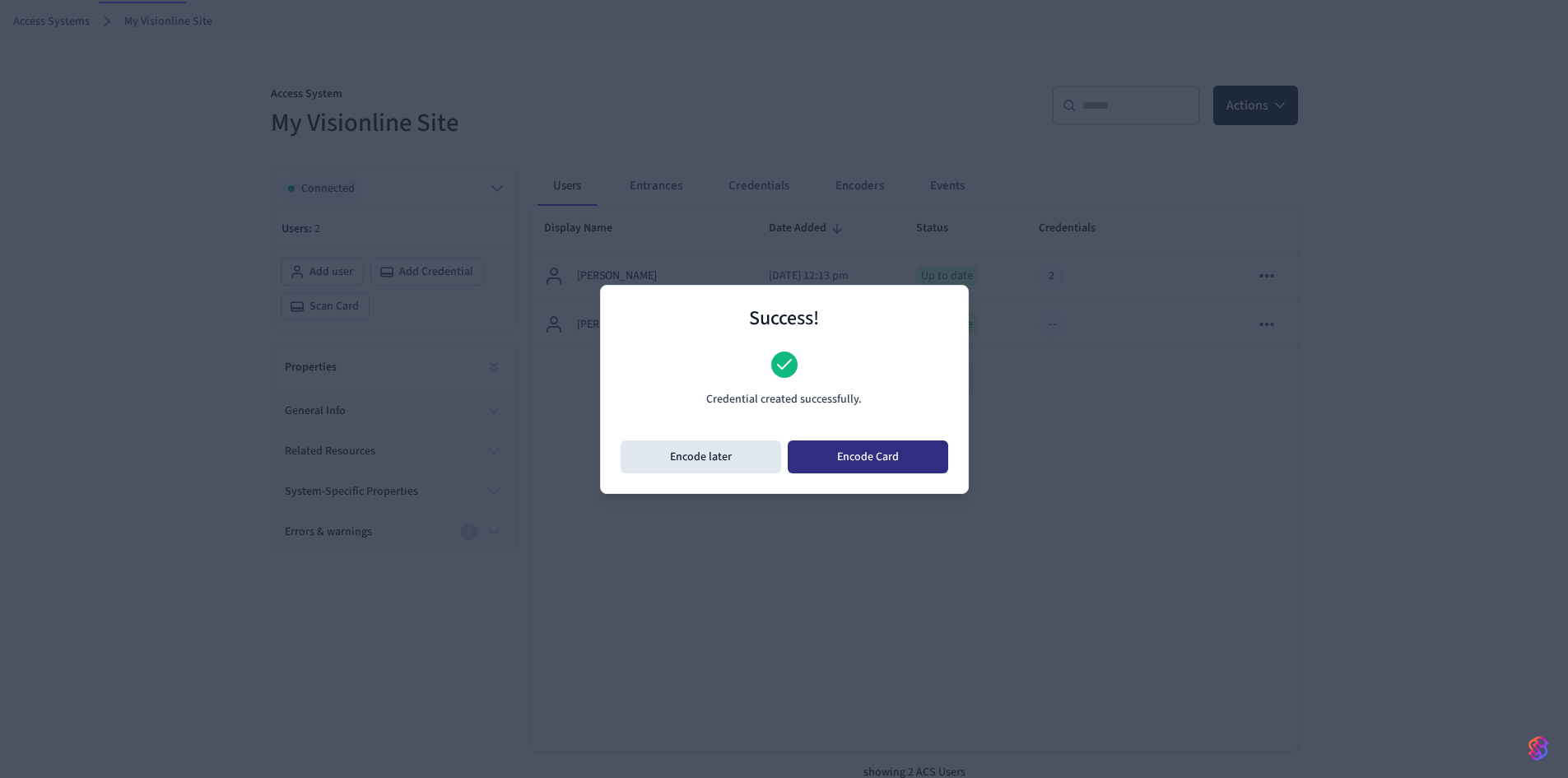
click at [878, 459] on button "Encode Card" at bounding box center [868, 457] width 161 height 33
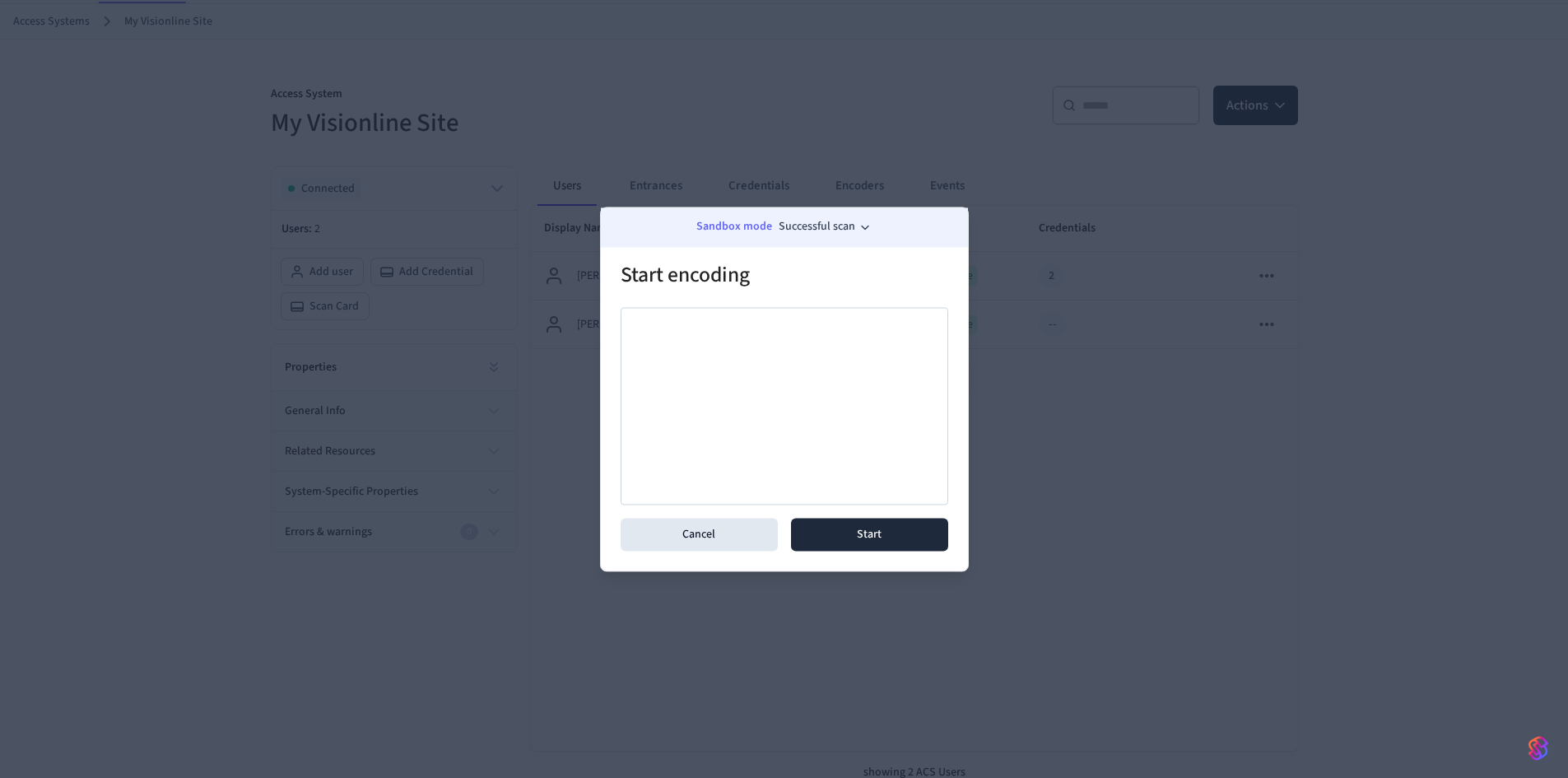
drag, startPoint x: 708, startPoint y: 415, endPoint x: 745, endPoint y: 349, distance: 75.7
click at [785, 399] on div at bounding box center [784, 406] width 328 height 197
drag, startPoint x: 664, startPoint y: 416, endPoint x: 827, endPoint y: 369, distance: 169.6
click at [755, 389] on div at bounding box center [784, 406] width 328 height 197
click at [759, 429] on div at bounding box center [784, 406] width 328 height 197
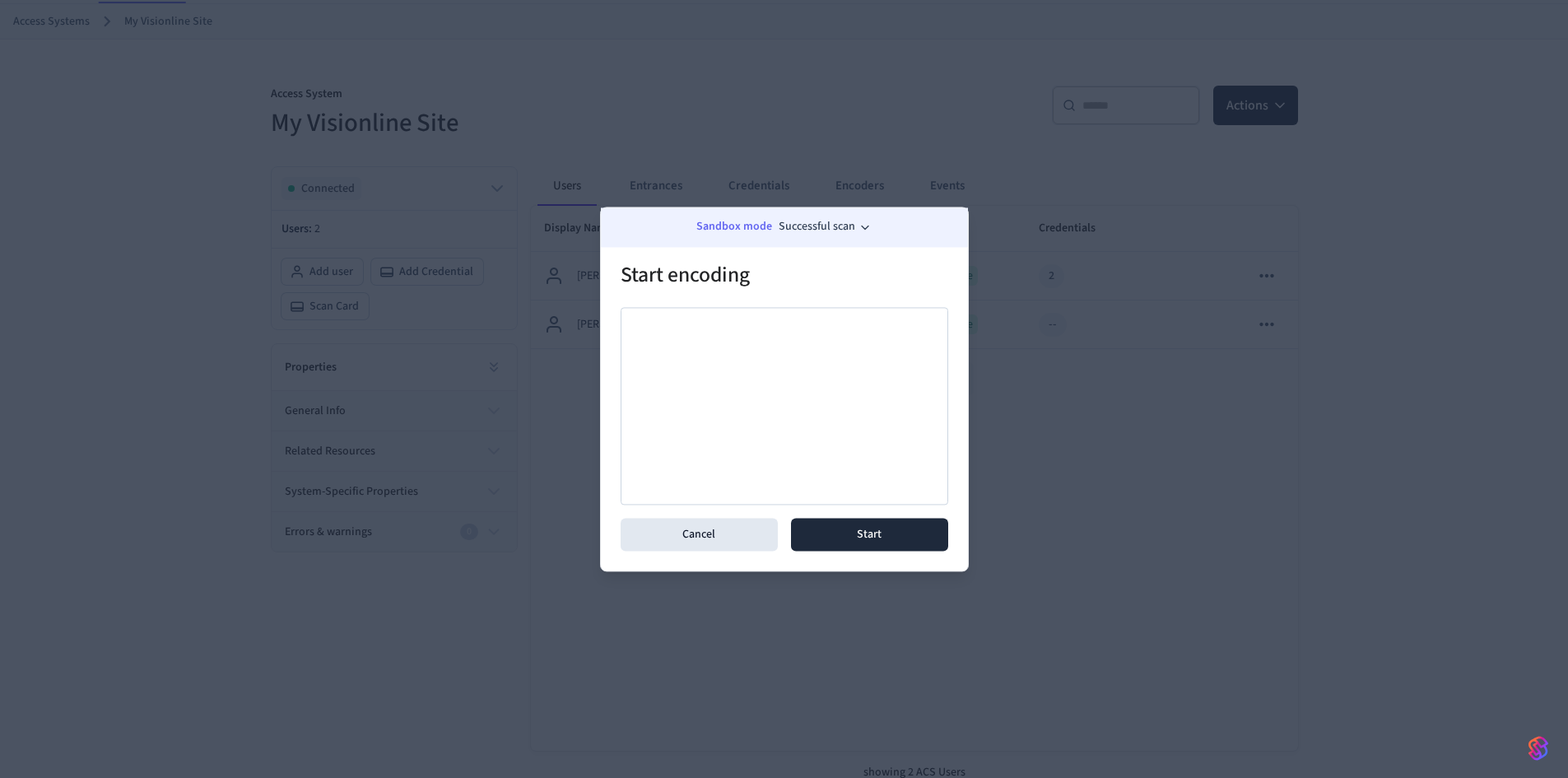
drag, startPoint x: 738, startPoint y: 382, endPoint x: 875, endPoint y: 484, distance: 170.8
click at [734, 393] on div at bounding box center [784, 406] width 328 height 197
click at [895, 535] on button "Start" at bounding box center [870, 534] width 157 height 33
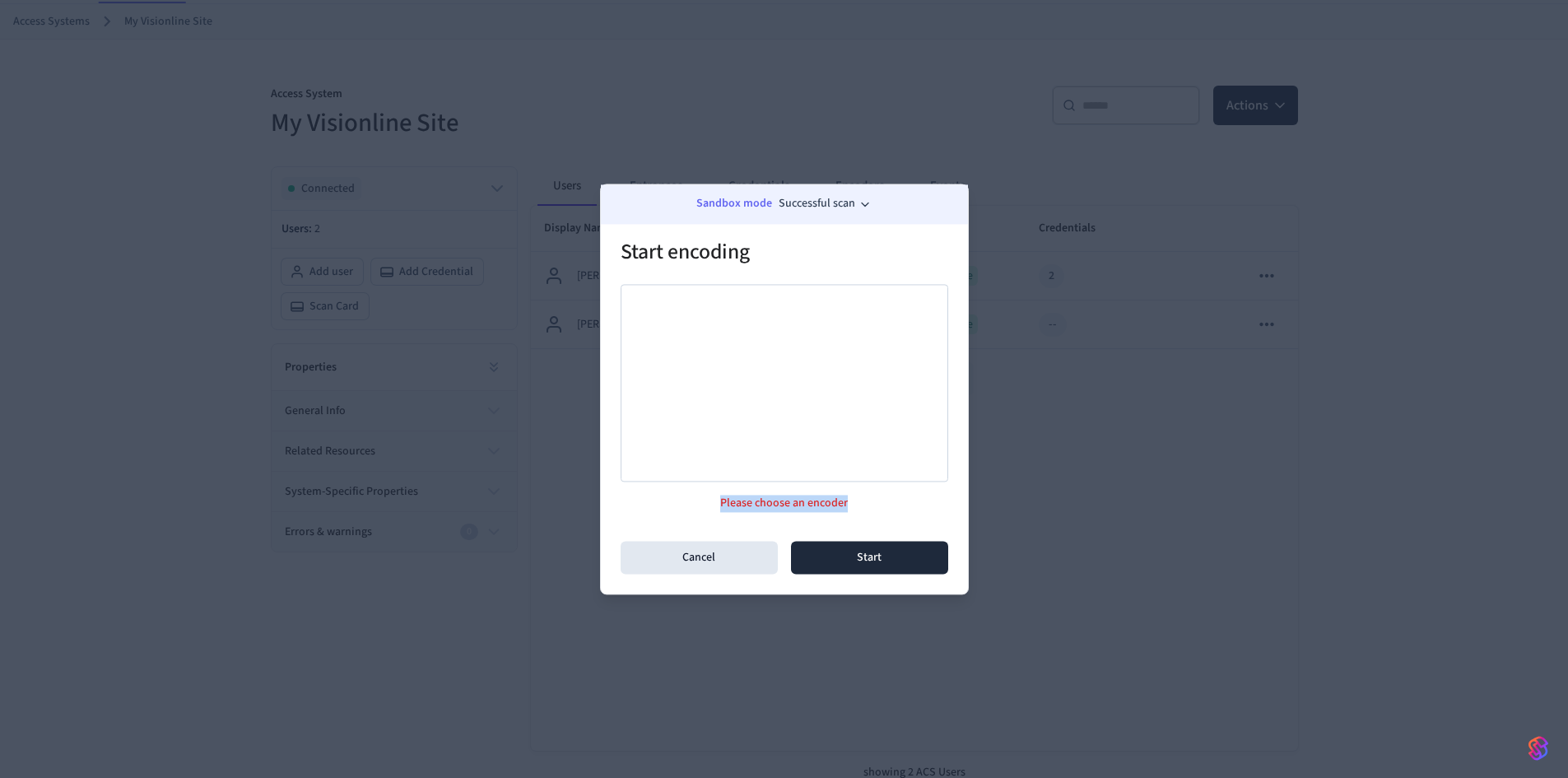
drag, startPoint x: 711, startPoint y: 502, endPoint x: 858, endPoint y: 501, distance: 147.0
click at [846, 501] on p "Please choose an encoder" at bounding box center [784, 503] width 328 height 17
drag, startPoint x: 858, startPoint y: 501, endPoint x: 840, endPoint y: 483, distance: 25.5
click at [858, 500] on p "Please choose an encoder" at bounding box center [784, 503] width 328 height 17
click at [703, 295] on div at bounding box center [784, 383] width 328 height 197
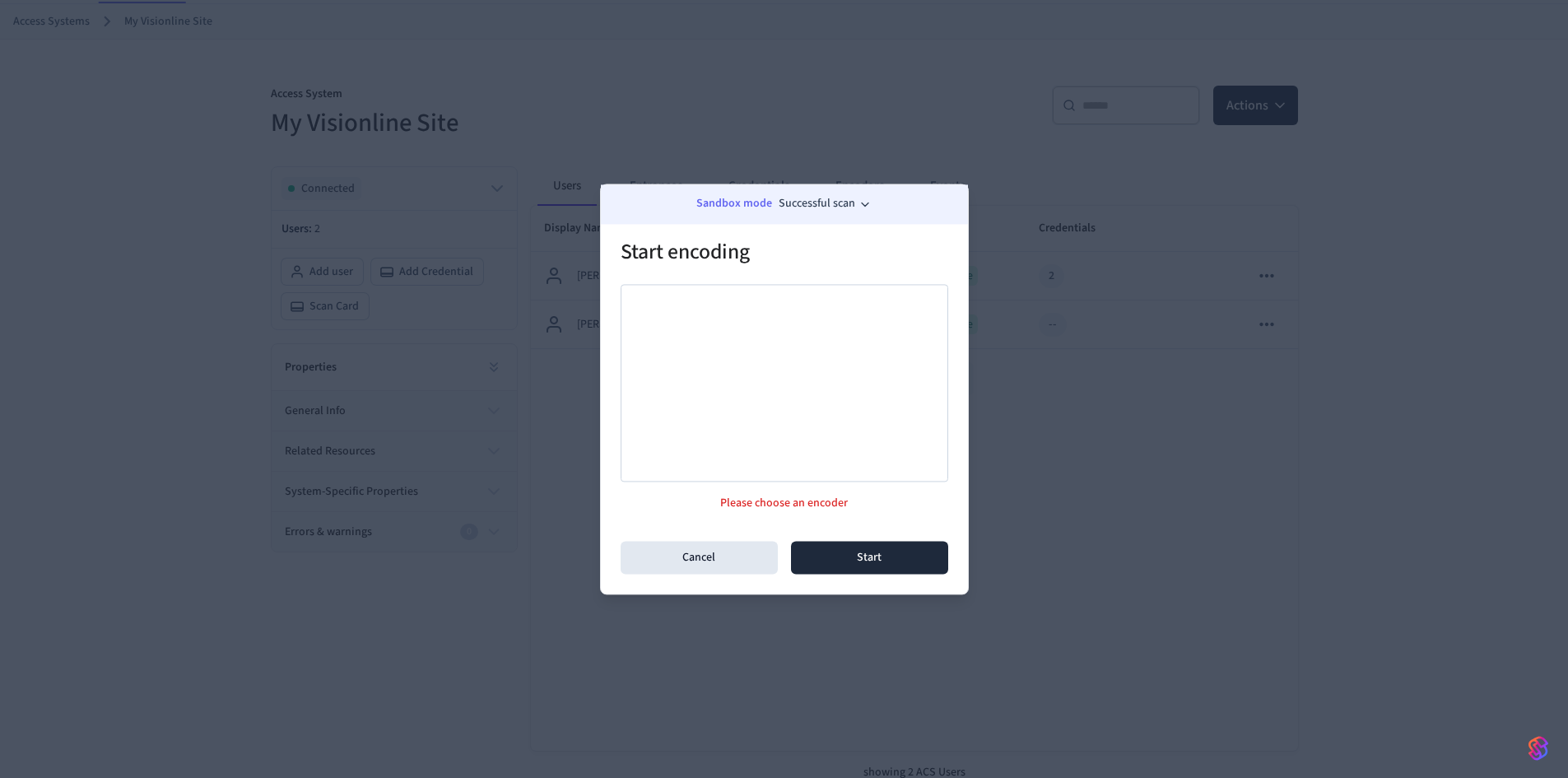
click at [703, 295] on div at bounding box center [784, 383] width 328 height 197
click at [703, 294] on div at bounding box center [784, 383] width 328 height 197
drag, startPoint x: 703, startPoint y: 294, endPoint x: 760, endPoint y: 280, distance: 58.7
click at [706, 294] on div at bounding box center [784, 383] width 328 height 197
click at [845, 193] on div "Sandbox mode Successful scan" at bounding box center [784, 204] width 367 height 39
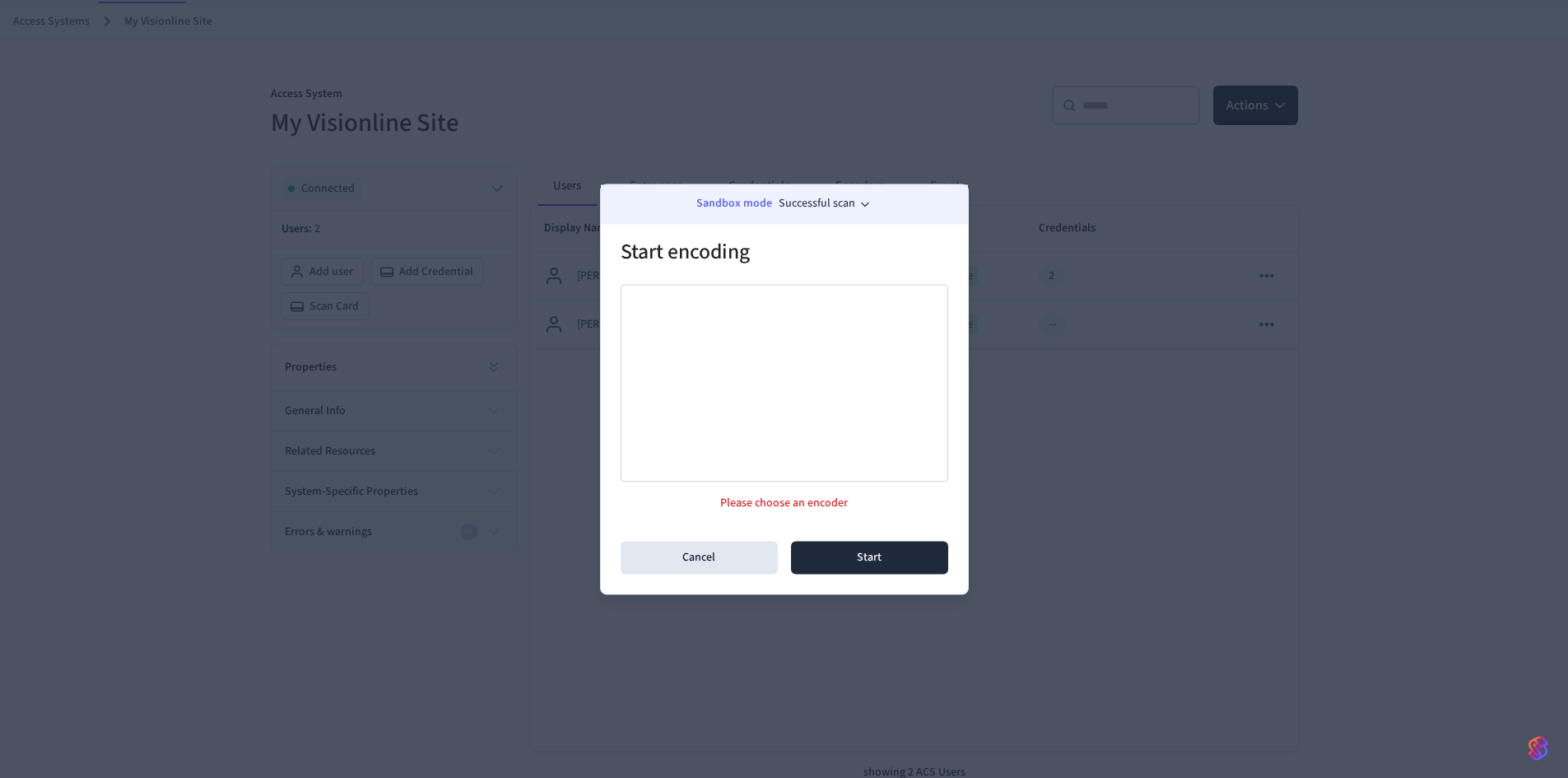
click at [845, 209] on button "Successful scan" at bounding box center [824, 203] width 93 height 17
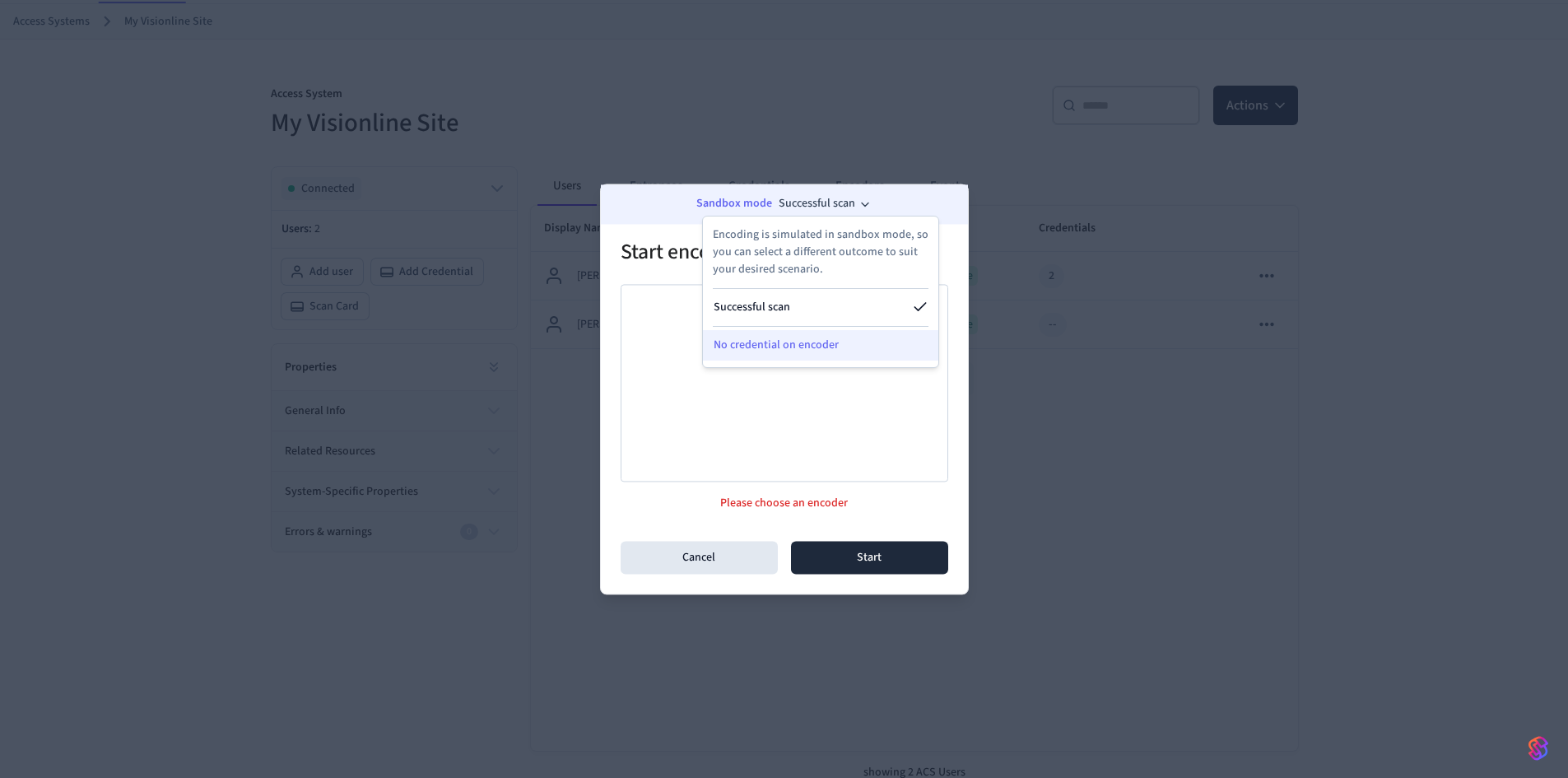
click at [773, 346] on span "No credential on encoder" at bounding box center [776, 346] width 125 height 17
click at [651, 449] on div at bounding box center [784, 383] width 328 height 197
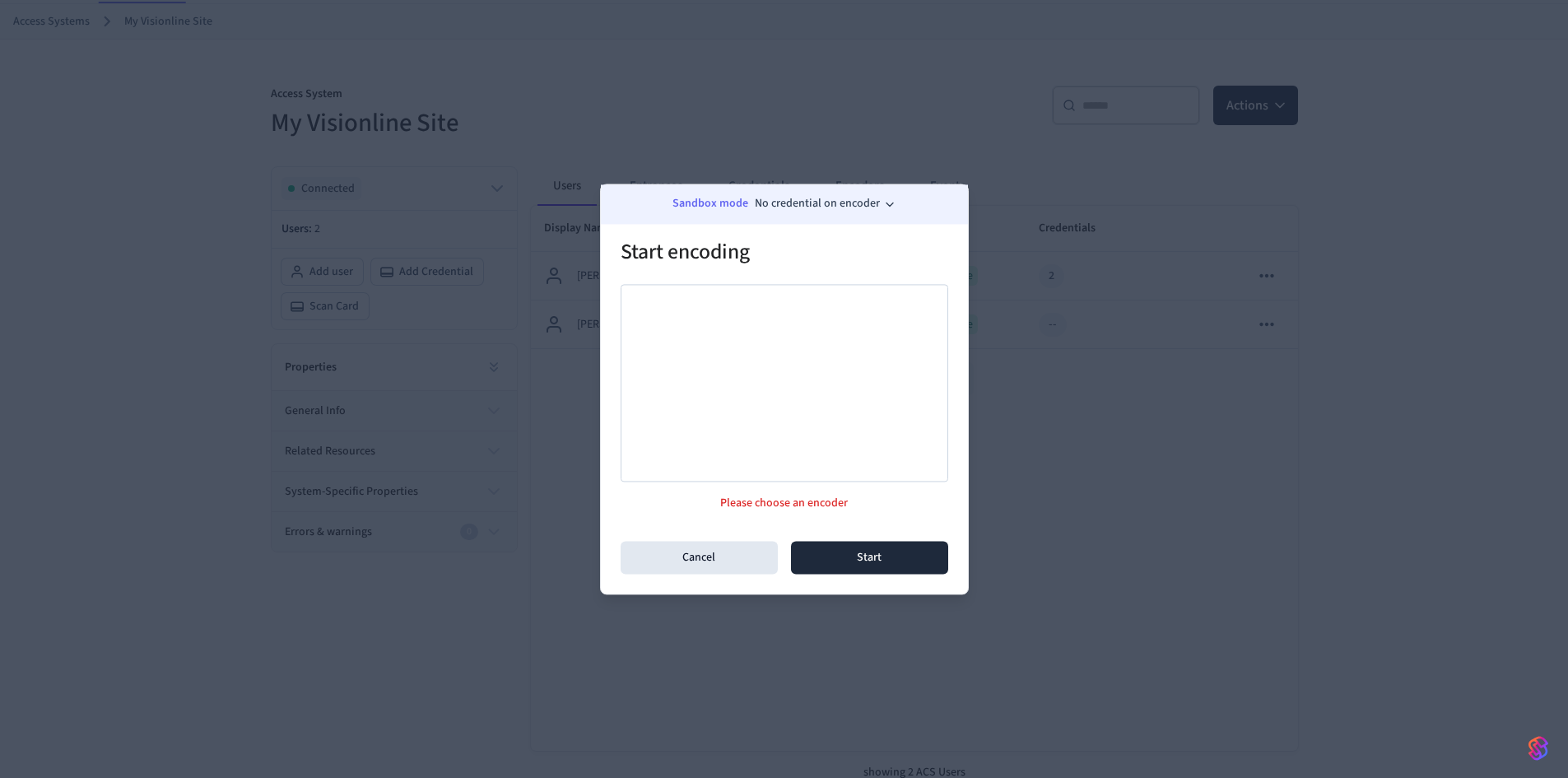
click at [833, 420] on div at bounding box center [784, 383] width 328 height 197
drag, startPoint x: 713, startPoint y: 279, endPoint x: 824, endPoint y: 289, distance: 111.4
click at [778, 335] on div "Sandbox mode No credential on encoder Start encoding Please choose an encoder C…" at bounding box center [784, 389] width 368 height 411
click at [893, 549] on button "Start" at bounding box center [870, 558] width 157 height 33
click at [893, 570] on button "Start" at bounding box center [870, 558] width 157 height 33
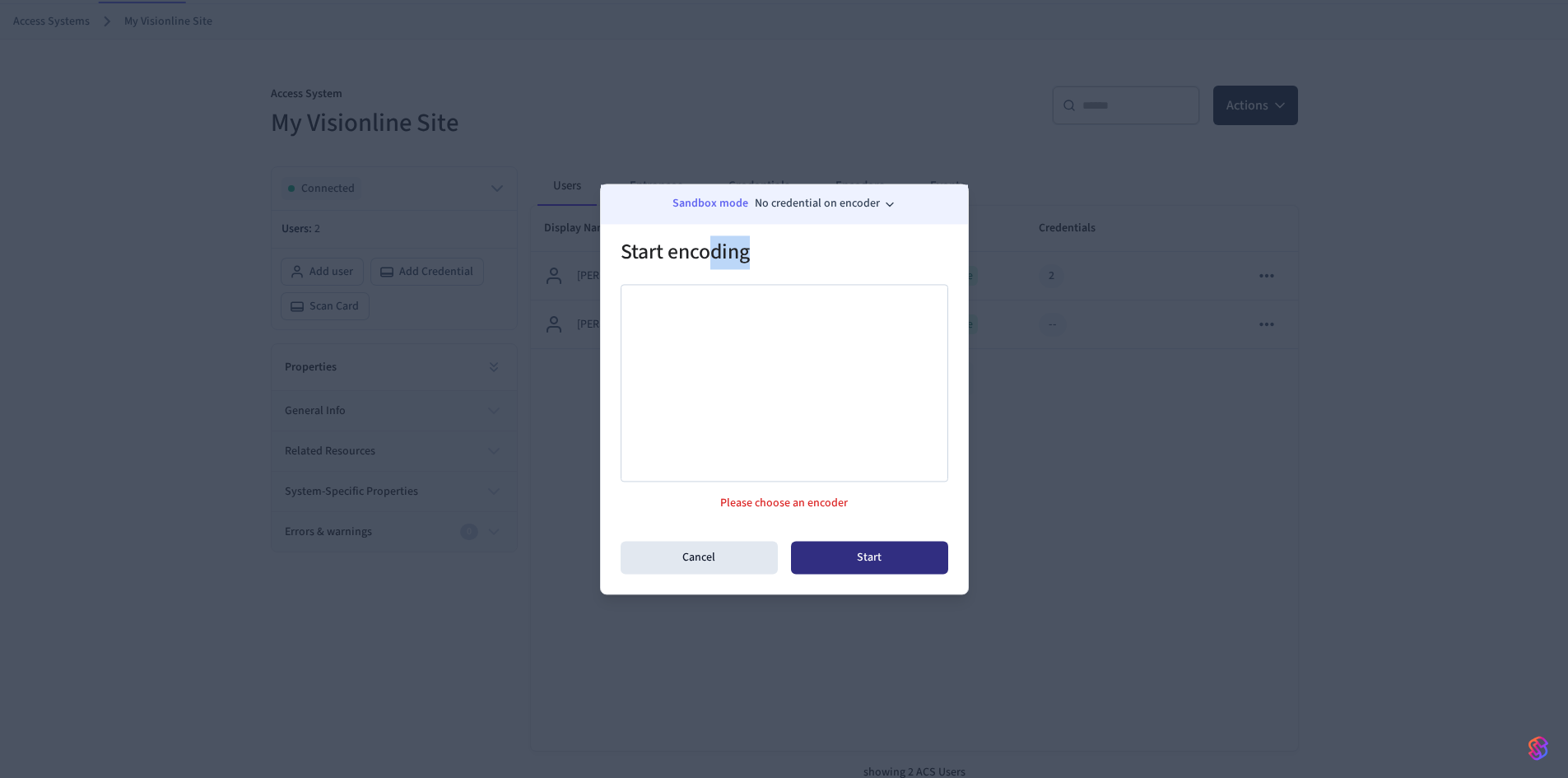
click at [892, 561] on button "Start" at bounding box center [870, 558] width 157 height 33
click at [835, 368] on div at bounding box center [784, 383] width 328 height 197
click at [709, 196] on p "Sandbox mode" at bounding box center [710, 203] width 76 height 17
drag, startPoint x: 647, startPoint y: 206, endPoint x: 811, endPoint y: 225, distance: 165.1
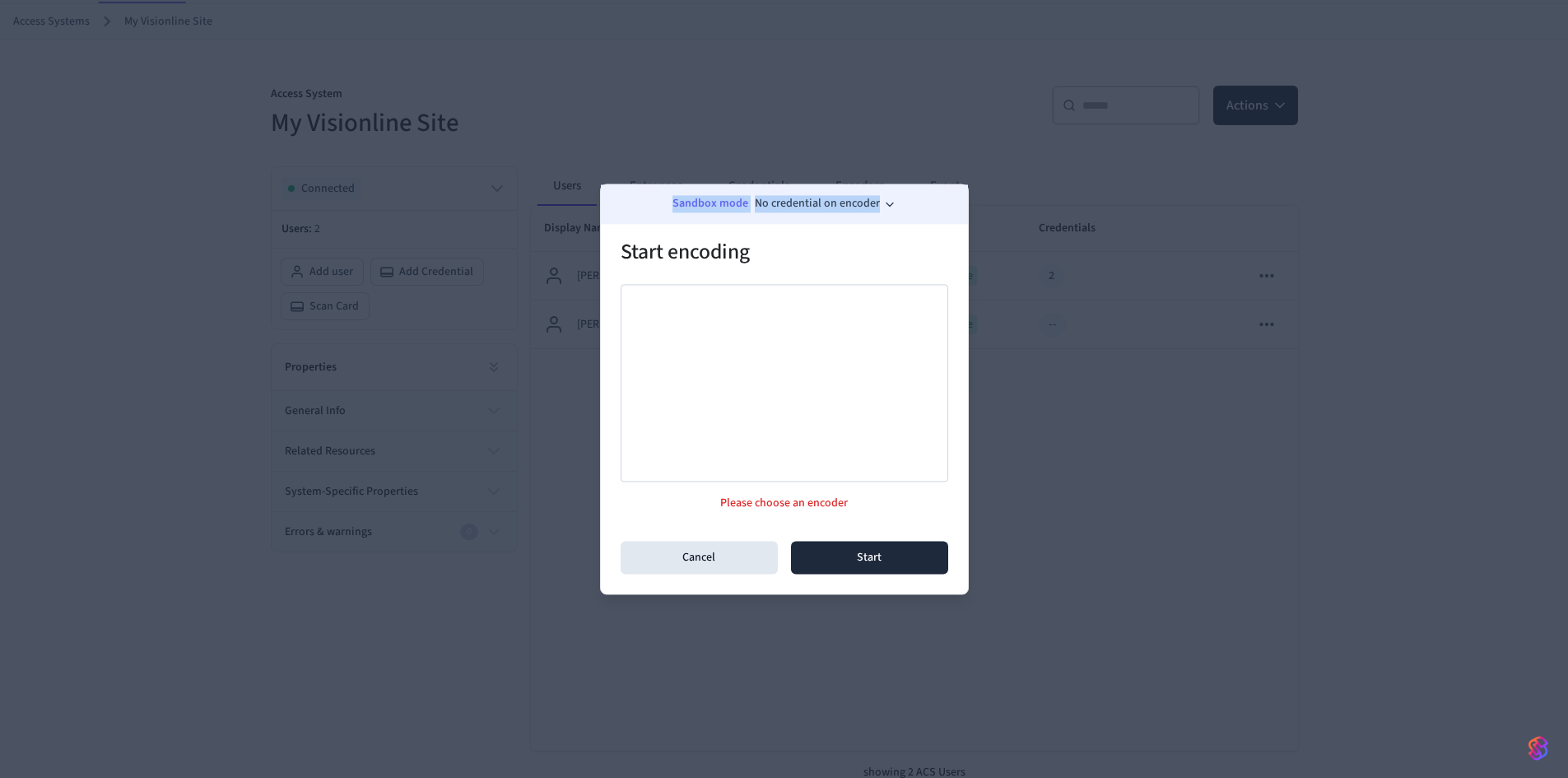
click at [811, 225] on div "Sandbox mode No credential on encoder Start encoding Please choose an encoder C…" at bounding box center [784, 389] width 368 height 411
click at [866, 200] on button "No credential on encoder" at bounding box center [825, 203] width 141 height 17
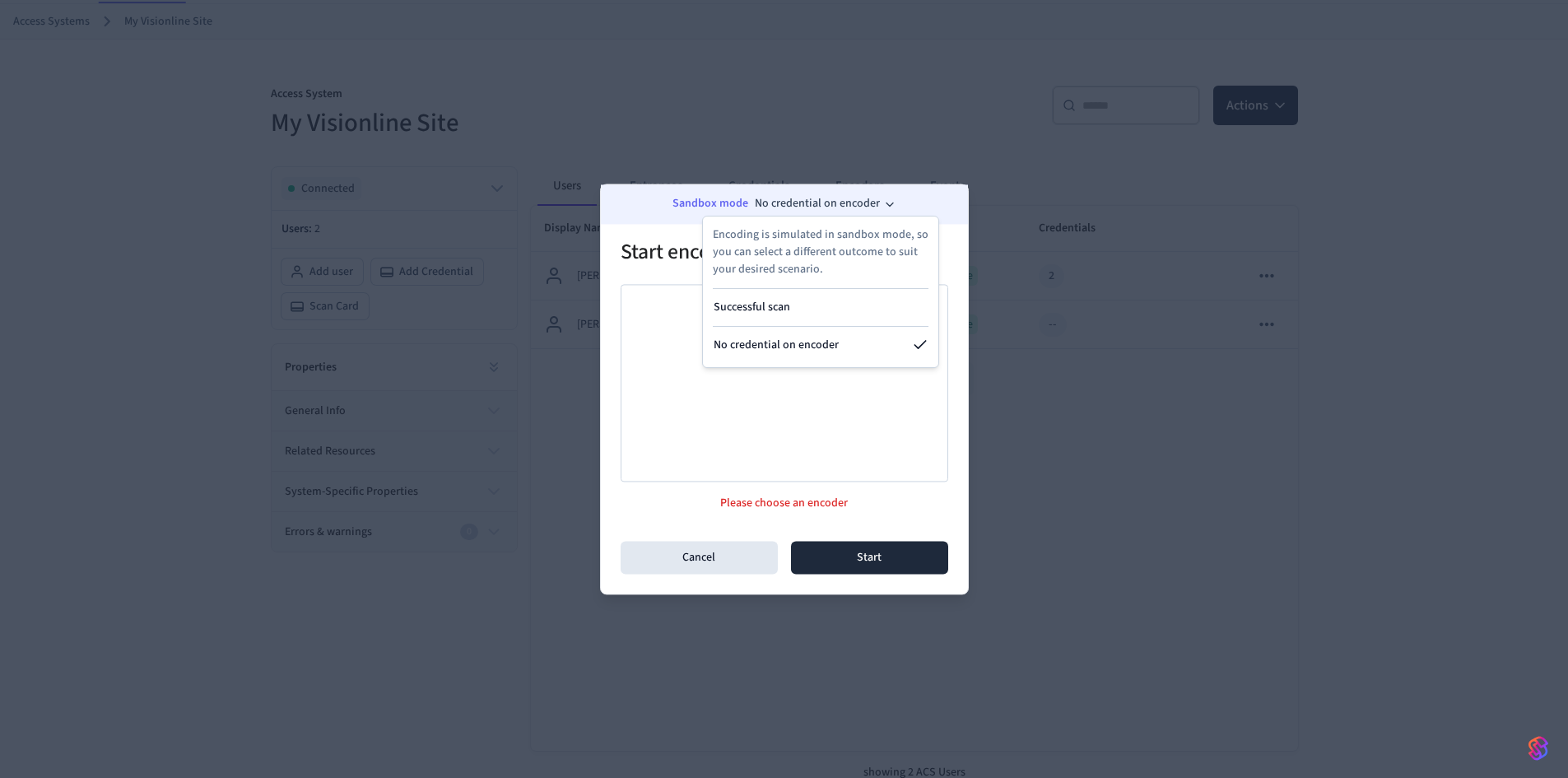
click at [803, 323] on div "Encoding is simulated in sandbox mode, so you can select a different outcome to…" at bounding box center [820, 294] width 215 height 134
click at [806, 309] on button "Successful scan" at bounding box center [820, 307] width 236 height 31
click at [773, 445] on div at bounding box center [784, 383] width 328 height 197
drag, startPoint x: 669, startPoint y: 388, endPoint x: 795, endPoint y: 391, distance: 126.0
click at [773, 399] on div at bounding box center [784, 383] width 328 height 197
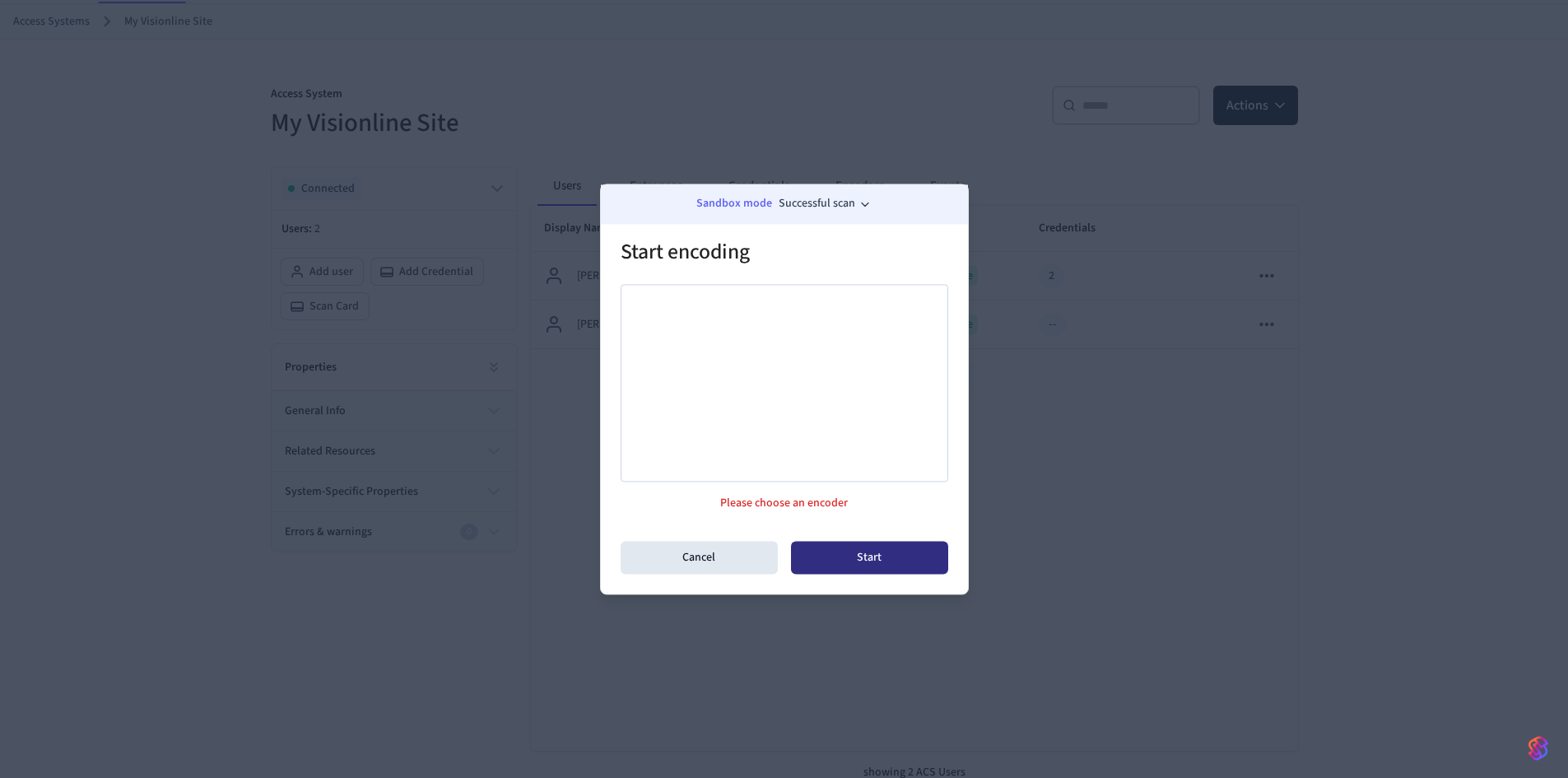
click at [885, 562] on button "Start" at bounding box center [870, 558] width 157 height 33
click at [768, 568] on button "Cancel" at bounding box center [698, 558] width 157 height 33
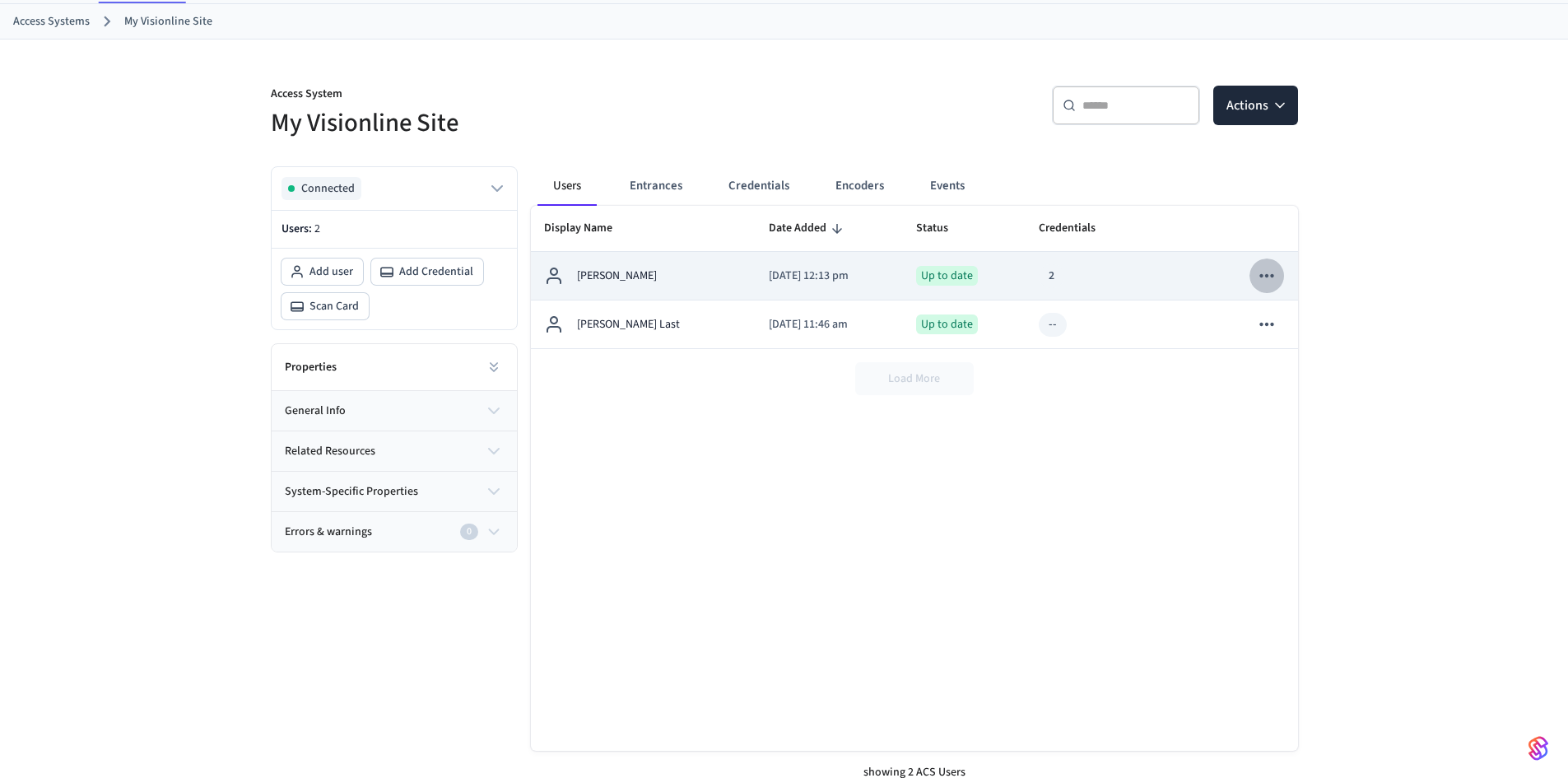
click at [1267, 268] on icon "sticky table" at bounding box center [1266, 275] width 21 height 21
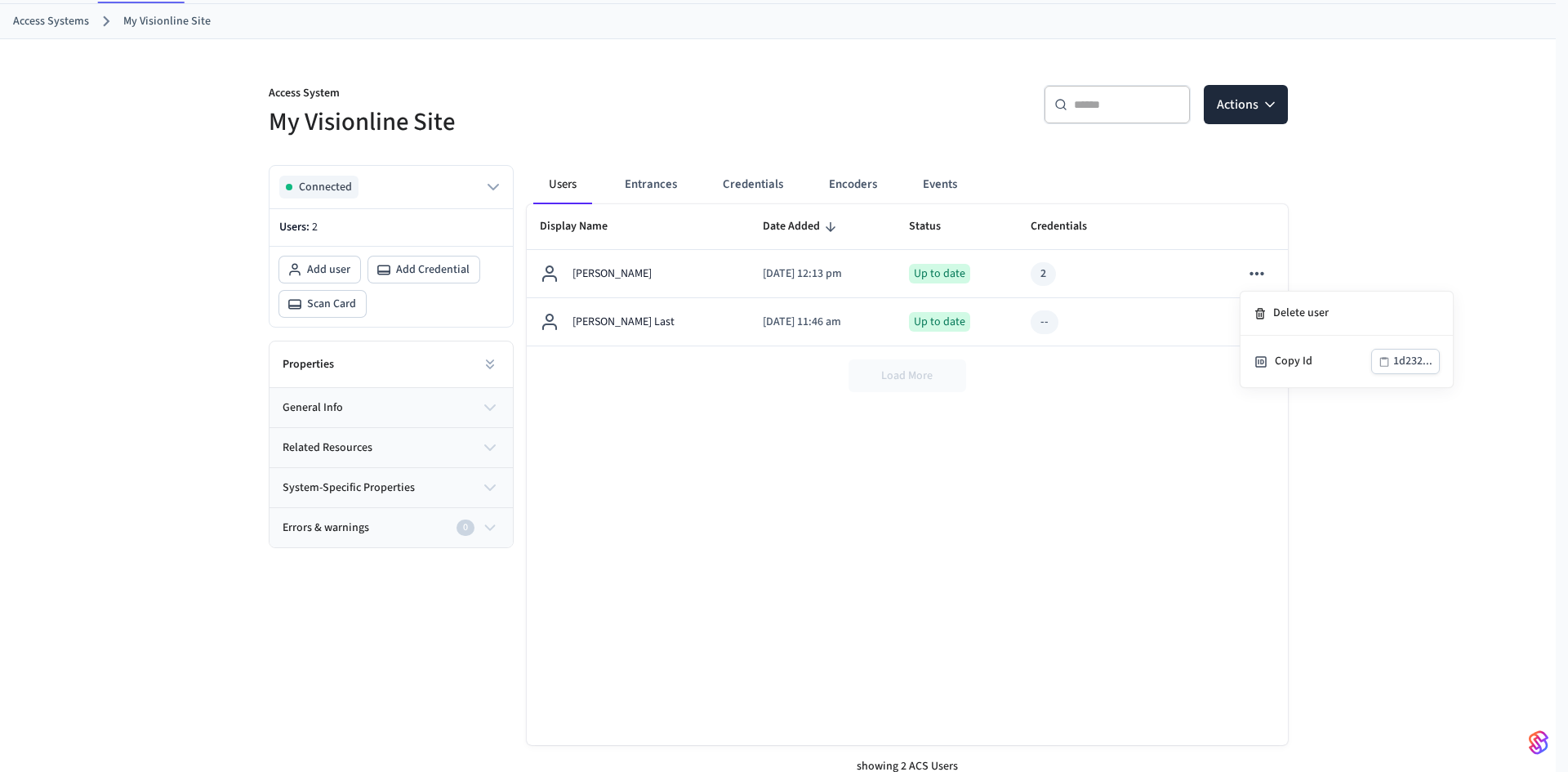
click at [637, 187] on div at bounding box center [784, 386] width 1568 height 772
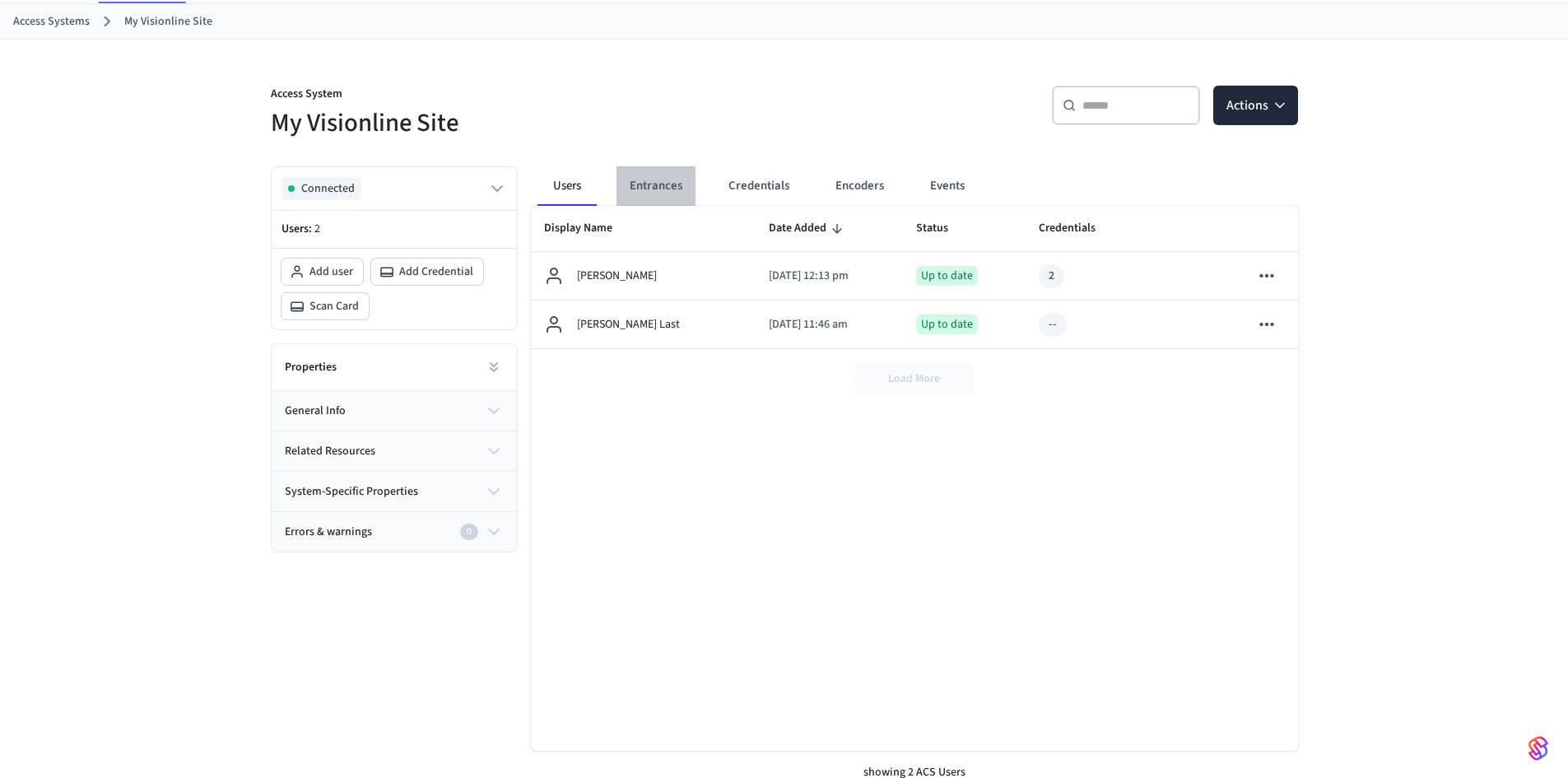
click at [668, 186] on button "Entrances" at bounding box center [656, 186] width 79 height 39
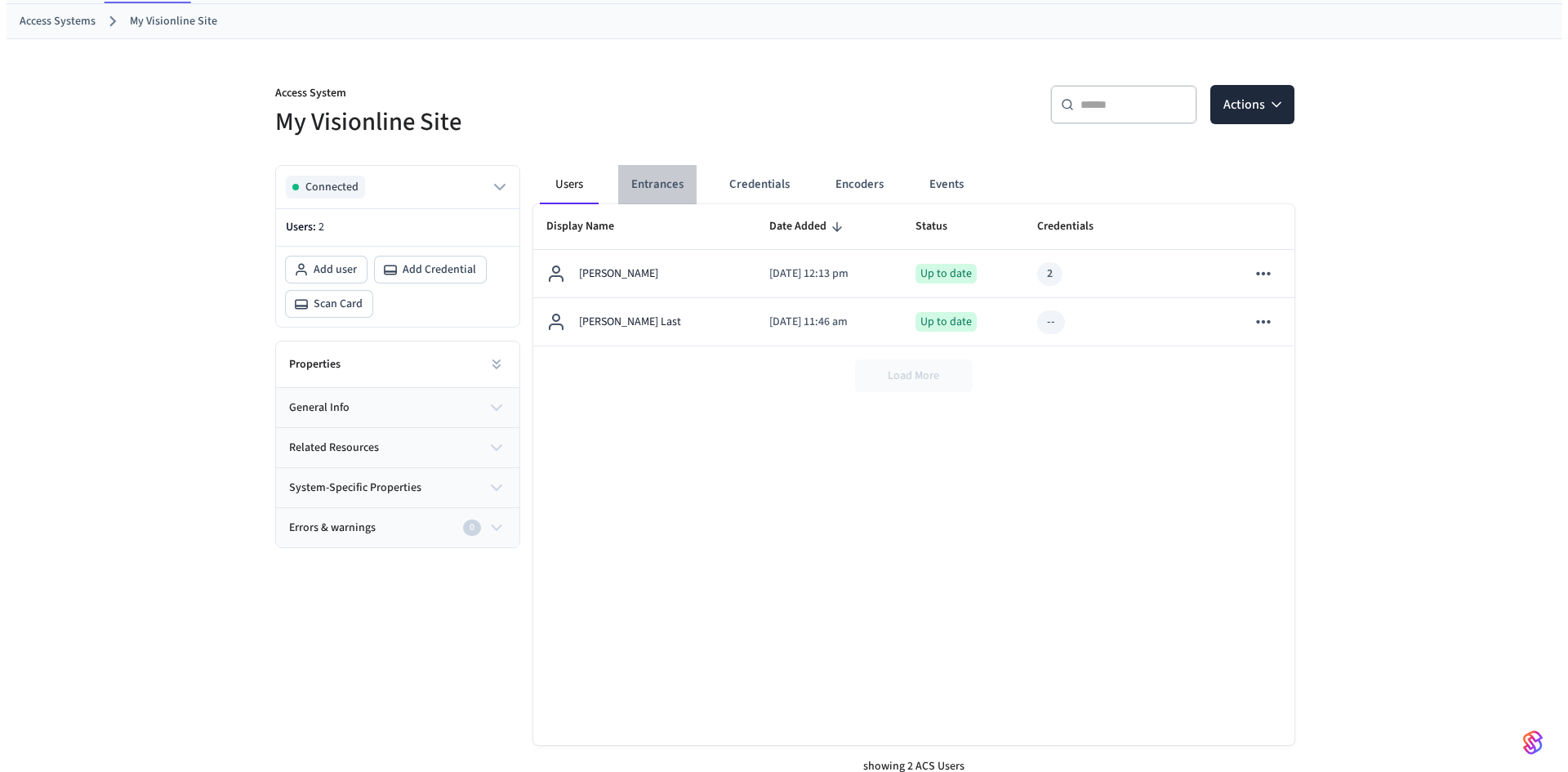
scroll to position [55, 0]
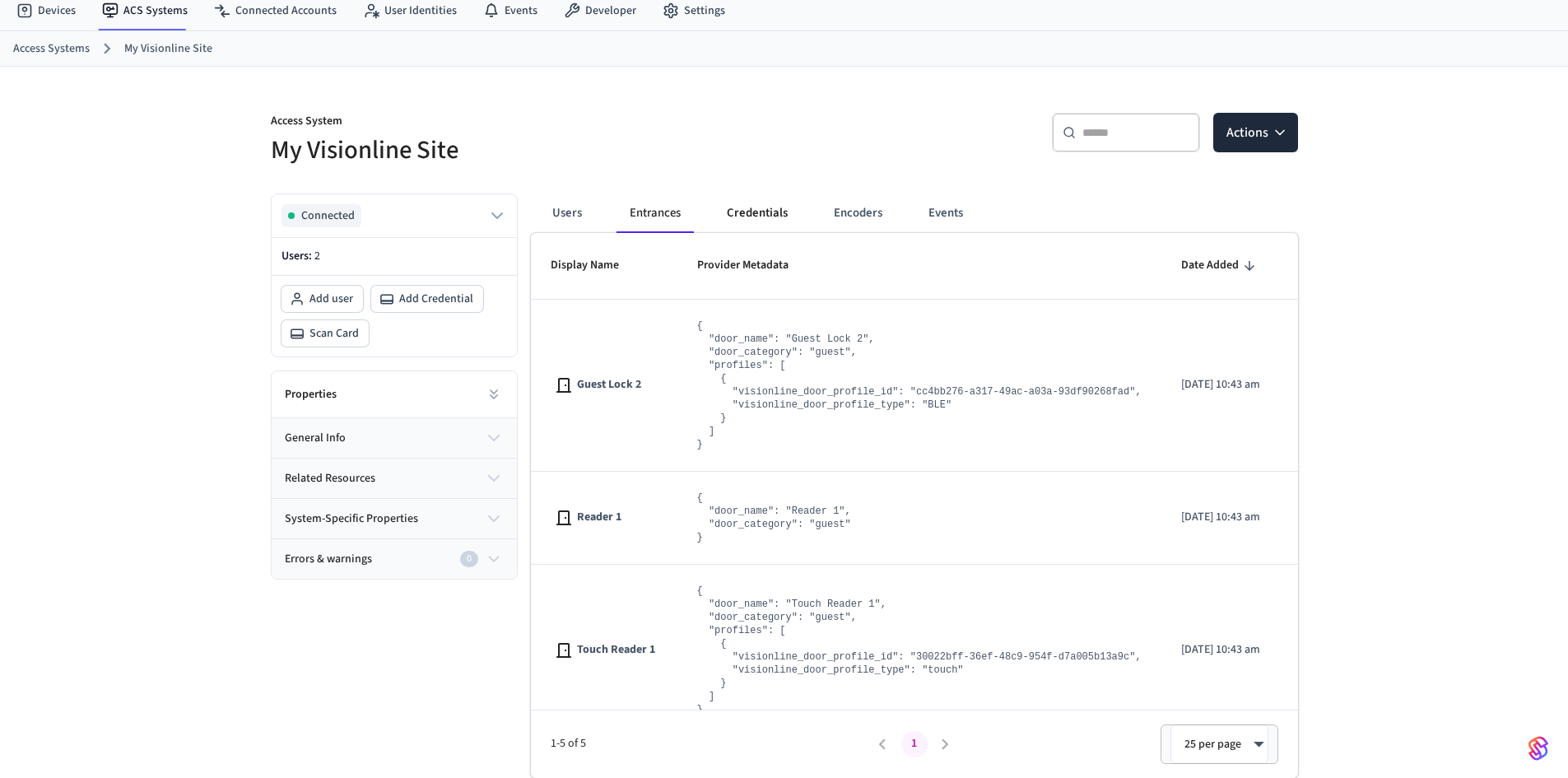
click at [750, 212] on button "Credentials" at bounding box center [757, 213] width 88 height 39
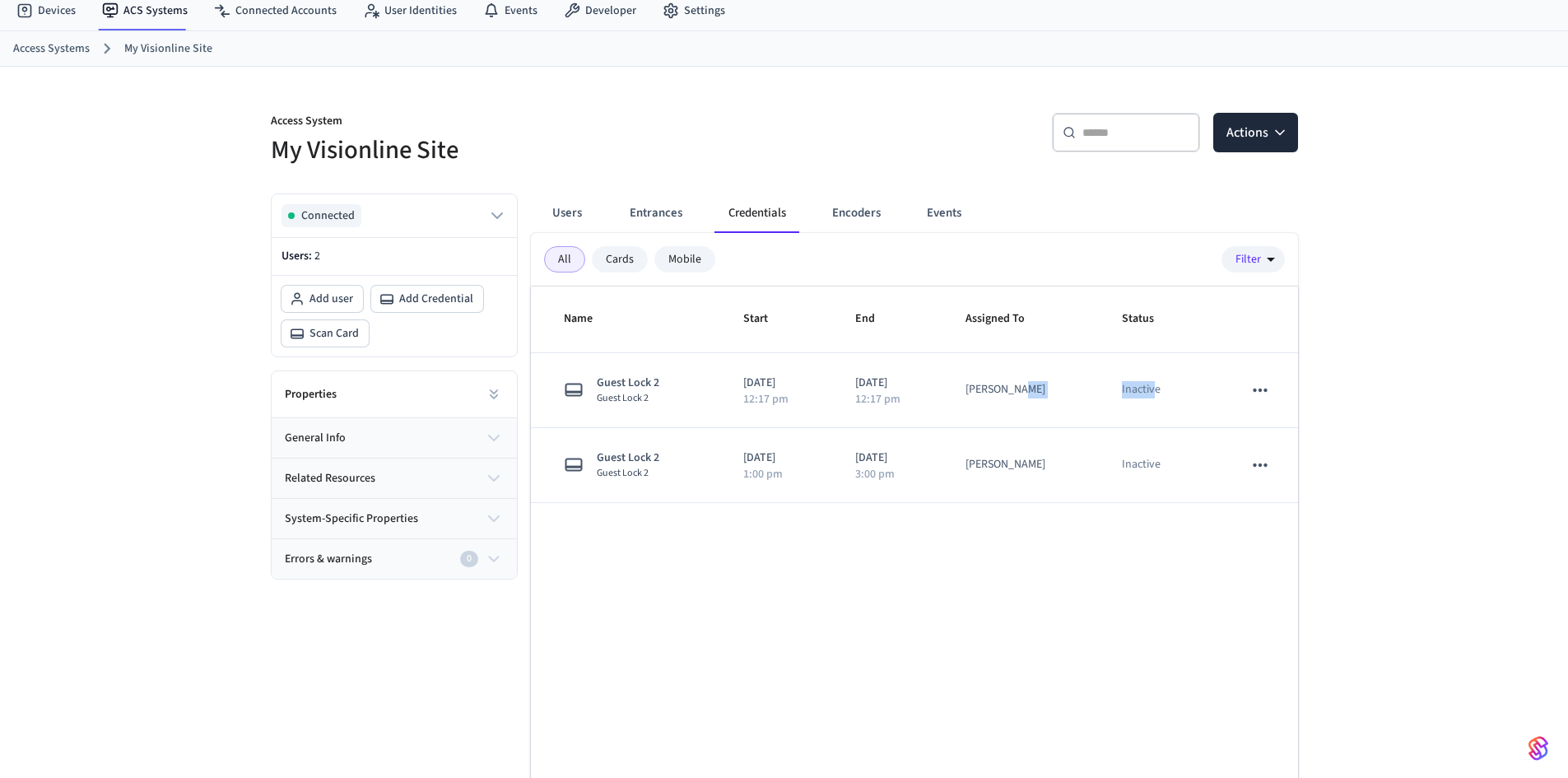
drag, startPoint x: 1103, startPoint y: 389, endPoint x: 1140, endPoint y: 534, distance: 149.6
click at [1148, 479] on tbody "Guest Lock 2 Guest Lock 2 2025/09/09 12:17 pm 2025/09/10 12:17 pm Alla Nader In…" at bounding box center [915, 428] width 767 height 150
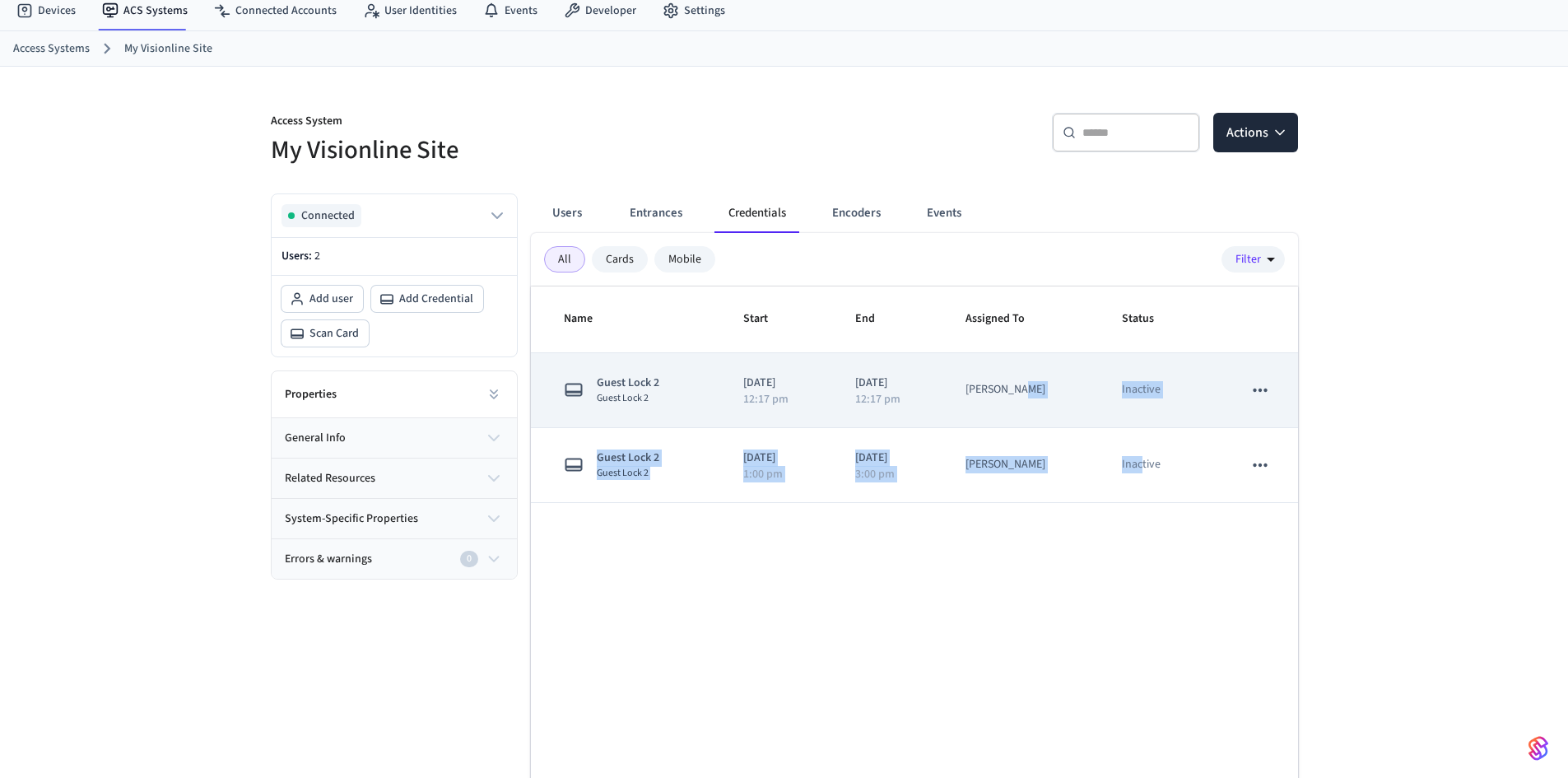
click at [1261, 392] on icon "sticky table" at bounding box center [1260, 391] width 14 height 3
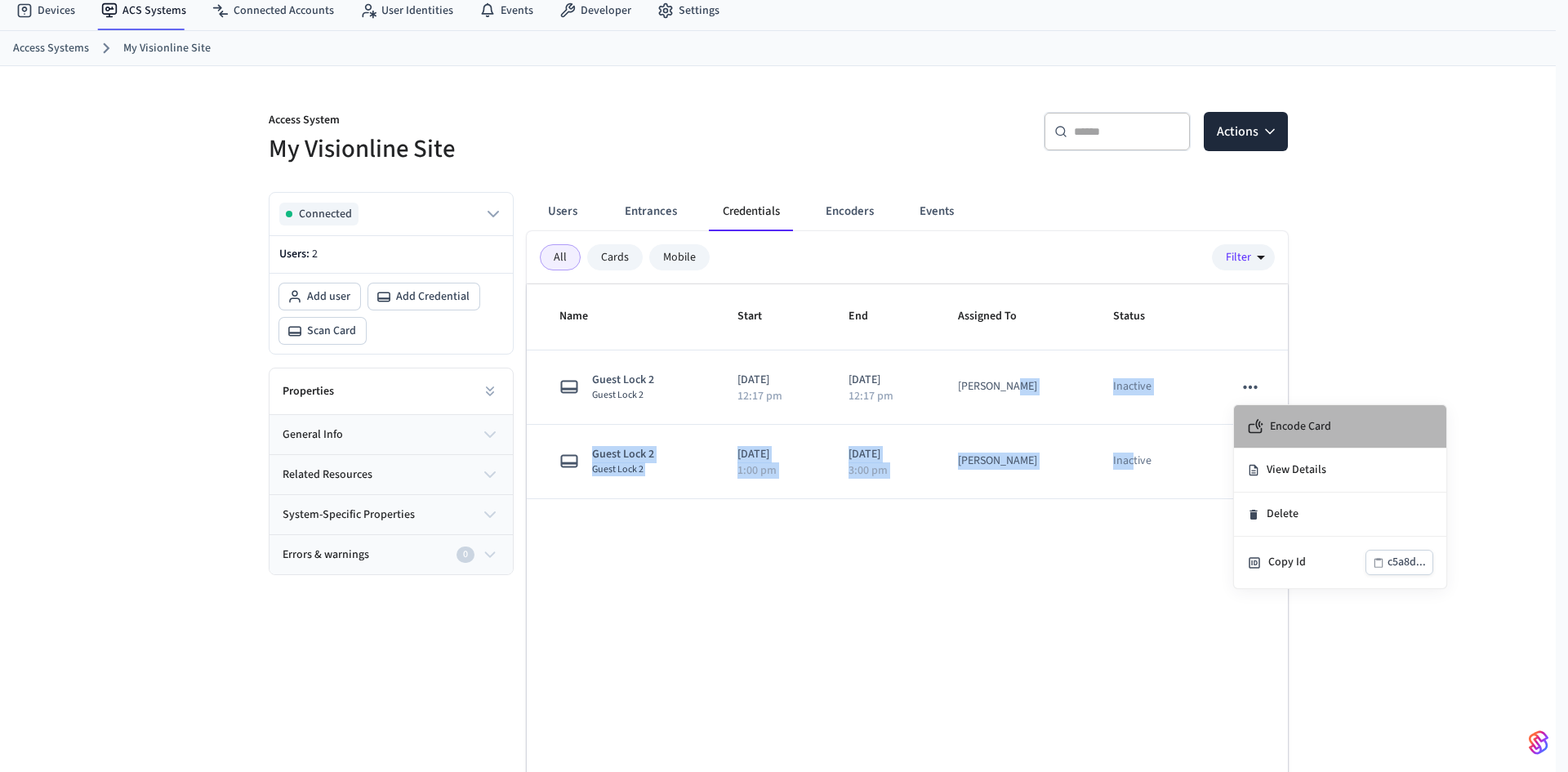
click at [1340, 427] on li "Encode Card" at bounding box center [1341, 427] width 213 height 43
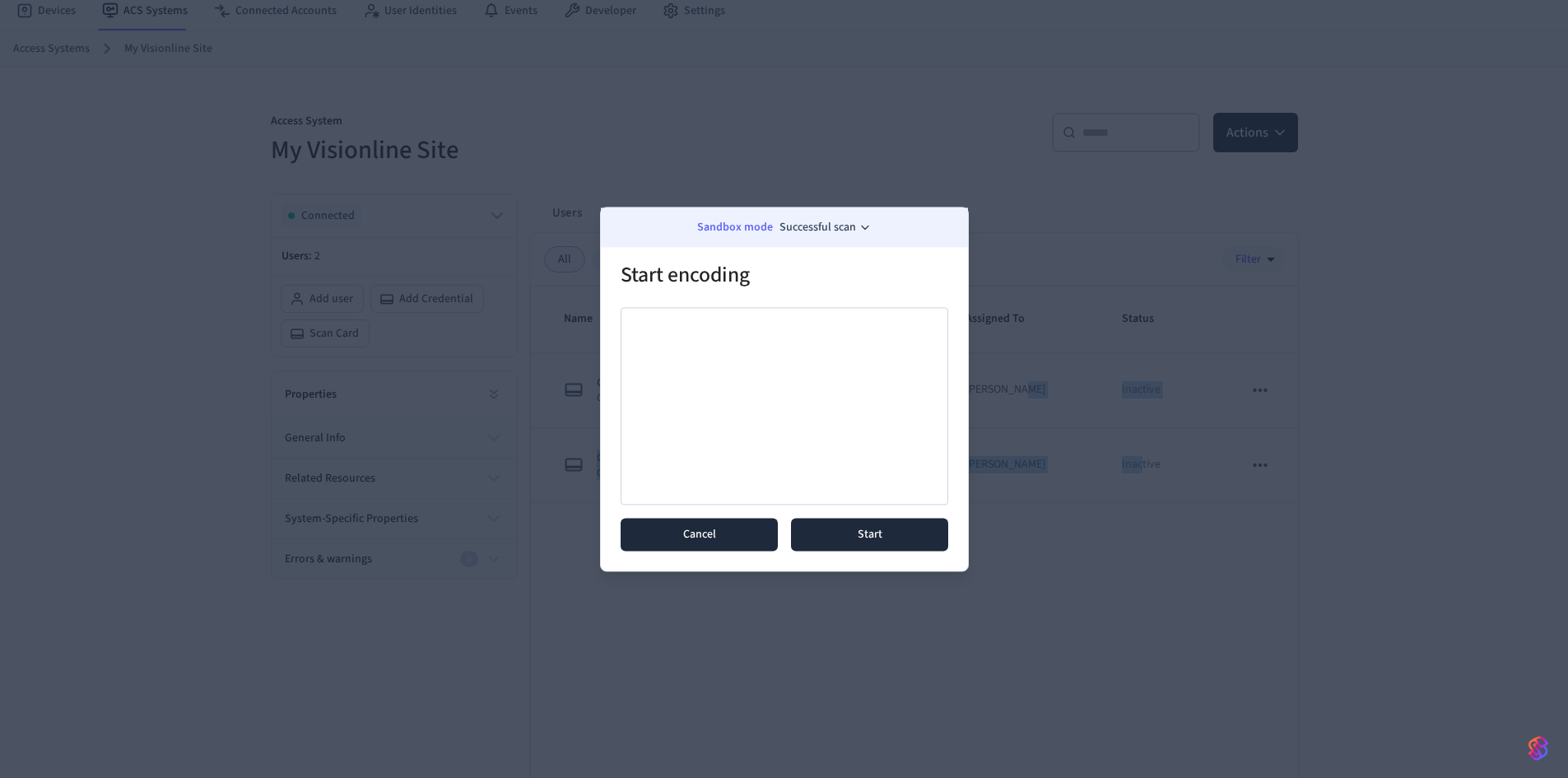
click at [730, 545] on button "Cancel" at bounding box center [698, 534] width 157 height 33
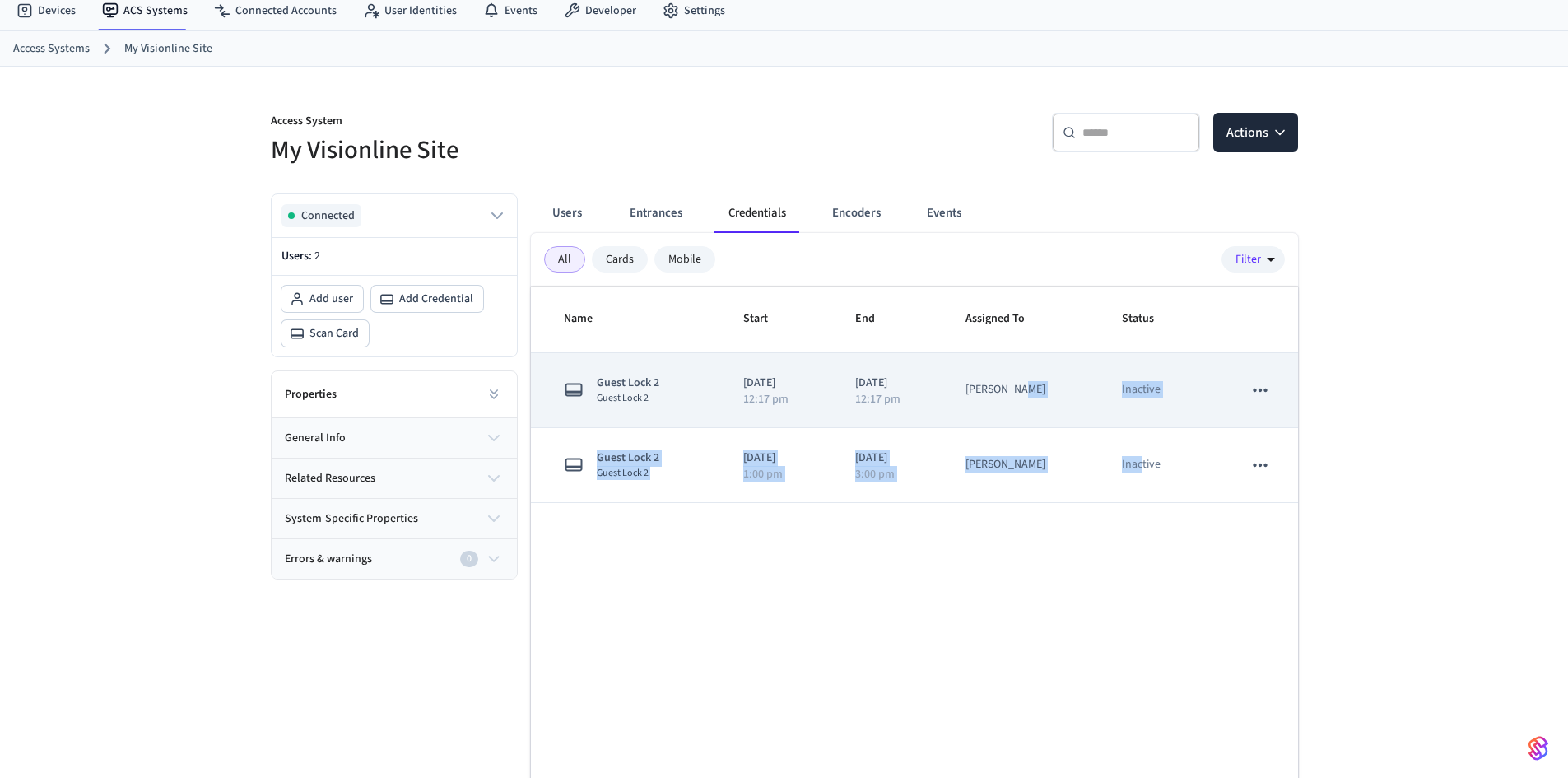
click at [1264, 392] on icon "sticky table" at bounding box center [1259, 390] width 21 height 21
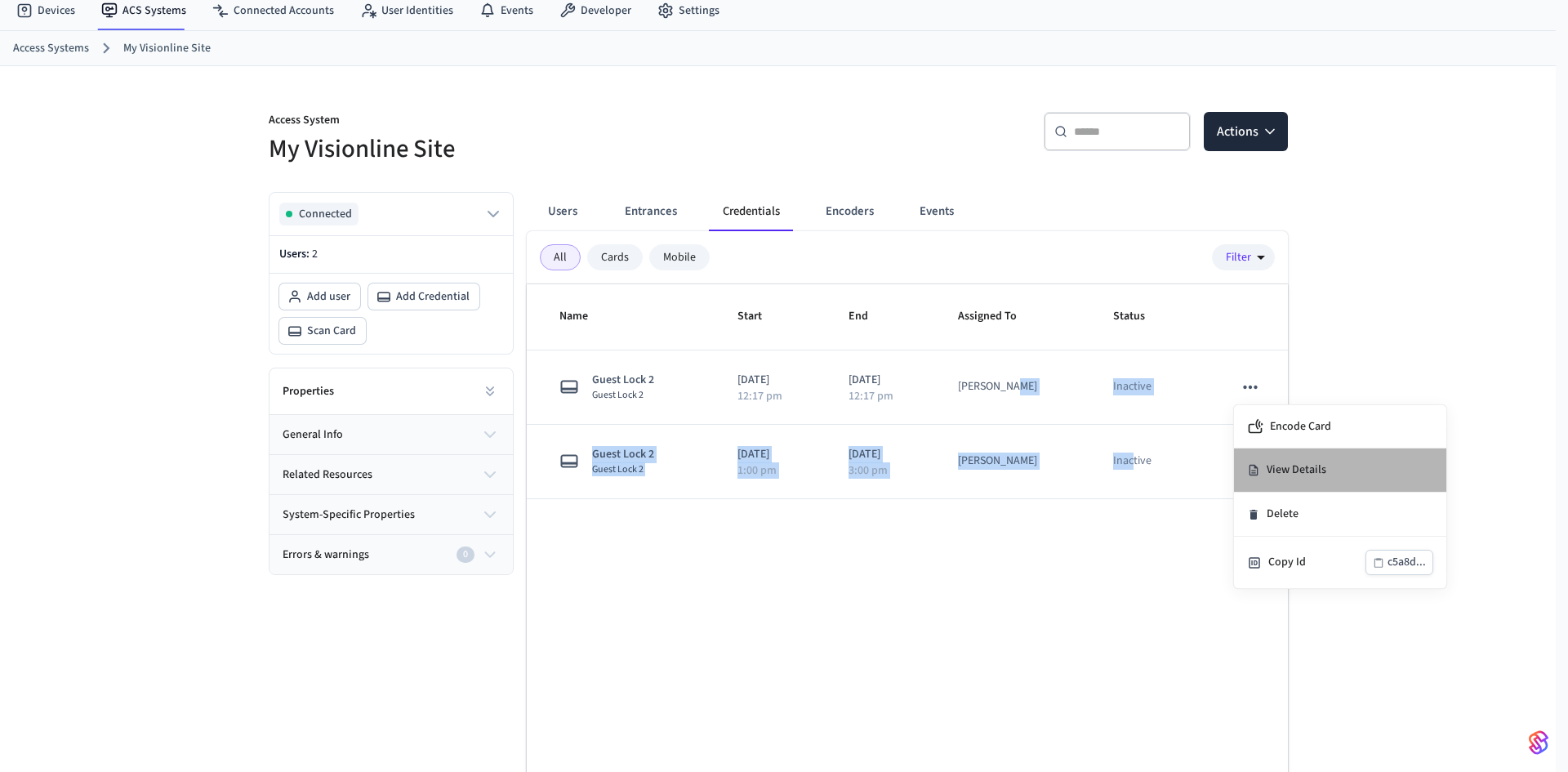
click at [1323, 465] on li "View Details" at bounding box center [1341, 470] width 213 height 44
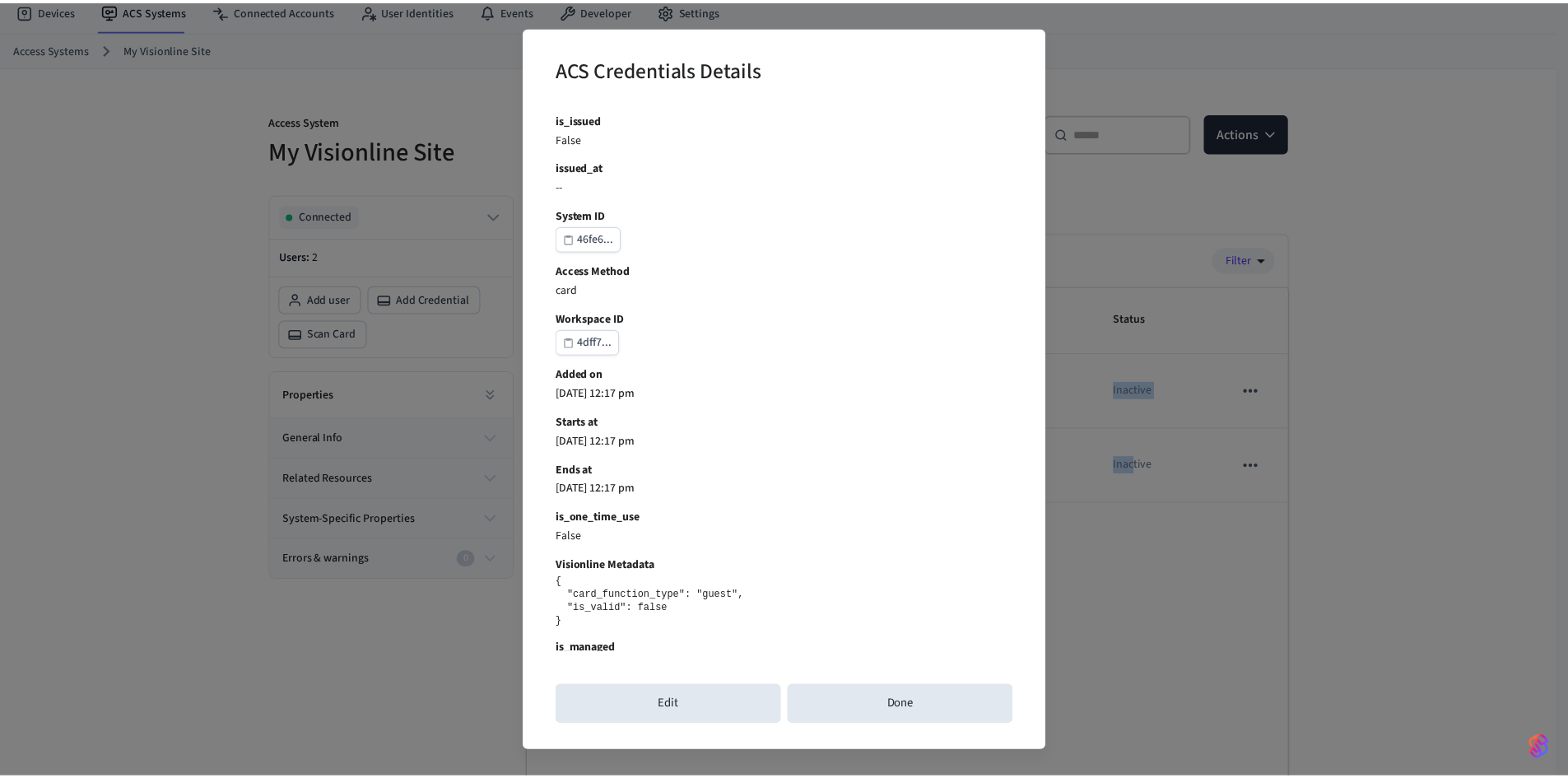
scroll to position [376, 0]
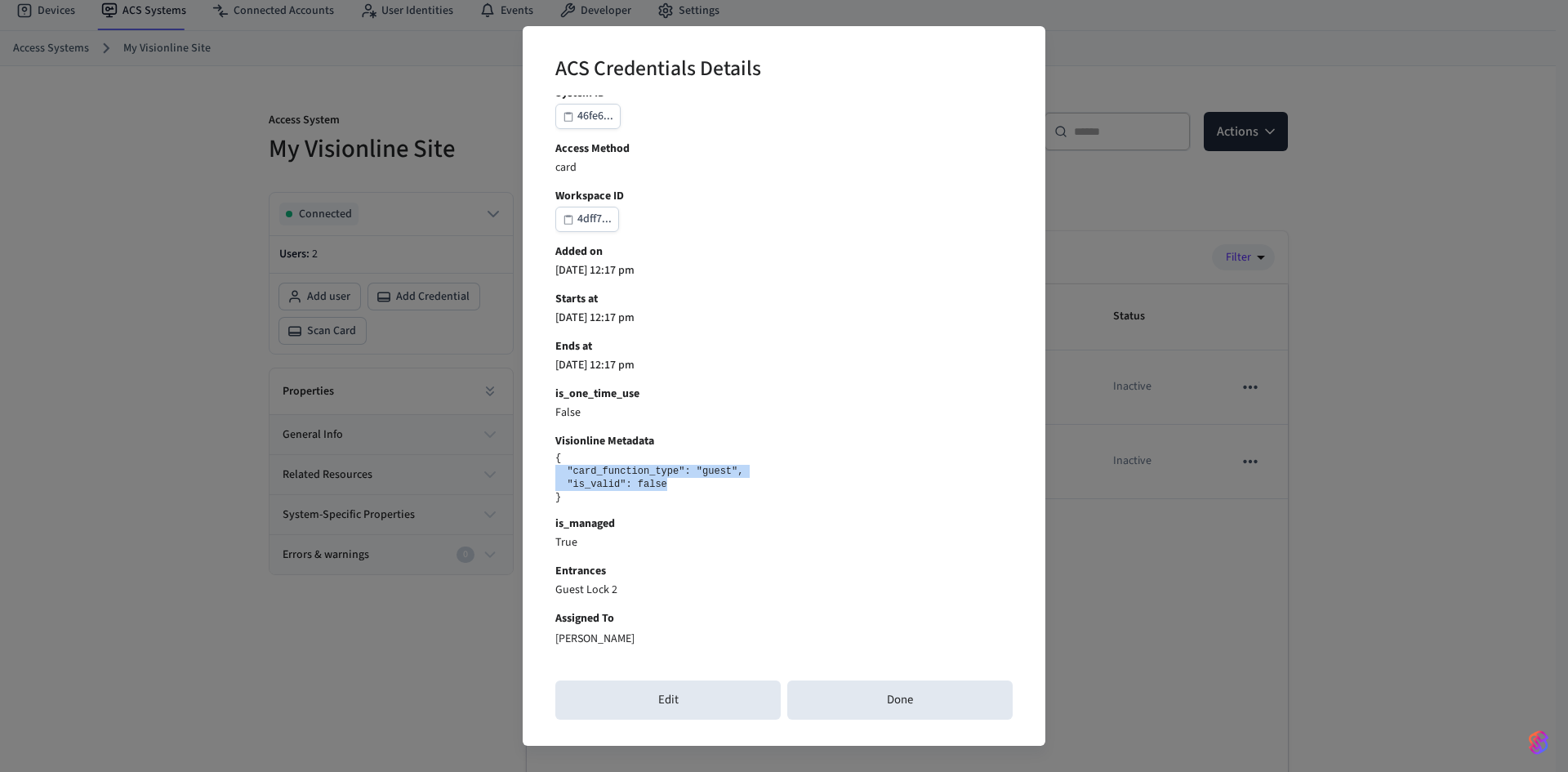
drag, startPoint x: 544, startPoint y: 468, endPoint x: 670, endPoint y: 512, distance: 133.5
click at [711, 484] on div "ACS Credentials Details Credential ID c5a8d... user_identity_id 0f428... connec…" at bounding box center [784, 386] width 523 height 720
click at [670, 512] on div "Credential ID c5a8d... user_identity_id 0f428... connected_account_id 3663a... …" at bounding box center [784, 188] width 458 height 919
drag, startPoint x: 1305, startPoint y: 651, endPoint x: 1309, endPoint y: 549, distance: 102.1
click at [1305, 650] on div "ACS Credentials Details Credential ID c5a8d... user_identity_id 0f428... connec…" at bounding box center [784, 386] width 1568 height 772
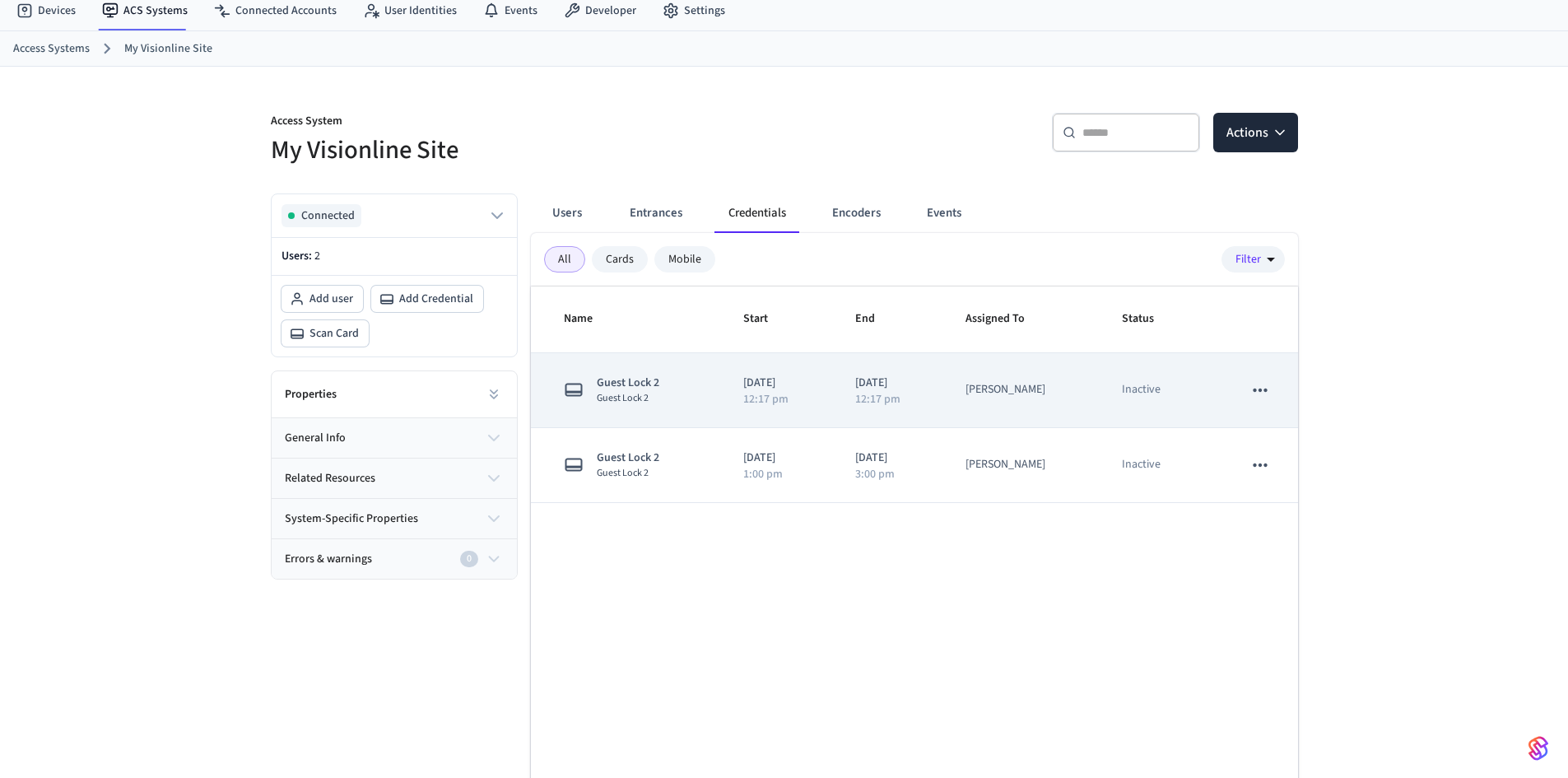
click at [1264, 392] on icon "sticky table" at bounding box center [1259, 390] width 21 height 21
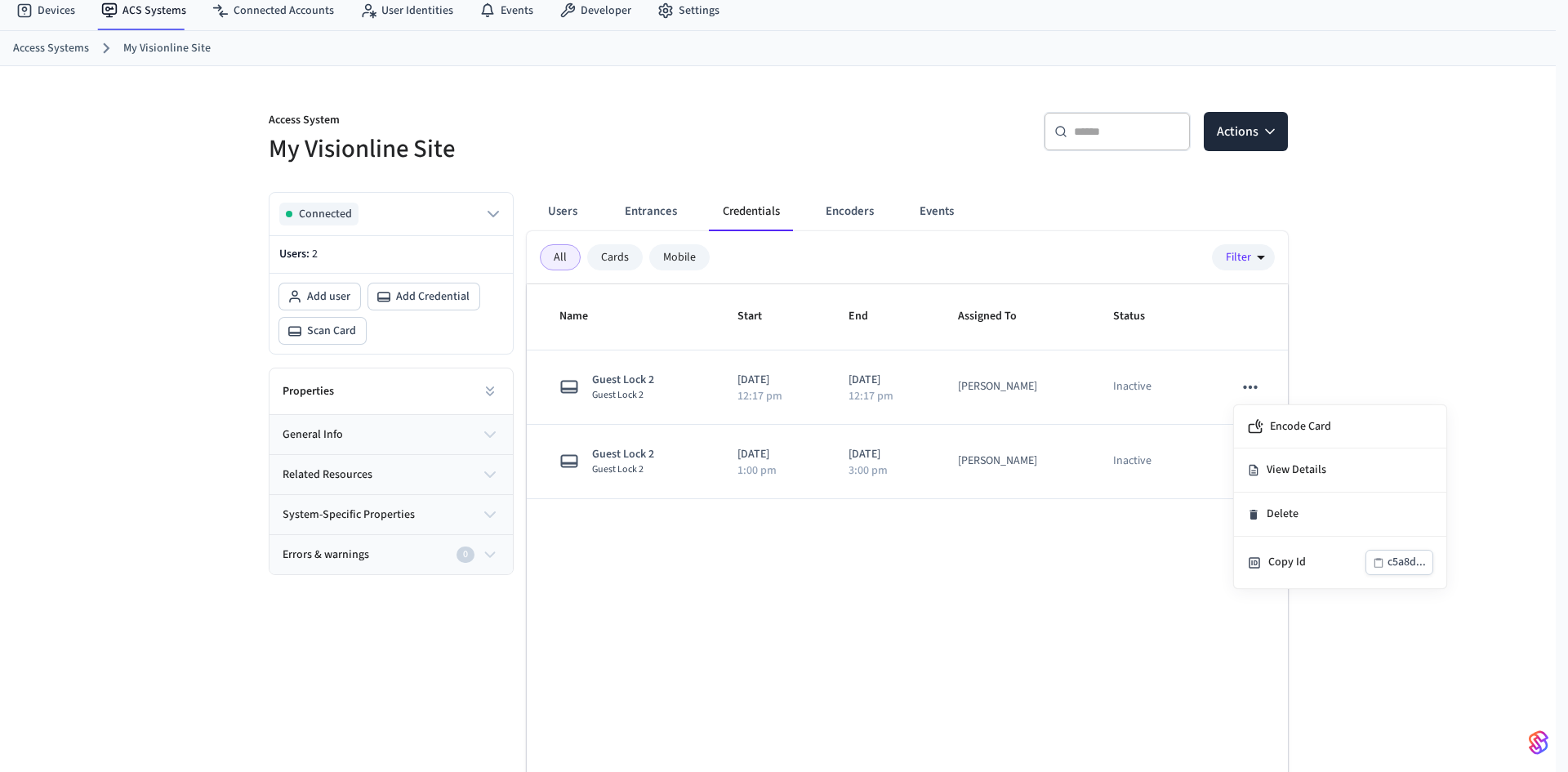
click at [936, 713] on div at bounding box center [784, 386] width 1568 height 772
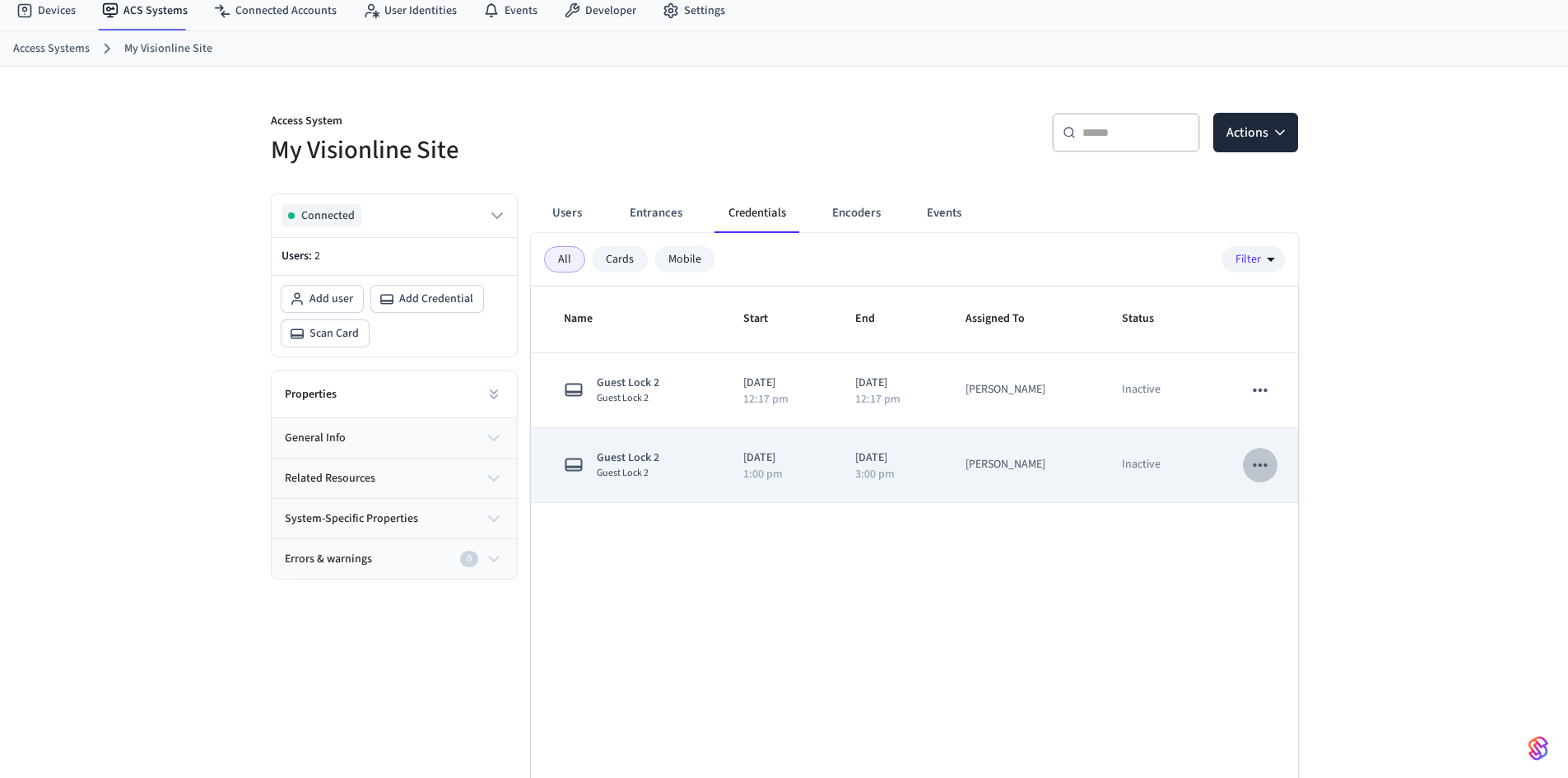
click at [1269, 466] on icon "sticky table" at bounding box center [1259, 465] width 21 height 21
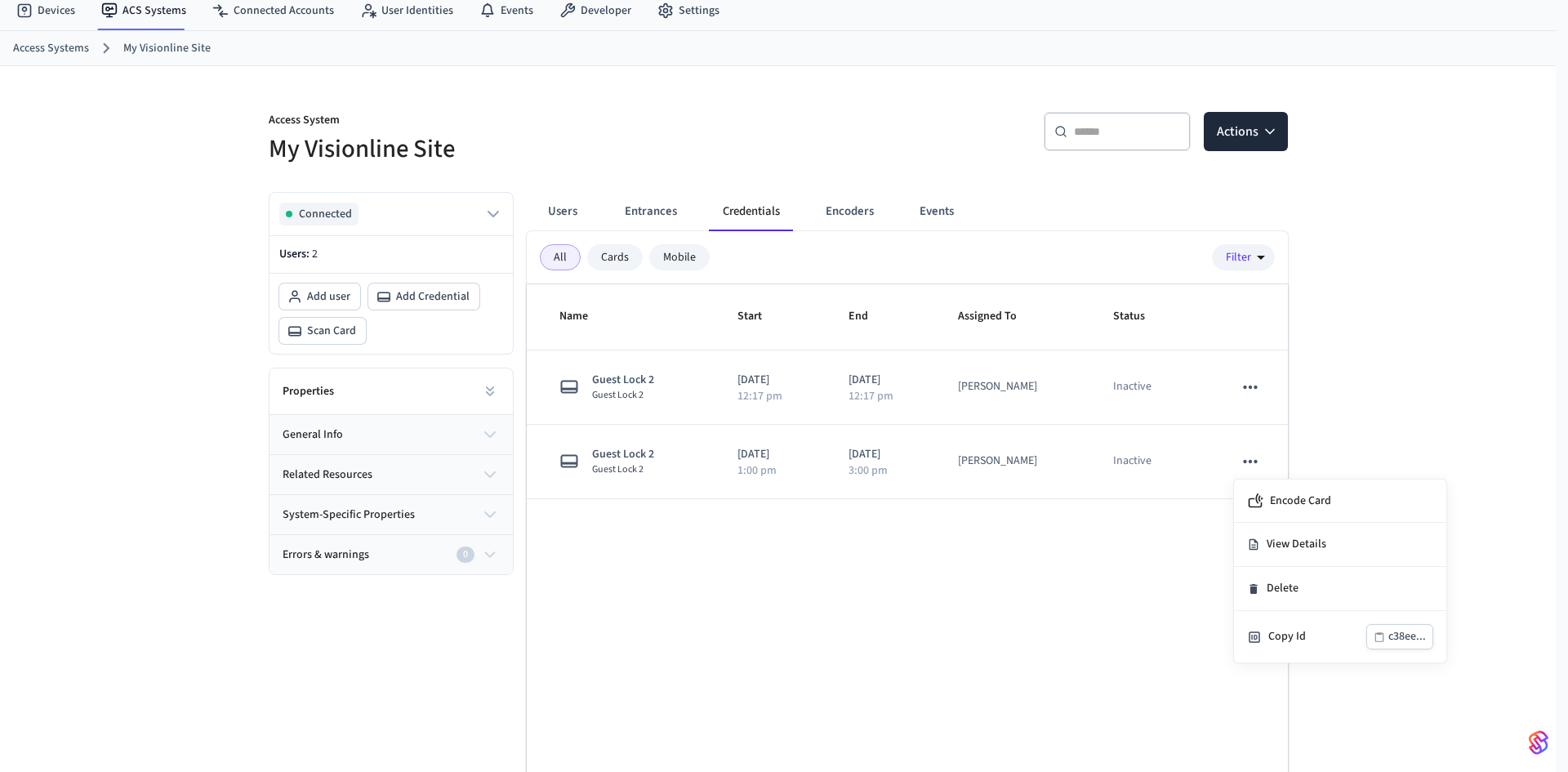
click at [954, 560] on div at bounding box center [784, 386] width 1568 height 772
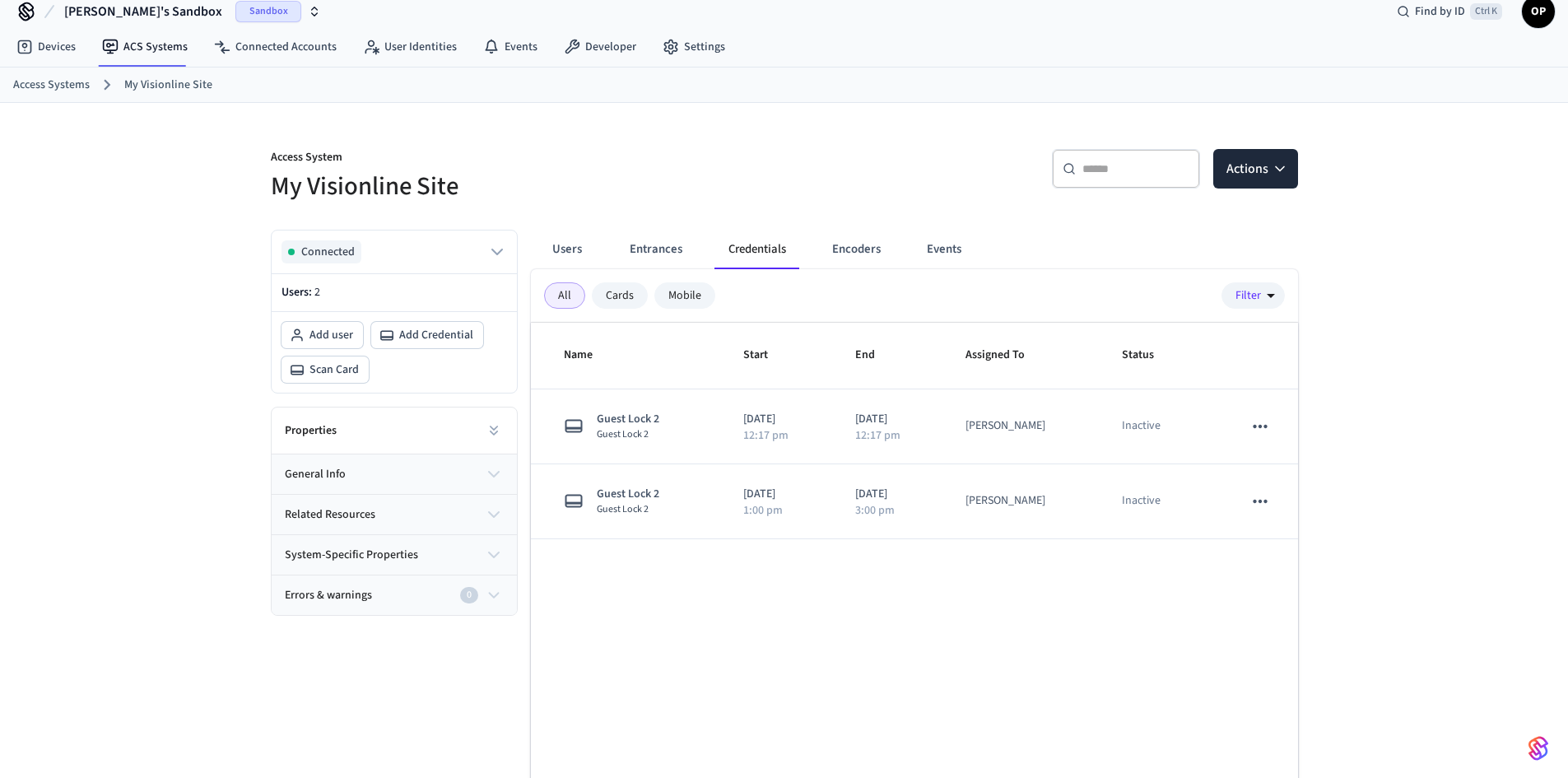
scroll to position [0, 0]
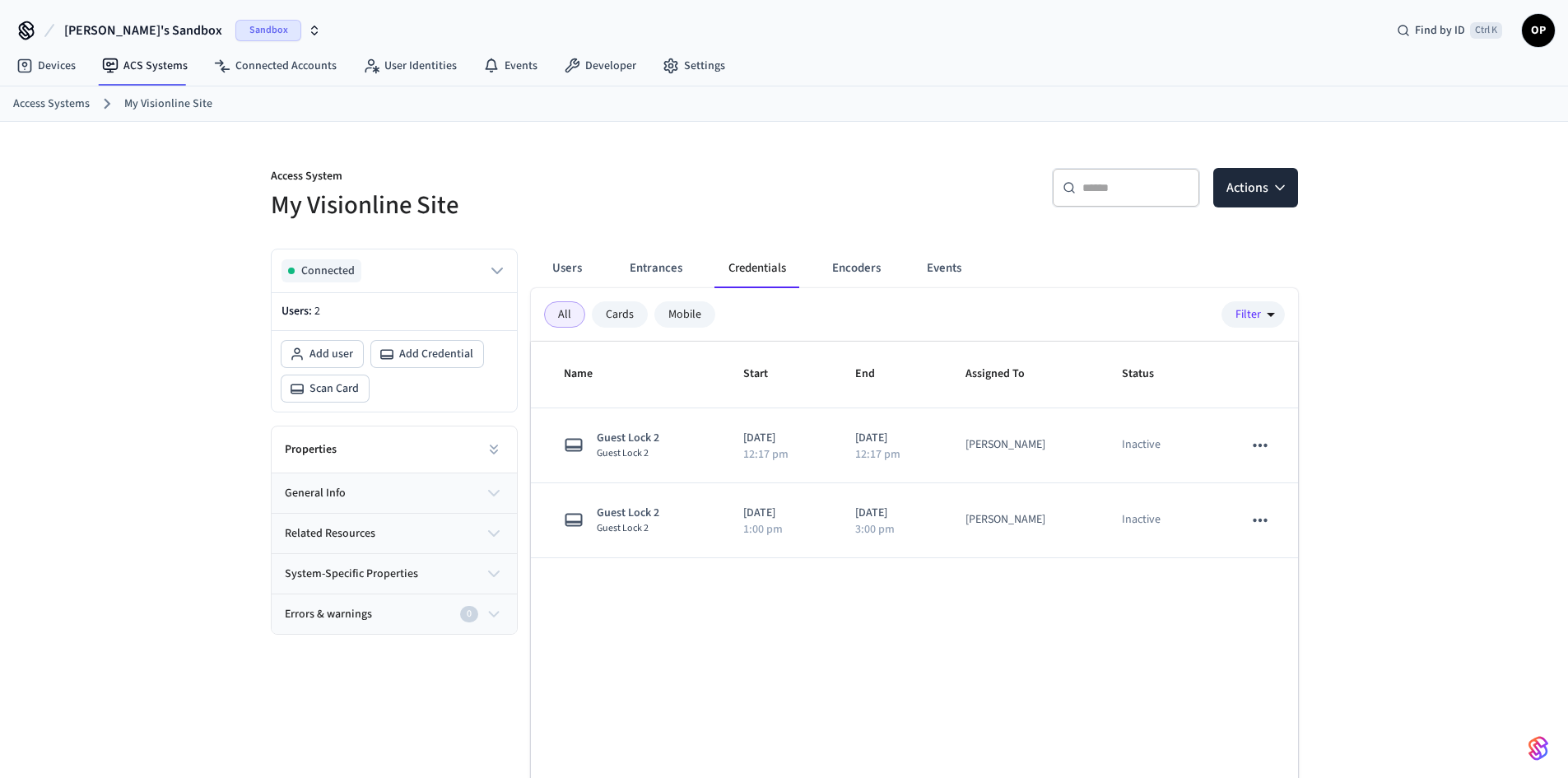
click at [619, 312] on div "Cards" at bounding box center [620, 314] width 56 height 26
click at [553, 313] on div "All" at bounding box center [564, 314] width 41 height 26
click at [870, 266] on button "Encoders" at bounding box center [857, 268] width 75 height 39
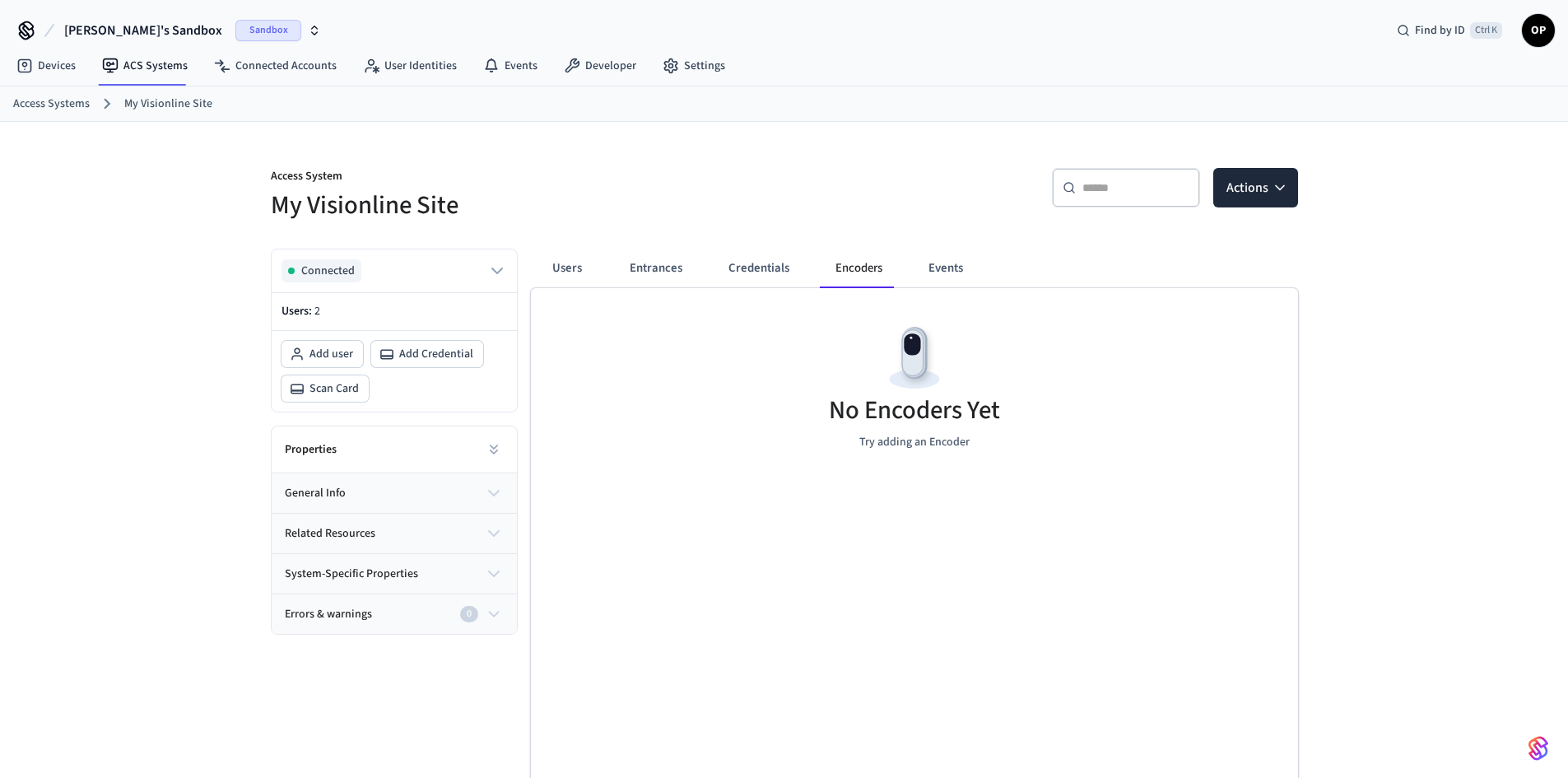
click at [551, 264] on button "Users" at bounding box center [567, 268] width 60 height 39
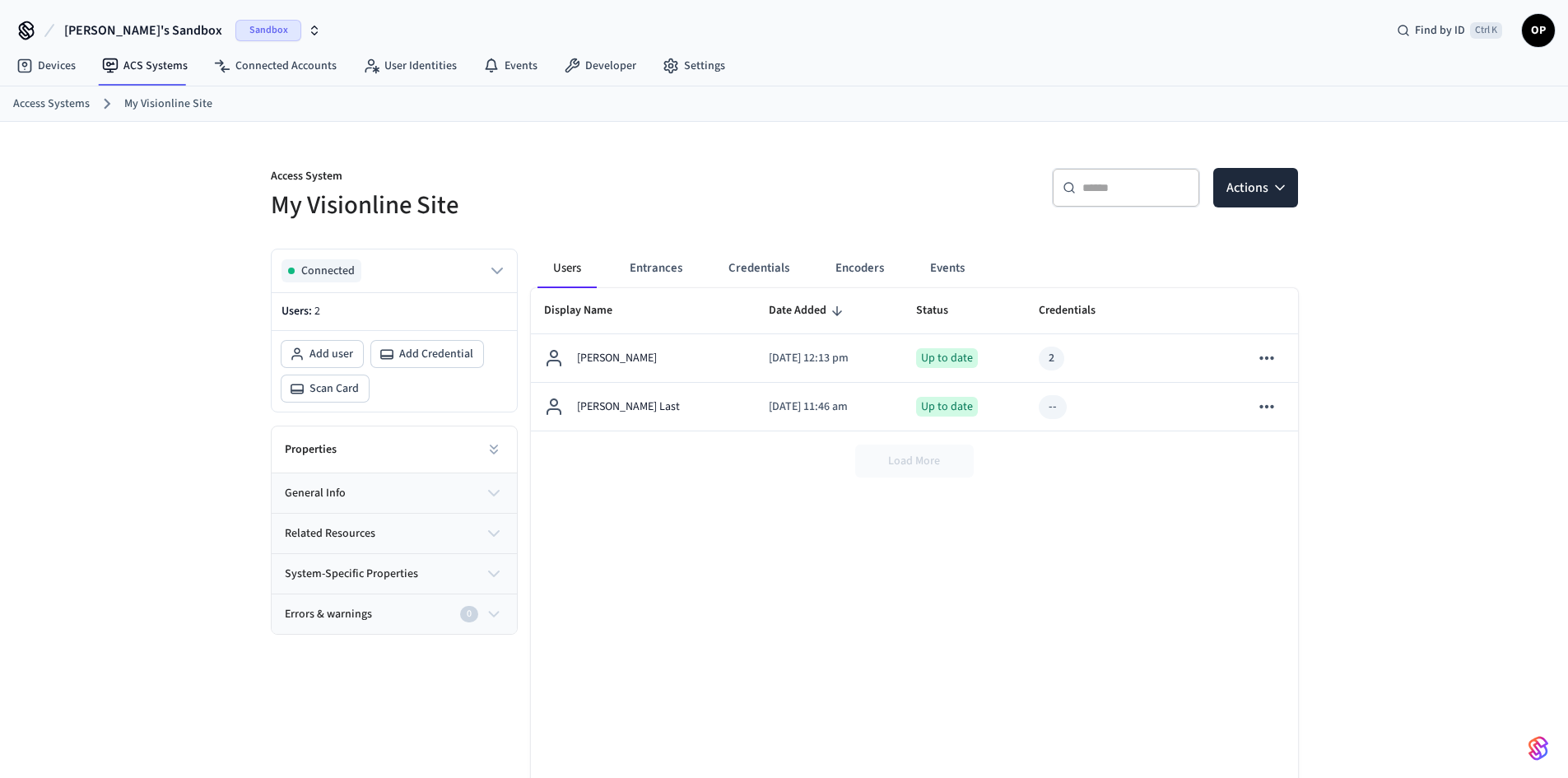
click at [236, 24] on span "Sandbox" at bounding box center [268, 30] width 66 height 21
click at [144, 136] on div "test salto Production" at bounding box center [133, 137] width 225 height 21
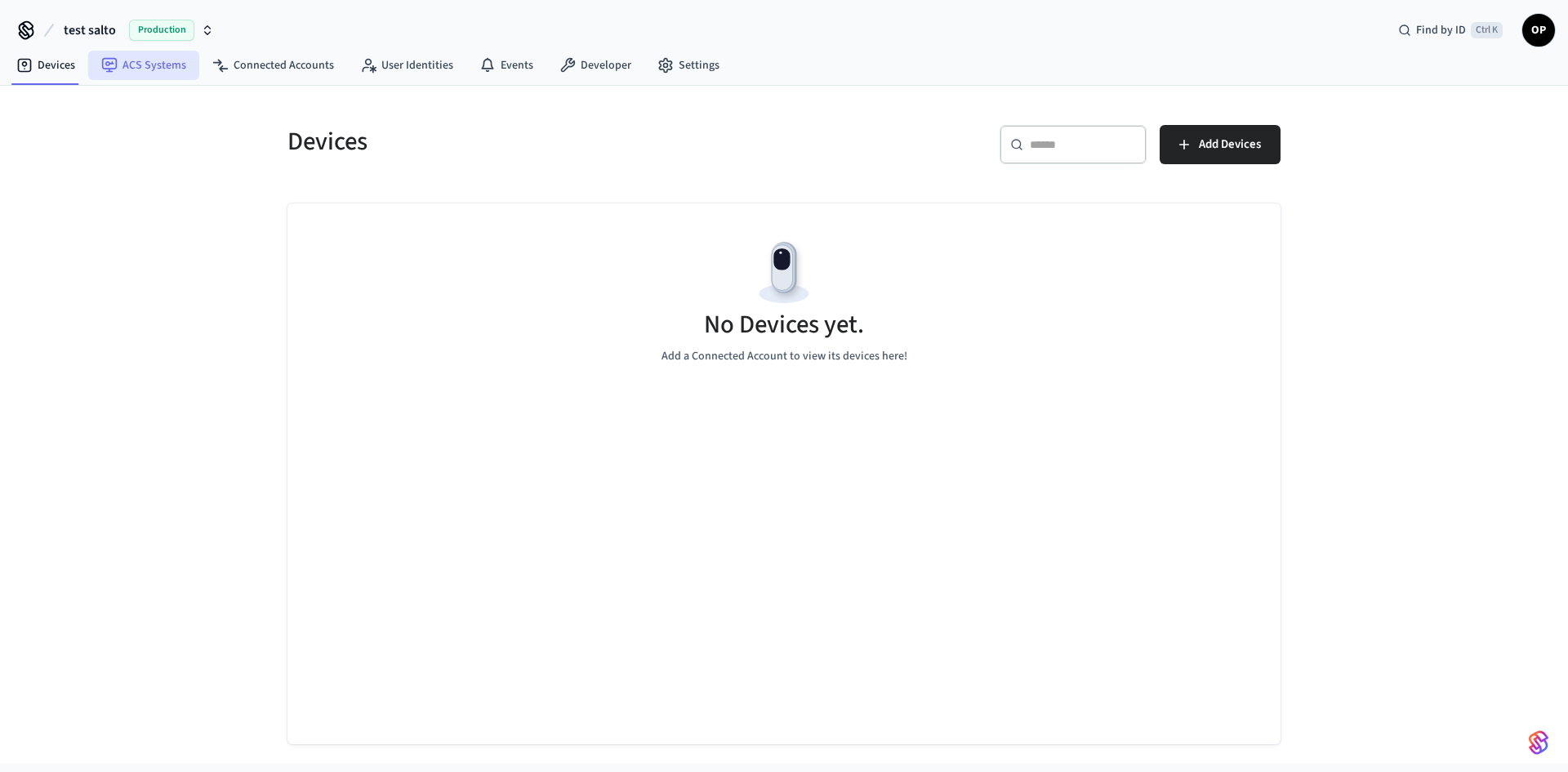
click at [159, 63] on link "ACS Systems" at bounding box center [144, 65] width 111 height 30
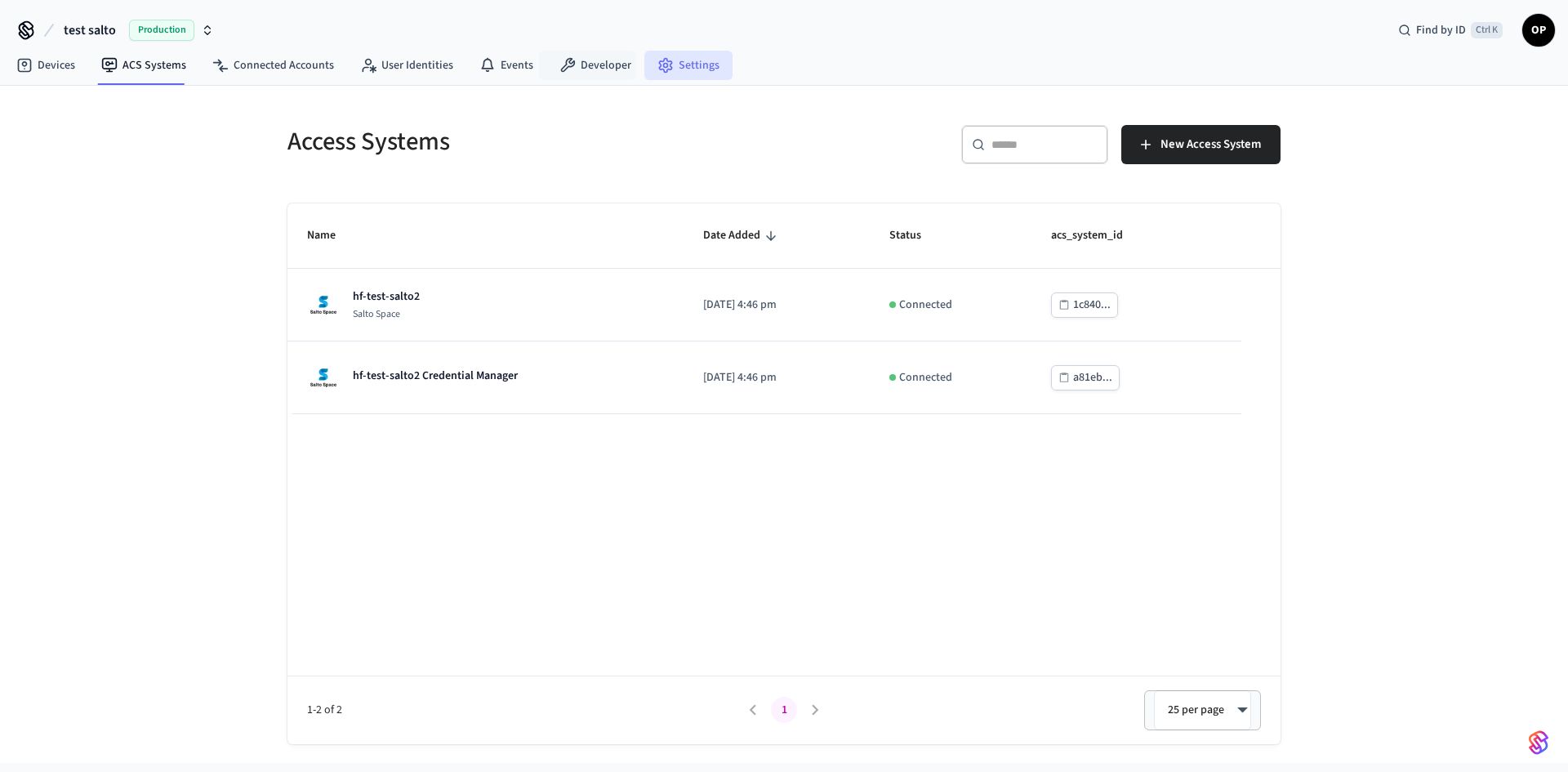
click at [700, 63] on link "Settings" at bounding box center [688, 65] width 88 height 30
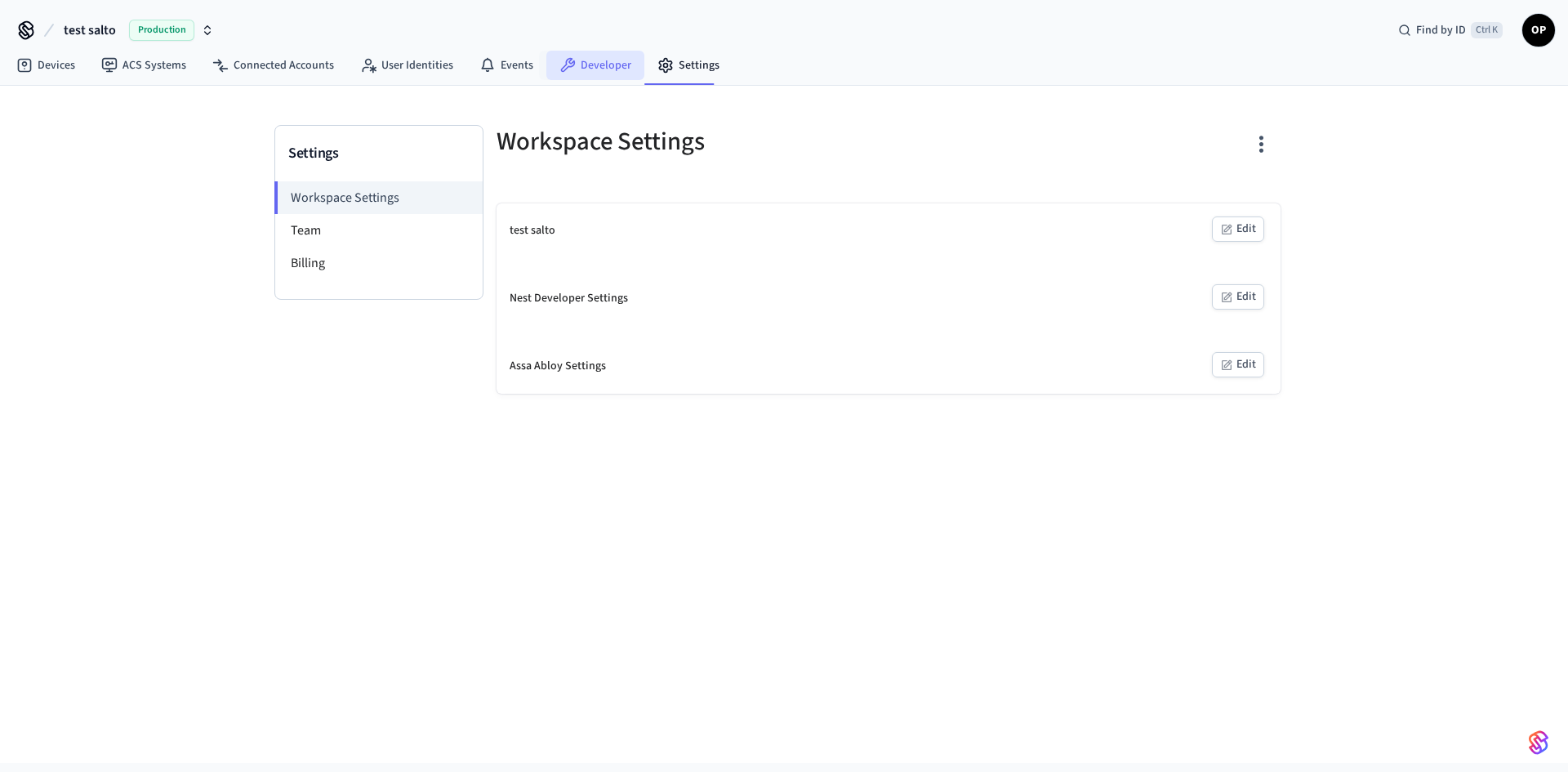
click at [586, 67] on link "Developer" at bounding box center [595, 65] width 98 height 30
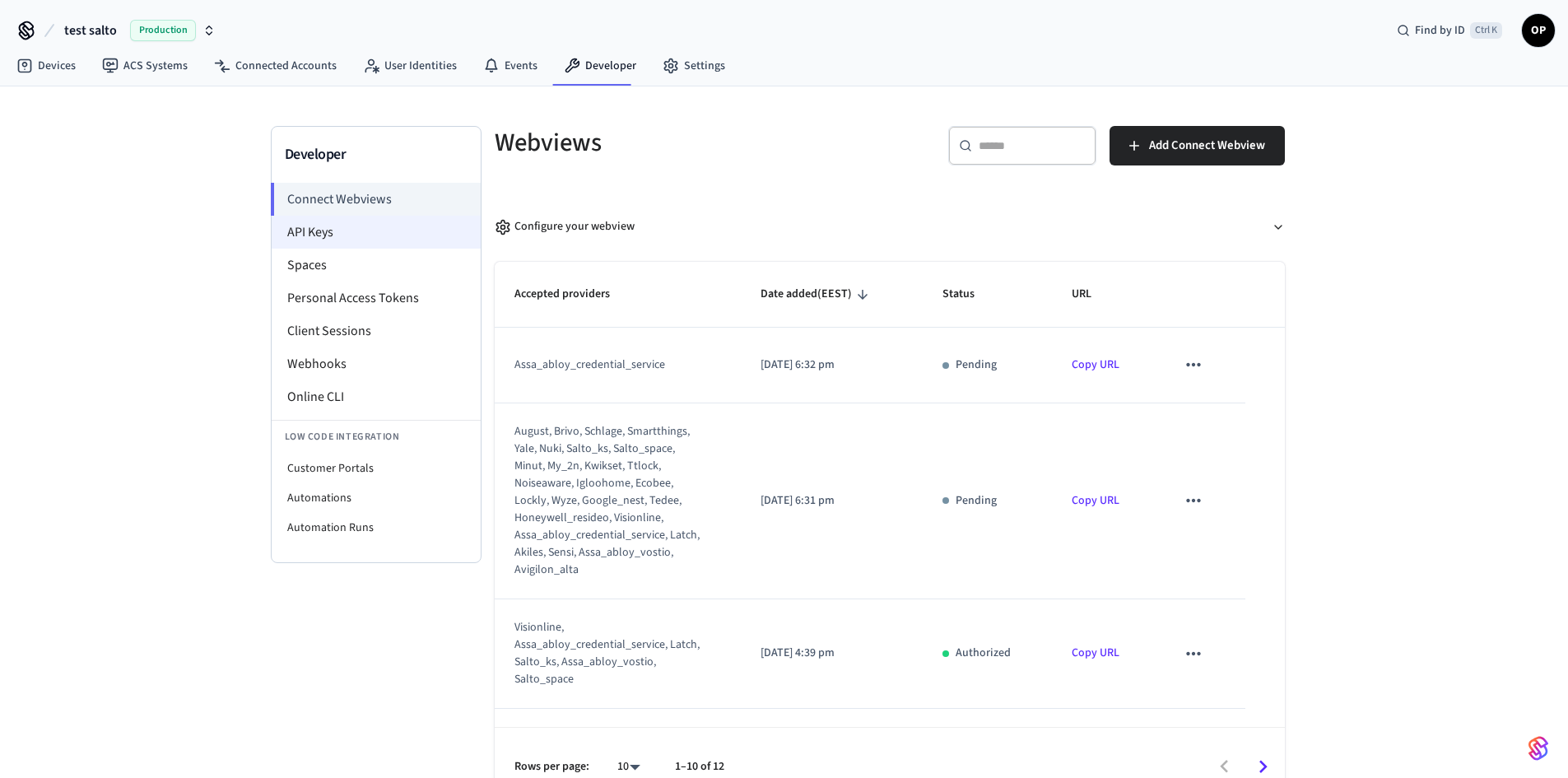
click at [338, 232] on li "API Keys" at bounding box center [376, 232] width 209 height 33
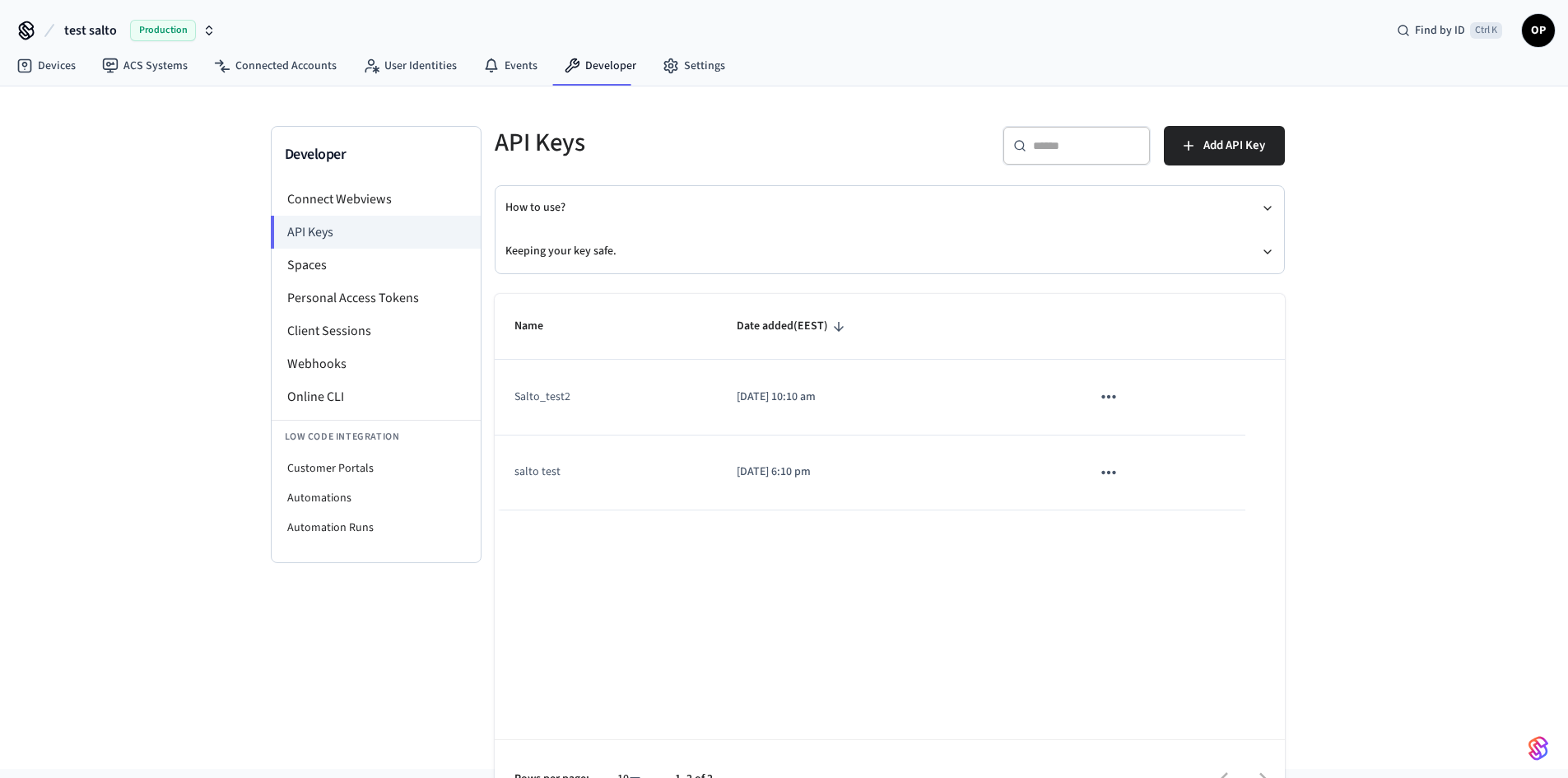
click at [1122, 396] on button "sticky table" at bounding box center [1109, 397] width 35 height 35
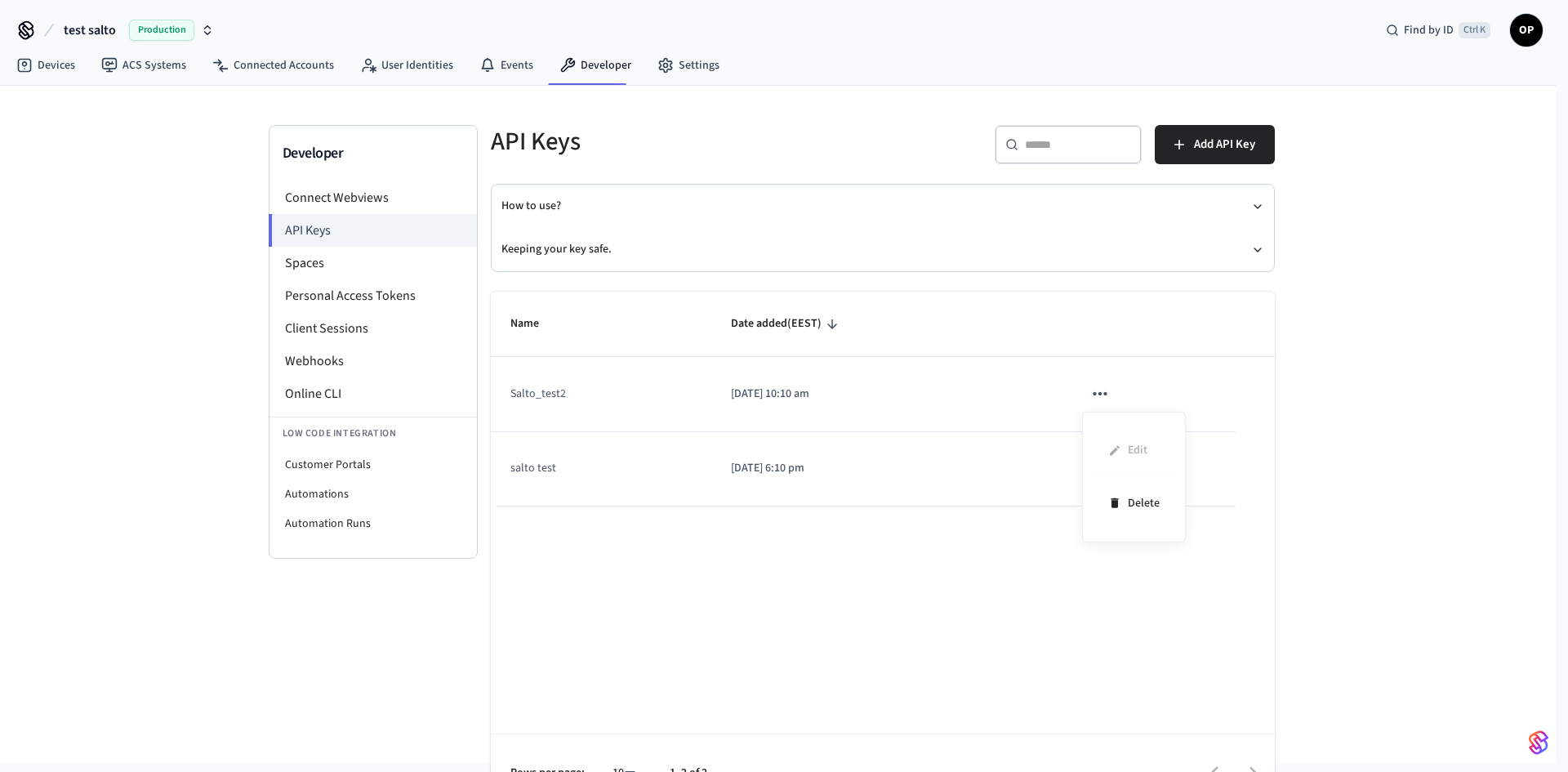
click at [770, 373] on div at bounding box center [784, 386] width 1568 height 772
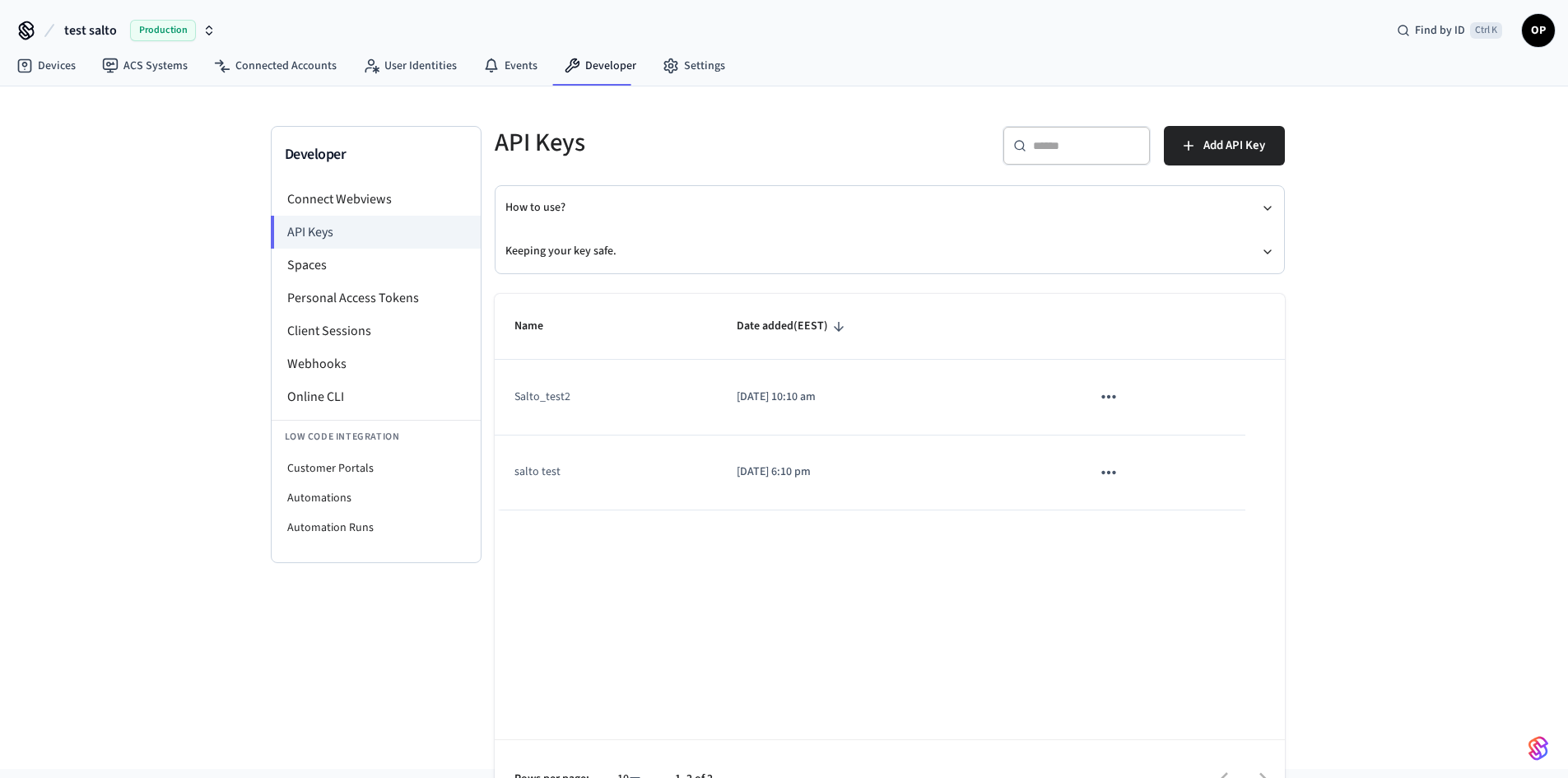
click at [522, 406] on body "test salto Production Find by ID Ctrl K OP Devices ACS Systems Connected Accoun…" at bounding box center [784, 385] width 1568 height 769
click at [529, 387] on td "Salto_test2" at bounding box center [605, 398] width 222 height 75
click at [530, 392] on td "Salto_test2" at bounding box center [605, 398] width 222 height 75
click at [532, 392] on td "Salto_test2" at bounding box center [605, 398] width 222 height 75
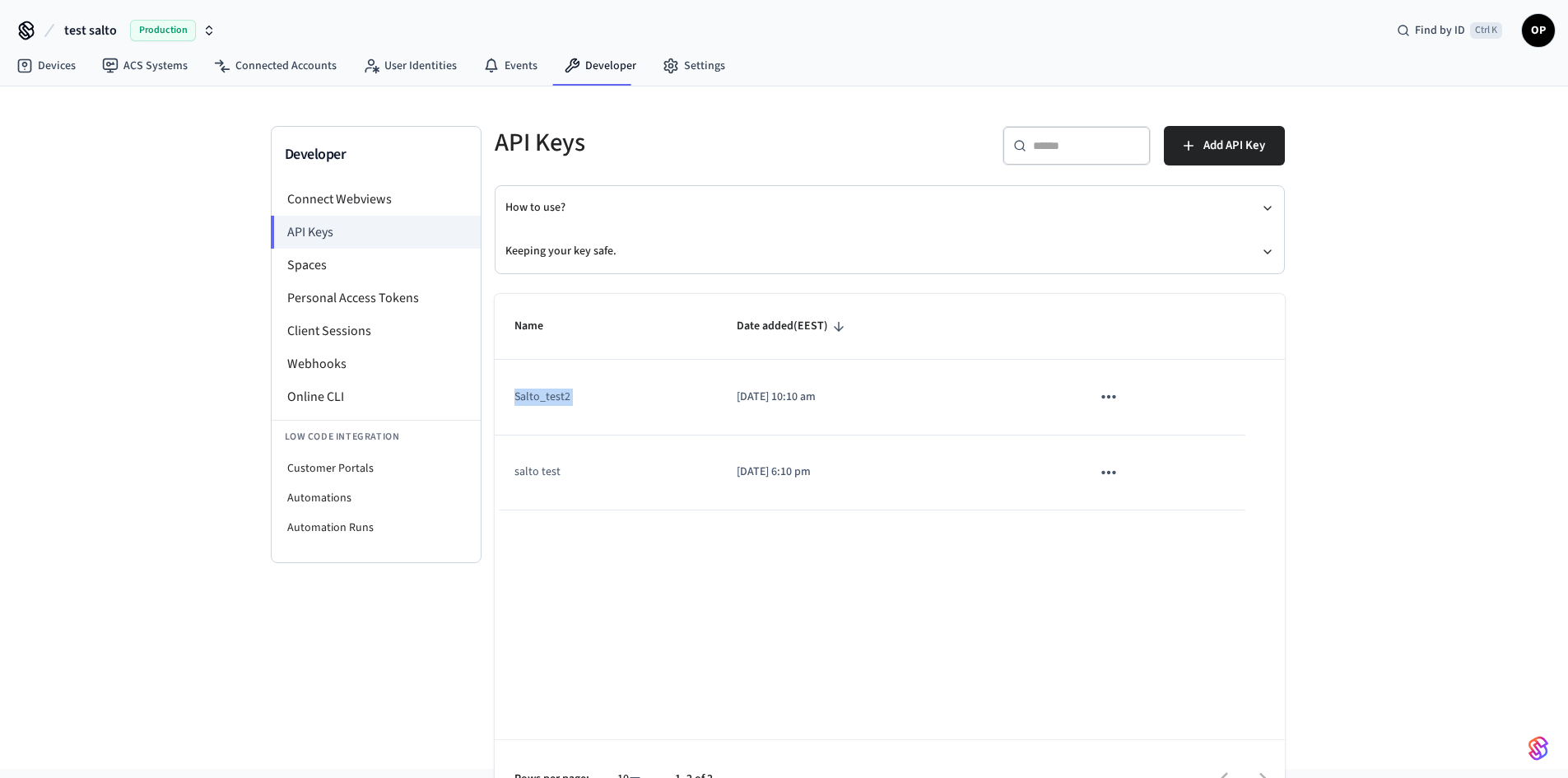
click at [532, 392] on td "Salto_test2" at bounding box center [605, 398] width 222 height 75
click at [528, 468] on td "salto test" at bounding box center [605, 473] width 222 height 75
drag, startPoint x: 1257, startPoint y: 139, endPoint x: 1344, endPoint y: 372, distance: 248.7
click at [1349, 376] on div "Developer Connect Webviews API Keys Spaces Personal Access Tokens Client Sessio…" at bounding box center [784, 428] width 1568 height 683
click at [1253, 247] on button "Keeping your key safe." at bounding box center [890, 251] width 769 height 43
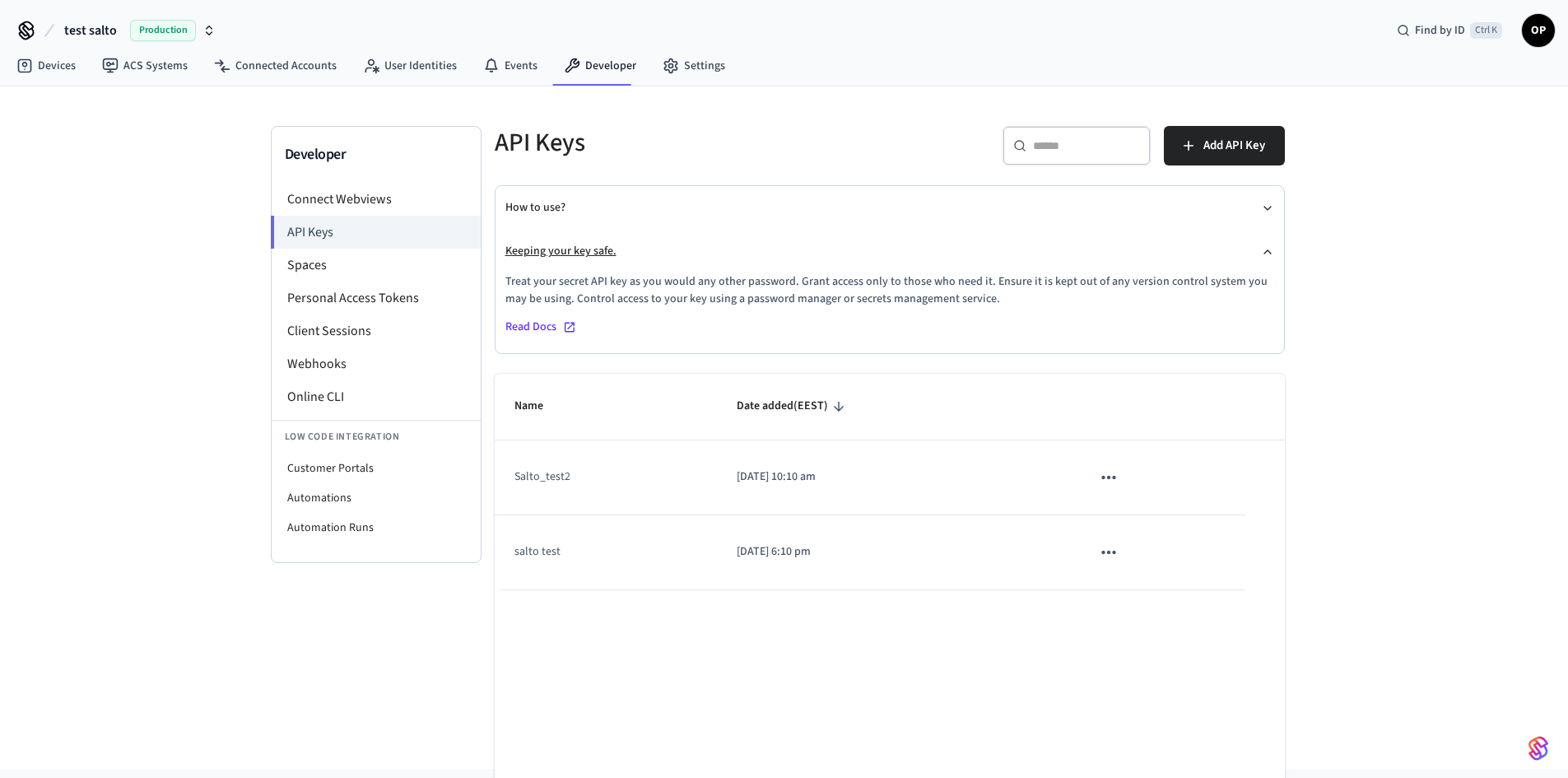
click at [1253, 247] on button "Keeping your key safe." at bounding box center [890, 251] width 769 height 43
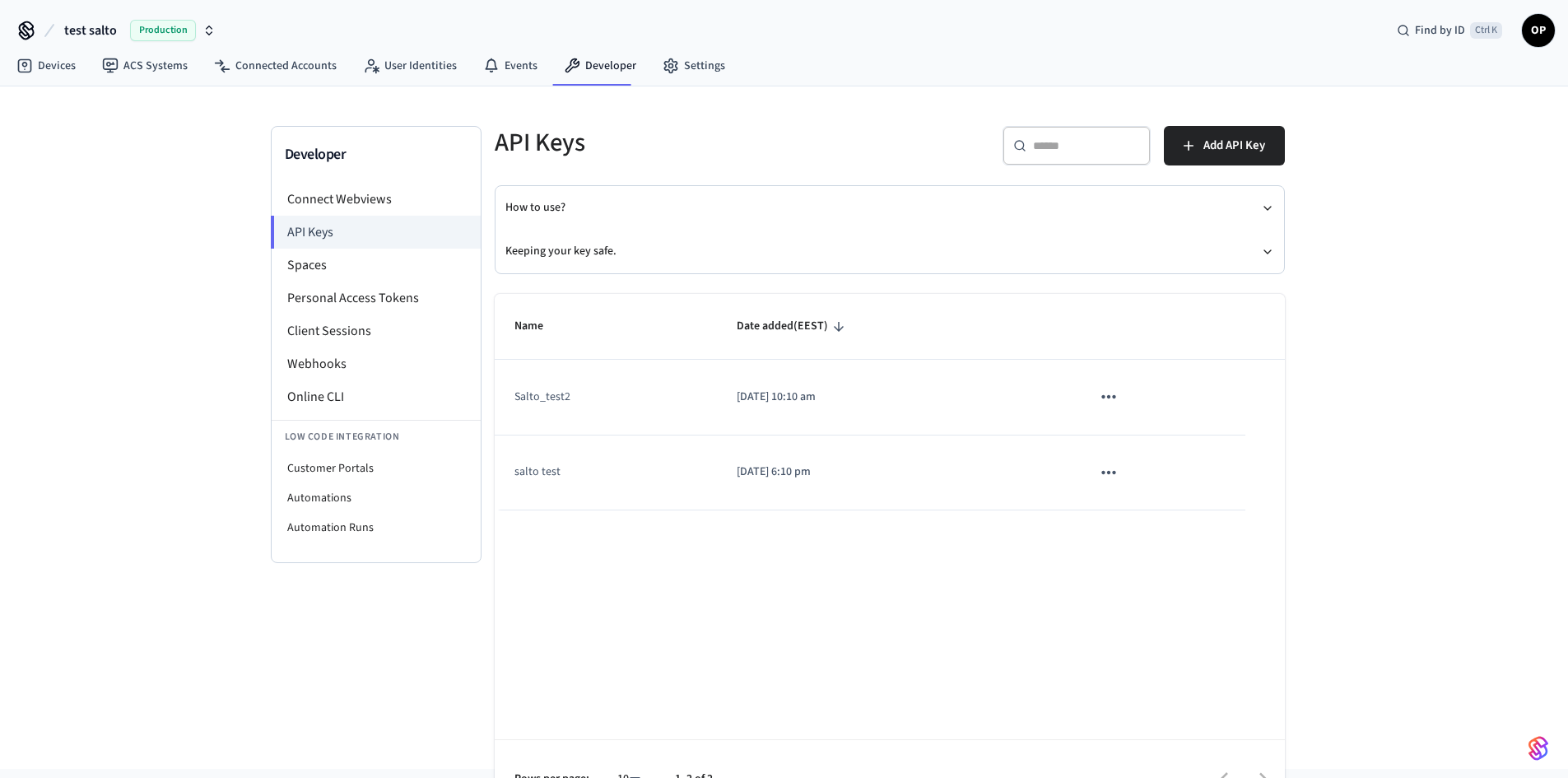
click at [717, 388] on td "[DATE] 10:10 am" at bounding box center [894, 398] width 355 height 75
drag, startPoint x: 795, startPoint y: 395, endPoint x: 809, endPoint y: 393, distance: 14.1
click at [796, 395] on p "[DATE] 10:10 am" at bounding box center [894, 398] width 316 height 17
click at [818, 396] on p "[DATE] 10:10 am" at bounding box center [894, 398] width 316 height 17
click at [1100, 473] on icon "sticky table" at bounding box center [1108, 472] width 21 height 21
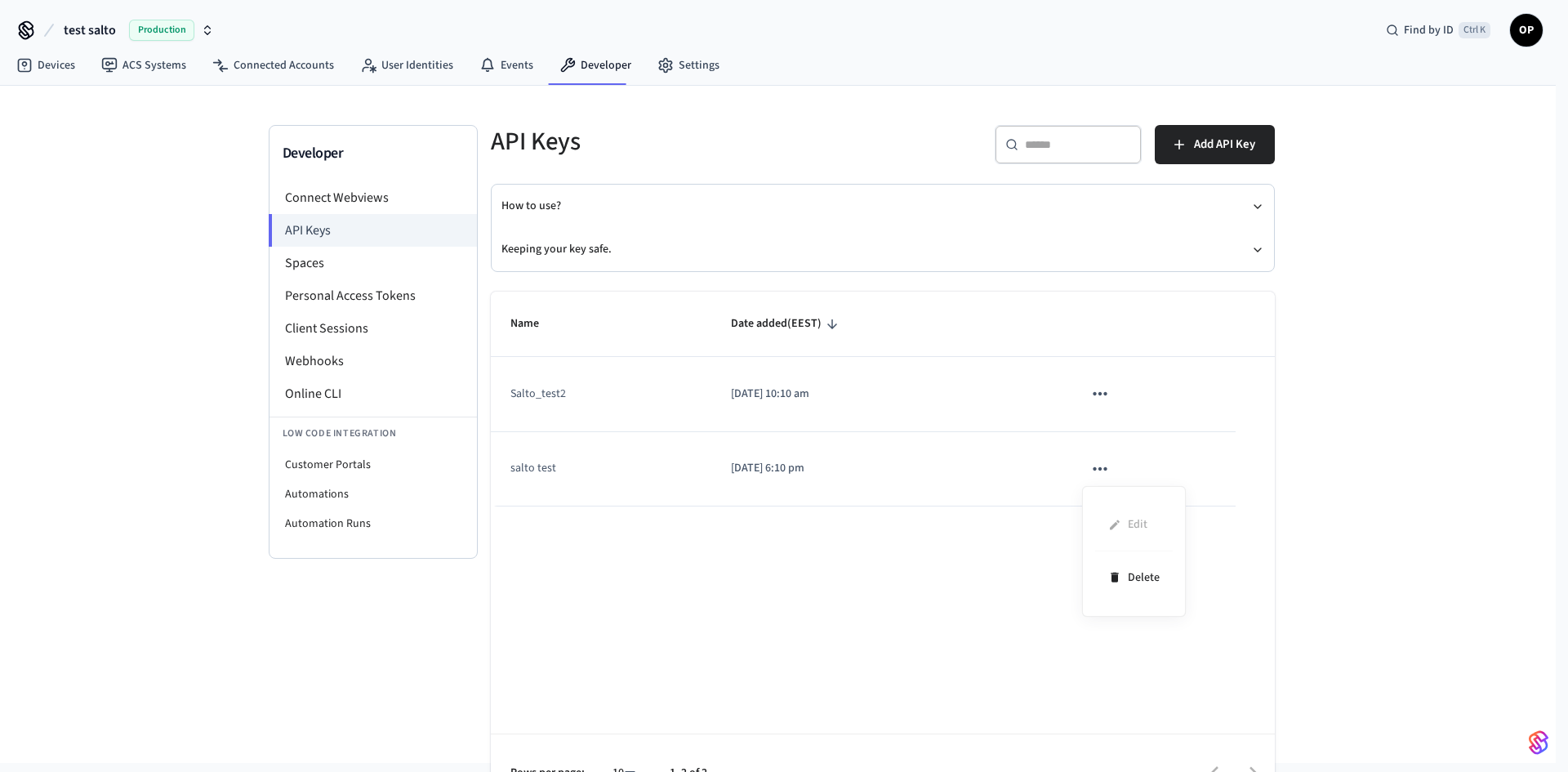
drag, startPoint x: 1104, startPoint y: 369, endPoint x: 1099, endPoint y: 381, distance: 13.0
click at [1104, 370] on div at bounding box center [784, 386] width 1568 height 772
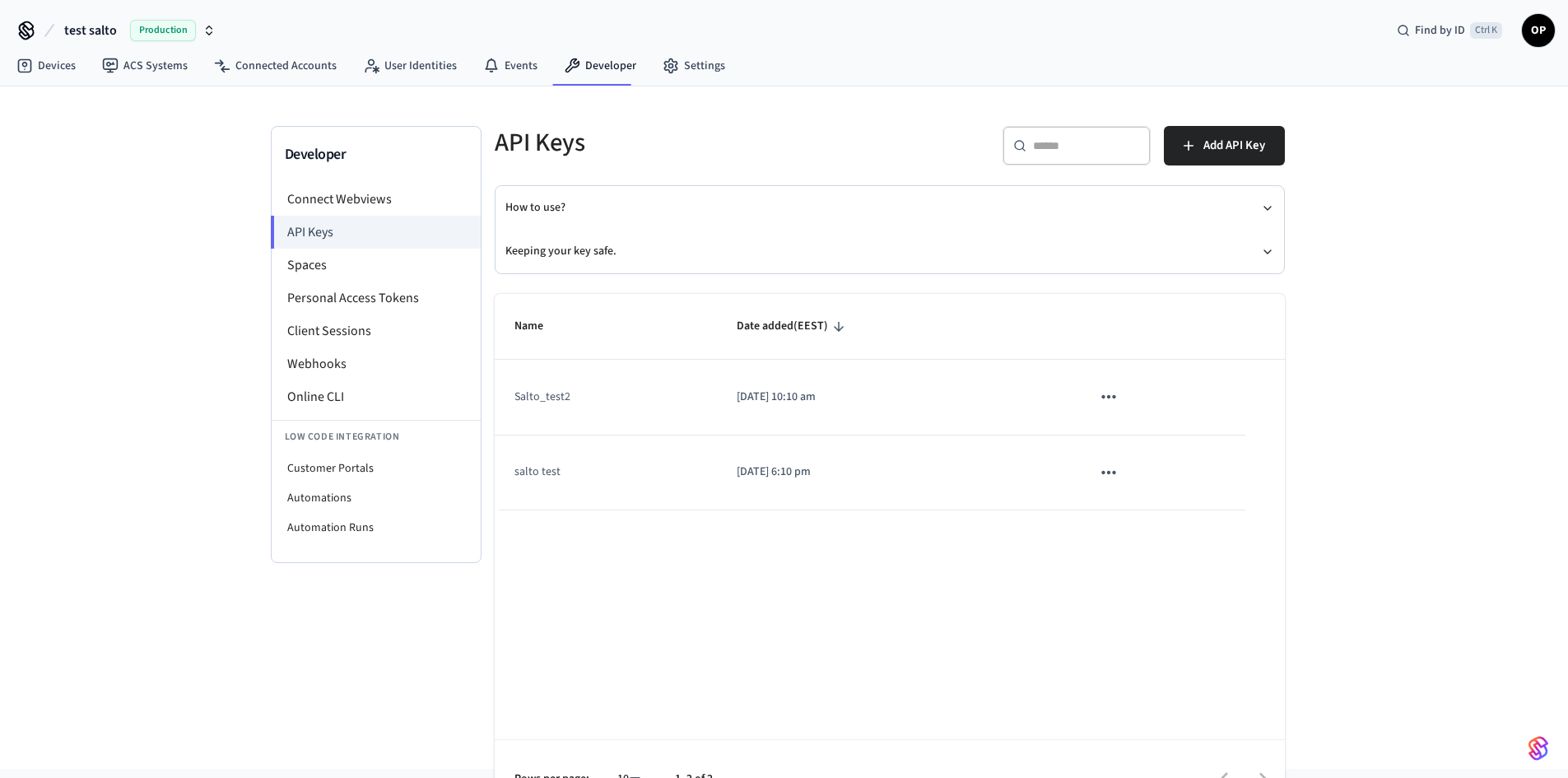
click at [1106, 395] on div "Edit Delete" at bounding box center [784, 389] width 1568 height 778
click at [1106, 395] on icon "sticky table" at bounding box center [1108, 397] width 21 height 21
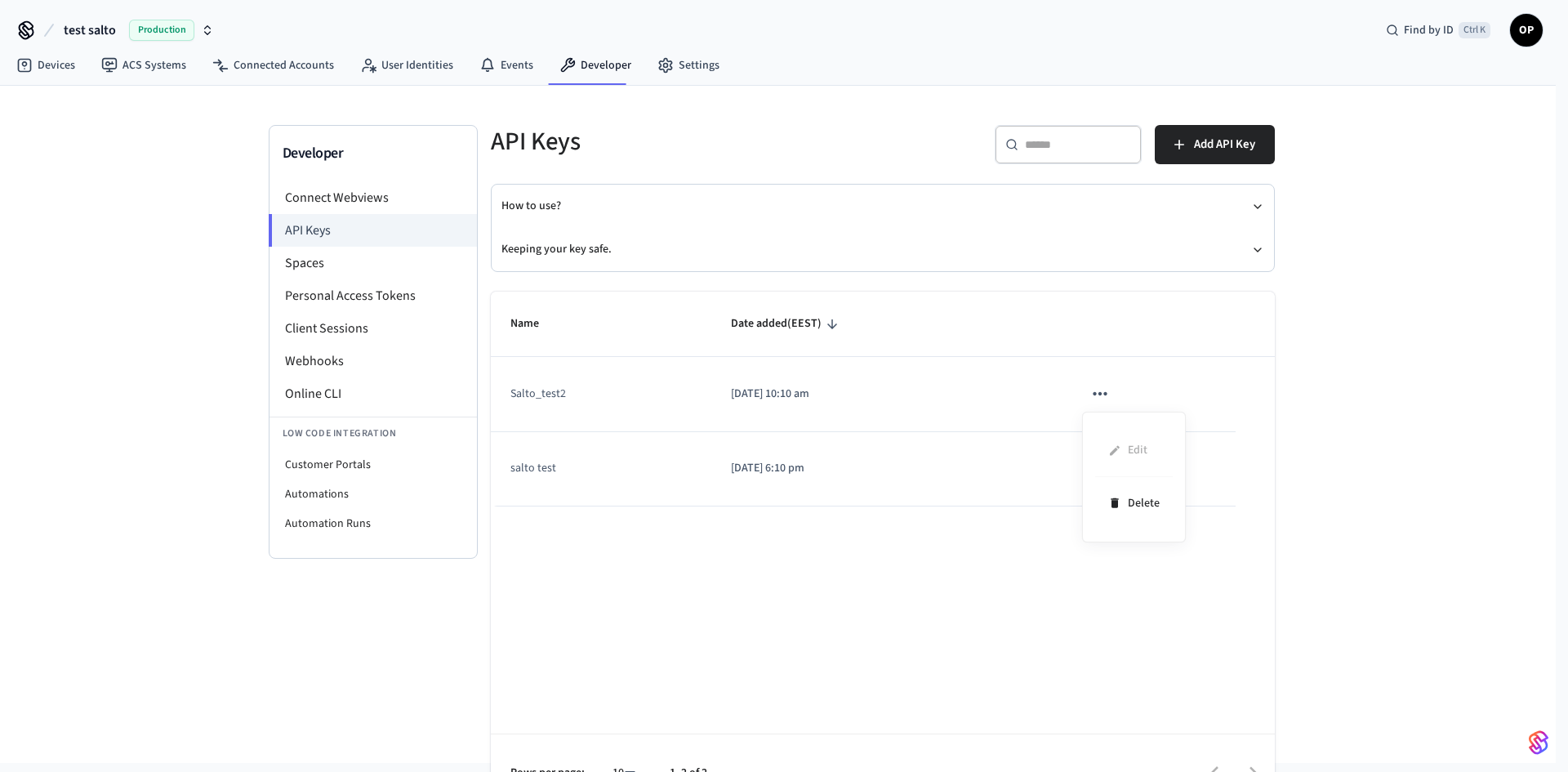
click at [845, 457] on div at bounding box center [784, 386] width 1568 height 772
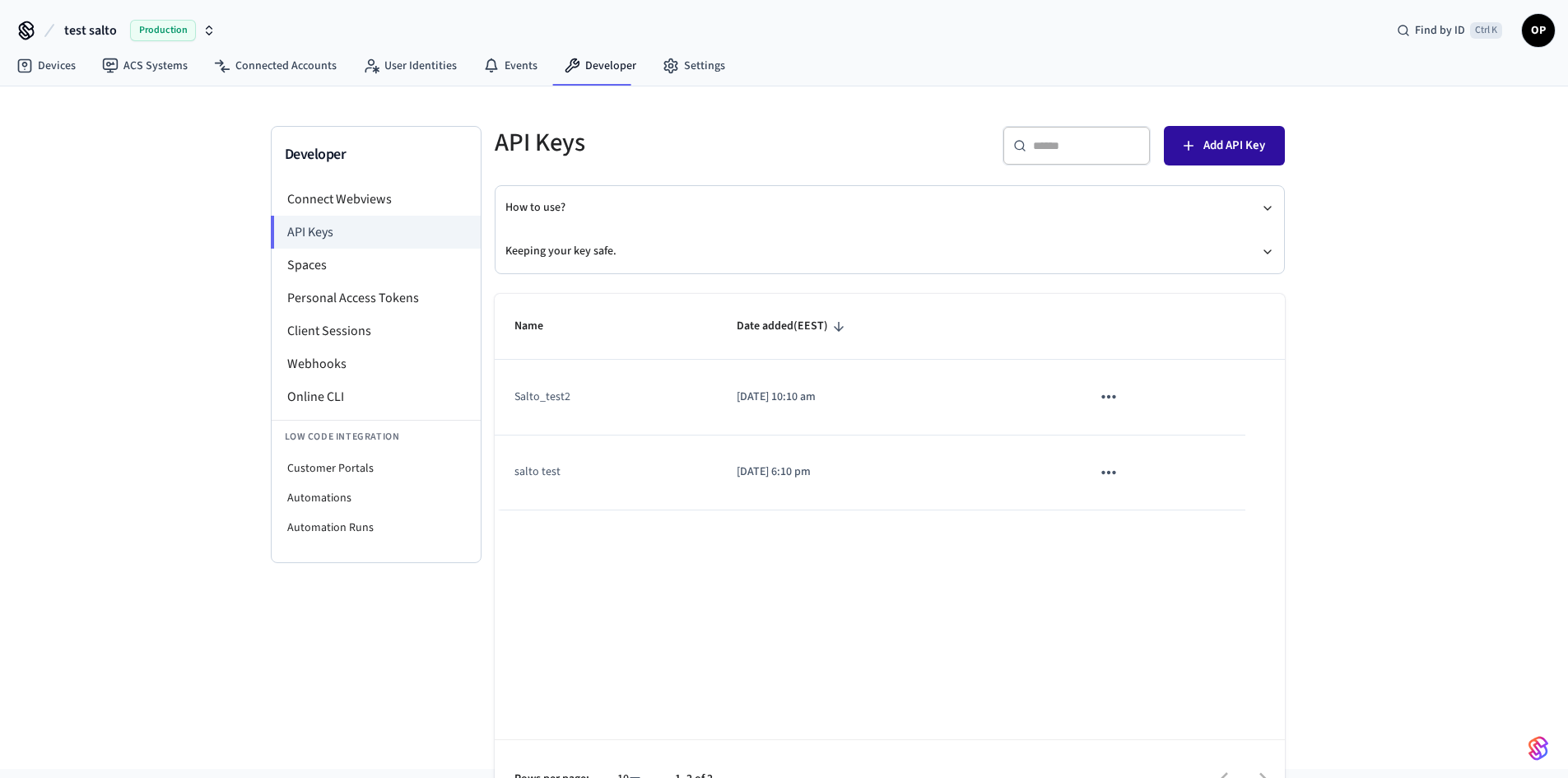
click at [1245, 146] on span "Add API Key" at bounding box center [1234, 146] width 62 height 21
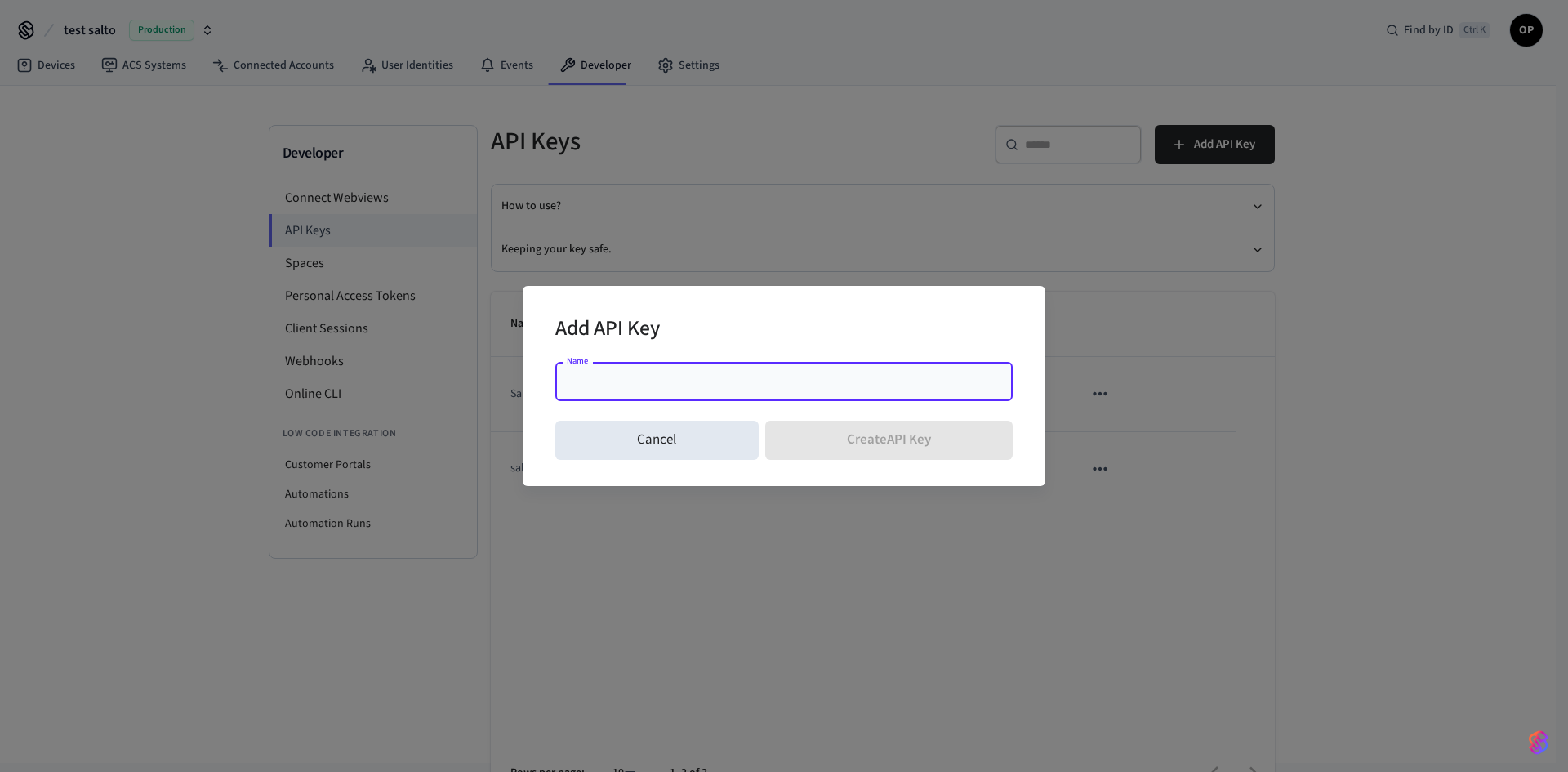
click at [718, 375] on input "Name" at bounding box center [784, 381] width 438 height 16
type input "*"
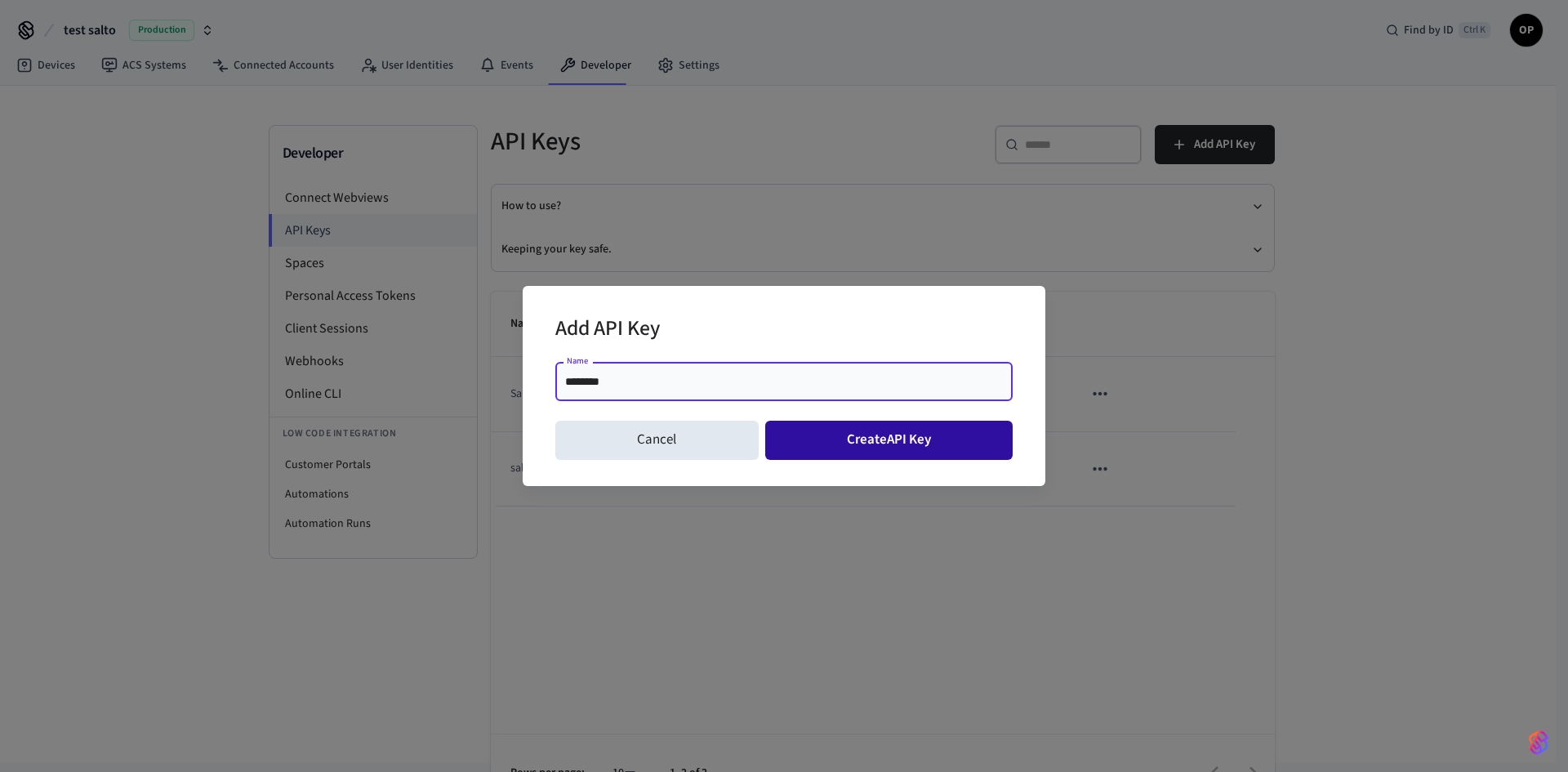
type input "********"
click at [930, 449] on button "Create API Key" at bounding box center [889, 440] width 248 height 39
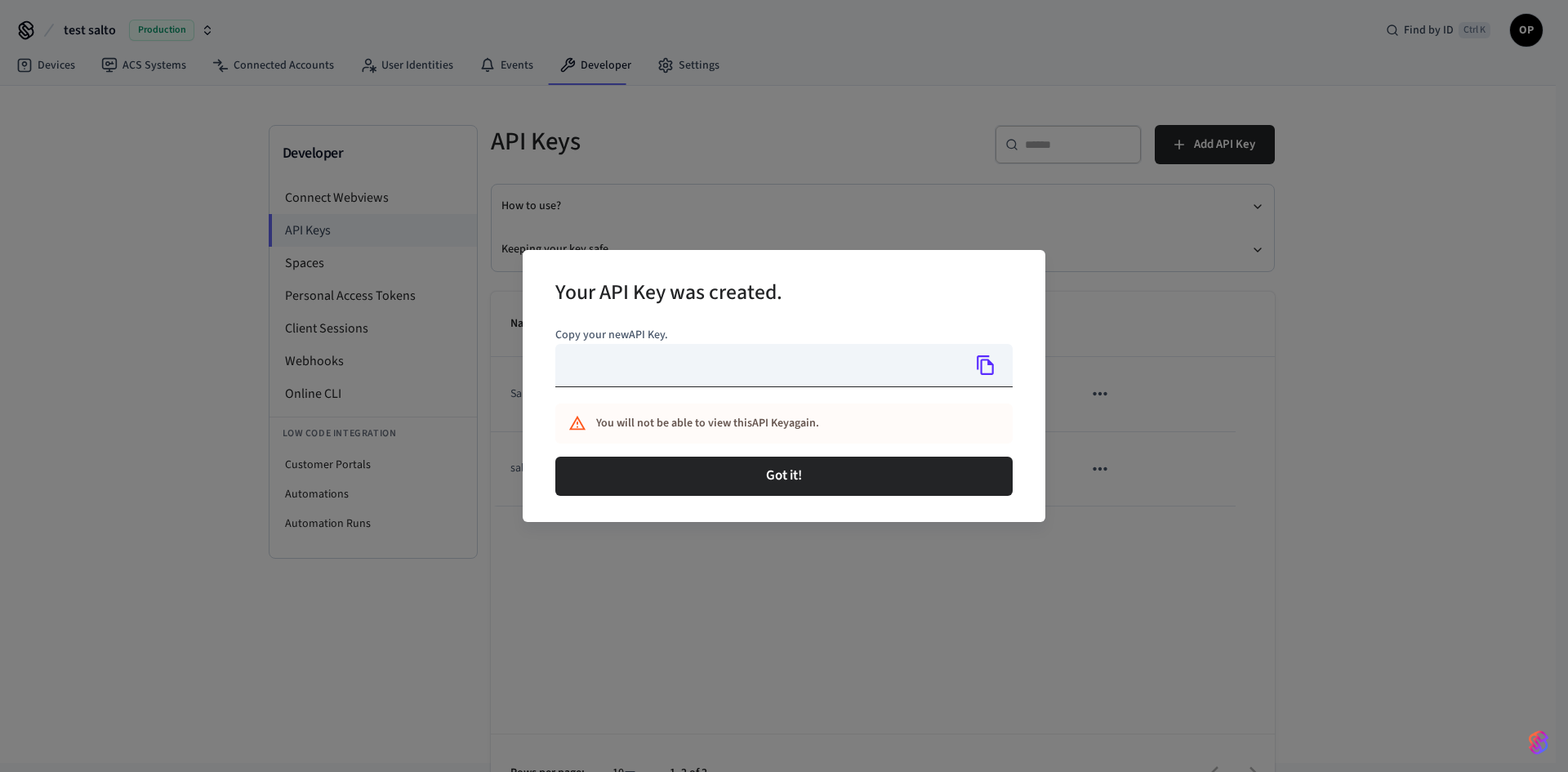
type input "**********"
click at [990, 366] on icon "Copy" at bounding box center [985, 365] width 21 height 21
click at [322, 612] on div "**********" at bounding box center [784, 386] width 1568 height 772
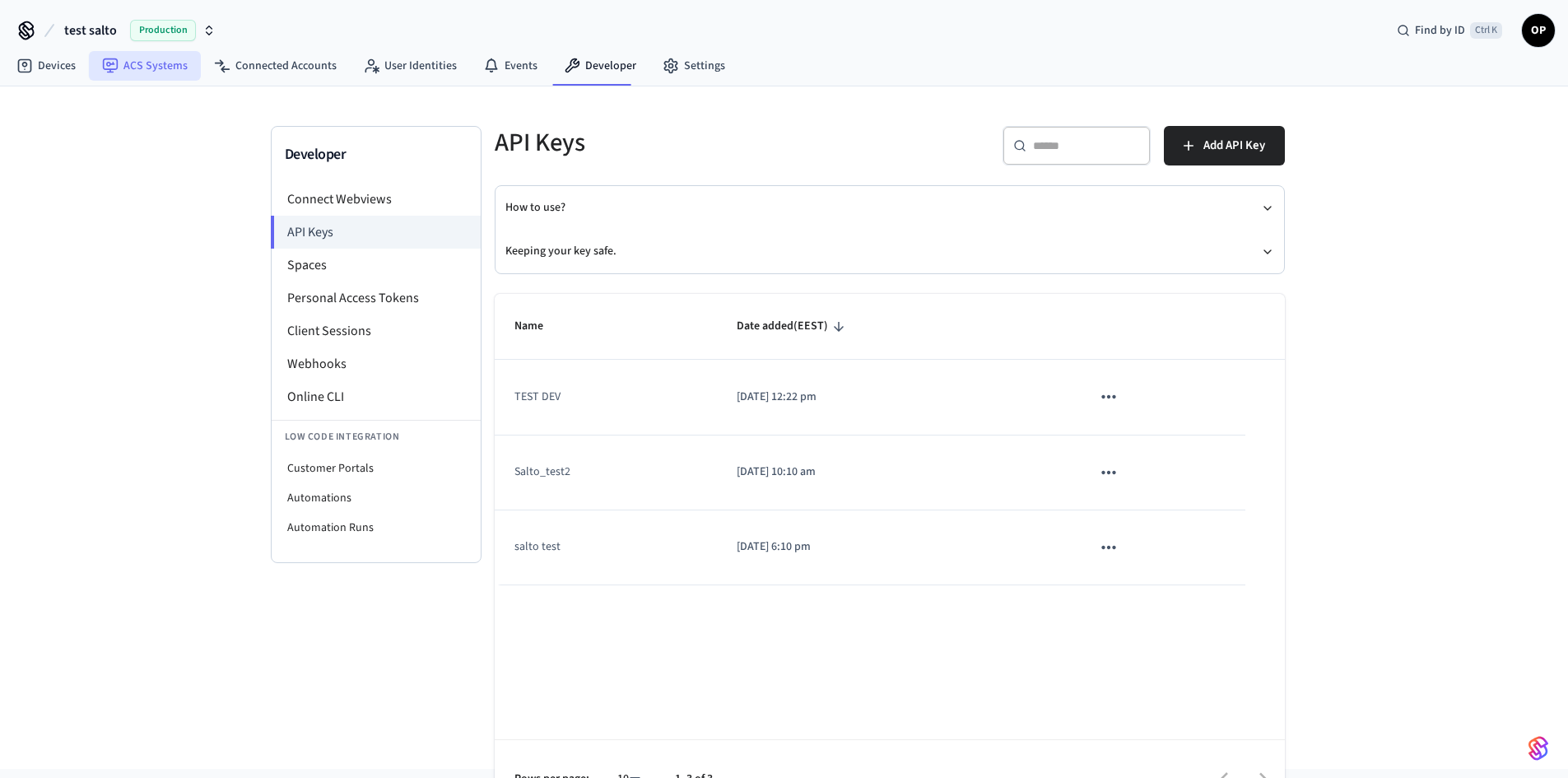
click at [151, 68] on link "ACS Systems" at bounding box center [145, 66] width 112 height 30
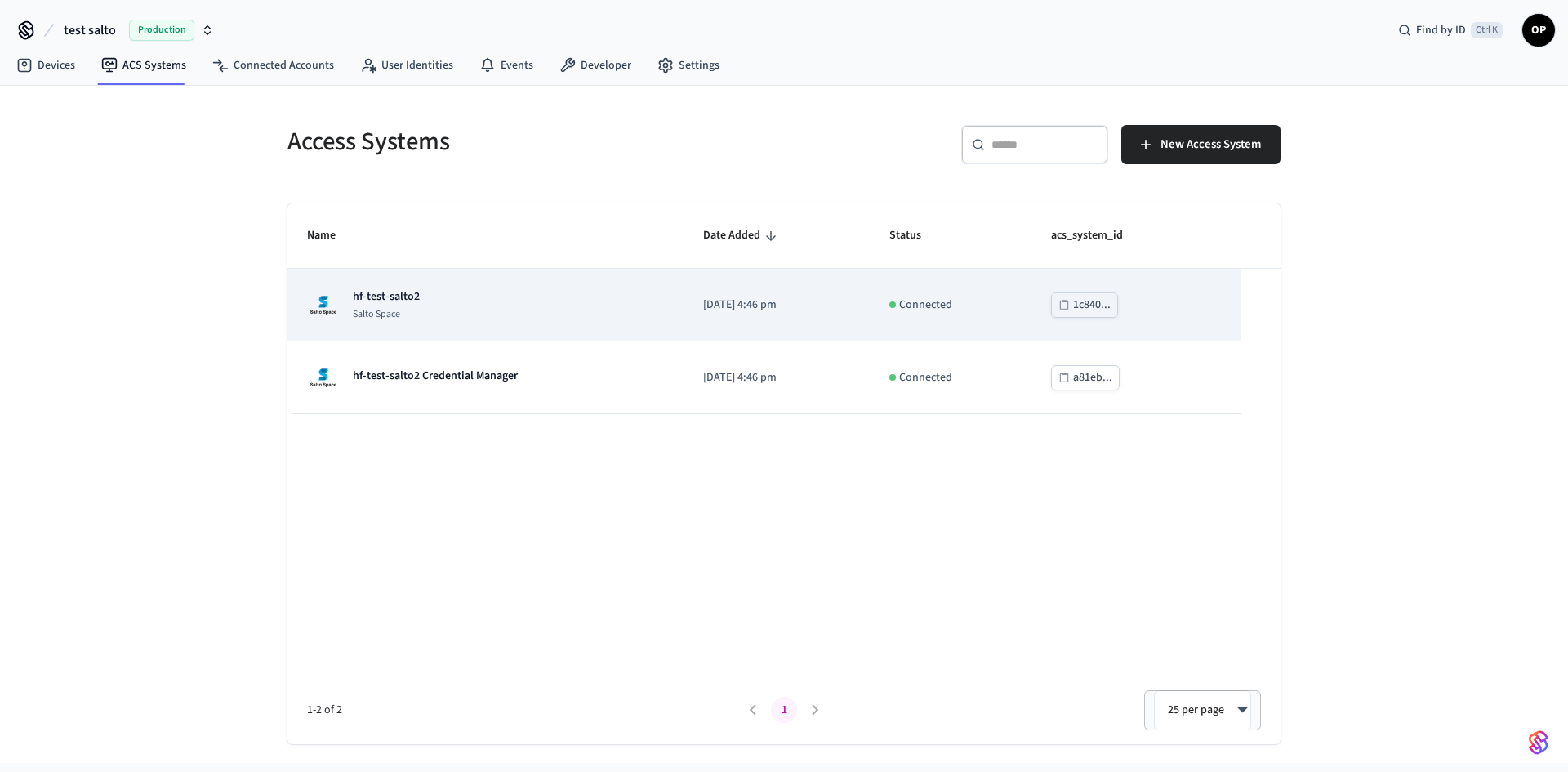
click at [399, 293] on p "hf-test-salto2" at bounding box center [386, 296] width 67 height 16
click at [1090, 302] on div "1c840..." at bounding box center [1092, 305] width 37 height 20
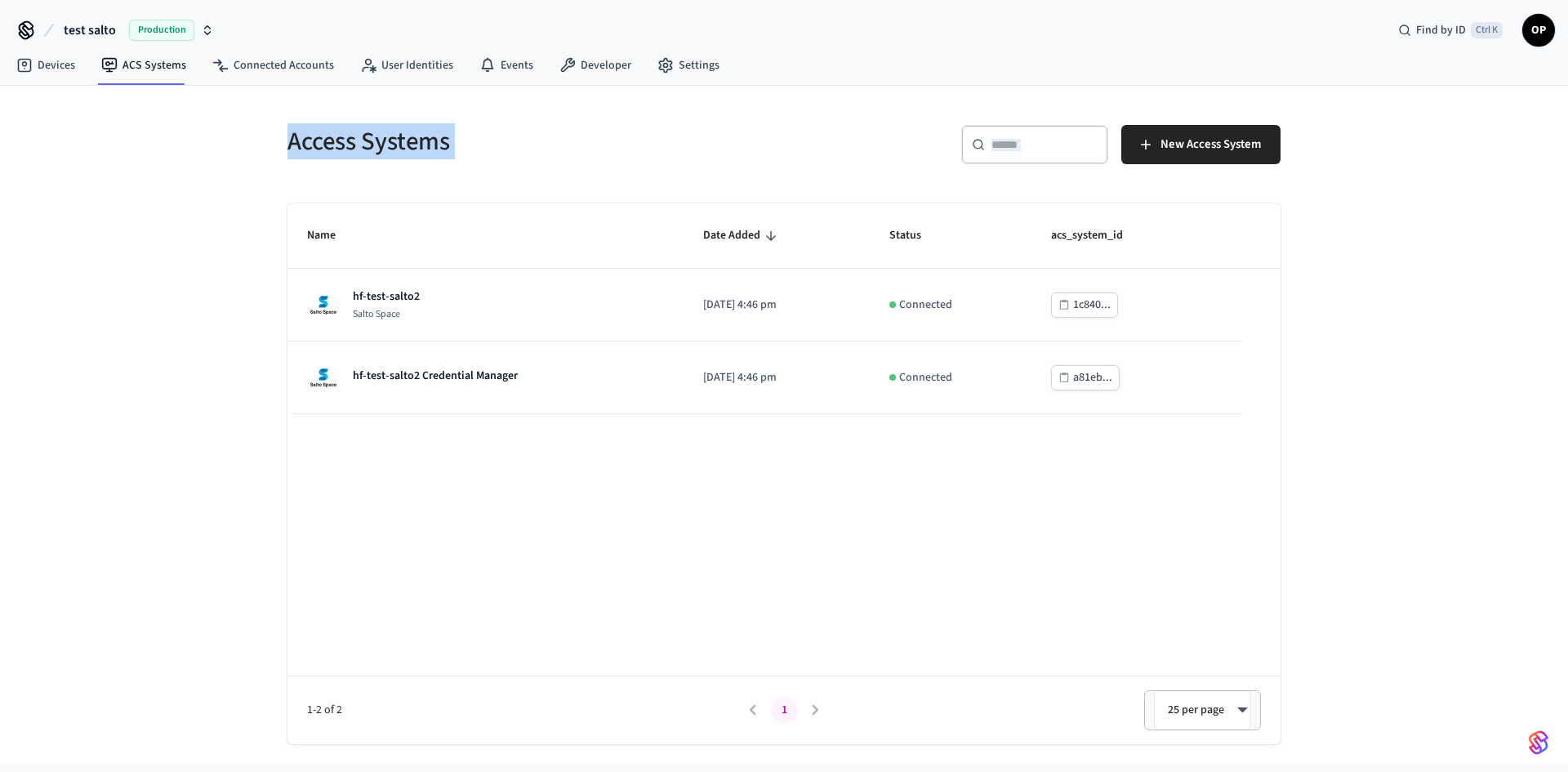
drag, startPoint x: 218, startPoint y: 129, endPoint x: 1361, endPoint y: 351, distance: 1164.4
click at [1361, 351] on div "Access Systems ​ ​ New Access System Name Date Added Status acs_system_id hf-te…" at bounding box center [784, 425] width 1568 height 677
click at [1389, 362] on div "Access Systems ​ ​ New Access System Name Date Added Status acs_system_id hf-te…" at bounding box center [784, 425] width 1568 height 677
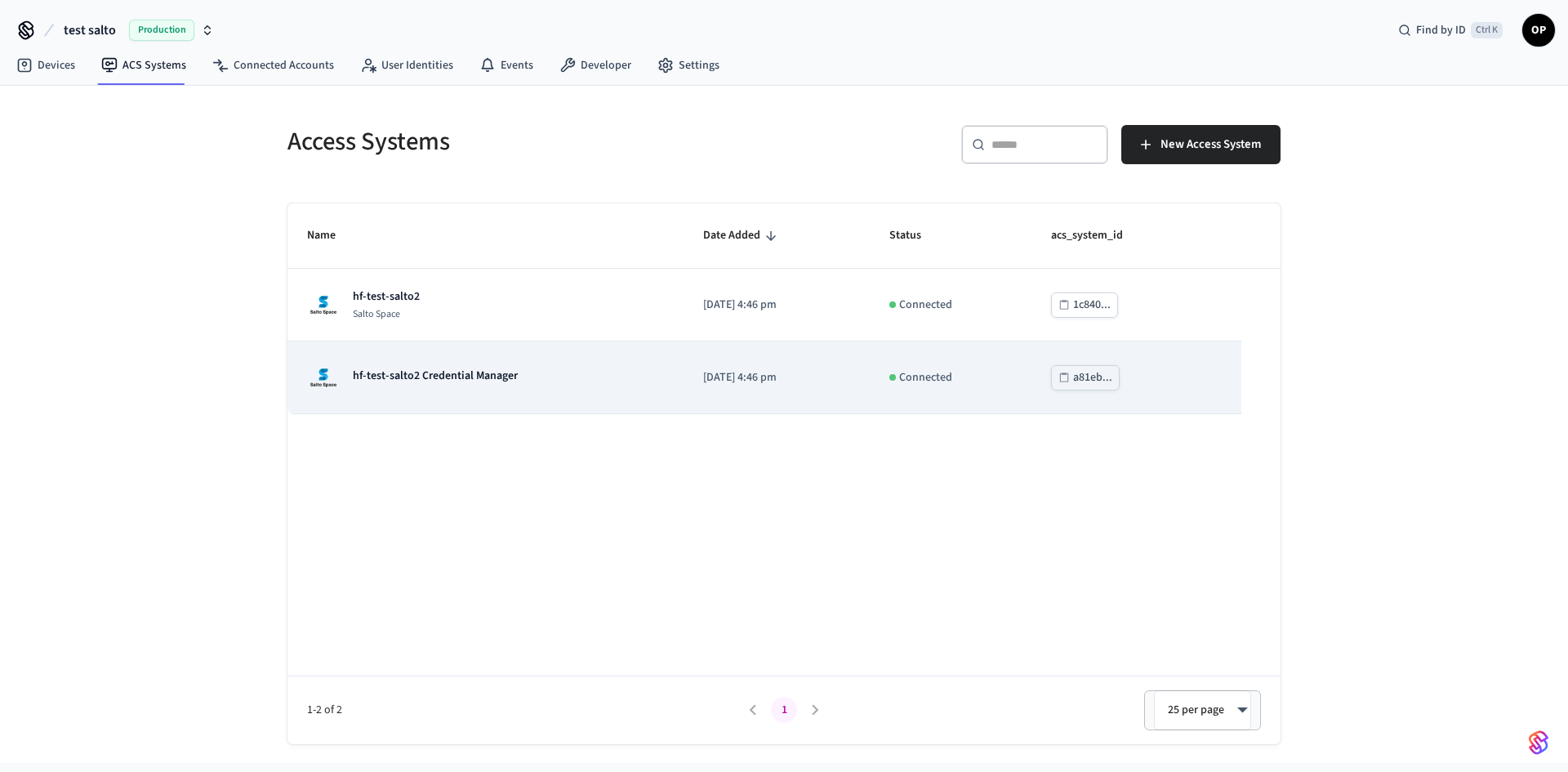
click at [1100, 374] on div "a81eb..." at bounding box center [1093, 378] width 39 height 20
click at [454, 370] on p "hf-test-salto2 Credential Manager" at bounding box center [435, 375] width 165 height 16
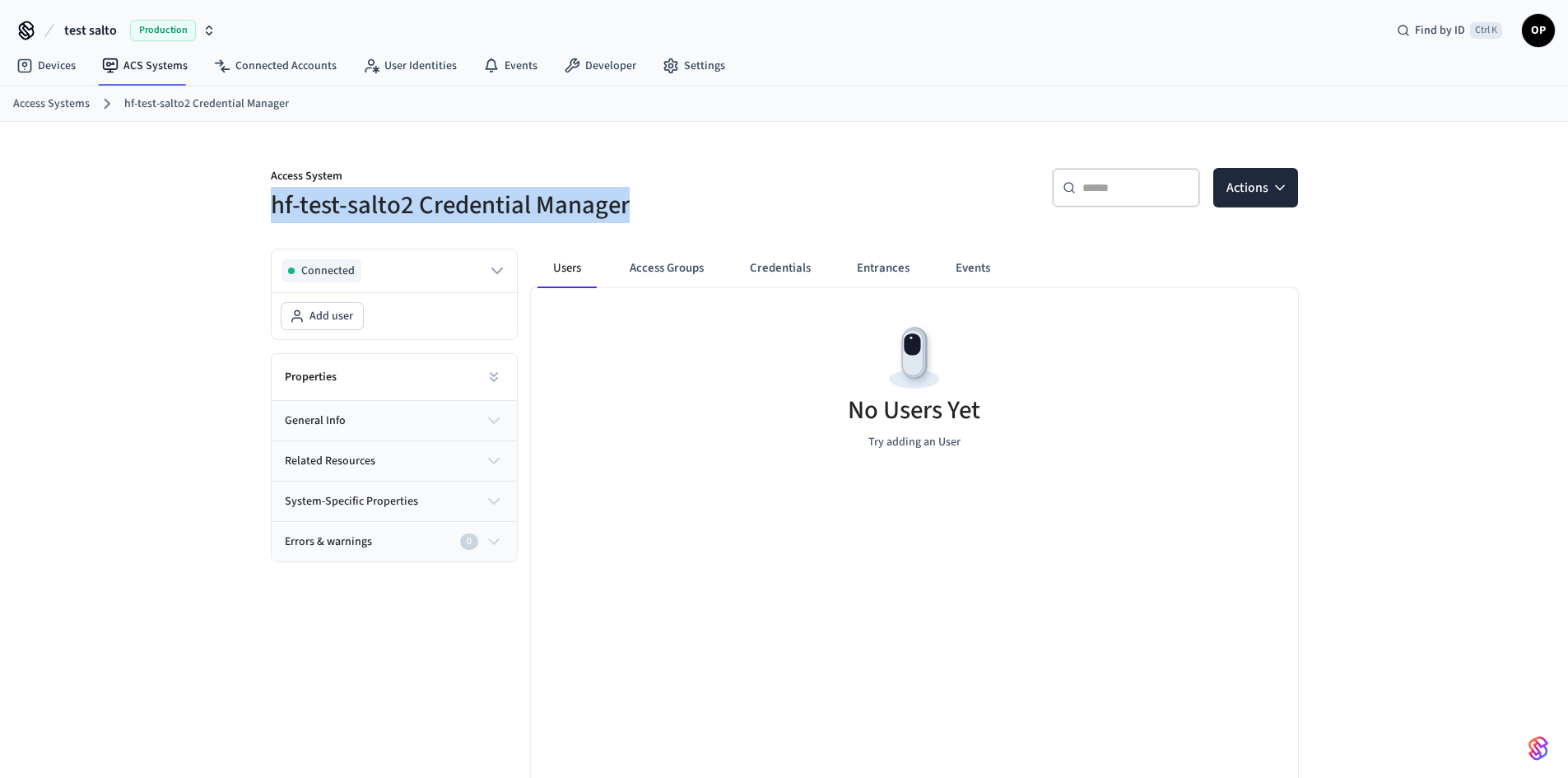
drag, startPoint x: 343, startPoint y: 208, endPoint x: 650, endPoint y: 215, distance: 307.1
click at [650, 215] on div "Access System hf-test-salto2 Credential Manager" at bounding box center [512, 185] width 523 height 74
click at [684, 265] on button "Access Groups" at bounding box center [667, 268] width 100 height 39
click at [759, 274] on button "Credentials" at bounding box center [778, 268] width 88 height 39
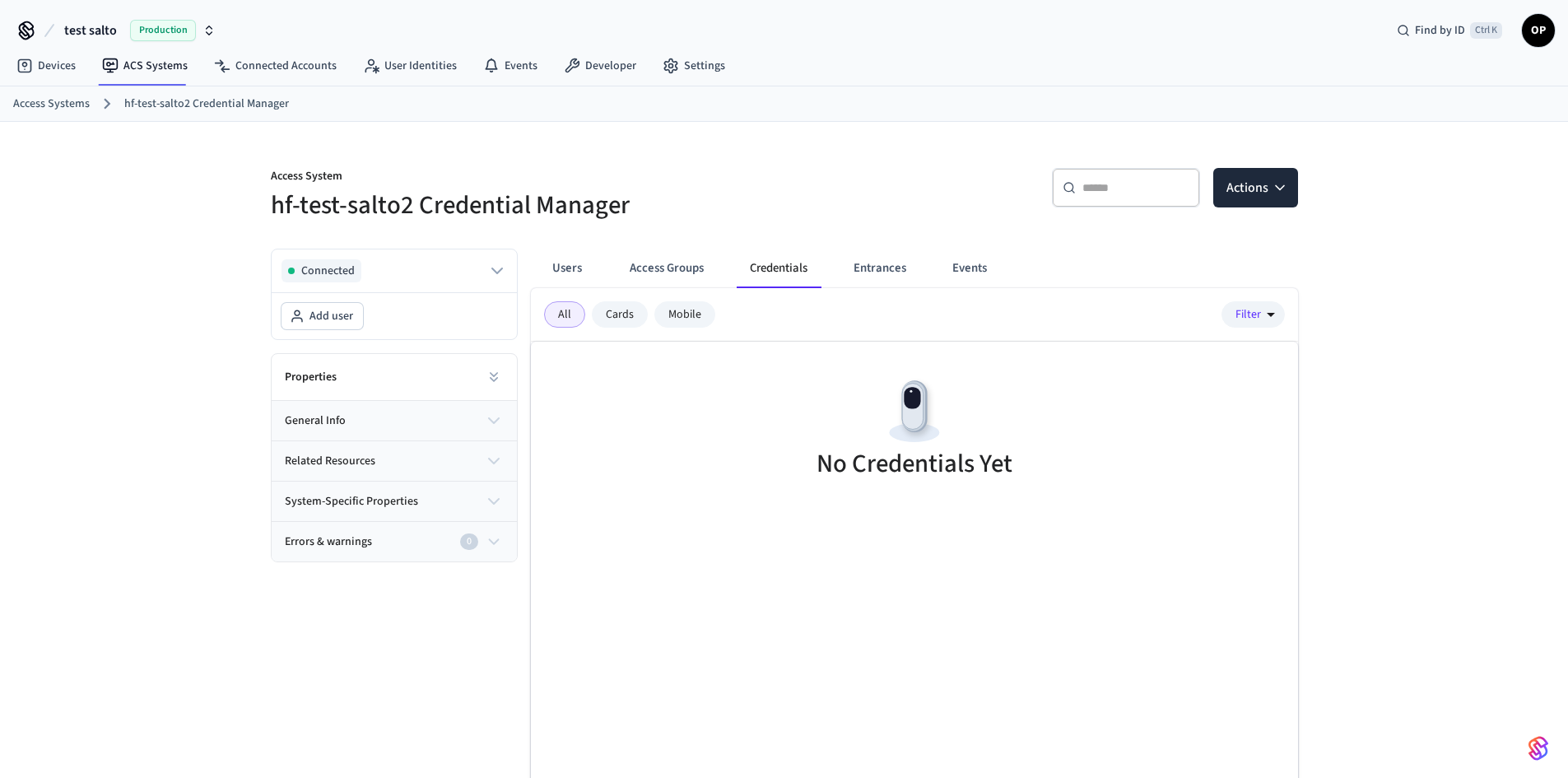
click at [46, 100] on link "Access Systems" at bounding box center [51, 104] width 77 height 17
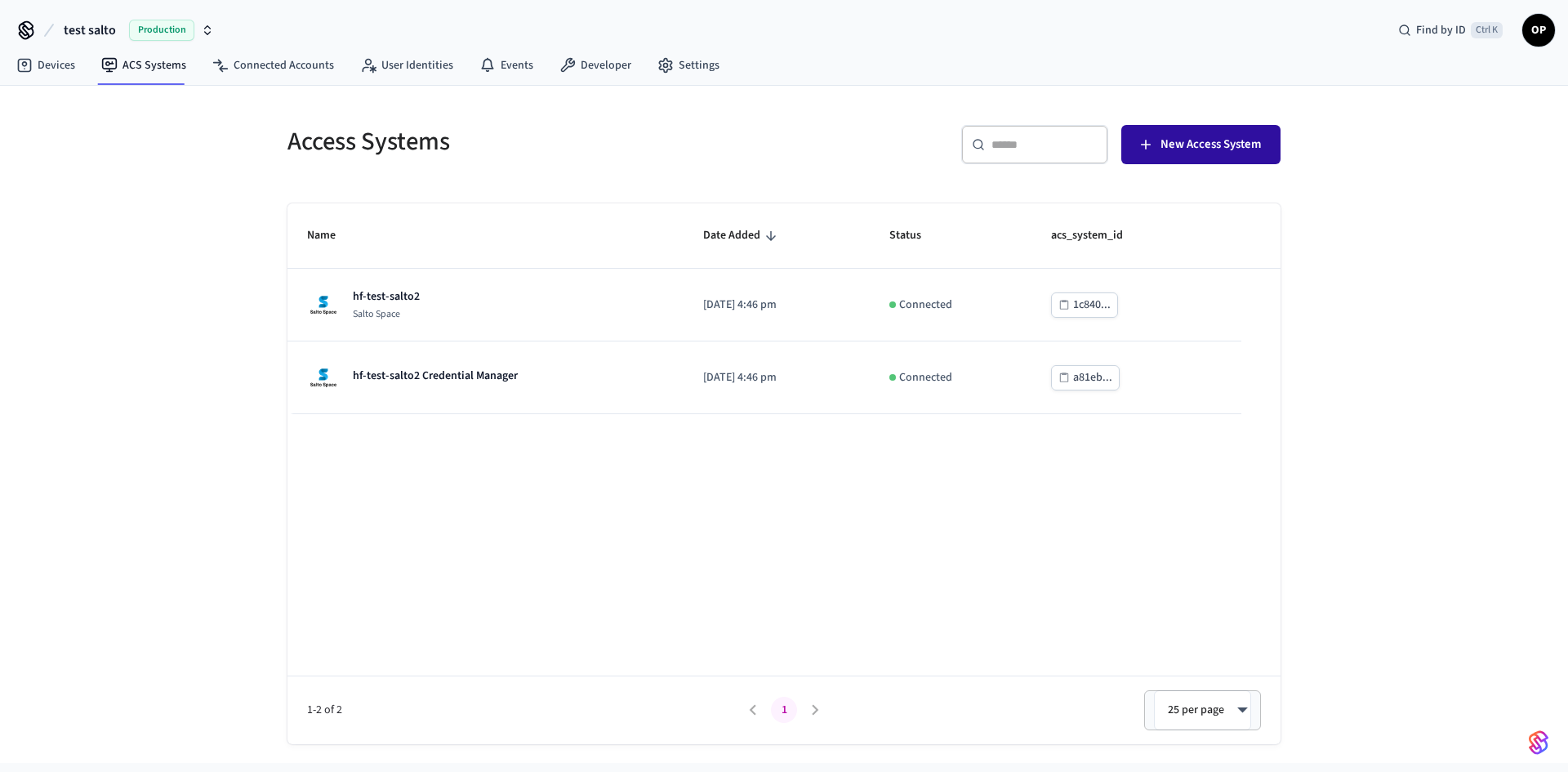
click at [1228, 144] on span "New Access System" at bounding box center [1211, 144] width 100 height 21
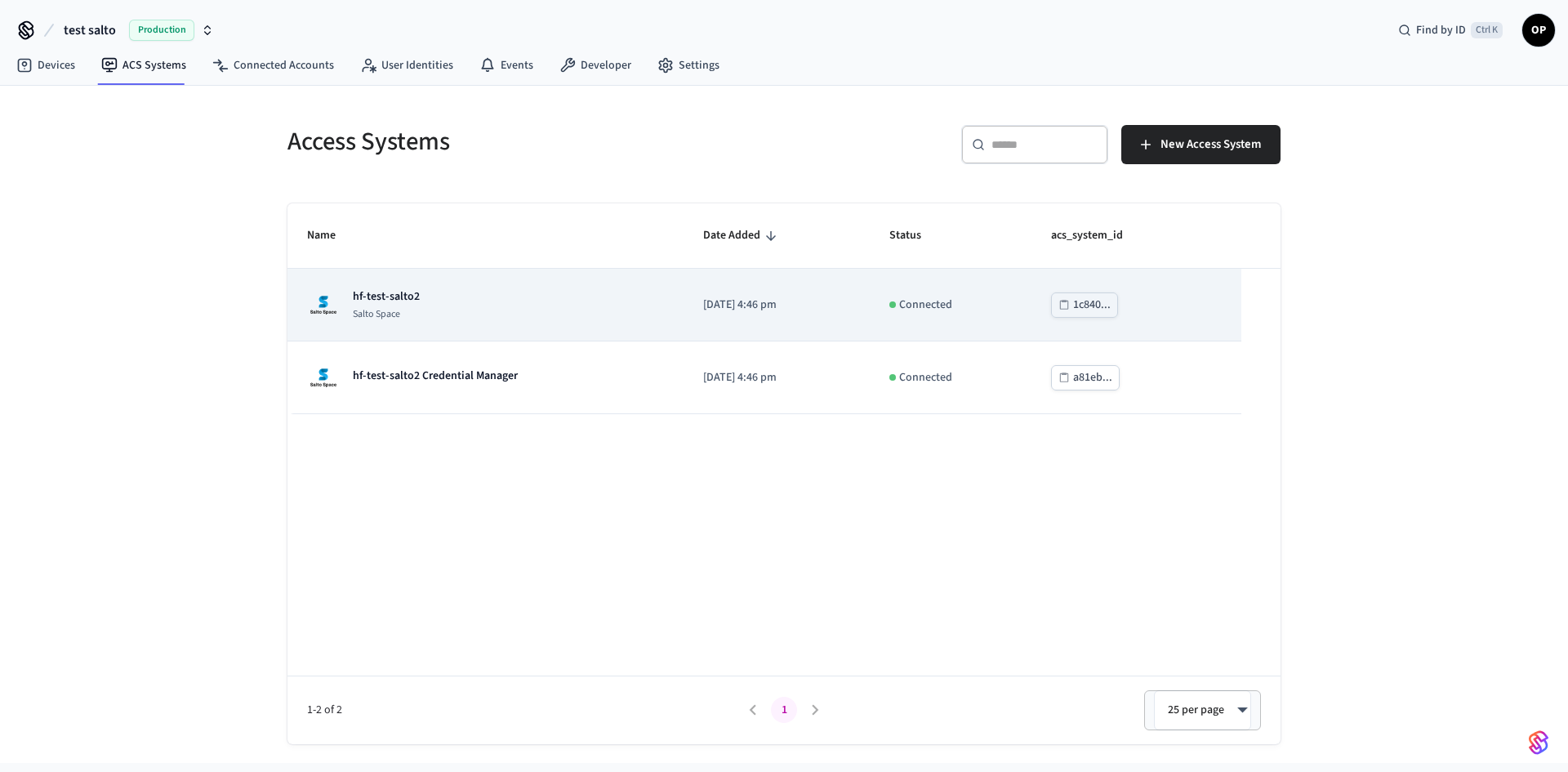
click at [1100, 302] on div "1c840..." at bounding box center [1092, 305] width 37 height 20
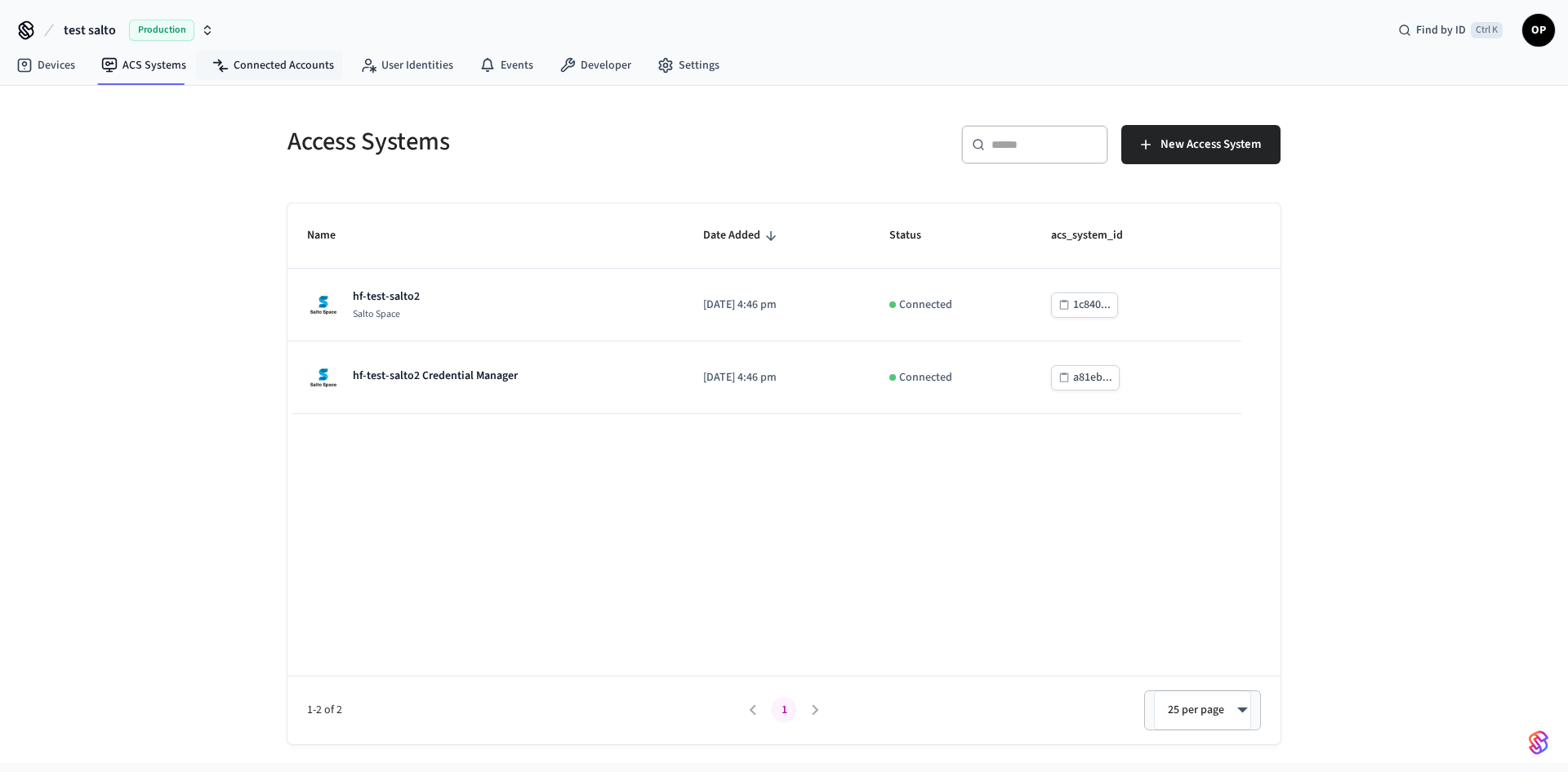
click at [259, 48] on nav "Devices ACS Systems Connected Accounts User Identities Events Developer Settings" at bounding box center [368, 66] width 730 height 37
click at [257, 68] on link "Connected Accounts" at bounding box center [273, 65] width 148 height 30
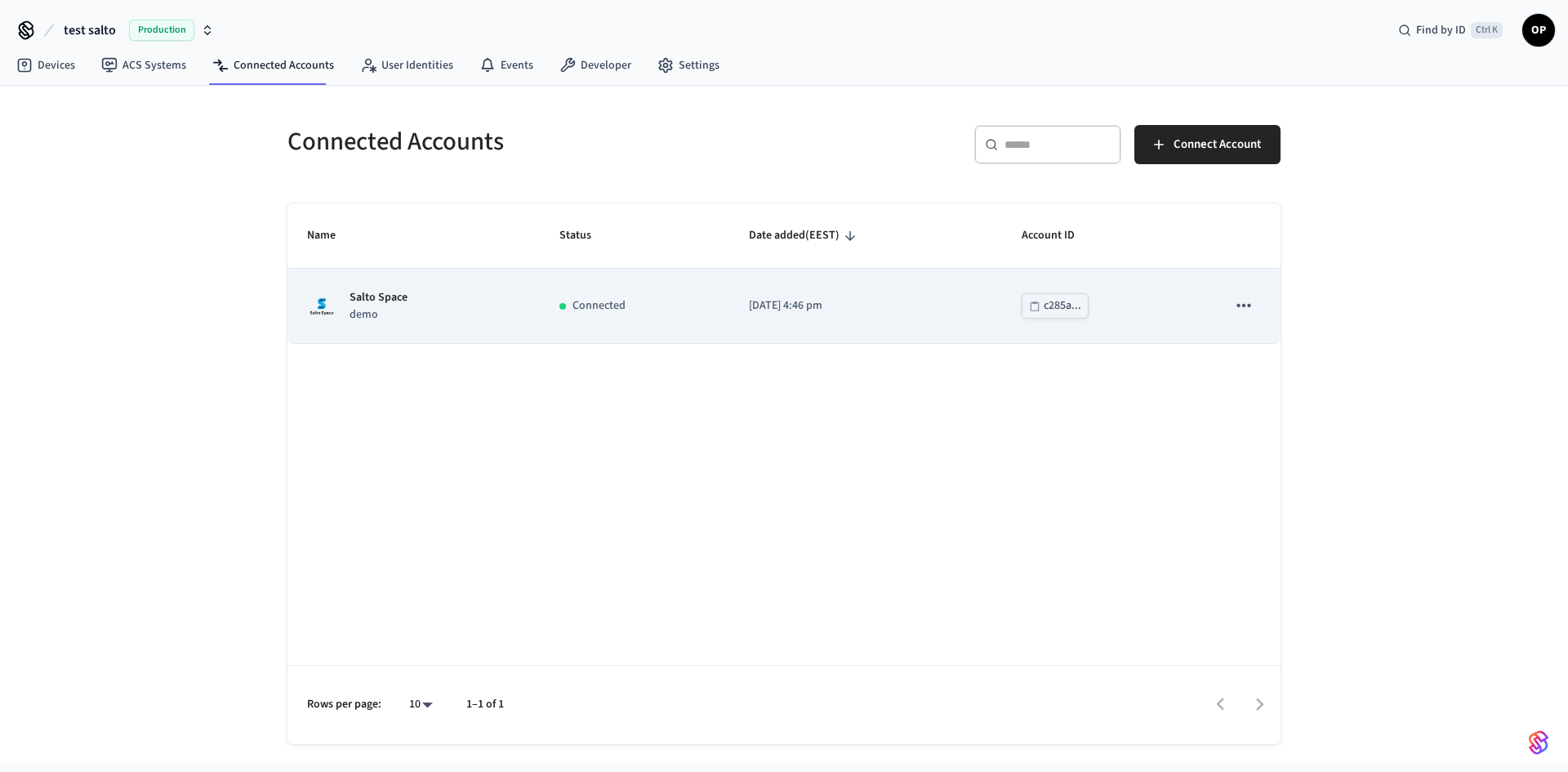
click at [724, 311] on td "Connected" at bounding box center [634, 306] width 190 height 74
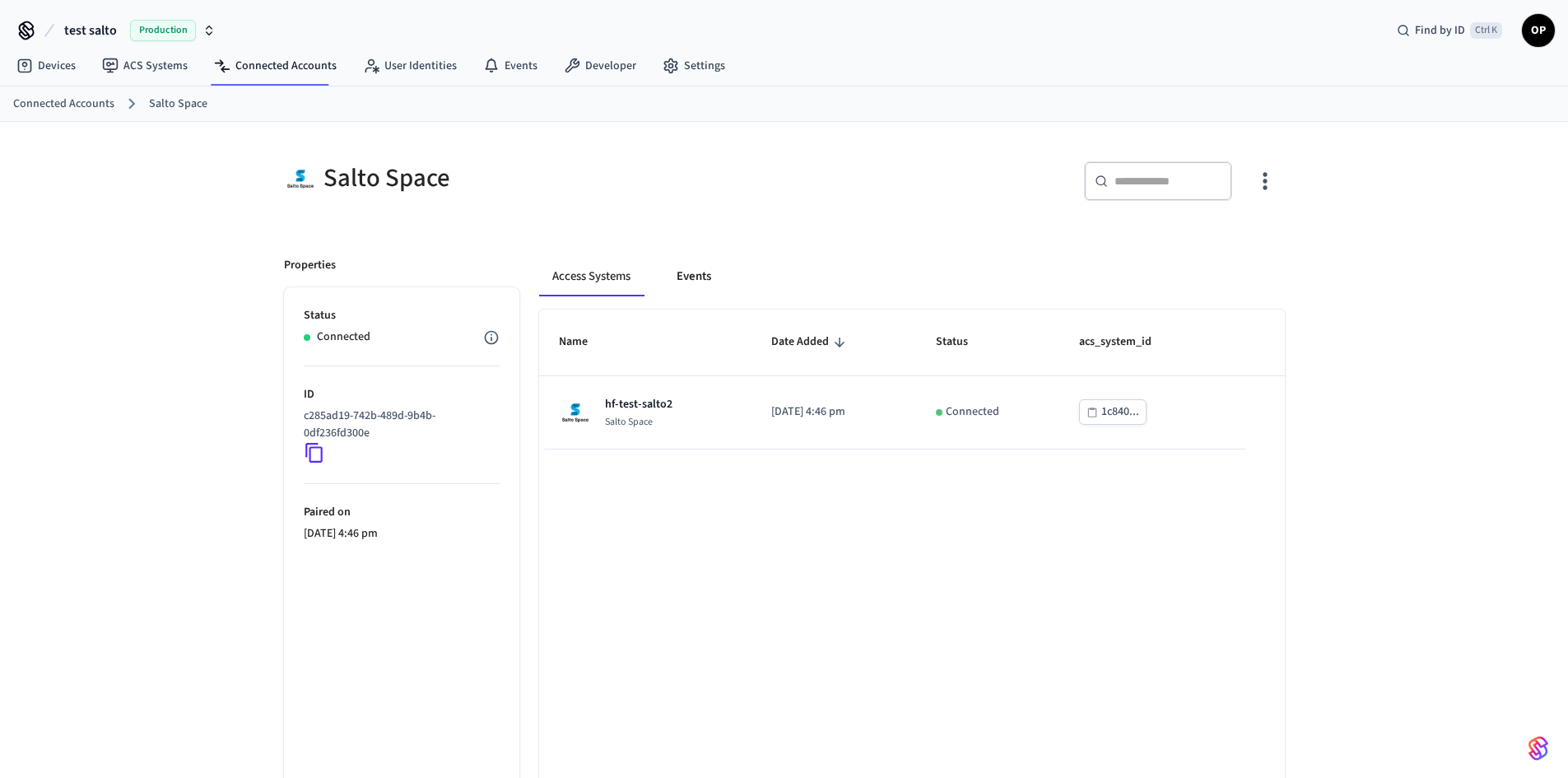
click at [678, 280] on button "Events" at bounding box center [694, 277] width 61 height 39
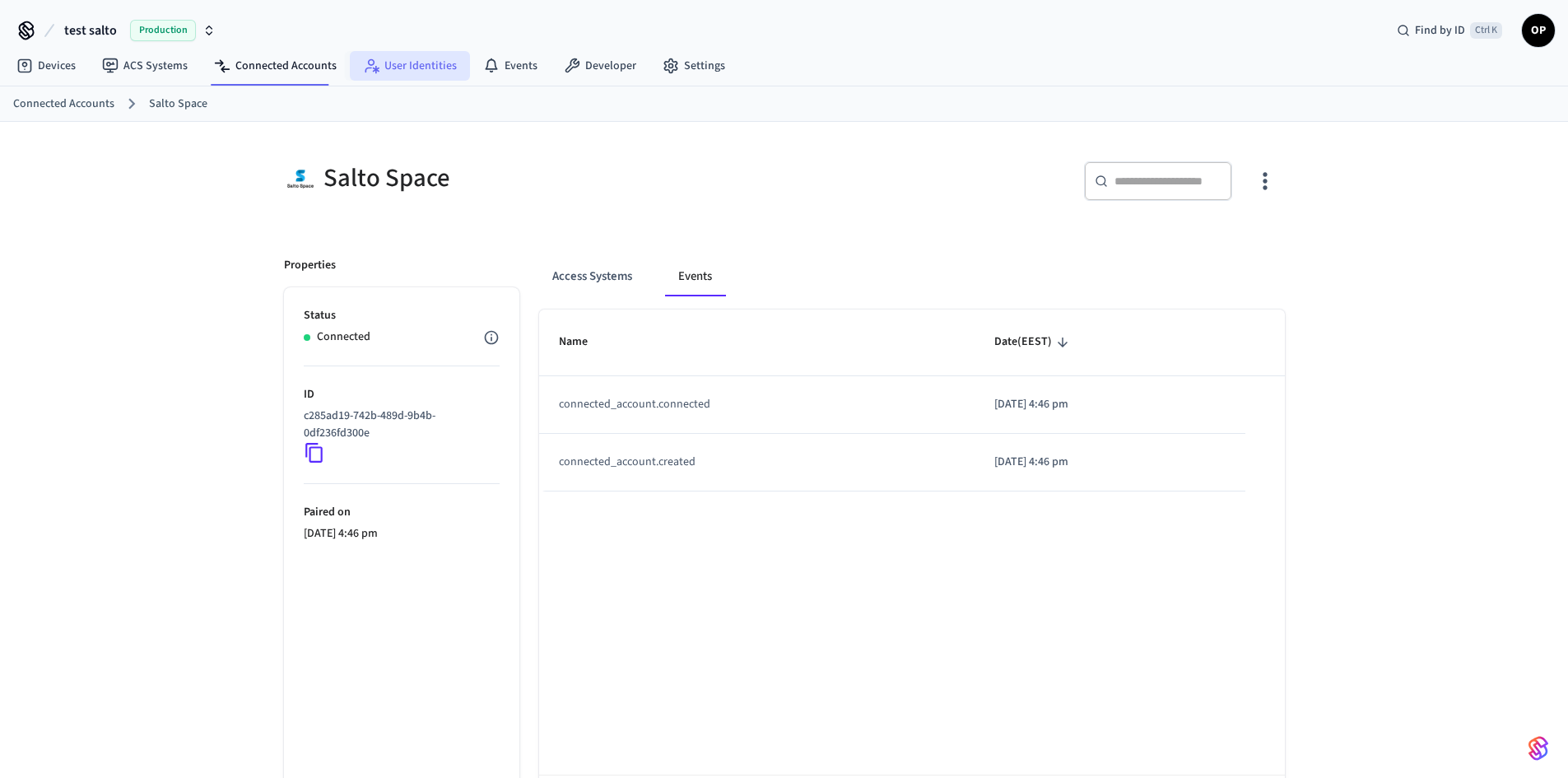
click at [436, 75] on link "User Identities" at bounding box center [409, 66] width 120 height 30
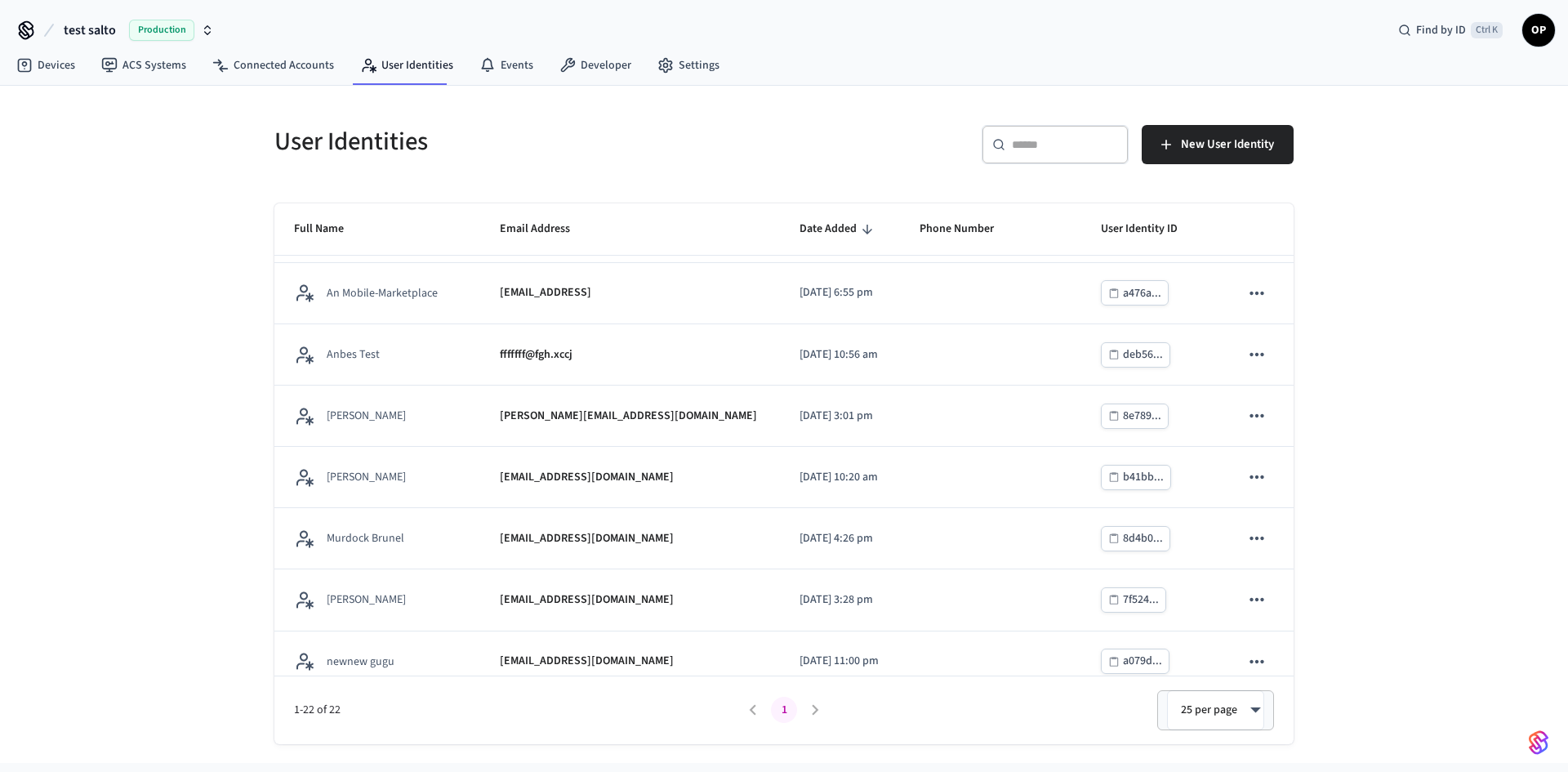
scroll to position [245, 0]
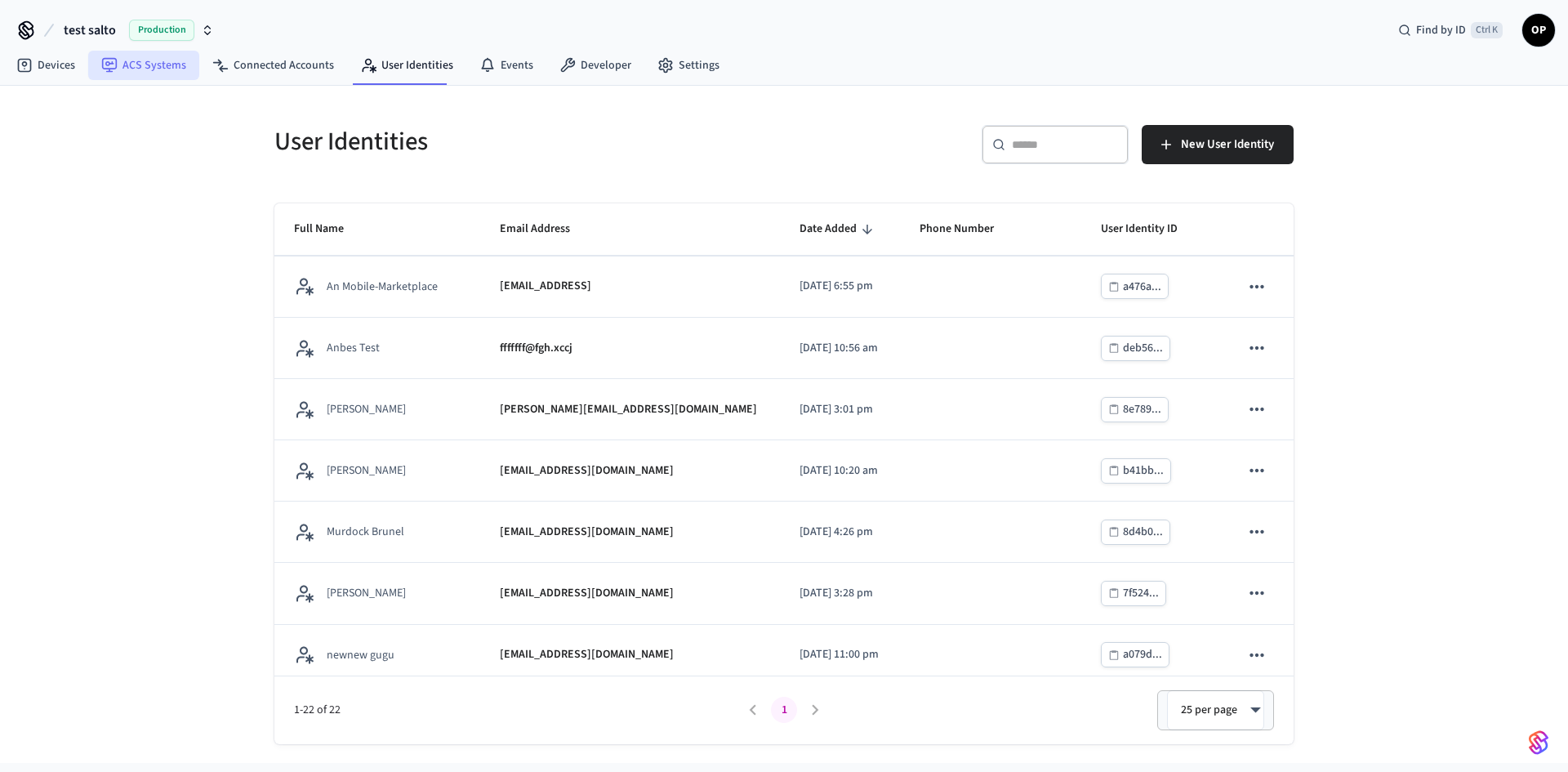
click at [149, 70] on link "ACS Systems" at bounding box center [144, 65] width 111 height 30
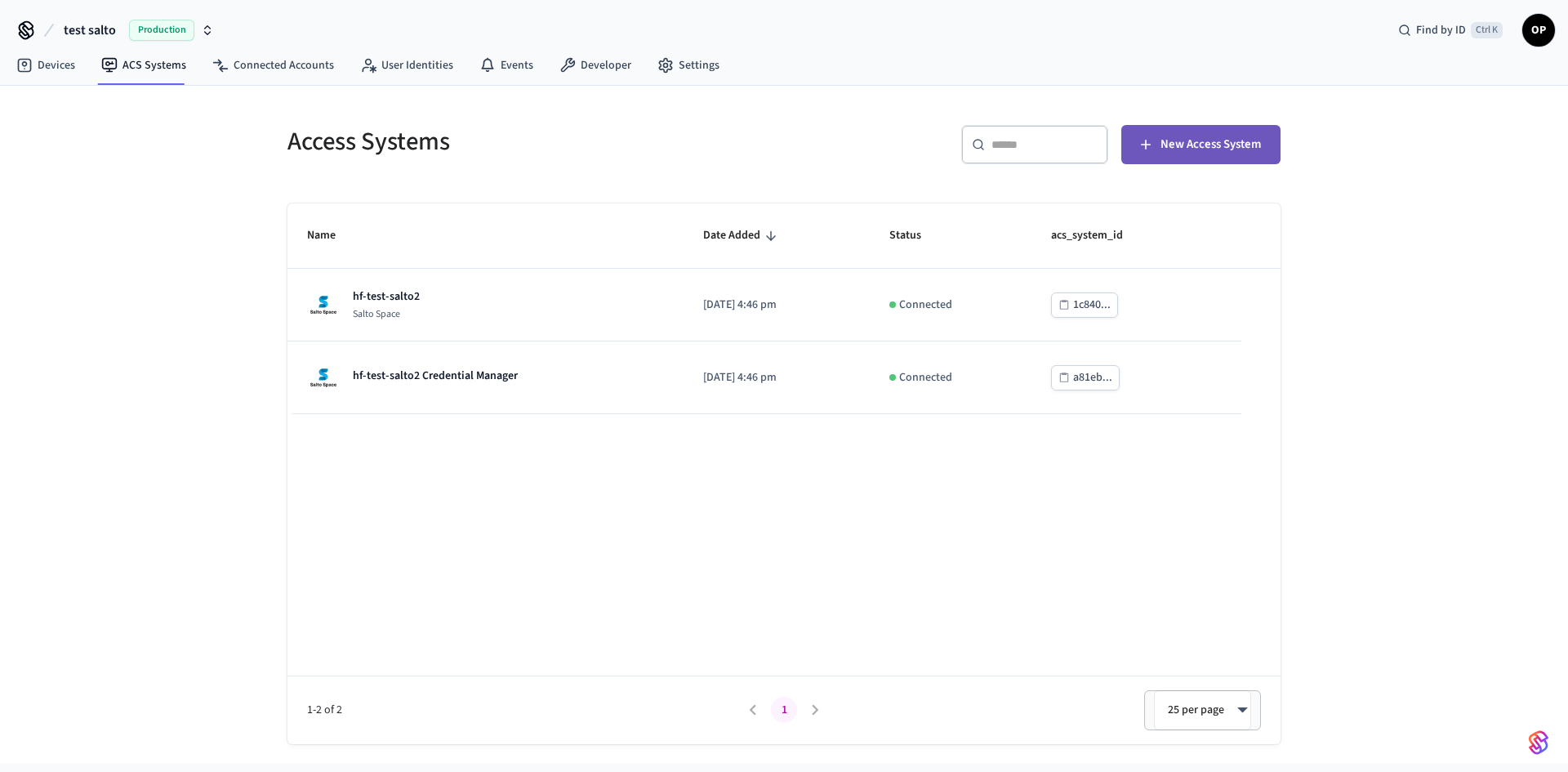
click at [1234, 132] on button "New Access System" at bounding box center [1201, 144] width 160 height 39
click at [263, 68] on link "Connected Accounts" at bounding box center [273, 65] width 148 height 30
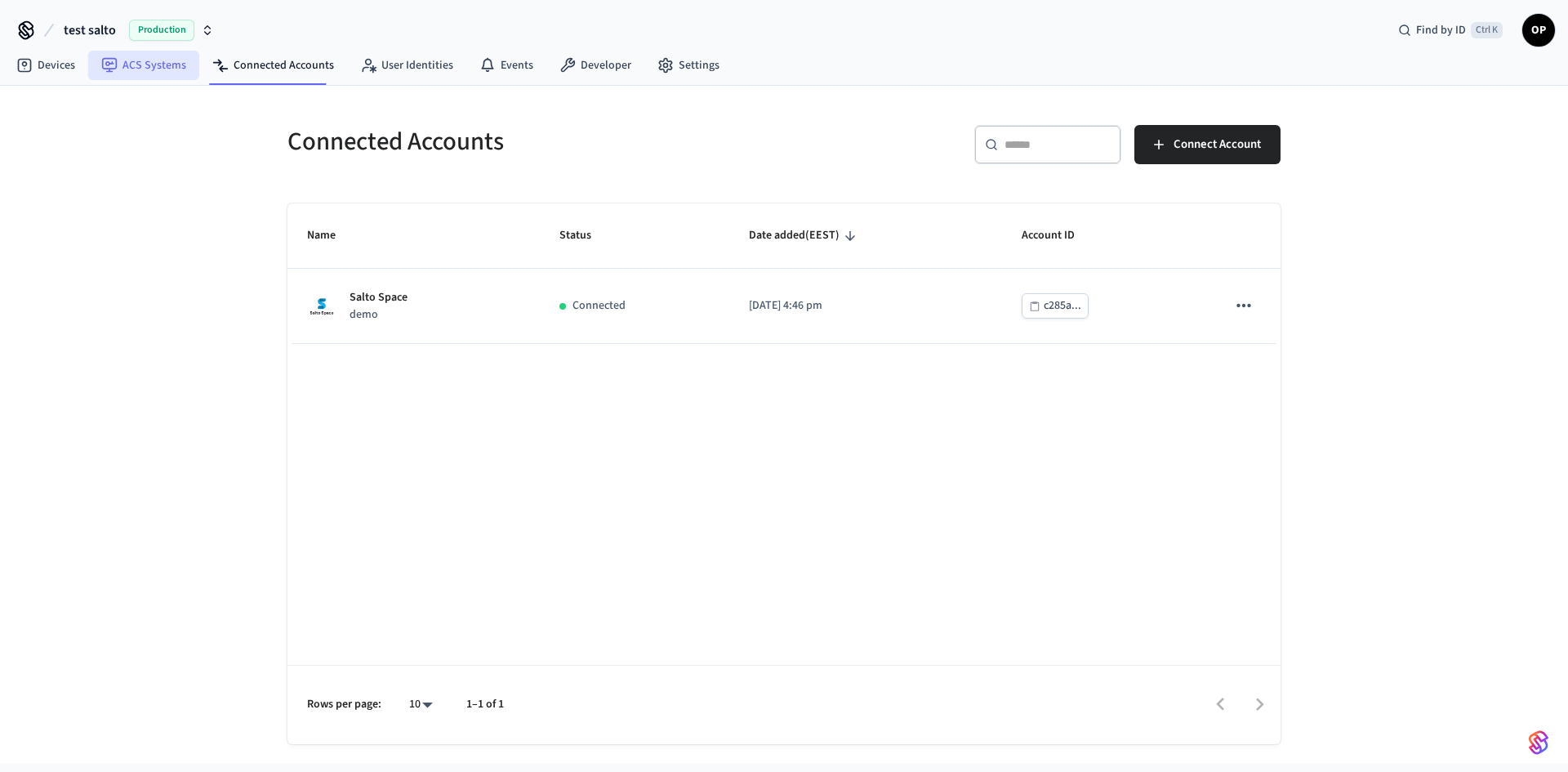
click at [138, 64] on link "ACS Systems" at bounding box center [144, 65] width 111 height 30
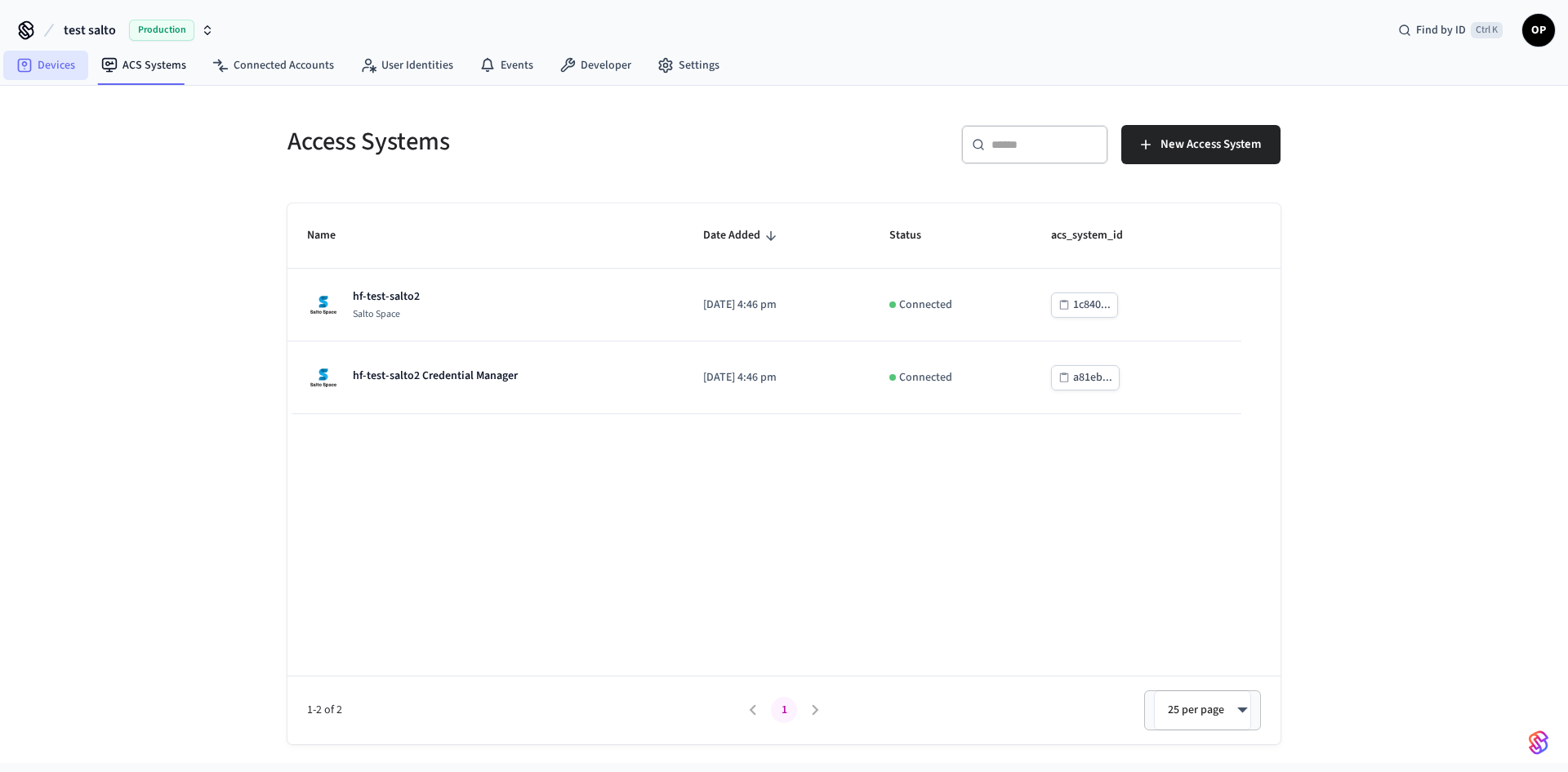
click at [52, 68] on link "Devices" at bounding box center [46, 65] width 85 height 30
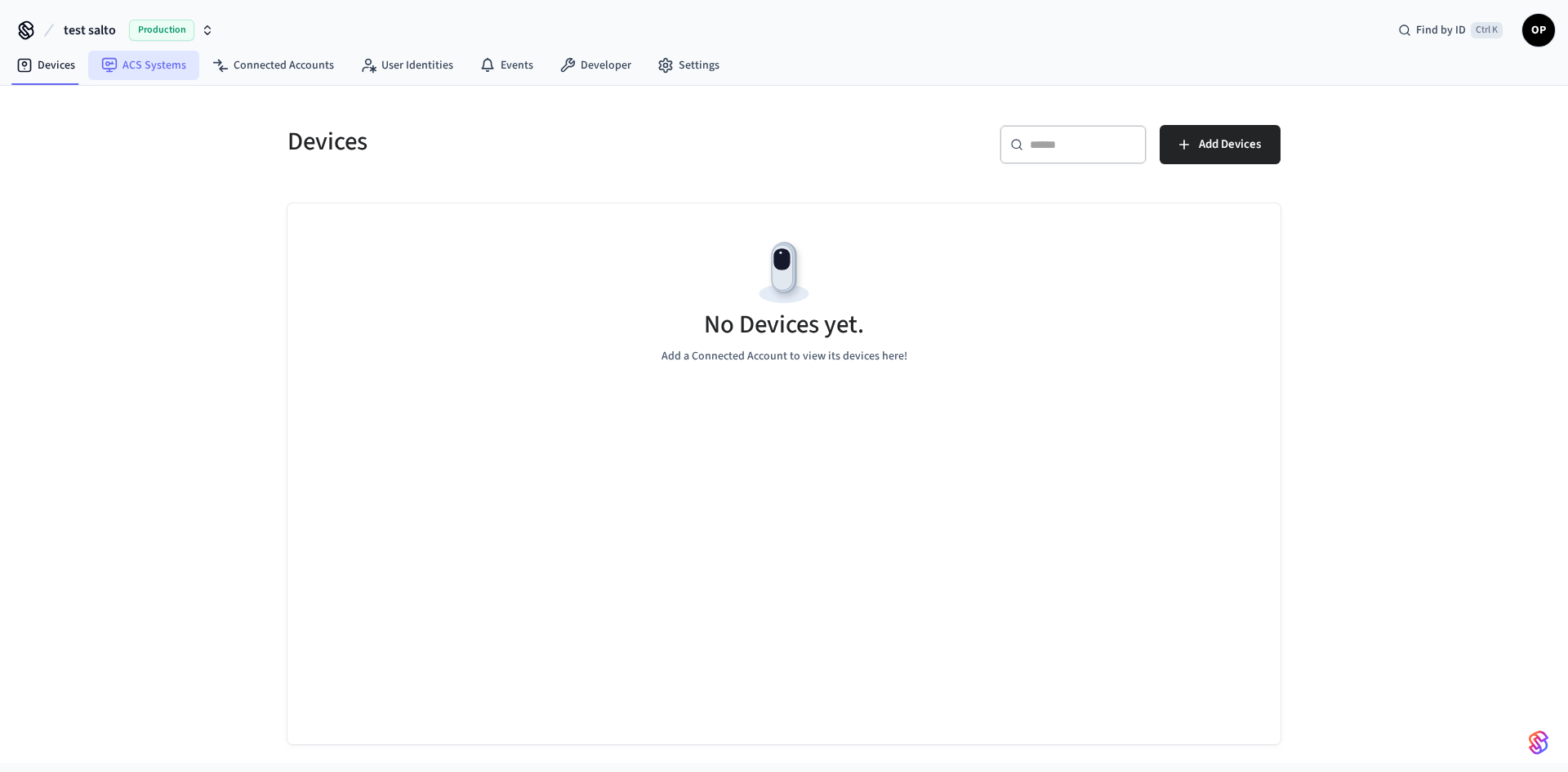
click at [156, 70] on link "ACS Systems" at bounding box center [144, 65] width 111 height 30
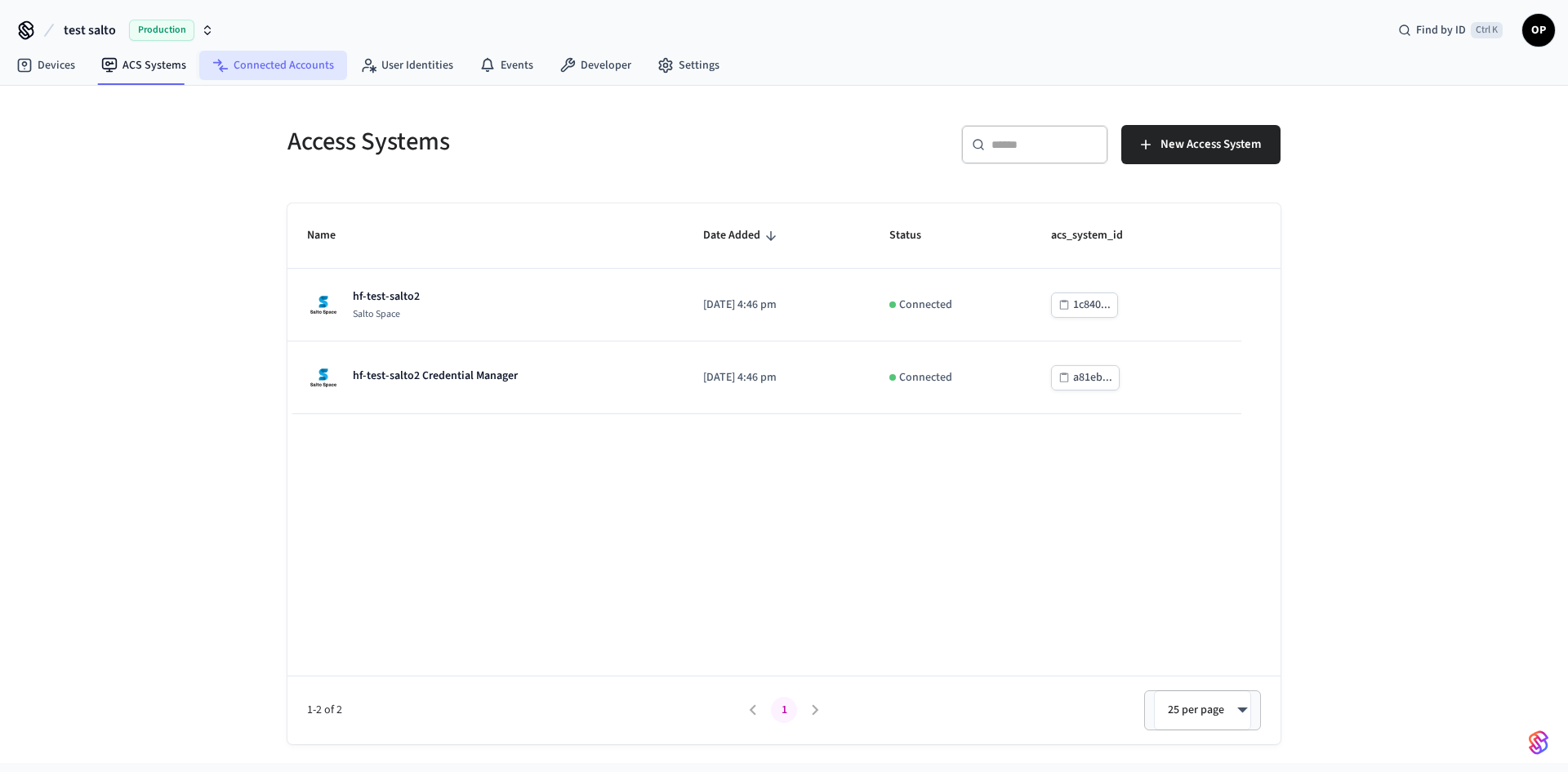
click at [323, 75] on link "Connected Accounts" at bounding box center [273, 65] width 148 height 30
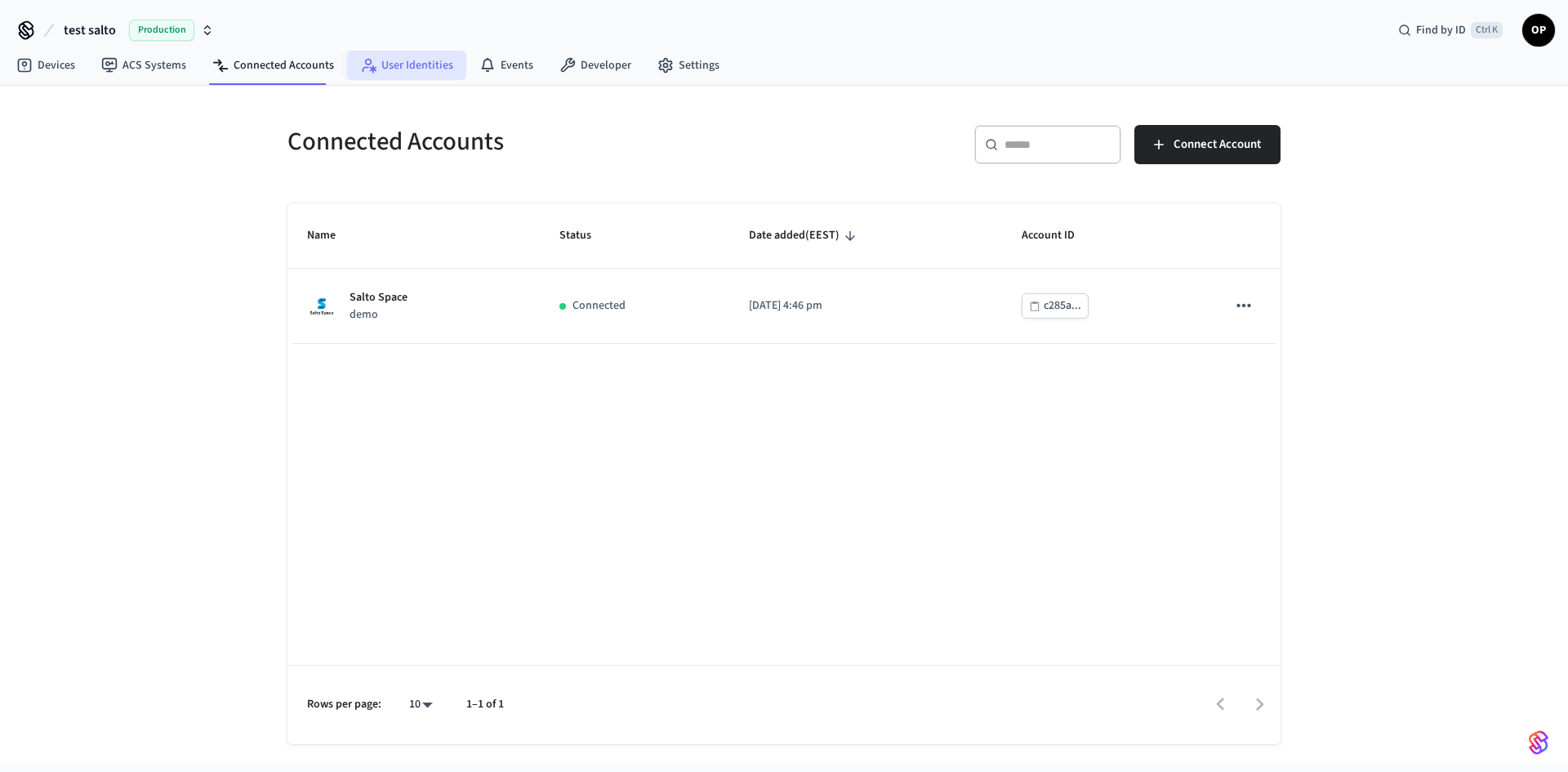
click at [448, 76] on link "User Identities" at bounding box center [406, 65] width 119 height 30
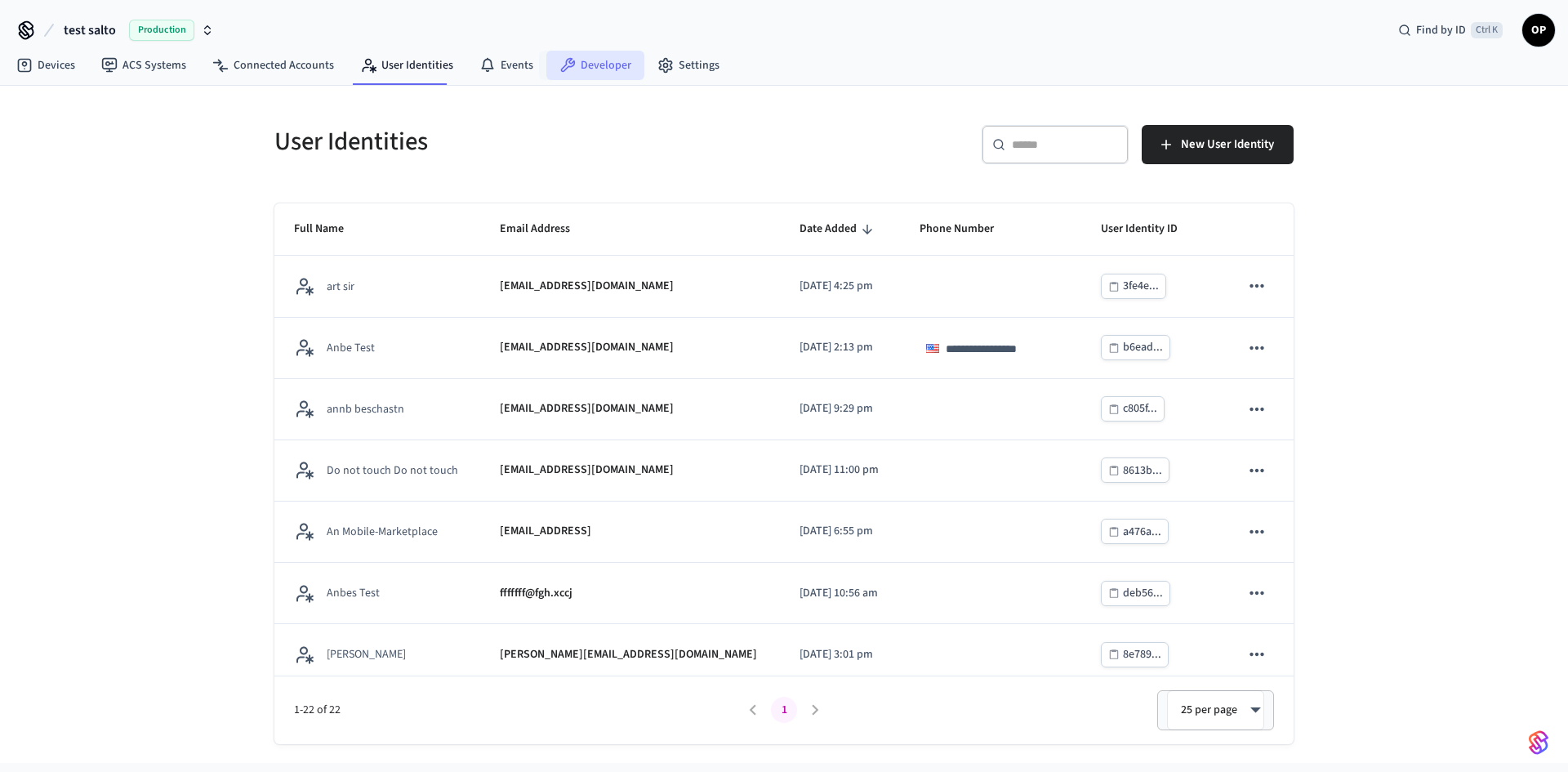
click at [546, 76] on link "Developer" at bounding box center [595, 65] width 98 height 30
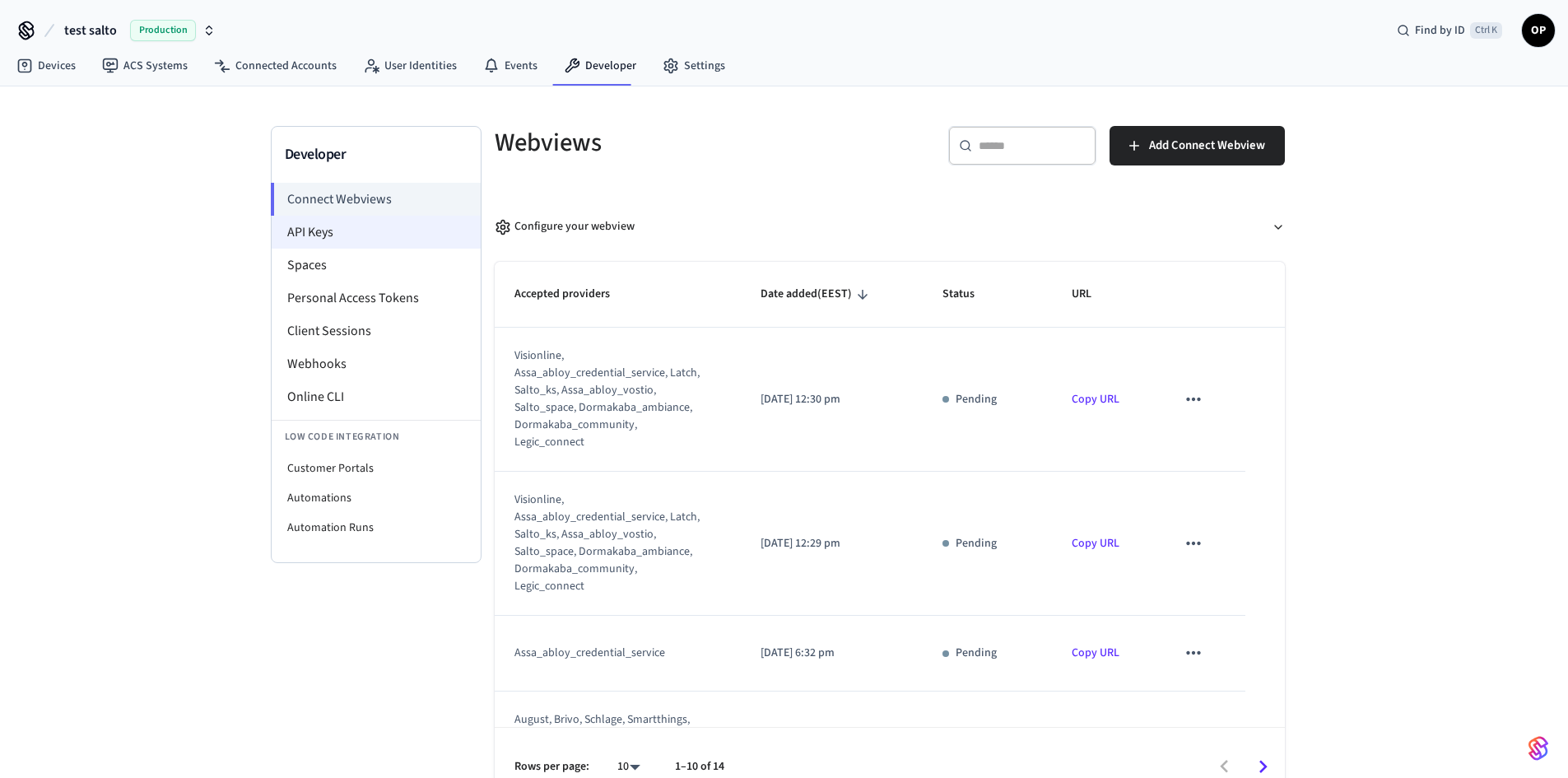
click at [363, 237] on li "API Keys" at bounding box center [376, 232] width 209 height 33
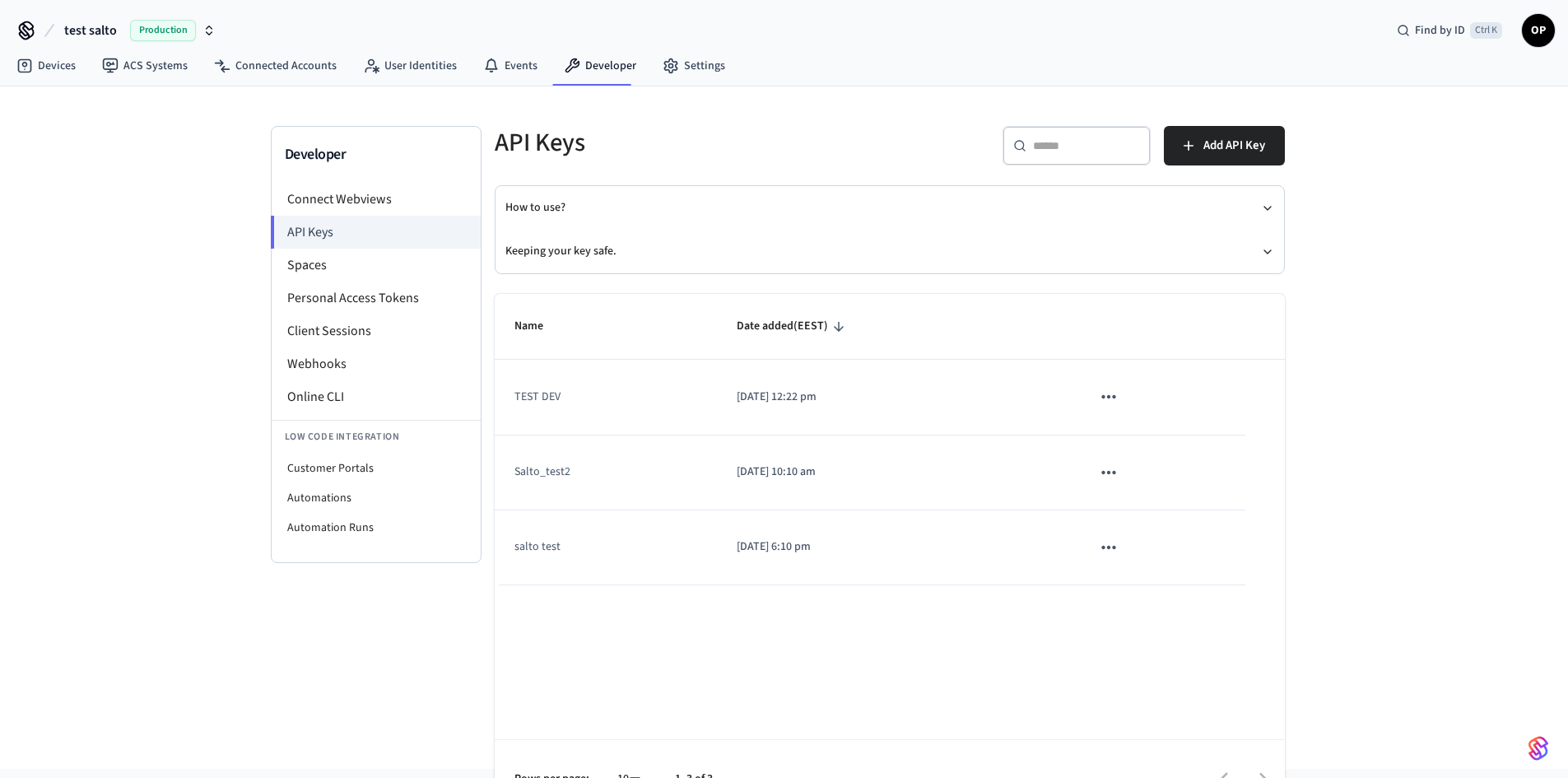
click at [1112, 397] on icon "sticky table" at bounding box center [1108, 397] width 21 height 21
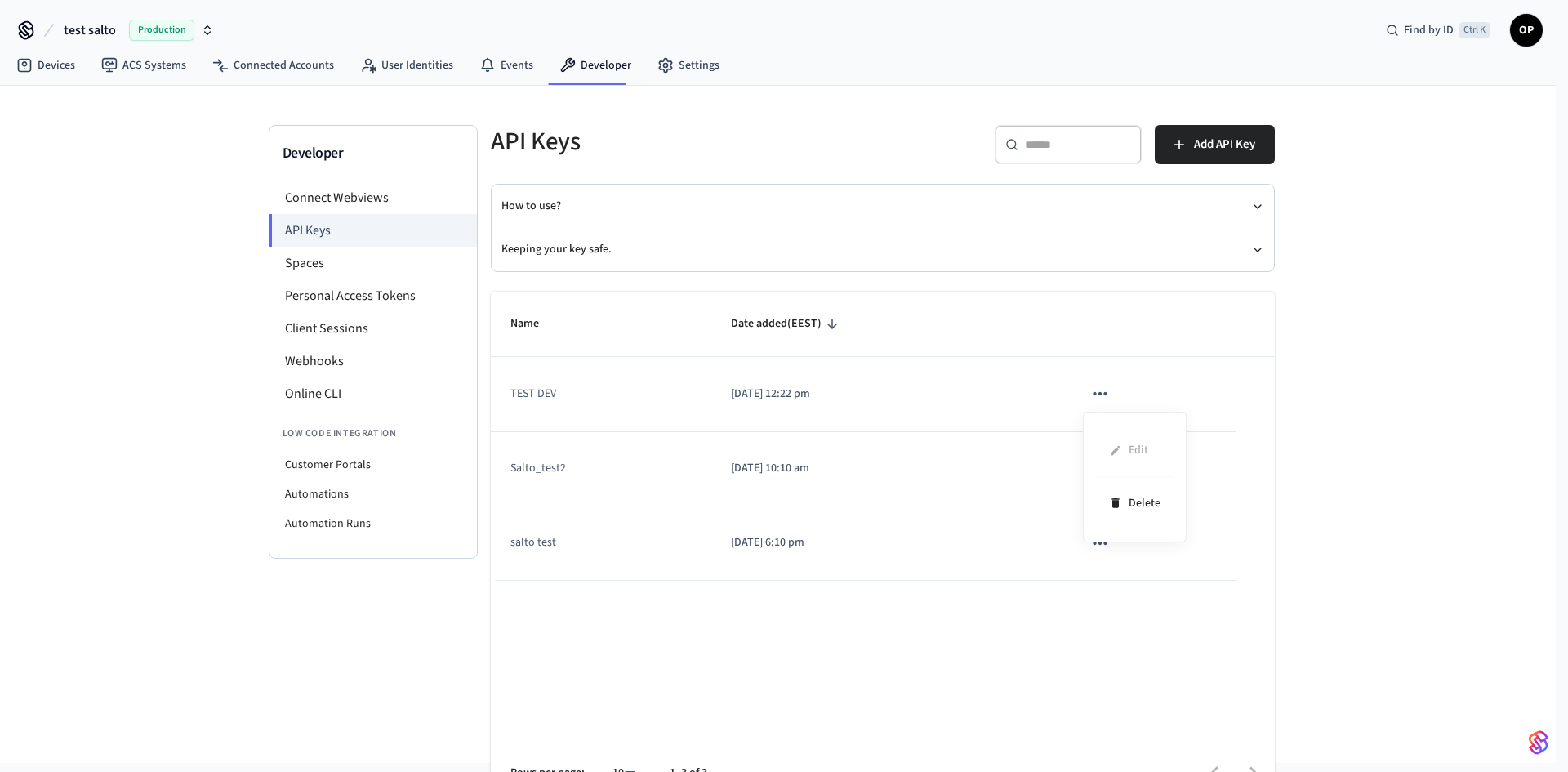
click at [684, 156] on div at bounding box center [784, 386] width 1568 height 772
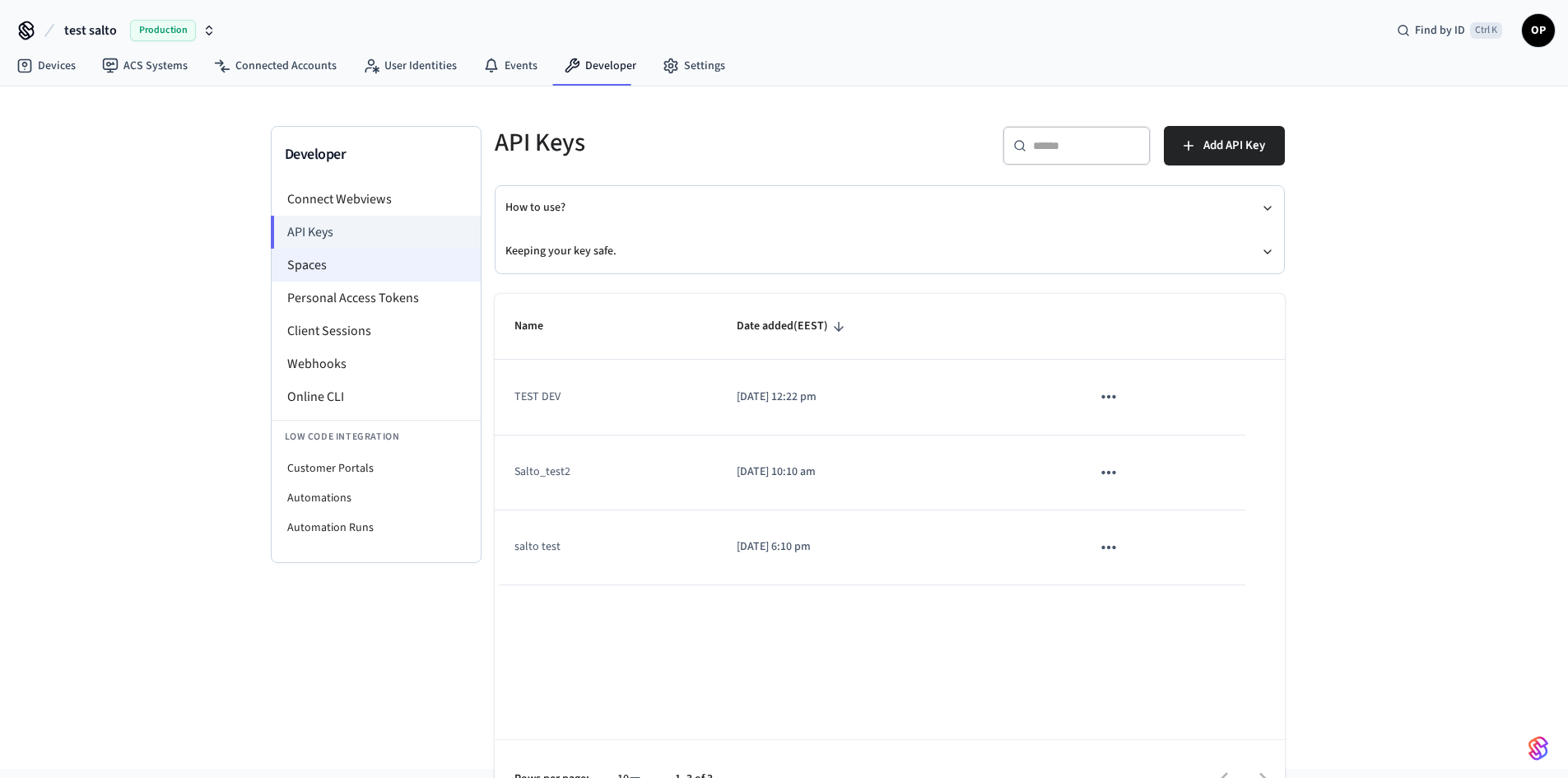
click at [296, 273] on li "Spaces" at bounding box center [376, 265] width 209 height 33
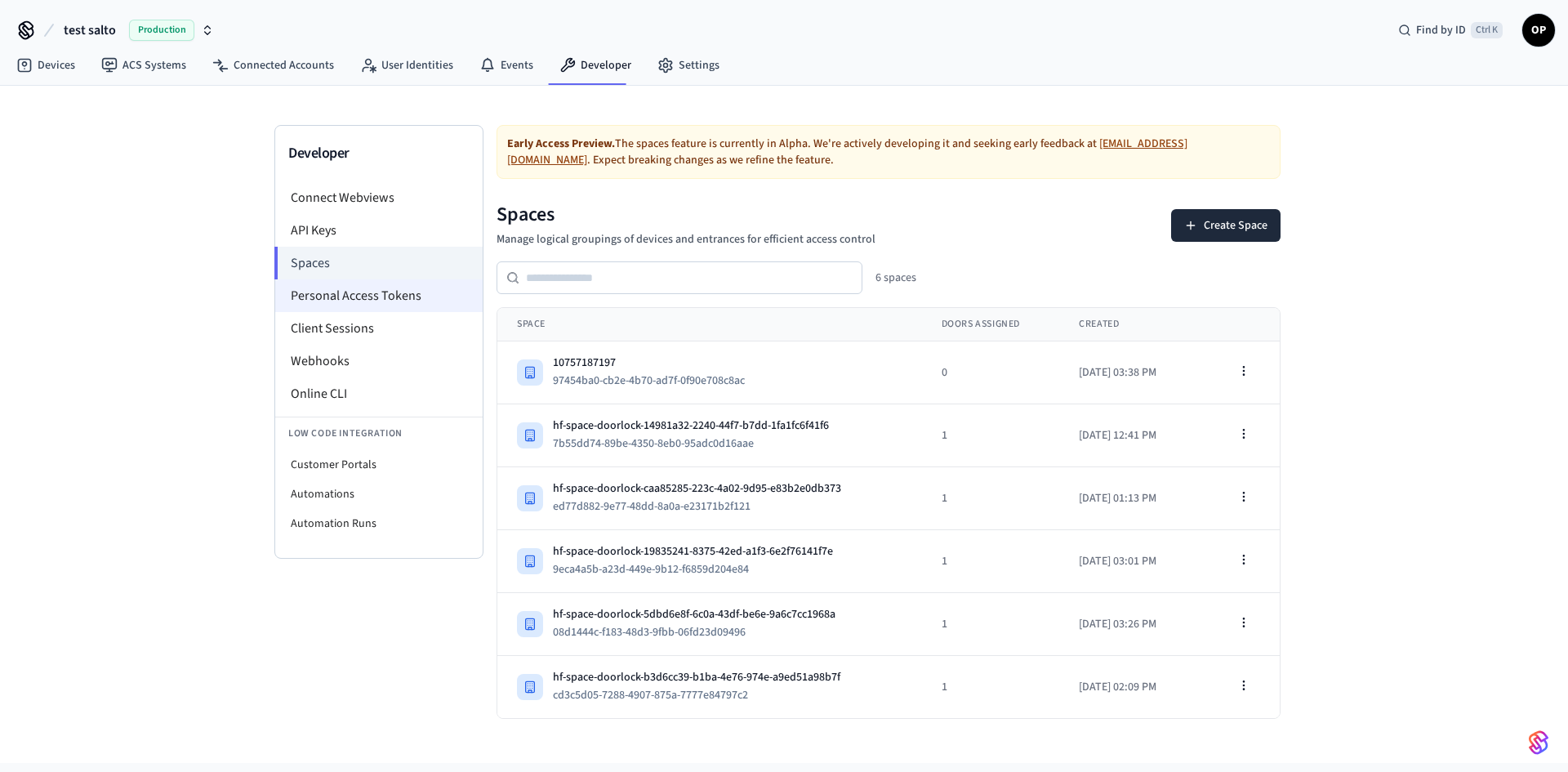
click at [388, 304] on li "Personal Access Tokens" at bounding box center [379, 296] width 208 height 33
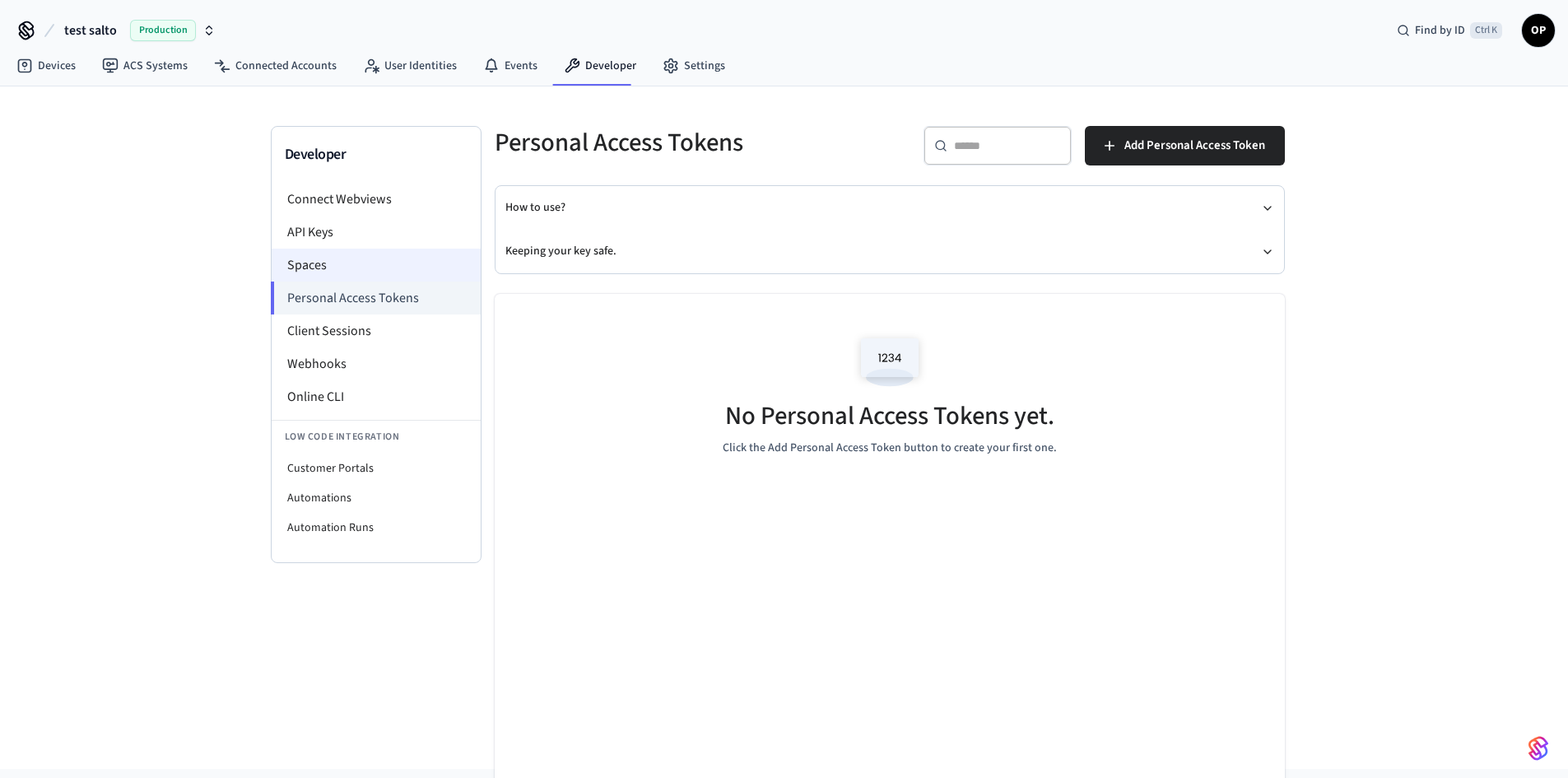
click at [318, 254] on li "Spaces" at bounding box center [376, 265] width 209 height 33
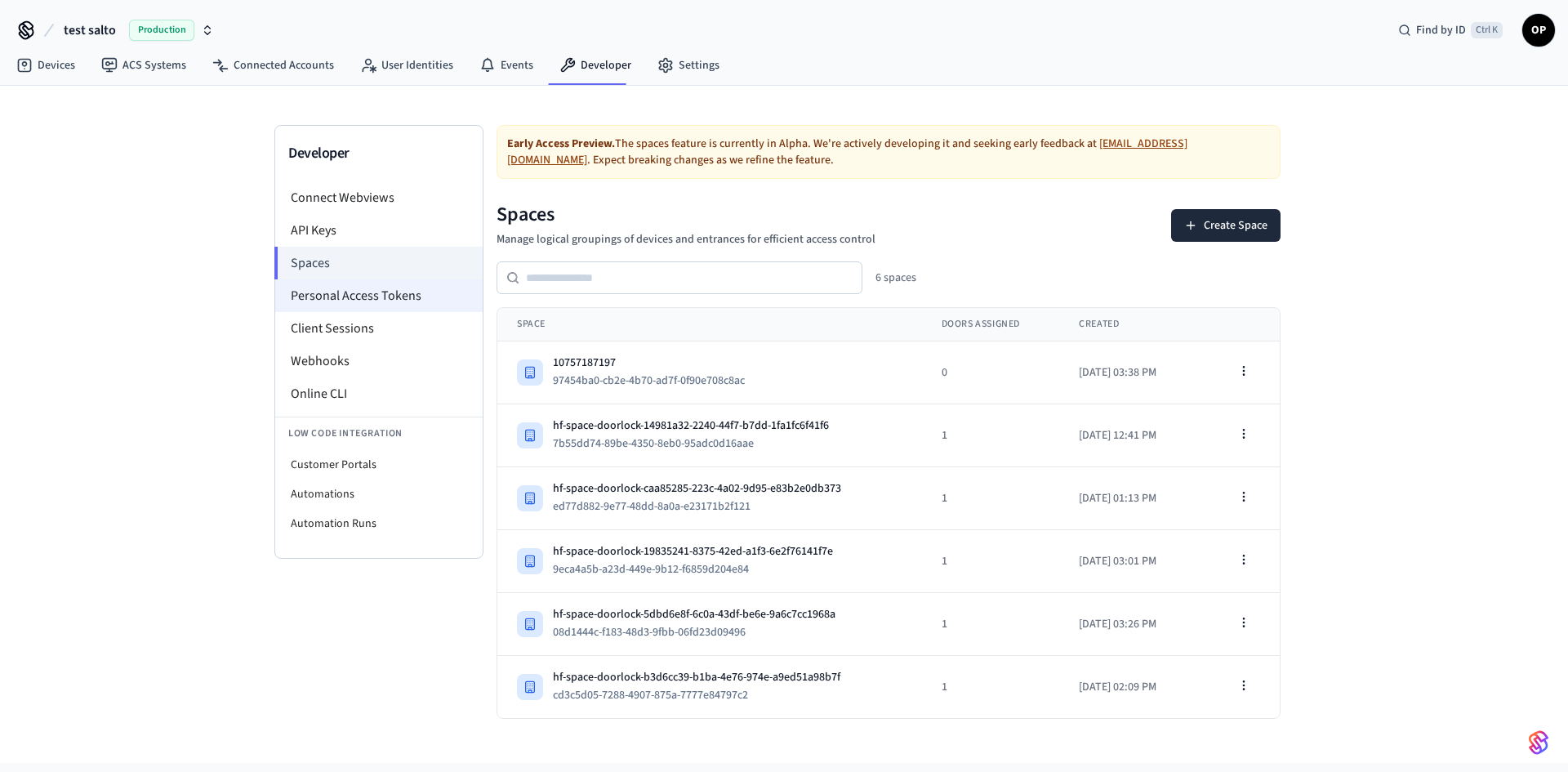
click at [348, 295] on li "Personal Access Tokens" at bounding box center [379, 296] width 208 height 33
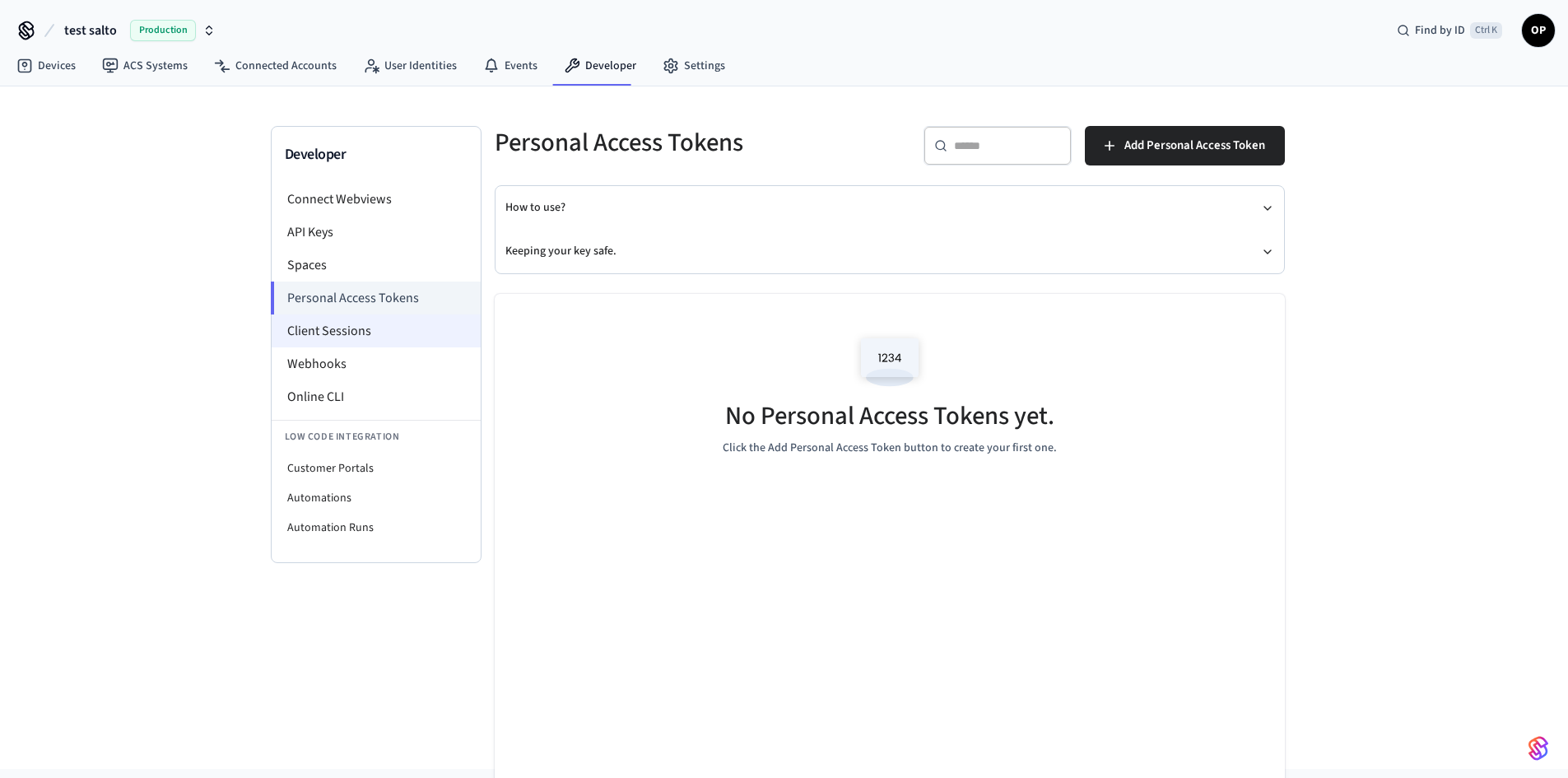
click at [334, 335] on li "Client Sessions" at bounding box center [376, 331] width 209 height 33
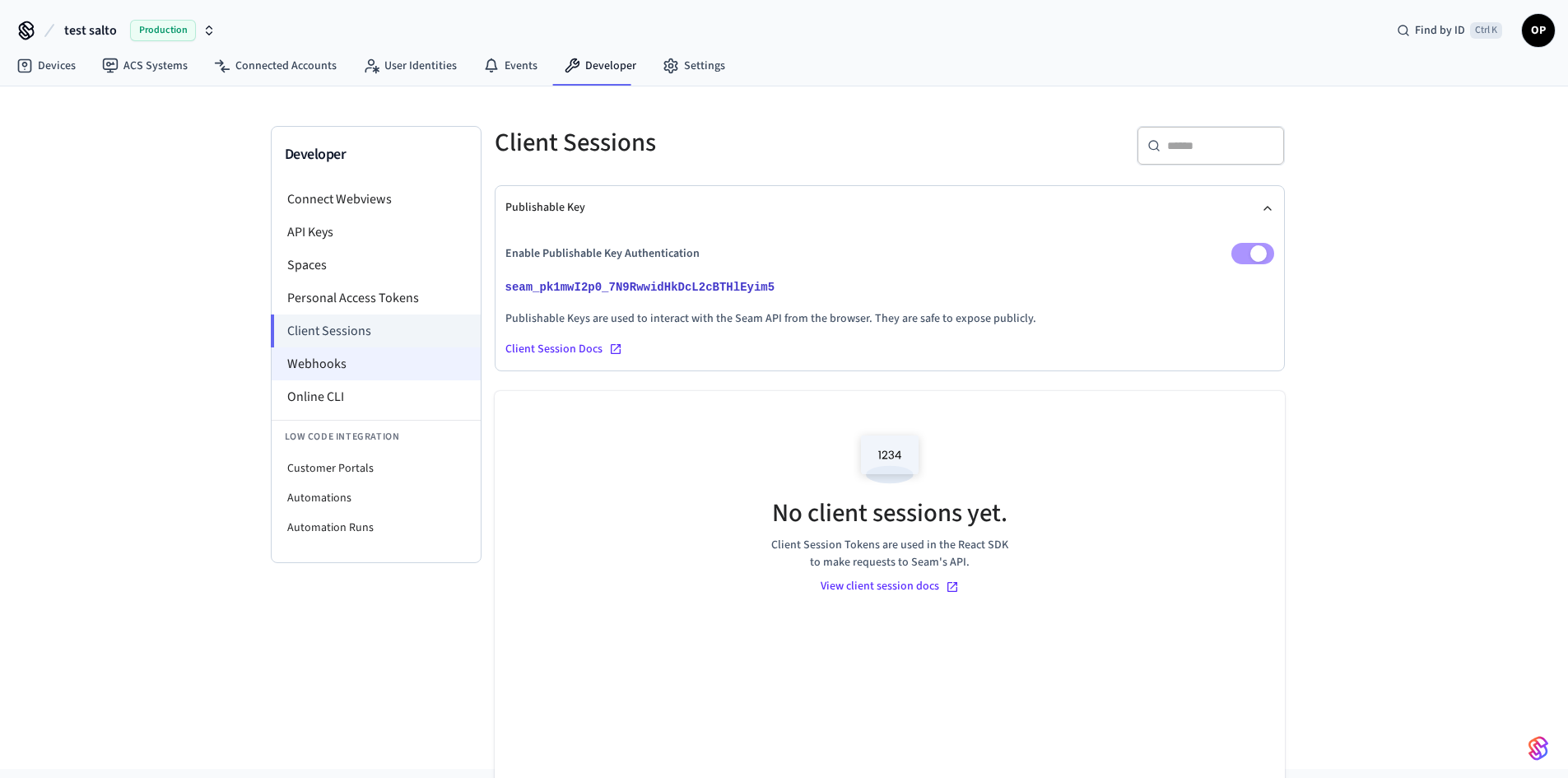
click at [316, 352] on li "Webhooks" at bounding box center [376, 363] width 209 height 33
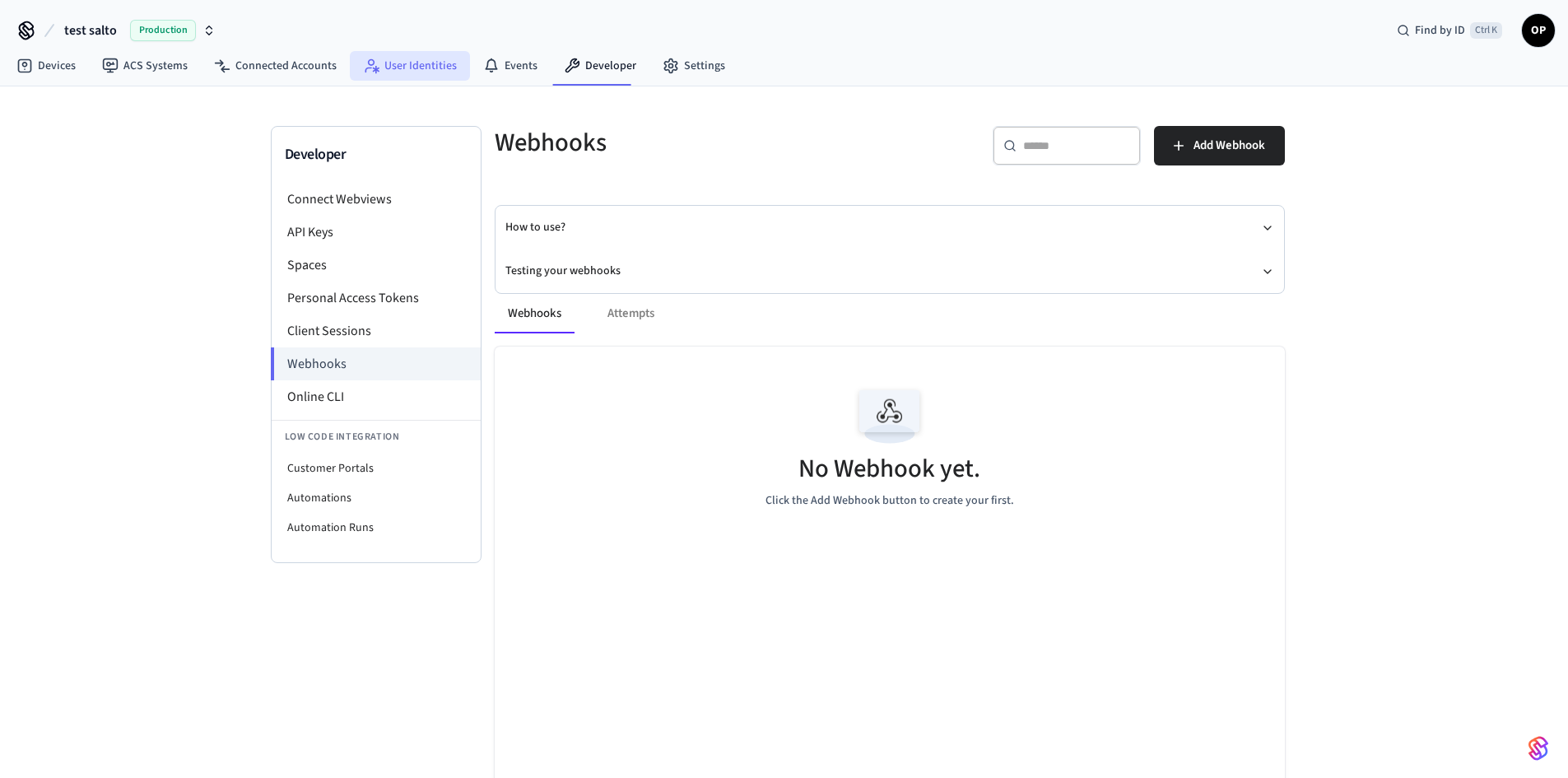
click at [393, 76] on link "User Identities" at bounding box center [409, 66] width 120 height 30
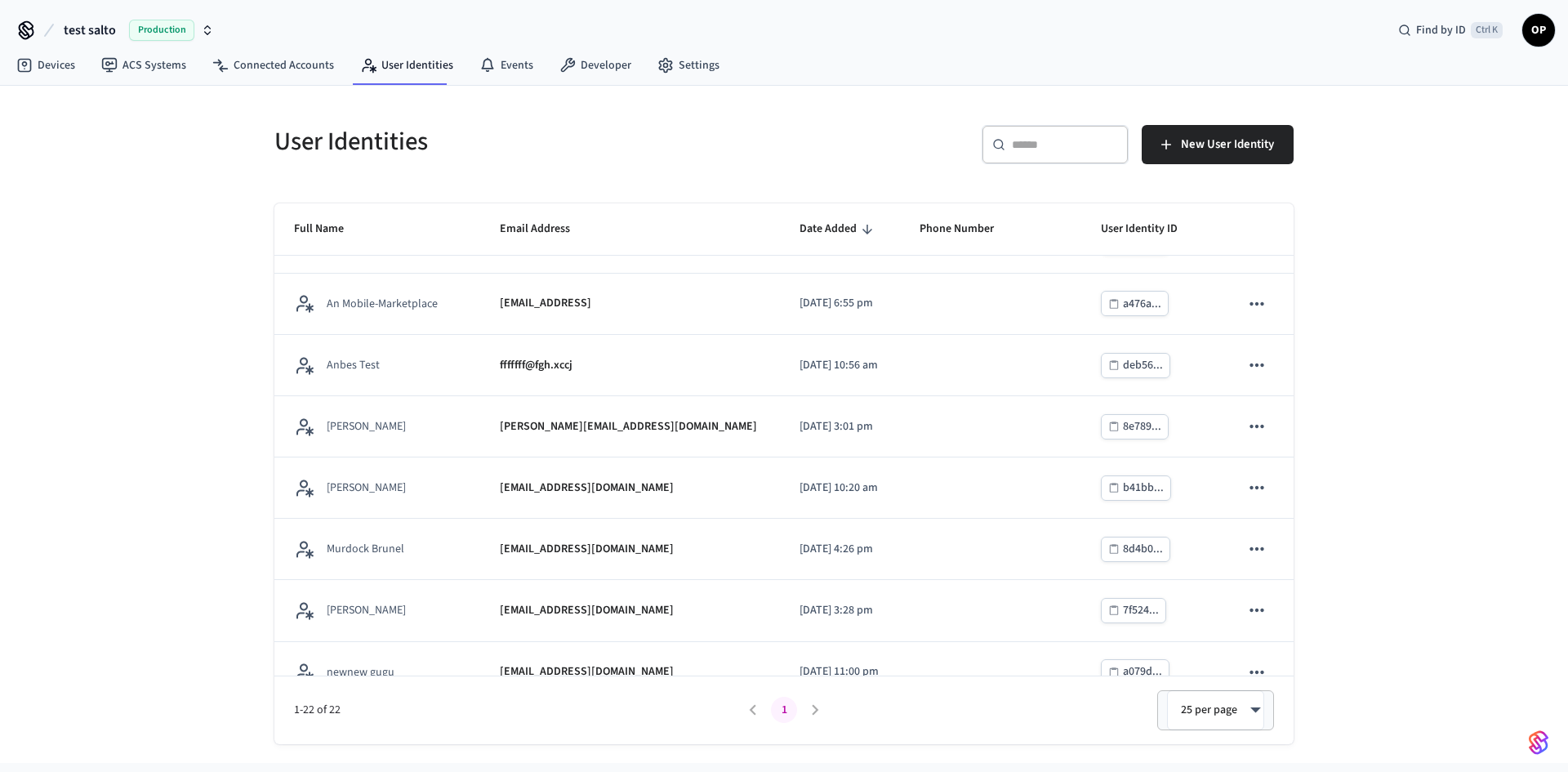
scroll to position [113, 0]
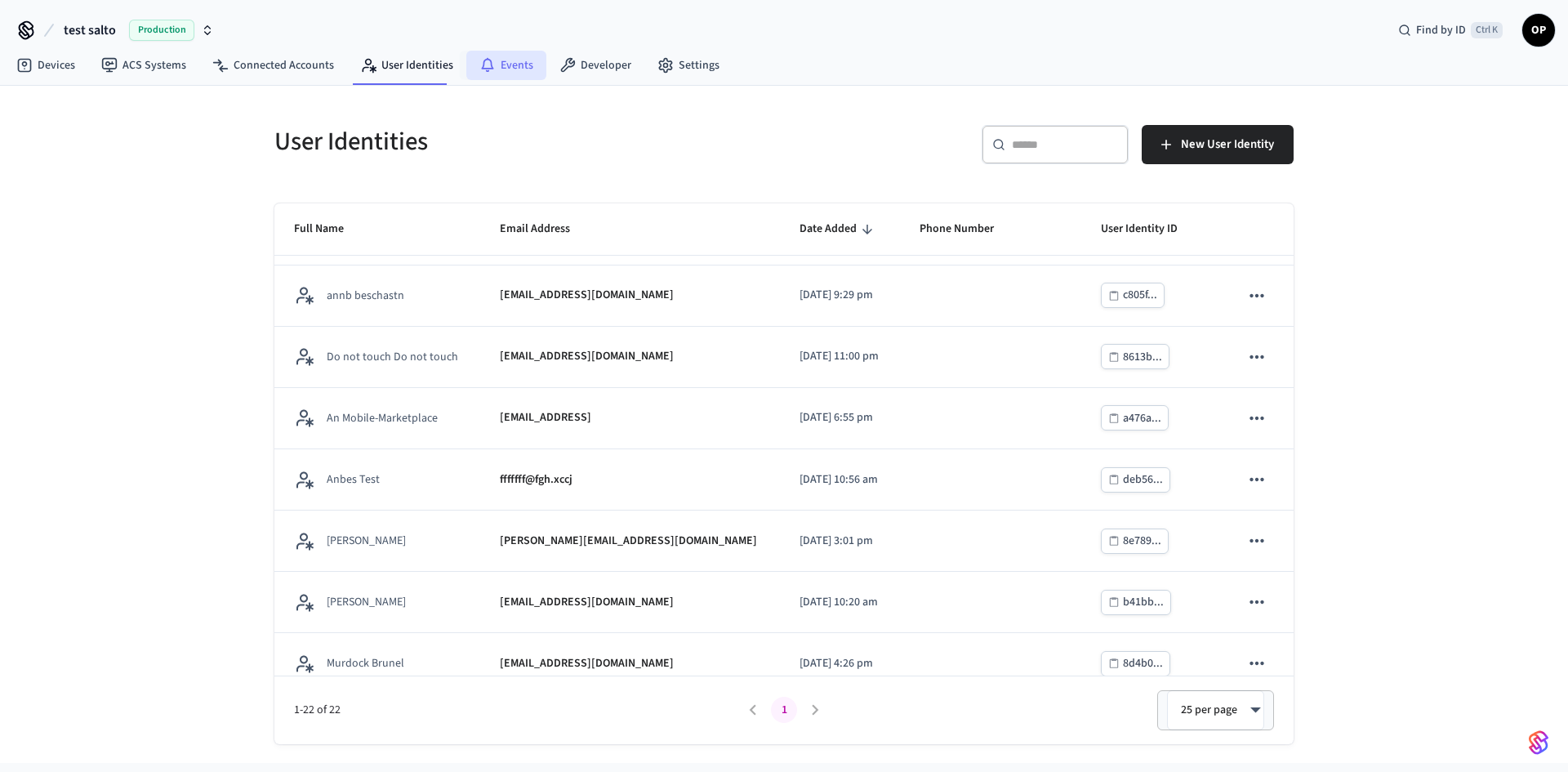
click at [509, 52] on link "Events" at bounding box center [506, 65] width 80 height 30
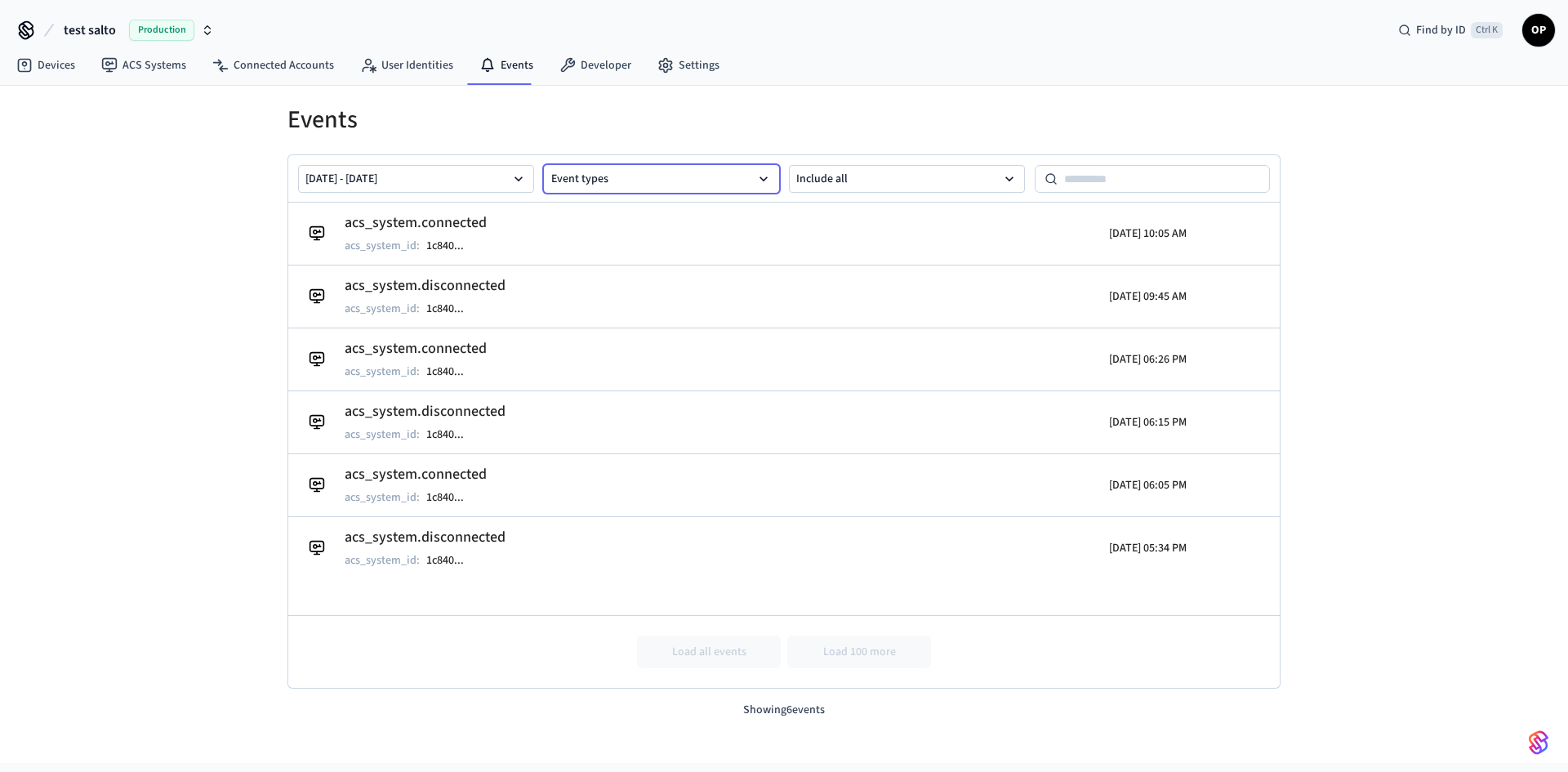
click at [692, 179] on button "Event types" at bounding box center [662, 178] width 236 height 28
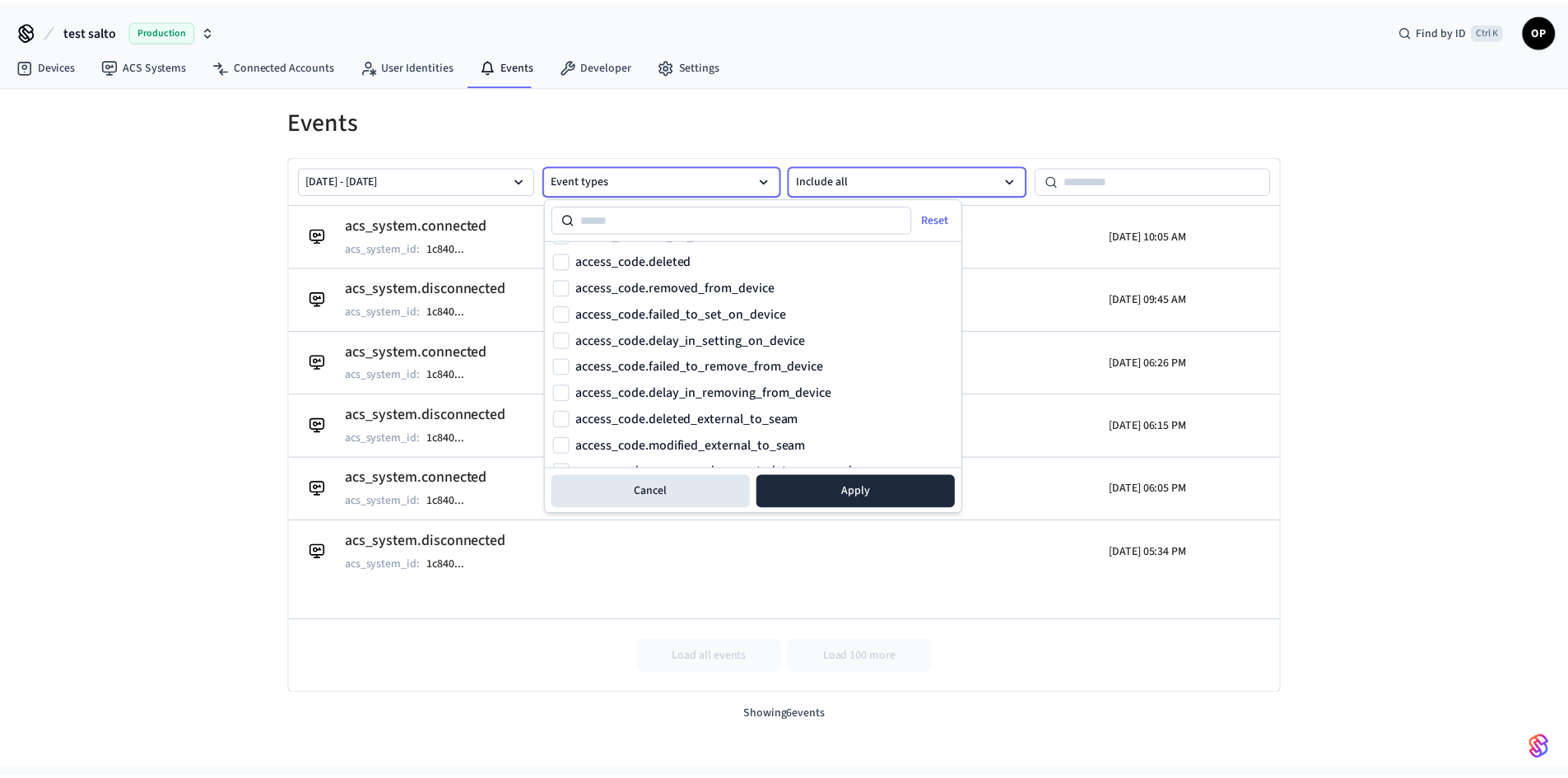
scroll to position [613, 0]
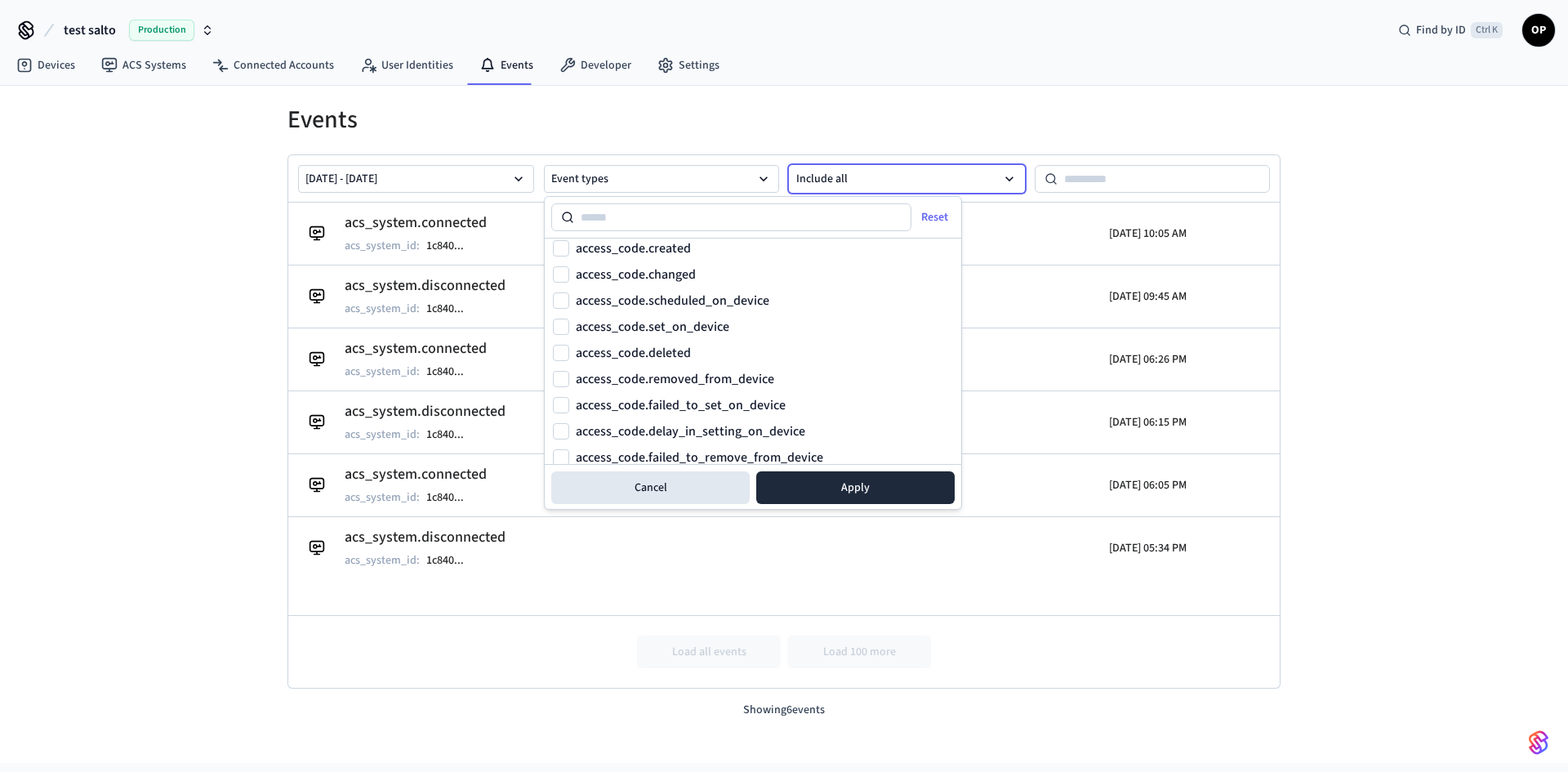
click at [844, 175] on button "Include all" at bounding box center [907, 178] width 236 height 28
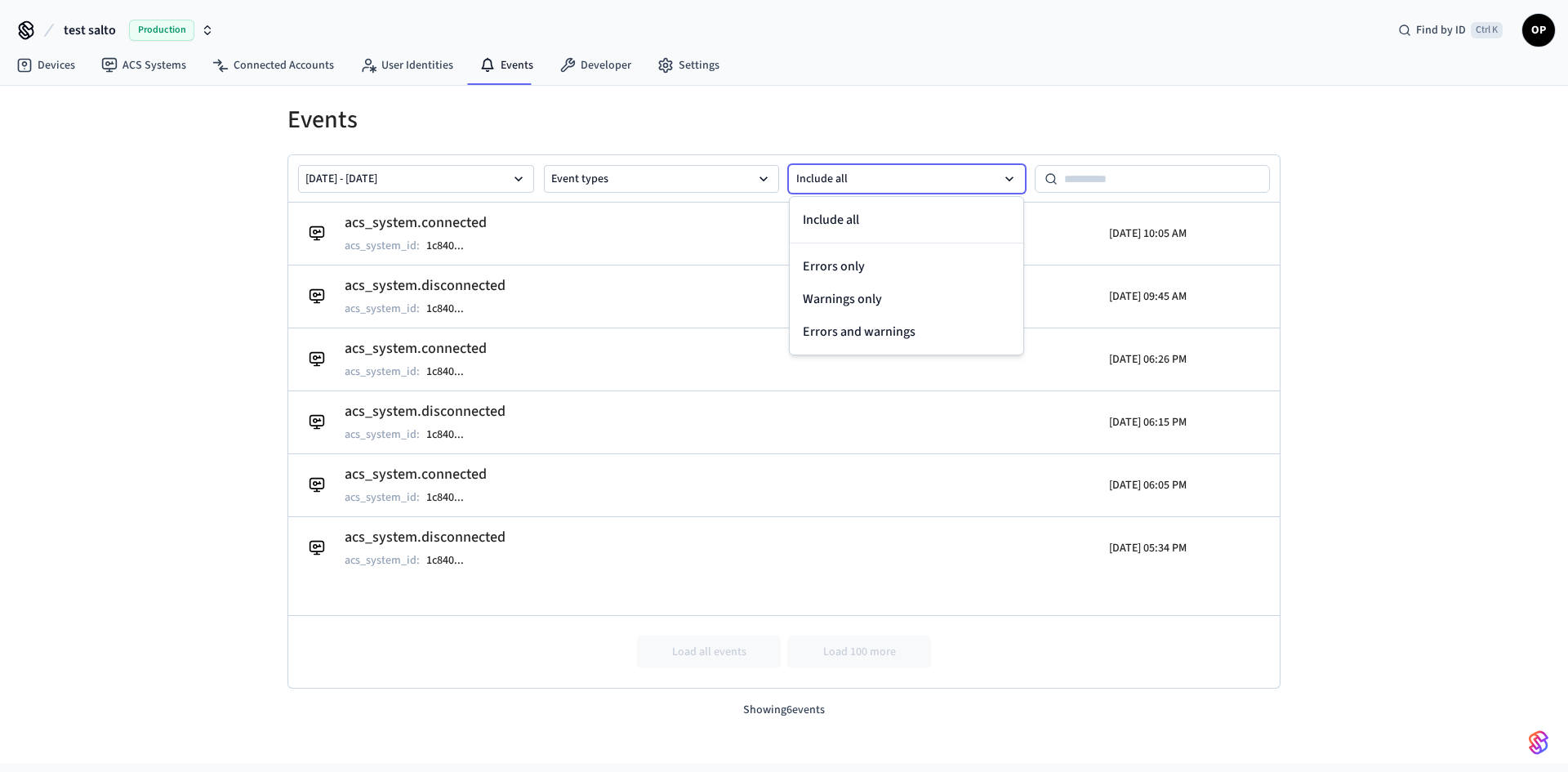
click at [844, 175] on button "Include all" at bounding box center [907, 178] width 236 height 28
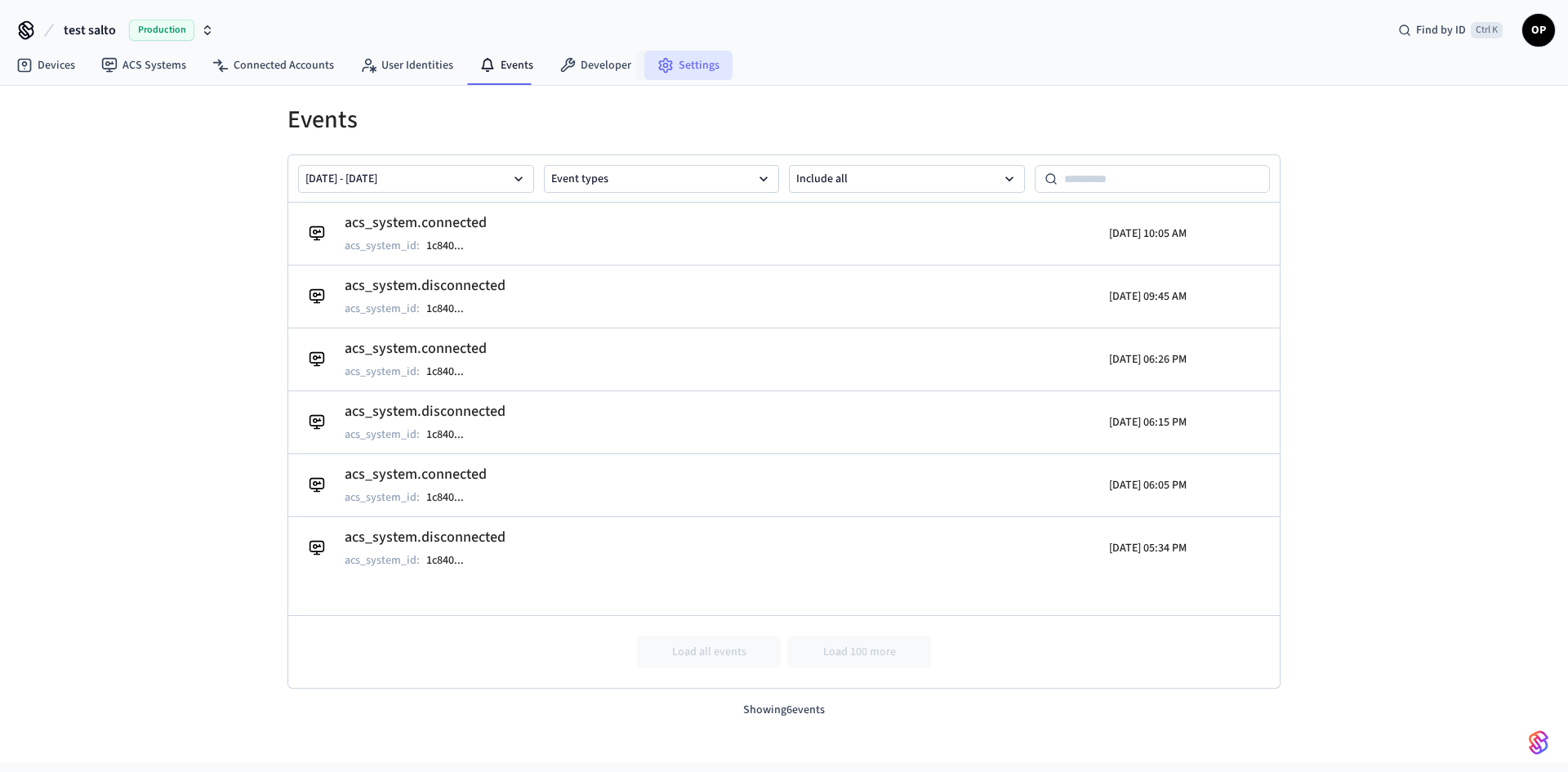
click at [683, 59] on link "Settings" at bounding box center [688, 65] width 88 height 30
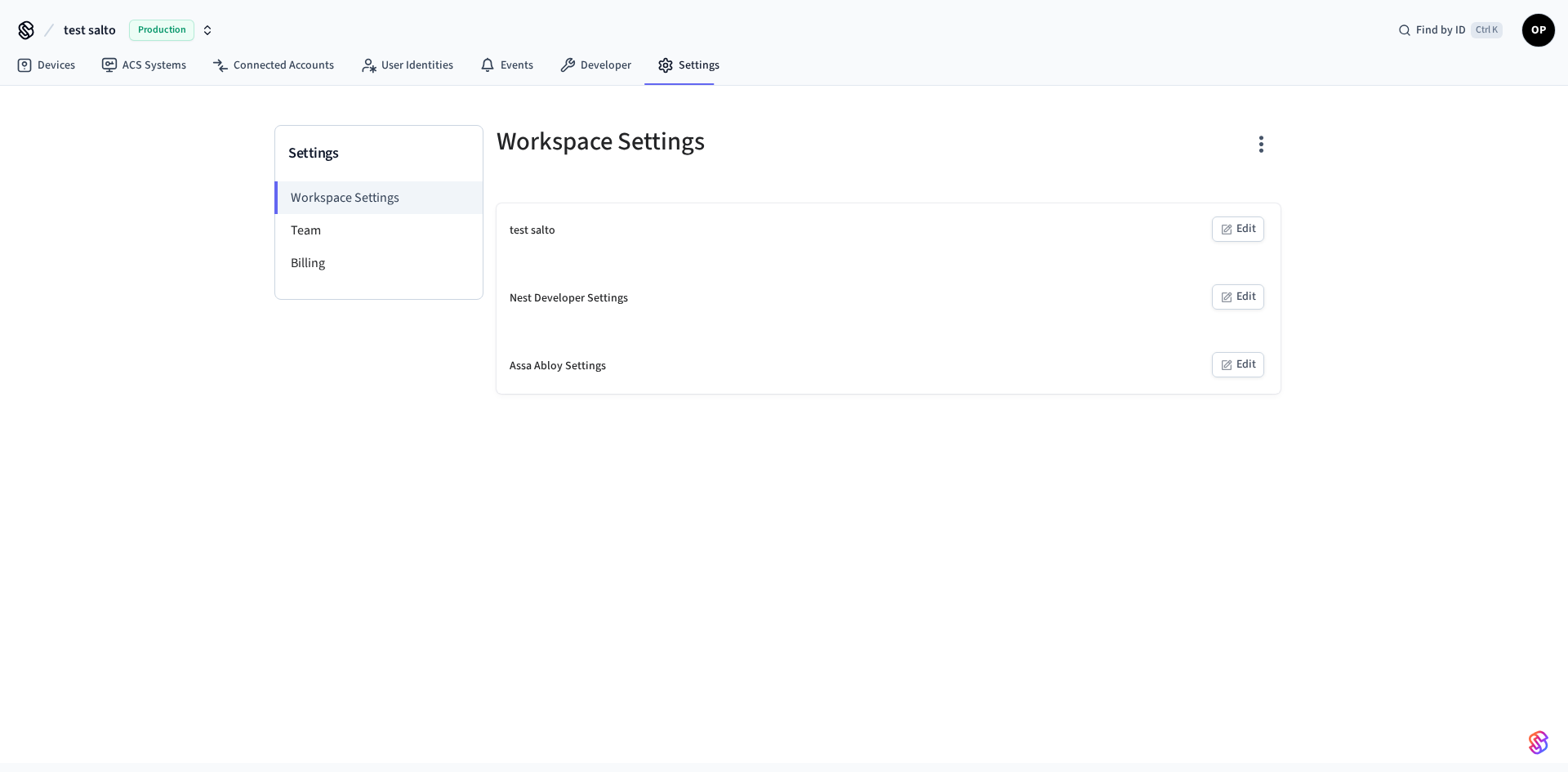
click at [1229, 371] on icon "button" at bounding box center [1226, 365] width 13 height 13
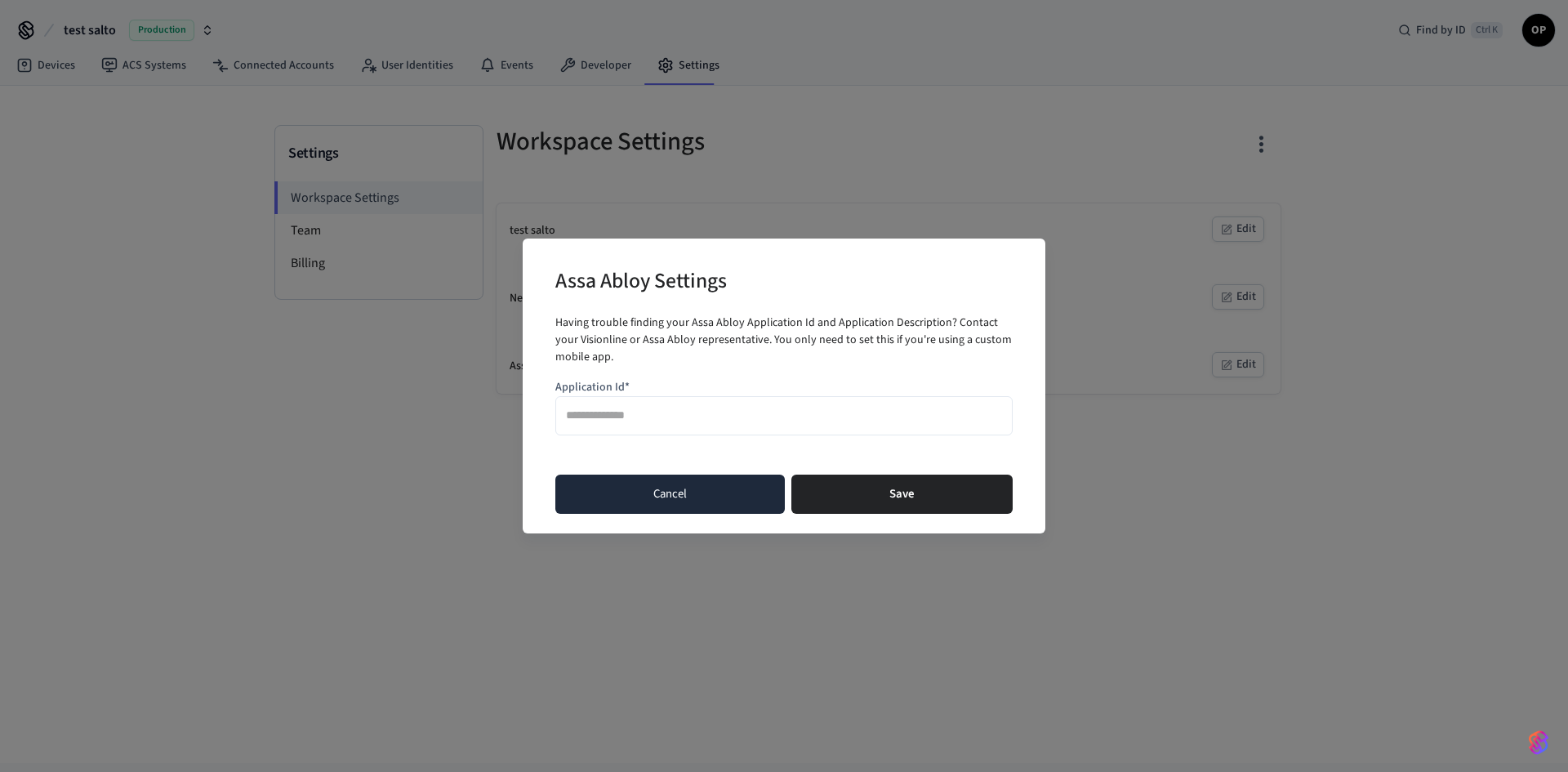
click at [697, 501] on button "Cancel" at bounding box center [670, 494] width 230 height 39
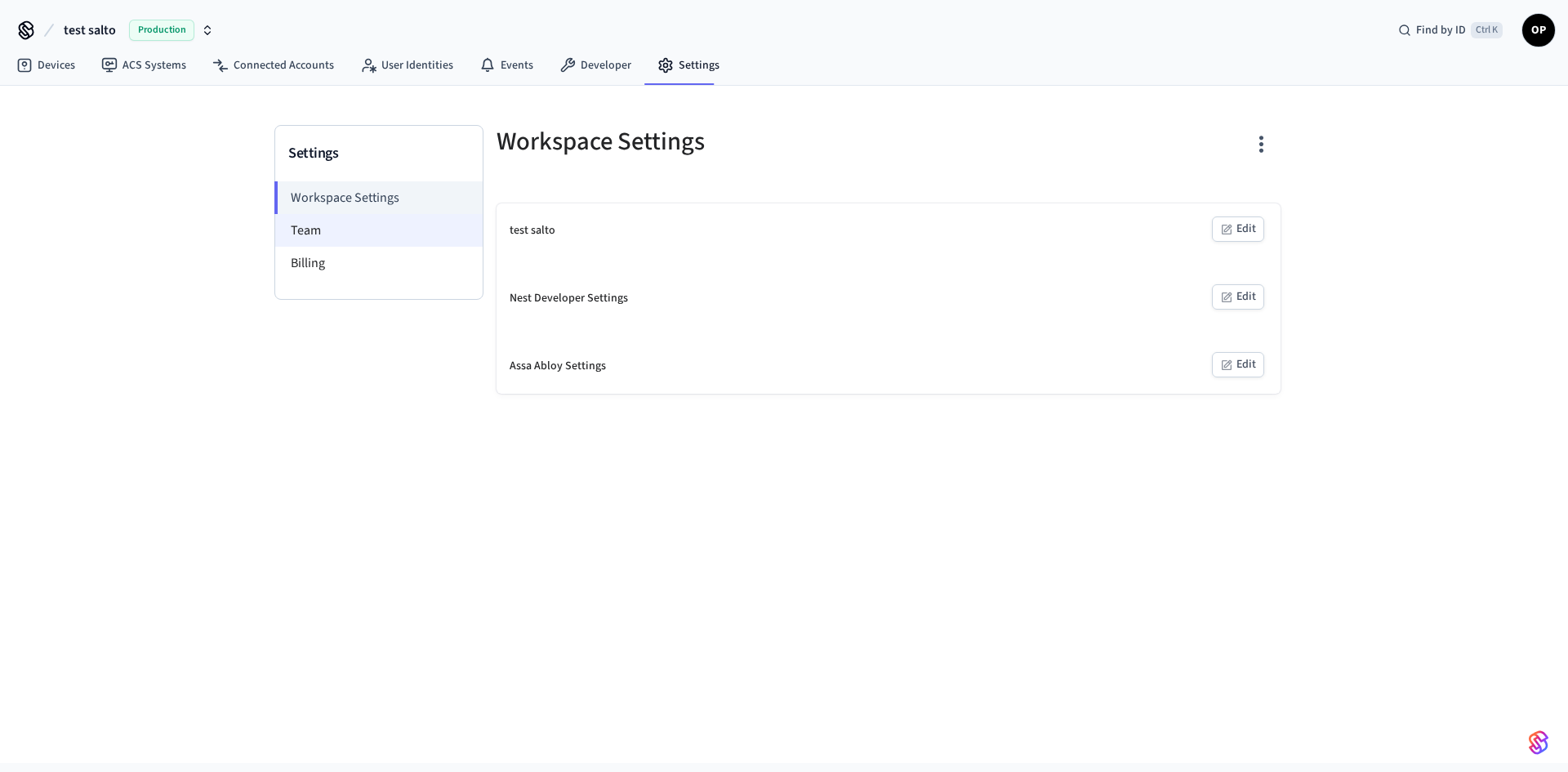
click at [363, 220] on li "Team" at bounding box center [379, 230] width 208 height 33
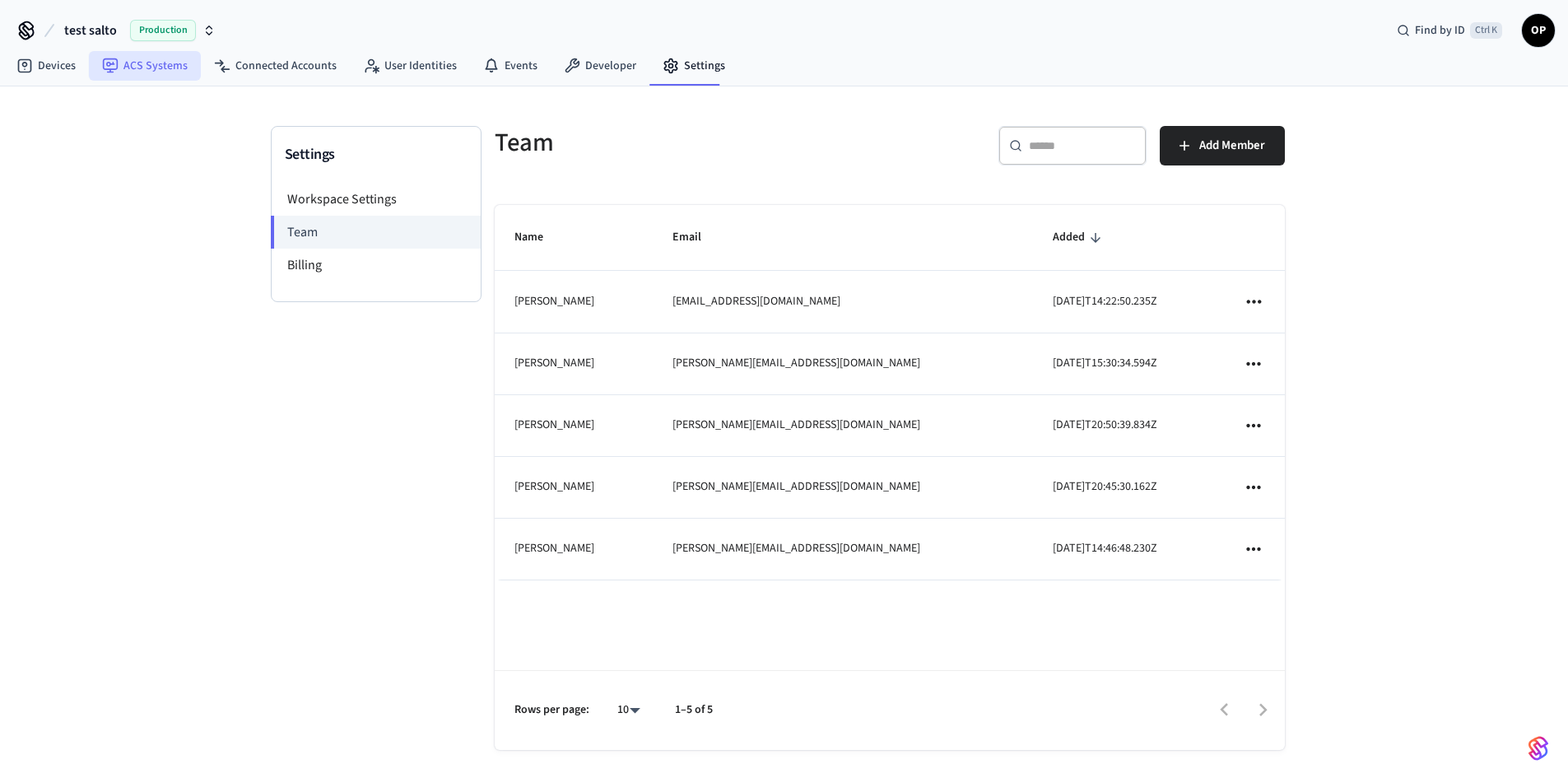
click at [140, 66] on link "ACS Systems" at bounding box center [145, 66] width 112 height 30
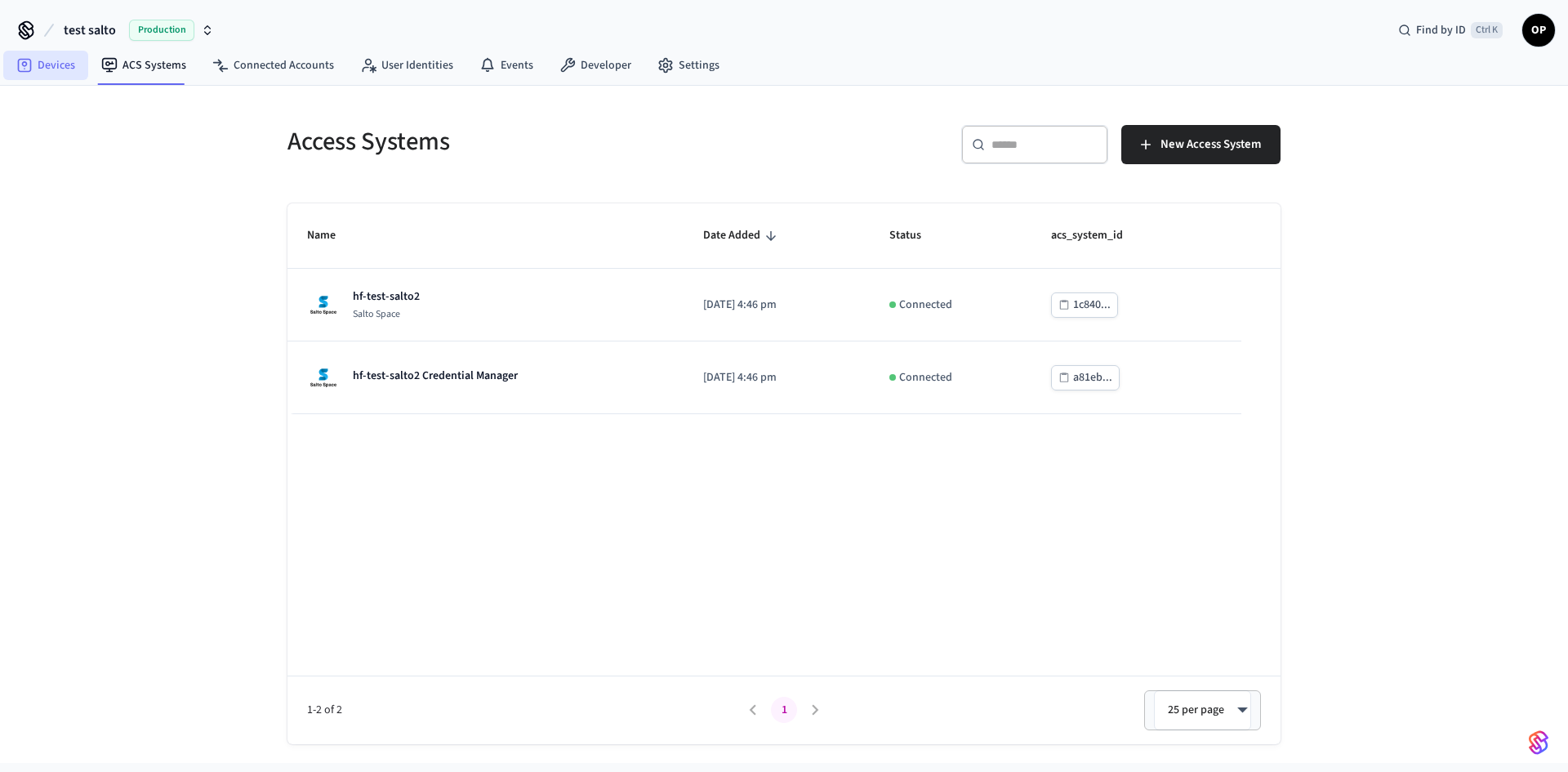
click at [71, 68] on link "Devices" at bounding box center [46, 65] width 85 height 30
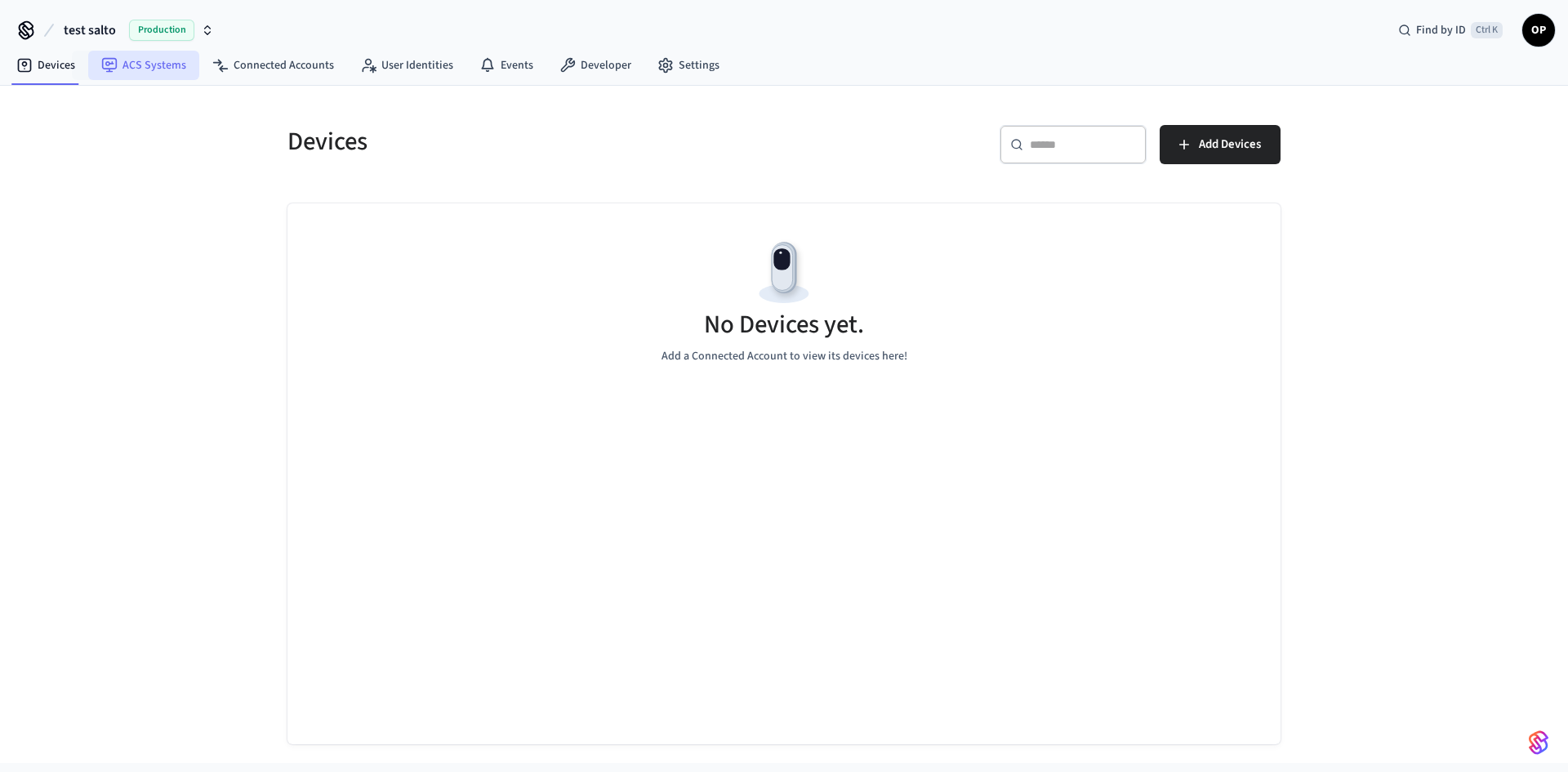
click at [147, 63] on link "ACS Systems" at bounding box center [144, 65] width 111 height 30
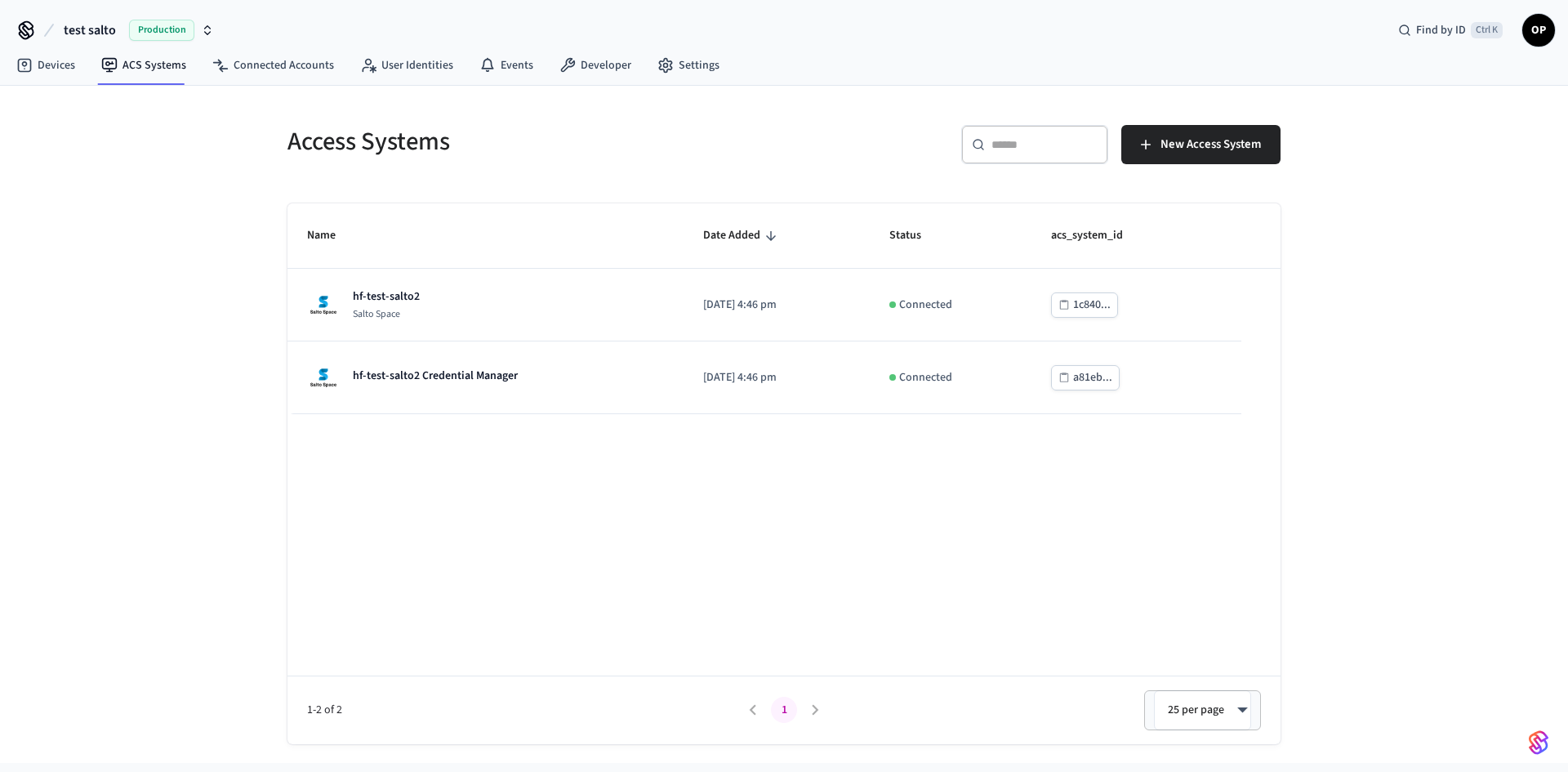
click at [102, 28] on span "test salto" at bounding box center [90, 30] width 52 height 19
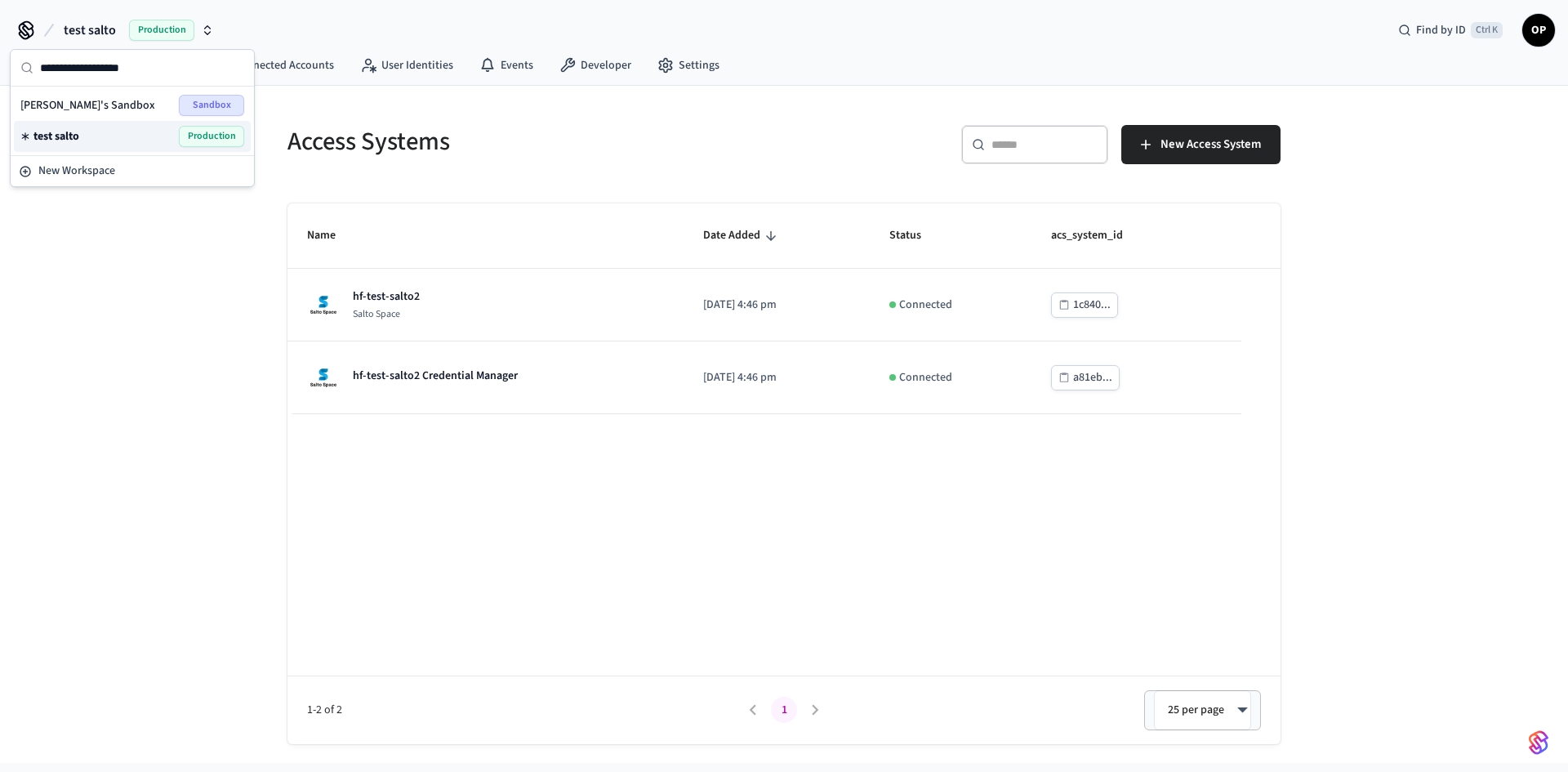
click at [107, 121] on div "test salto Production" at bounding box center [132, 136] width 237 height 31
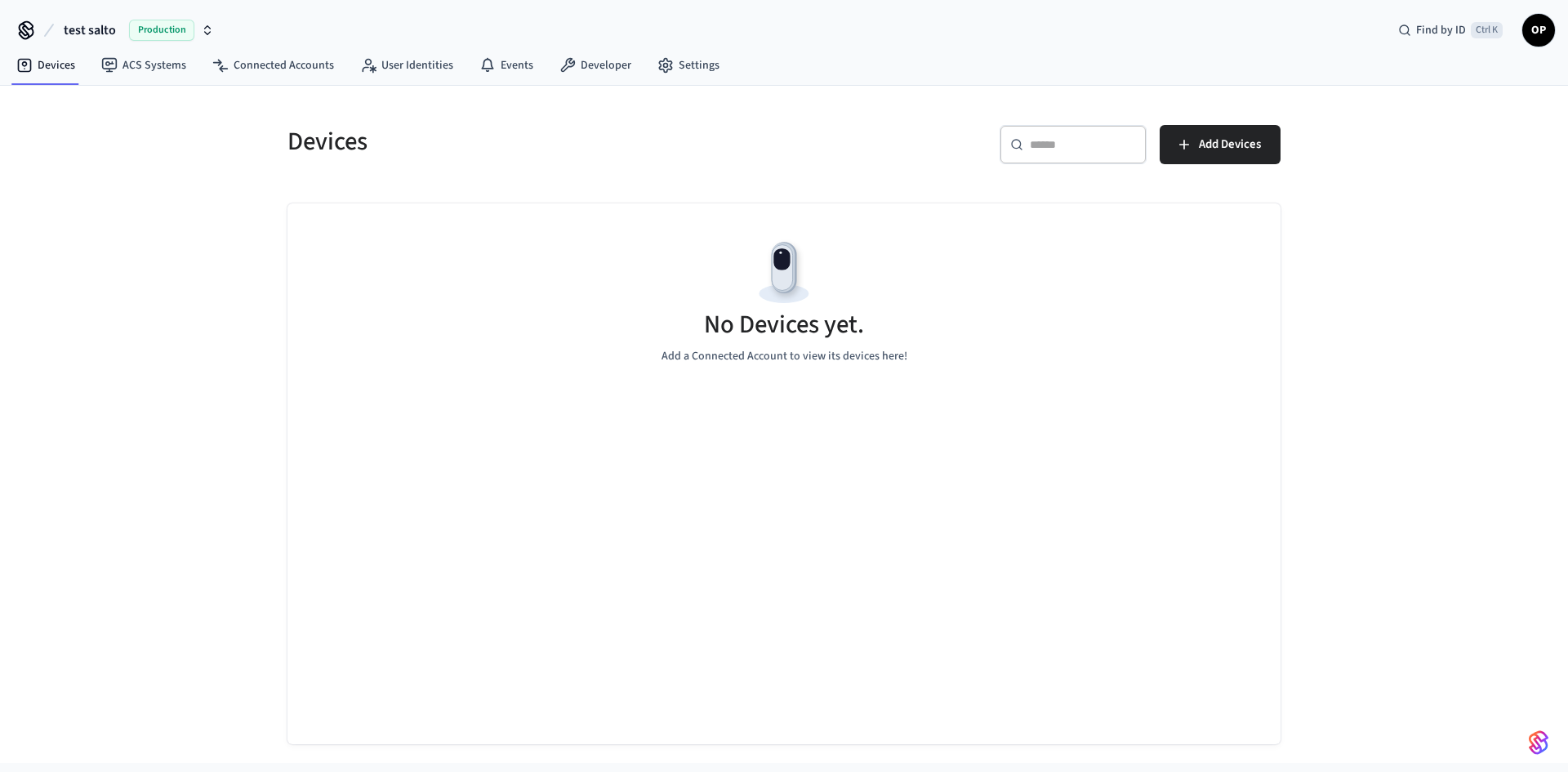
click at [172, 38] on span "Production" at bounding box center [161, 30] width 65 height 21
click at [96, 101] on div "[PERSON_NAME]'s Sandbox Sandbox" at bounding box center [132, 105] width 224 height 21
click at [143, 76] on link "ACS Systems" at bounding box center [144, 65] width 111 height 30
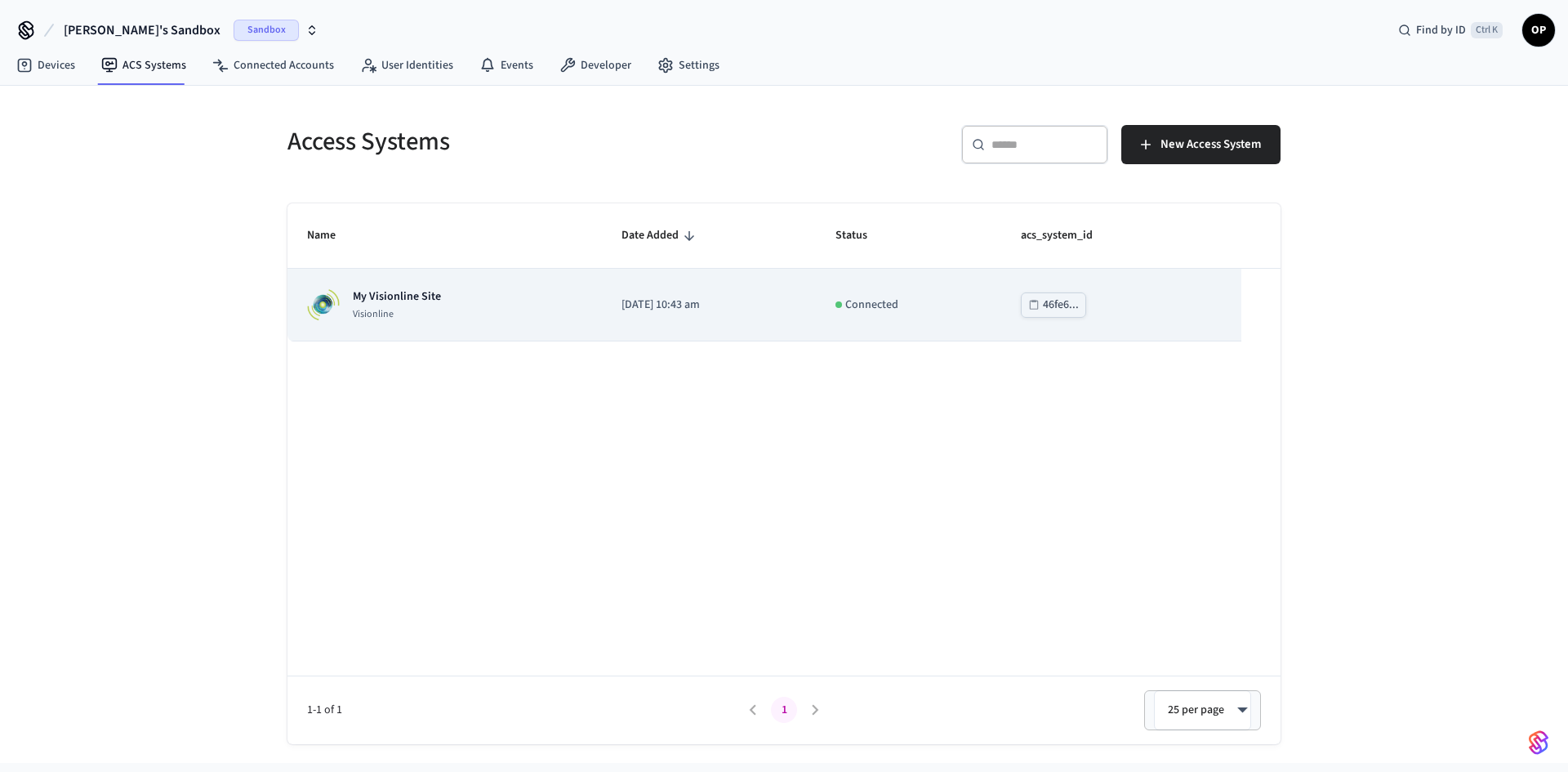
click at [413, 293] on p "My Visionline Site" at bounding box center [397, 296] width 88 height 16
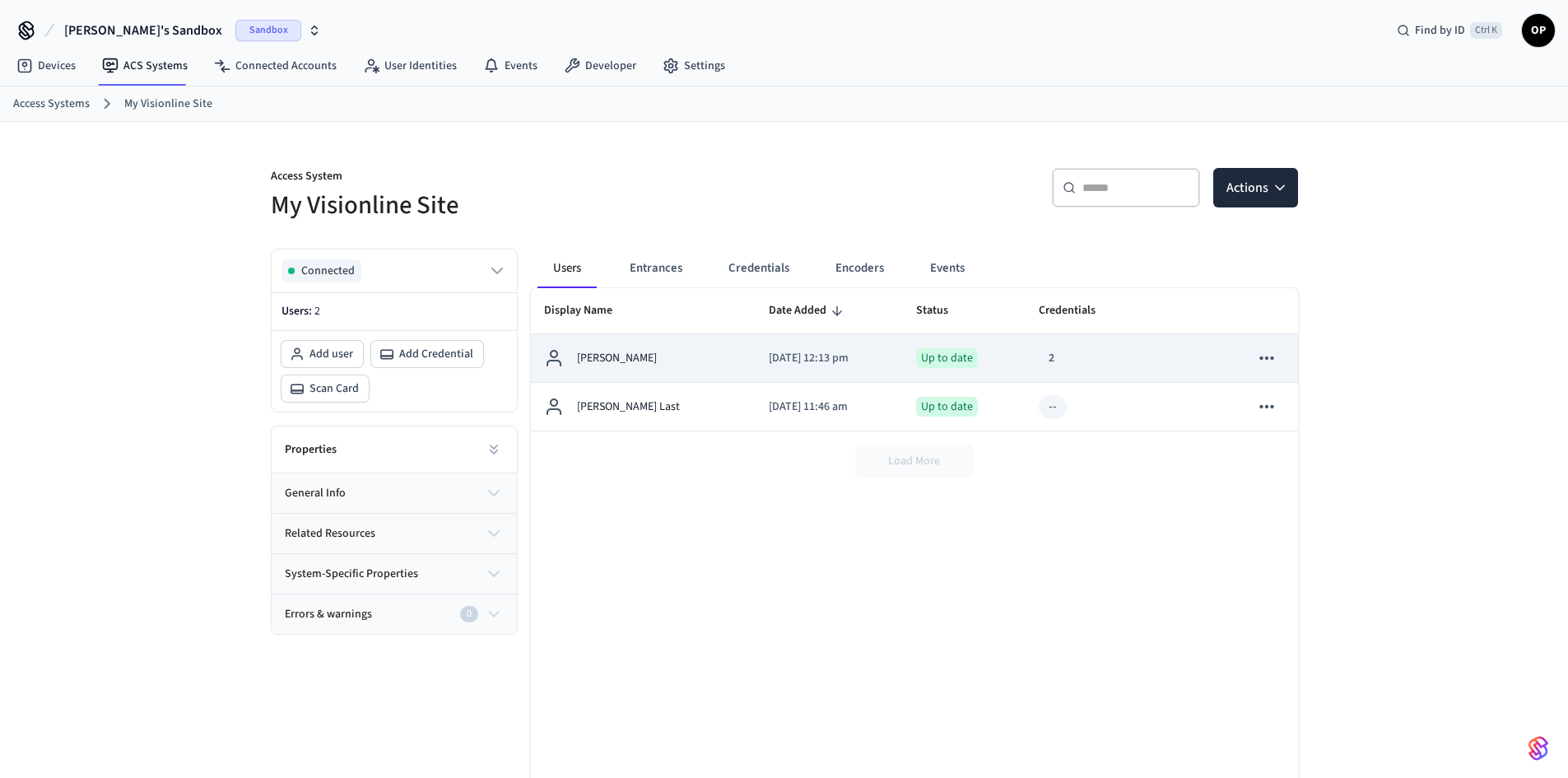
click at [975, 351] on div "Up to date" at bounding box center [964, 358] width 96 height 20
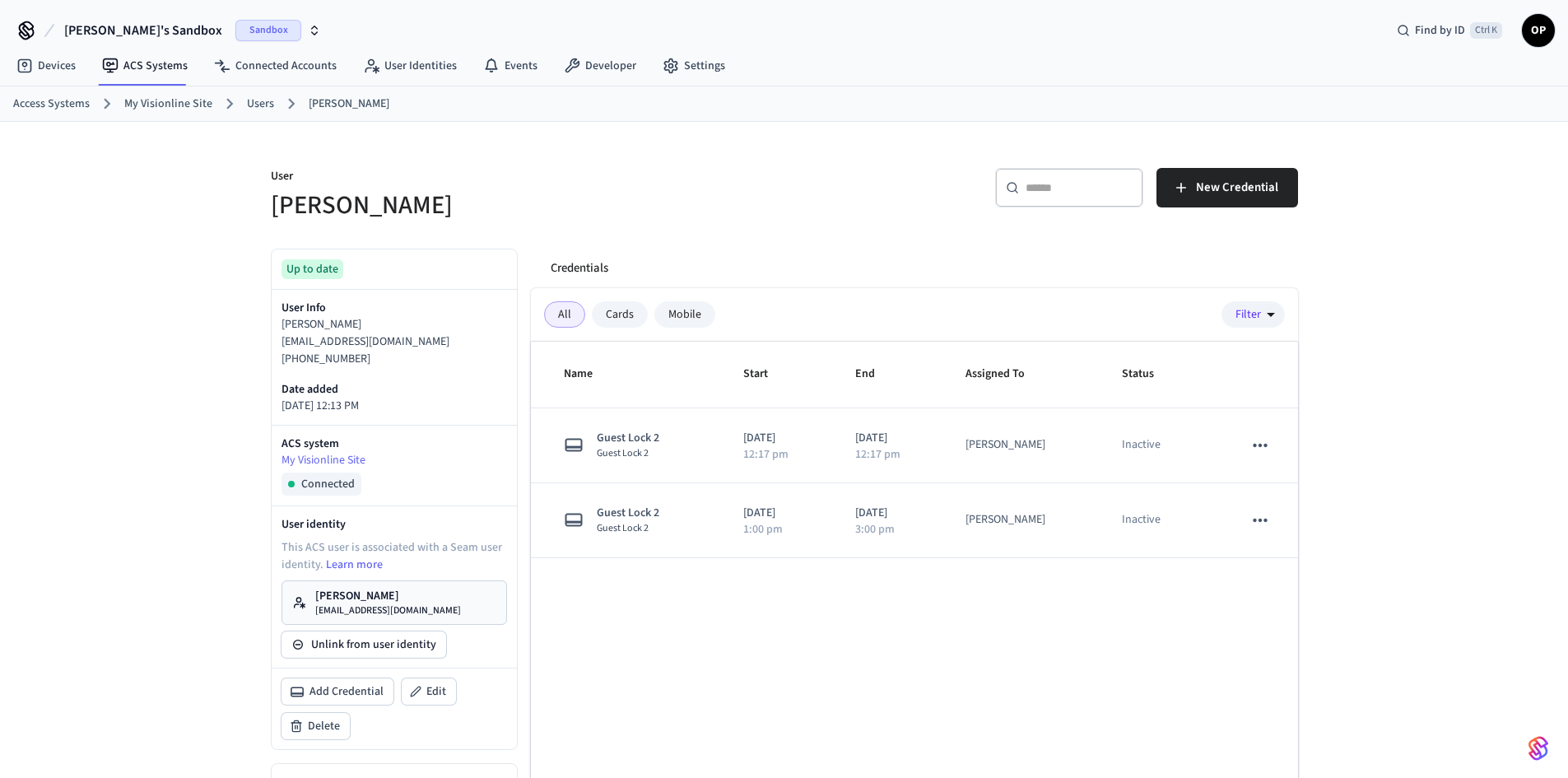
click at [135, 105] on link "My Visionline Site" at bounding box center [168, 104] width 88 height 17
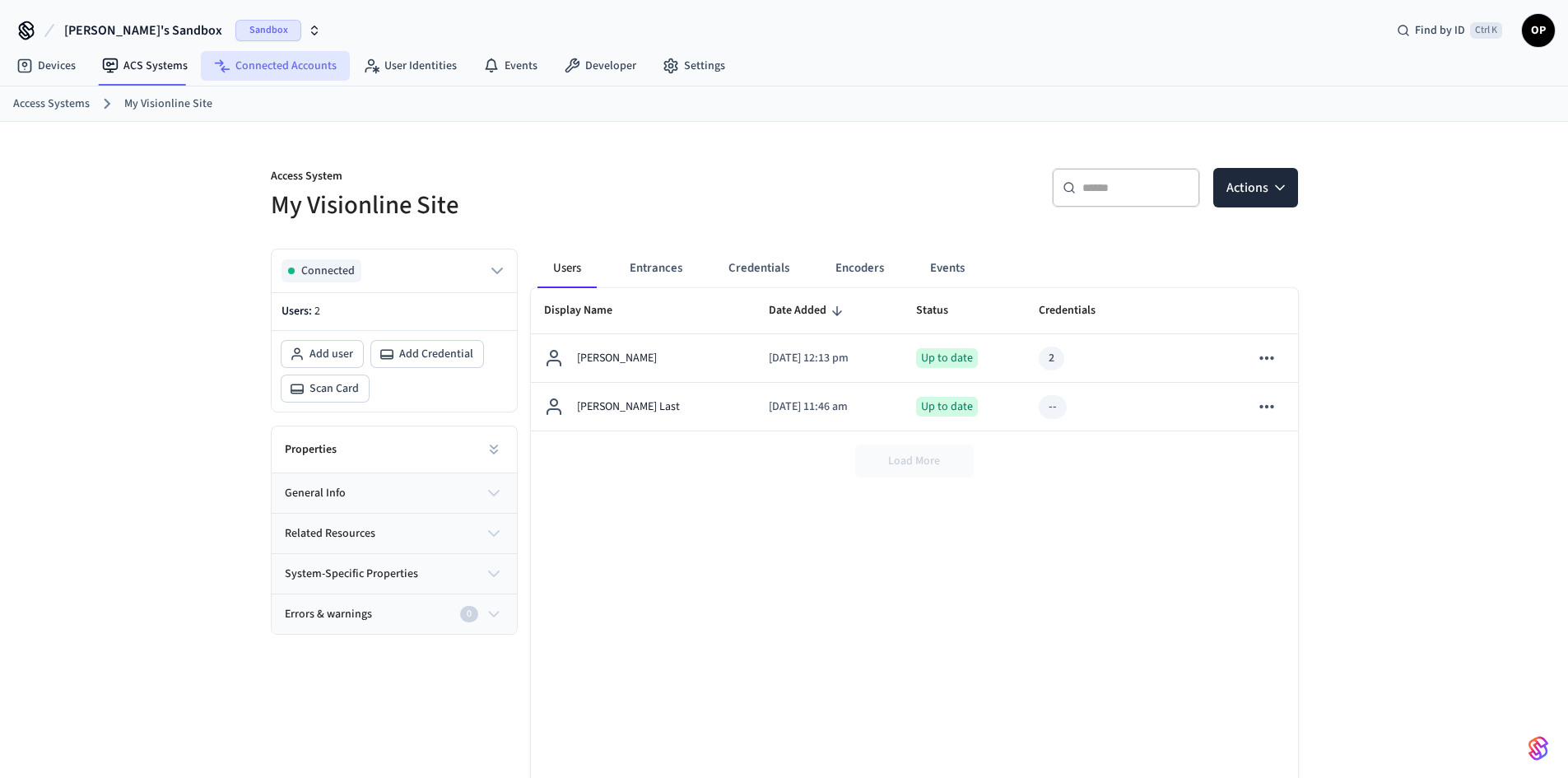
click at [256, 64] on link "Connected Accounts" at bounding box center [275, 66] width 149 height 30
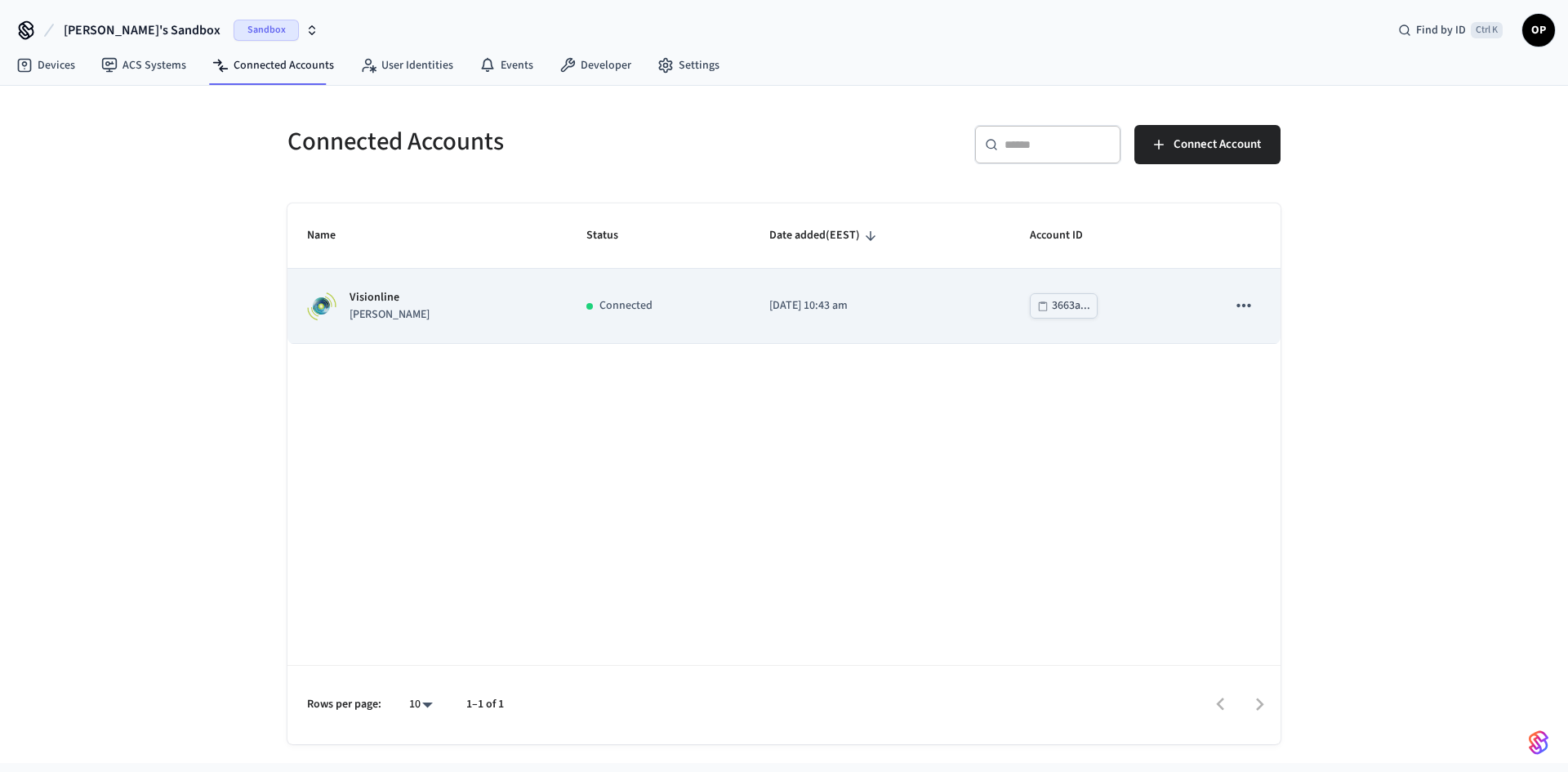
click at [600, 306] on p "Connected" at bounding box center [626, 306] width 53 height 17
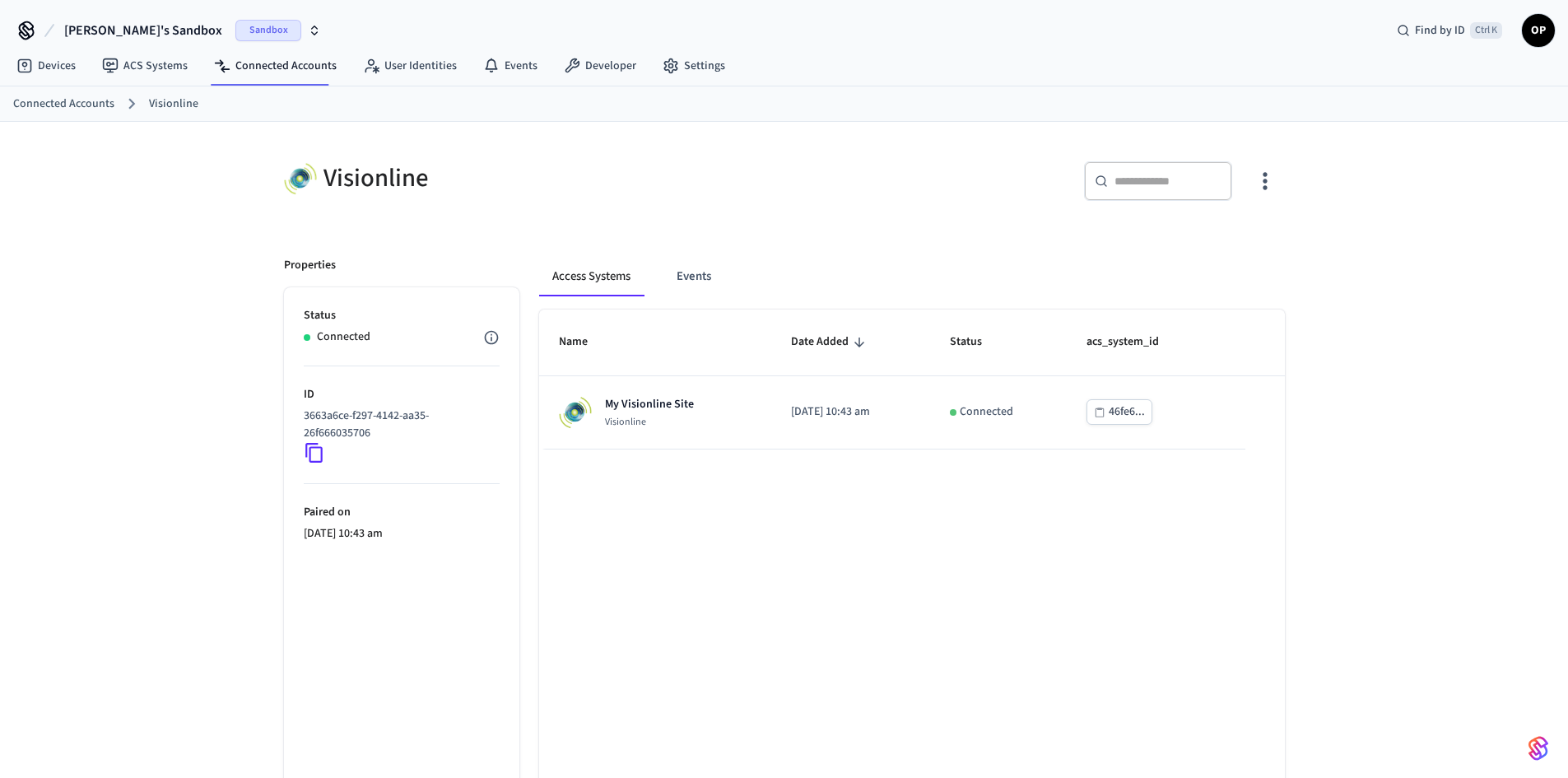
click at [1125, 181] on input "text" at bounding box center [1168, 180] width 107 height 16
click at [1268, 176] on icon "button" at bounding box center [1264, 180] width 26 height 26
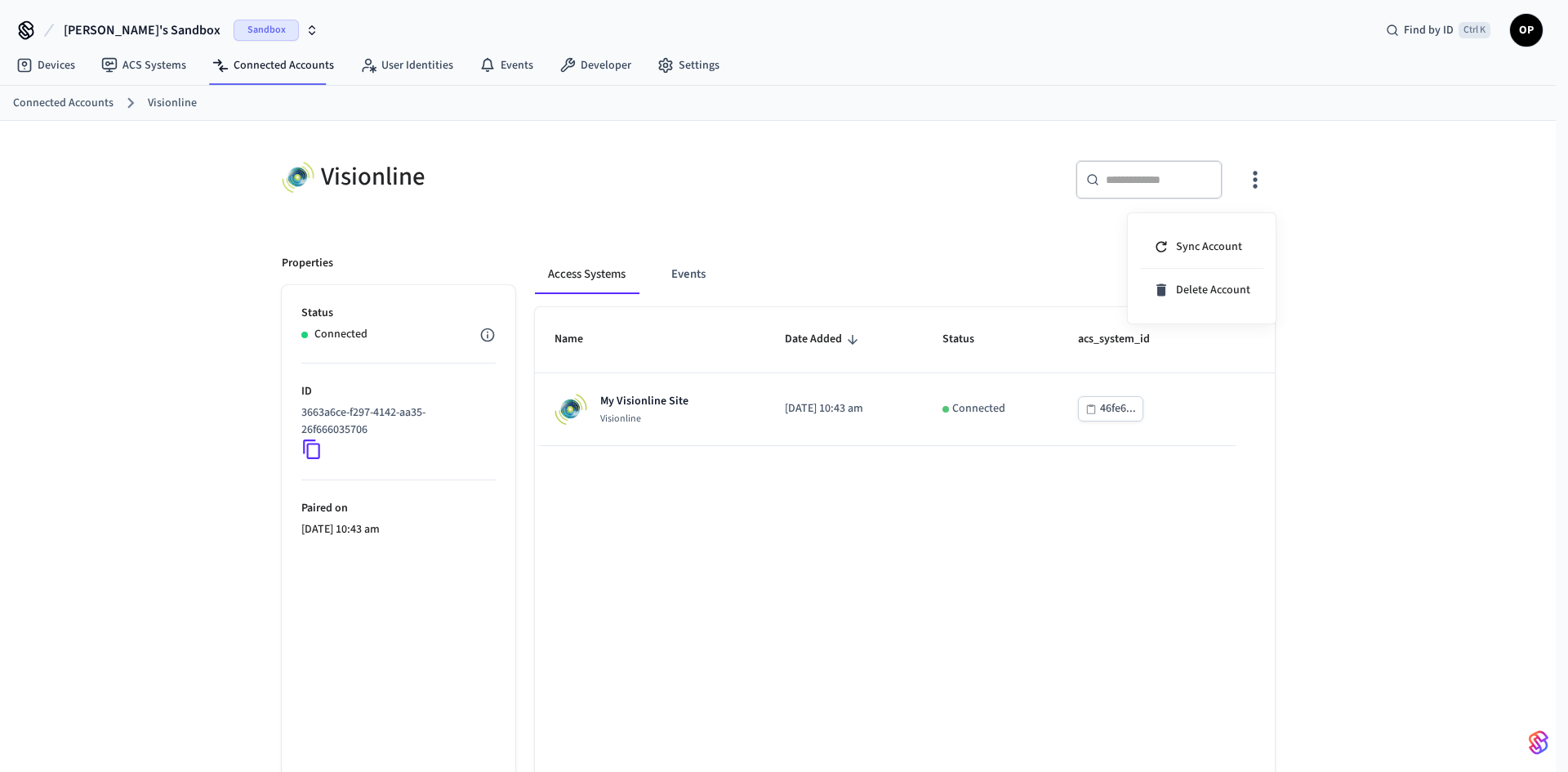
click at [755, 177] on div at bounding box center [784, 386] width 1568 height 772
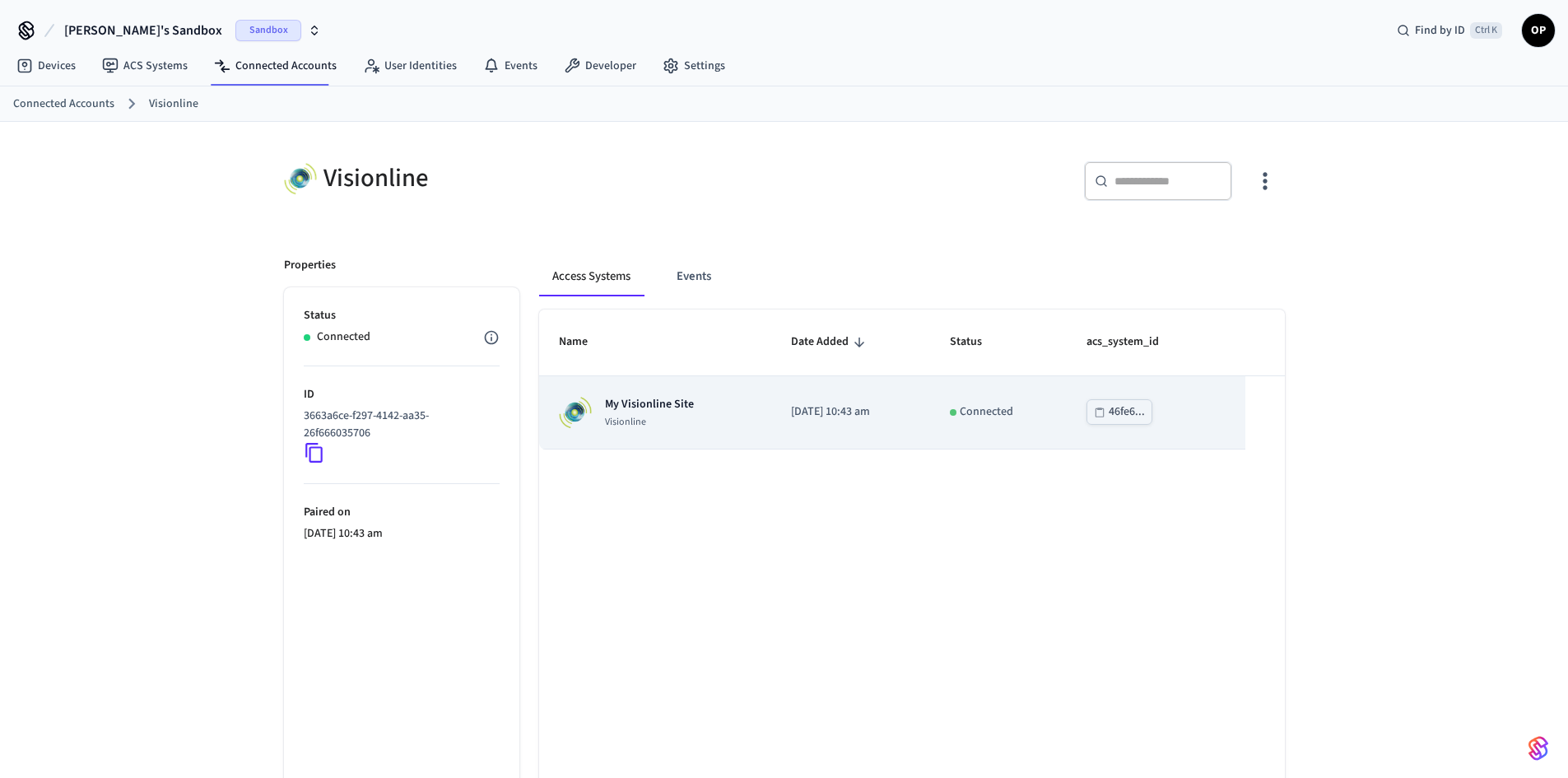
click at [670, 416] on p "Visionline" at bounding box center [649, 422] width 88 height 13
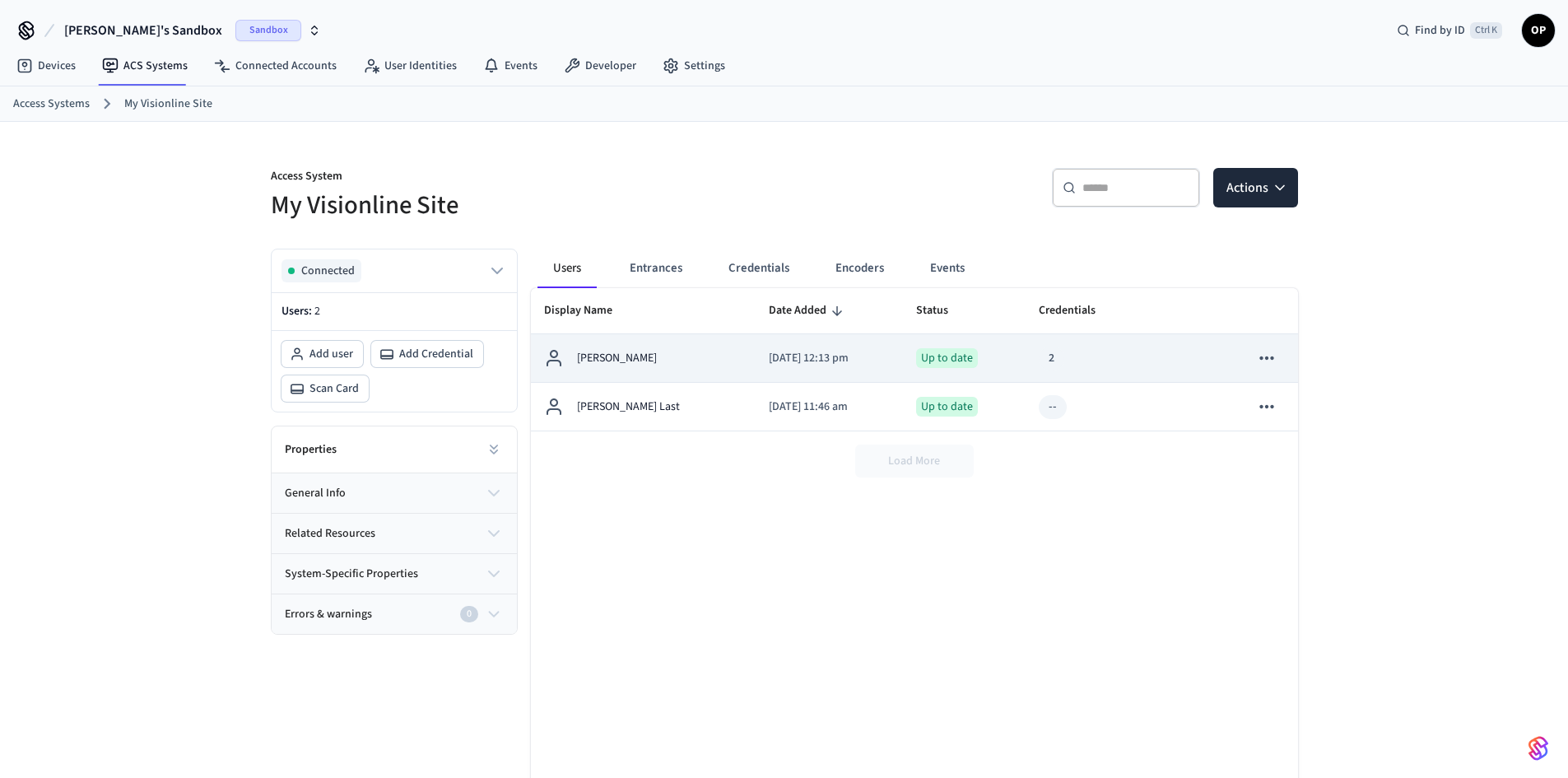
click at [653, 368] on div "[PERSON_NAME]" at bounding box center [642, 358] width 198 height 20
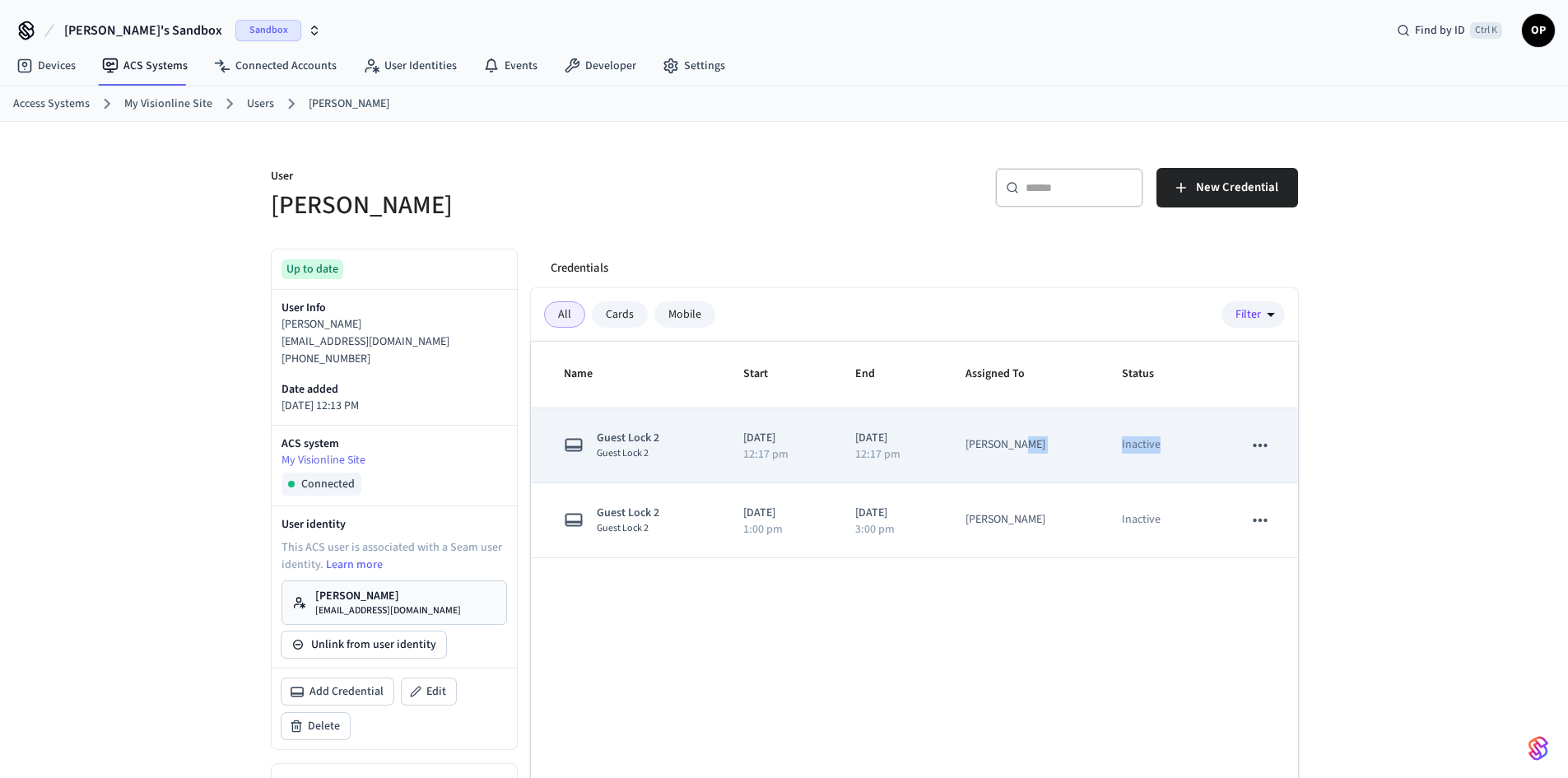
drag, startPoint x: 1183, startPoint y: 438, endPoint x: 1050, endPoint y: 448, distance: 133.4
click at [1050, 448] on tr "Guest Lock 2 Guest Lock 2 2025/09/09 12:17 pm 2025/09/10 12:17 pm Alla Nader In…" at bounding box center [915, 446] width 767 height 75
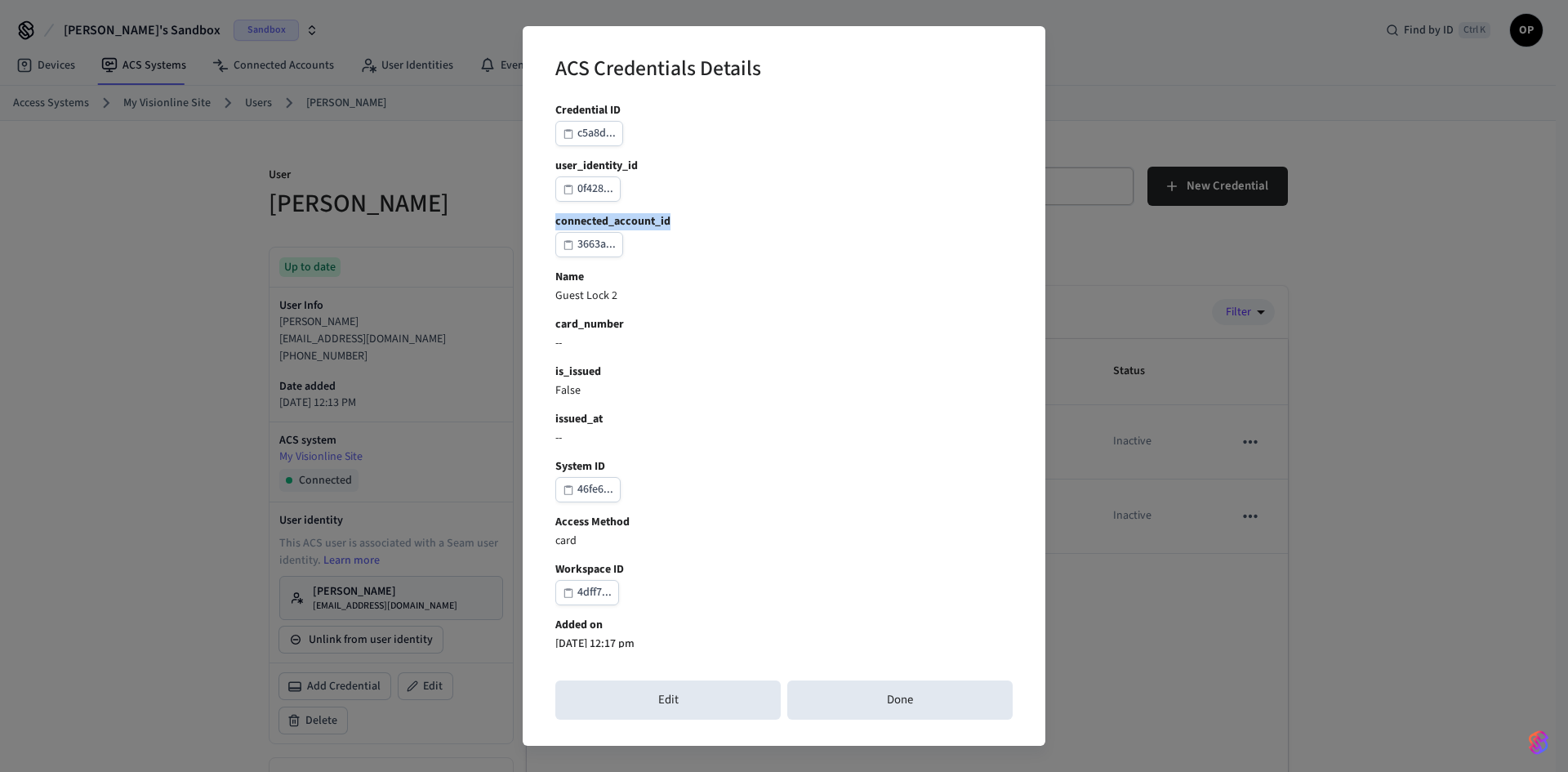
drag, startPoint x: 611, startPoint y: 225, endPoint x: 558, endPoint y: 225, distance: 53.0
click at [558, 225] on b "connected_account_id" at bounding box center [784, 221] width 458 height 17
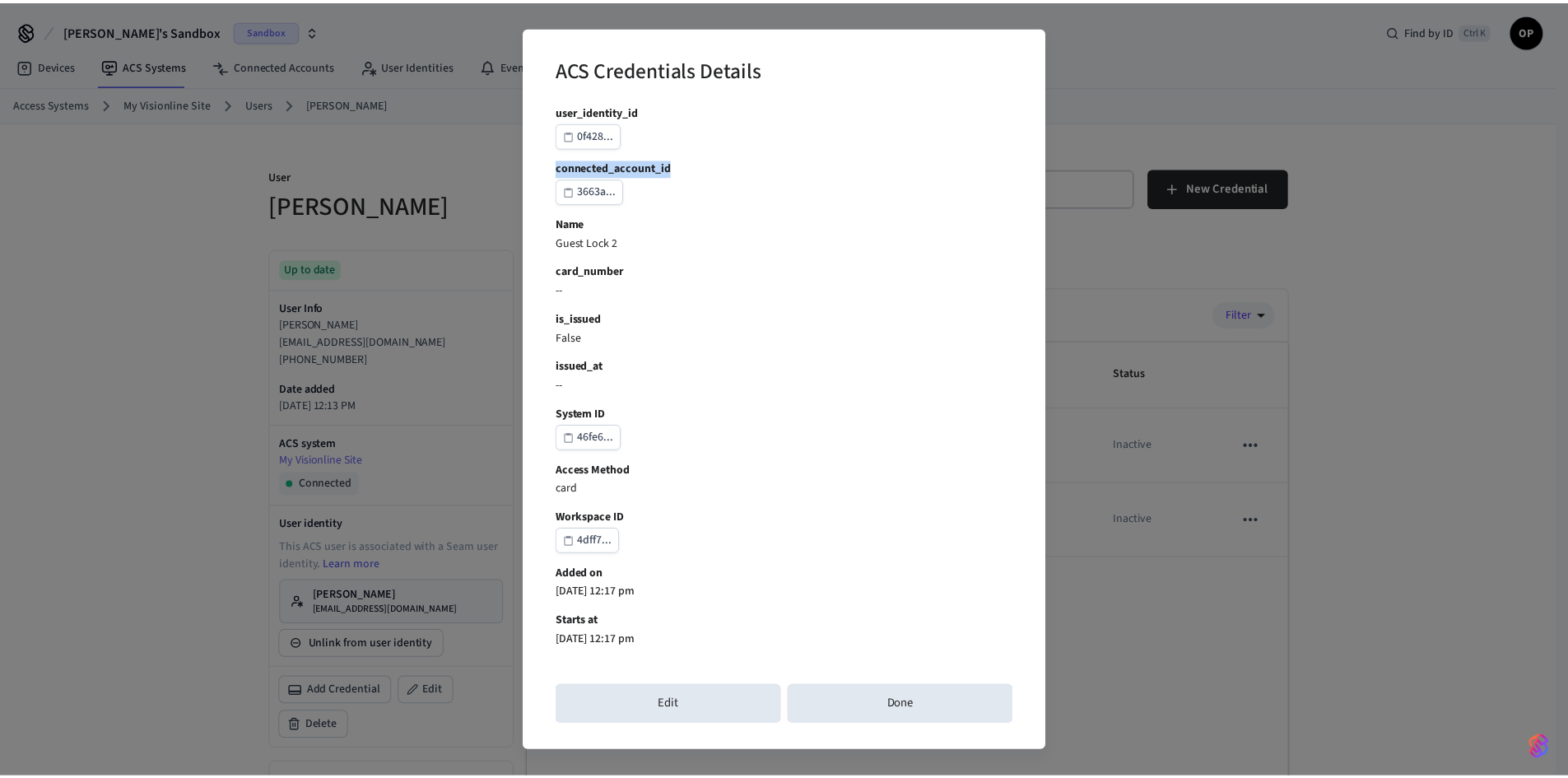
scroll to position [83, 0]
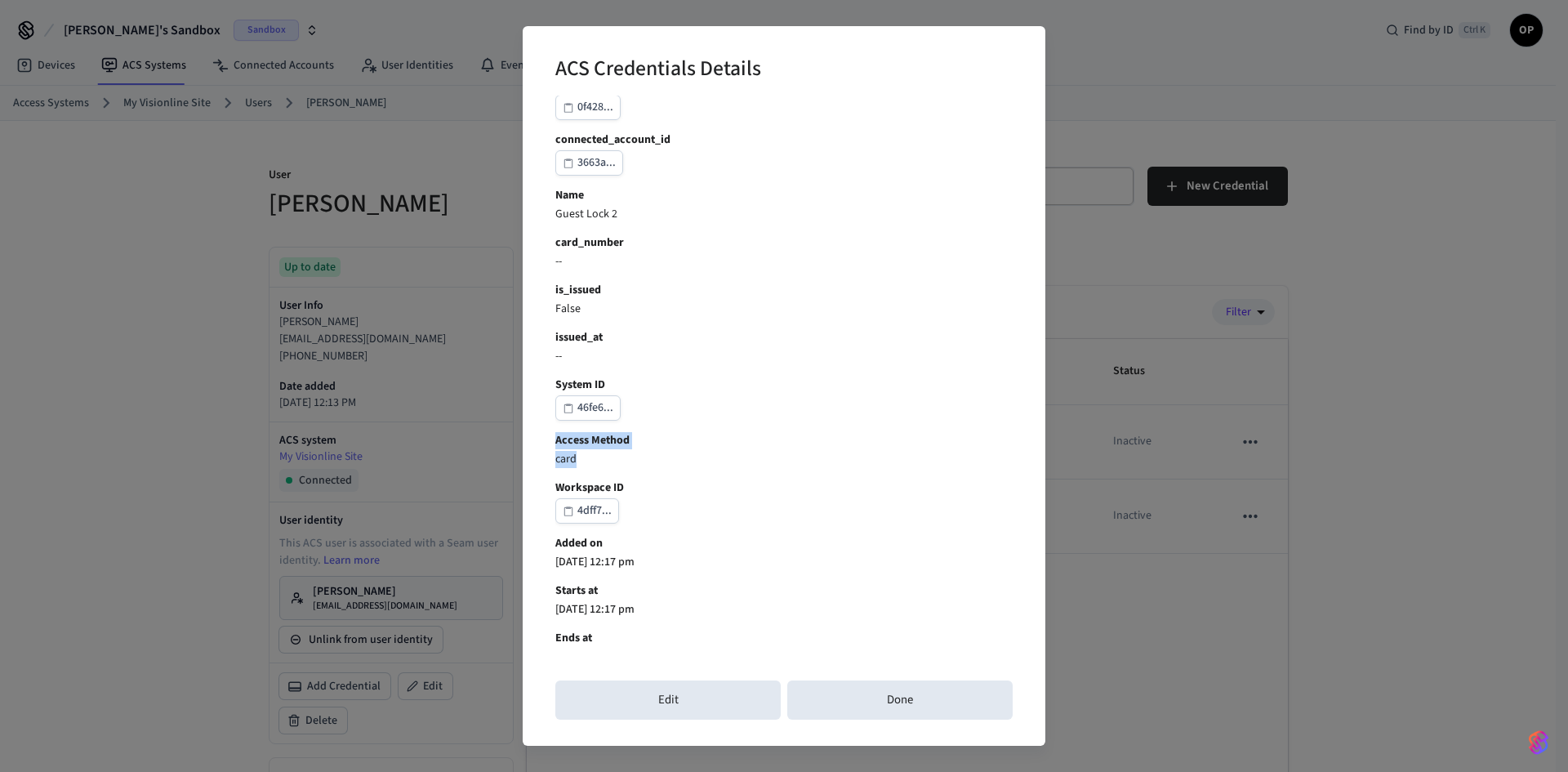
drag, startPoint x: 589, startPoint y: 459, endPoint x: 543, endPoint y: 446, distance: 47.8
click at [543, 446] on div "ACS Credentials Details Credential ID c5a8d... user_identity_id 0f428... connec…" at bounding box center [784, 386] width 523 height 720
drag, startPoint x: 1404, startPoint y: 362, endPoint x: 426, endPoint y: 154, distance: 999.9
click at [1403, 362] on div "ACS Credentials Details Credential ID c5a8d... user_identity_id 0f428... connec…" at bounding box center [784, 386] width 1568 height 772
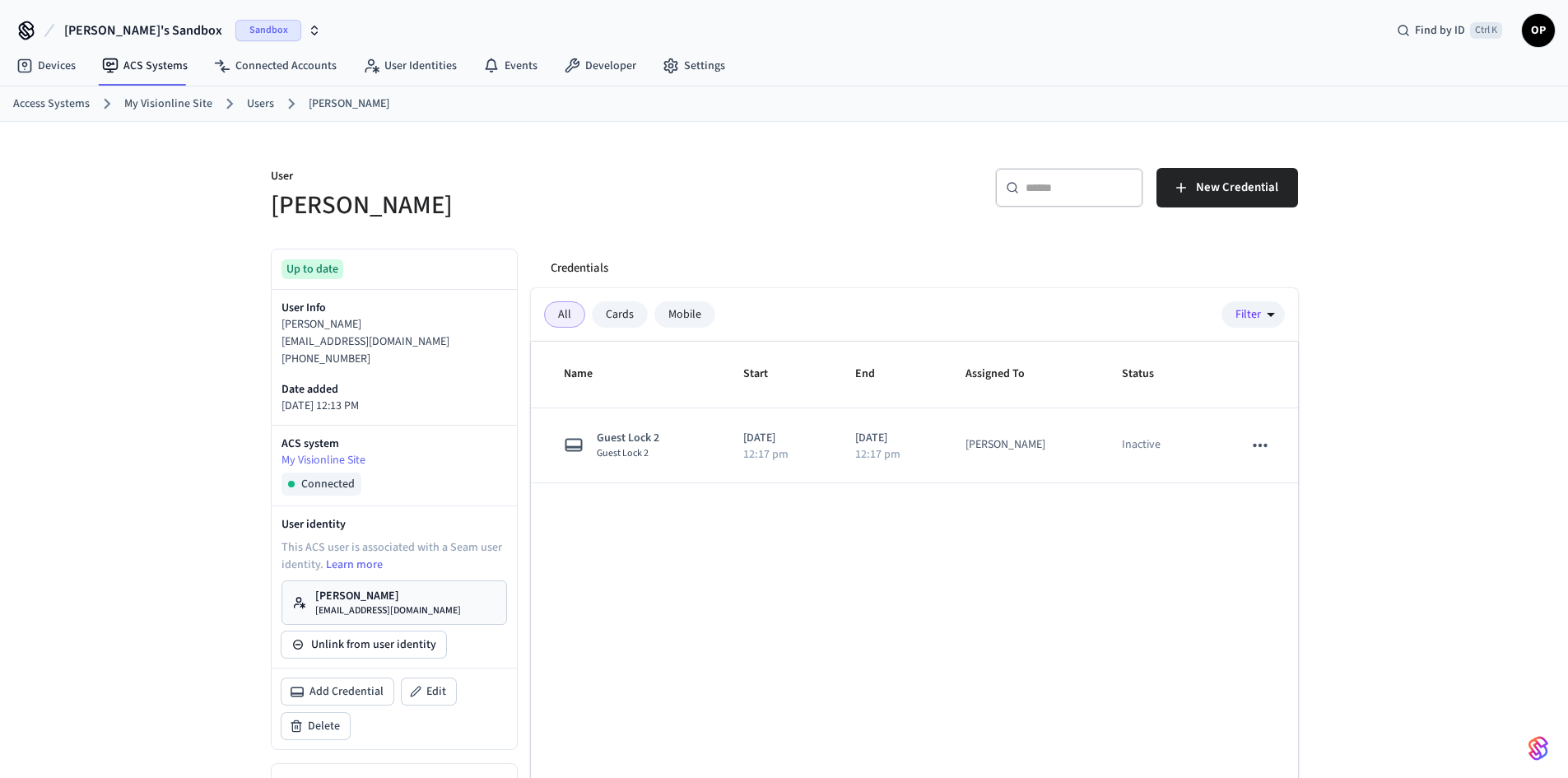
click at [159, 100] on link "My Visionline Site" at bounding box center [168, 104] width 88 height 17
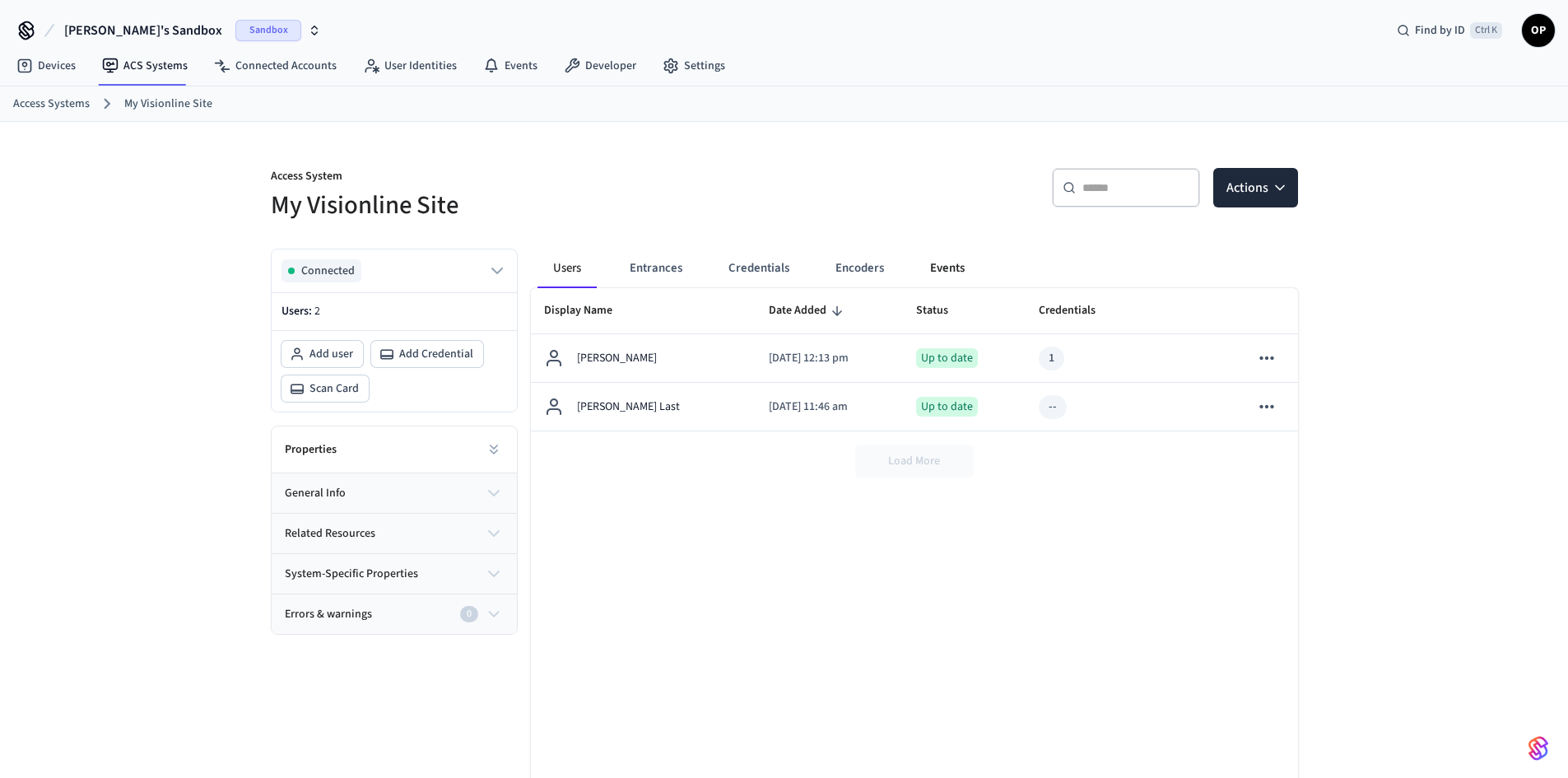
click at [945, 265] on button "Events" at bounding box center [948, 268] width 61 height 39
click at [495, 77] on link "Events" at bounding box center [510, 66] width 81 height 30
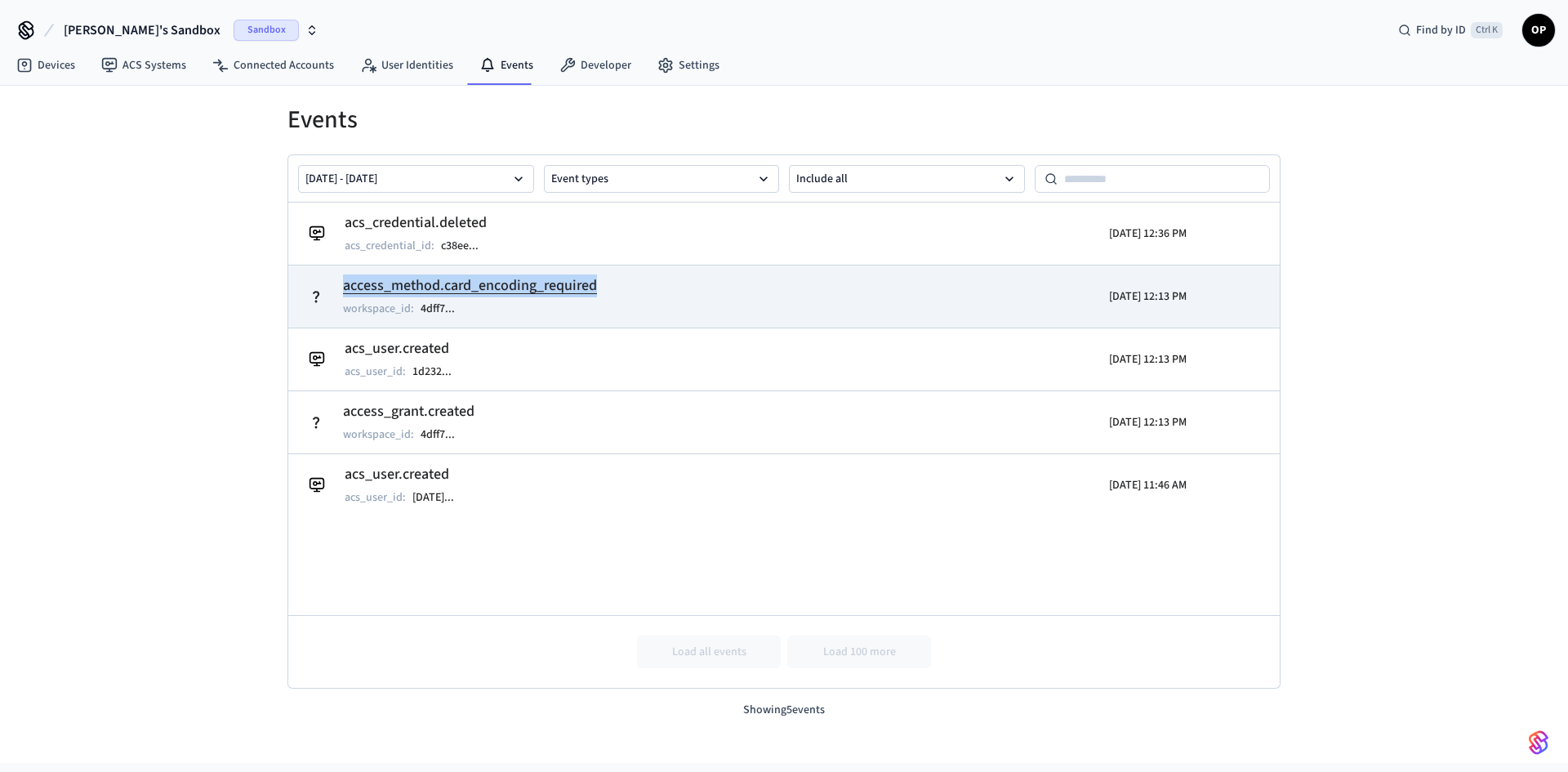
drag, startPoint x: 667, startPoint y: 286, endPoint x: 324, endPoint y: 296, distance: 343.1
click at [324, 296] on td "access_method.card_encoding_required workspace_id : 4dff7 ..." at bounding box center [623, 296] width 643 height 46
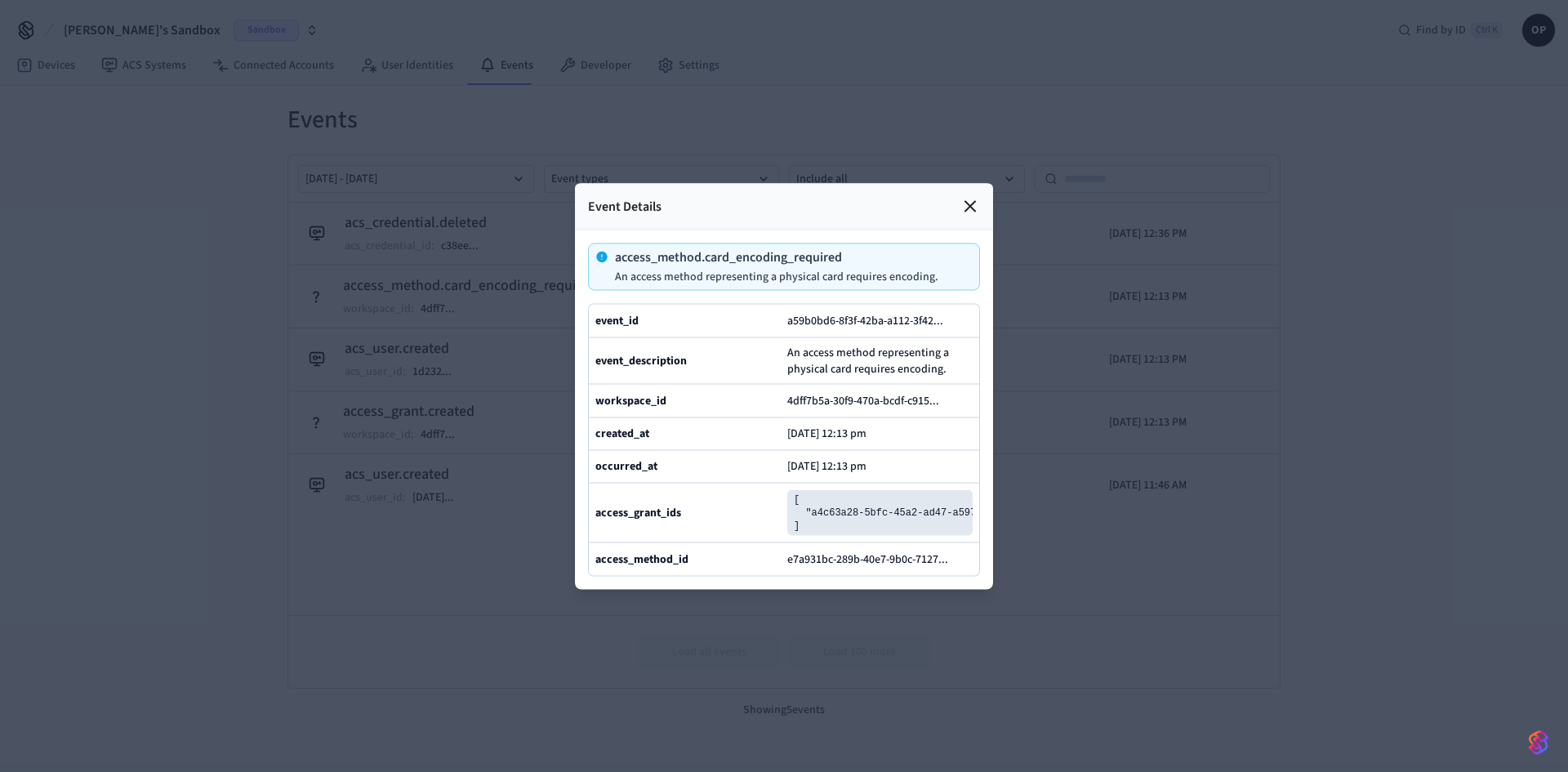
click at [129, 280] on div at bounding box center [784, 386] width 1568 height 772
click at [978, 196] on icon at bounding box center [970, 205] width 19 height 19
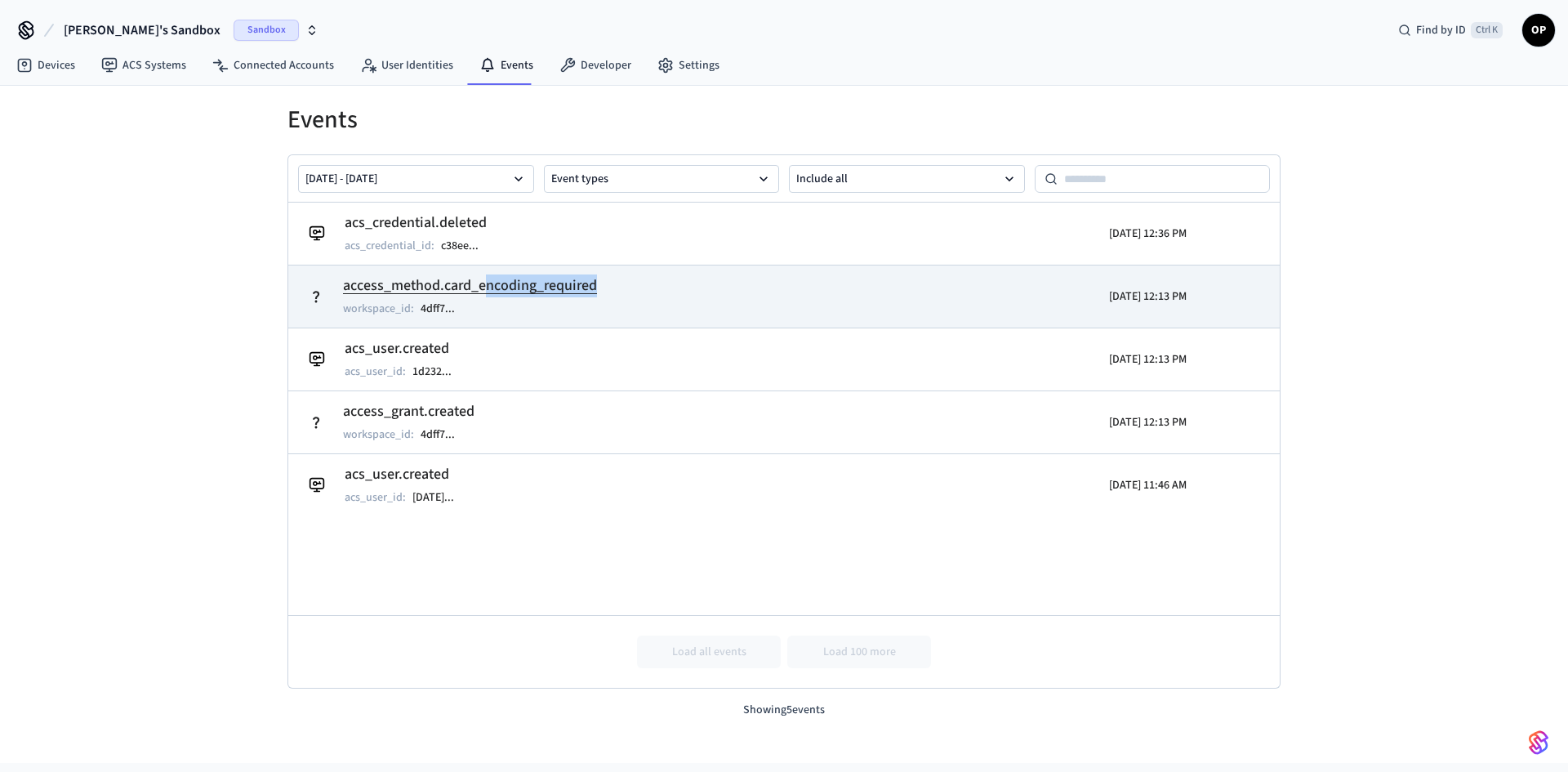
drag, startPoint x: 638, startPoint y: 279, endPoint x: 494, endPoint y: 290, distance: 144.4
click at [494, 290] on td "access_method.card_encoding_required workspace_id : 4dff7 ..." at bounding box center [623, 296] width 643 height 46
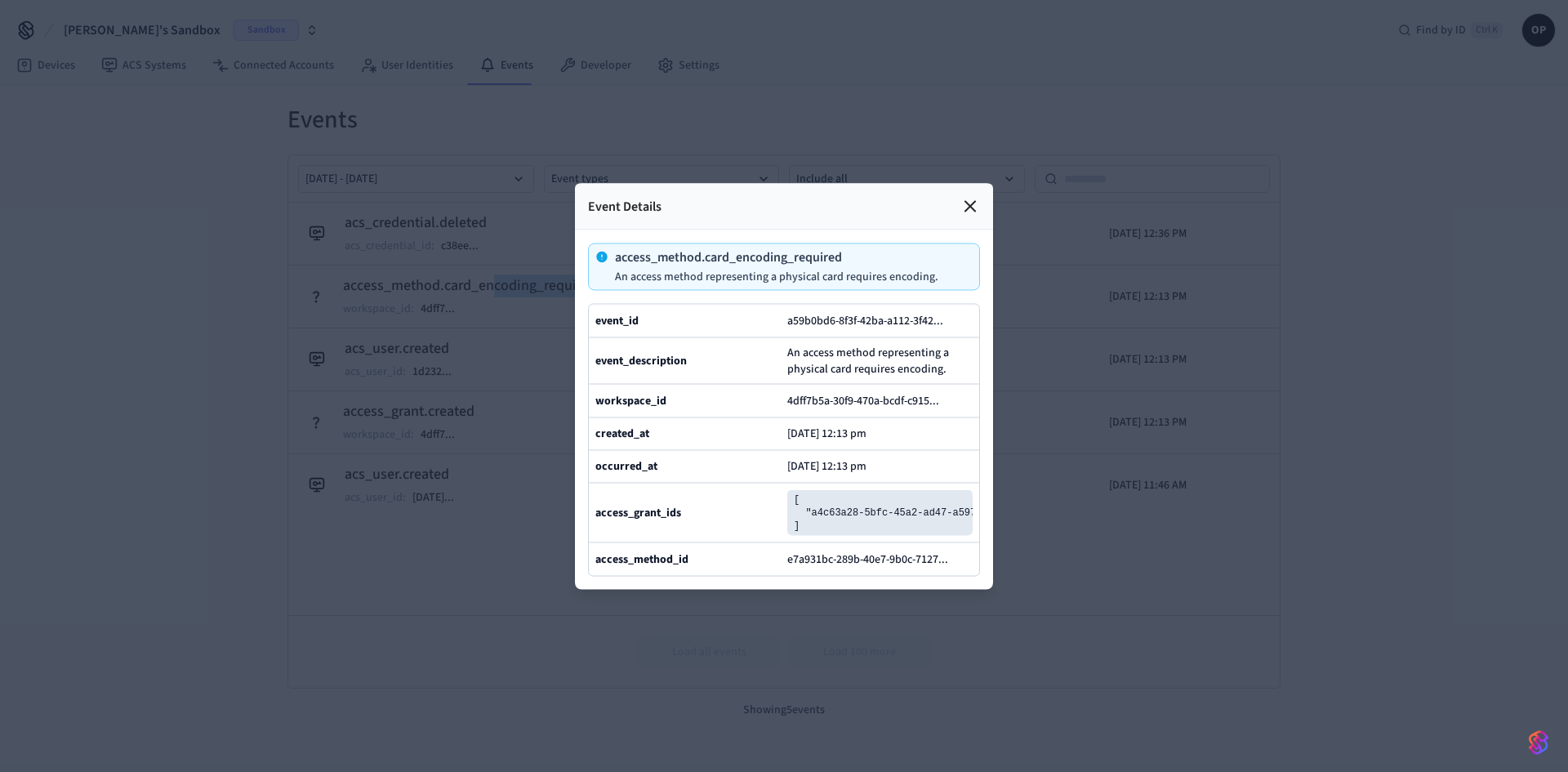
click at [972, 196] on icon at bounding box center [970, 205] width 19 height 19
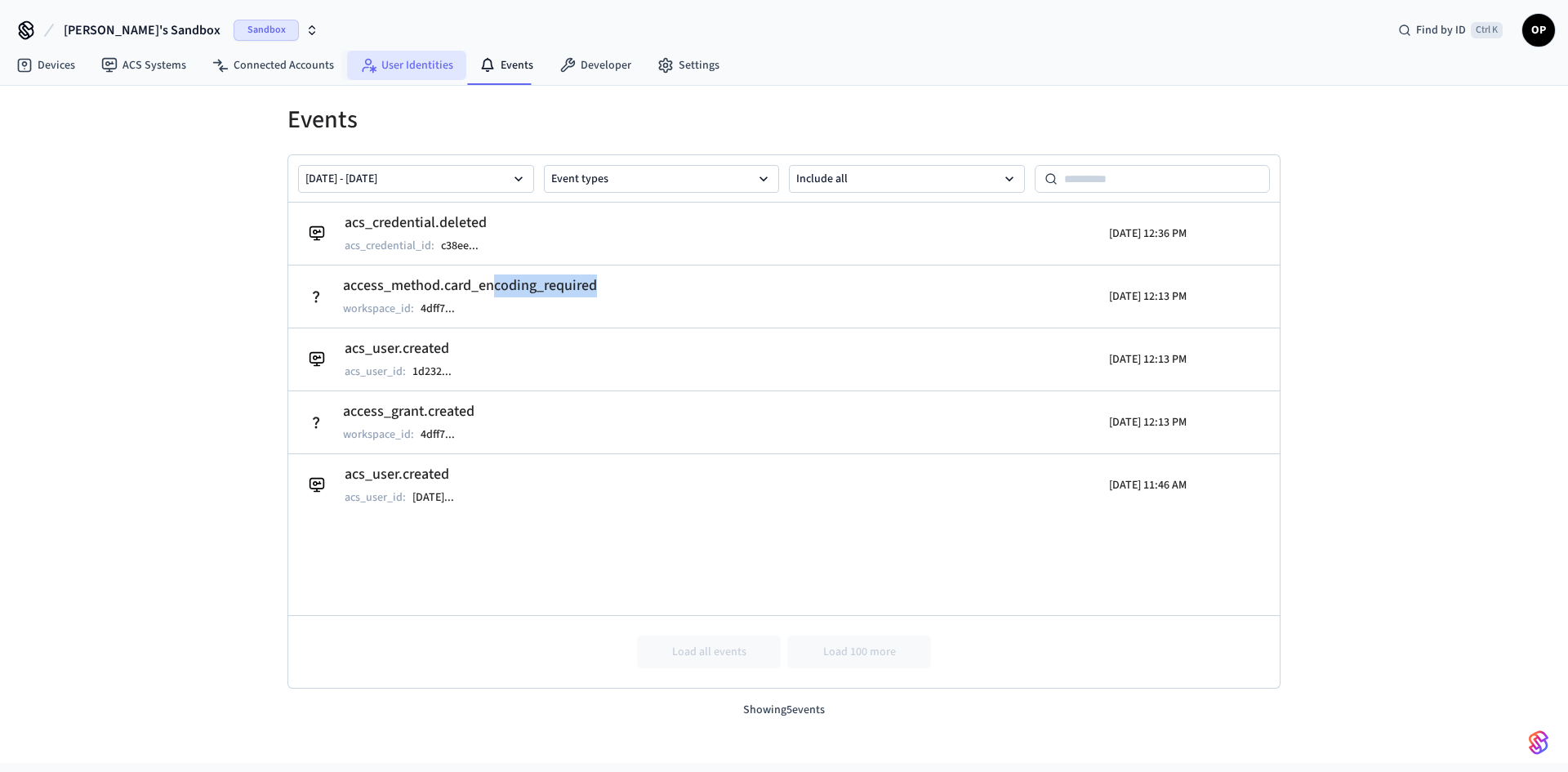
click at [399, 59] on link "User Identities" at bounding box center [406, 65] width 119 height 30
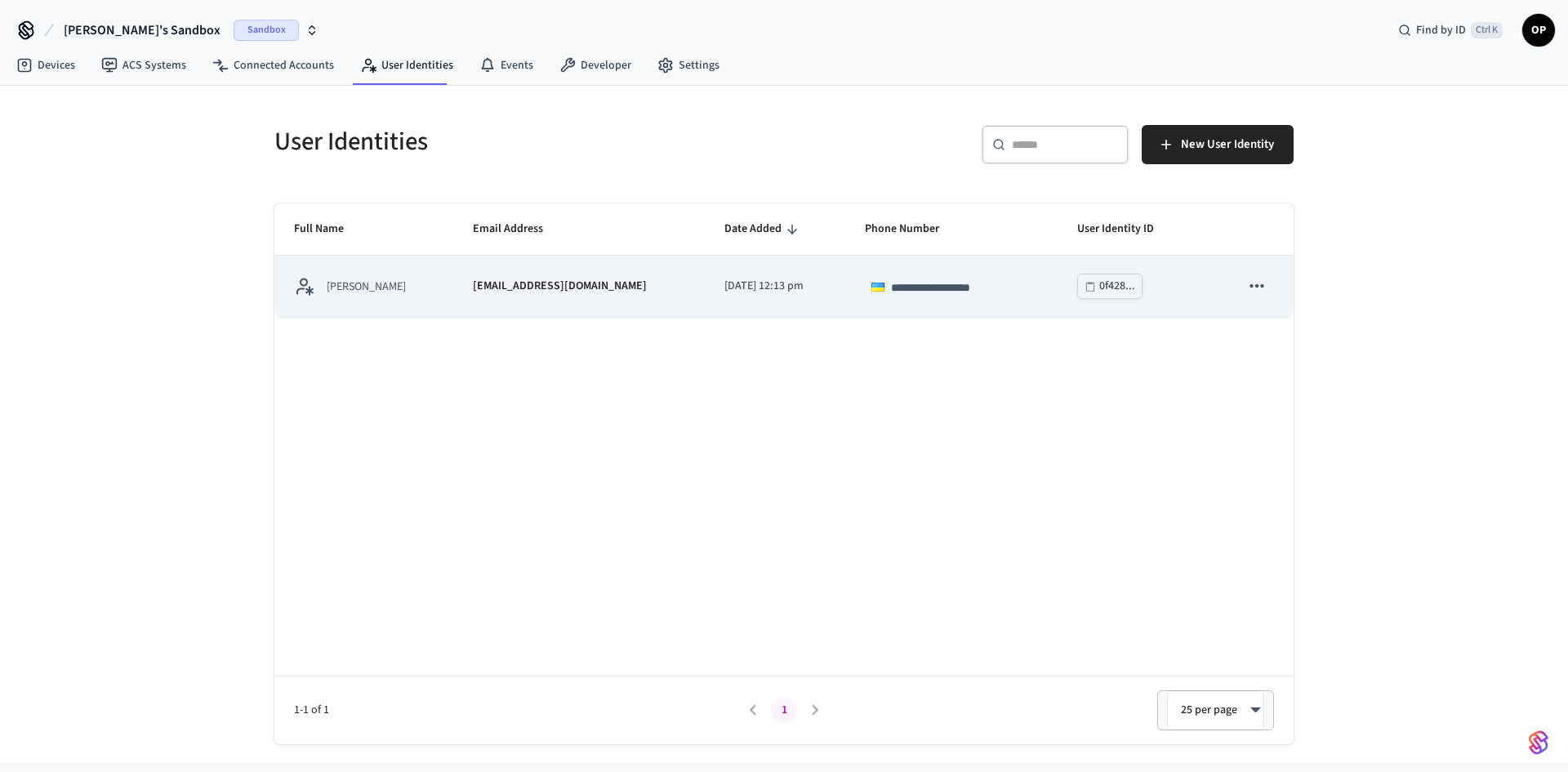
click at [516, 288] on p "[EMAIL_ADDRESS][DOMAIN_NAME]" at bounding box center [560, 286] width 174 height 17
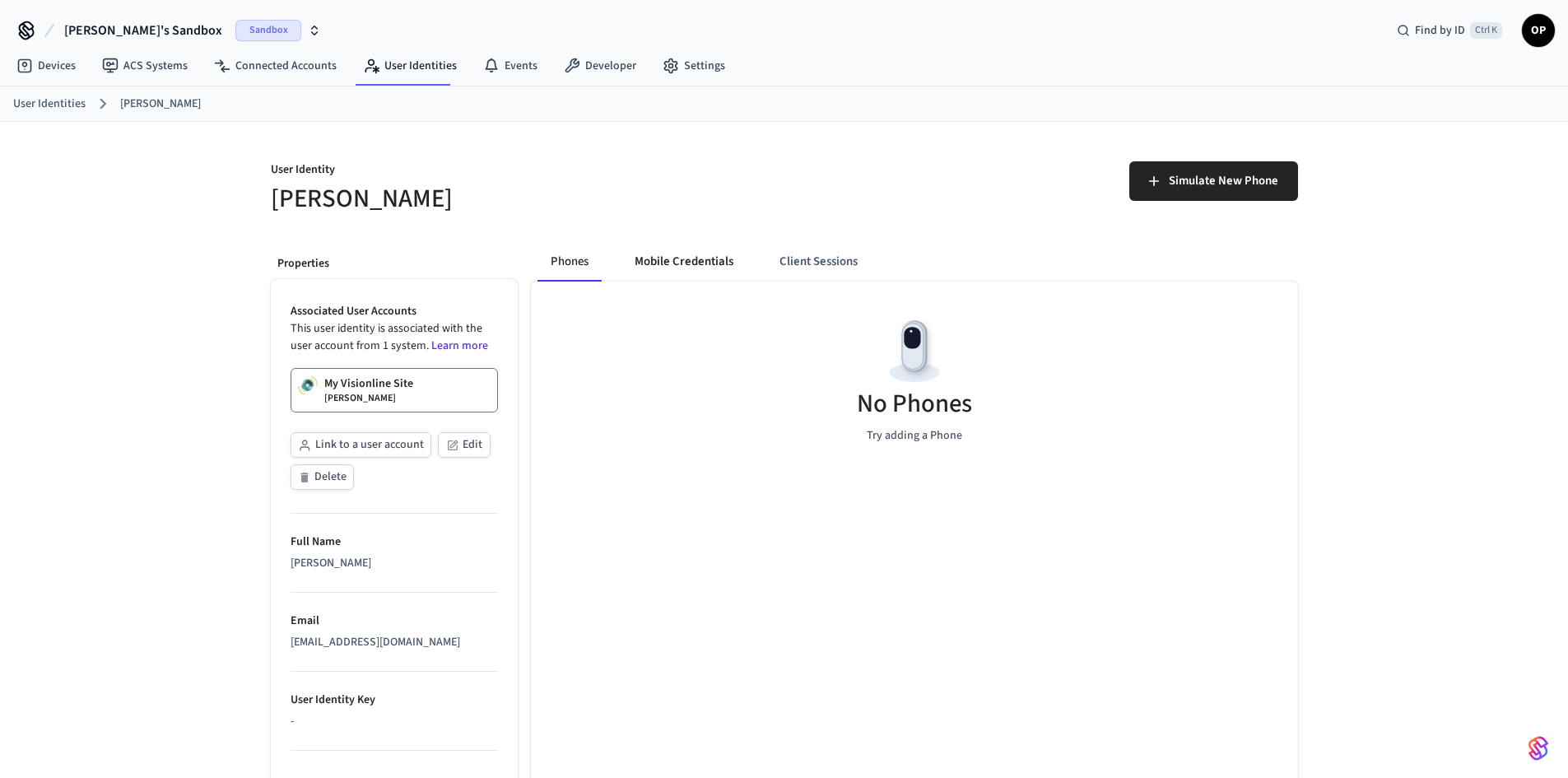
click at [670, 265] on button "Mobile Credentials" at bounding box center [683, 261] width 125 height 39
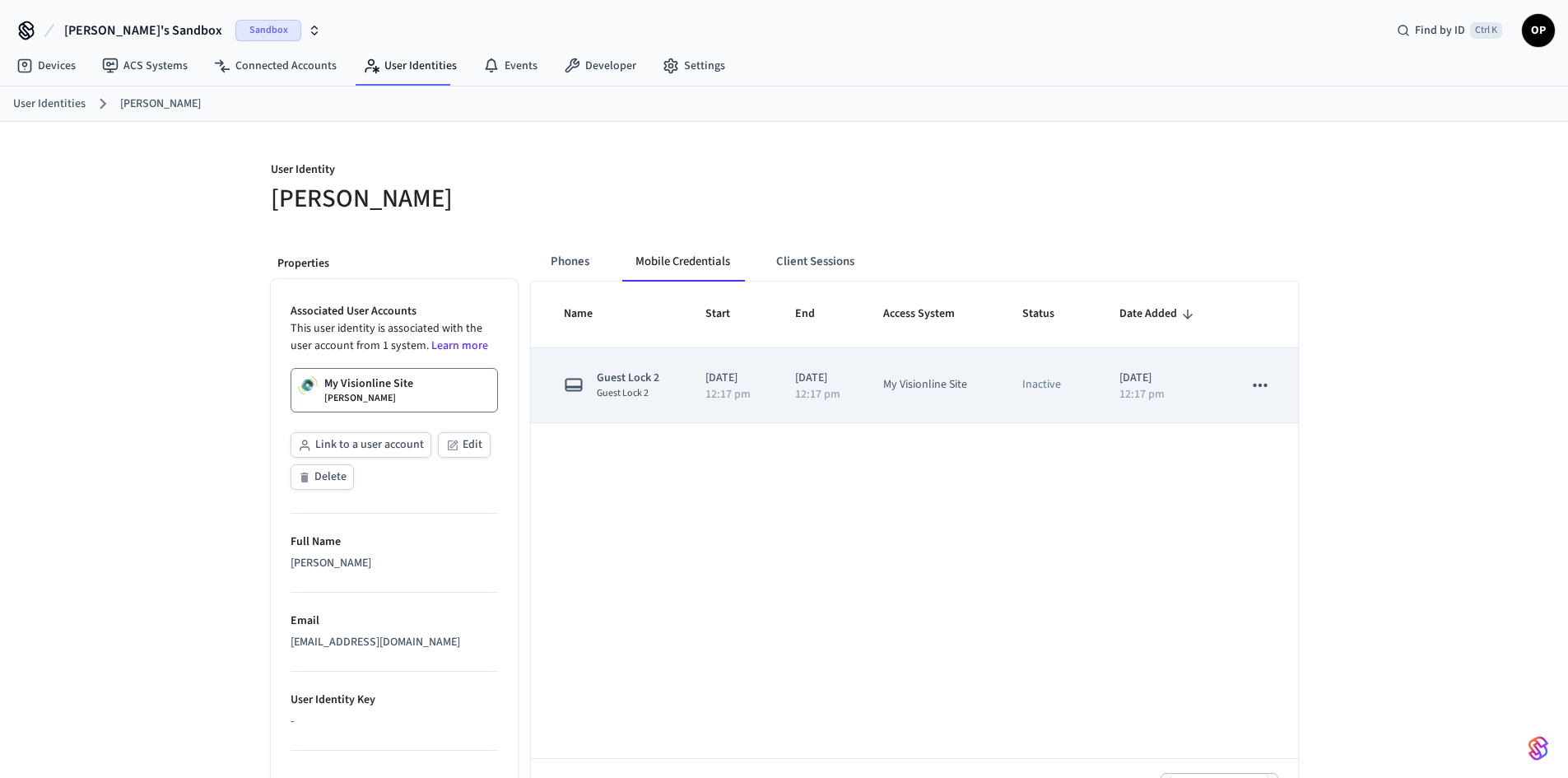
click at [1256, 380] on icon "sticky table" at bounding box center [1259, 385] width 21 height 21
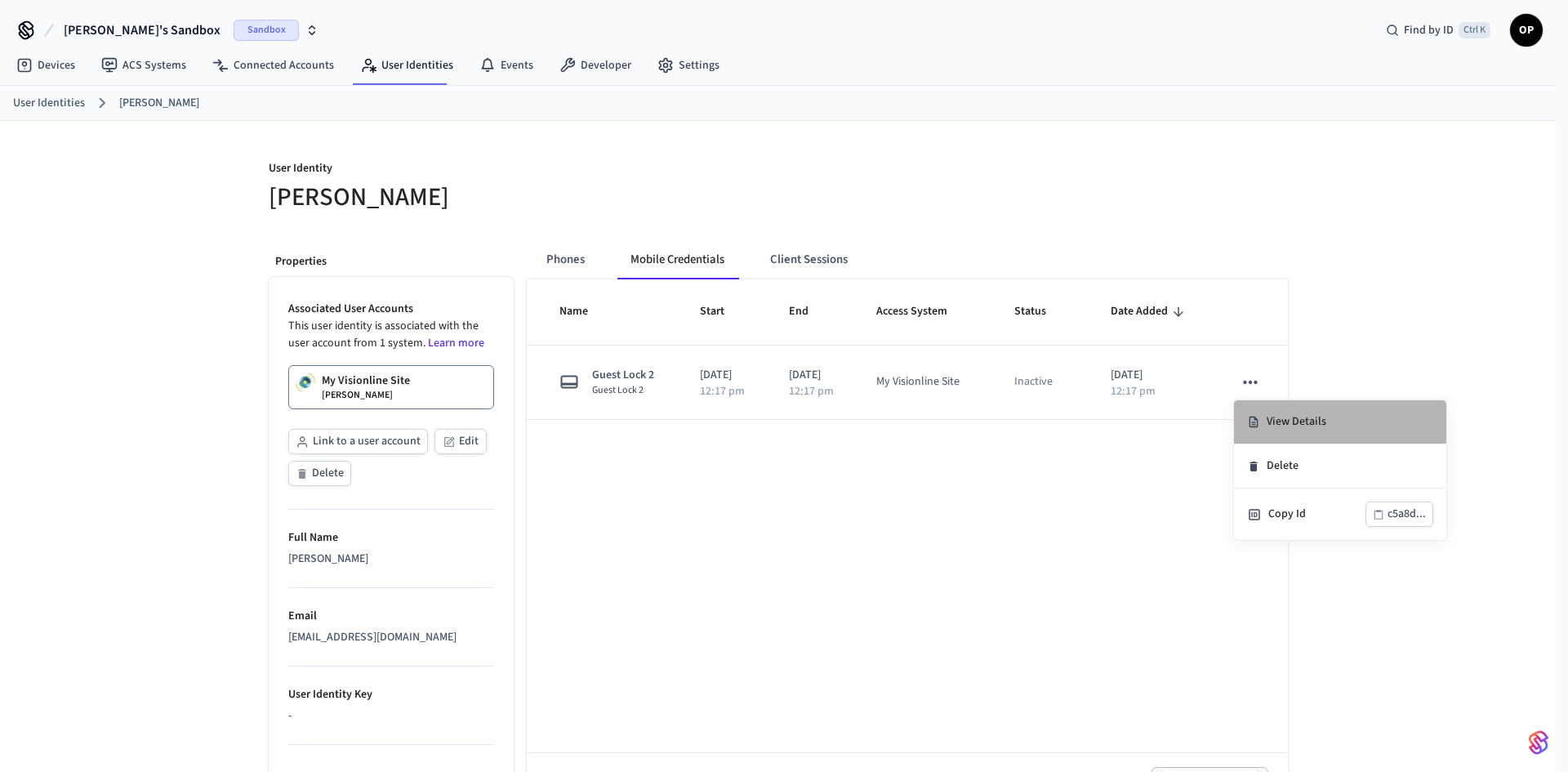
click at [1301, 412] on li "View Details" at bounding box center [1341, 422] width 213 height 44
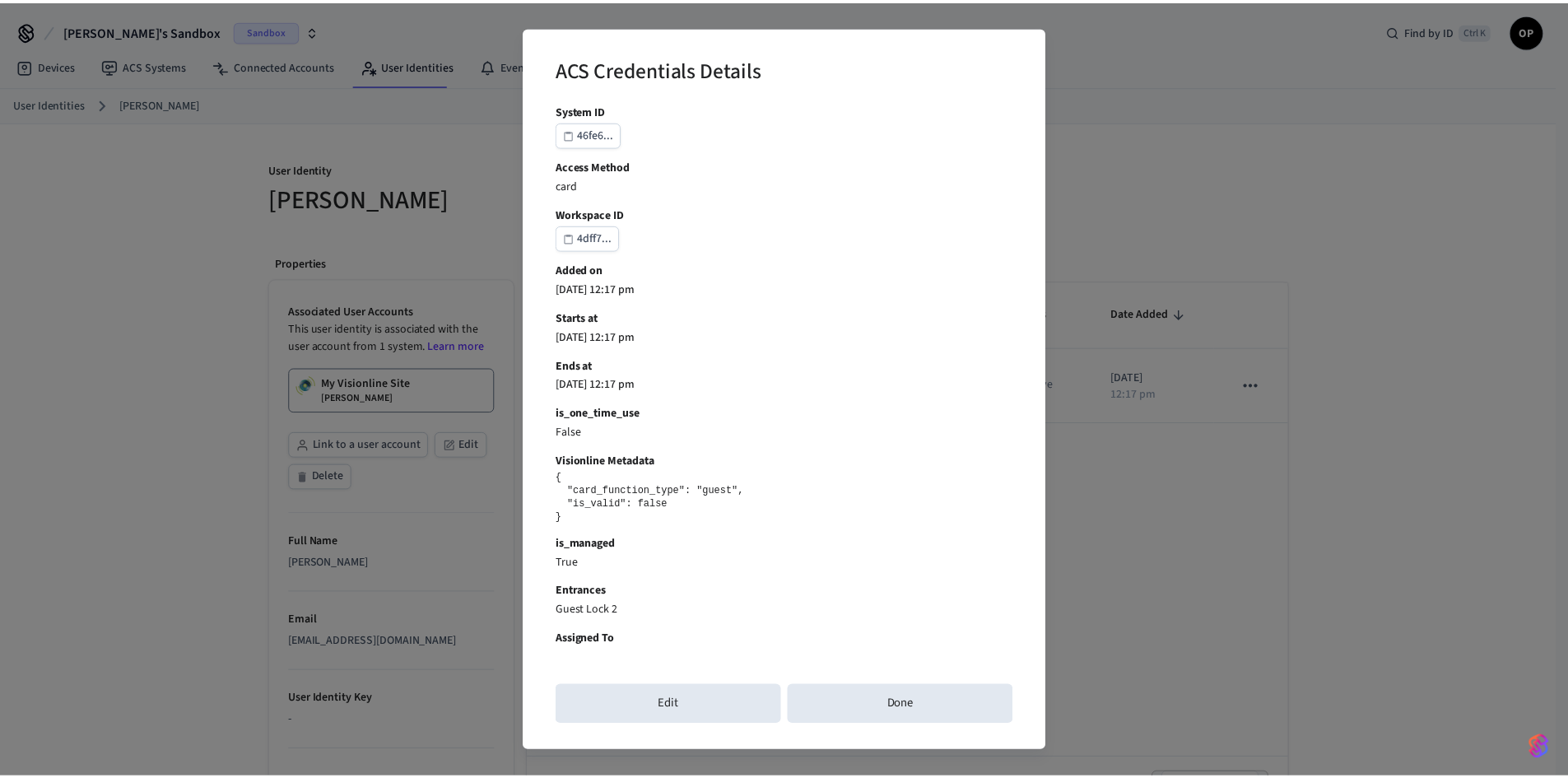
scroll to position [376, 0]
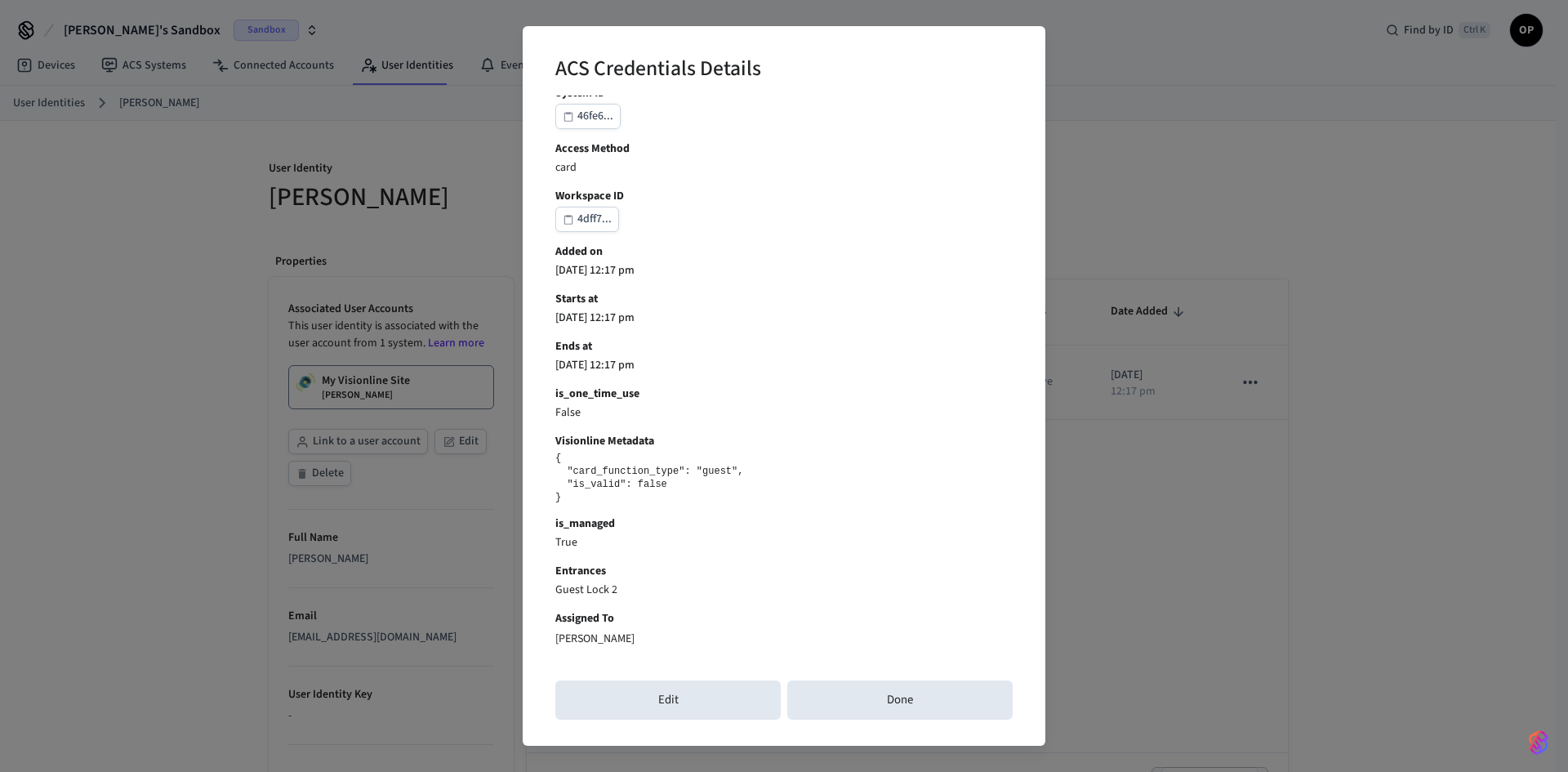
click at [1100, 557] on div "ACS Credentials Details Credential ID c5a8d... user_identity_id 0f428... connec…" at bounding box center [784, 386] width 1568 height 772
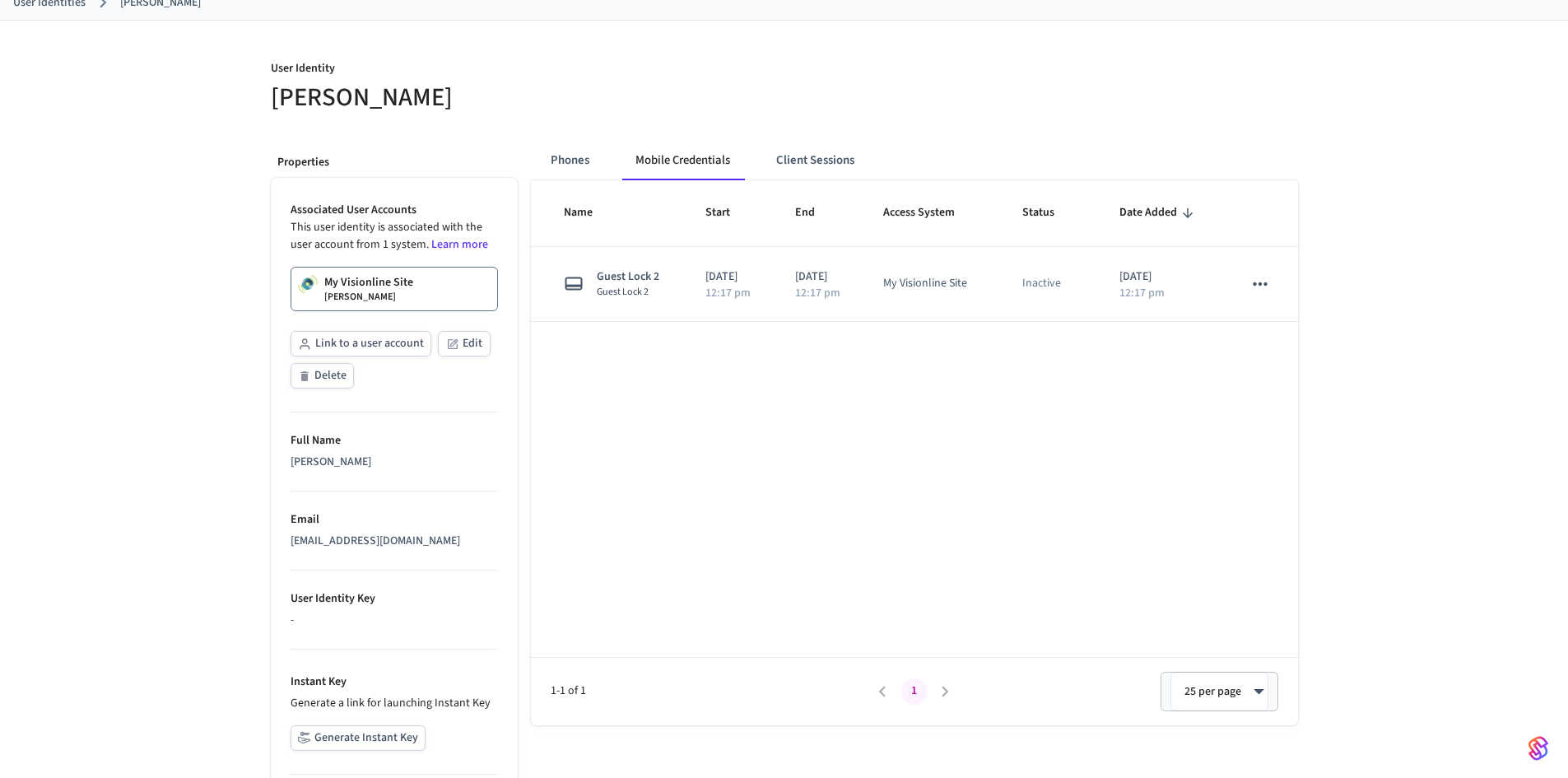
scroll to position [238, 0]
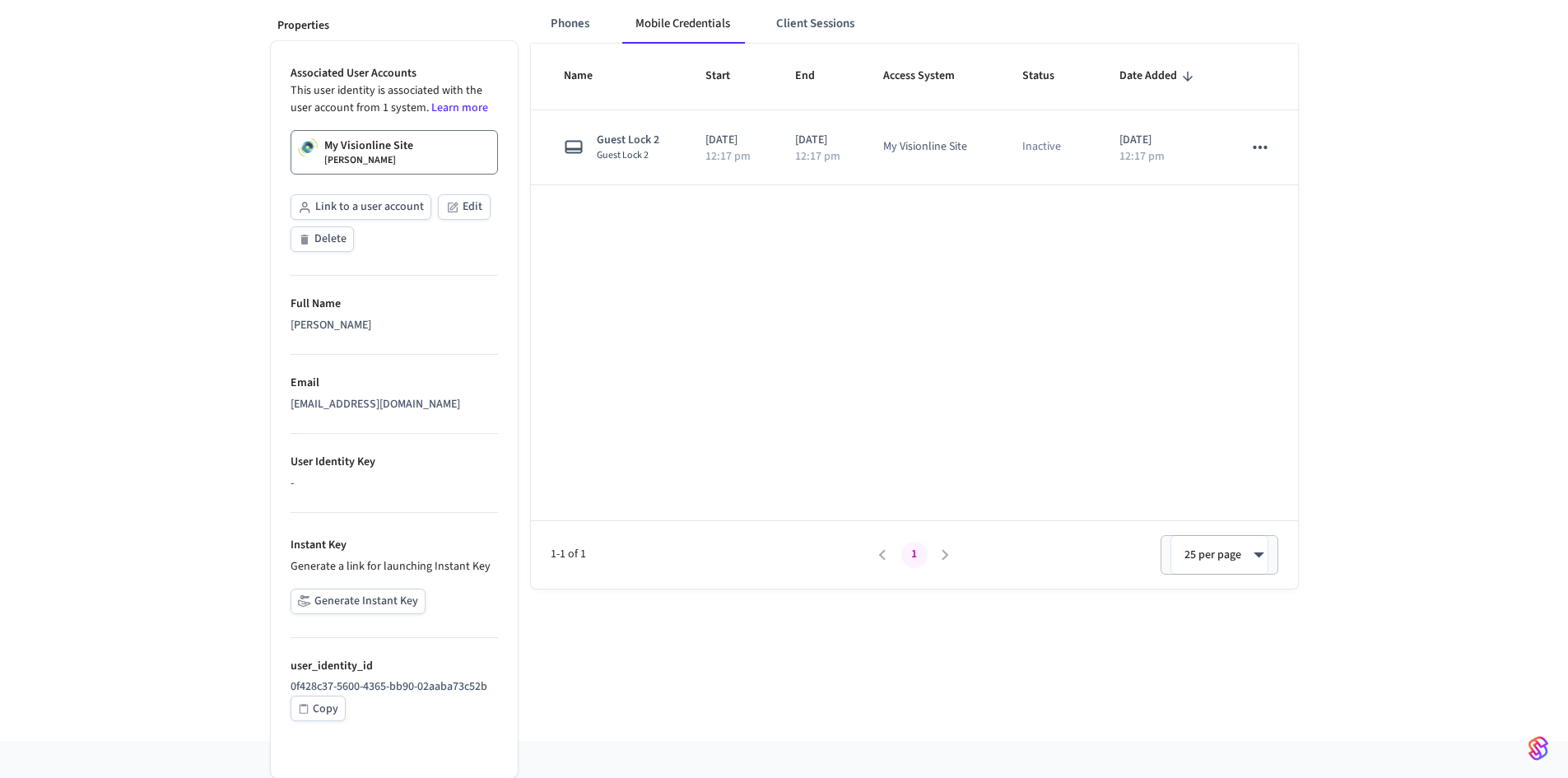
click at [360, 597] on button "Generate Instant Key" at bounding box center [357, 602] width 135 height 26
drag, startPoint x: 889, startPoint y: 47, endPoint x: 649, endPoint y: 32, distance: 240.5
click at [649, 32] on div "This user identity must be linked to an ACS user in an ACS system that supports…" at bounding box center [784, 37] width 288 height 49
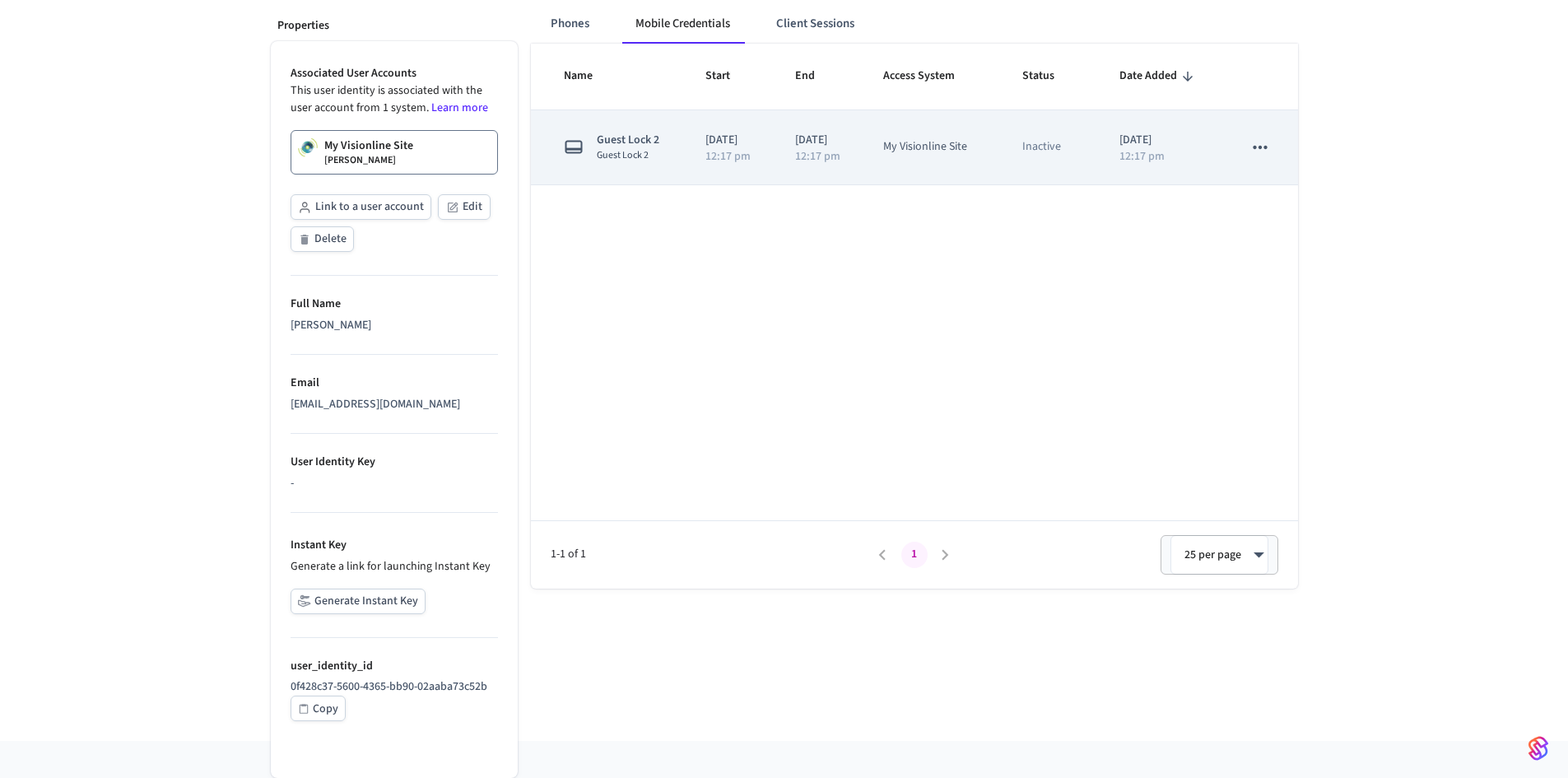
click at [614, 154] on span "Guest Lock 2" at bounding box center [628, 155] width 63 height 13
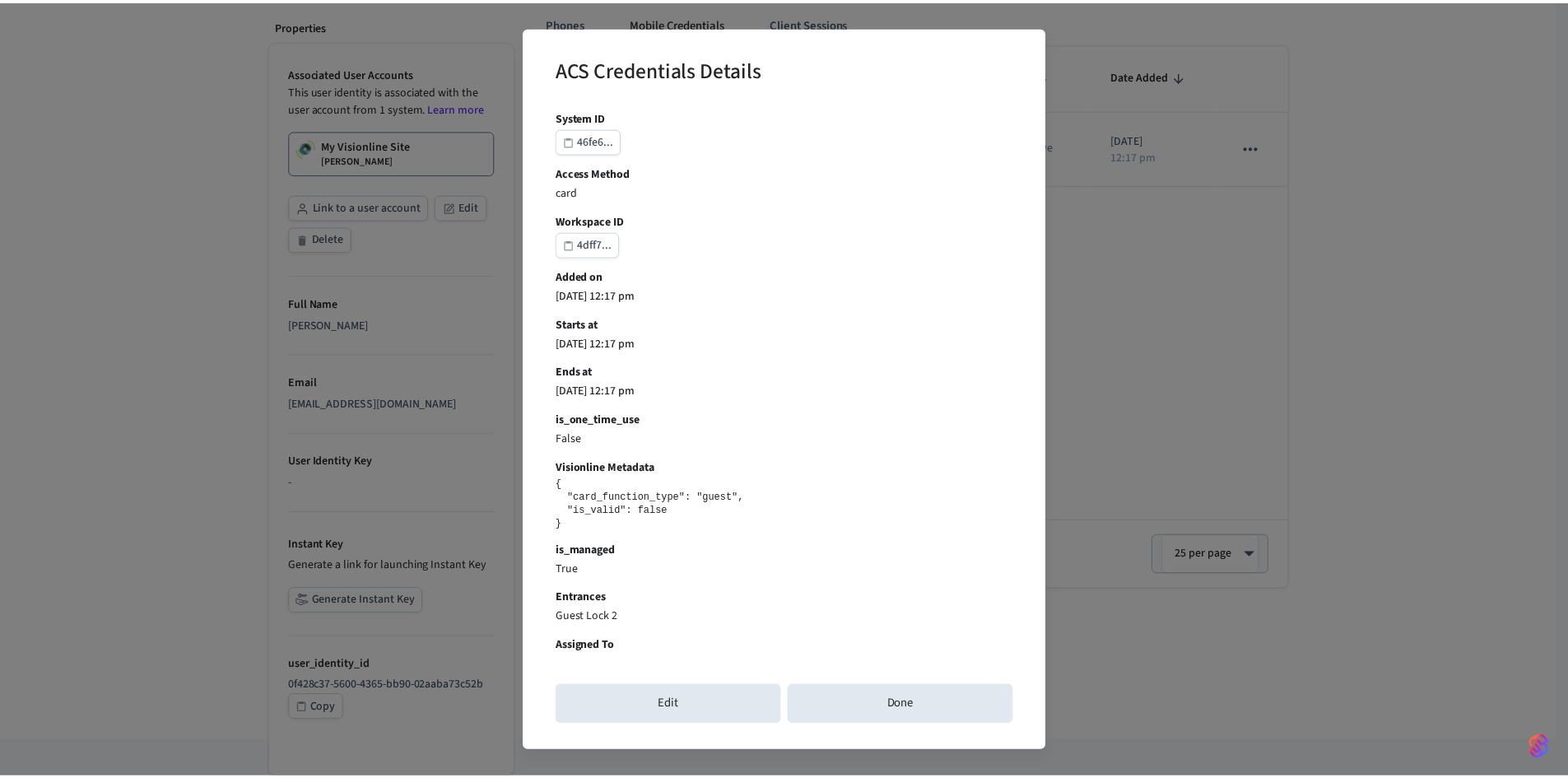
scroll to position [376, 0]
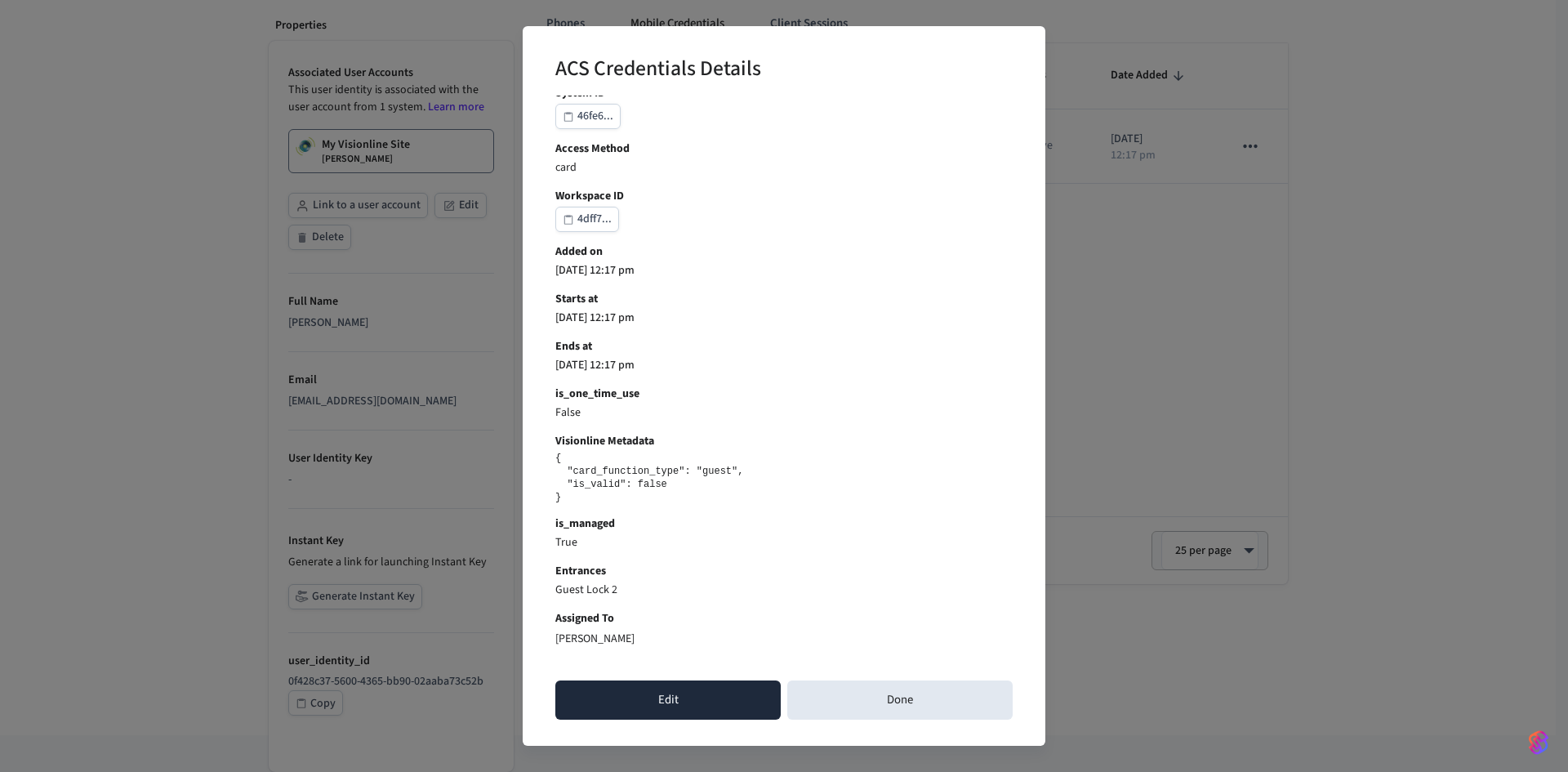
click at [649, 692] on button "Edit" at bounding box center [668, 700] width 225 height 39
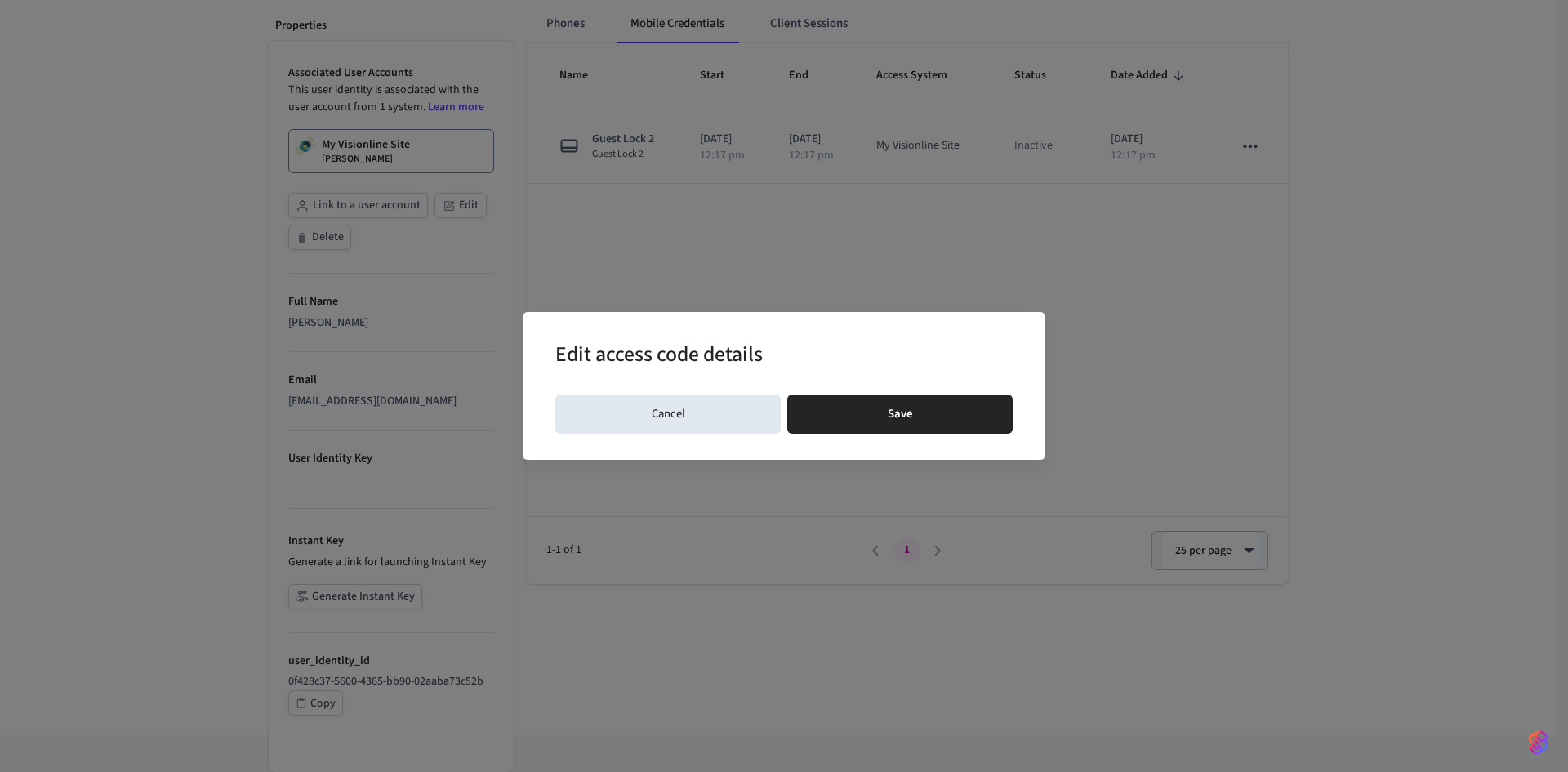
click at [719, 601] on div "Edit access code details Cancel Save" at bounding box center [784, 386] width 1568 height 772
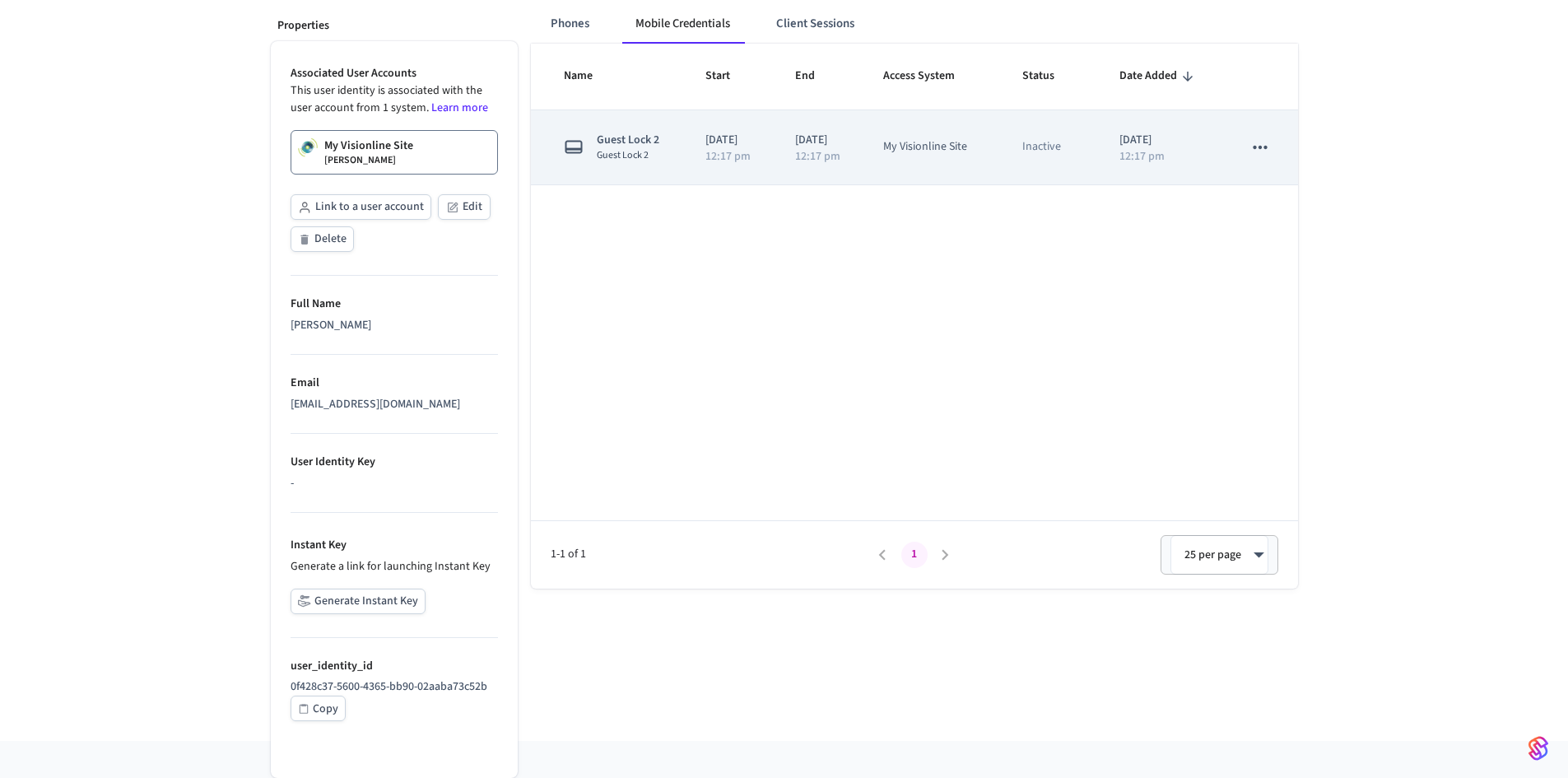
click at [636, 139] on span "Guest Lock 2" at bounding box center [628, 140] width 63 height 17
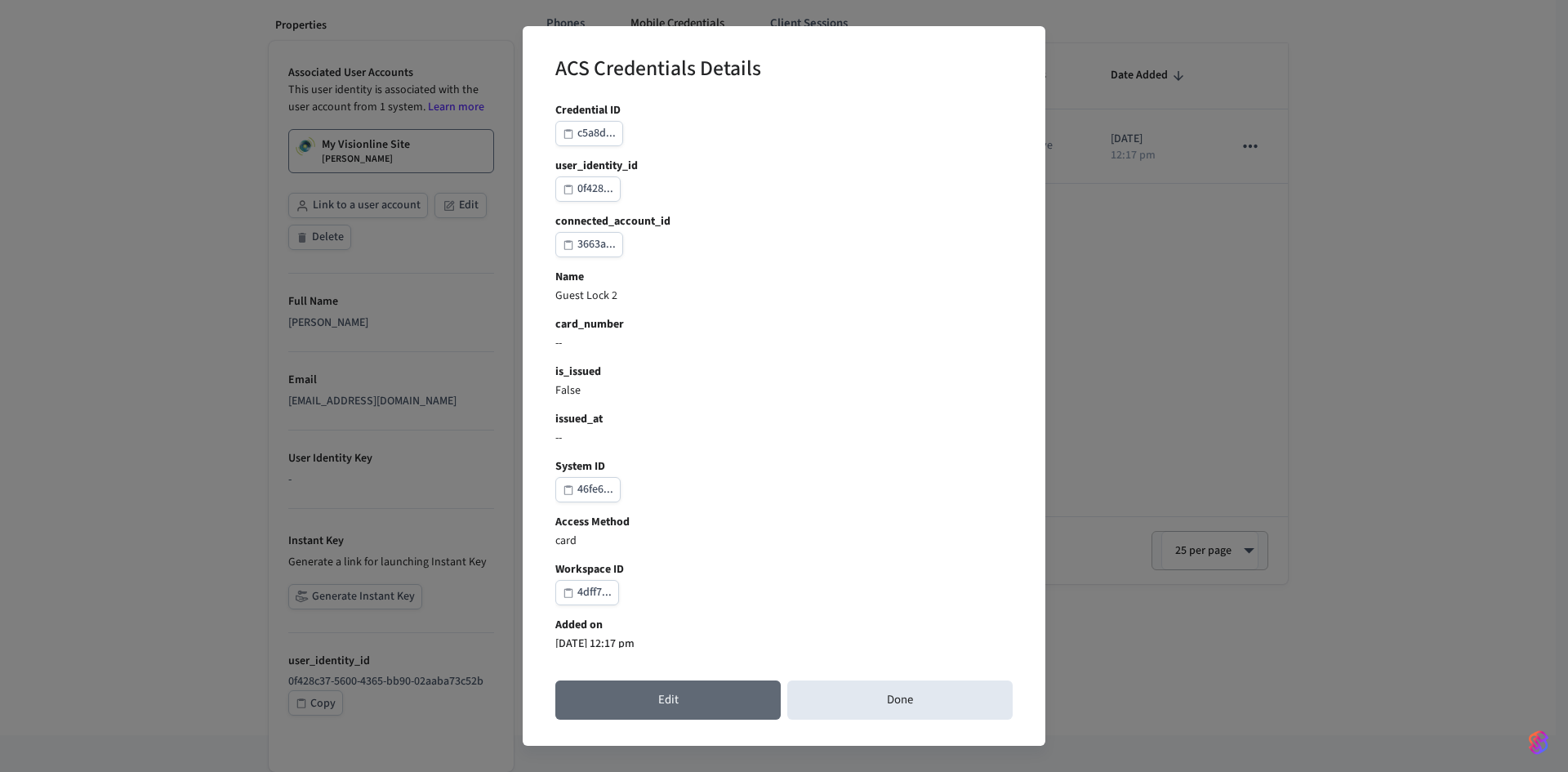
click at [681, 695] on button "Edit" at bounding box center [668, 700] width 225 height 39
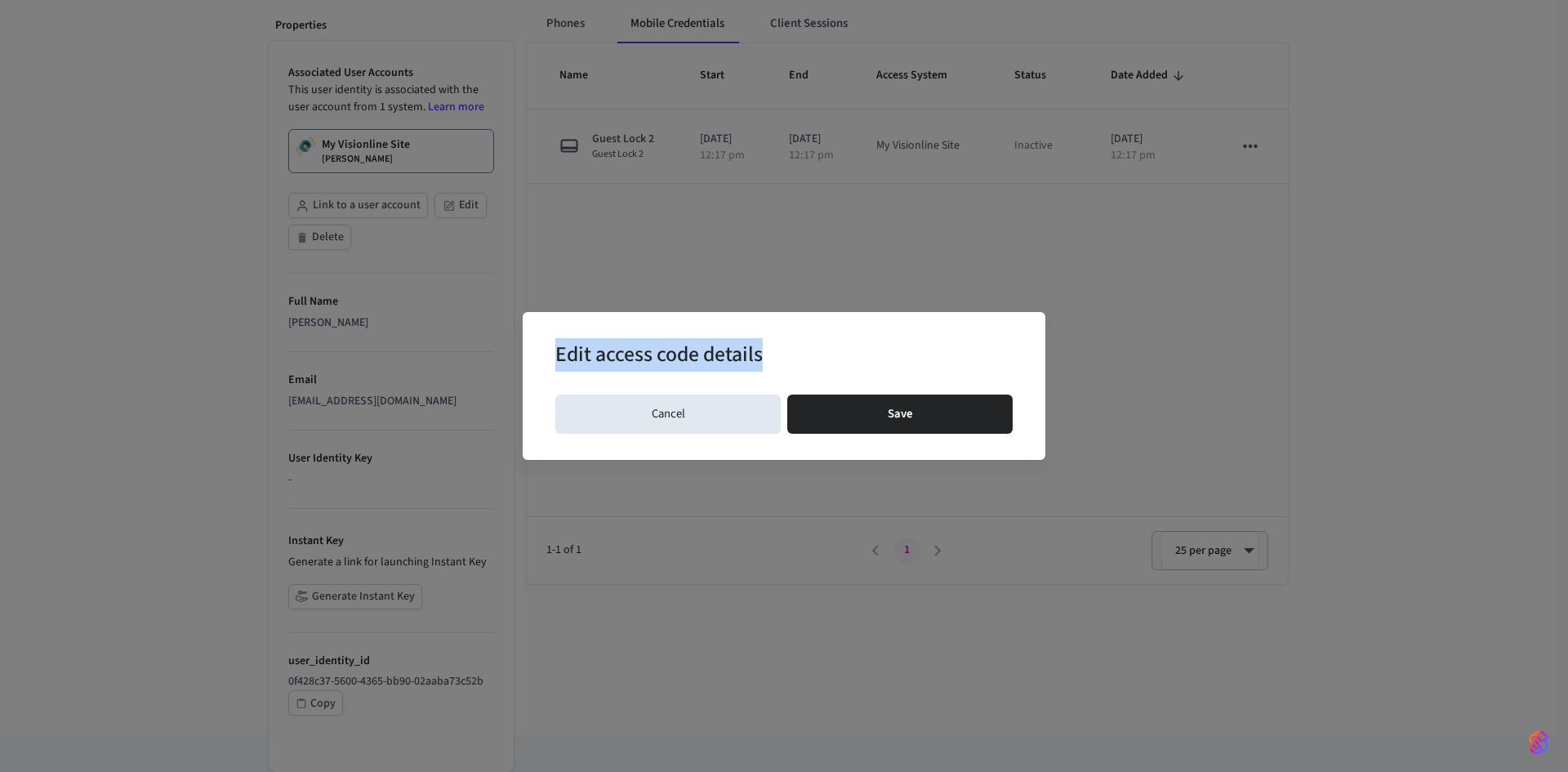
drag, startPoint x: 551, startPoint y: 341, endPoint x: 1046, endPoint y: 436, distance: 504.0
click at [1046, 436] on div "Edit access code details Cancel Save" at bounding box center [784, 386] width 1568 height 772
click at [857, 413] on button "Save" at bounding box center [900, 414] width 225 height 39
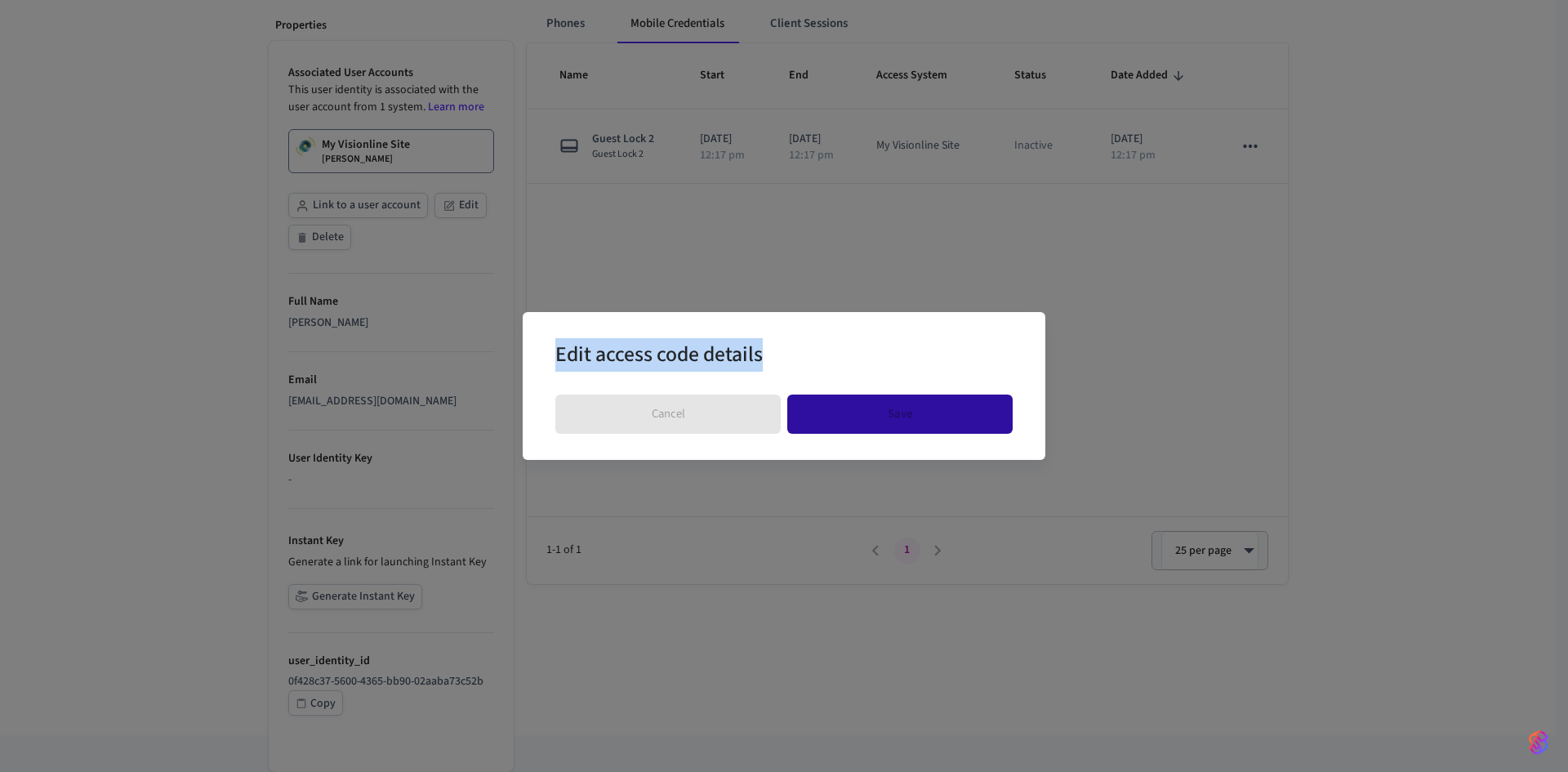
click at [857, 413] on div "Cancel Save" at bounding box center [784, 415] width 458 height 52
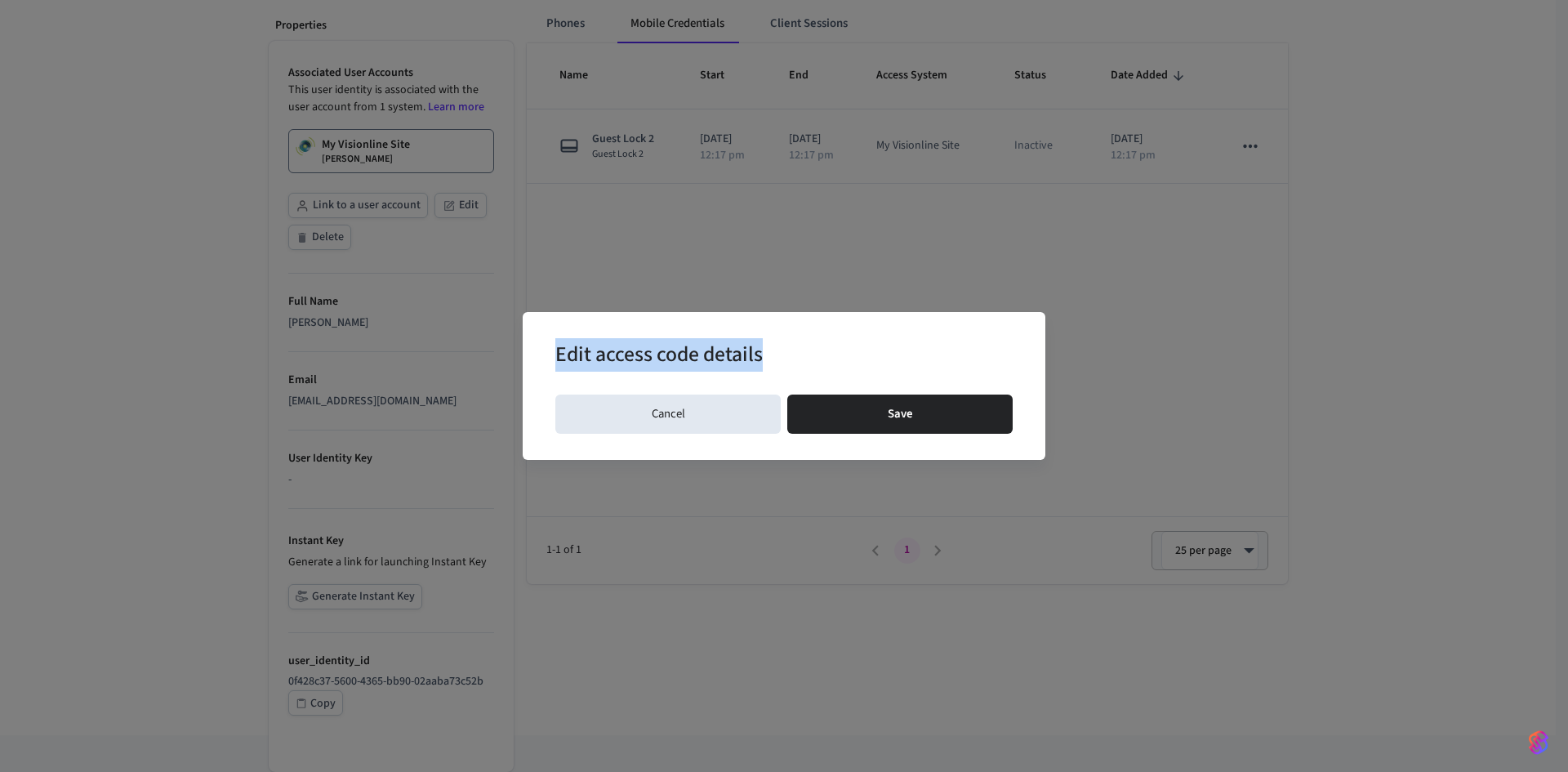
click at [858, 356] on h2 "Edit access code details" at bounding box center [762, 356] width 412 height 50
click at [1154, 387] on div "Edit access code details Cancel Save" at bounding box center [784, 386] width 1568 height 772
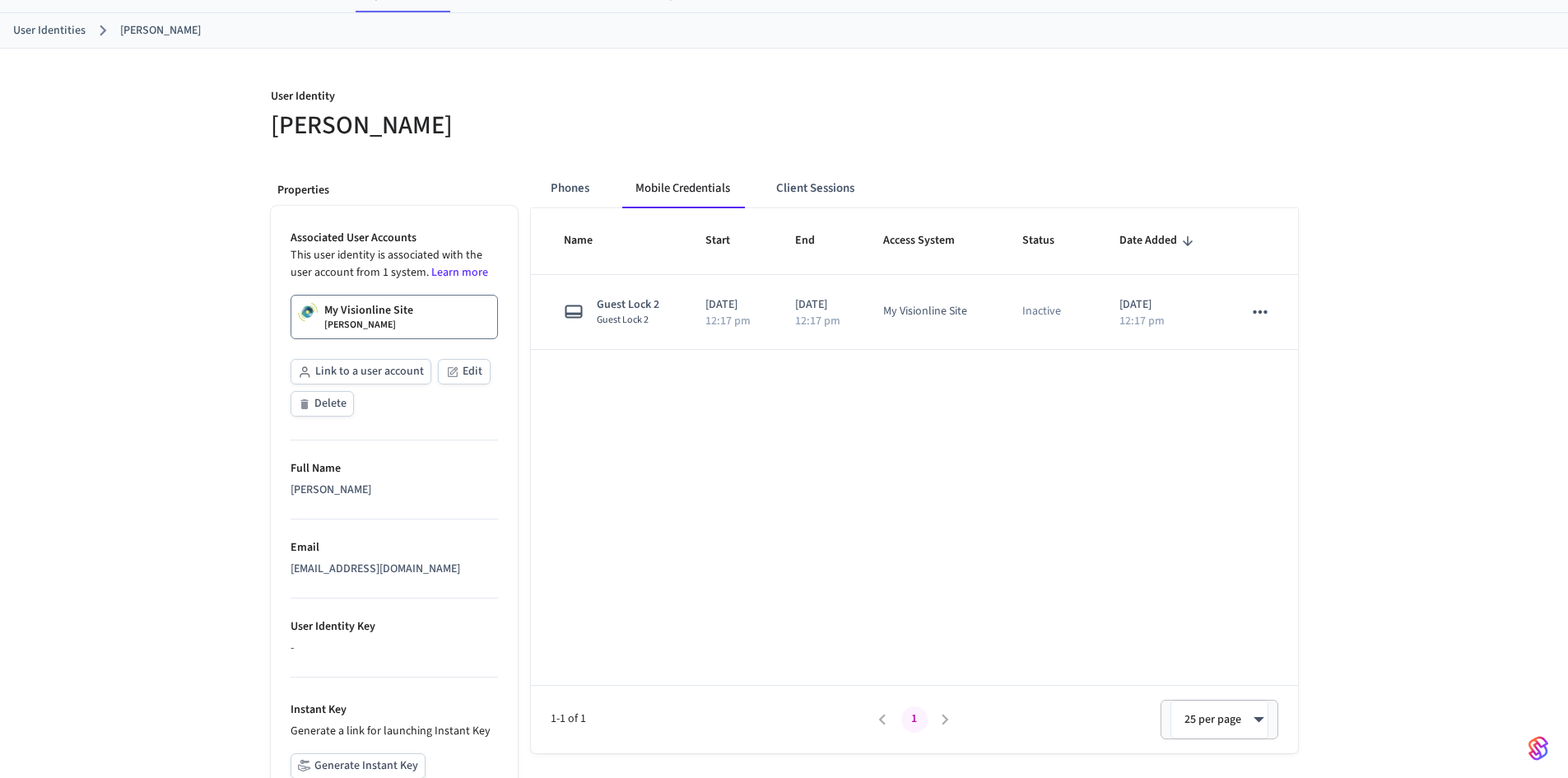
scroll to position [0, 0]
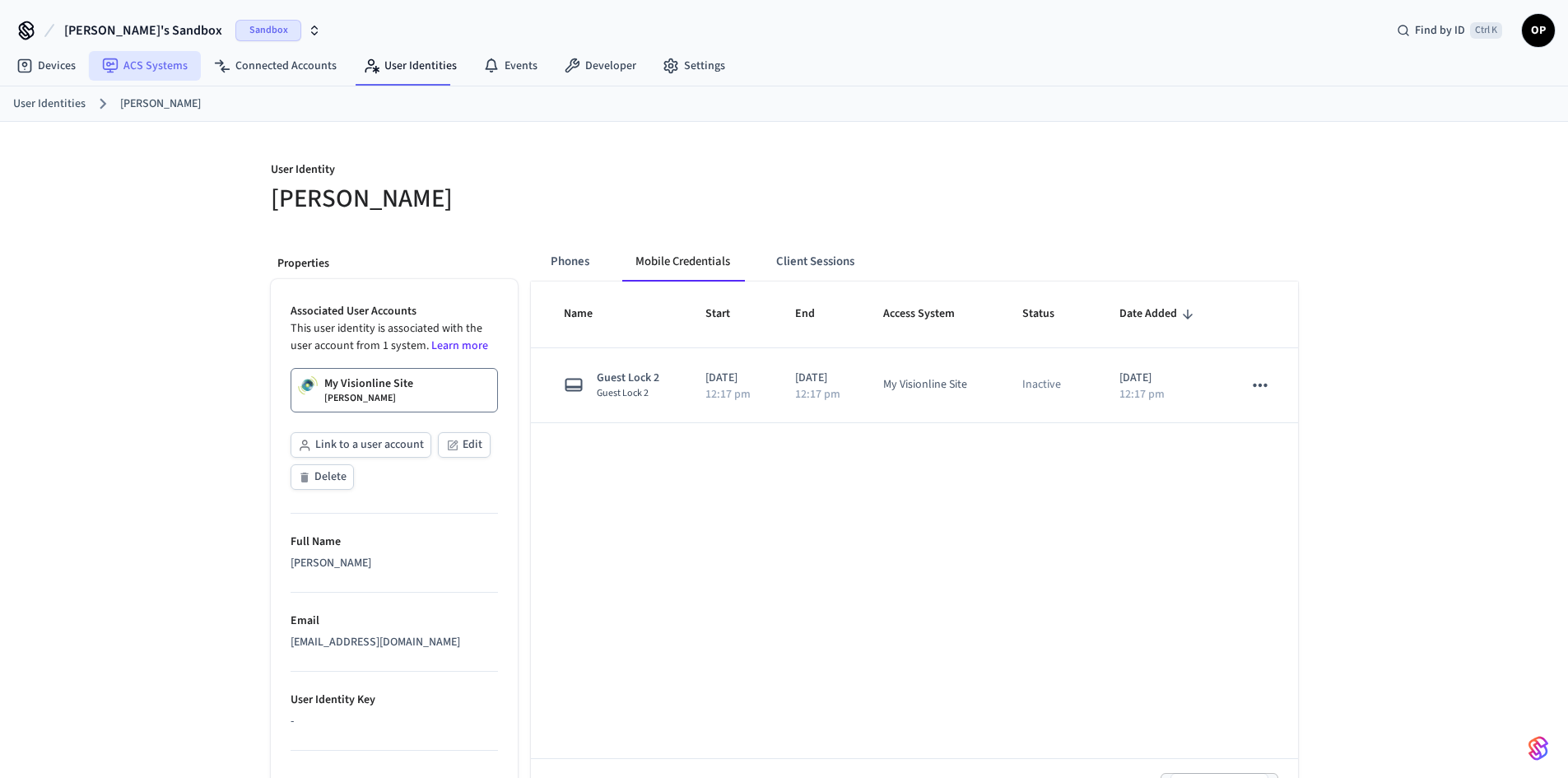
click at [157, 65] on link "ACS Systems" at bounding box center [145, 66] width 112 height 30
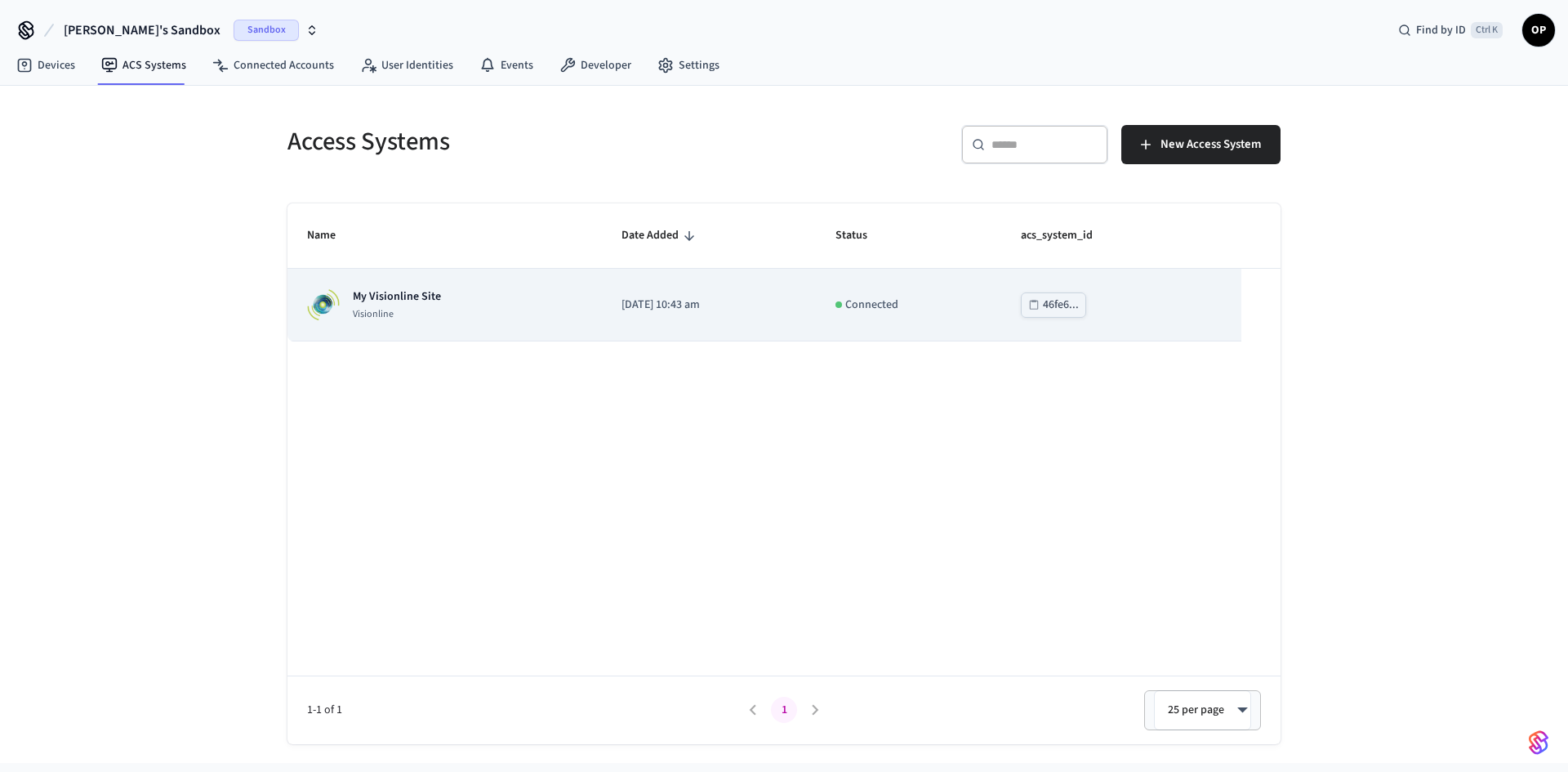
click at [369, 302] on p "My Visionline Site" at bounding box center [397, 296] width 88 height 16
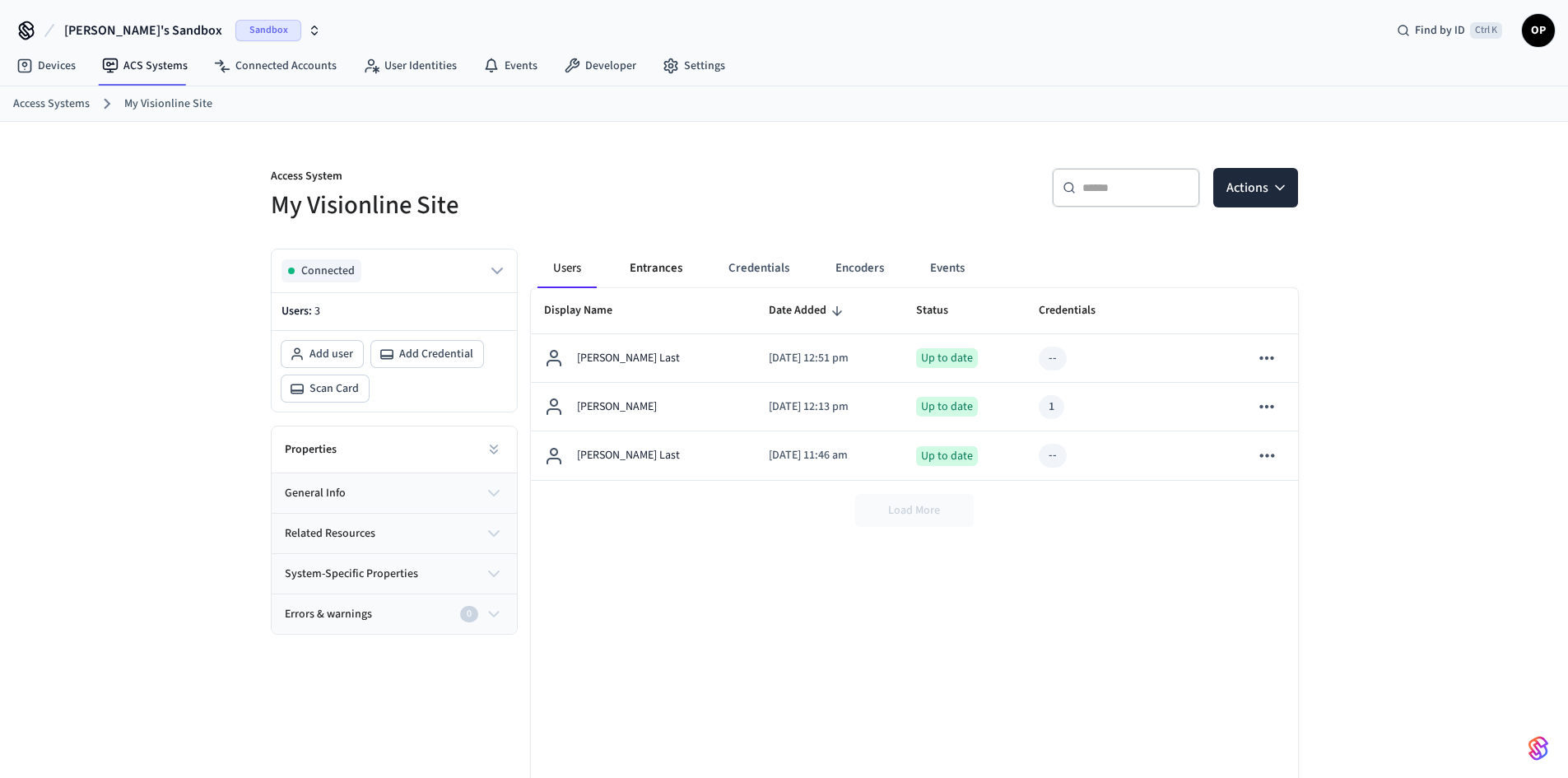
click at [642, 260] on button "Entrances" at bounding box center [656, 268] width 79 height 39
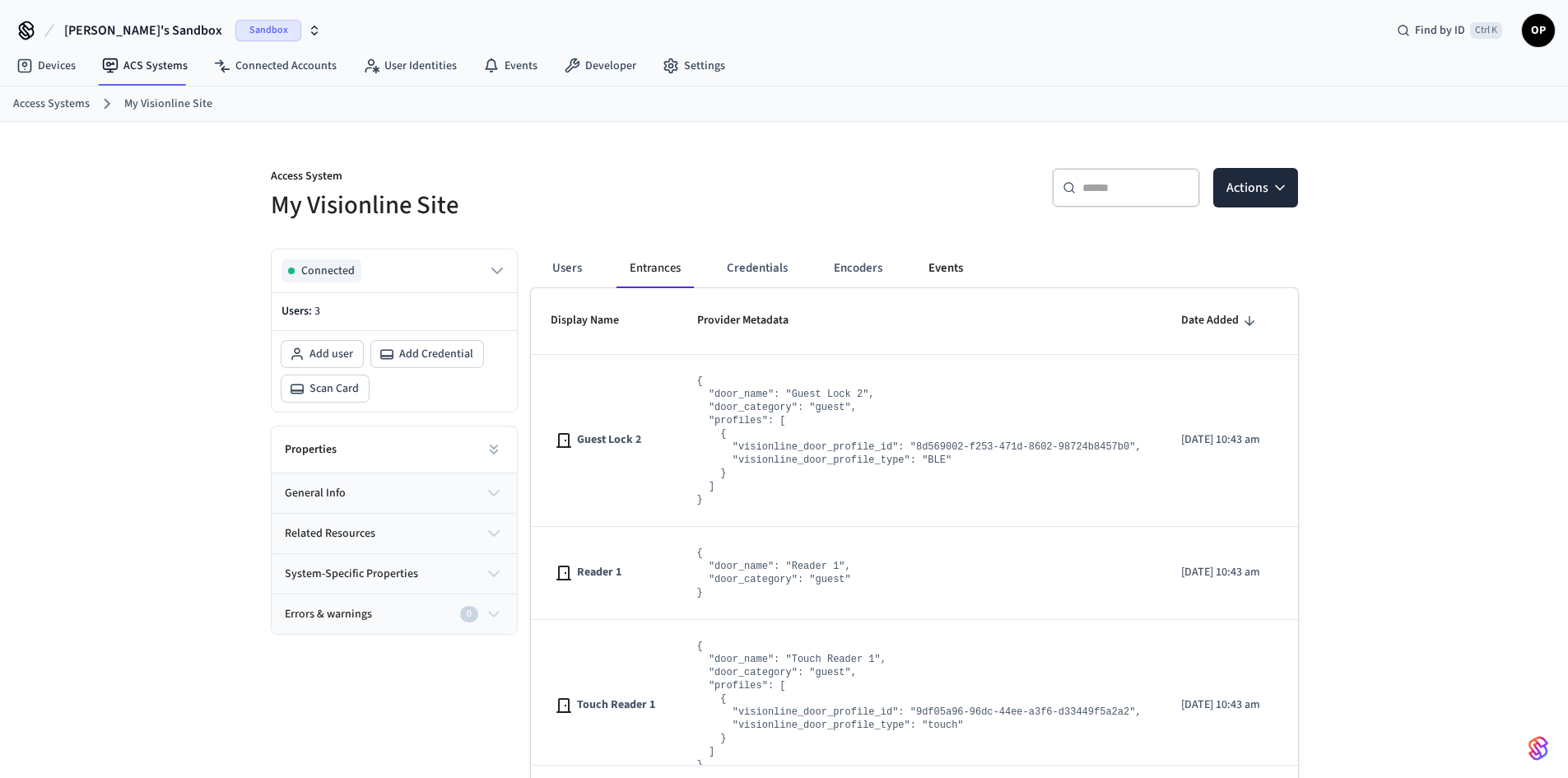
click at [946, 265] on button "Events" at bounding box center [946, 268] width 61 height 39
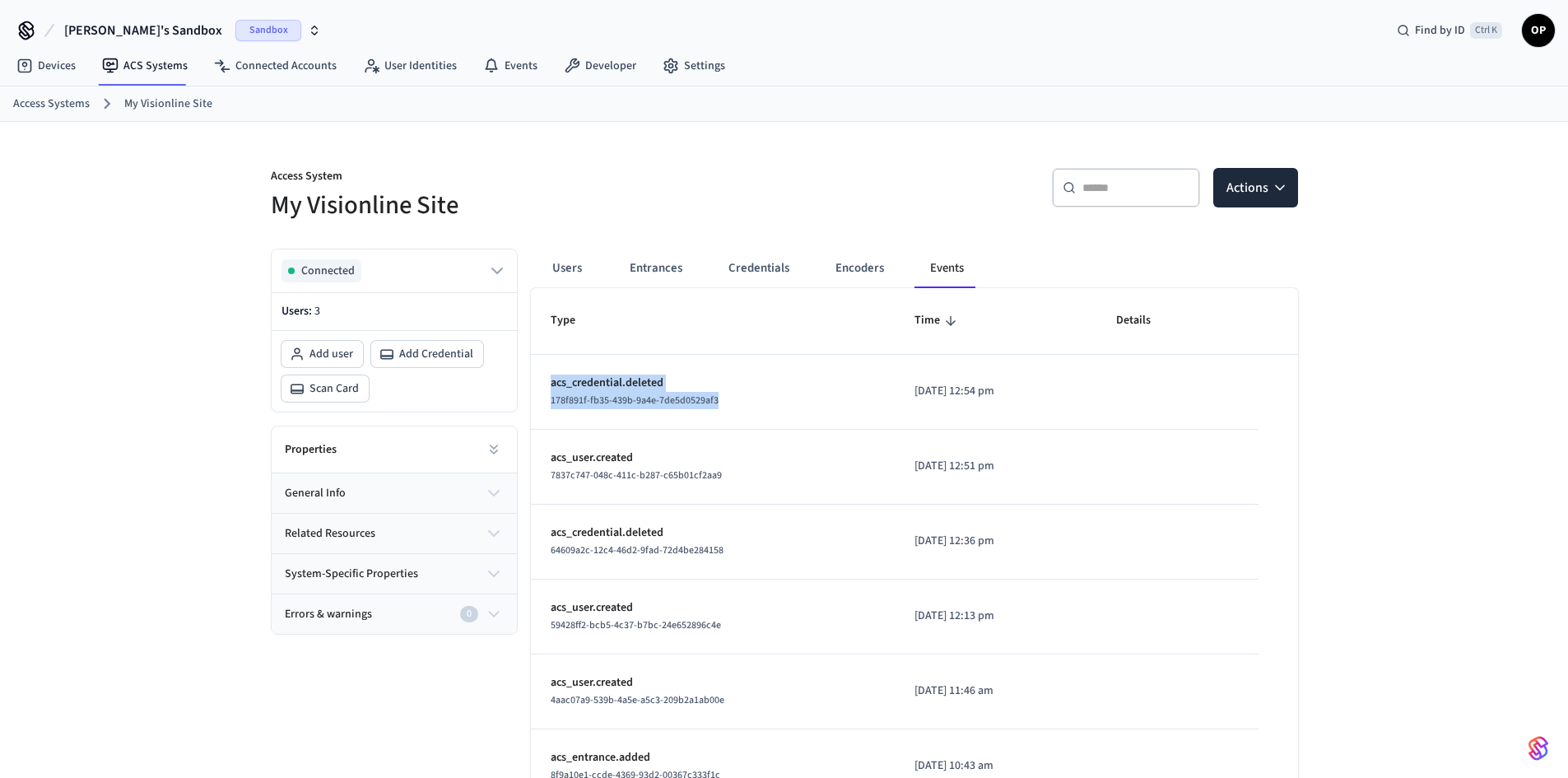
drag, startPoint x: 723, startPoint y: 399, endPoint x: 540, endPoint y: 383, distance: 183.7
click at [540, 383] on td "acs_credential.deleted 178f891f-fb35-439b-9a4e-7de5d0529af3" at bounding box center [713, 392] width 365 height 75
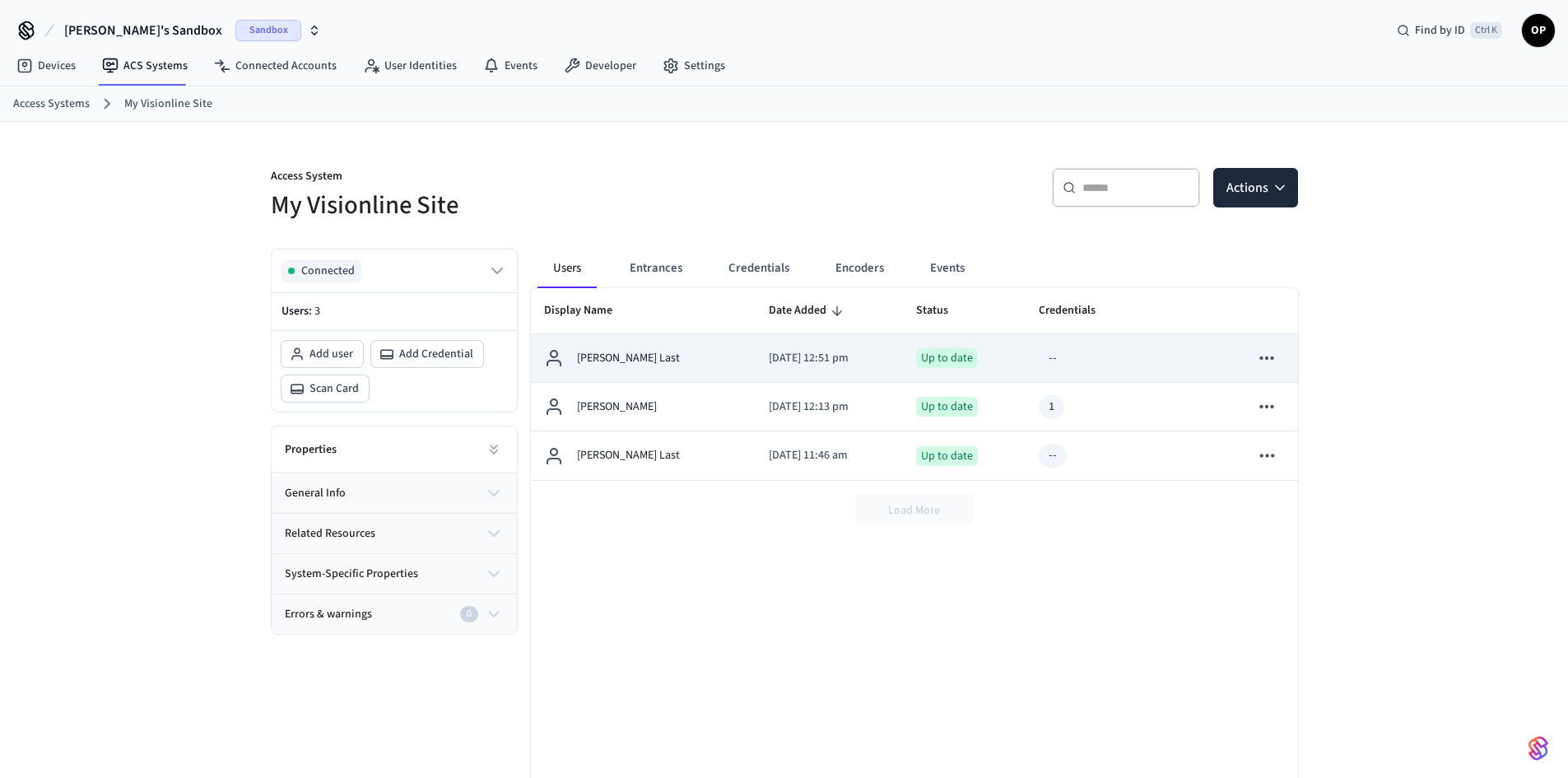
click at [688, 358] on td "[PERSON_NAME] Last" at bounding box center [643, 358] width 225 height 49
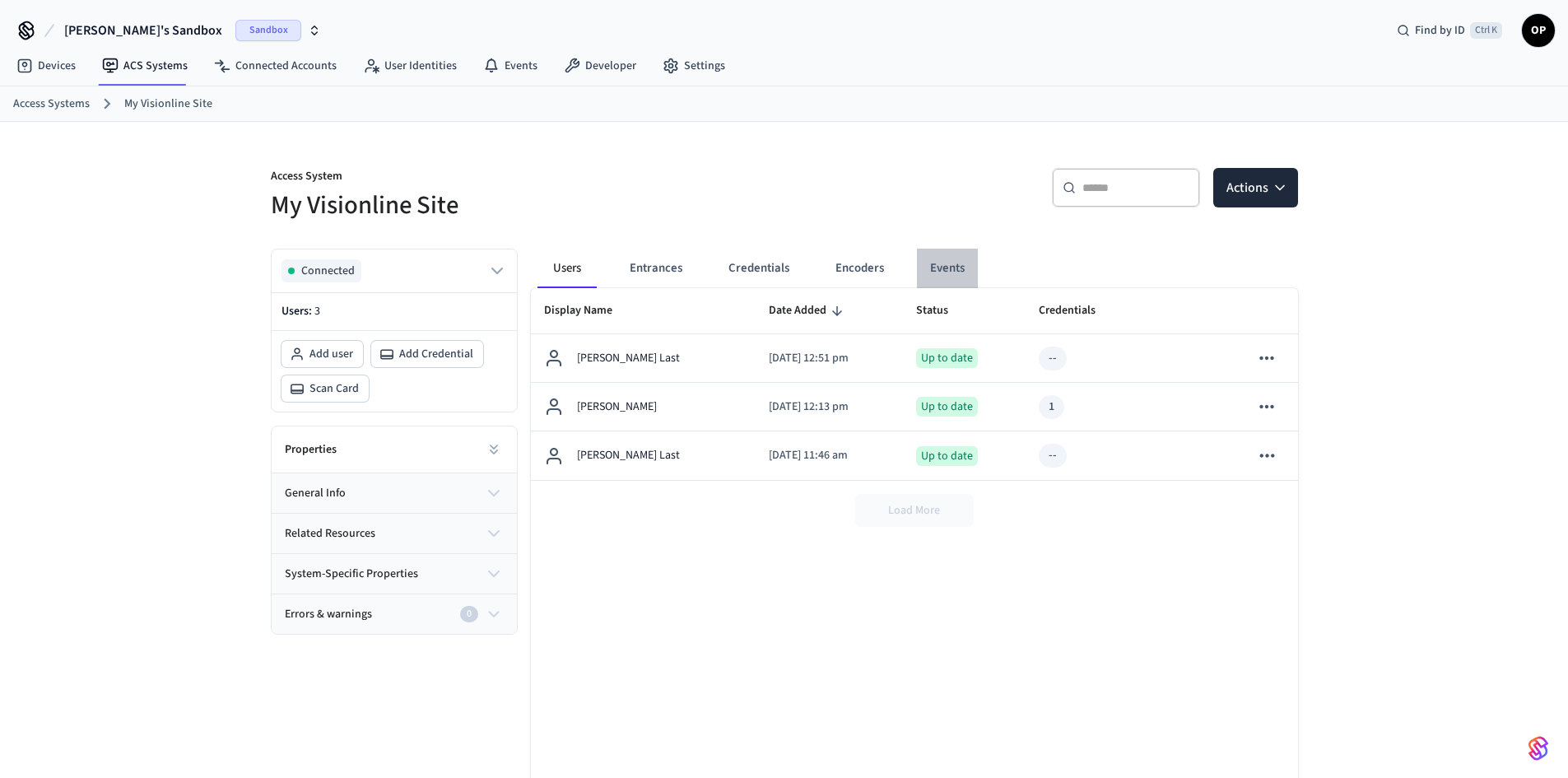
click at [939, 265] on button "Events" at bounding box center [948, 268] width 61 height 39
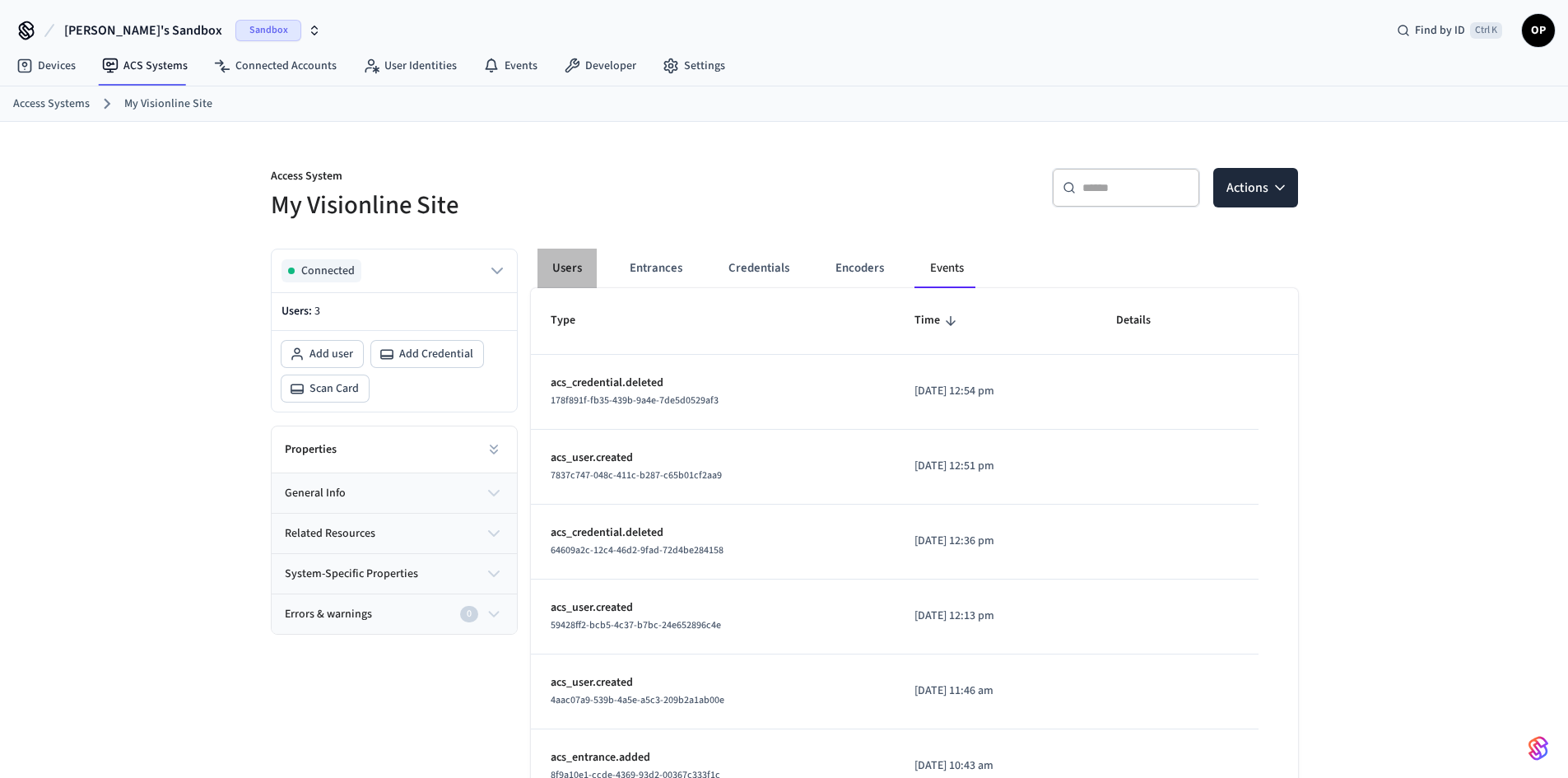
click at [566, 264] on button "Users" at bounding box center [567, 268] width 60 height 39
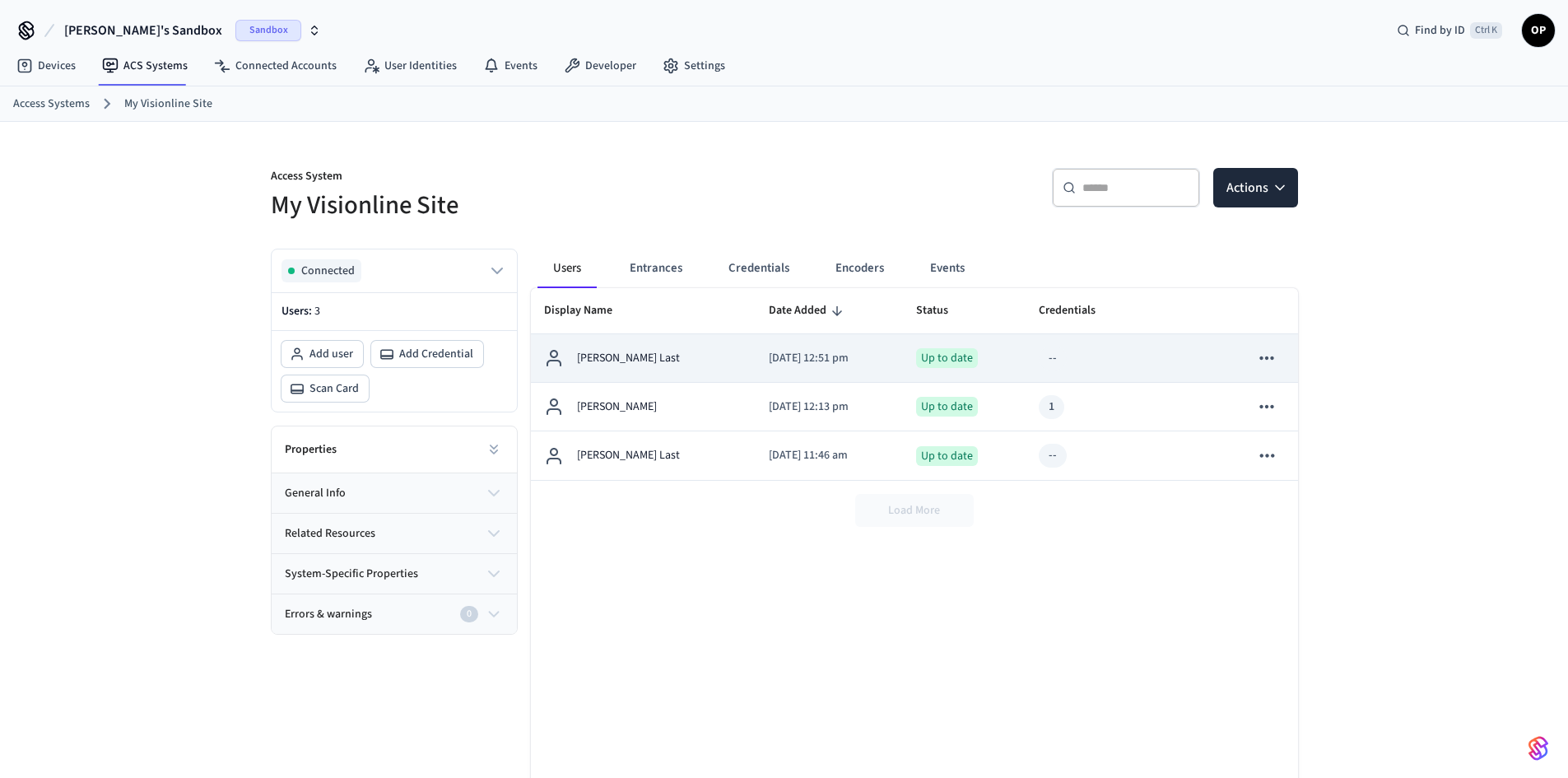
click at [607, 361] on p "[PERSON_NAME] Last" at bounding box center [628, 358] width 103 height 17
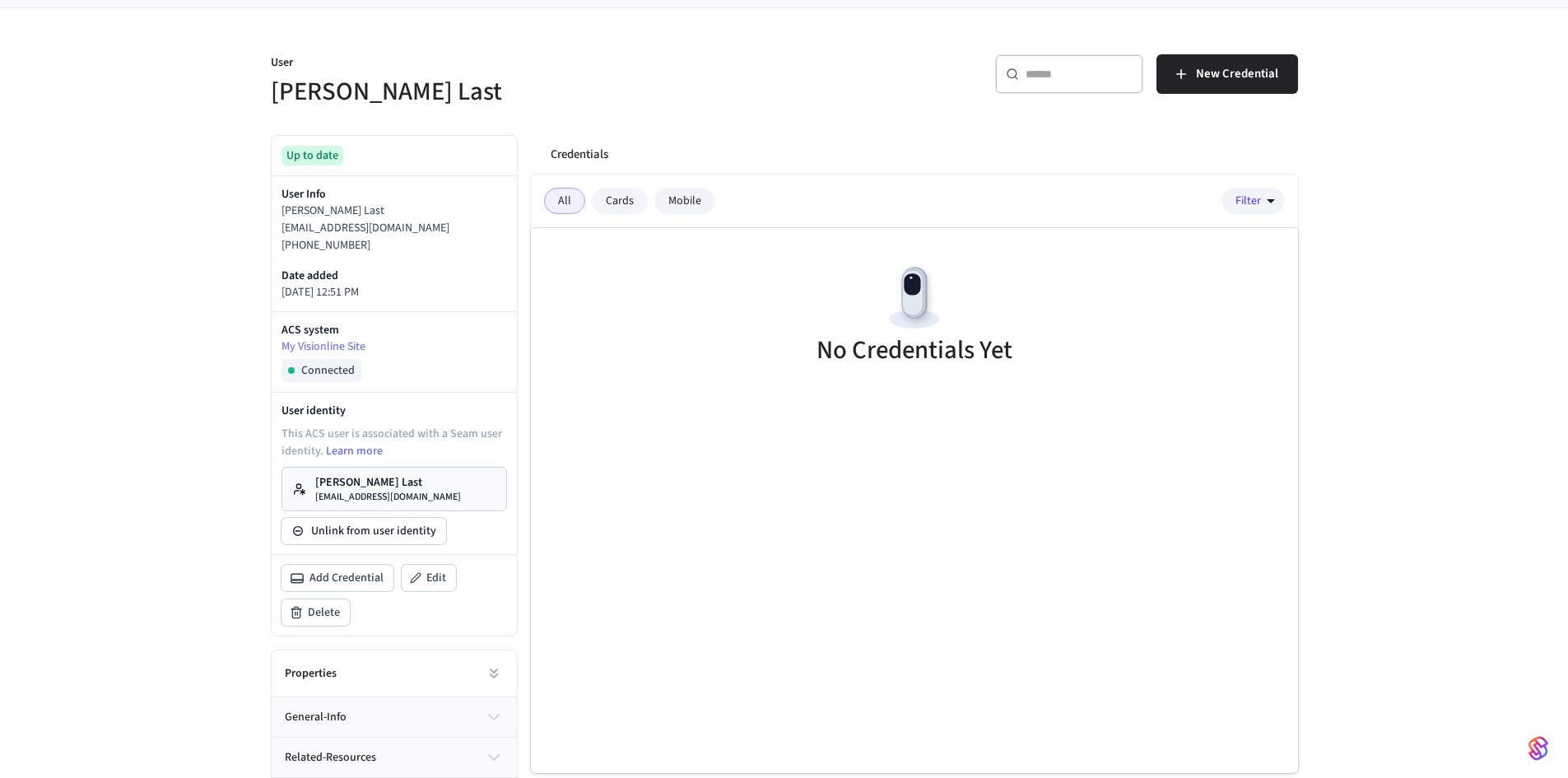
scroll to position [164, 0]
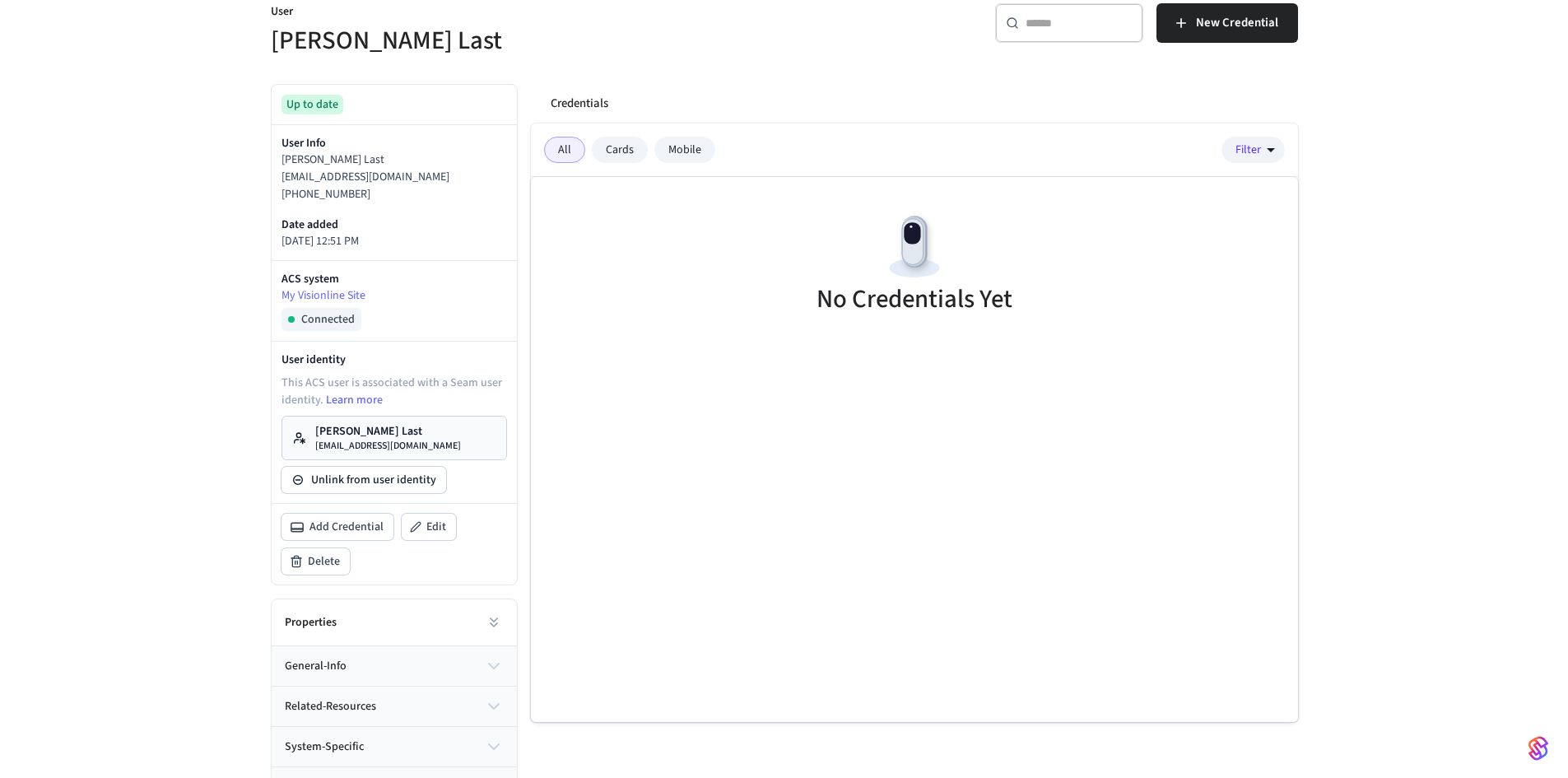
drag, startPoint x: 375, startPoint y: 237, endPoint x: 277, endPoint y: 246, distance: 98.4
click at [277, 246] on div "User Info [PERSON_NAME] Last [EMAIL_ADDRESS][DOMAIN_NAME] [PHONE_NUMBER] Date a…" at bounding box center [394, 192] width 245 height 135
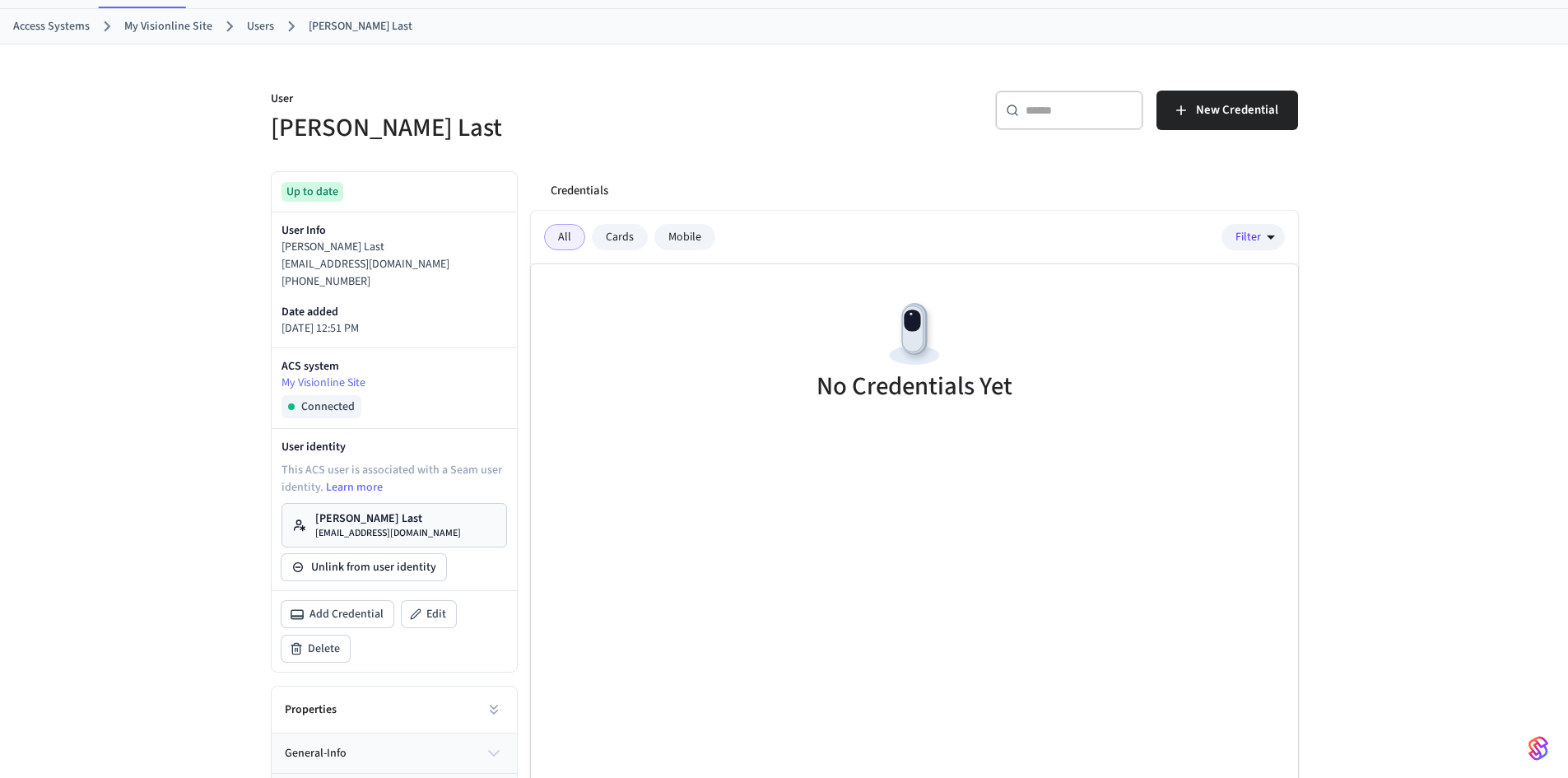
scroll to position [0, 0]
